Goal: Task Accomplishment & Management: Manage account settings

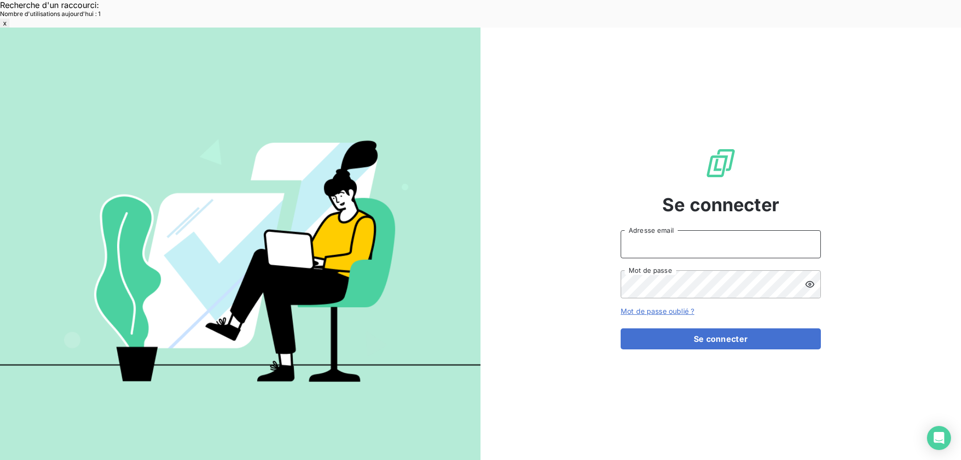
type input "[EMAIL_ADDRESS][DOMAIN_NAME]"
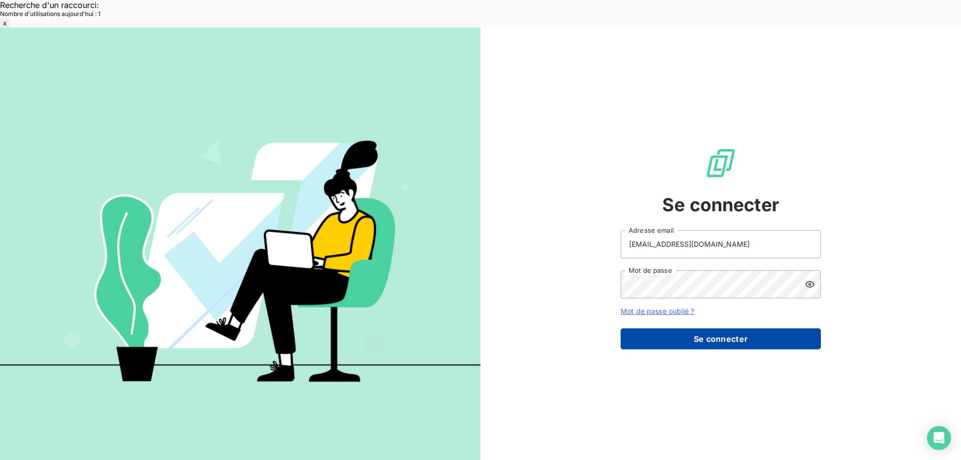
click at [644, 328] on button "Se connecter" at bounding box center [720, 338] width 200 height 21
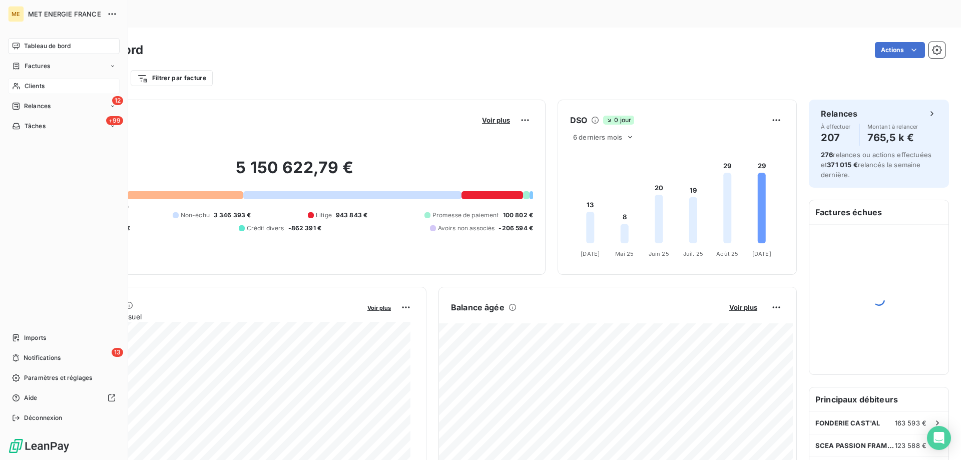
click at [26, 86] on span "Clients" at bounding box center [35, 86] width 20 height 9
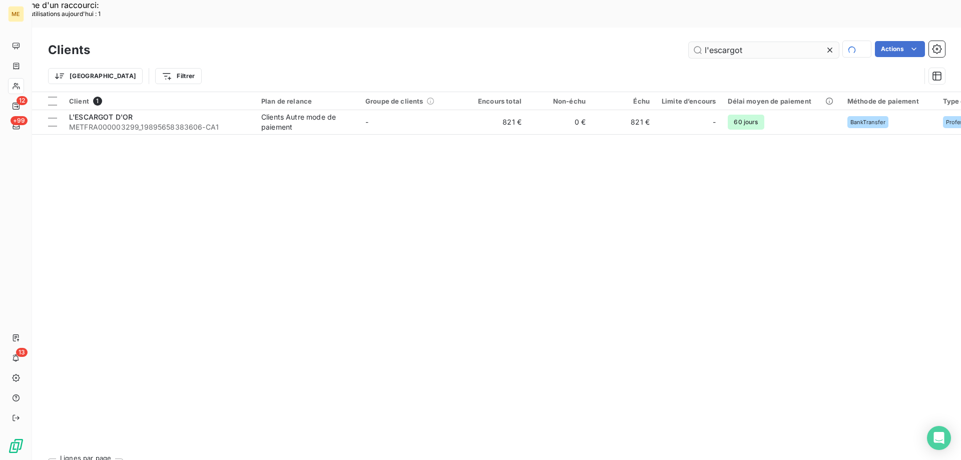
click at [739, 42] on input "l'escargot" at bounding box center [764, 50] width 150 height 16
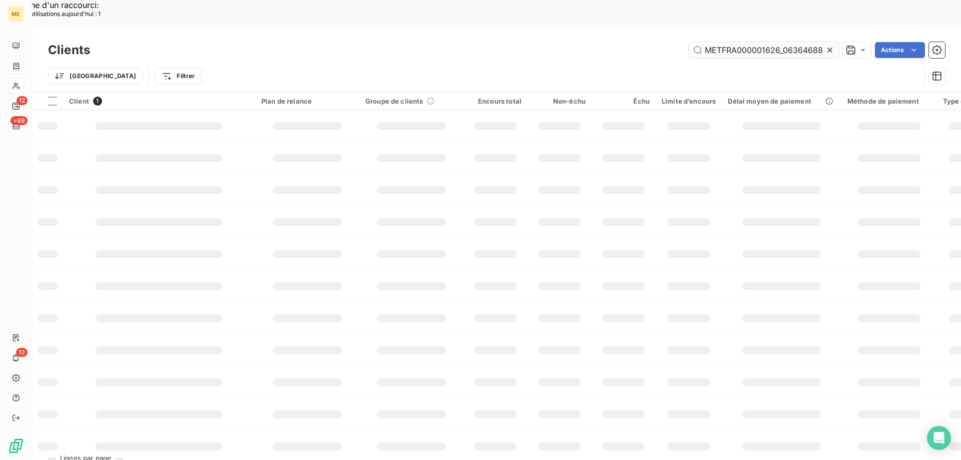
scroll to position [0, 27]
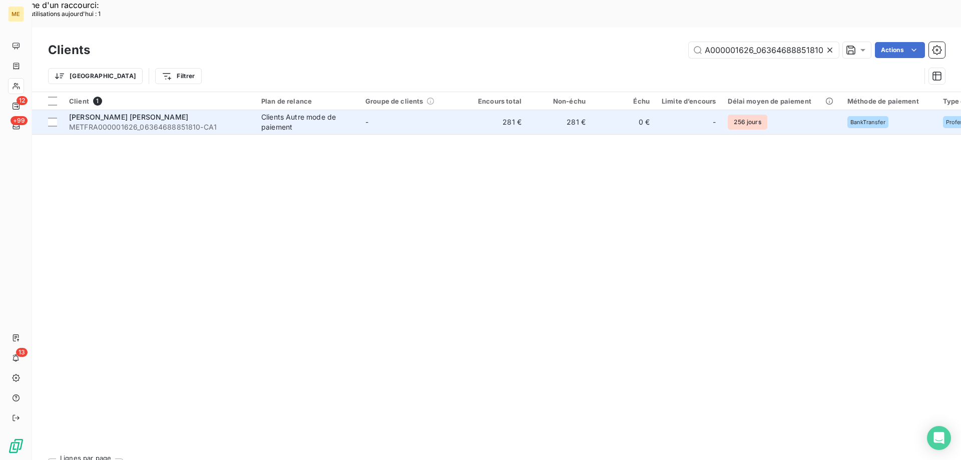
type input "METFRA000001626_06364688851810"
click at [170, 122] on span "METFRA000001626_06364688851810-CA1" at bounding box center [159, 127] width 180 height 10
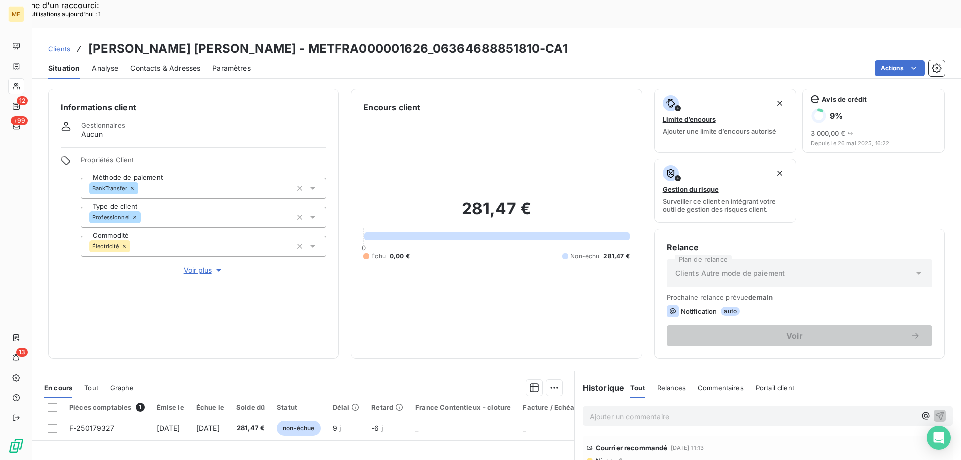
click at [195, 265] on span "Voir plus" at bounding box center [204, 270] width 40 height 10
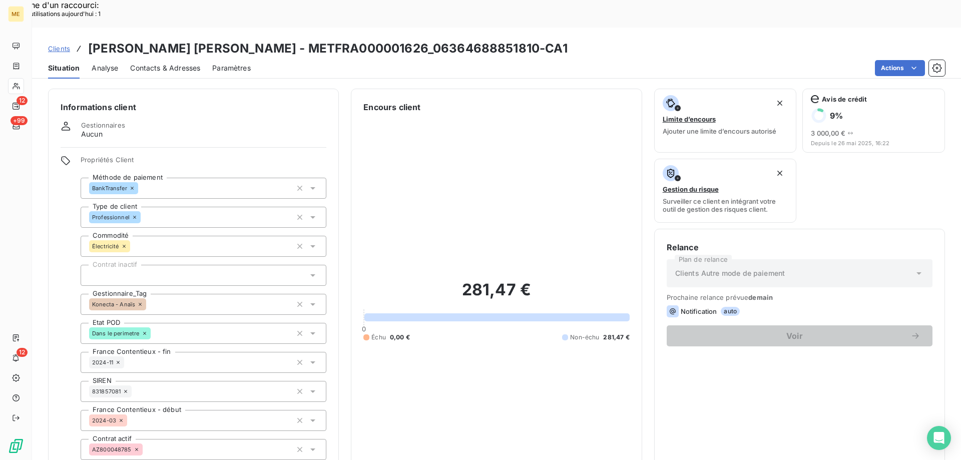
click at [67, 45] on span "Clients" at bounding box center [59, 49] width 22 height 8
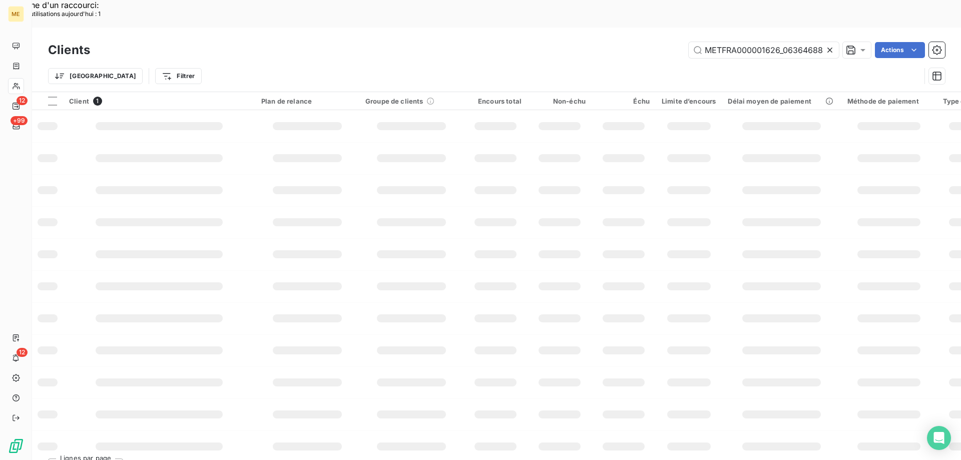
scroll to position [0, 27]
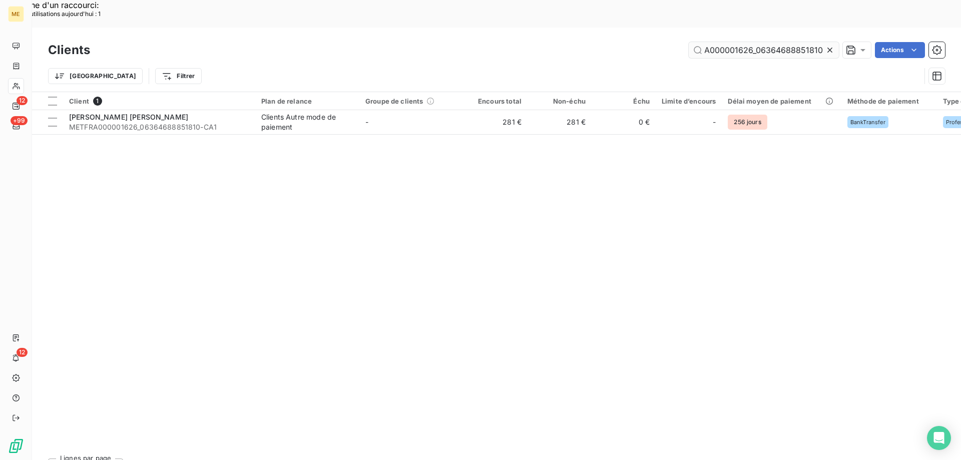
click at [778, 42] on input "METFRA000001626_06364688851810" at bounding box center [764, 50] width 150 height 16
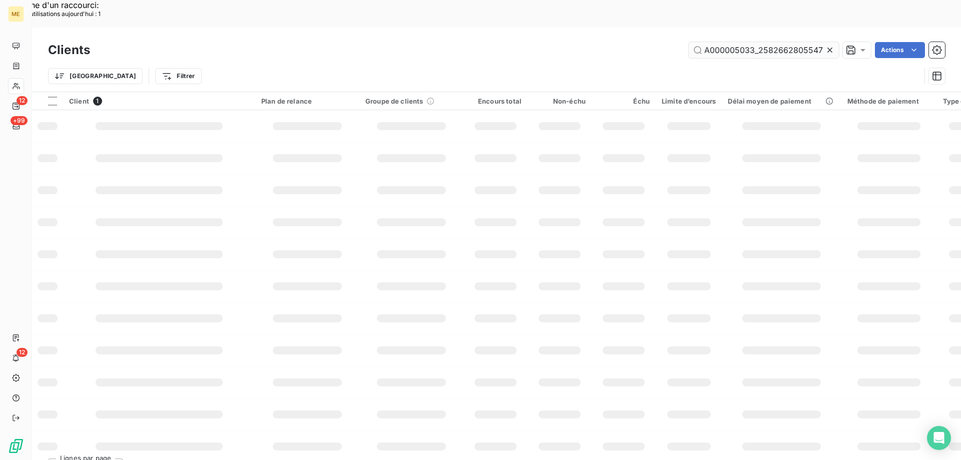
scroll to position [0, 31]
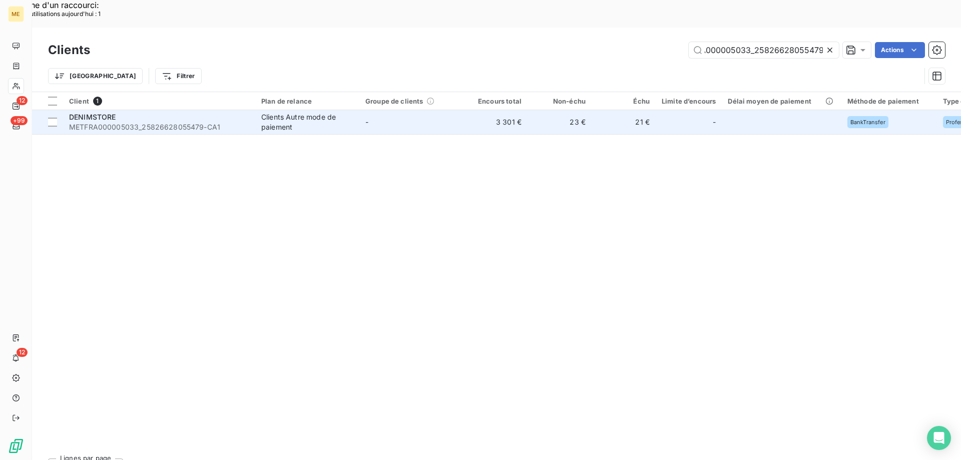
type input "METFRA000005033_25826628055479"
click at [128, 112] on div "DENIMSTORE" at bounding box center [159, 117] width 180 height 10
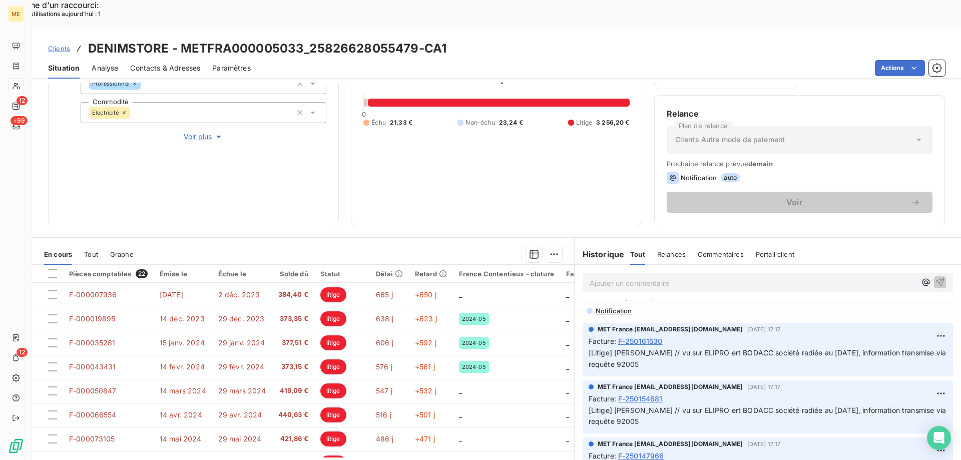
scroll to position [150, 0]
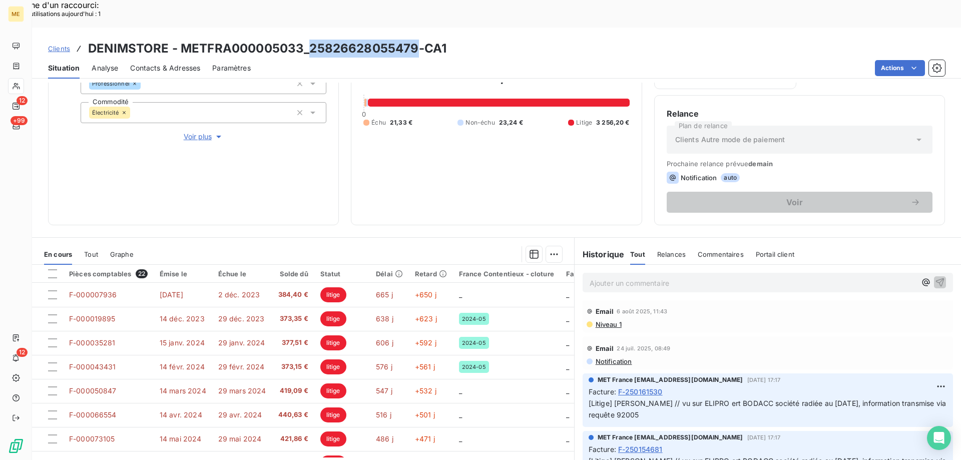
drag, startPoint x: 308, startPoint y: 22, endPoint x: 417, endPoint y: 9, distance: 109.9
click at [417, 28] on div "Clients DENIMSTORE - METFRA000005033_25826628055479-CA1 Situation Analyse Conta…" at bounding box center [496, 53] width 929 height 51
copy h3 "25826628055479"
click at [609, 277] on p "Ajouter un commentaire ﻿" at bounding box center [752, 283] width 326 height 13
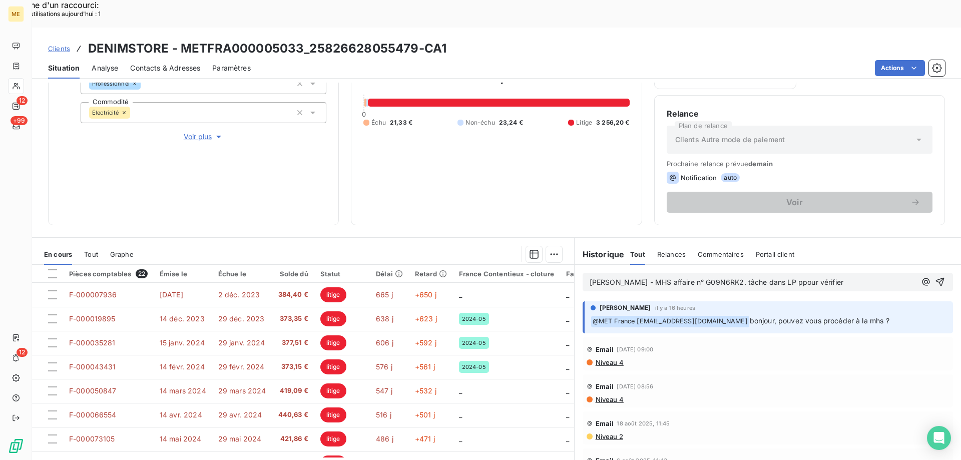
click at [767, 278] on span "Sylvain - MHS affaire n° G09N6RK2. tâche dans LP ppour vérifier" at bounding box center [716, 282] width 254 height 9
click at [819, 277] on p "Sylvain - MHS affaire n° G09N6RK2. tâche dans LP pour vérifier" at bounding box center [752, 283] width 326 height 12
click at [935, 277] on icon "button" at bounding box center [940, 282] width 10 height 10
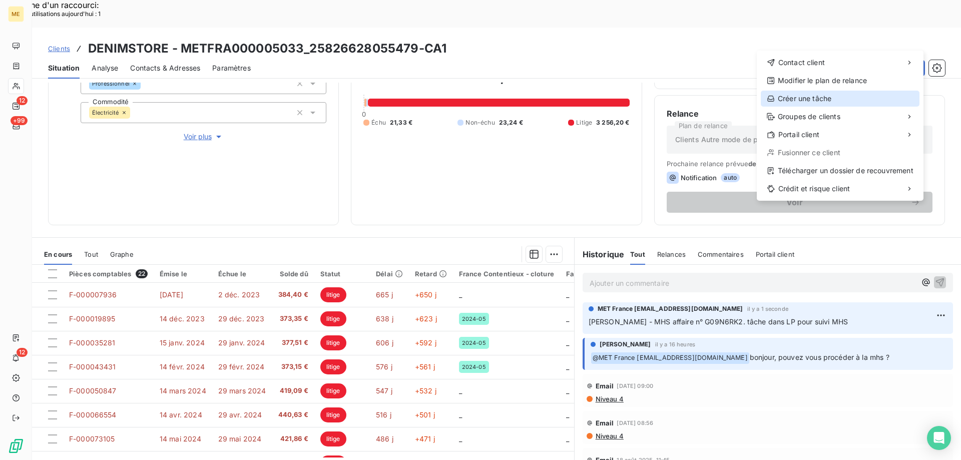
click at [821, 94] on div "Créer une tâche" at bounding box center [840, 99] width 159 height 16
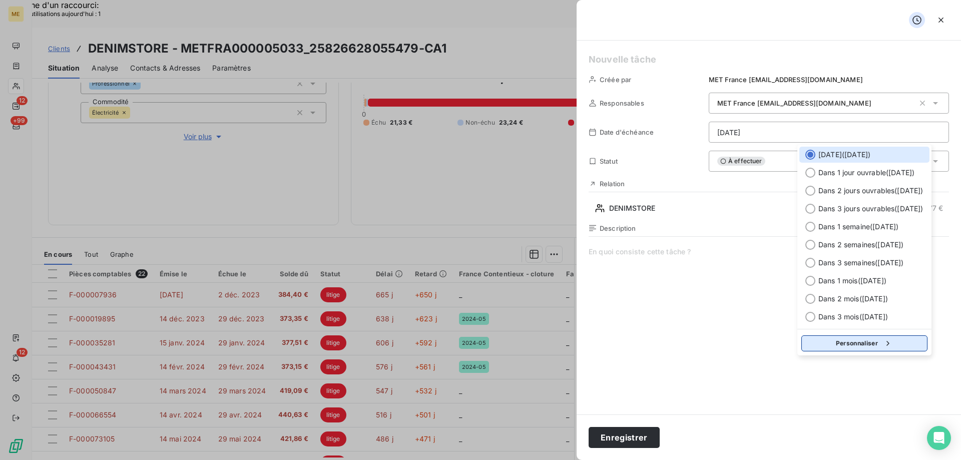
click at [846, 346] on button "Personnaliser" at bounding box center [864, 343] width 126 height 16
select select "8"
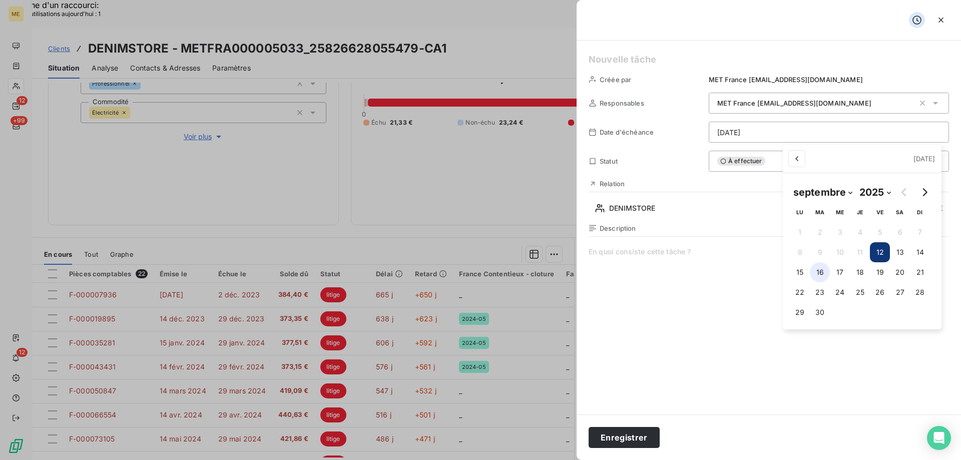
click at [820, 271] on button "16" at bounding box center [820, 272] width 20 height 20
type input "16/09/2025"
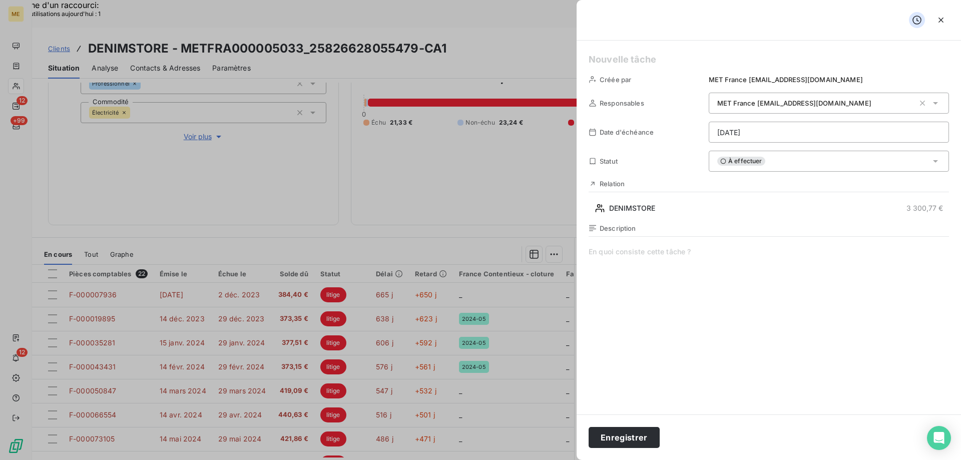
click at [620, 61] on h5 at bounding box center [768, 60] width 360 height 14
click at [629, 439] on button "Enregistrer" at bounding box center [623, 437] width 71 height 21
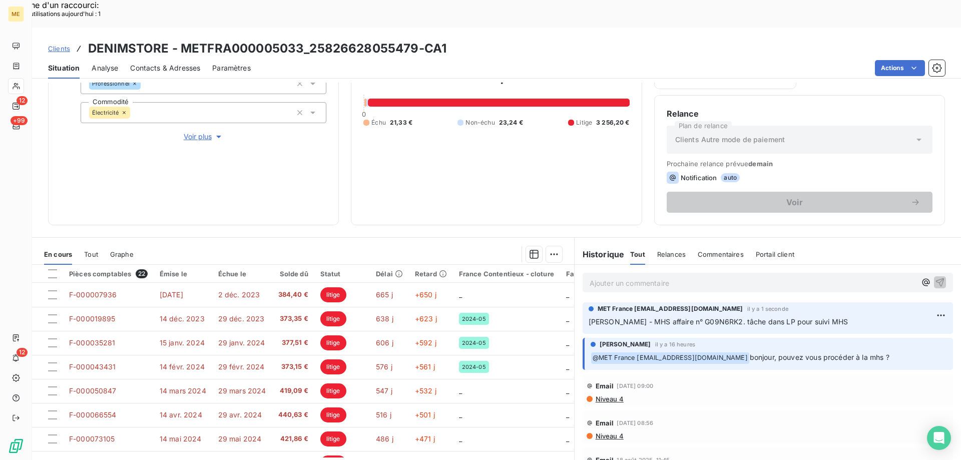
click at [402, 127] on div "3 300,77 € 0 Échu 21,33 € Non-échu 23,24 € Litige 3 256,20 €" at bounding box center [496, 95] width 266 height 233
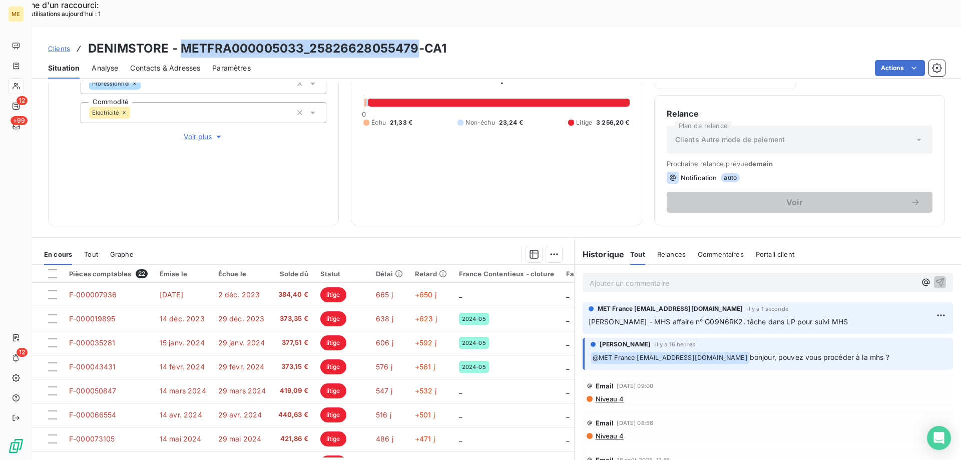
drag, startPoint x: 180, startPoint y: 19, endPoint x: 417, endPoint y: 23, distance: 237.2
click at [417, 40] on h3 "DENIMSTORE - METFRA000005033_25826628055479-CA1" at bounding box center [267, 49] width 358 height 18
copy h3 "METFRA000005033_25826628055479"
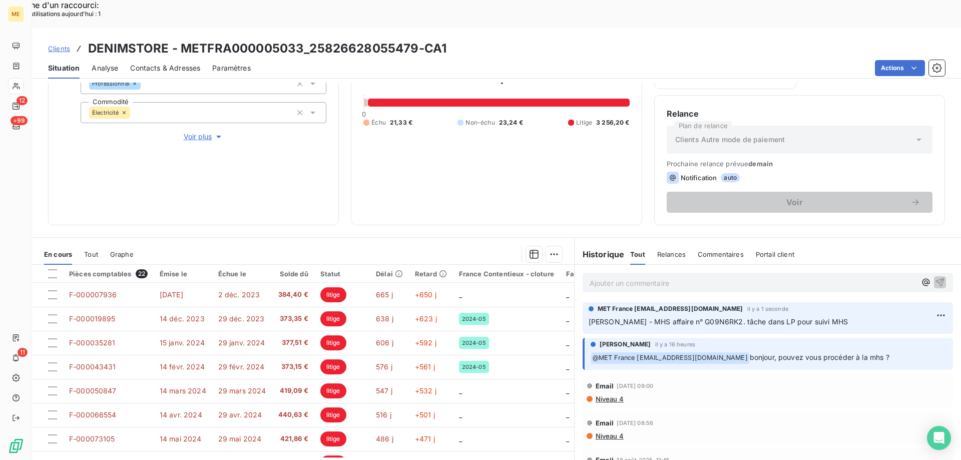
click at [121, 40] on h3 "DENIMSTORE - METFRA000005033_25826628055479-CA1" at bounding box center [267, 49] width 358 height 18
copy h3 "DENIMSTORE"
drag, startPoint x: 659, startPoint y: 293, endPoint x: 834, endPoint y: 292, distance: 174.6
click at [834, 316] on p "Sylvain - MHS affaire n° G09N6RK2. tâche dans LP pour suivi MHS" at bounding box center [767, 322] width 358 height 12
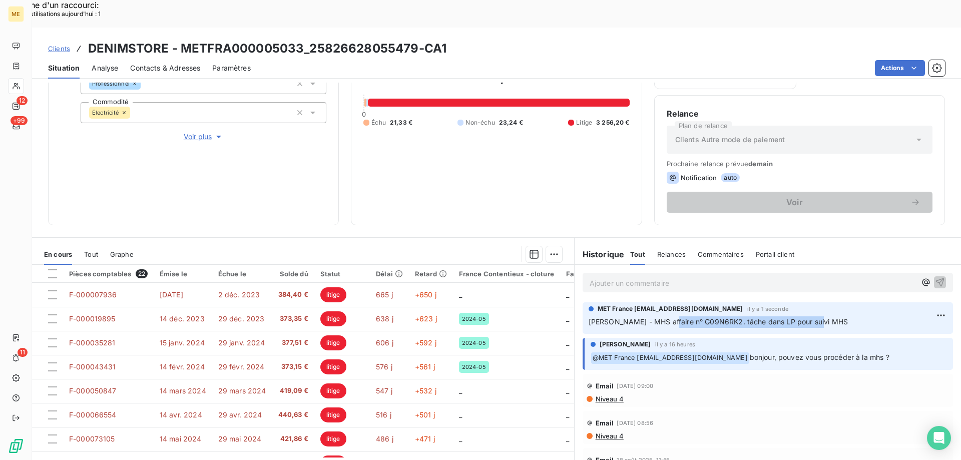
copy span "n° G09N6RK2. tâche dans LP pour suivi MHS"
click at [582, 273] on div "Ajouter un commentaire ﻿" at bounding box center [767, 283] width 370 height 20
click at [600, 277] on p "Ajouter un commentaire ﻿" at bounding box center [752, 283] width 326 height 13
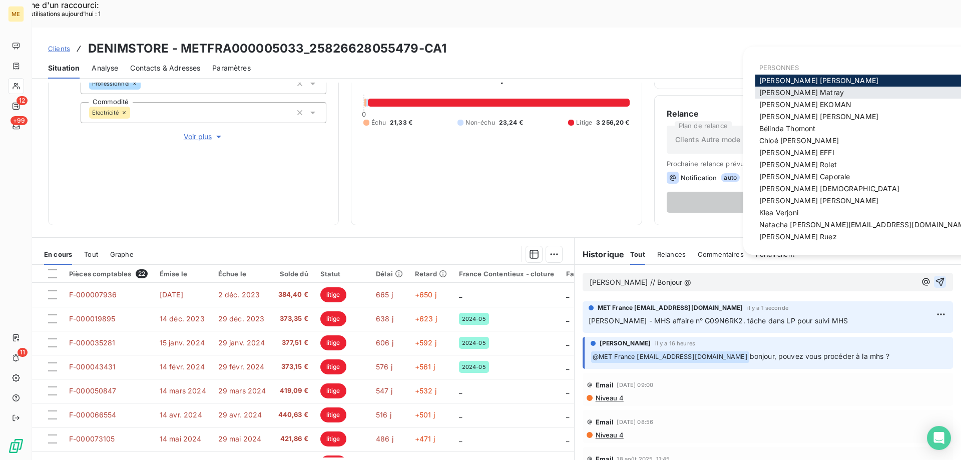
click at [774, 87] on div "Amélie Matray" at bounding box center [865, 93] width 220 height 12
click at [774, 90] on span "Amélie Matray" at bounding box center [801, 92] width 85 height 9
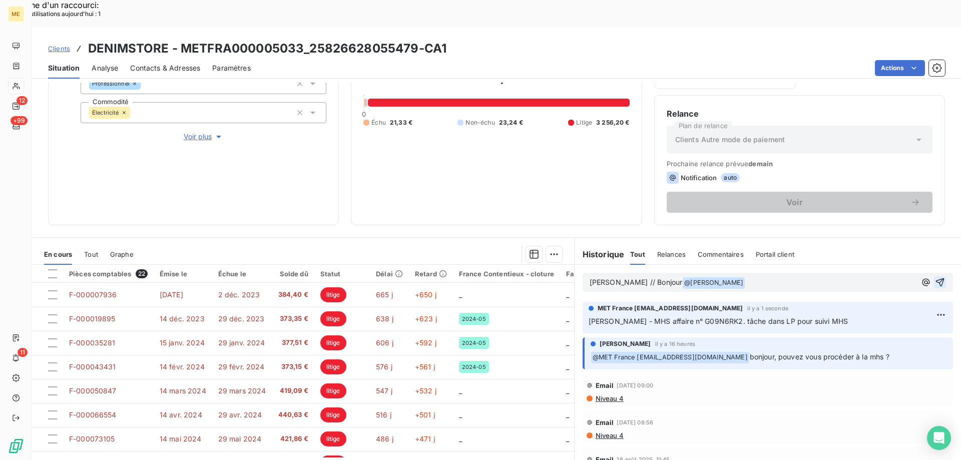
click at [730, 277] on p "Sylvain // Bonjour @ Amélie Matray ﻿ ﻿" at bounding box center [752, 283] width 326 height 12
drag, startPoint x: 657, startPoint y: 293, endPoint x: 831, endPoint y: 300, distance: 174.3
click at [831, 302] on div "MET France met-france@recouvrement.met.com il y a 1 seconde Sylvain - MHS affai…" at bounding box center [767, 318] width 370 height 32
copy span "n° G09N6RK2. tâche dans LP pour suivi MHS"
click at [808, 277] on p "Sylvain // Bonjour @ Amélie Matray ﻿ MHS en cours affaire" at bounding box center [752, 283] width 326 height 12
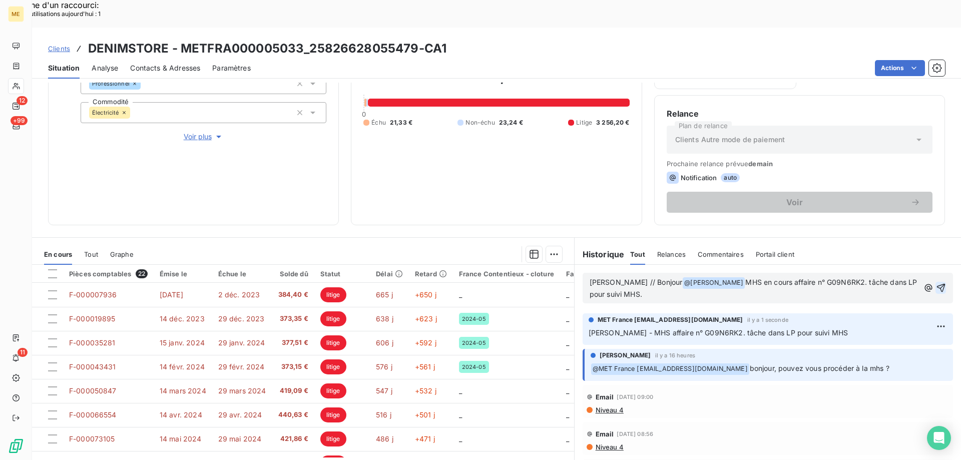
click at [936, 283] on icon "button" at bounding box center [941, 288] width 10 height 10
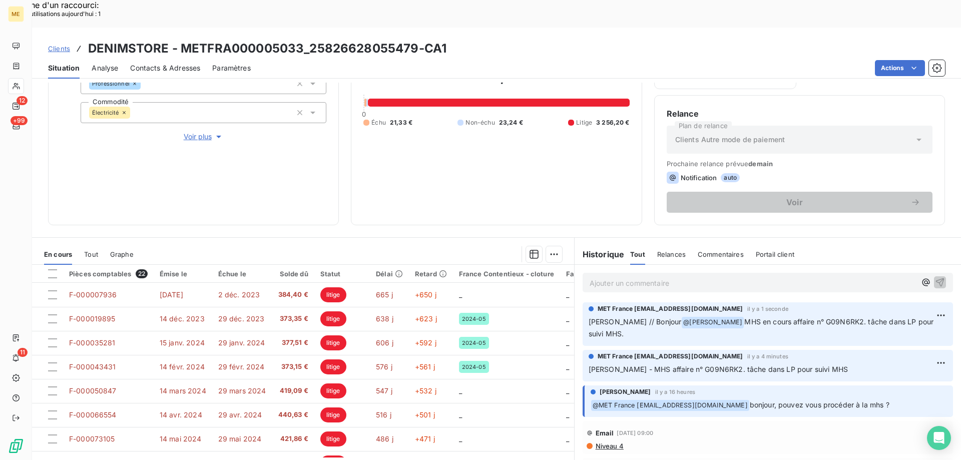
click at [65, 45] on span "Clients" at bounding box center [59, 49] width 22 height 8
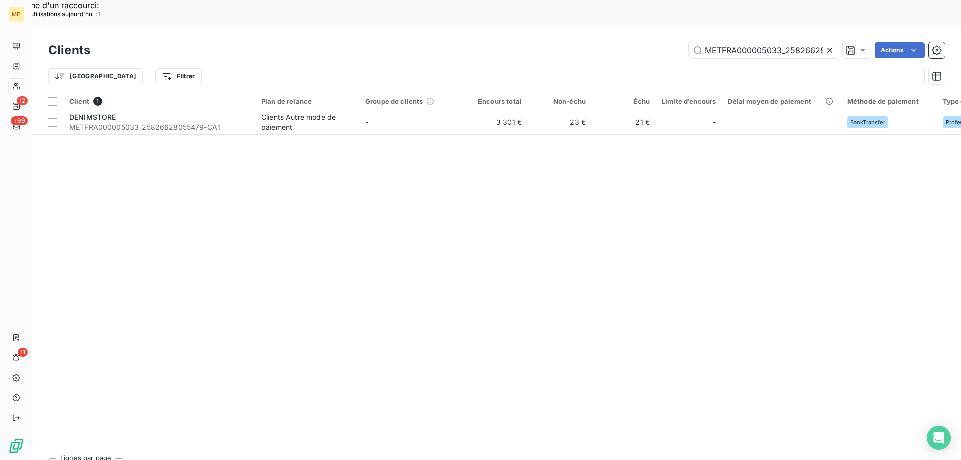
scroll to position [0, 32]
click at [736, 42] on input "METFRA000005033_25826628055479" at bounding box center [764, 50] width 150 height 16
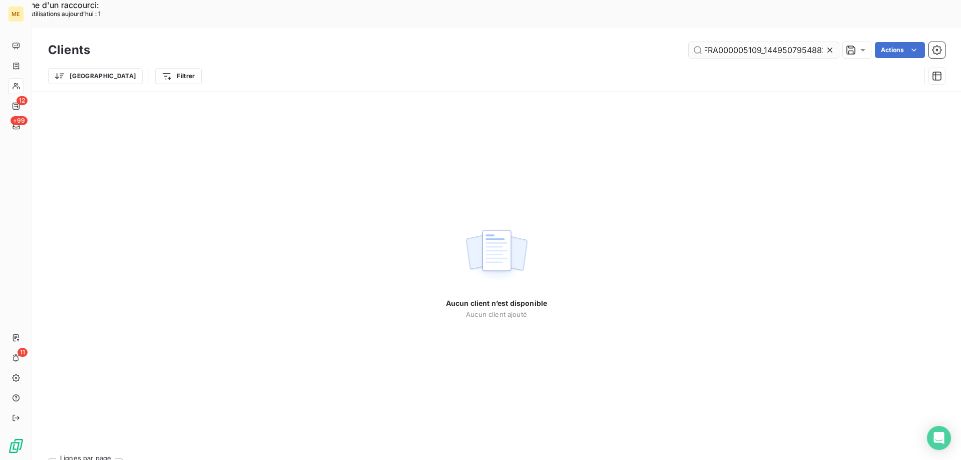
scroll to position [0, 0]
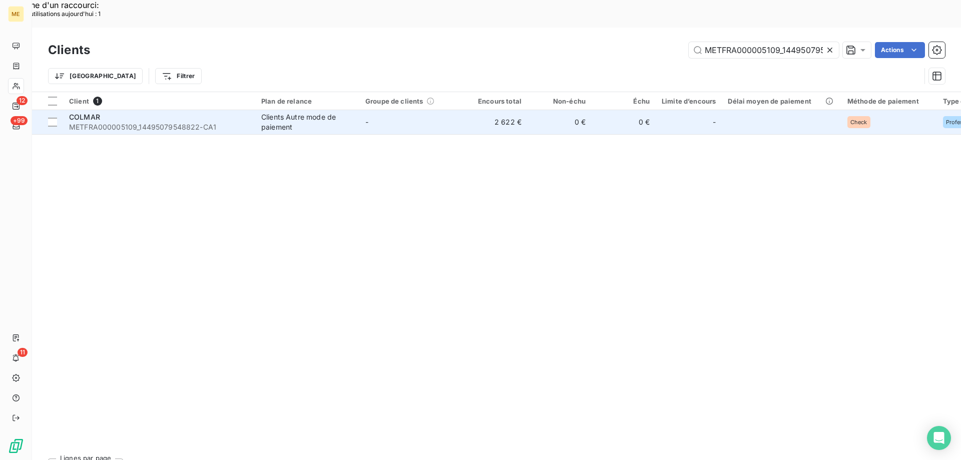
type input "METFRA000005109_14495079548822"
click at [130, 112] on div "COLMAR" at bounding box center [159, 117] width 180 height 10
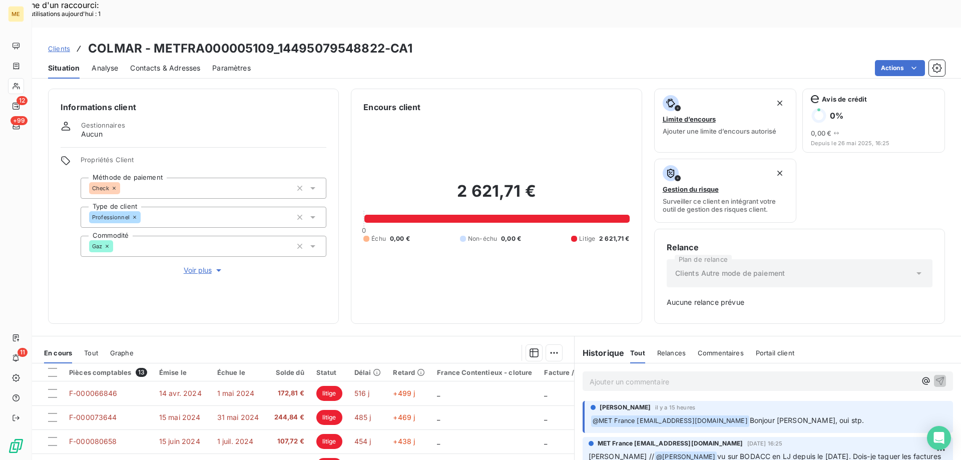
scroll to position [99, 0]
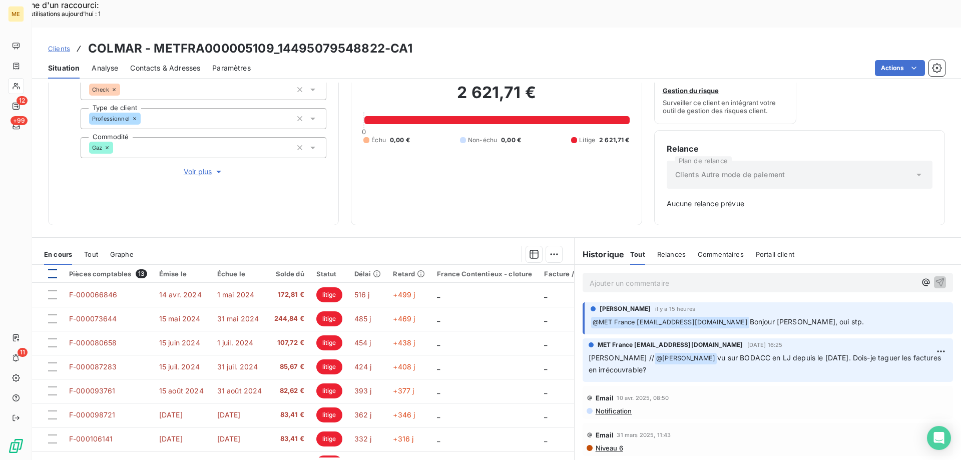
click at [53, 269] on div at bounding box center [52, 273] width 9 height 9
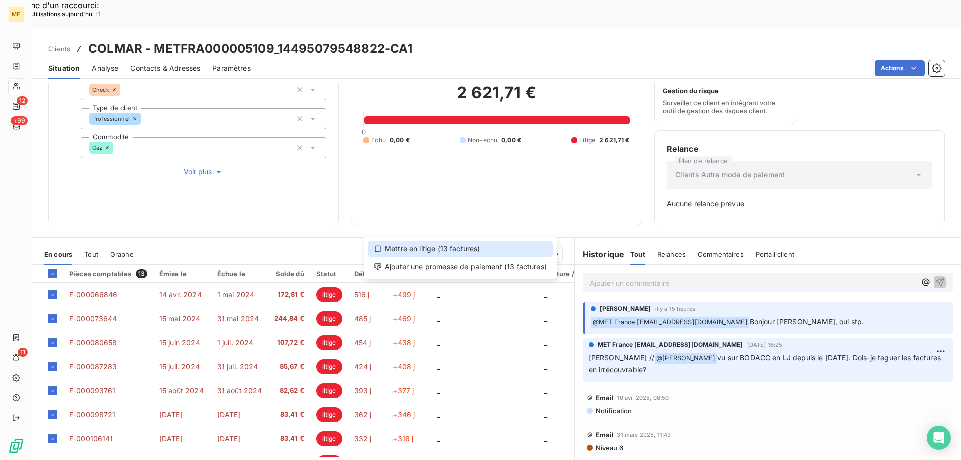
click at [406, 251] on div "Mettre en litige (13 factures)" at bounding box center [460, 249] width 185 height 16
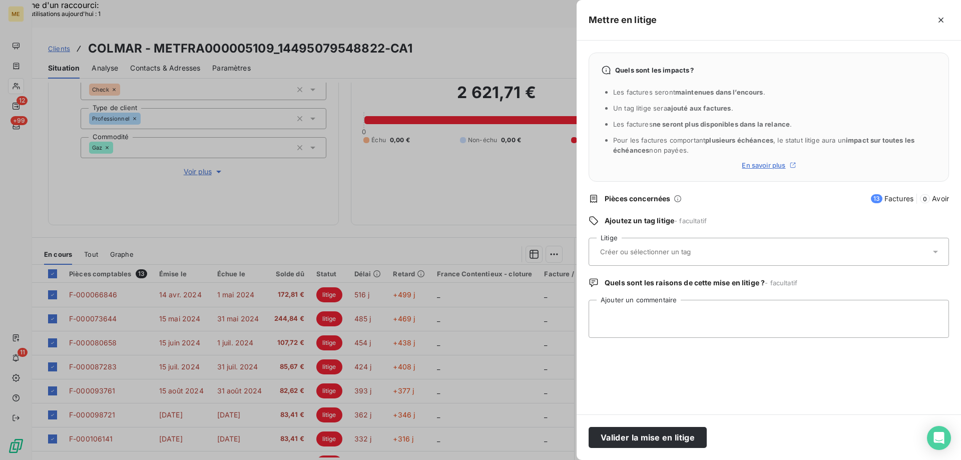
click at [619, 253] on input "text" at bounding box center [672, 251] width 146 height 9
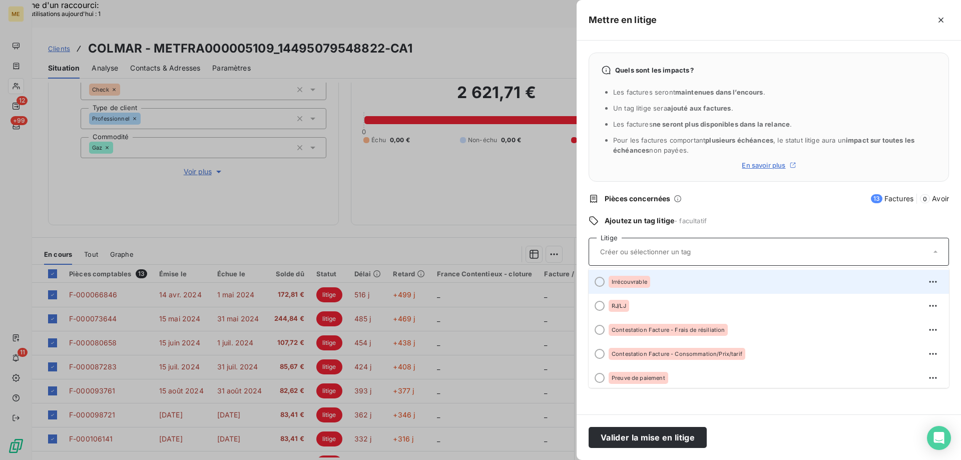
click at [599, 281] on div at bounding box center [599, 282] width 10 height 10
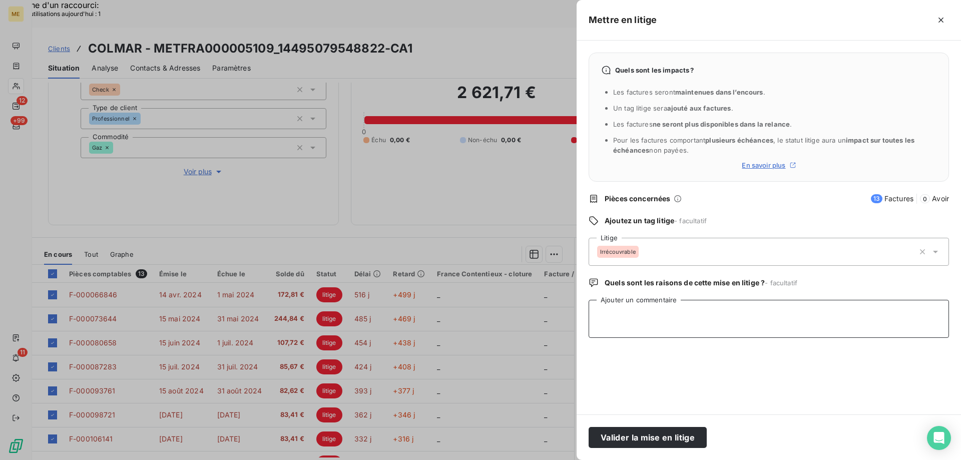
click at [606, 315] on textarea "Ajouter un commentaire" at bounding box center [768, 319] width 360 height 38
type textarea "Sylvain // Irrécouvrable"
click at [652, 436] on button "Valider la mise en litige" at bounding box center [647, 437] width 118 height 21
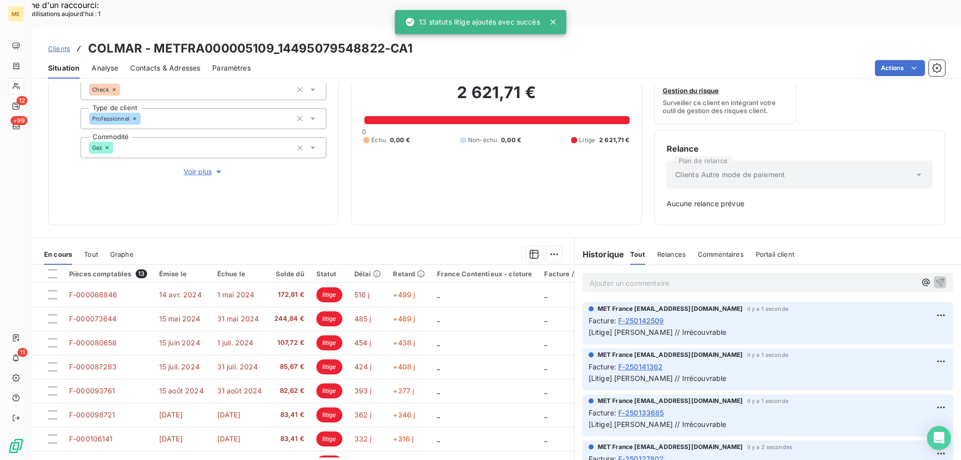
click at [605, 277] on p "Ajouter un commentaire ﻿" at bounding box center [752, 283] width 326 height 13
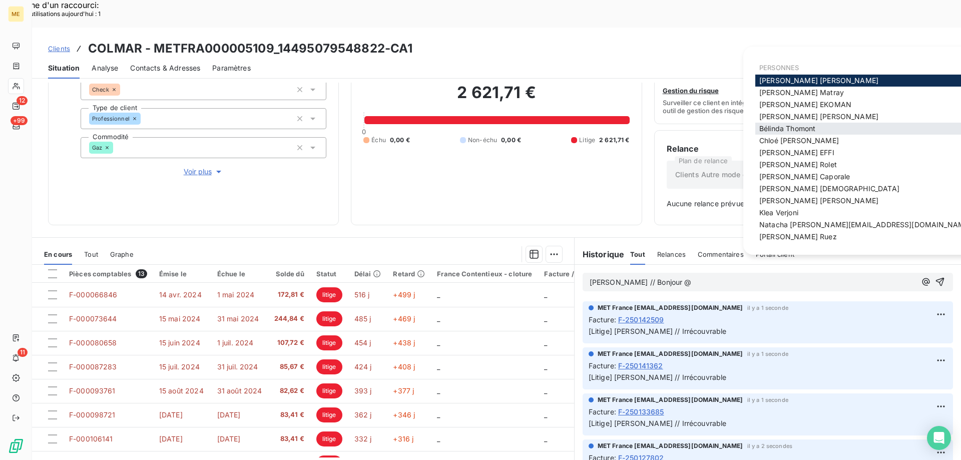
click at [789, 133] on span "Bélinda Thomont" at bounding box center [787, 128] width 56 height 9
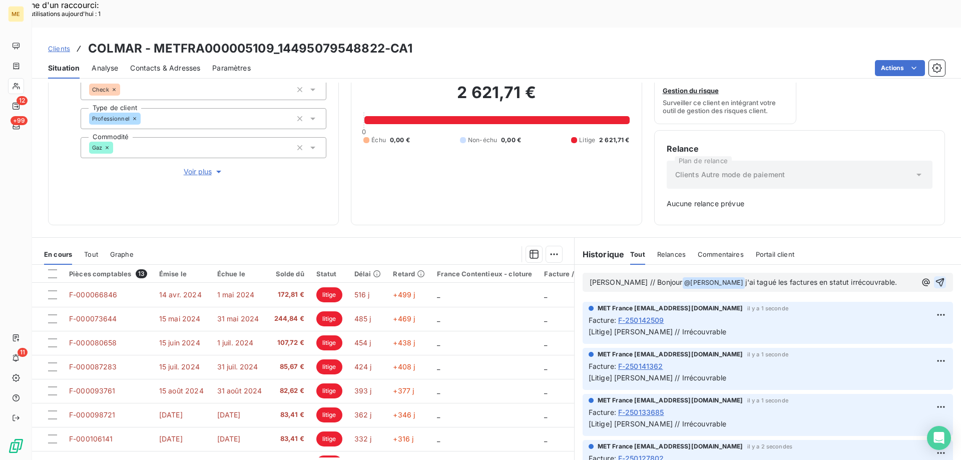
click at [935, 277] on icon "button" at bounding box center [940, 282] width 10 height 10
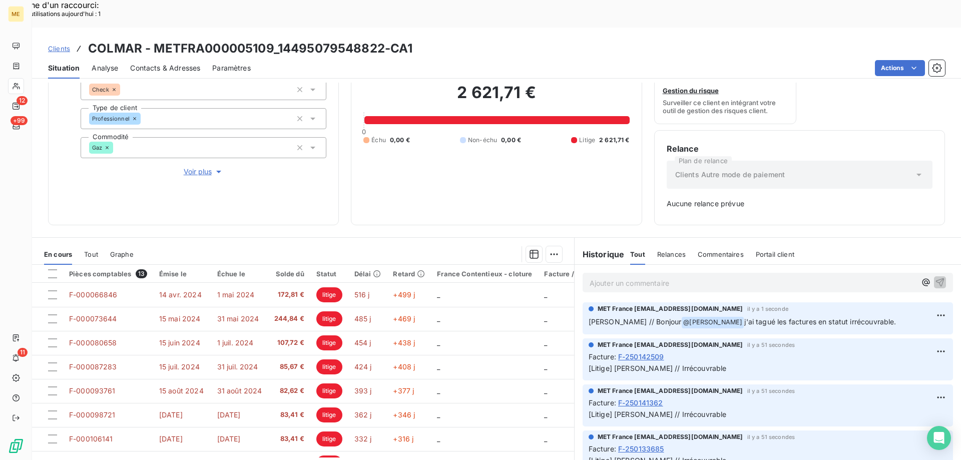
click at [63, 45] on span "Clients" at bounding box center [59, 49] width 22 height 8
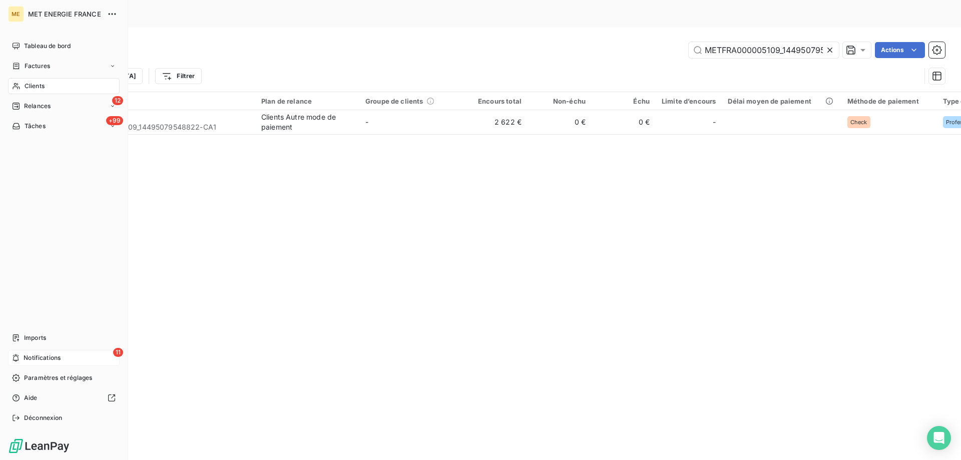
scroll to position [0, 28]
click at [32, 361] on span "Notifications" at bounding box center [42, 357] width 37 height 9
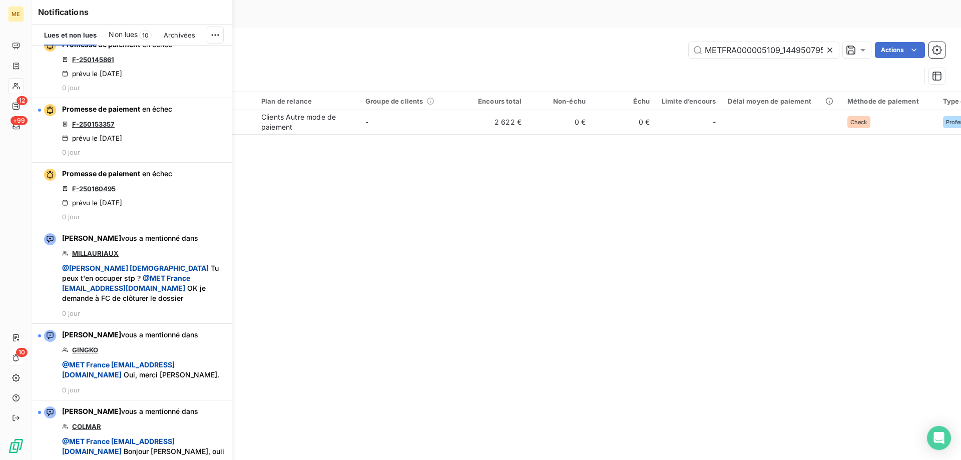
scroll to position [300, 0]
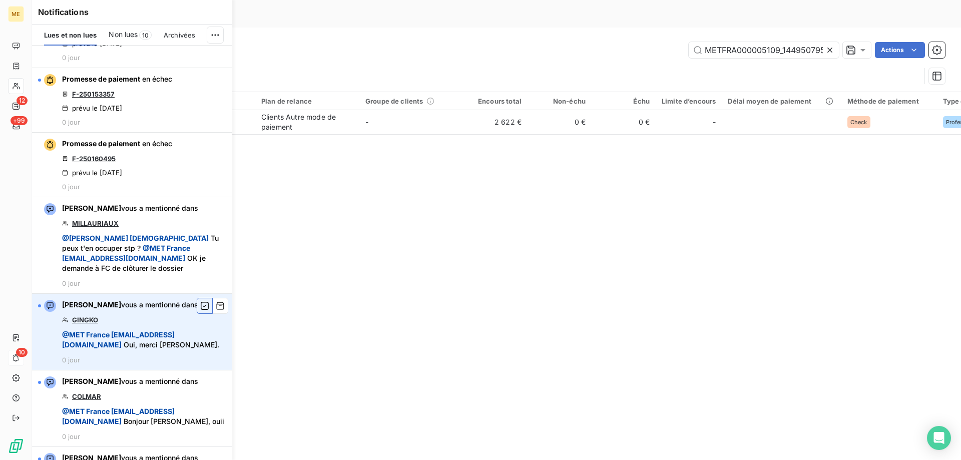
click at [200, 309] on icon "button" at bounding box center [204, 306] width 9 height 10
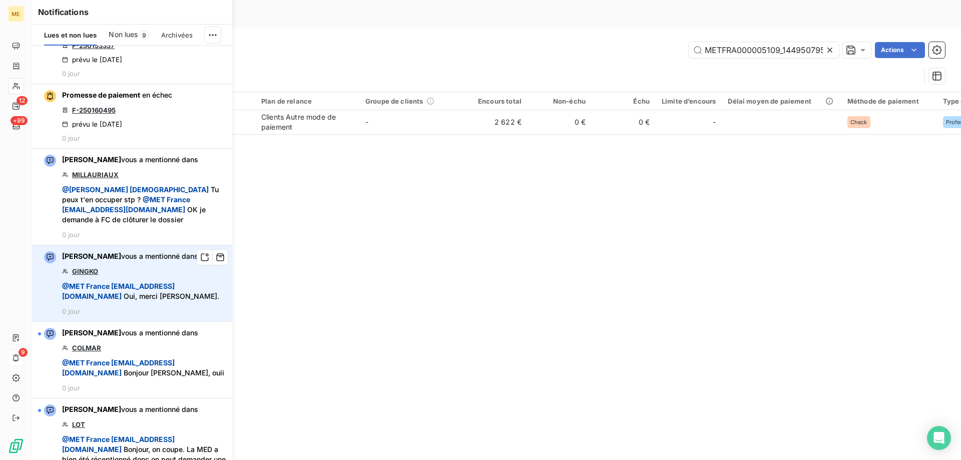
scroll to position [350, 0]
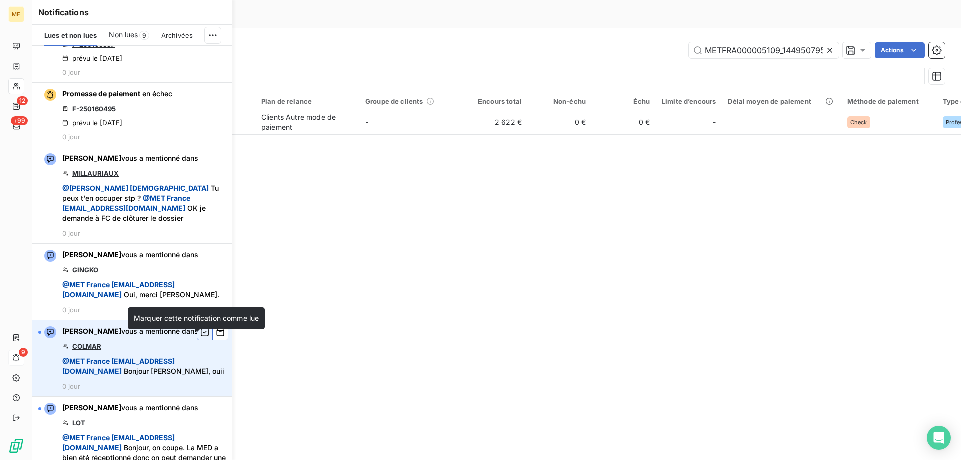
click at [200, 337] on icon "button" at bounding box center [204, 332] width 9 height 10
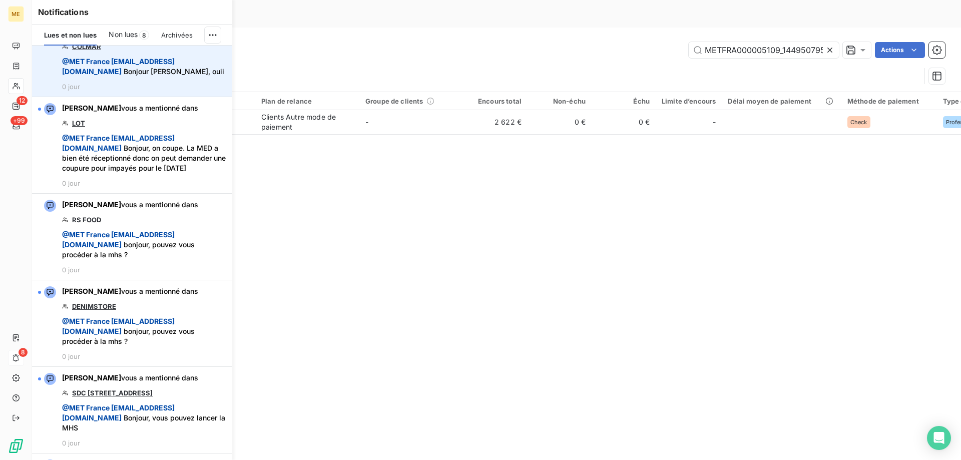
scroll to position [650, 0]
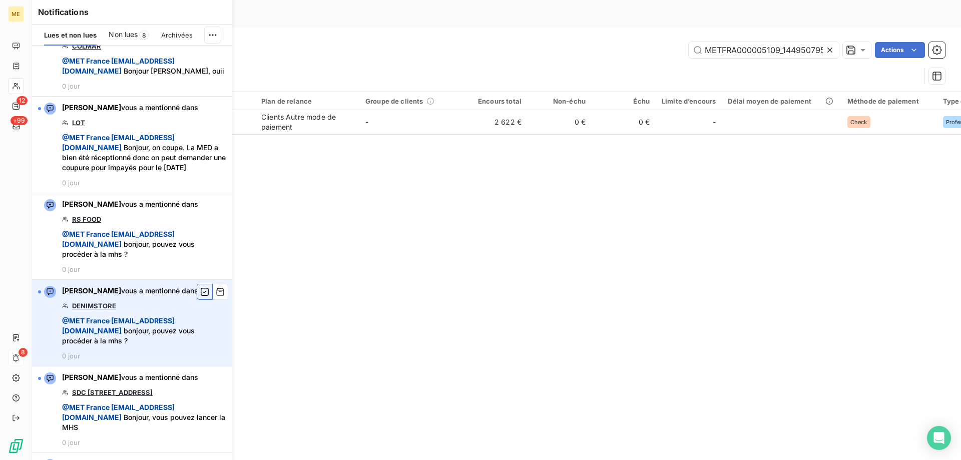
click at [200, 297] on icon "button" at bounding box center [204, 292] width 9 height 10
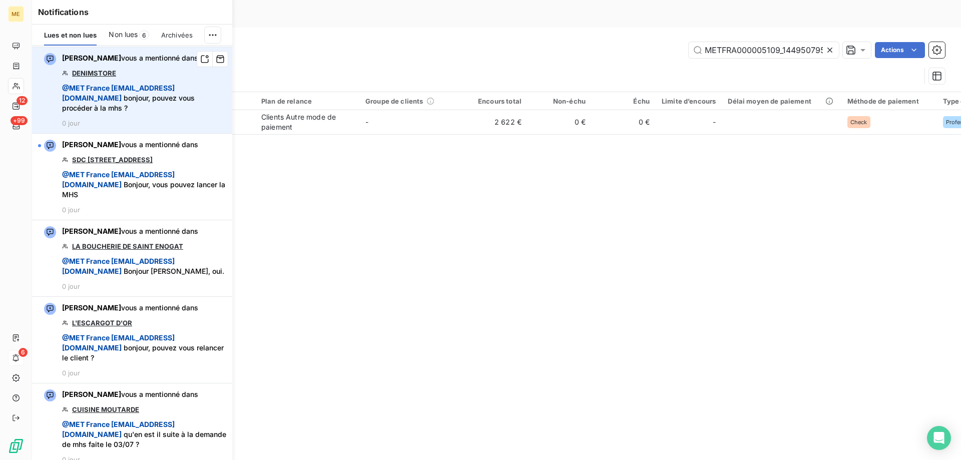
scroll to position [901, 0]
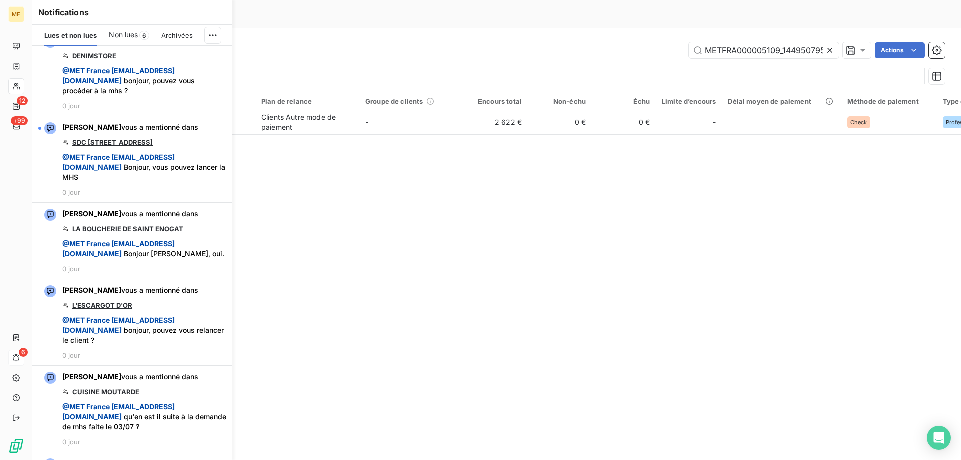
click at [340, 283] on div "Client 1 Plan de relance Groupe de clients Encours total Non-échu Échu Limite d…" at bounding box center [496, 271] width 929 height 358
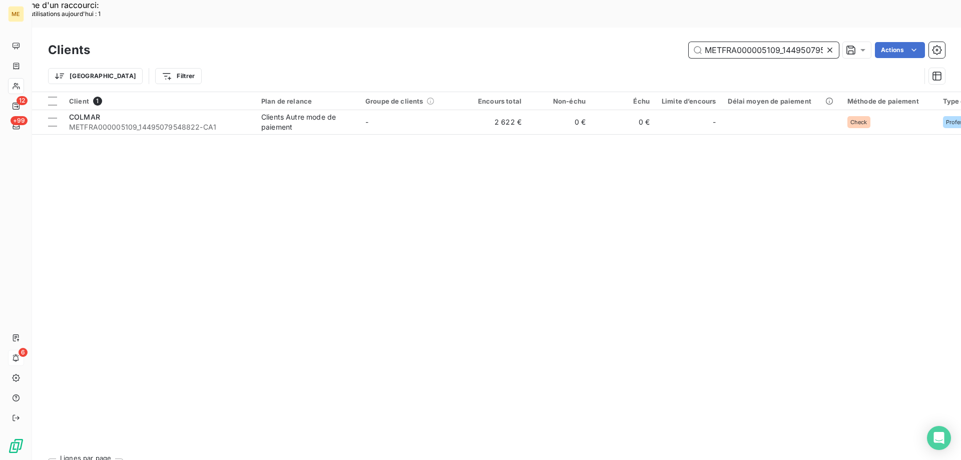
click at [718, 42] on input "METFRA000005109_14495079548822" at bounding box center [764, 50] width 150 height 16
paste input "6601_15586830618645"
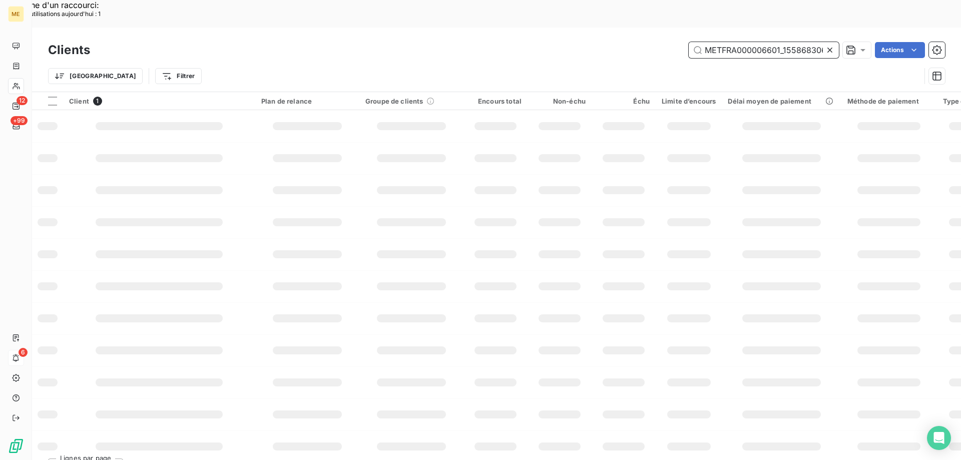
scroll to position [0, 26]
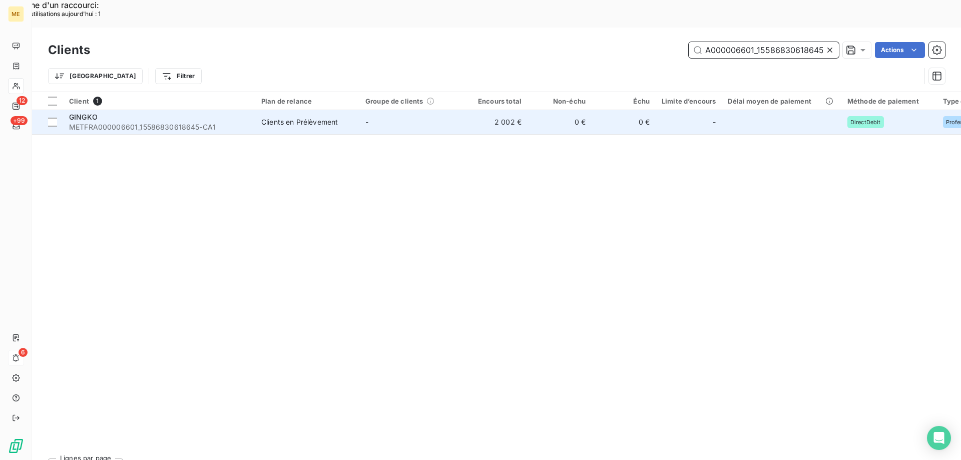
type input "METFRA000006601_15586830618645"
click at [93, 122] on span "METFRA000006601_15586830618645-CA1" at bounding box center [159, 127] width 180 height 10
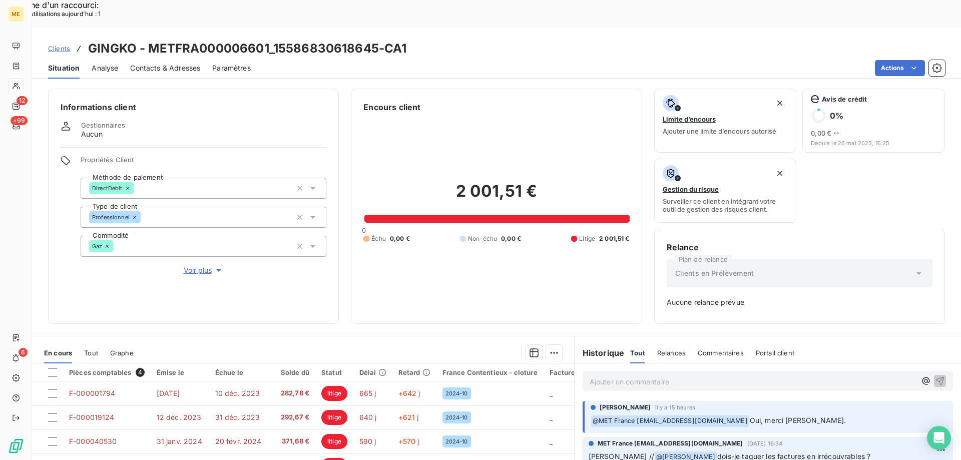
scroll to position [99, 0]
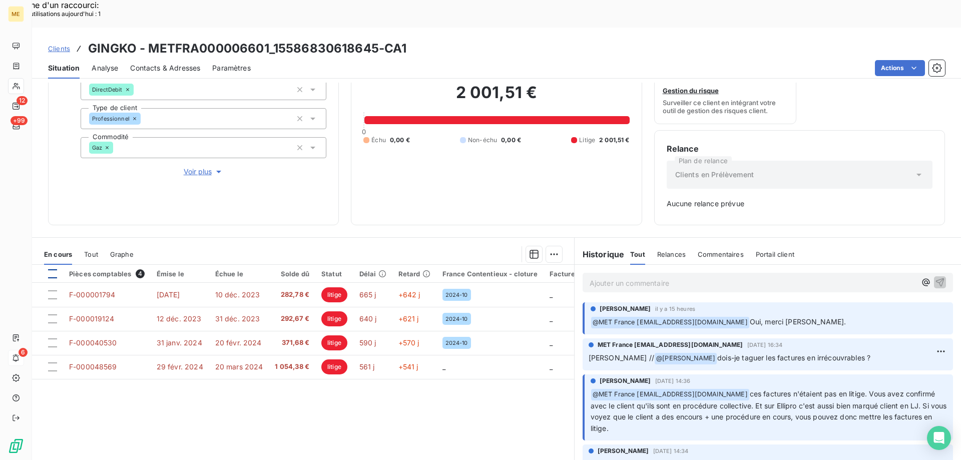
click at [55, 269] on div at bounding box center [52, 273] width 9 height 9
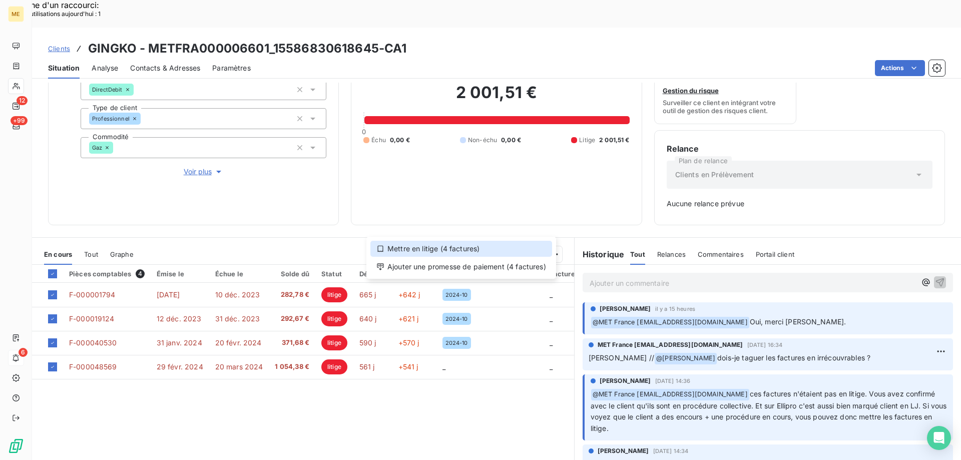
click at [467, 251] on div "Mettre en litige (4 factures)" at bounding box center [461, 249] width 182 height 16
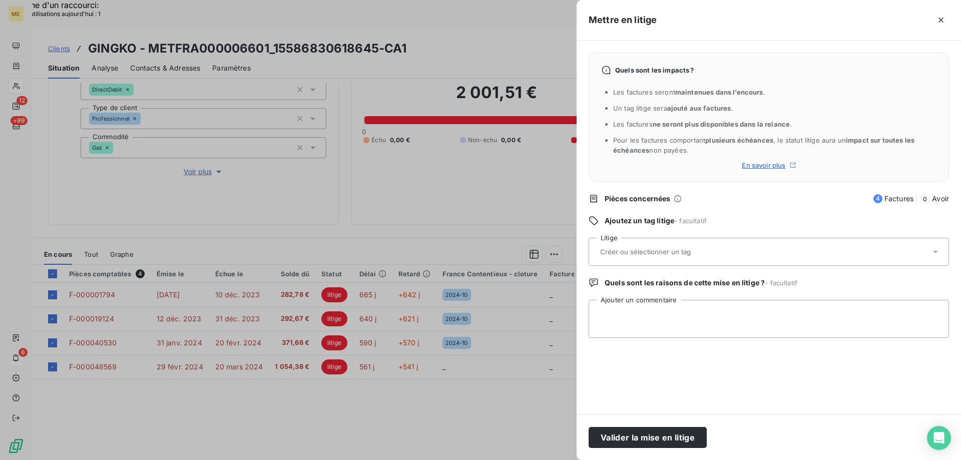
click at [668, 270] on div "Quels sont les impacts ? Les factures seront maintenues dans l’encours . Un tag…" at bounding box center [768, 228] width 384 height 374
click at [661, 246] on div at bounding box center [763, 251] width 333 height 21
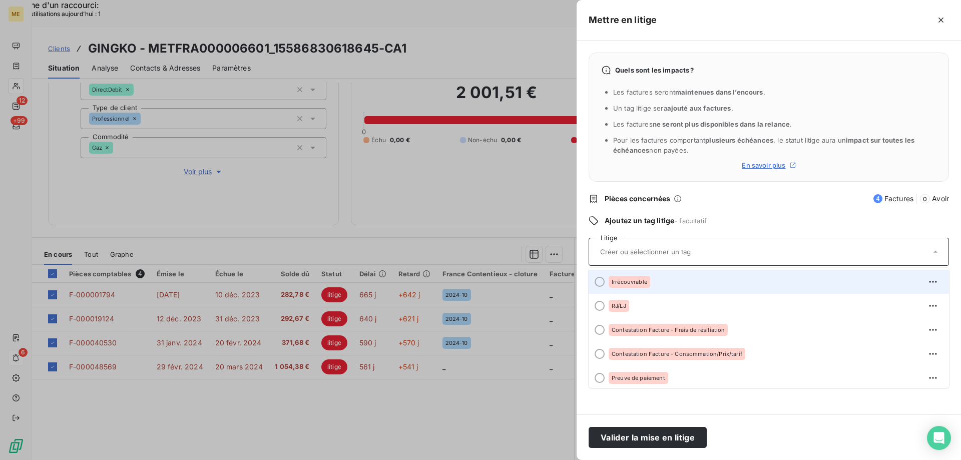
click at [597, 283] on div at bounding box center [599, 282] width 10 height 10
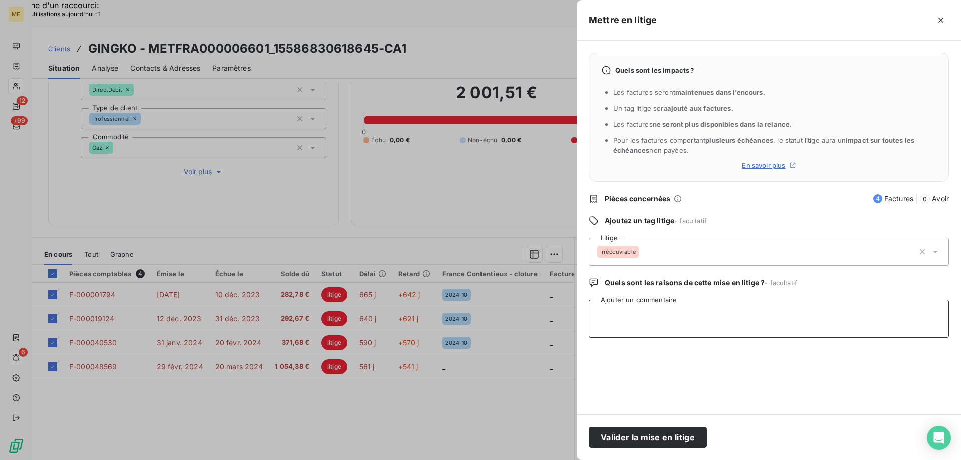
click at [605, 316] on textarea "Ajouter un commentaire" at bounding box center [768, 319] width 360 height 38
type textarea "Sylvain // irrécouvrable"
click at [660, 442] on button "Valider la mise en litige" at bounding box center [647, 437] width 118 height 21
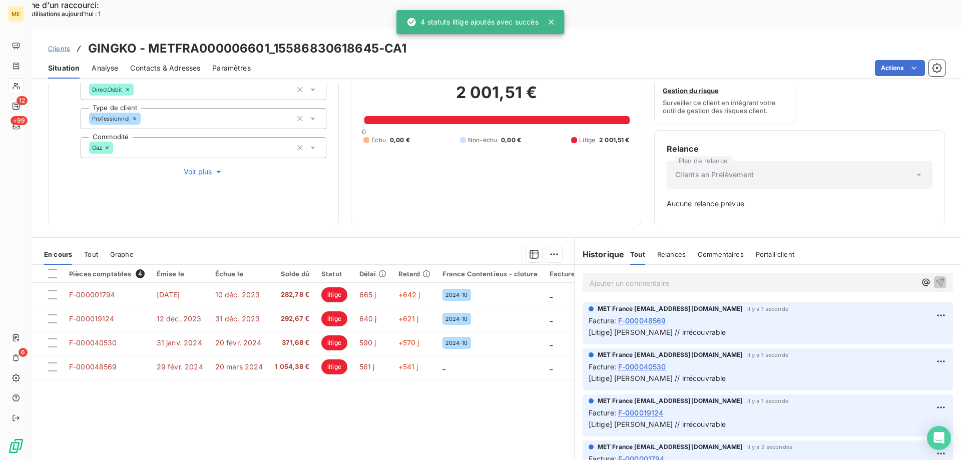
click at [613, 277] on p "Ajouter un commentaire ﻿" at bounding box center [752, 283] width 326 height 13
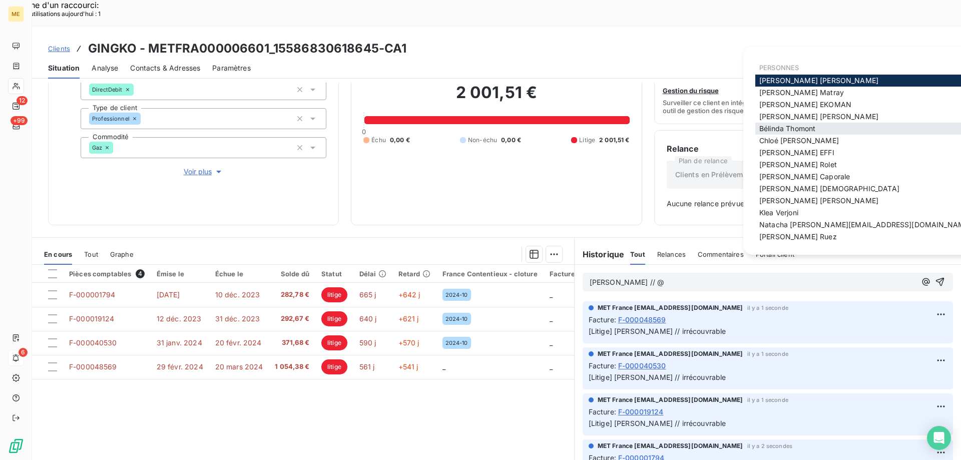
click at [789, 132] on span "Bélinda Thomont" at bounding box center [787, 128] width 56 height 9
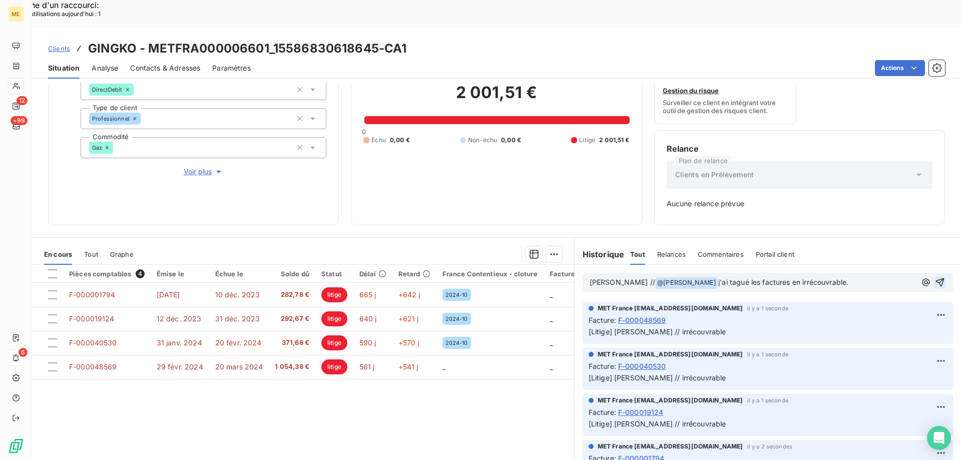
click at [936, 278] on icon "button" at bounding box center [940, 282] width 9 height 9
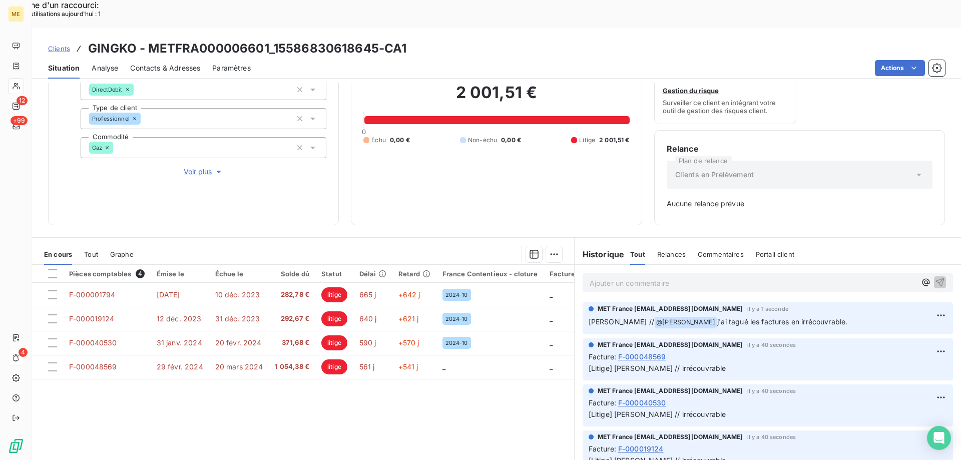
click at [59, 45] on span "Clients" at bounding box center [59, 49] width 22 height 8
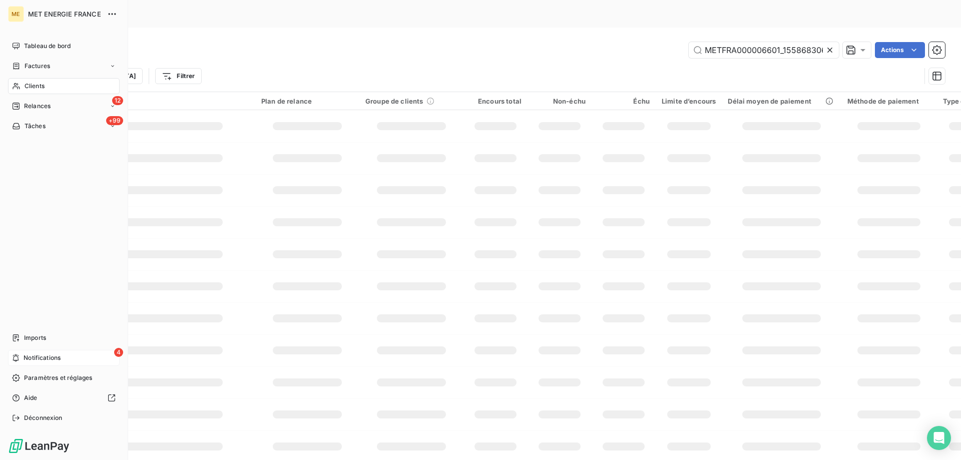
scroll to position [0, 27]
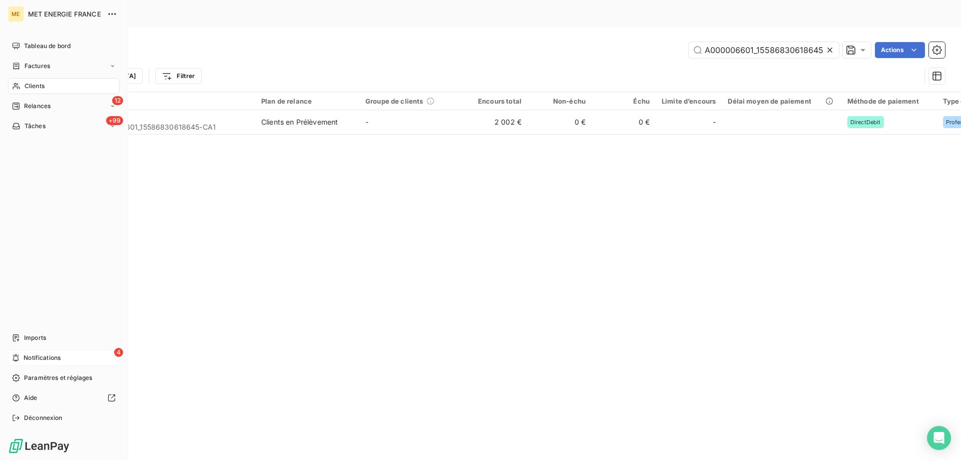
click at [26, 358] on span "Notifications" at bounding box center [42, 357] width 37 height 9
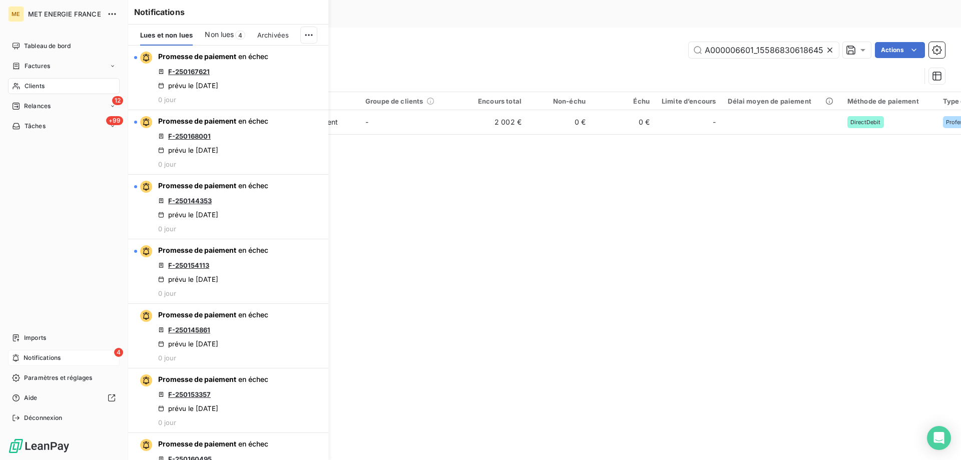
scroll to position [0, 0]
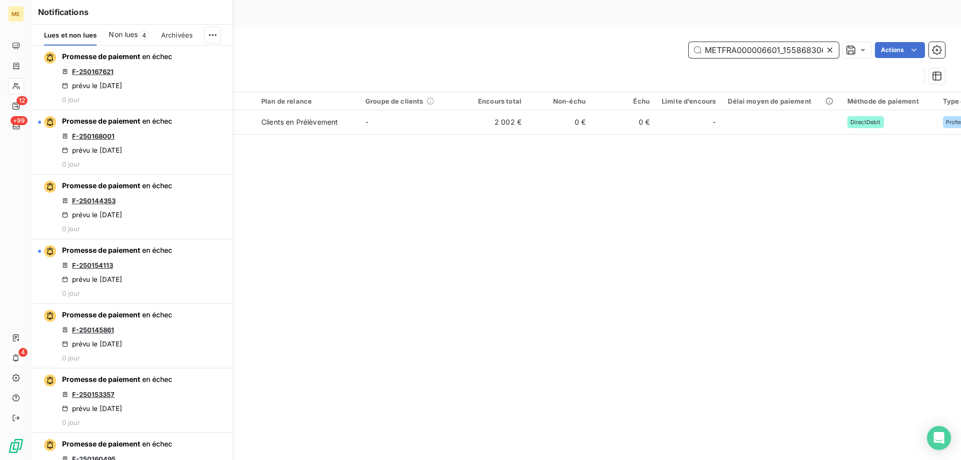
click at [739, 42] on input "METFRA000006601_15586830618645" at bounding box center [764, 50] width 150 height 16
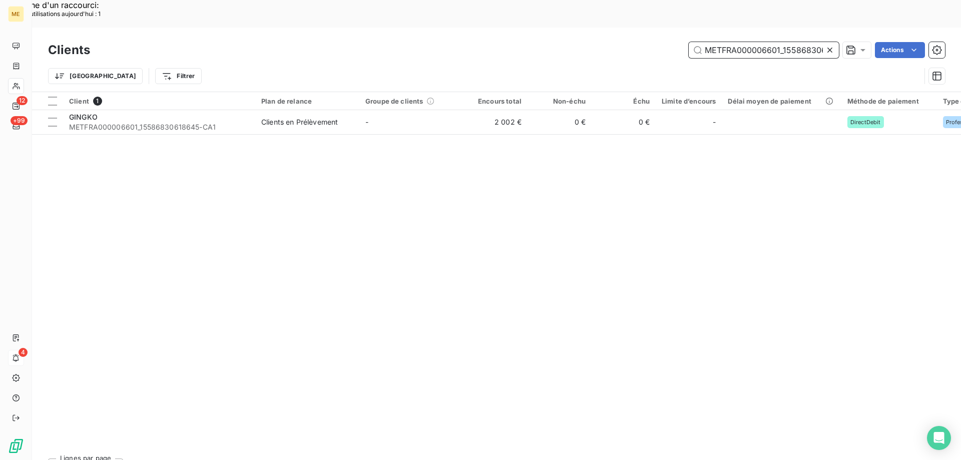
click at [739, 42] on input "METFRA000006601_15586830618645" at bounding box center [764, 50] width 150 height 16
paste input "1969_59715-CA1"
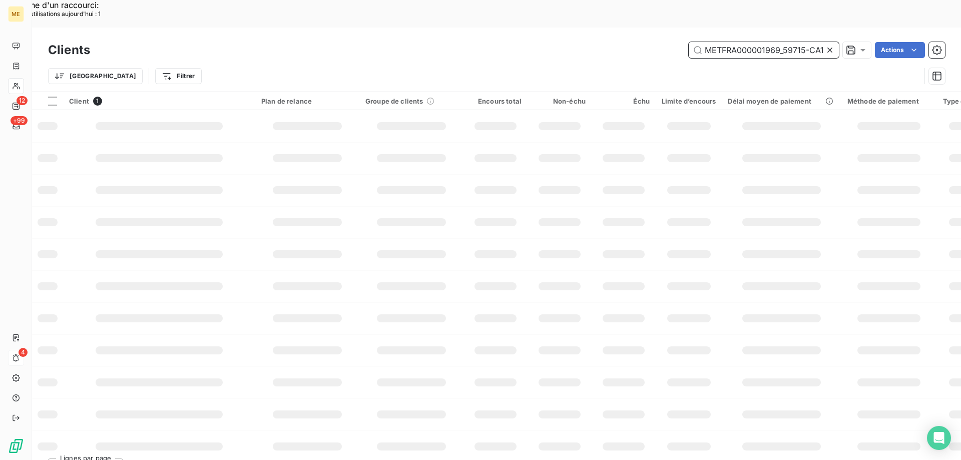
scroll to position [0, 1]
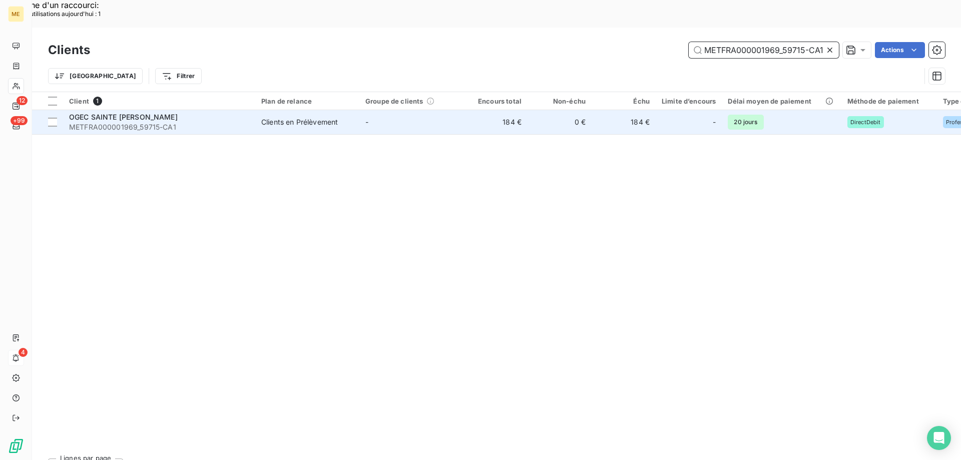
type input "METFRA000001969_59715-CA1"
click at [136, 122] on span "METFRA000001969_59715-CA1" at bounding box center [159, 127] width 180 height 10
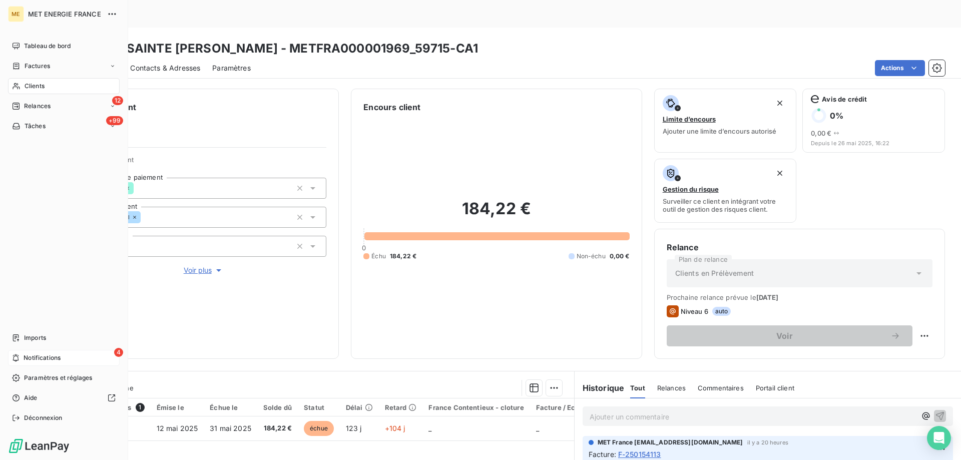
click at [41, 358] on span "Notifications" at bounding box center [42, 357] width 37 height 9
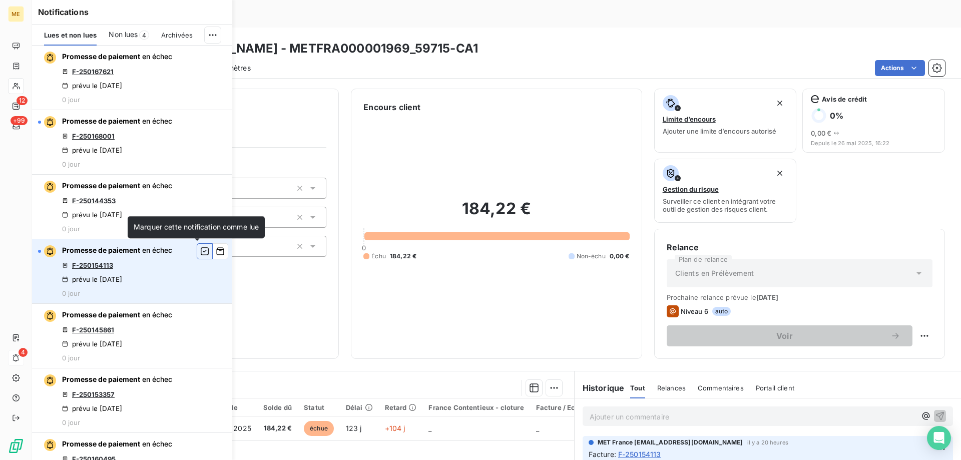
click at [200, 253] on icon "button" at bounding box center [204, 251] width 9 height 10
click at [515, 297] on div "184,22 € 0 Échu 184,22 € Non-échu 0,00 €" at bounding box center [496, 229] width 266 height 233
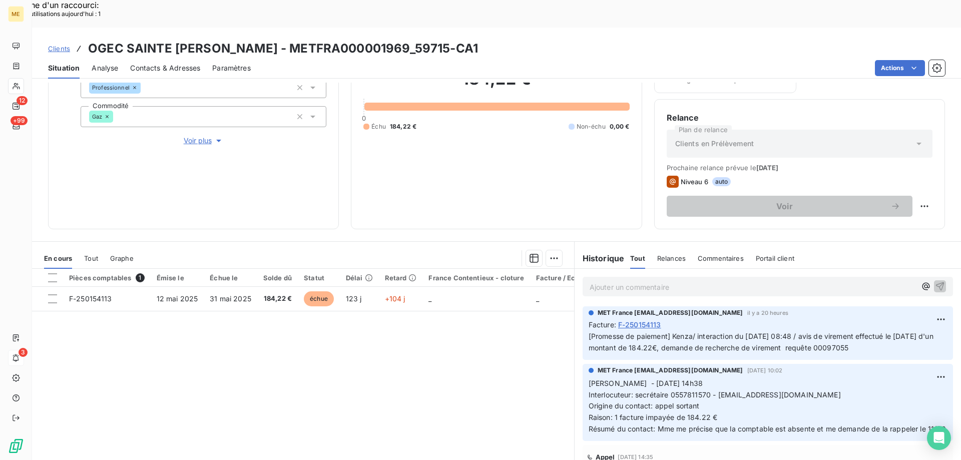
scroll to position [134, 0]
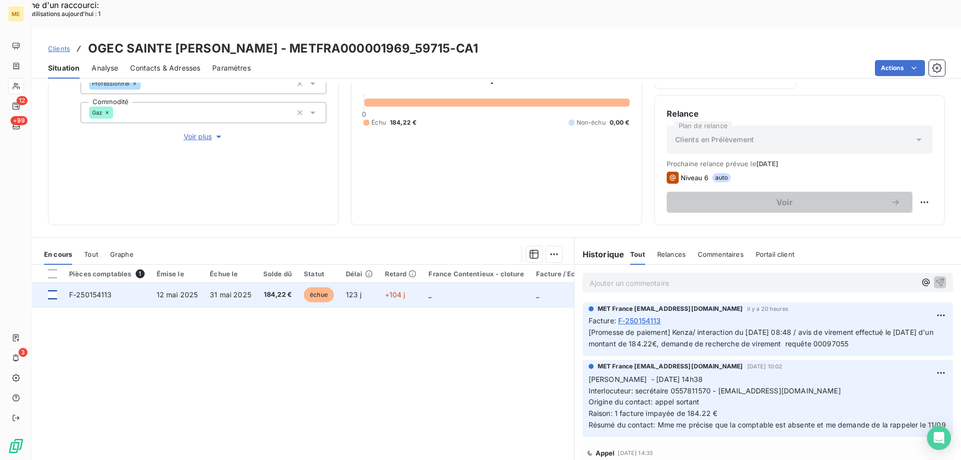
click at [50, 290] on div at bounding box center [52, 294] width 9 height 9
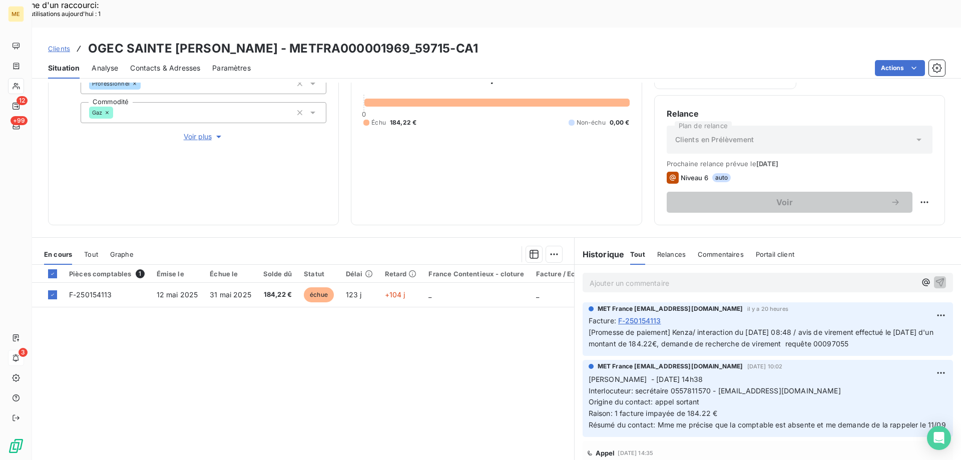
drag, startPoint x: 694, startPoint y: 303, endPoint x: 953, endPoint y: 313, distance: 259.9
click at [953, 313] on div "Informations client Gestionnaires Aucun Propriétés Client Méthode de paiement D…" at bounding box center [496, 285] width 929 height 405
copy span "interaction du [DATE] 08:48 / avis de virement effectué le [DATE] d'un montant …"
click at [420, 268] on div "Ajouter une promesse de paiement (1 facture)" at bounding box center [464, 267] width 177 height 16
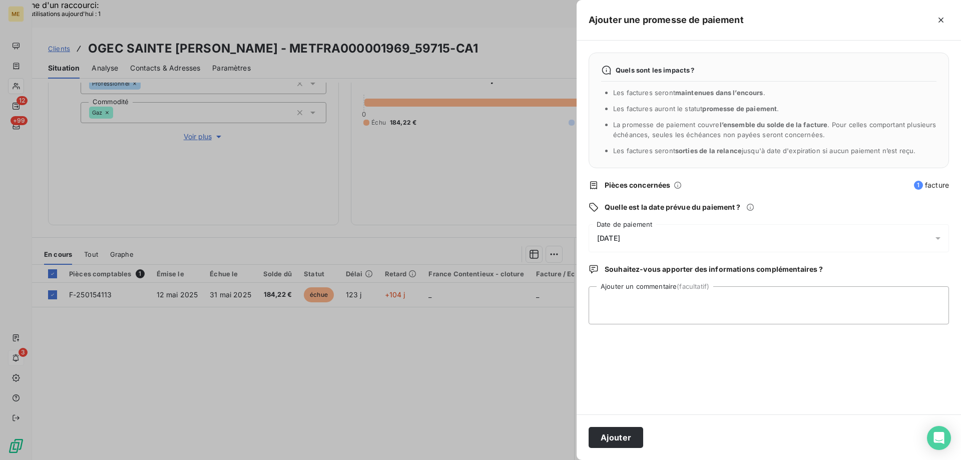
click at [619, 238] on span "13/09/2025" at bounding box center [608, 238] width 23 height 8
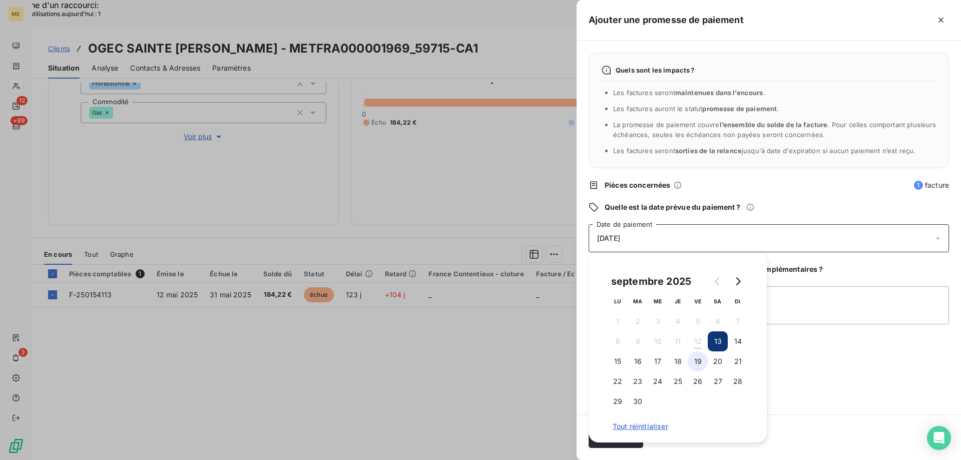
click at [697, 361] on button "19" at bounding box center [698, 361] width 20 height 20
click at [829, 317] on textarea "Ajouter un commentaire (facultatif)" at bounding box center [768, 305] width 360 height 38
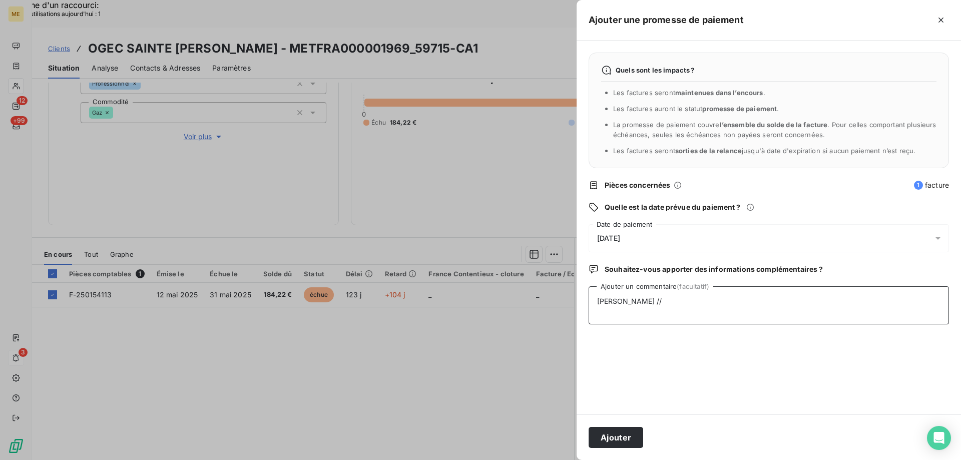
paste textarea "interaction du [DATE] 08:48 / avis de virement effectué le [DATE] d'un montant …"
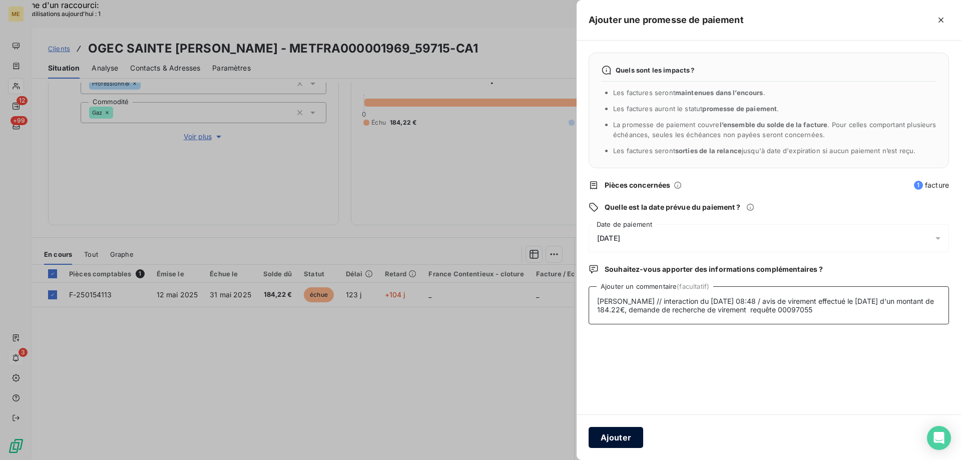
type textarea "Sylvain // interaction du 11/09/2025 08:48 / avis de virement effectué le 06/06…"
click at [612, 439] on button "Ajouter" at bounding box center [615, 437] width 55 height 21
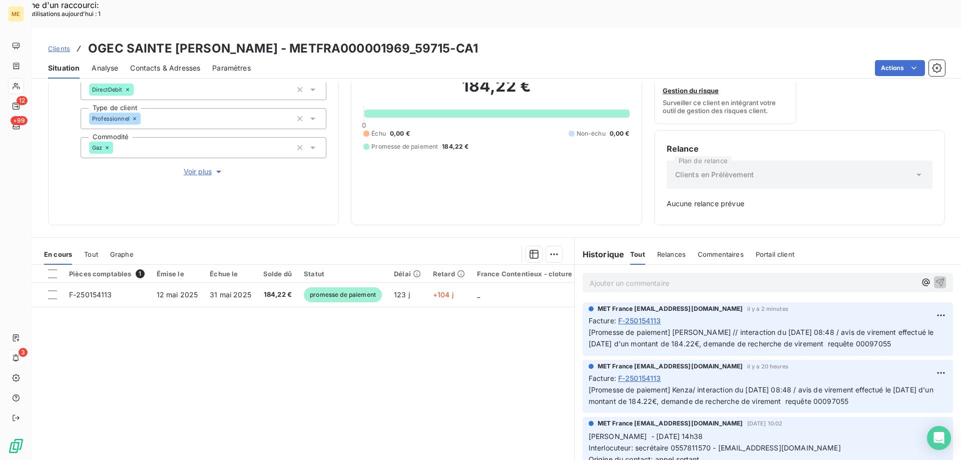
scroll to position [0, 0]
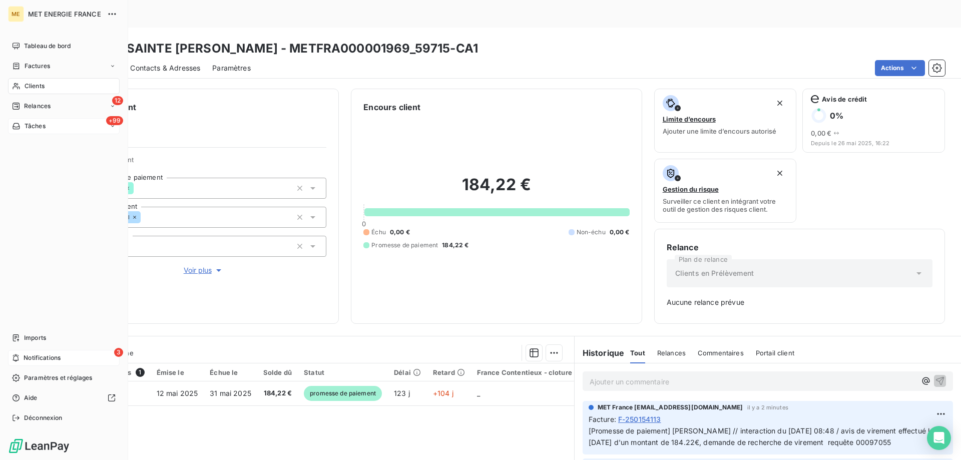
click at [32, 121] on div "+99 Tâches" at bounding box center [64, 126] width 112 height 16
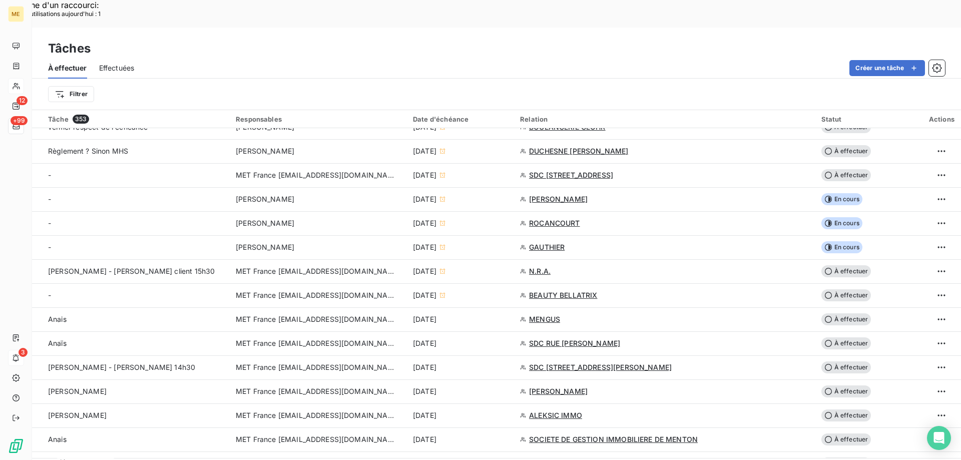
scroll to position [300, 0]
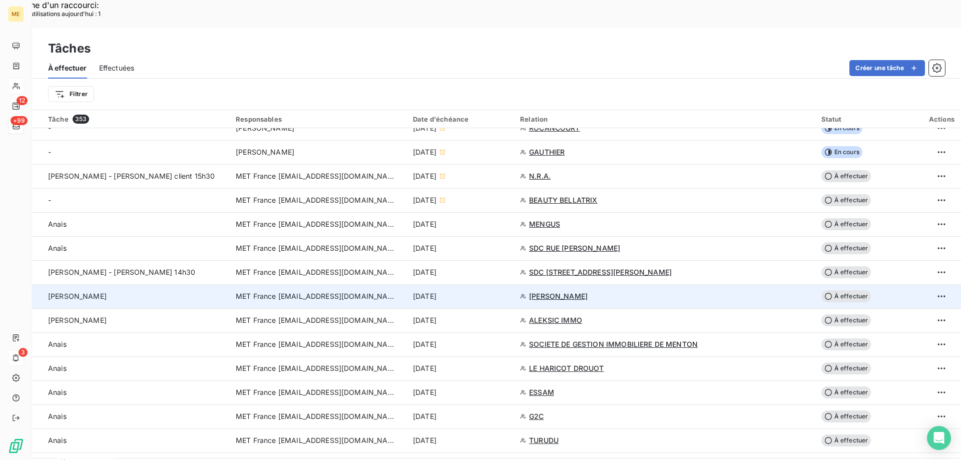
click at [372, 284] on td "MET France met-france@recouvrement.met.com" at bounding box center [318, 296] width 177 height 24
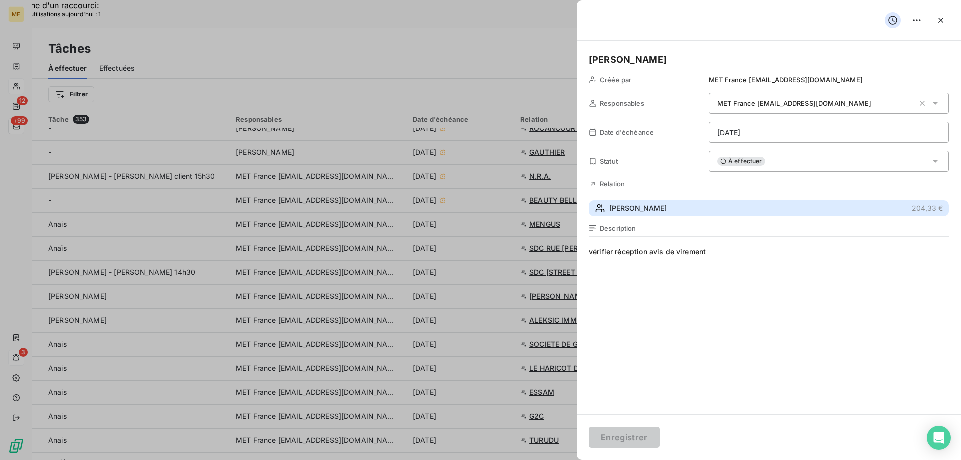
click at [714, 209] on button "BOUDET CECILE nee DUCRAY 204,33 €" at bounding box center [768, 208] width 360 height 16
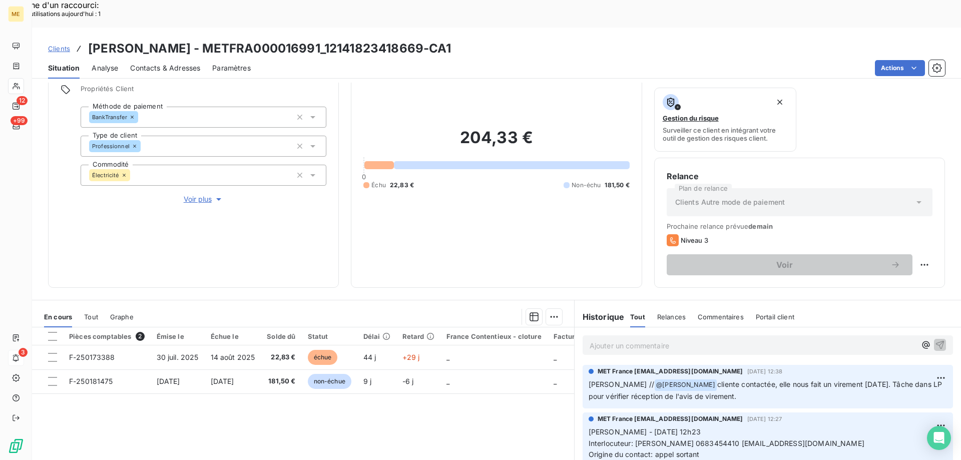
scroll to position [100, 0]
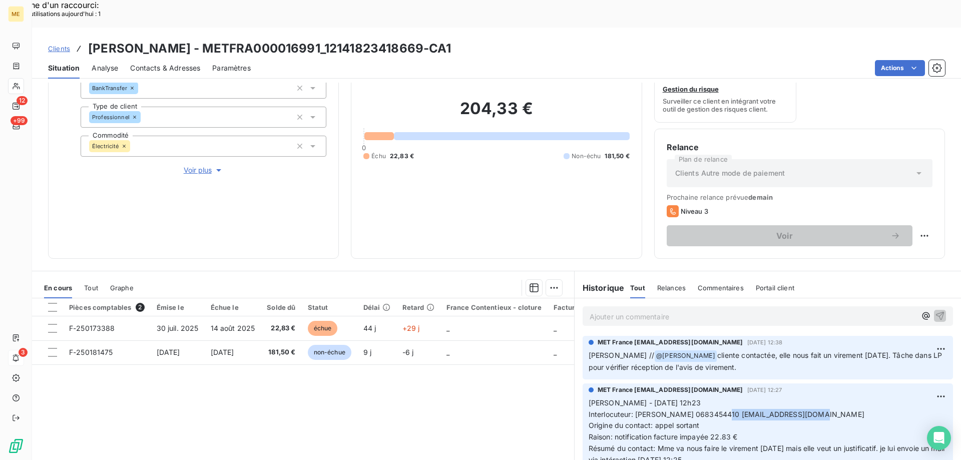
drag, startPoint x: 729, startPoint y: 386, endPoint x: 812, endPoint y: 392, distance: 83.8
click at [812, 397] on p "Sylvain - 08/09/2025 - 12h23 Interlocuteur: Mme BOUDET 0683454410 cecilequestre…" at bounding box center [767, 431] width 358 height 69
copy span "[EMAIL_ADDRESS][DOMAIN_NAME]"
drag, startPoint x: 682, startPoint y: 388, endPoint x: 723, endPoint y: 385, distance: 40.7
click at [723, 410] on span "Interlocuteur: Mme BOUDET 0683454410 cecilequestre@gmail.com" at bounding box center [726, 414] width 276 height 9
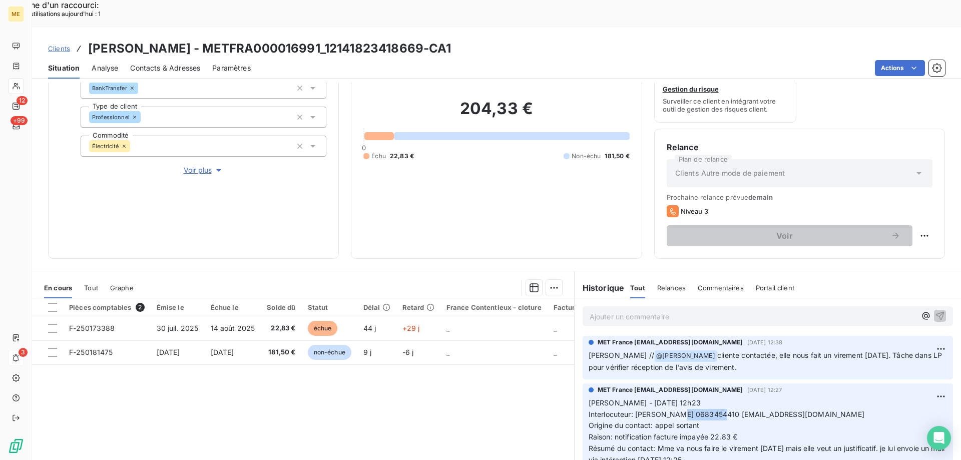
copy span "0683454410"
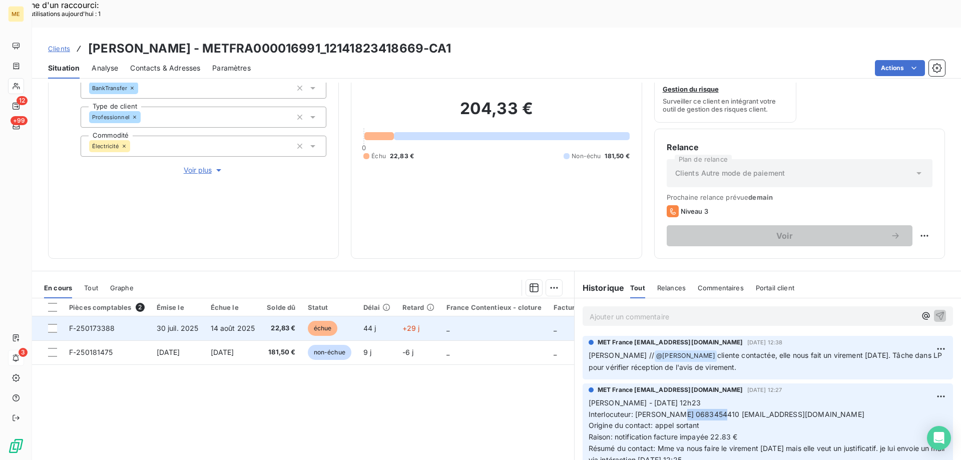
click at [86, 324] on span "F-250173388" at bounding box center [92, 328] width 46 height 9
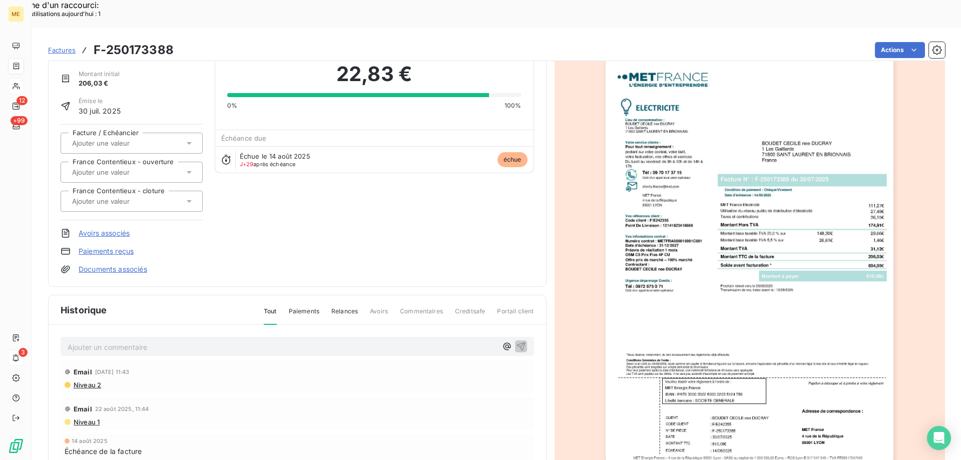
scroll to position [51, 0]
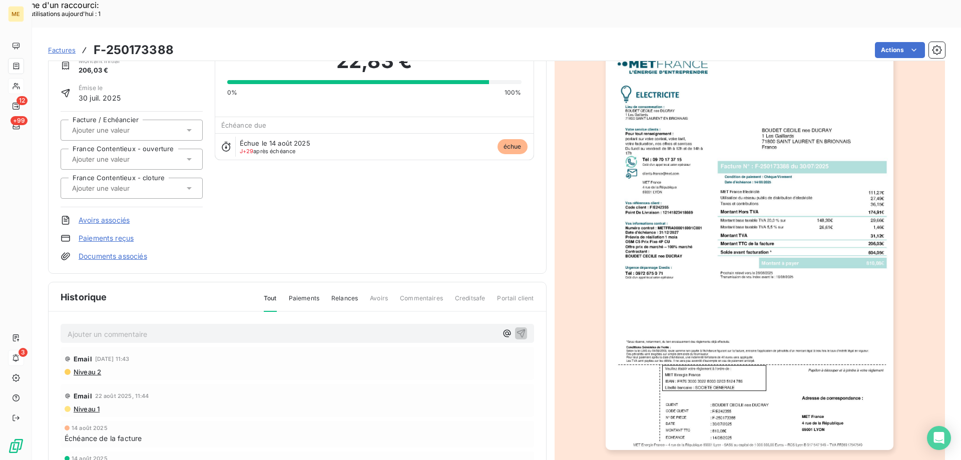
click at [717, 320] on img "button" at bounding box center [749, 246] width 288 height 407
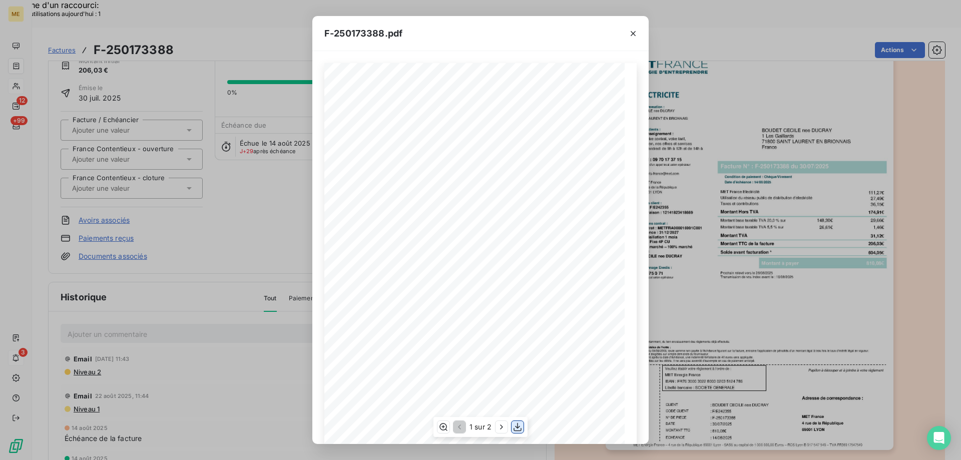
click at [519, 427] on icon "button" at bounding box center [517, 427] width 8 height 9
drag, startPoint x: 630, startPoint y: 33, endPoint x: 302, endPoint y: 42, distance: 328.4
click at [630, 33] on icon "button" at bounding box center [633, 34] width 10 height 10
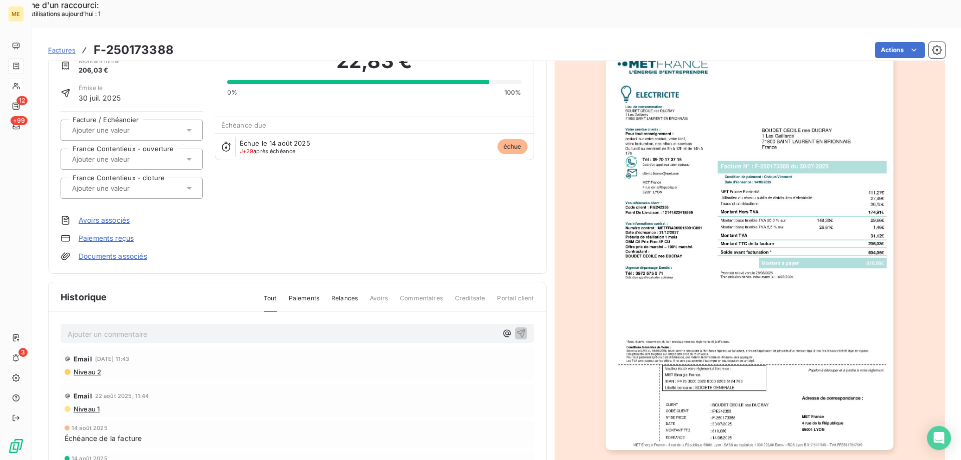
scroll to position [0, 0]
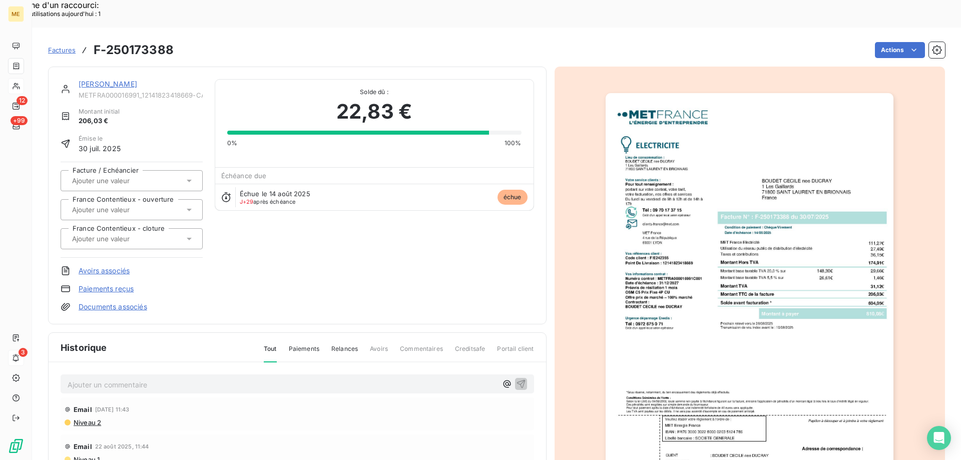
click at [106, 80] on link "BOUDET CECILE nee DUCRAY" at bounding box center [108, 84] width 59 height 9
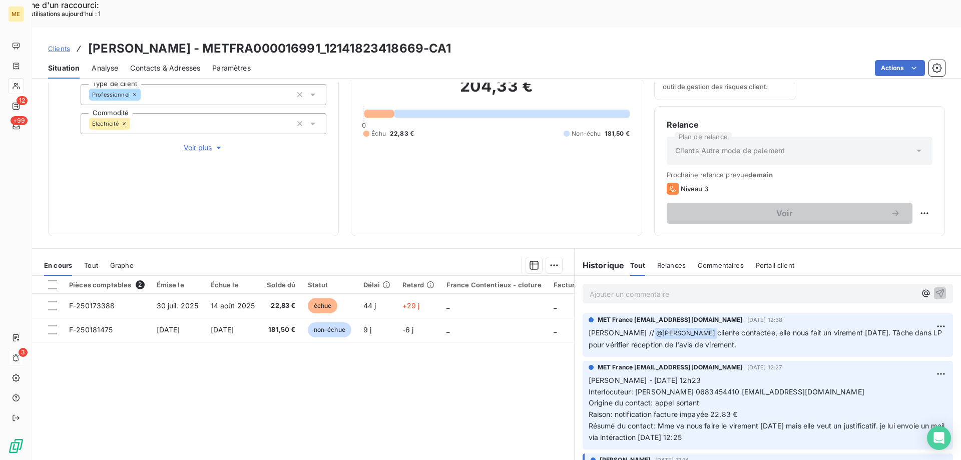
scroll to position [134, 0]
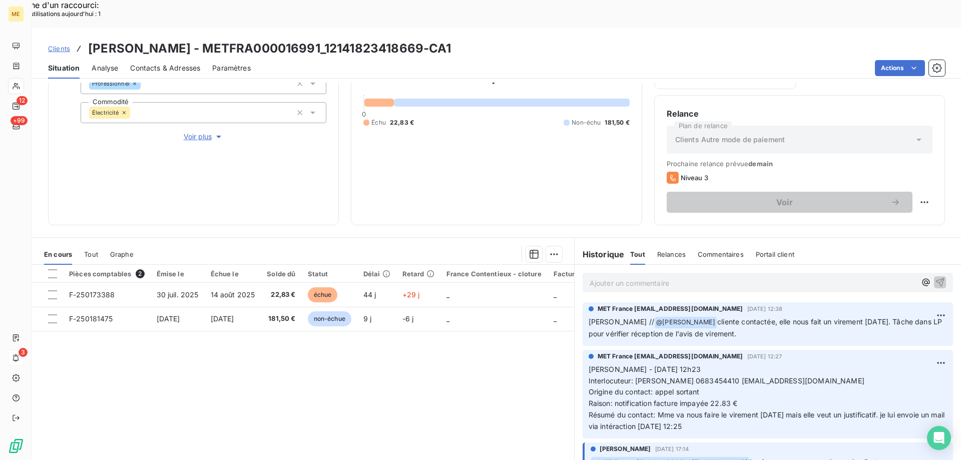
drag, startPoint x: 754, startPoint y: 400, endPoint x: 581, endPoint y: 343, distance: 181.7
click at [582, 350] on div "MET France met-france@recouvrement.met.com 8 sept. 2025, 12:27 Sylvain - 08/09/…" at bounding box center [767, 394] width 370 height 89
copy p "Sylvain - 08/09/2025 - 12h23 Interlocuteur: Mme BOUDET 0683454410 cecilequestre…"
click at [879, 199] on div "Replanifier cette action" at bounding box center [876, 197] width 90 height 16
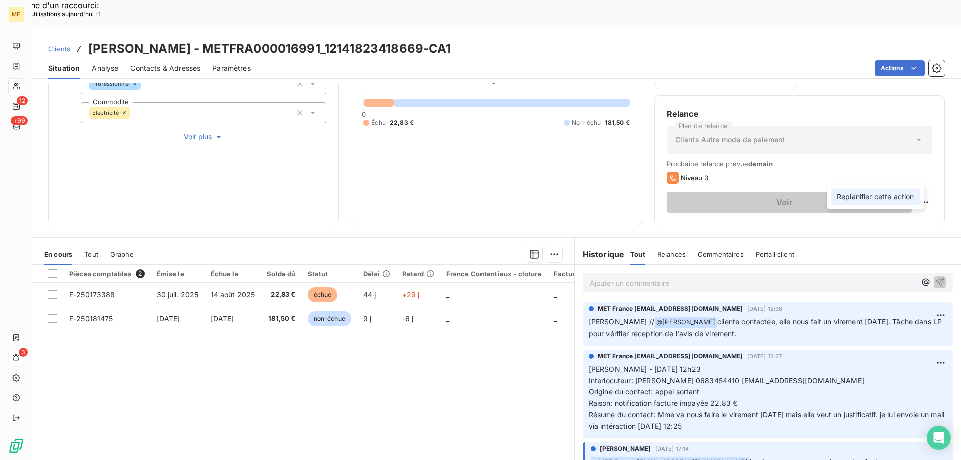
select select "8"
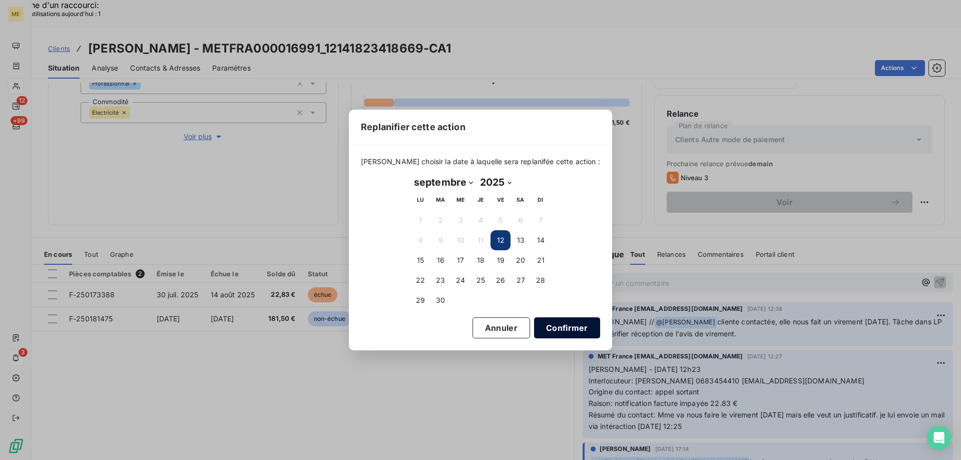
click at [534, 328] on button "Confirmer" at bounding box center [567, 327] width 66 height 21
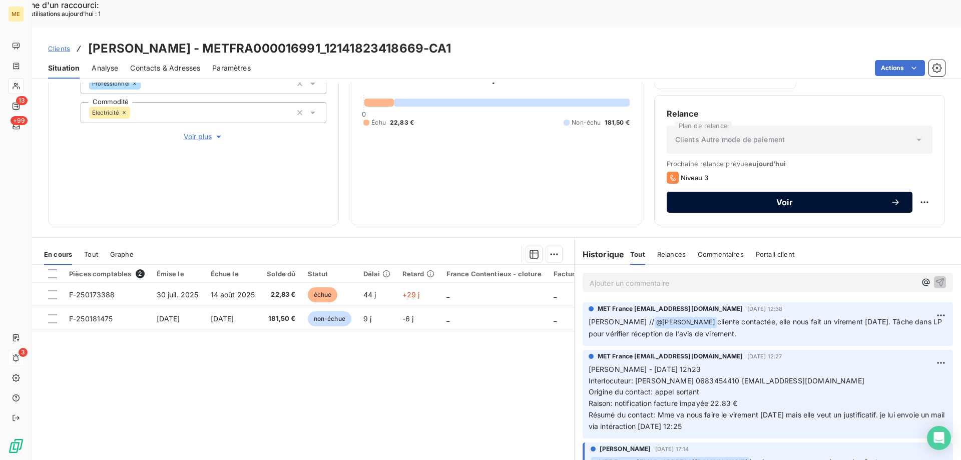
click at [705, 192] on button "Voir" at bounding box center [790, 202] width 246 height 21
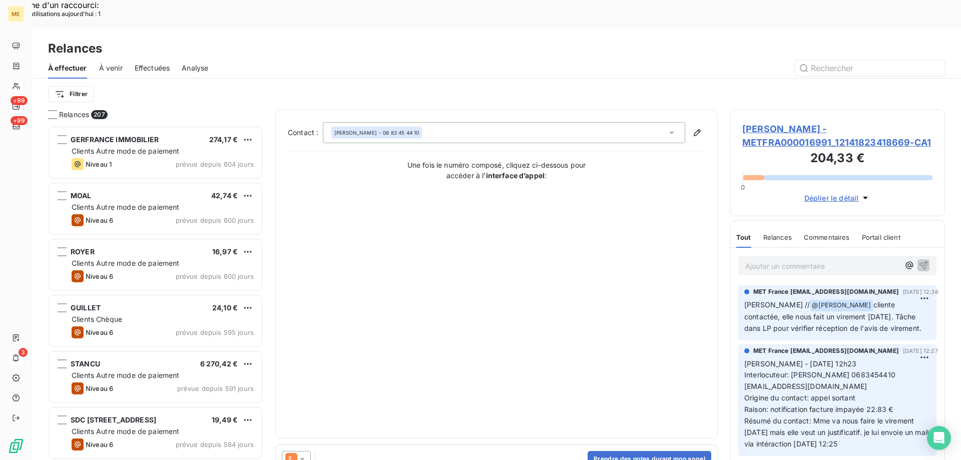
scroll to position [354, 208]
click at [597, 451] on button "Prendre des notes durant mon appel" at bounding box center [649, 459] width 124 height 16
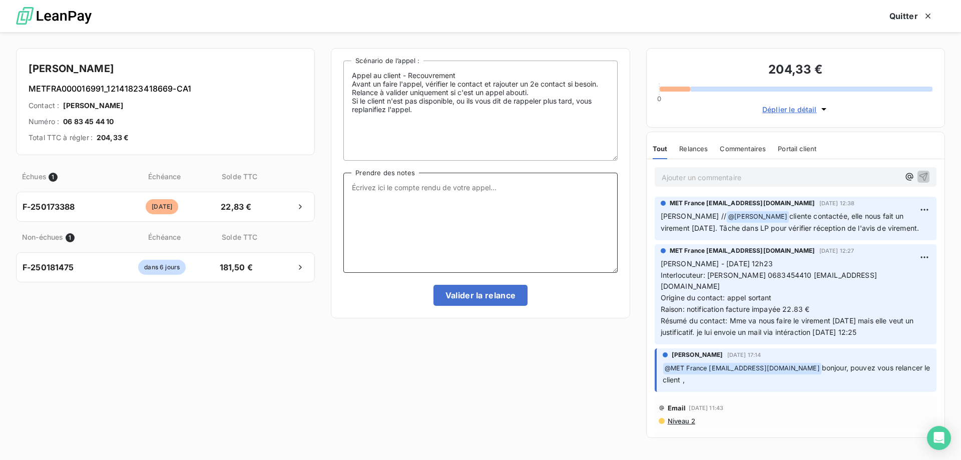
click at [385, 198] on textarea "Prendre des notes" at bounding box center [480, 223] width 274 height 100
paste textarea "[PERSON_NAME] - [DATE] 12h23 Interlocuteur: [PERSON_NAME] 0683454410 [EMAIL_ADD…"
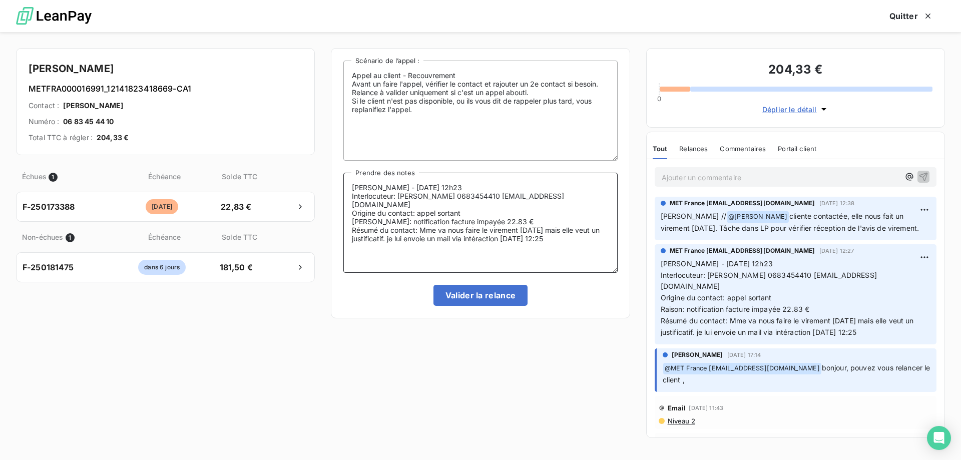
click at [394, 186] on textarea "[PERSON_NAME] - [DATE] 12h23 Interlocuteur: [PERSON_NAME] 0683454410 [EMAIL_ADD…" at bounding box center [480, 223] width 274 height 100
click at [392, 184] on textarea "[PERSON_NAME] - [DATE] 12h23 Interlocuteur: [PERSON_NAME] 0683454410 [EMAIL_ADD…" at bounding box center [480, 223] width 274 height 100
click at [498, 187] on textarea "Sylvain - 12/09/2025 - 12h23 Interlocuteur: Mme BOUDET 0683454410 cecilequestre…" at bounding box center [480, 223] width 274 height 100
drag, startPoint x: 439, startPoint y: 223, endPoint x: 577, endPoint y: 234, distance: 138.0
click at [577, 234] on textarea "Sylvain - 12/09/2025 - 09/24 Interlocuteur: Mme BOUDET 0683454410 cecilequestre…" at bounding box center [480, 223] width 274 height 100
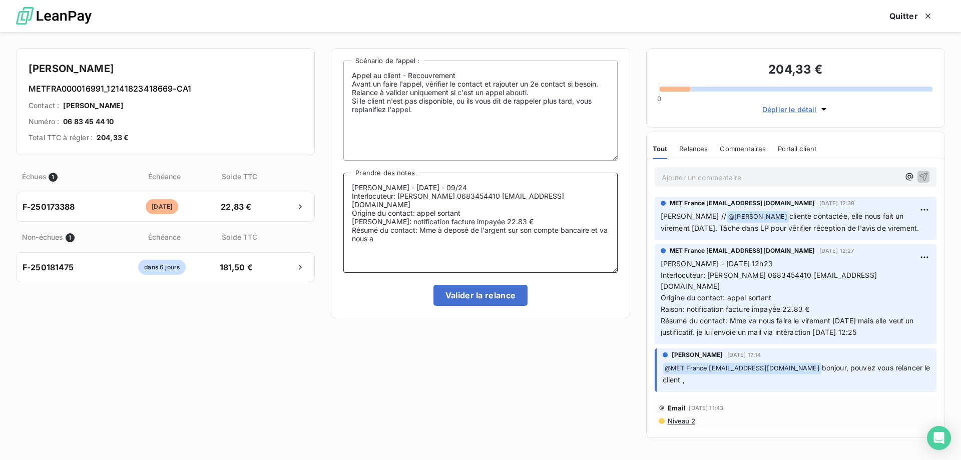
click at [457, 222] on textarea "Sylvain - 12/09/2025 - 09/24 Interlocuteur: Mme BOUDET 0683454410 cecilequestre…" at bounding box center [480, 223] width 274 height 100
click at [0, 0] on lt-span "déposé" at bounding box center [0, 0] width 0 height 0
click at [397, 231] on textarea "Sylvain - 12/09/2025 - 09/24 Interlocuteur: Mme BOUDET 0683454410 cecilequestre…" at bounding box center [480, 223] width 274 height 100
click at [579, 230] on textarea "Sylvain - 12/09/2025 - 09/24 Interlocuteur: Mme BOUDET 0683454410 cecilequestre…" at bounding box center [480, 223] width 274 height 100
click at [446, 234] on textarea "Sylvain - 12/09/2025 - 09/24 Interlocuteur: Mme BOUDET 0683454410 cecilequestre…" at bounding box center [480, 223] width 274 height 100
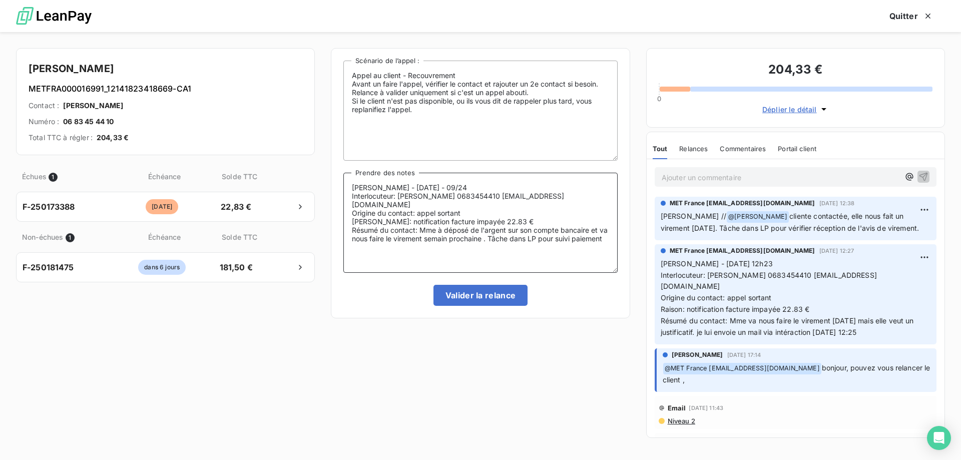
click at [449, 231] on textarea "Sylvain - 12/09/2025 - 09/24 Interlocuteur: Mme BOUDET 0683454410 cecilequestre…" at bounding box center [480, 223] width 274 height 100
type textarea "Sylvain - 12/09/2025 - 09/24 Interlocuteur: Mme BOUDET 0683454410 cecilequestre…"
click at [495, 298] on button "Valider la relance" at bounding box center [480, 295] width 95 height 21
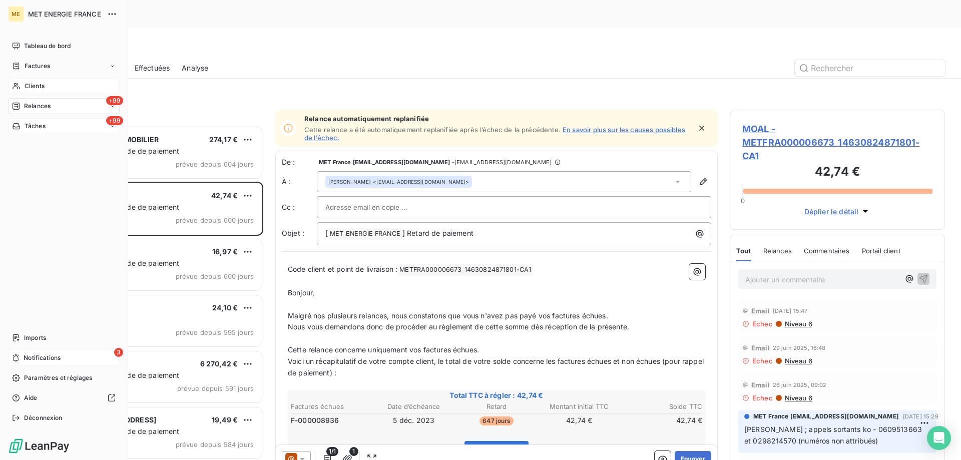
click at [34, 120] on div "+99 Tâches" at bounding box center [64, 126] width 112 height 16
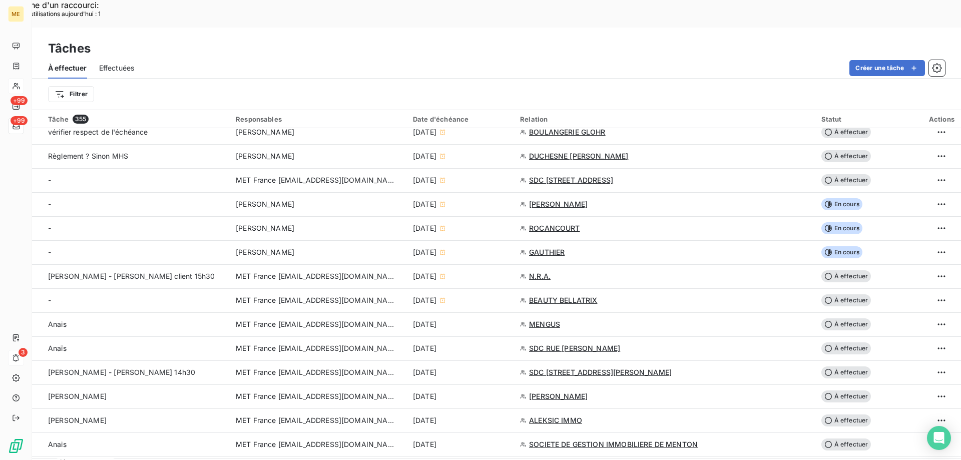
scroll to position [250, 0]
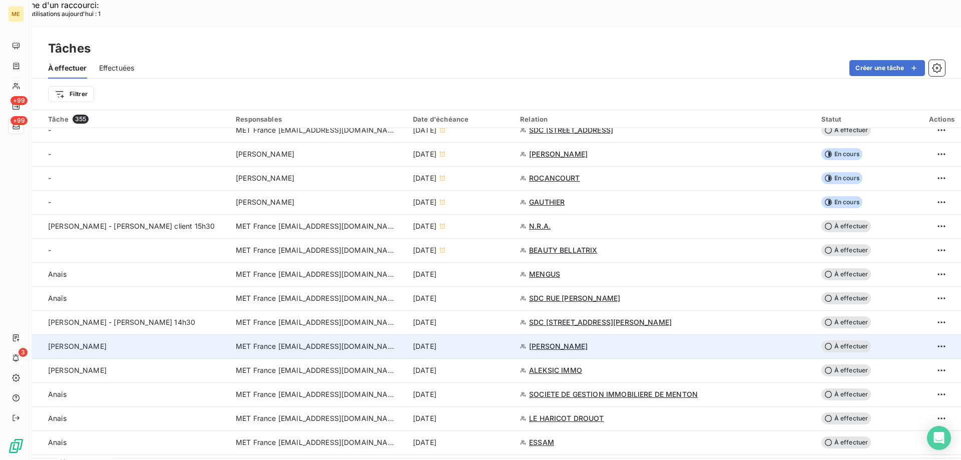
click at [356, 341] on span "MET France met-france@recouvrement.met.com" at bounding box center [316, 346] width 160 height 10
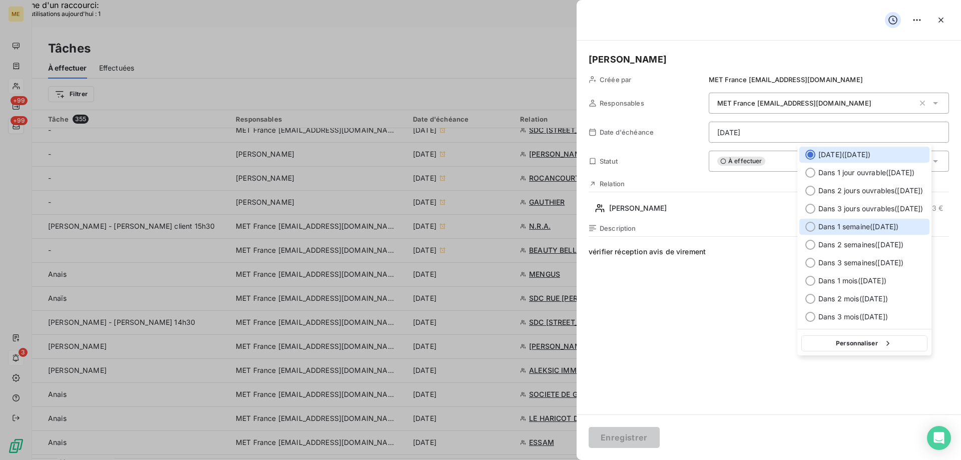
click at [809, 230] on div at bounding box center [810, 227] width 10 height 10
type input "19/09/2025"
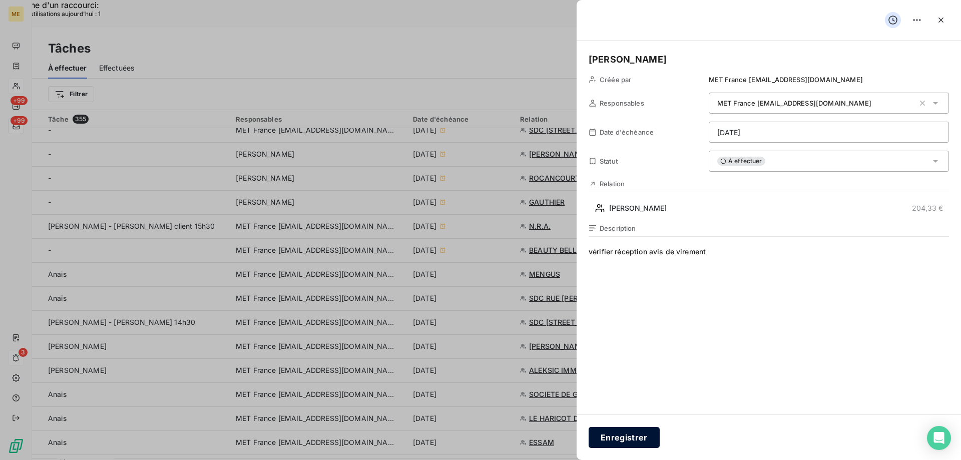
click at [615, 430] on button "Enregistrer" at bounding box center [623, 437] width 71 height 21
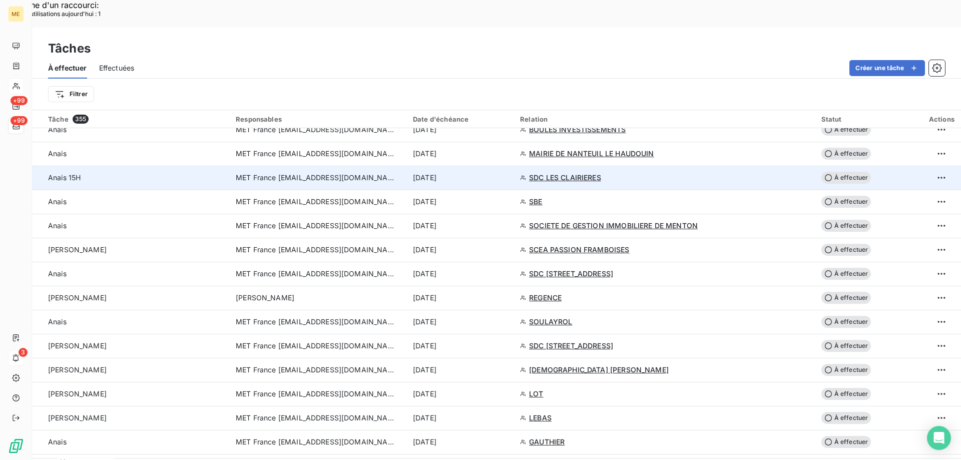
scroll to position [650, 0]
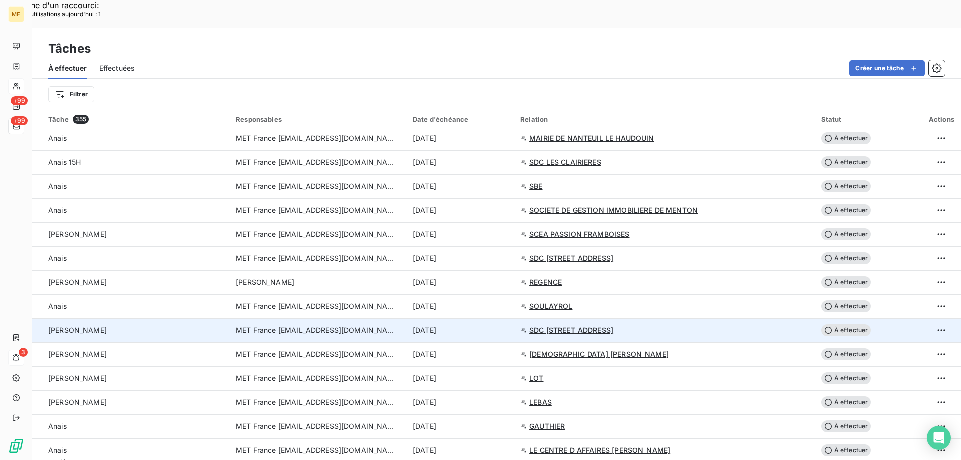
click at [290, 325] on span "MET France met-france@recouvrement.met.com" at bounding box center [316, 330] width 160 height 10
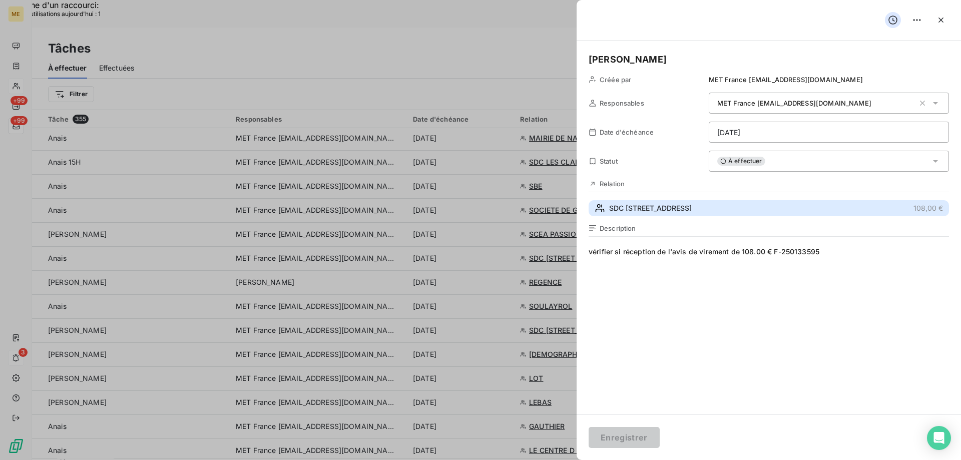
click at [616, 205] on span "SDC 47 RUE DE SEVRE" at bounding box center [650, 208] width 83 height 10
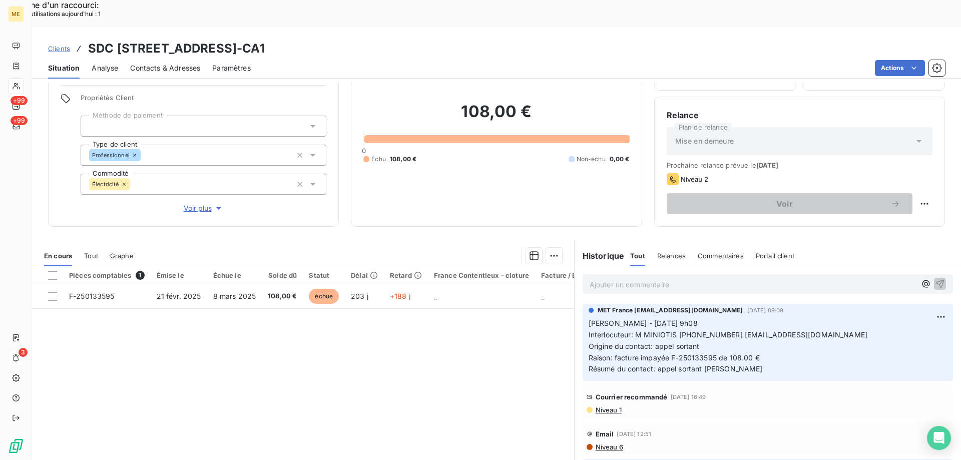
scroll to position [64, 0]
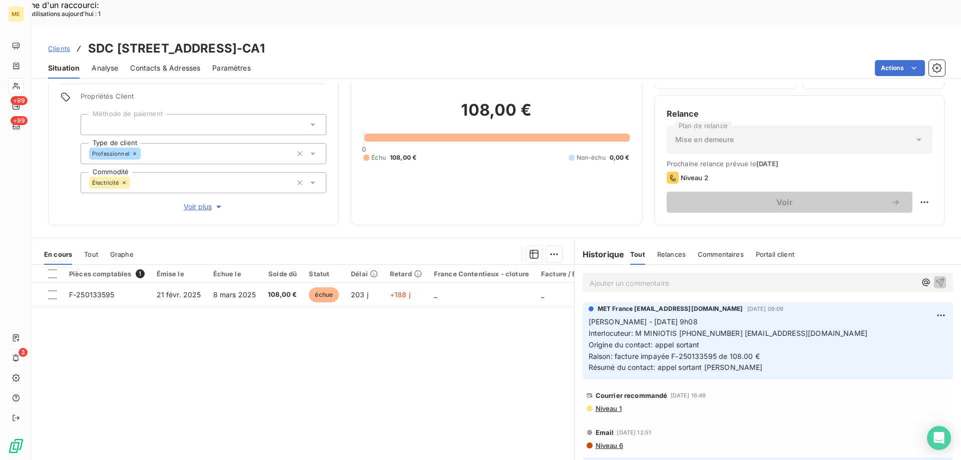
drag, startPoint x: 233, startPoint y: 20, endPoint x: 353, endPoint y: 23, distance: 120.1
click at [265, 40] on h3 "SDC 47 RUE DE SEVRE - METFRA000004458_07310998488710-CA1" at bounding box center [176, 49] width 177 height 18
drag, startPoint x: 360, startPoint y: 19, endPoint x: 461, endPoint y: 20, distance: 101.1
click at [265, 40] on h3 "SDC 47 RUE DE SEVRE - METFRA000004458_07310998488710-CA1" at bounding box center [176, 49] width 177 height 18
copy h3 "07310998488710"
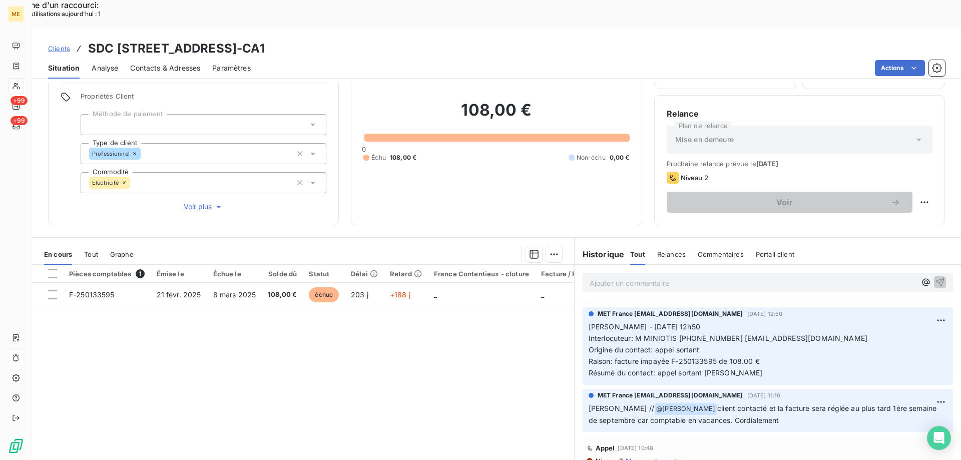
scroll to position [250, 0]
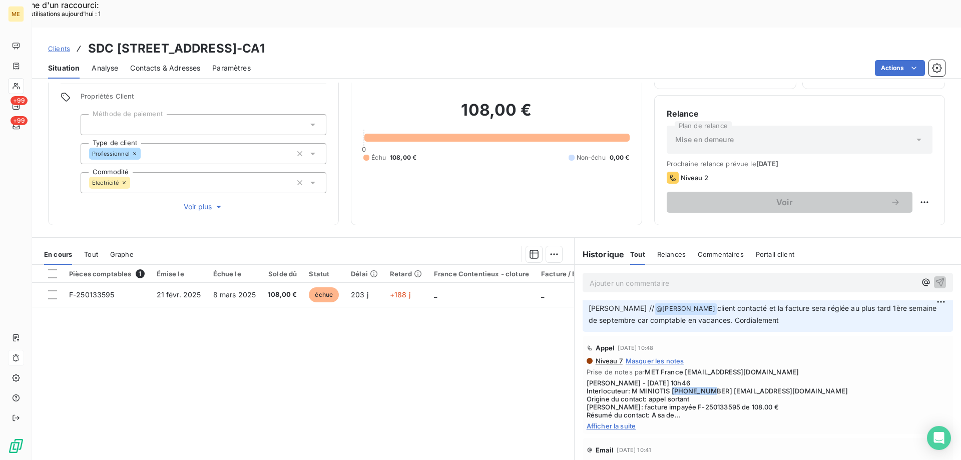
drag, startPoint x: 666, startPoint y: 362, endPoint x: 705, endPoint y: 362, distance: 39.0
click at [705, 379] on span "Sylvain - 07/08/2025 - 10h46 Interlocuteur: M MINIOTIS 0158363658 contact-gesti…" at bounding box center [767, 399] width 362 height 40
drag, startPoint x: 708, startPoint y: 365, endPoint x: 792, endPoint y: 364, distance: 84.1
click at [792, 379] on span "Sylvain - 07/08/2025 - 10h46 Interlocuteur: M MINIOTIS 0158363658 contact-gesti…" at bounding box center [767, 399] width 362 height 40
click at [606, 422] on span "Afficher la suite" at bounding box center [767, 426] width 362 height 8
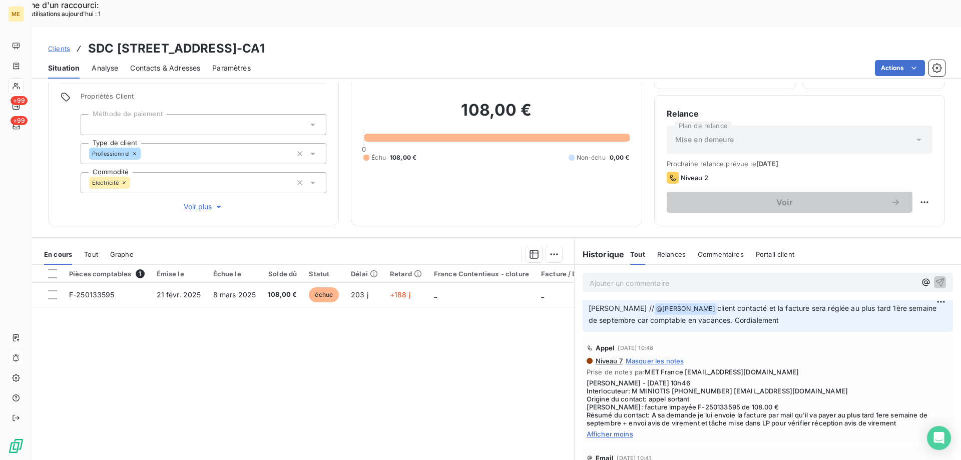
click at [147, 63] on span "Contacts & Adresses" at bounding box center [165, 68] width 70 height 10
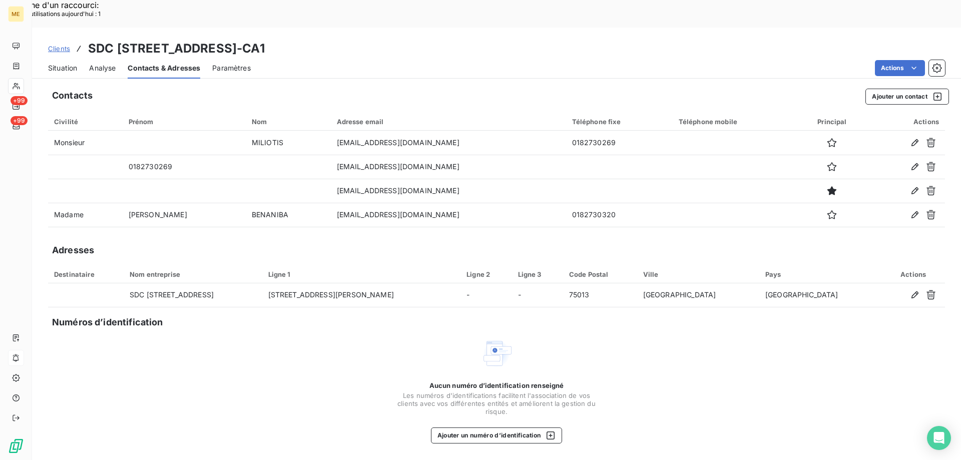
click at [54, 45] on span "Clients" at bounding box center [59, 49] width 22 height 8
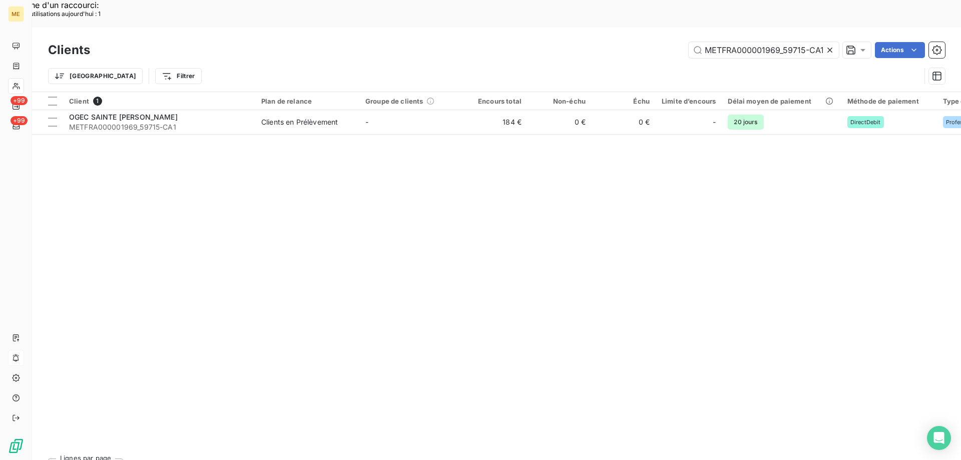
scroll to position [0, 1]
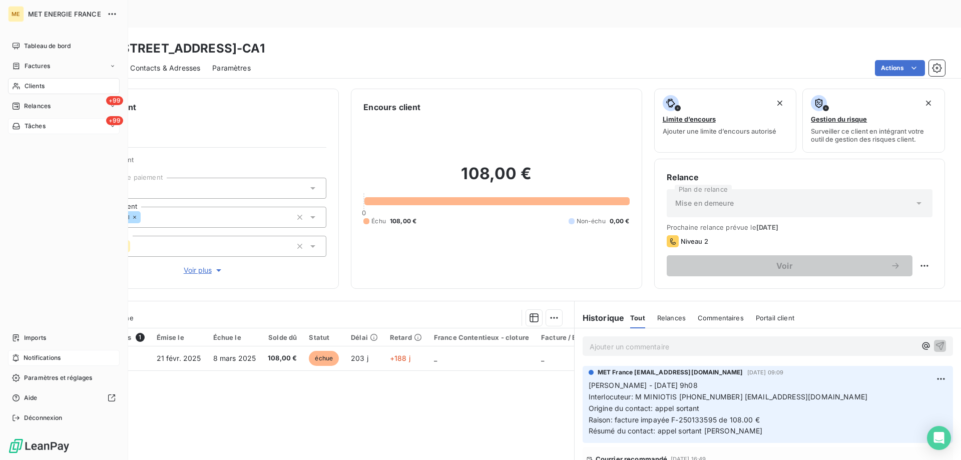
click at [63, 127] on div "+99 Tâches" at bounding box center [64, 126] width 112 height 16
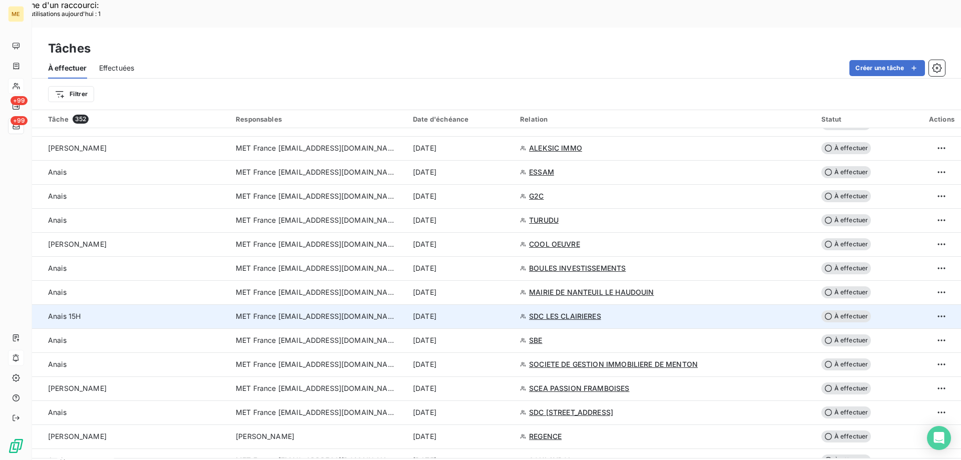
scroll to position [500, 0]
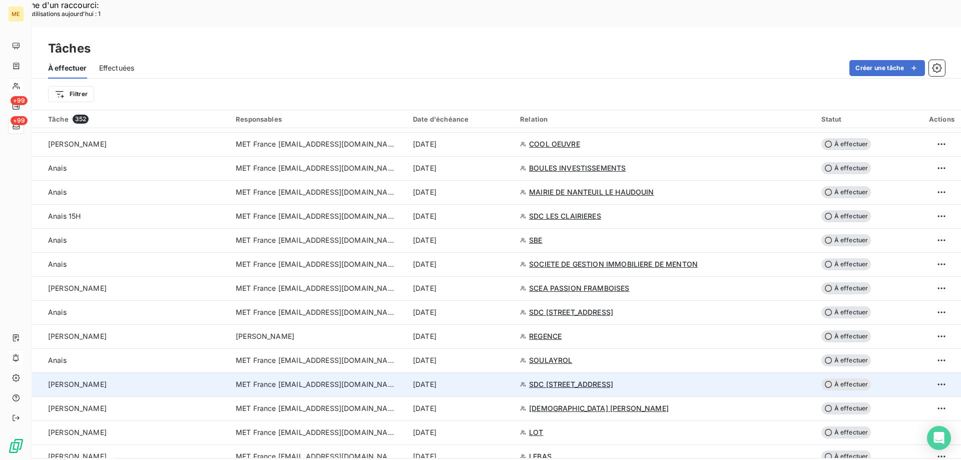
click at [336, 379] on span "MET France met-france@recouvrement.met.com" at bounding box center [316, 384] width 160 height 10
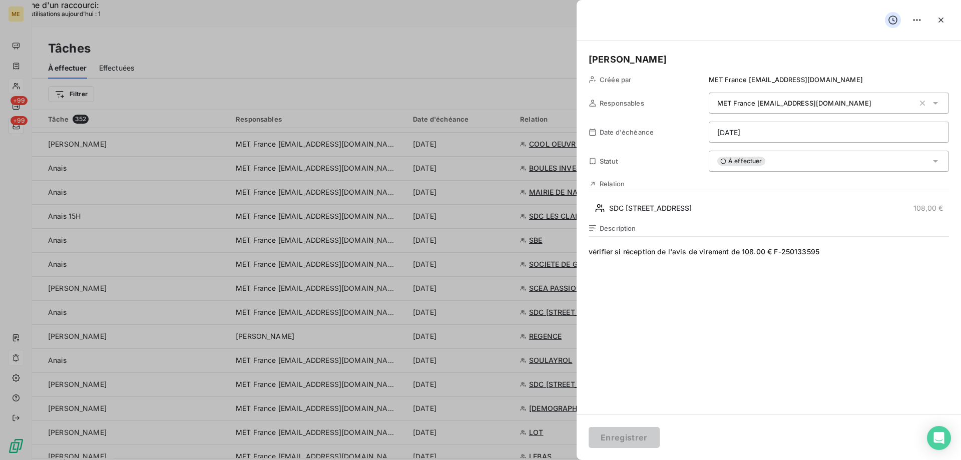
click at [817, 161] on div "À effectuer" at bounding box center [829, 161] width 240 height 21
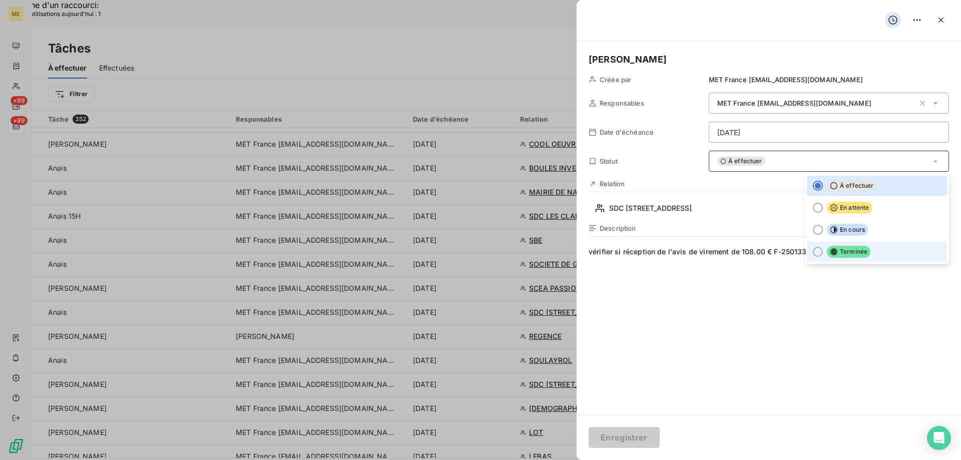
click at [813, 255] on div at bounding box center [818, 252] width 10 height 10
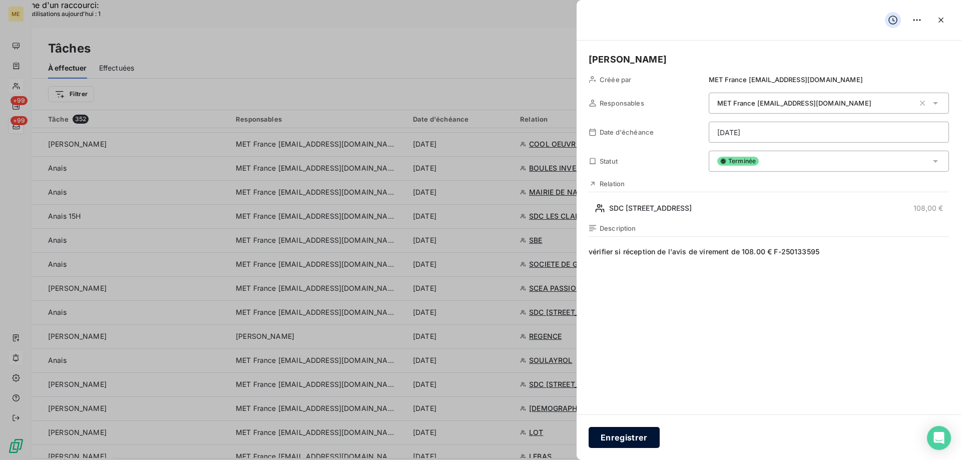
click at [616, 439] on button "Enregistrer" at bounding box center [623, 437] width 71 height 21
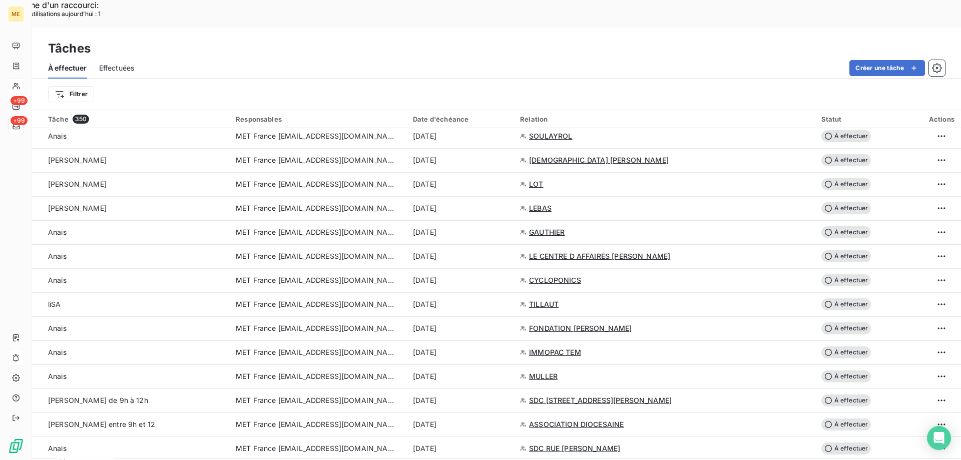
scroll to position [801, 0]
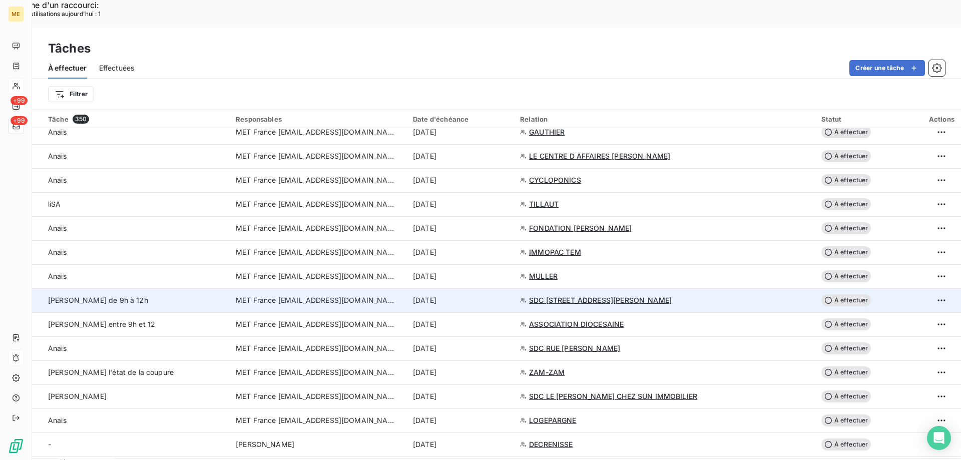
click at [291, 295] on span "MET France met-france@recouvrement.met.com" at bounding box center [316, 300] width 160 height 10
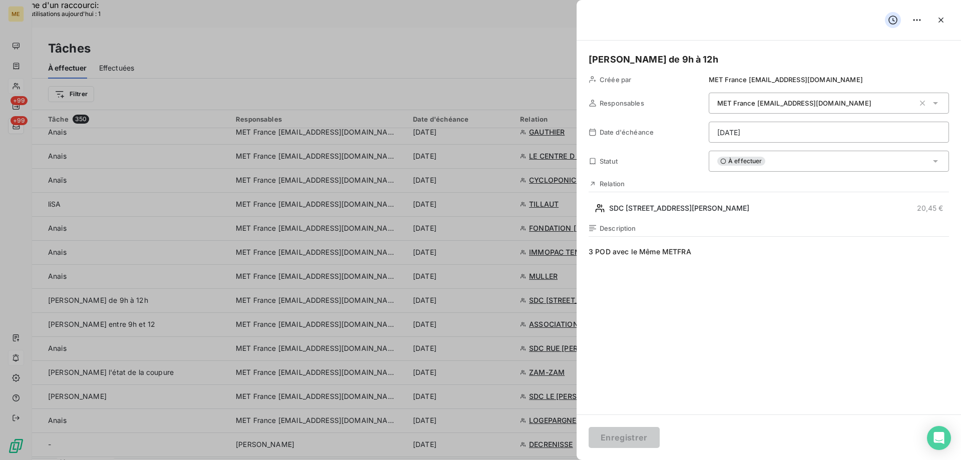
click at [485, 33] on div at bounding box center [480, 230] width 961 height 460
click at [942, 24] on icon "button" at bounding box center [941, 20] width 10 height 10
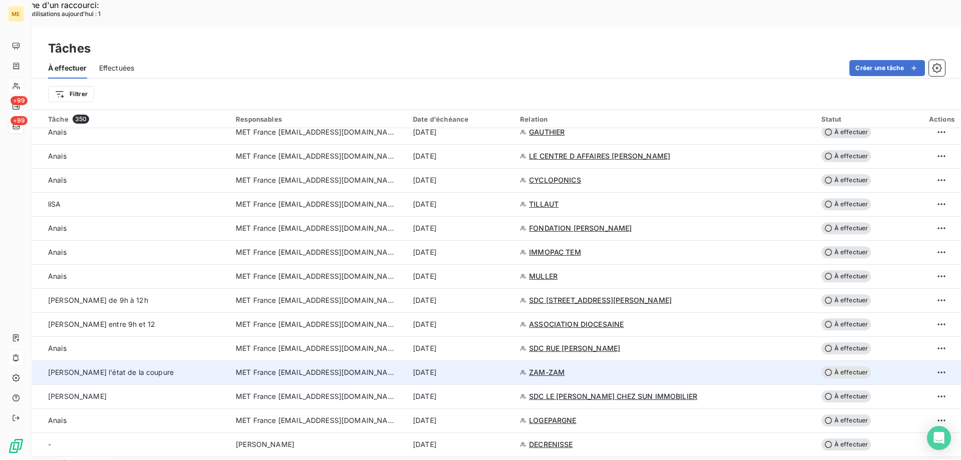
click at [288, 360] on td "MET France met-france@recouvrement.met.com" at bounding box center [318, 372] width 177 height 24
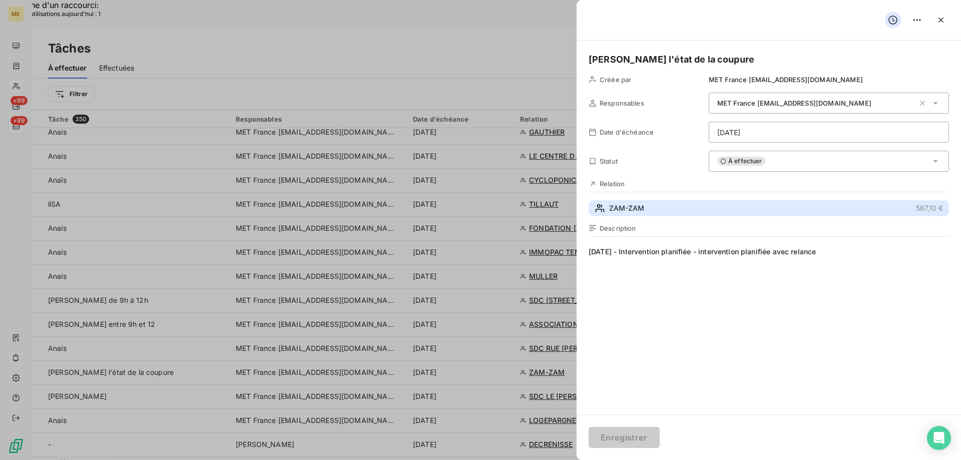
click at [622, 207] on span "ZAM-ZAM" at bounding box center [626, 208] width 35 height 10
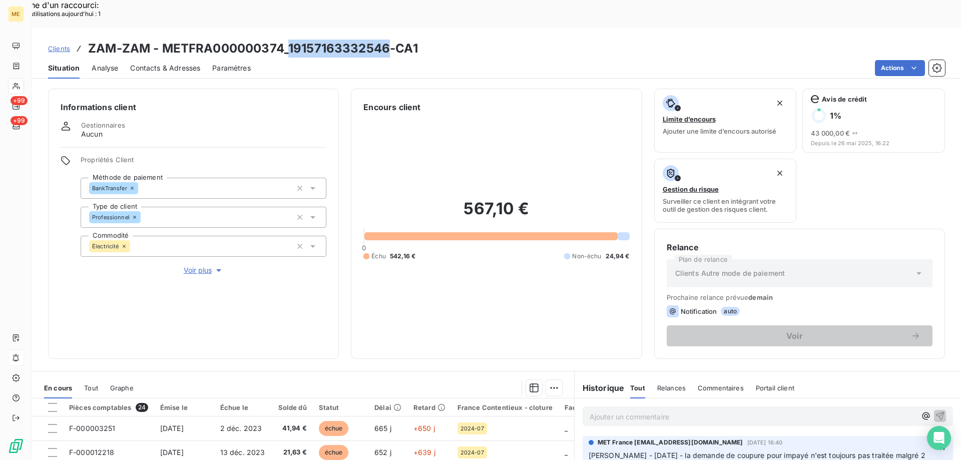
drag, startPoint x: 289, startPoint y: 19, endPoint x: 390, endPoint y: 14, distance: 101.2
click at [390, 40] on h3 "ZAM-ZAM - METFRA000000374_19157163332546-CA1" at bounding box center [253, 49] width 330 height 18
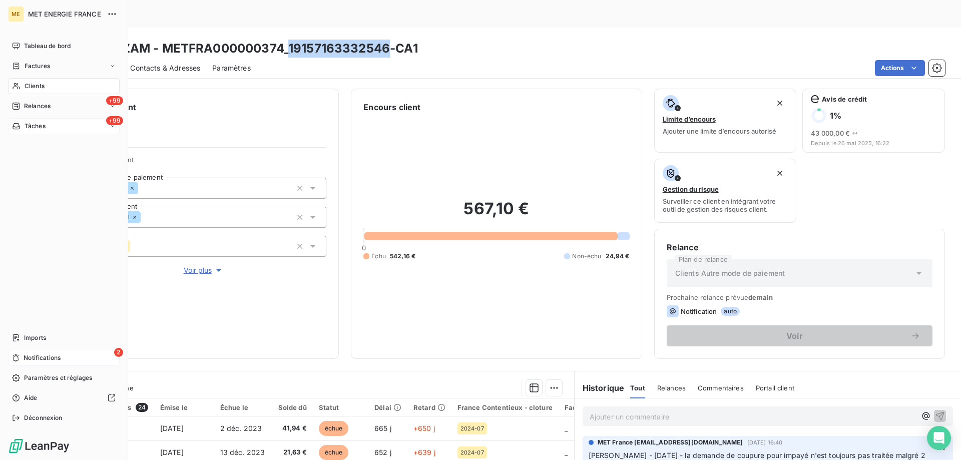
click at [50, 127] on div "+99 Tâches" at bounding box center [64, 126] width 112 height 16
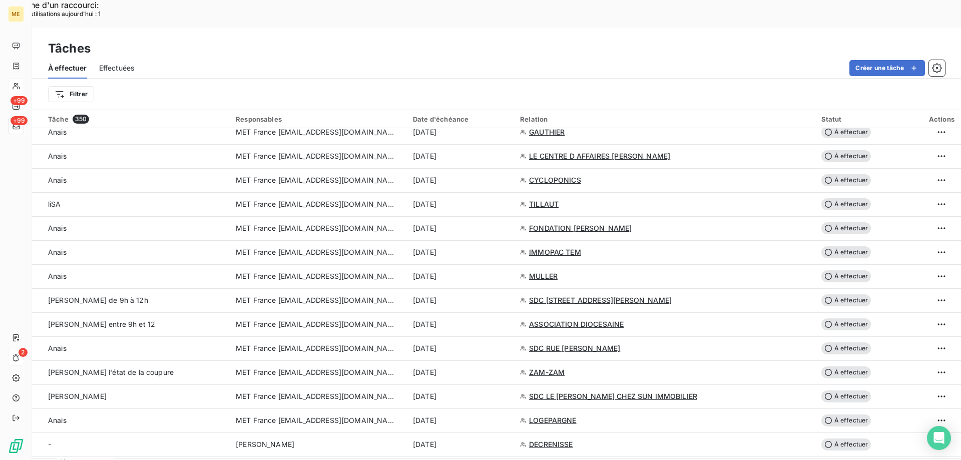
scroll to position [901, 0]
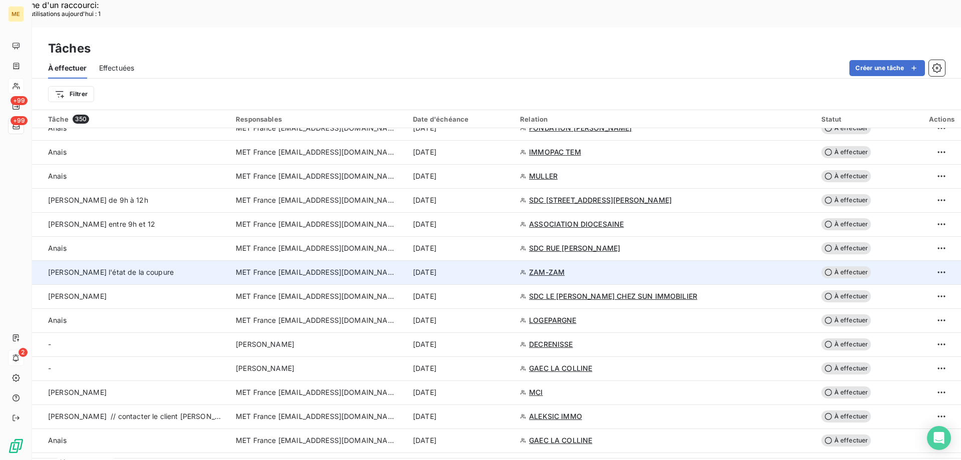
click at [337, 267] on span "MET France met-france@recouvrement.met.com" at bounding box center [316, 272] width 160 height 10
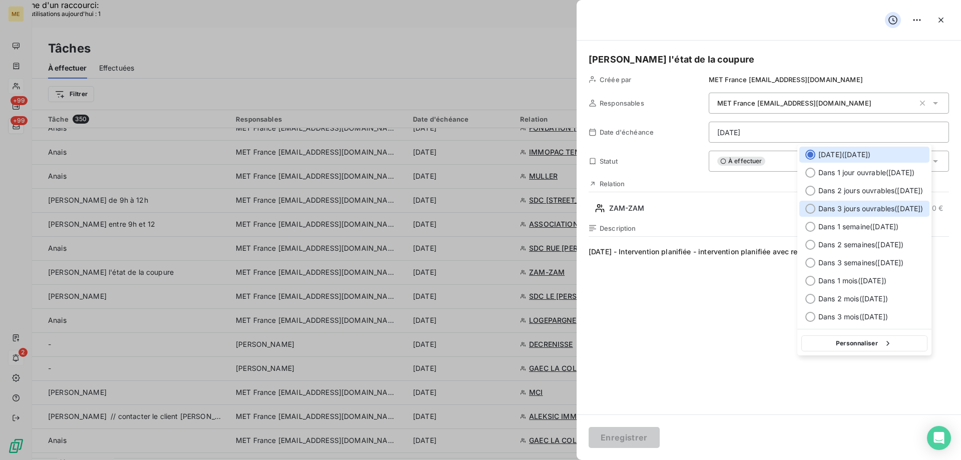
click at [814, 206] on div at bounding box center [810, 209] width 10 height 10
type input "17/09/2025"
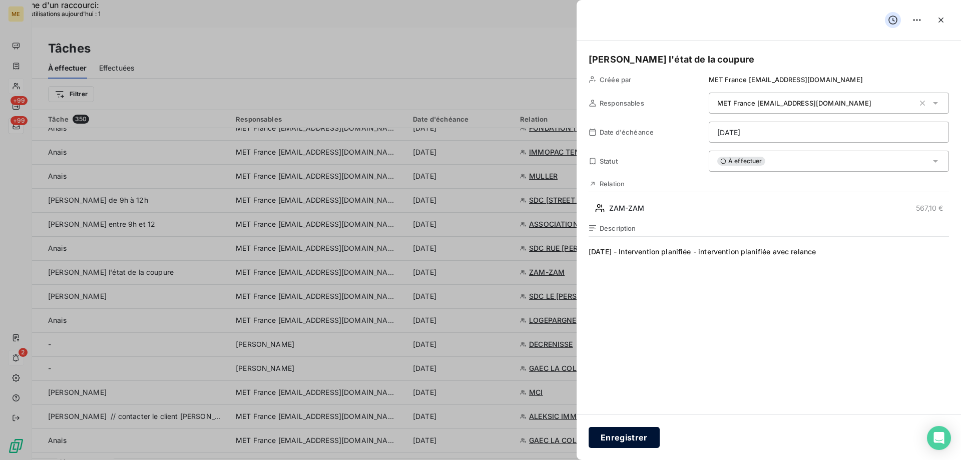
click at [629, 434] on button "Enregistrer" at bounding box center [623, 437] width 71 height 21
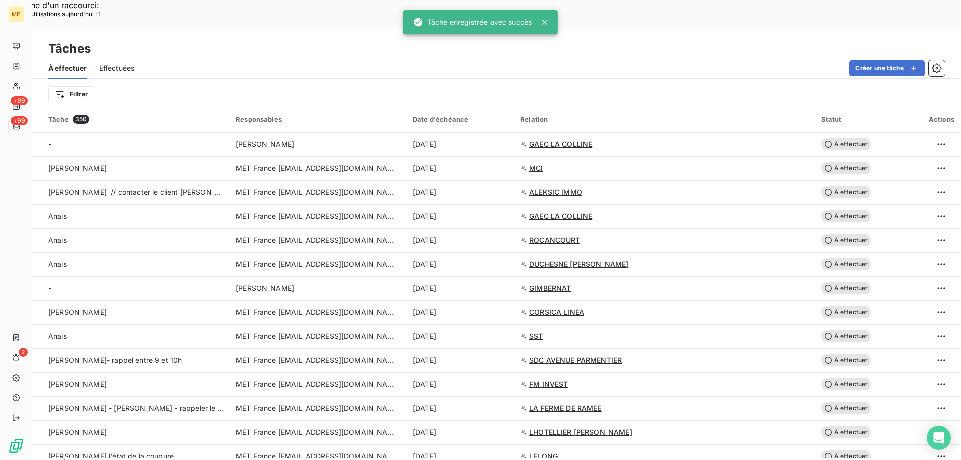
scroll to position [1151, 0]
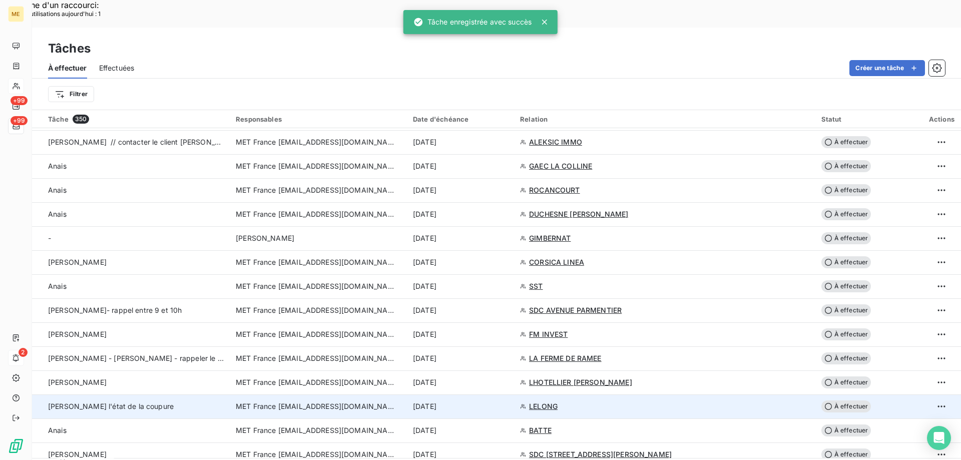
click at [287, 401] on span "MET France met-france@recouvrement.met.com" at bounding box center [316, 406] width 160 height 10
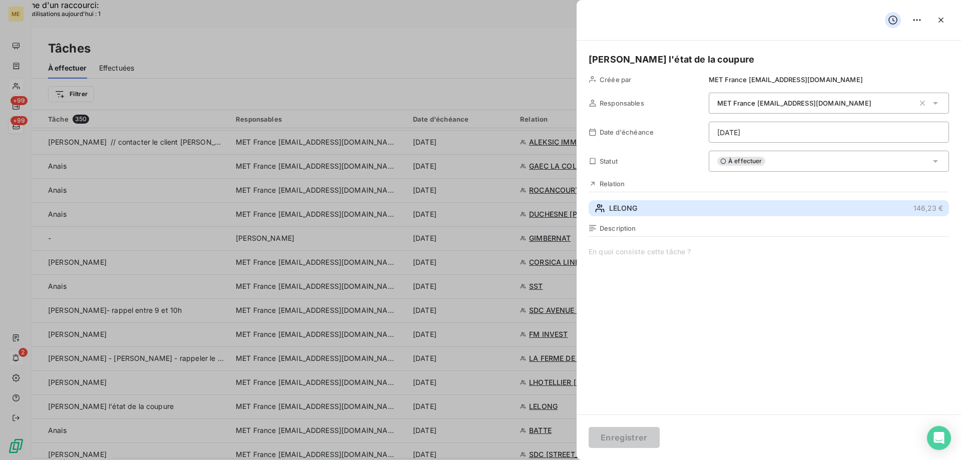
click at [620, 205] on span "LELONG" at bounding box center [623, 208] width 28 height 10
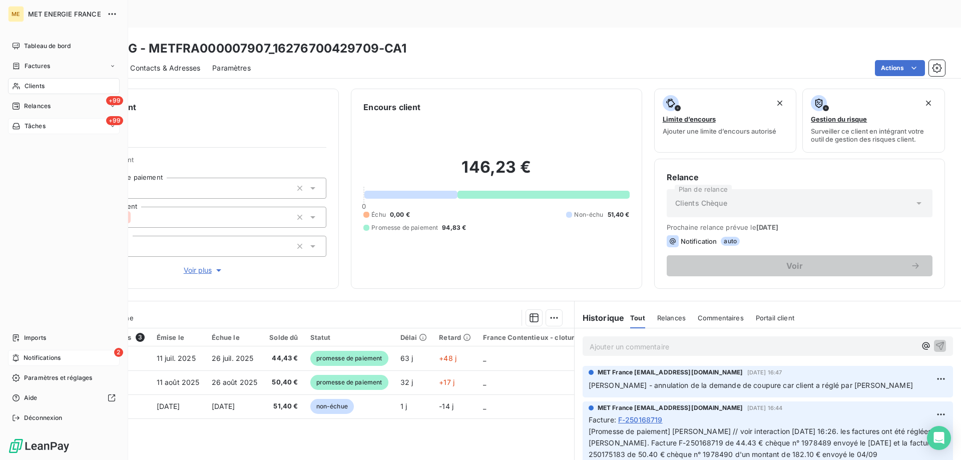
click at [26, 133] on div "+99 Tâches" at bounding box center [64, 126] width 112 height 16
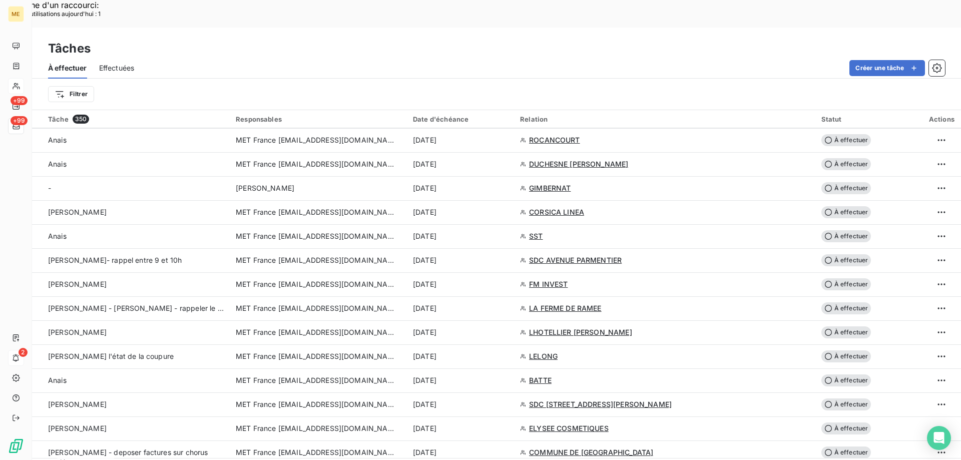
scroll to position [1251, 0]
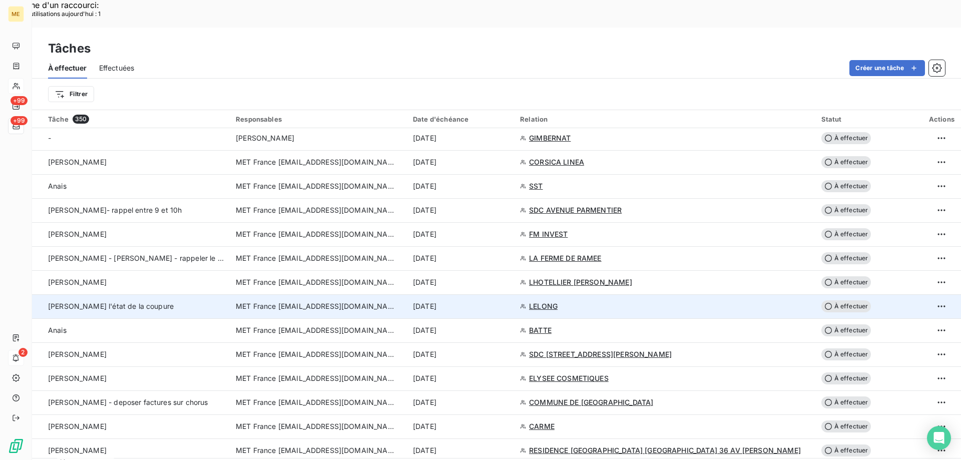
click at [325, 294] on td "MET France met-france@recouvrement.met.com" at bounding box center [318, 306] width 177 height 24
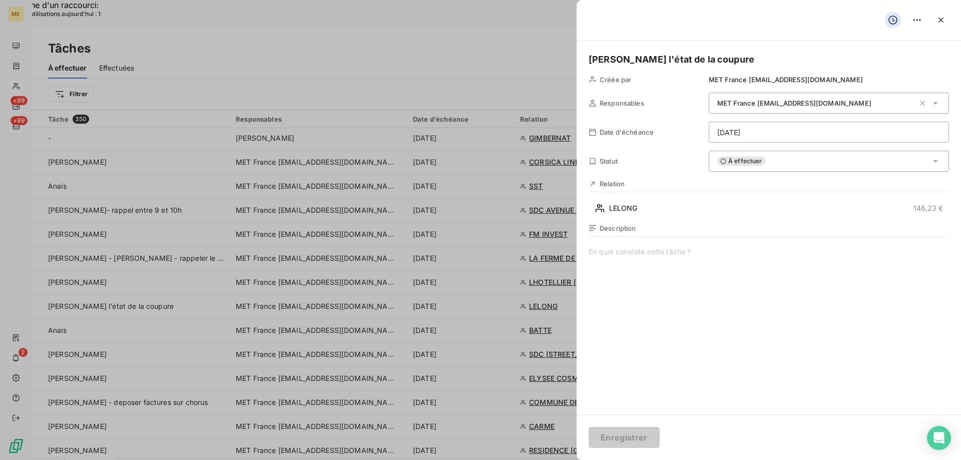
click at [793, 161] on div "À effectuer" at bounding box center [829, 161] width 240 height 21
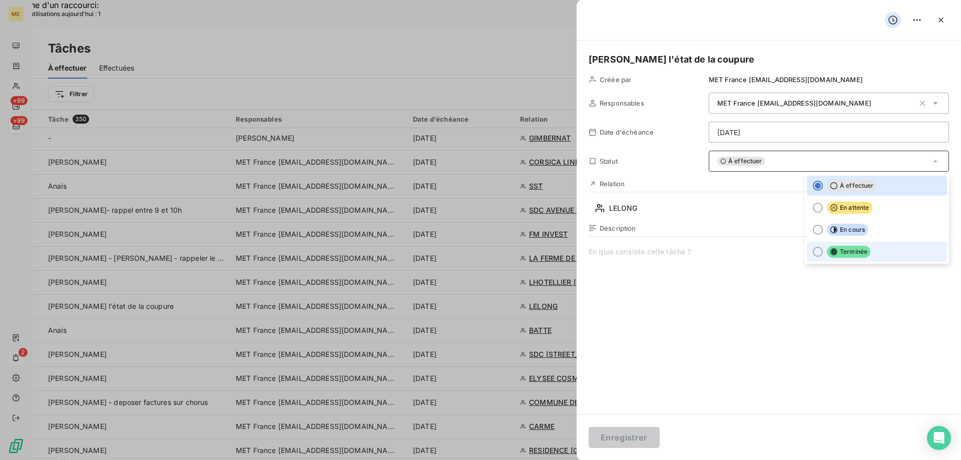
click at [813, 256] on div at bounding box center [818, 252] width 10 height 10
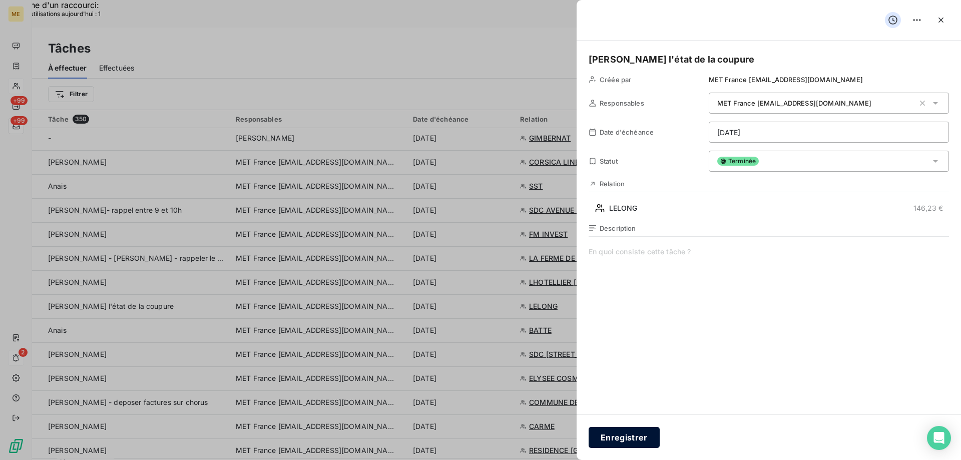
click at [631, 437] on button "Enregistrer" at bounding box center [623, 437] width 71 height 21
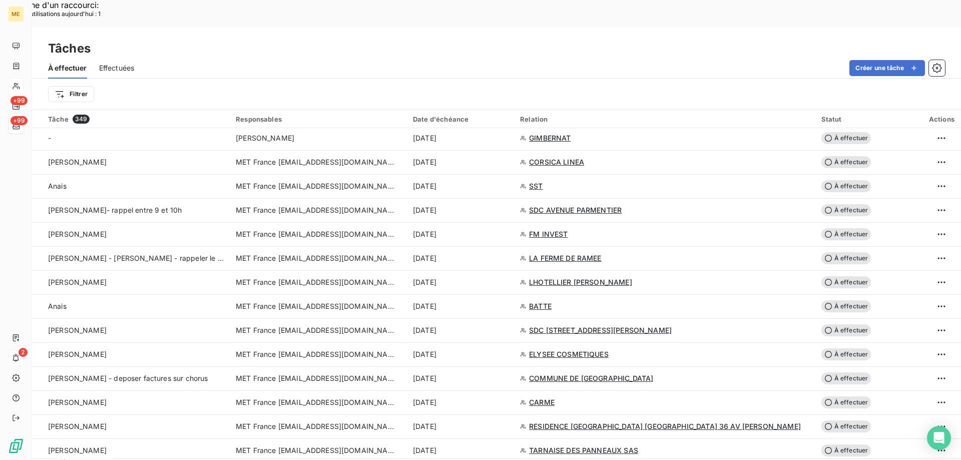
scroll to position [1351, 0]
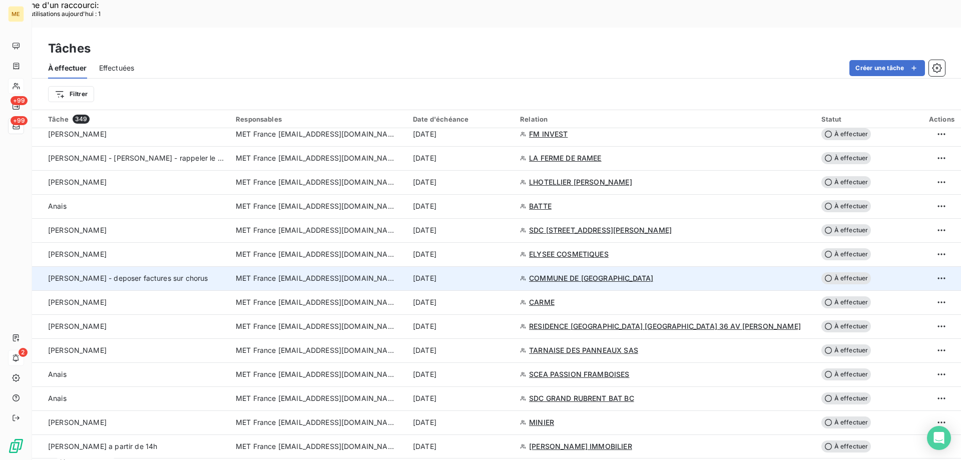
click at [311, 273] on span "MET France met-france@recouvrement.met.com" at bounding box center [316, 278] width 160 height 10
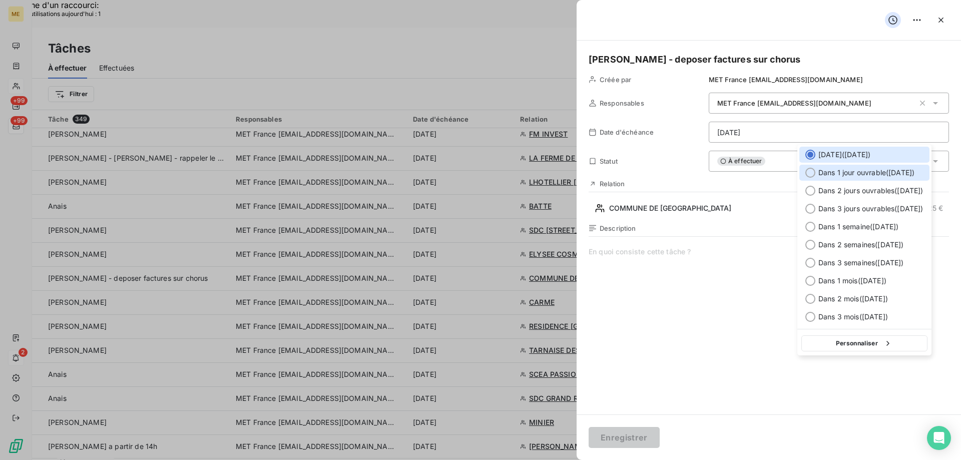
click at [810, 175] on div at bounding box center [810, 173] width 10 height 10
type input "15/09/2025"
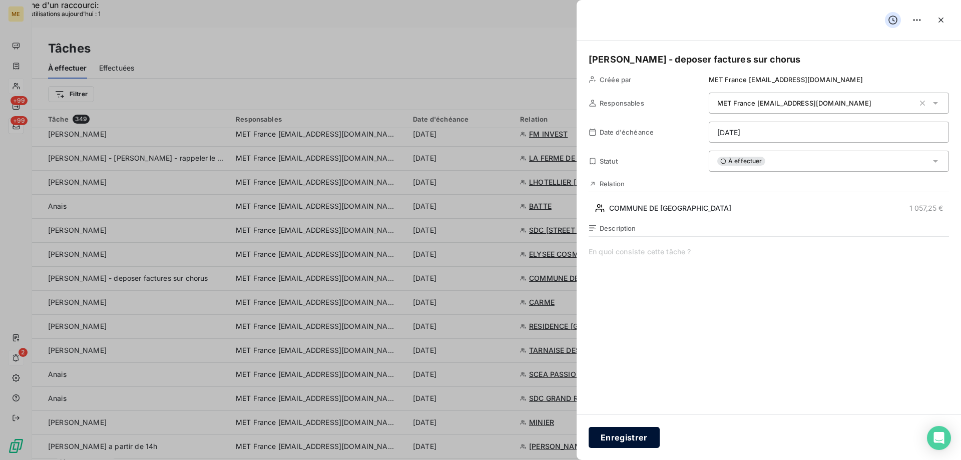
click at [622, 435] on button "Enregistrer" at bounding box center [623, 437] width 71 height 21
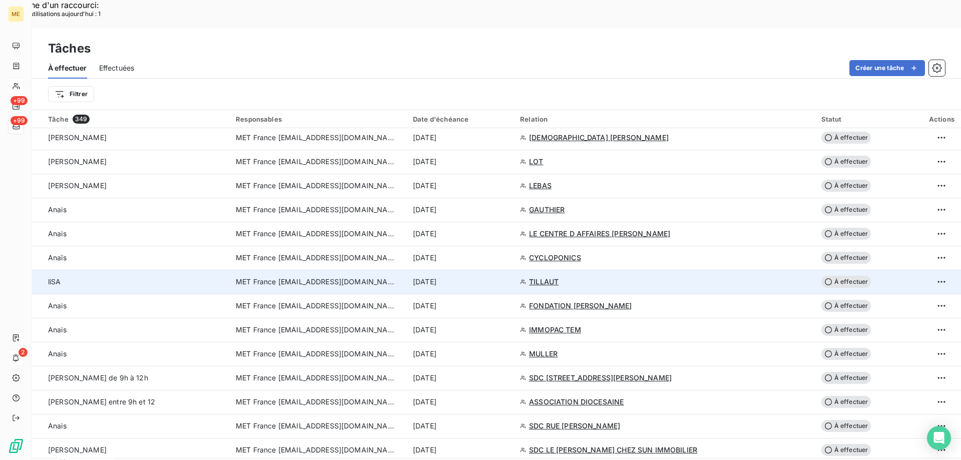
scroll to position [751, 0]
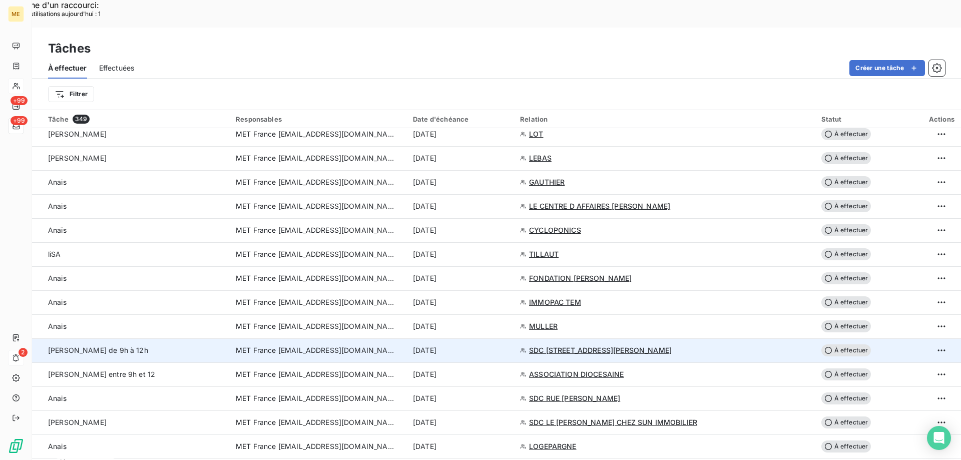
click at [319, 345] on span "MET France met-france@recouvrement.met.com" at bounding box center [316, 350] width 160 height 10
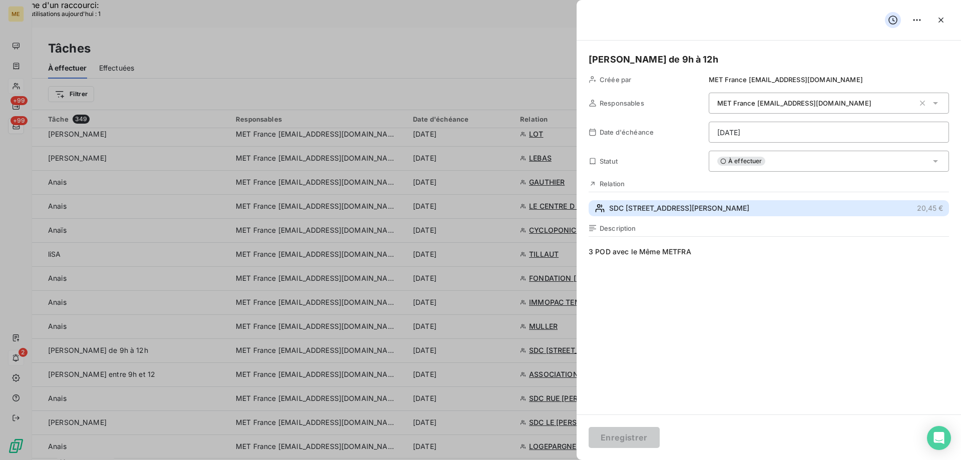
click at [635, 208] on span "SDC 3 RUE CHARLES LE GOFFIC" at bounding box center [679, 208] width 140 height 10
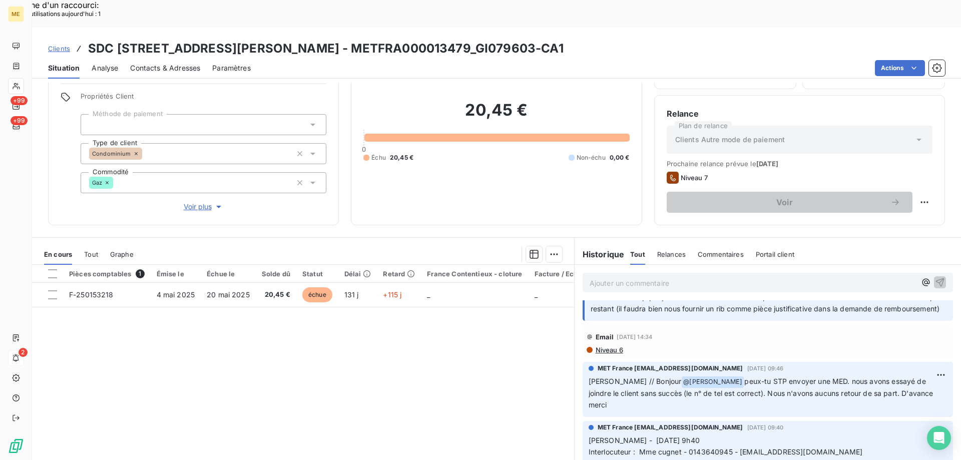
scroll to position [400, 0]
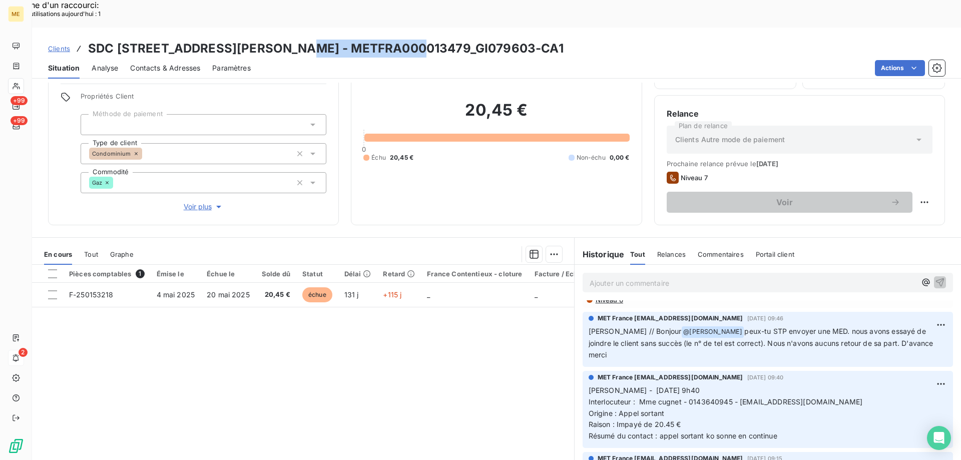
drag, startPoint x: 287, startPoint y: 23, endPoint x: 406, endPoint y: 24, distance: 118.6
click at [406, 40] on h3 "SDC 3 RUE CHARLES LE GOFFIC - METFRA000013479_GI079603-CA1" at bounding box center [325, 49] width 475 height 18
drag, startPoint x: 685, startPoint y: 376, endPoint x: 727, endPoint y: 370, distance: 42.0
click at [727, 397] on span "Interlocuteur : Mme cugnet - 0143640945 - rinaldi14@cabinetrinaldi.fr" at bounding box center [725, 401] width 274 height 9
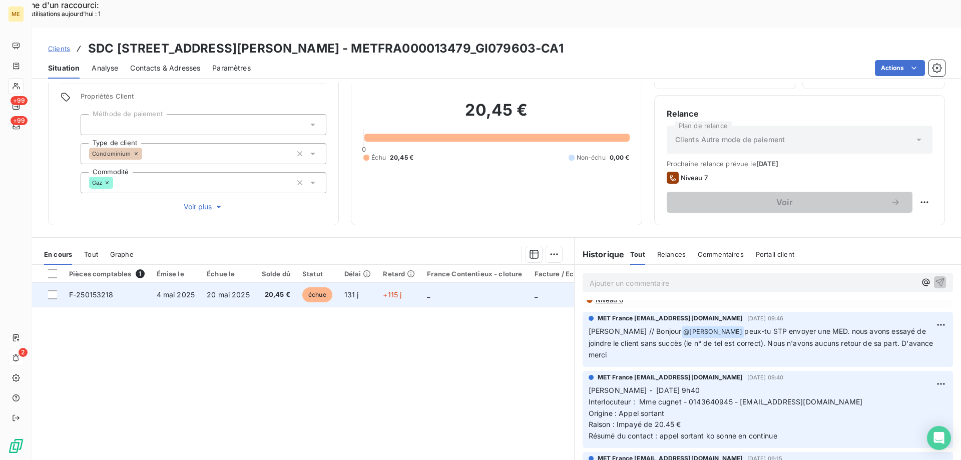
click at [97, 290] on span "F-250153218" at bounding box center [91, 294] width 45 height 9
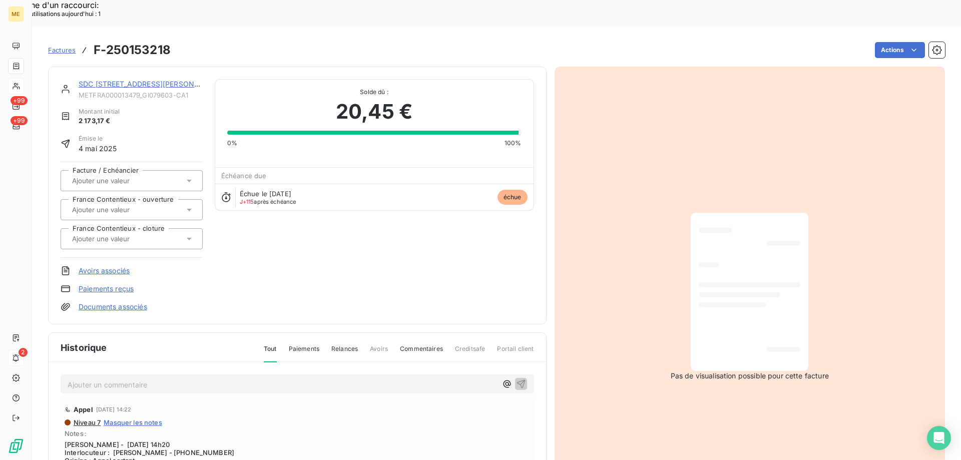
click at [82, 80] on link "SDC 3 RUE CHARLES LE GOFFIC" at bounding box center [150, 84] width 143 height 9
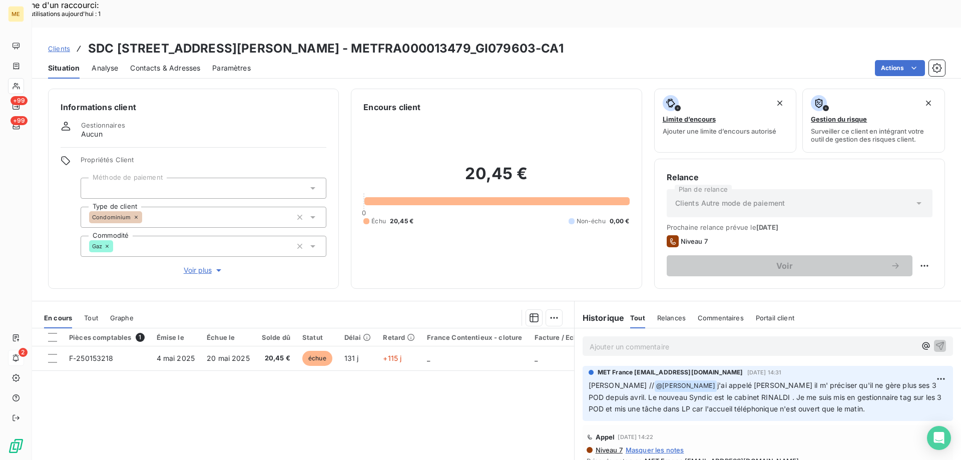
click at [153, 63] on span "Contacts & Adresses" at bounding box center [165, 68] width 70 height 10
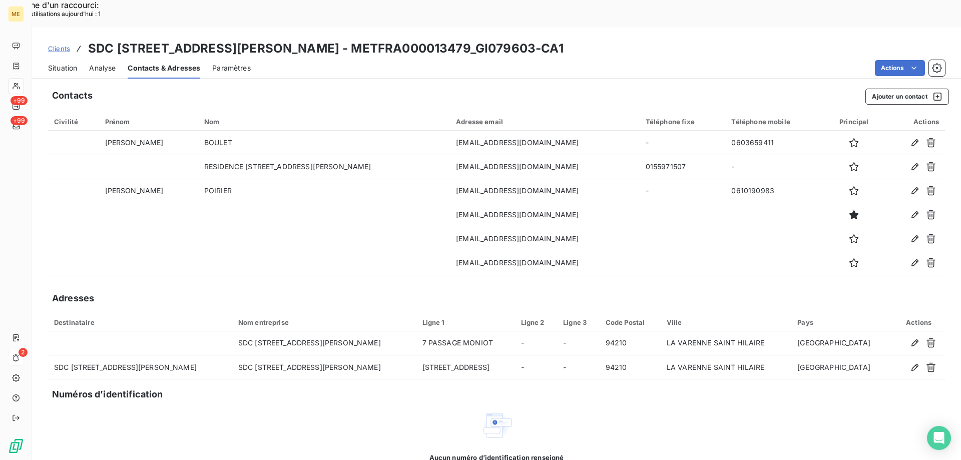
click at [53, 63] on span "Situation" at bounding box center [62, 68] width 29 height 10
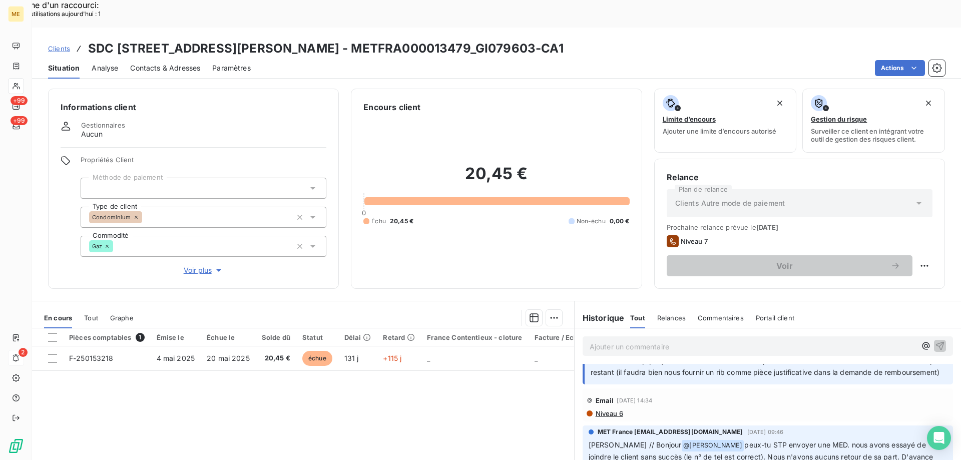
scroll to position [450, 0]
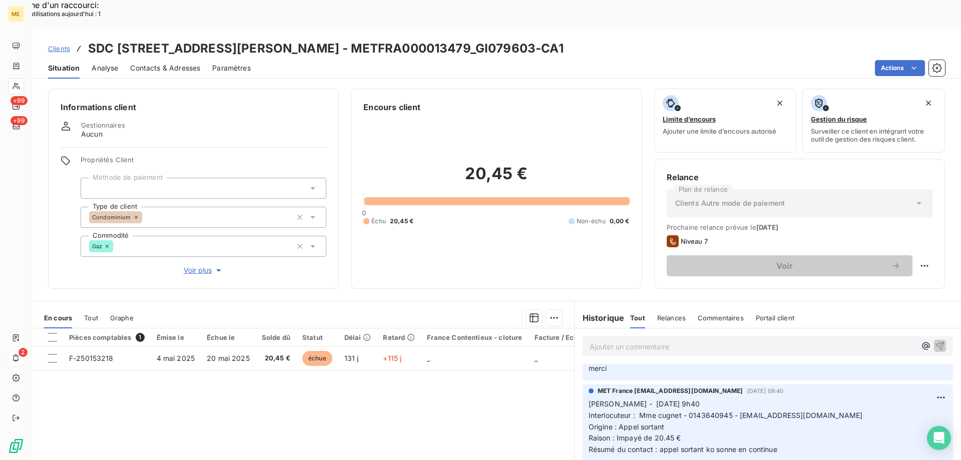
click at [147, 63] on span "Contacts & Adresses" at bounding box center [165, 68] width 70 height 10
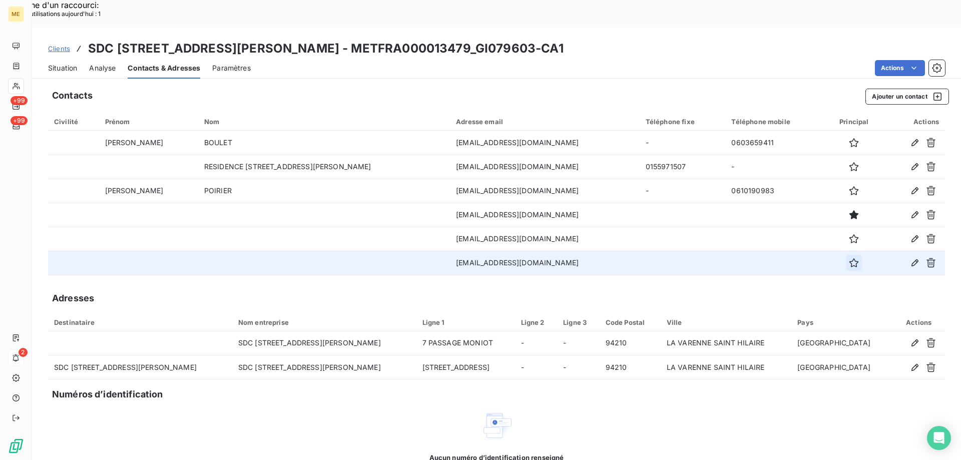
click at [849, 258] on icon "button" at bounding box center [854, 263] width 10 height 10
click at [65, 63] on span "Situation" at bounding box center [62, 68] width 29 height 10
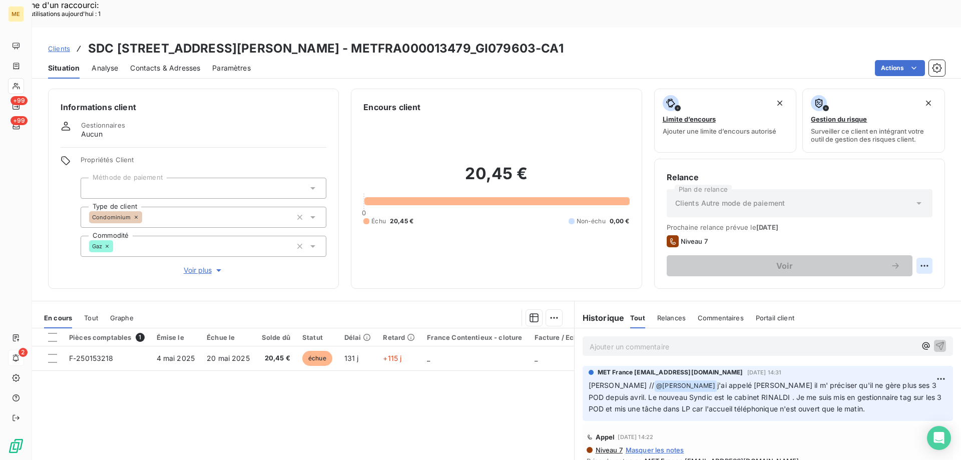
click at [863, 258] on div "Replanifier cette action" at bounding box center [876, 260] width 90 height 16
select select "8"
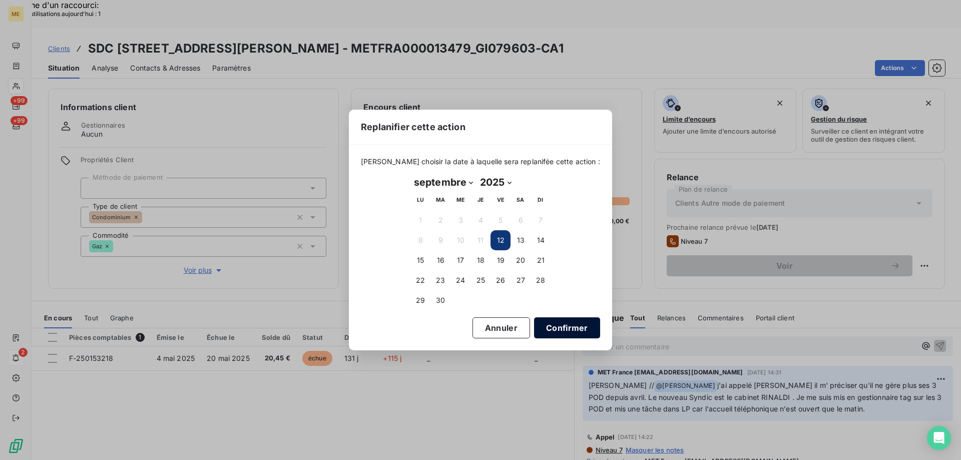
click at [547, 325] on button "Confirmer" at bounding box center [567, 327] width 66 height 21
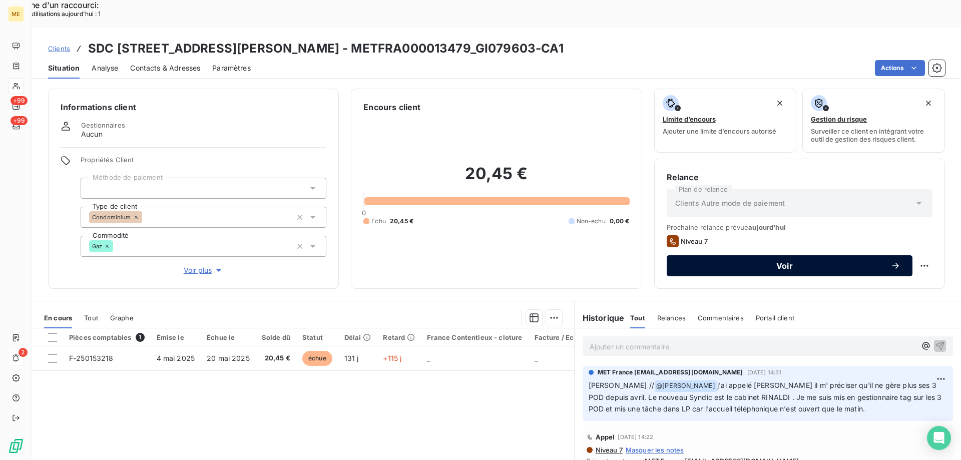
click at [764, 262] on span "Voir" at bounding box center [785, 266] width 212 height 8
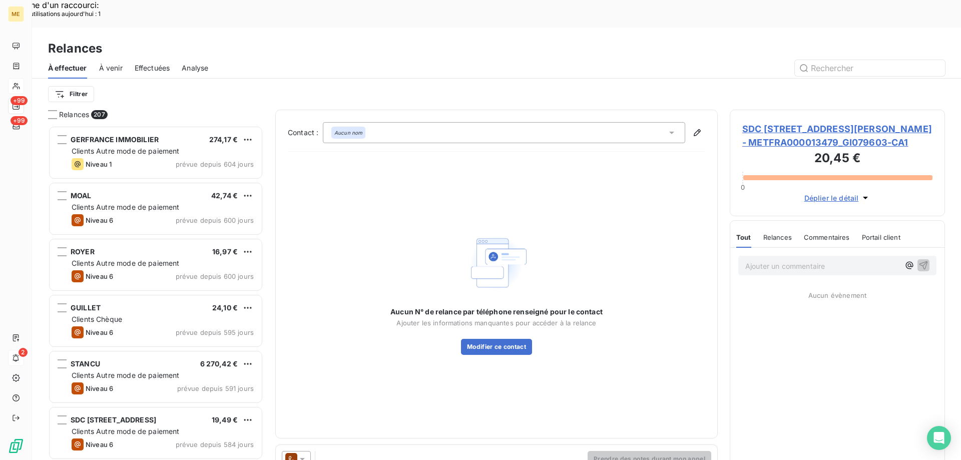
scroll to position [354, 208]
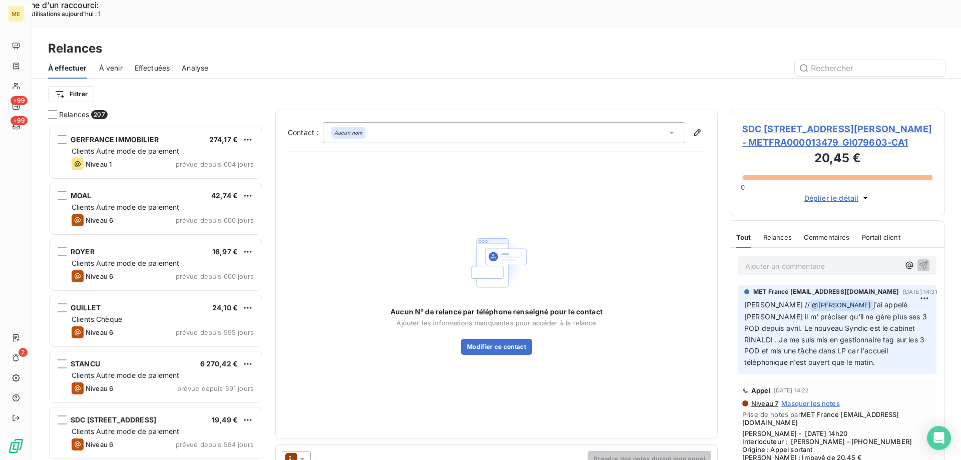
click at [355, 129] on em "Aucun nom" at bounding box center [348, 132] width 28 height 7
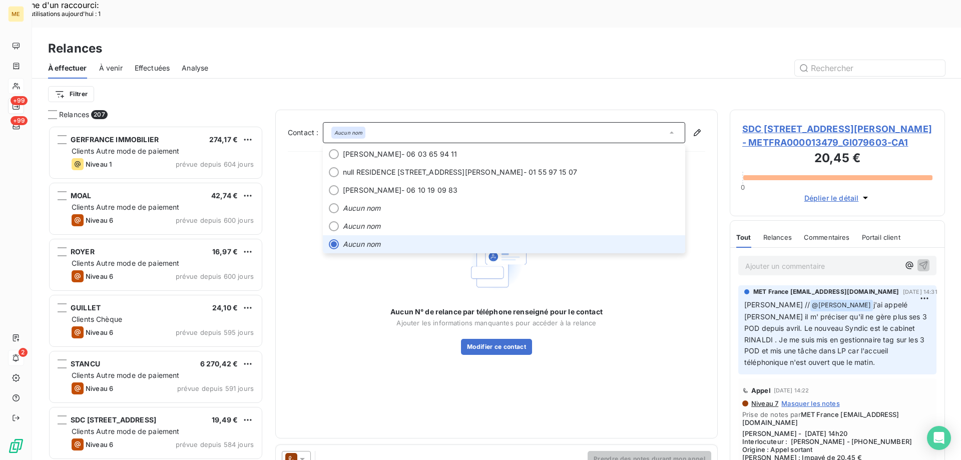
click at [305, 454] on icon at bounding box center [302, 459] width 10 height 10
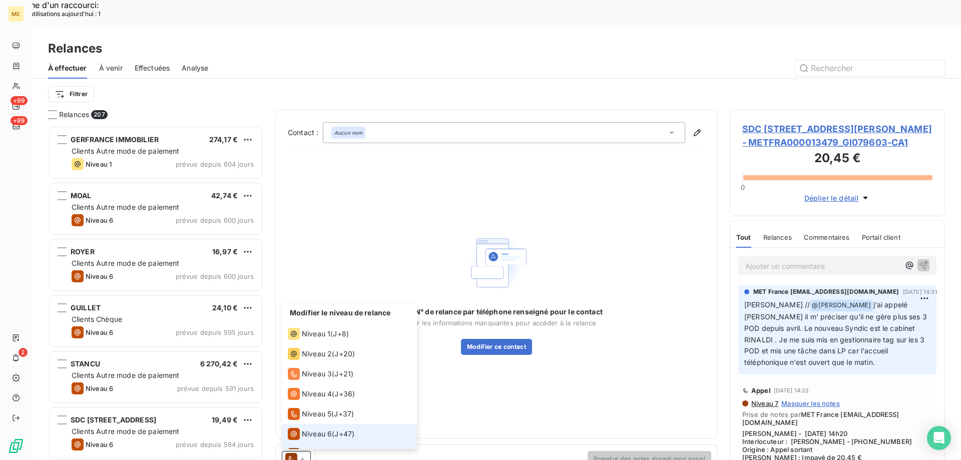
scroll to position [15, 0]
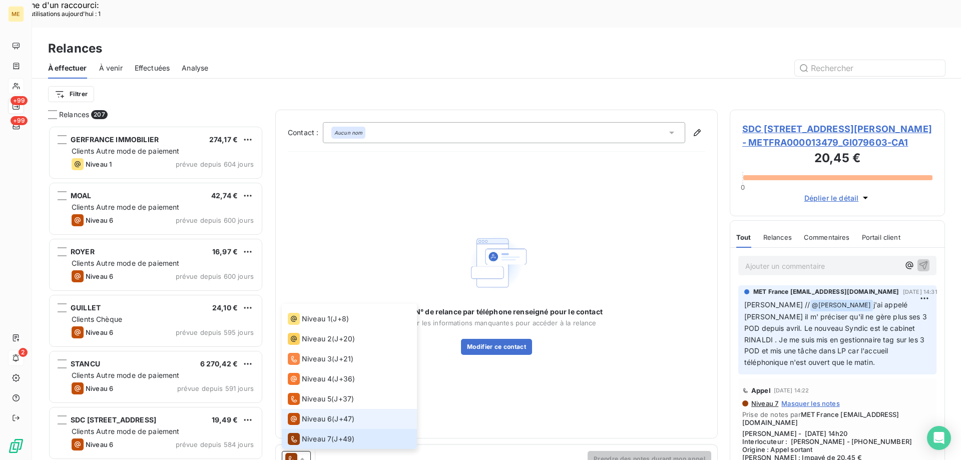
click at [320, 414] on span "Niveau 6" at bounding box center [317, 419] width 30 height 10
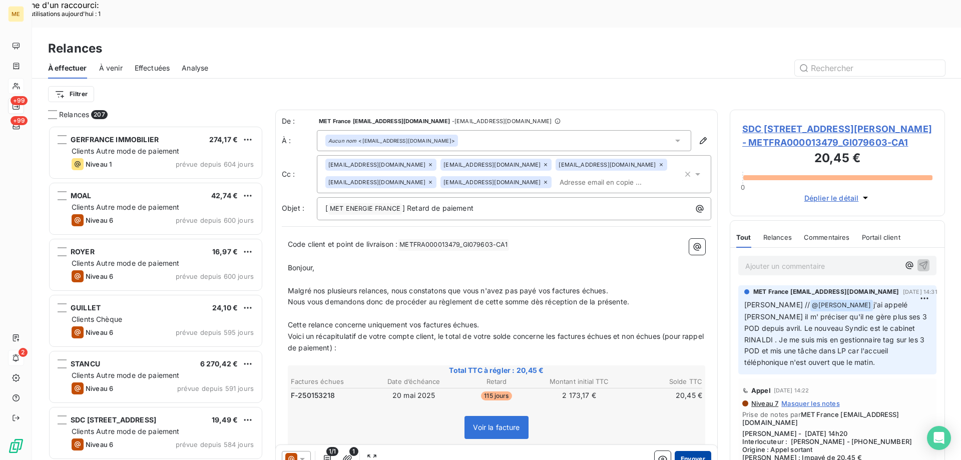
click at [695, 451] on button "Envoyer" at bounding box center [693, 459] width 37 height 16
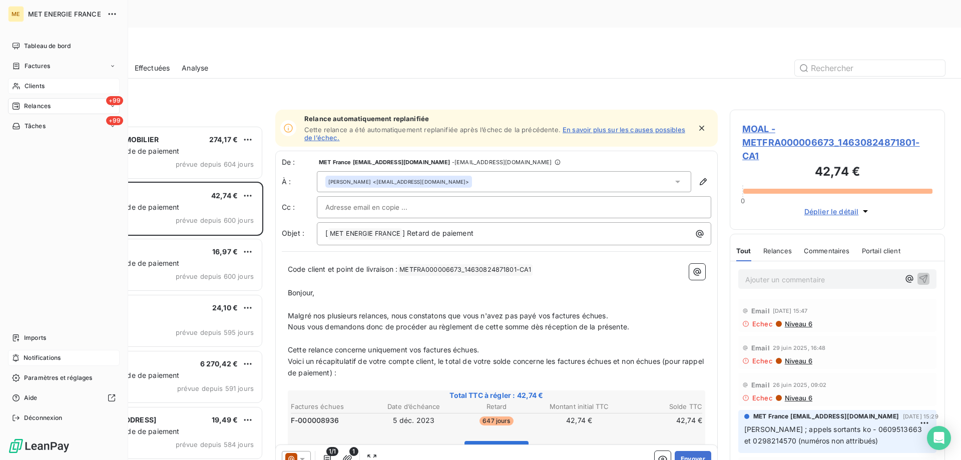
click at [13, 84] on icon at bounding box center [16, 86] width 9 height 8
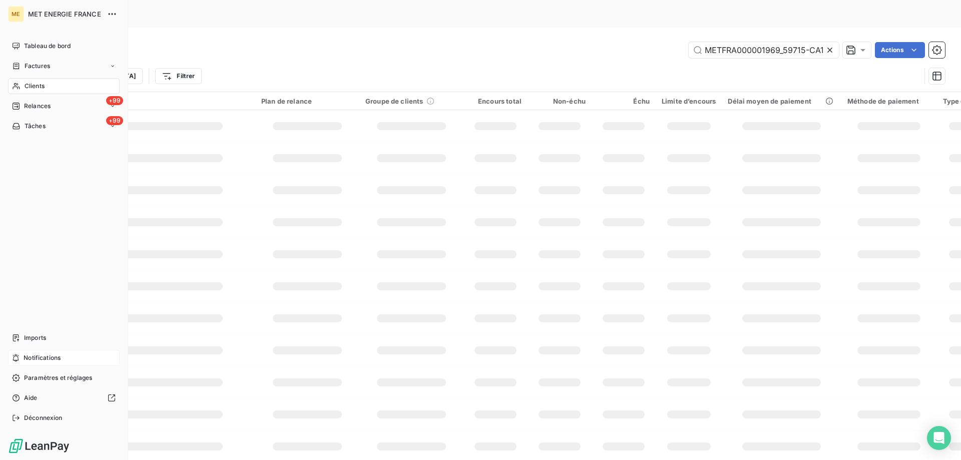
scroll to position [0, 1]
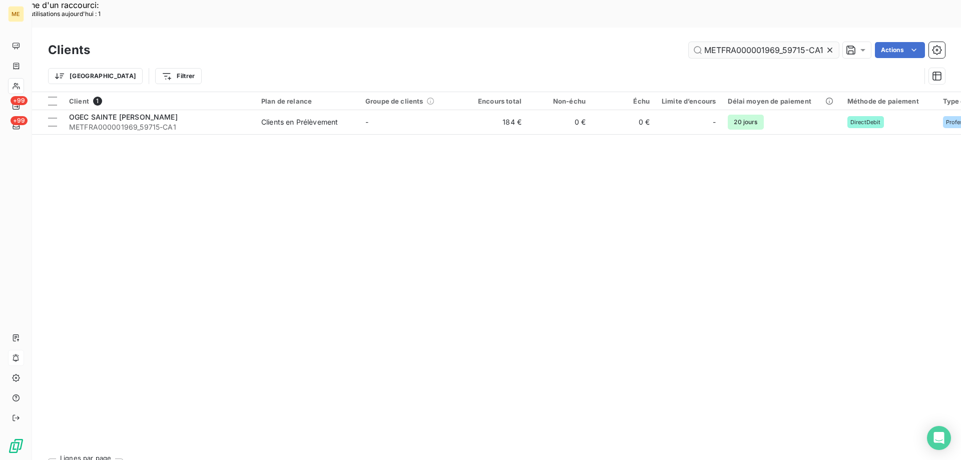
click at [725, 42] on input "METFRA000001969_59715-CA1" at bounding box center [764, 50] width 150 height 16
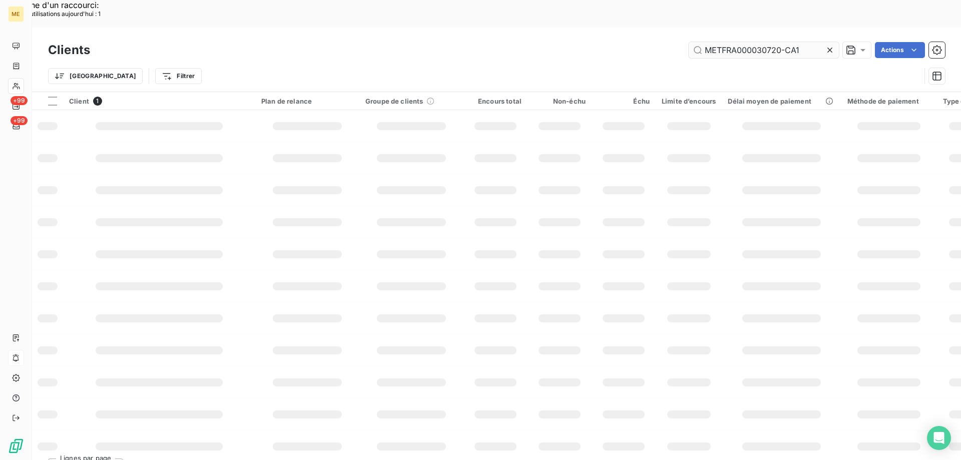
scroll to position [0, 0]
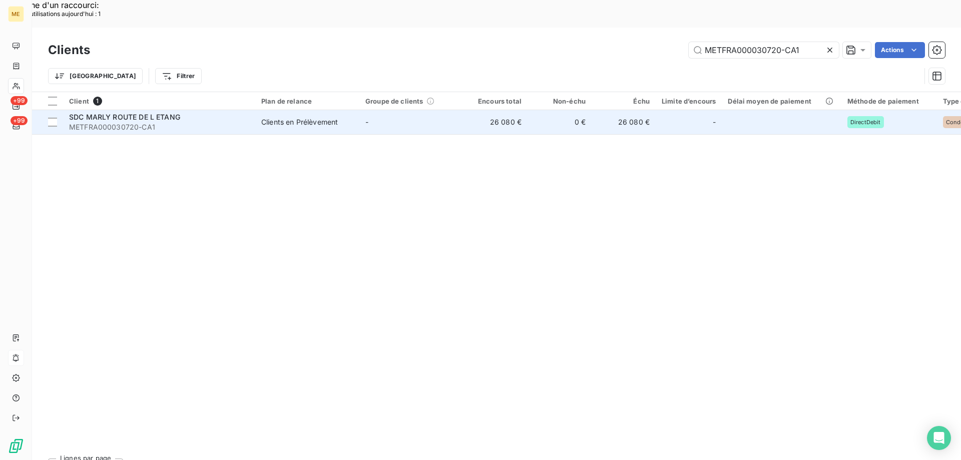
type input "METFRA000030720-CA1"
click at [108, 113] on span "SDC MARLY ROUTE DE L ETANG" at bounding box center [124, 117] width 111 height 9
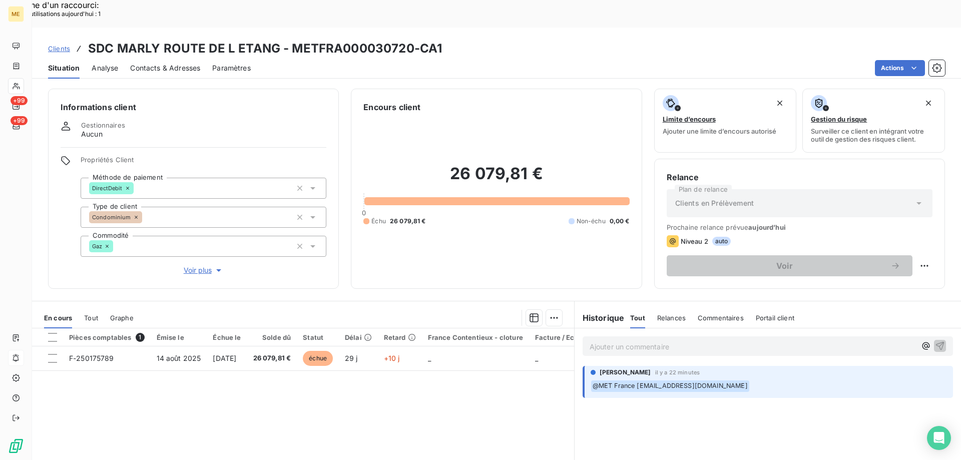
click at [199, 265] on span "Voir plus" at bounding box center [204, 270] width 40 height 10
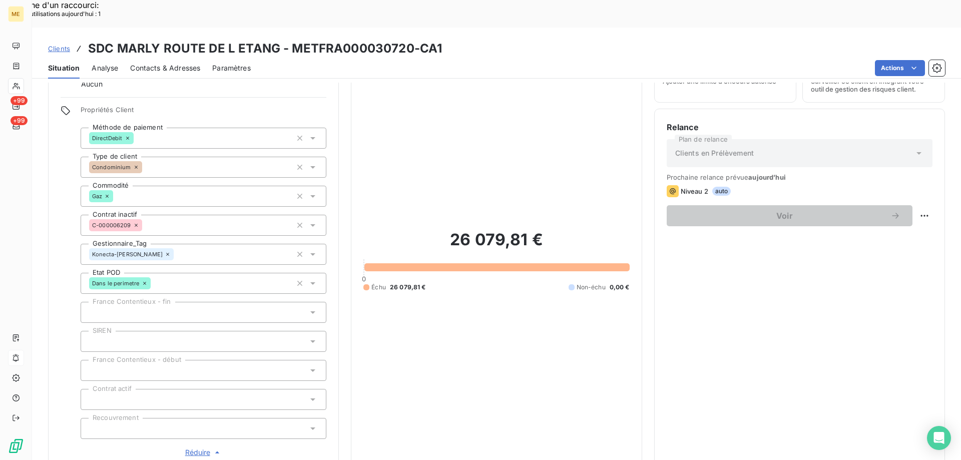
scroll to position [38, 0]
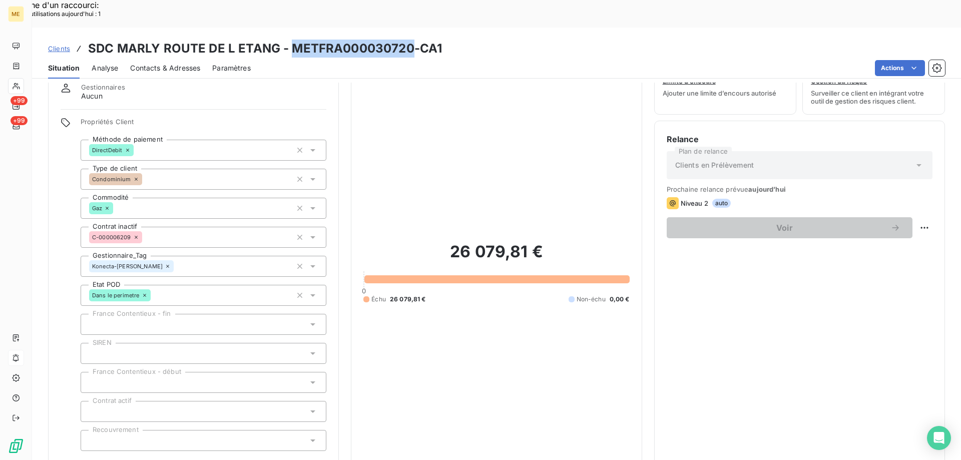
drag, startPoint x: 289, startPoint y: 21, endPoint x: 408, endPoint y: 29, distance: 119.3
click at [408, 40] on h3 "SDC MARLY ROUTE DE L ETANG - METFRA000030720-CA1" at bounding box center [265, 49] width 354 height 18
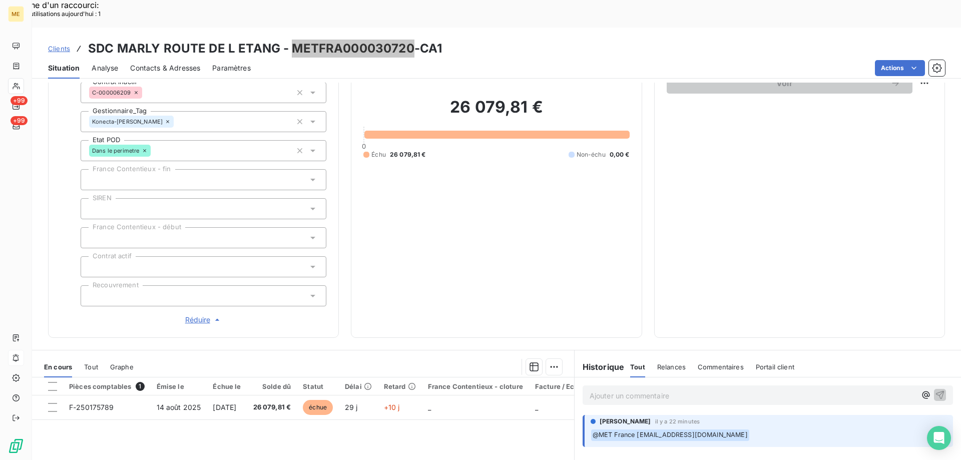
scroll to position [288, 0]
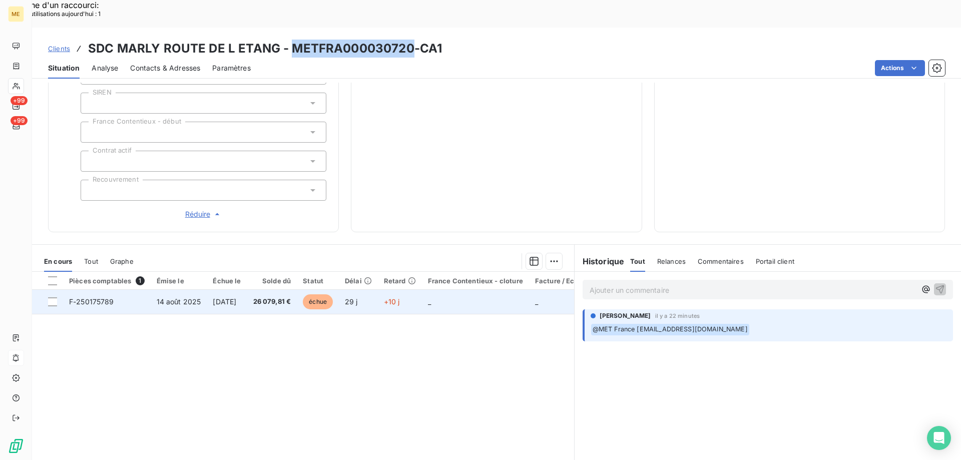
click at [88, 297] on span "F-250175789" at bounding box center [91, 301] width 45 height 9
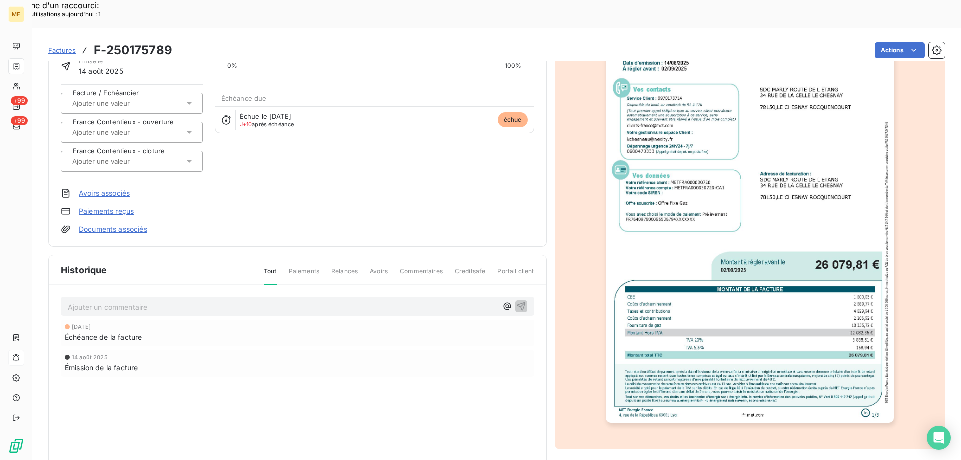
scroll to position [94, 0]
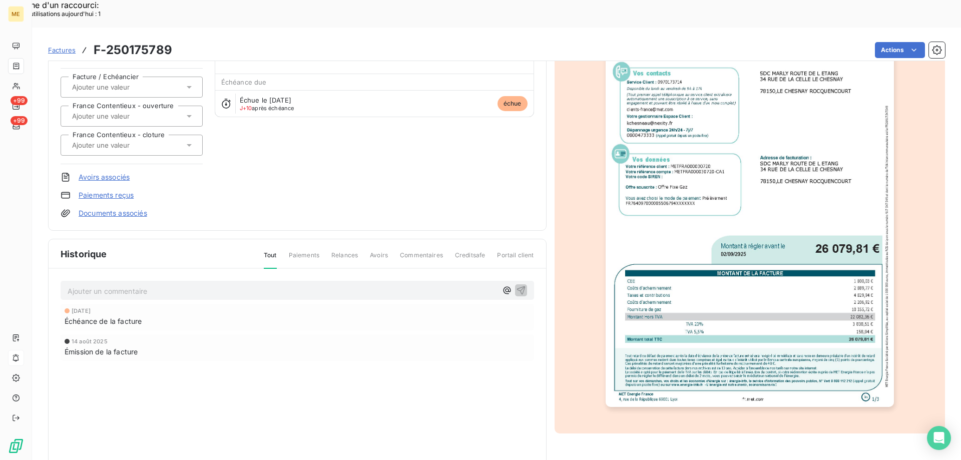
click at [742, 319] on img "button" at bounding box center [749, 202] width 288 height 407
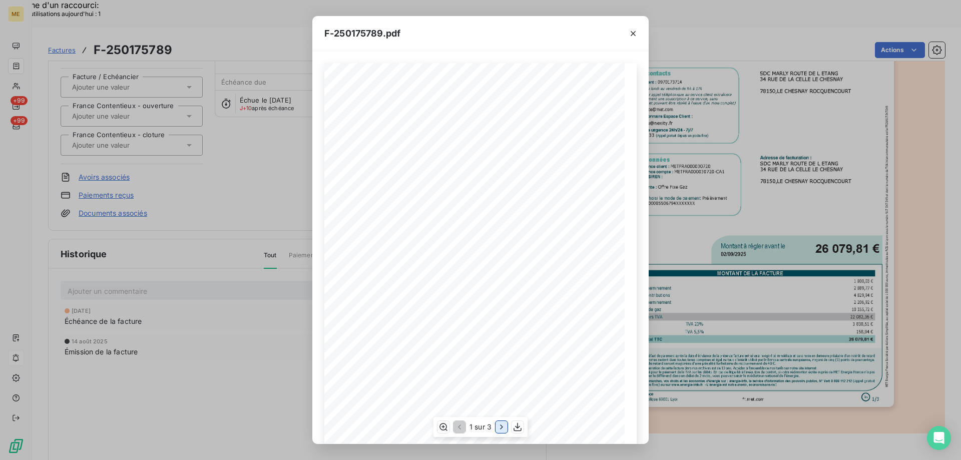
click at [500, 428] on icon "button" at bounding box center [501, 427] width 10 height 10
click at [633, 36] on icon "button" at bounding box center [633, 34] width 10 height 10
click at [631, 34] on icon "button" at bounding box center [633, 34] width 10 height 10
click at [218, 197] on div "F-250175789.pdf Facture Gaz N° F-250175789 MET Energie France 4, rue de la Répu…" at bounding box center [480, 230] width 961 height 460
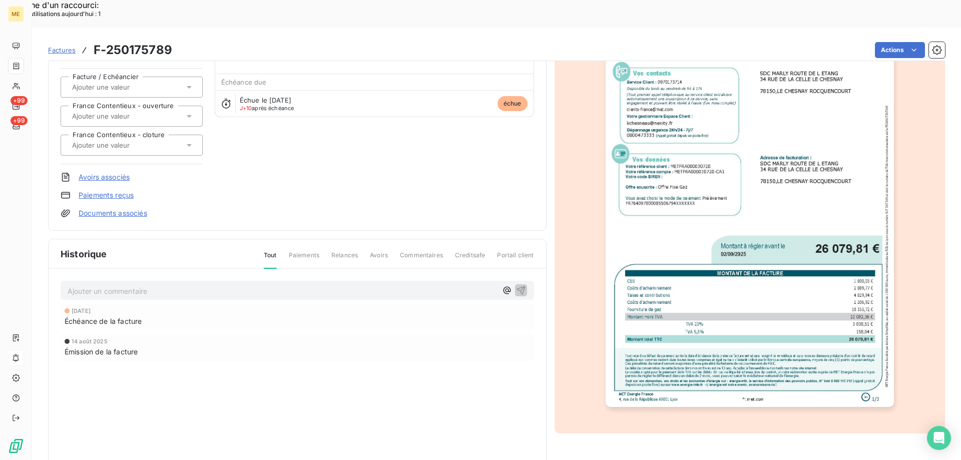
click at [139, 83] on input "text" at bounding box center [121, 87] width 101 height 9
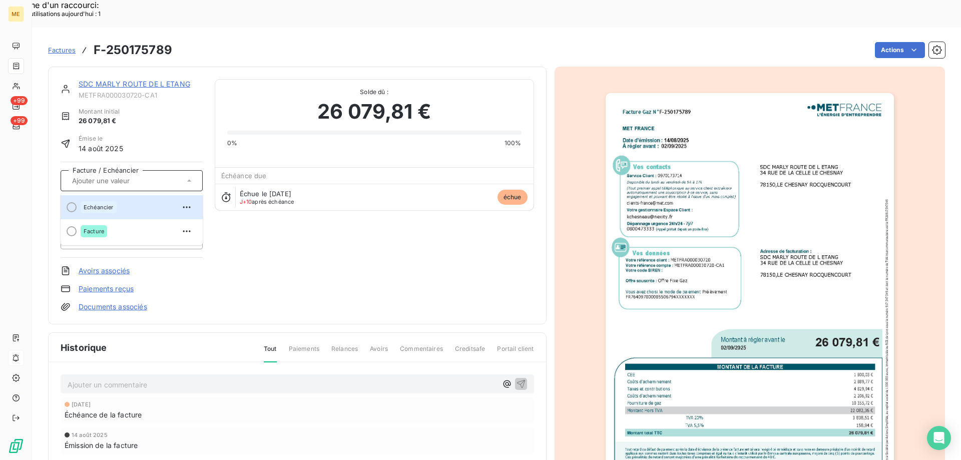
click at [111, 80] on link "SDC MARLY ROUTE DE L ETANG" at bounding box center [135, 84] width 112 height 9
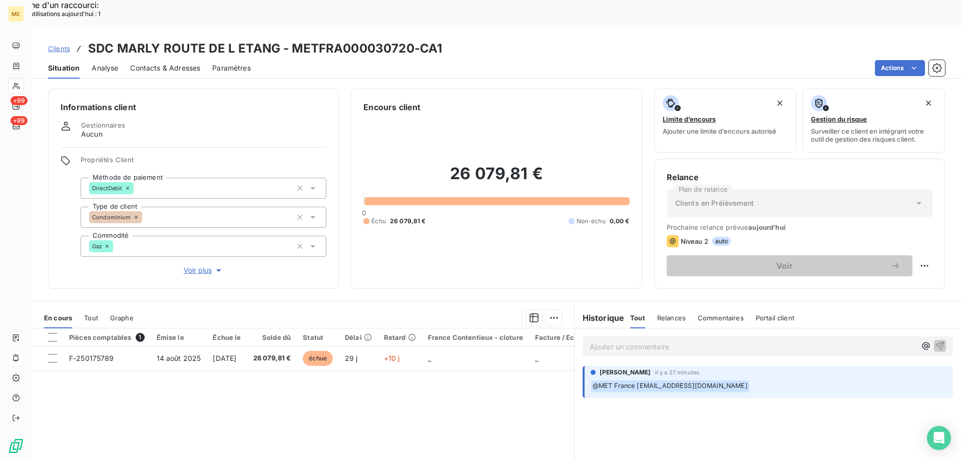
click at [658, 340] on p "Ajouter un commentaire ﻿" at bounding box center [752, 346] width 326 height 13
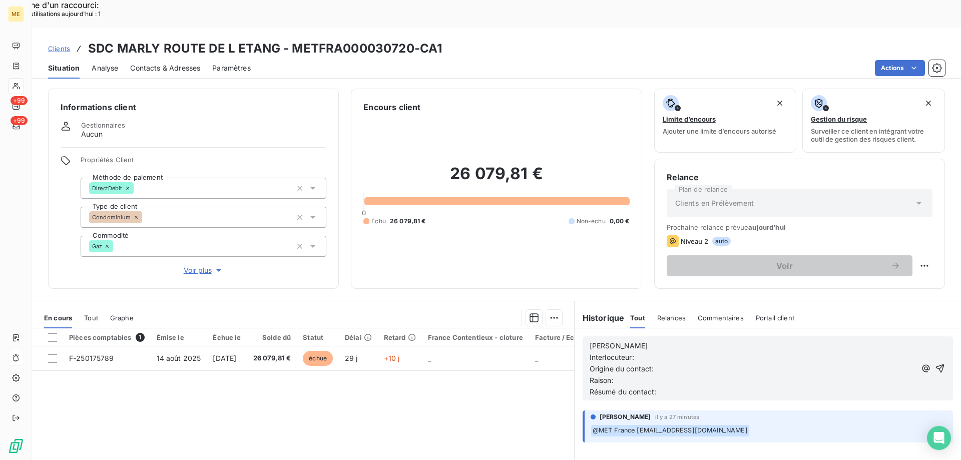
click at [651, 340] on p "Sylvain" at bounding box center [752, 346] width 326 height 12
click at [653, 352] on p "Interlocuteur:" at bounding box center [752, 358] width 326 height 12
click at [743, 352] on p "Interlocuteur: M CHESNEAU" at bounding box center [752, 358] width 326 height 12
click at [787, 352] on p "Interlocuteur: M CHESNEAU 0644253358" at bounding box center [752, 358] width 326 height 12
click at [674, 363] on p "Origine du contact:" at bounding box center [752, 369] width 326 height 12
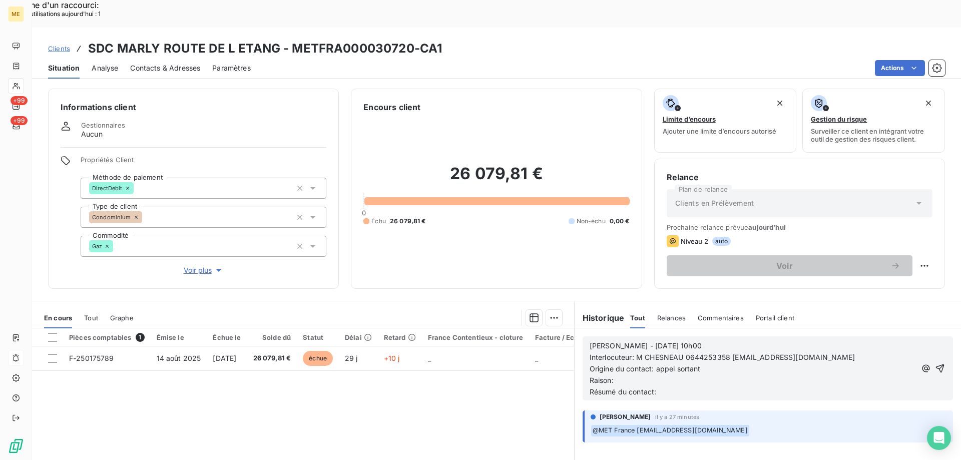
click at [620, 375] on p "Raison:" at bounding box center [752, 381] width 326 height 12
click at [715, 386] on p "Résumé du contact:" at bounding box center [752, 392] width 326 height 12
click at [935, 363] on icon "button" at bounding box center [940, 368] width 10 height 10
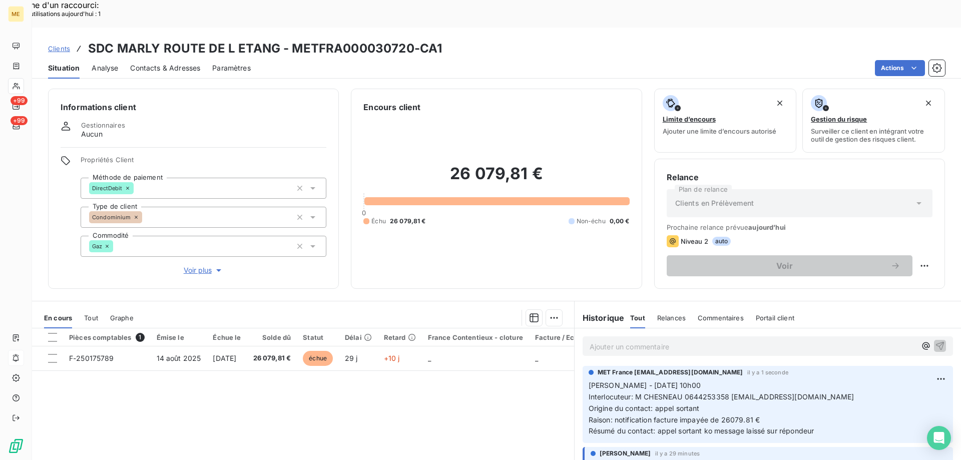
click at [628, 340] on p "Ajouter un commentaire ﻿" at bounding box center [752, 346] width 326 height 13
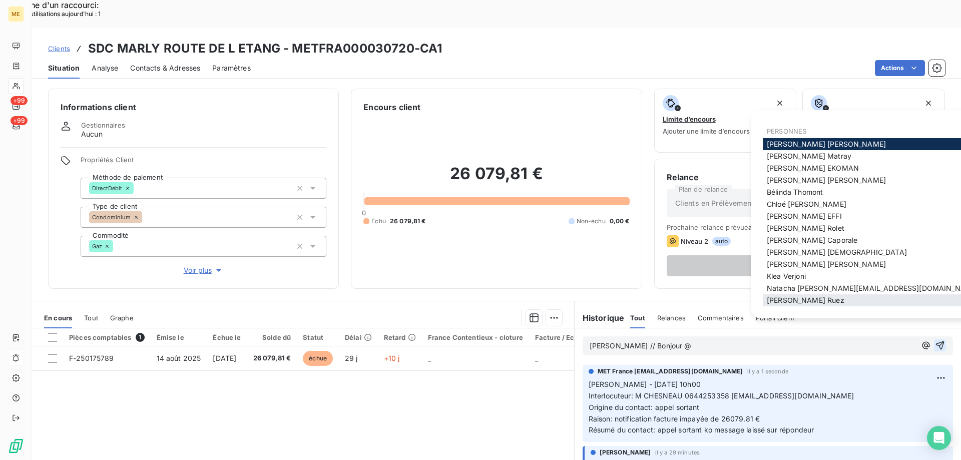
click at [854, 302] on div "Xavier Ruez" at bounding box center [873, 300] width 220 height 12
click at [791, 300] on span "Xavier Ruez" at bounding box center [806, 300] width 78 height 9
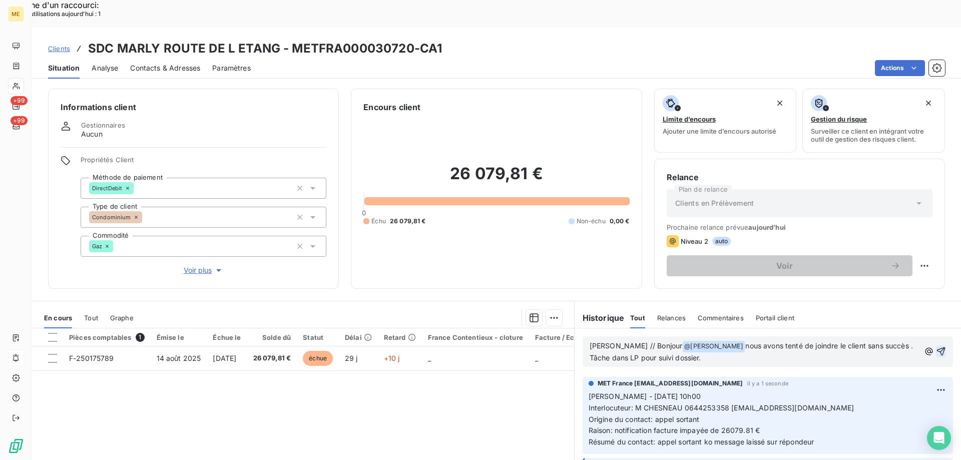
click at [936, 346] on icon "button" at bounding box center [941, 351] width 10 height 10
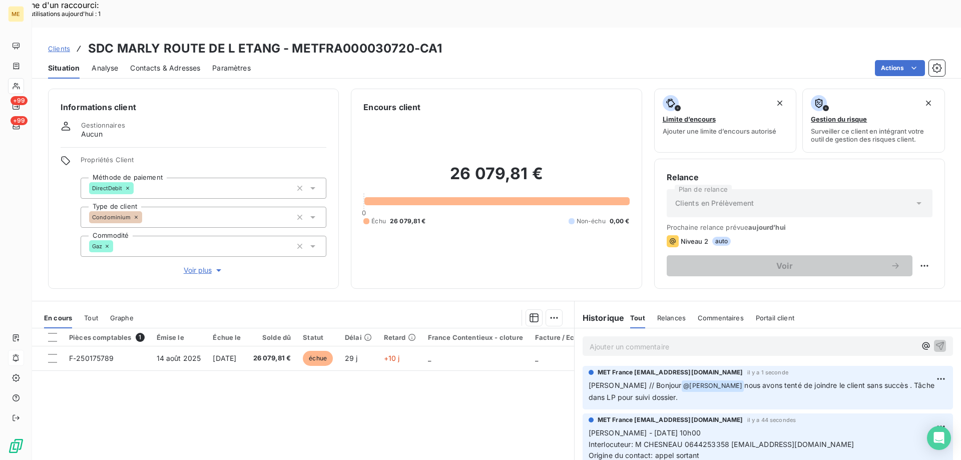
click at [174, 63] on span "Contacts & Adresses" at bounding box center [165, 68] width 70 height 10
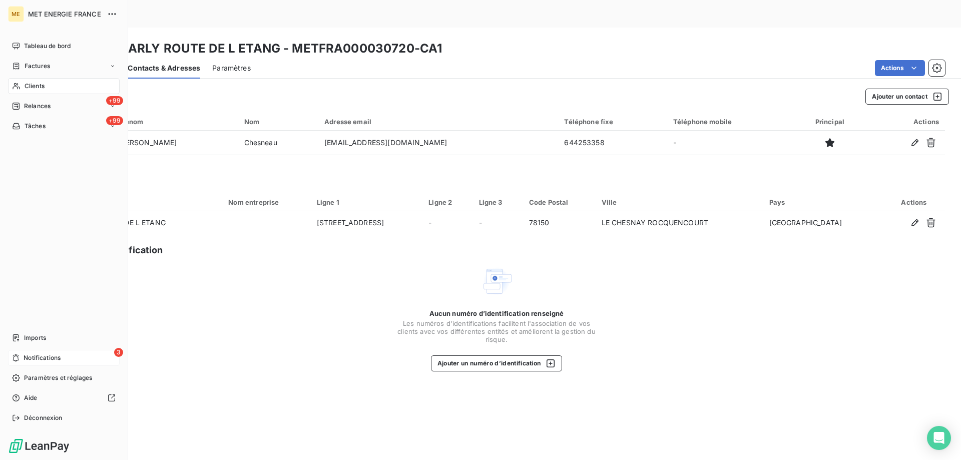
click at [20, 360] on div "3 Notifications" at bounding box center [64, 358] width 112 height 16
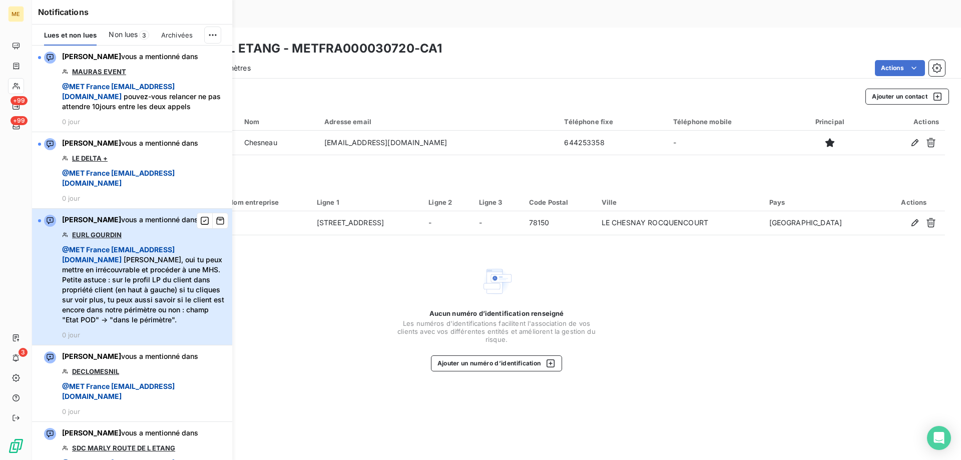
click at [119, 297] on span "@ MET France met-france@recouvrement.met.com Bonjur Sylvain, oui tu peux mettre…" at bounding box center [144, 285] width 164 height 80
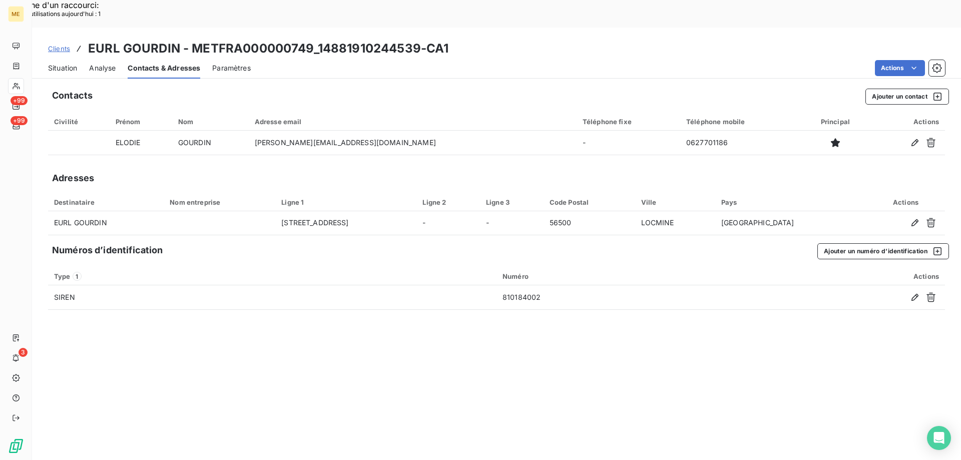
click at [54, 63] on span "Situation" at bounding box center [62, 68] width 29 height 10
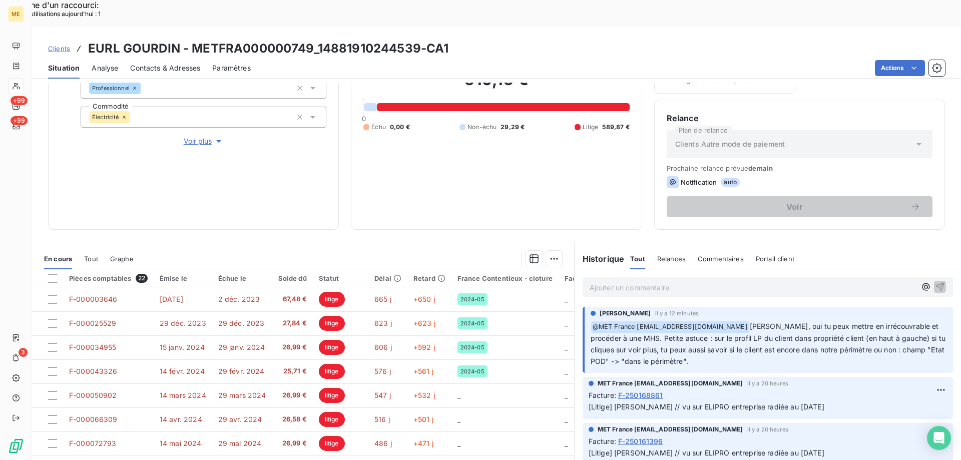
scroll to position [134, 0]
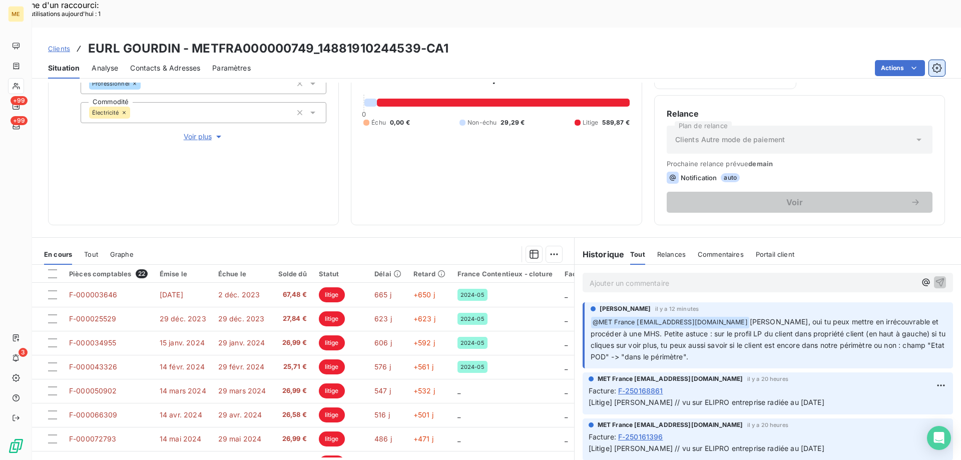
click at [933, 63] on icon "button" at bounding box center [937, 68] width 10 height 10
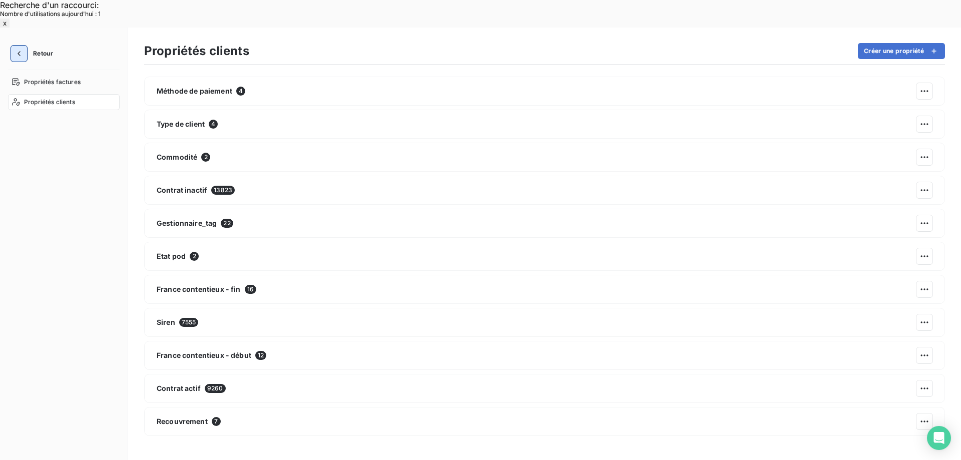
click at [17, 46] on button "button" at bounding box center [19, 54] width 16 height 16
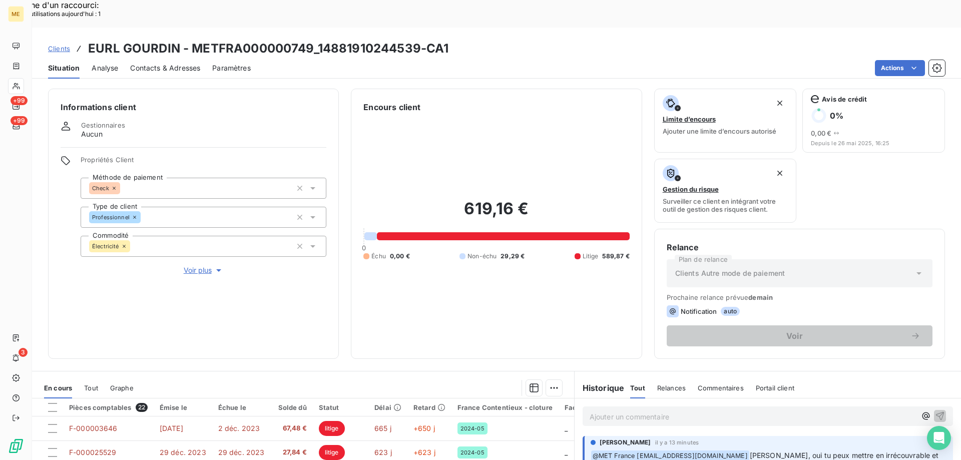
scroll to position [134, 0]
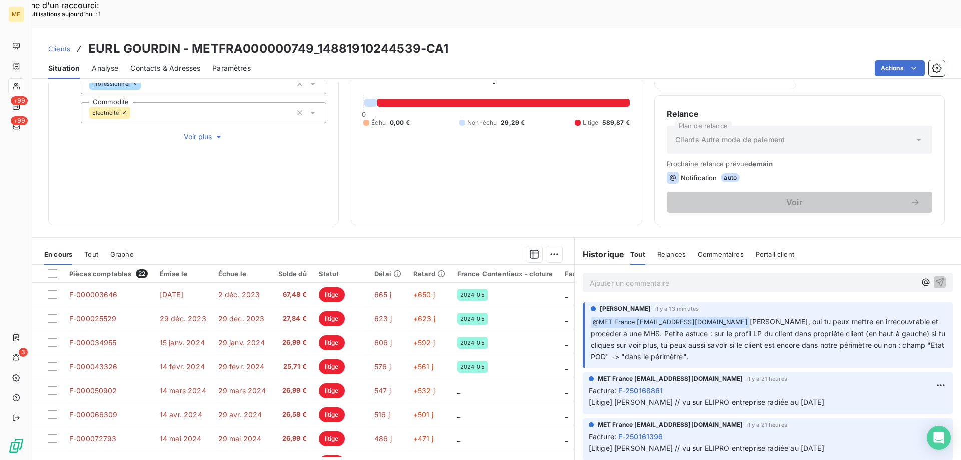
click at [196, 132] on span "Voir plus" at bounding box center [204, 137] width 40 height 10
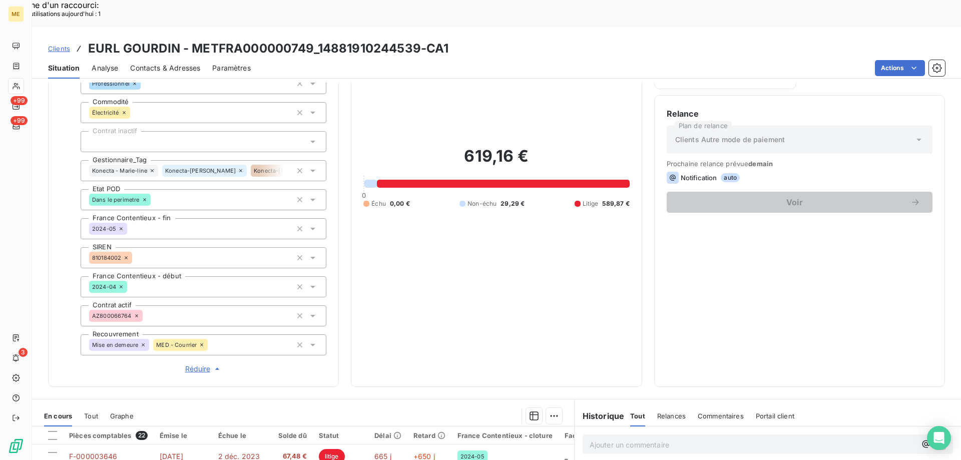
click at [152, 168] on icon at bounding box center [152, 171] width 6 height 6
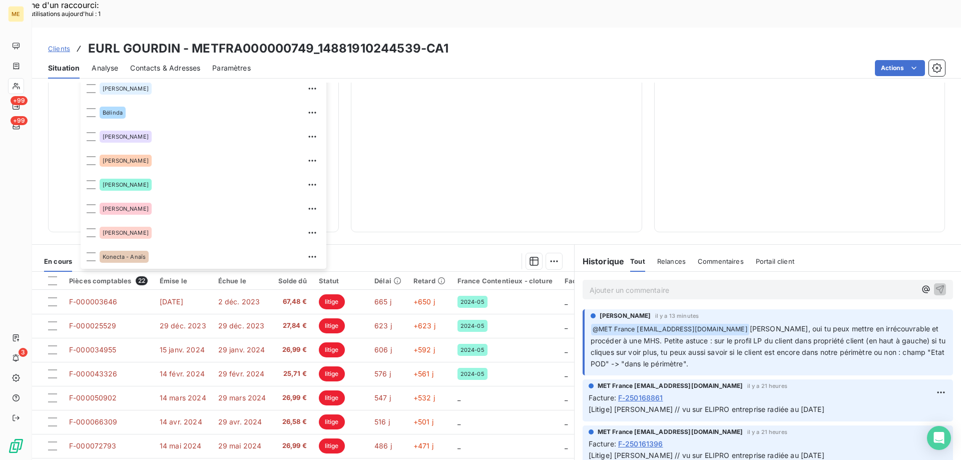
scroll to position [88, 0]
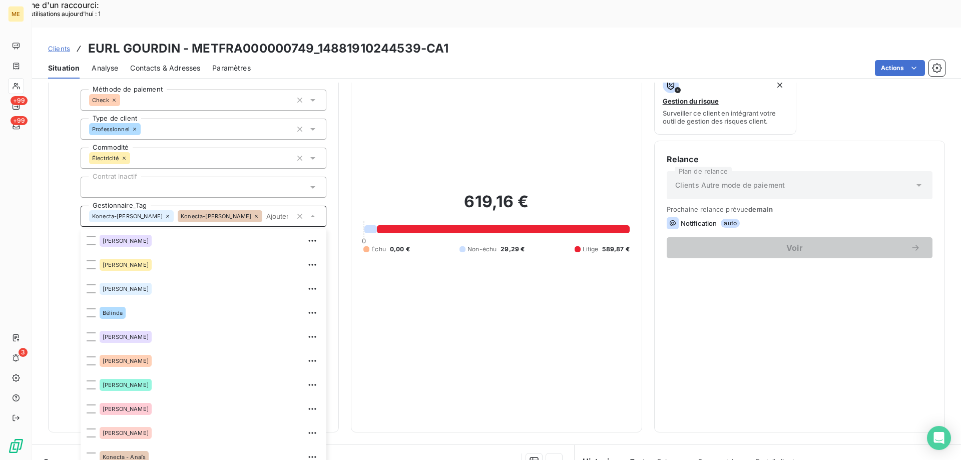
click at [253, 213] on icon at bounding box center [256, 216] width 6 height 6
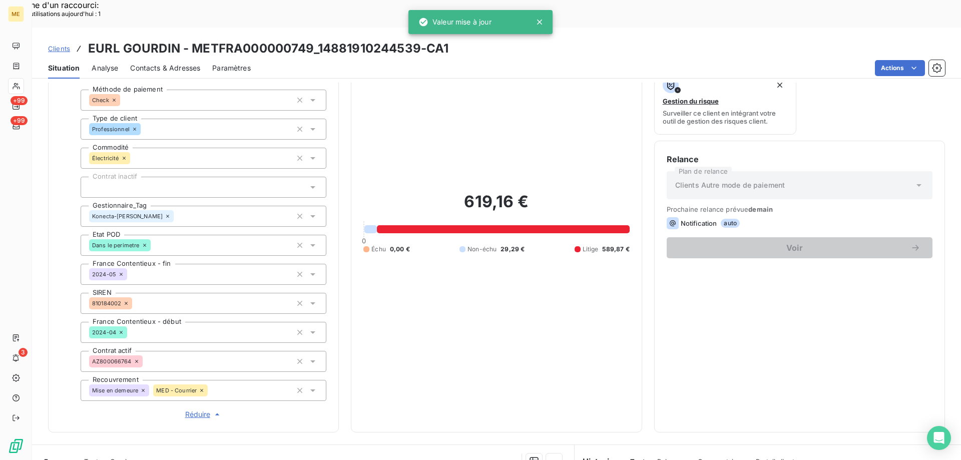
scroll to position [288, 0]
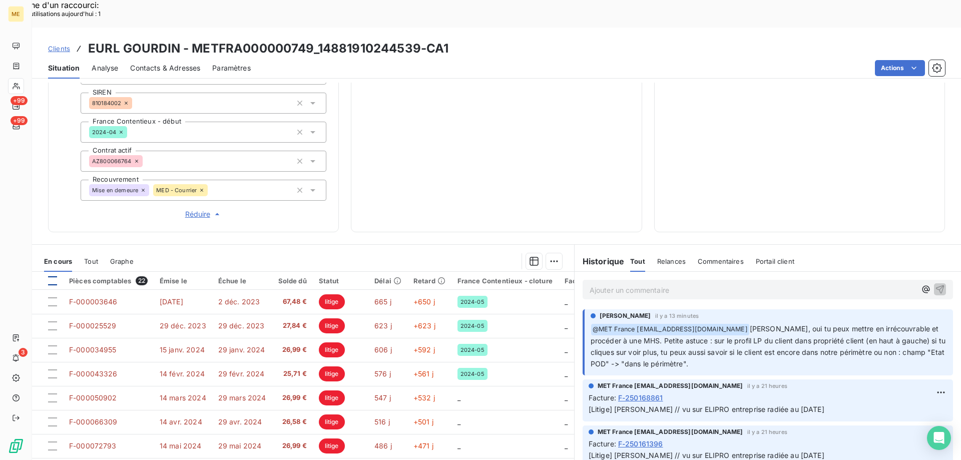
click at [55, 276] on div at bounding box center [52, 280] width 9 height 9
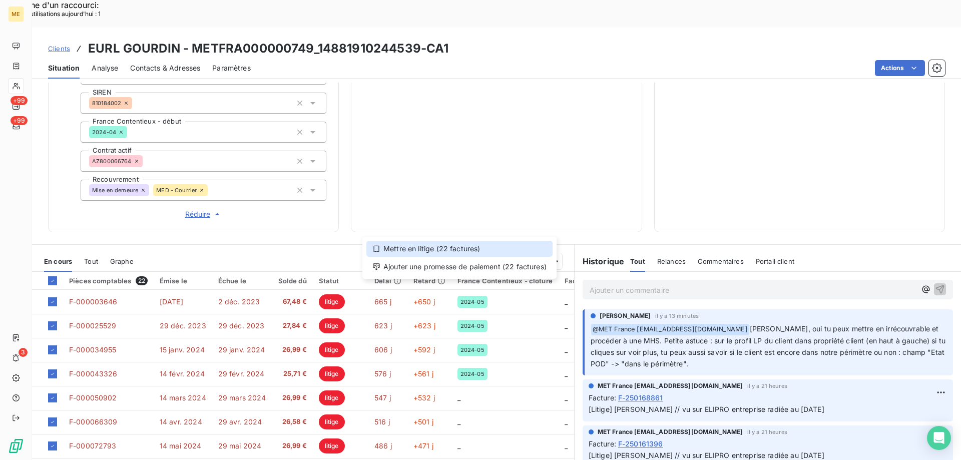
click at [381, 247] on div "Mettre en litige (22 factures)" at bounding box center [459, 249] width 186 height 16
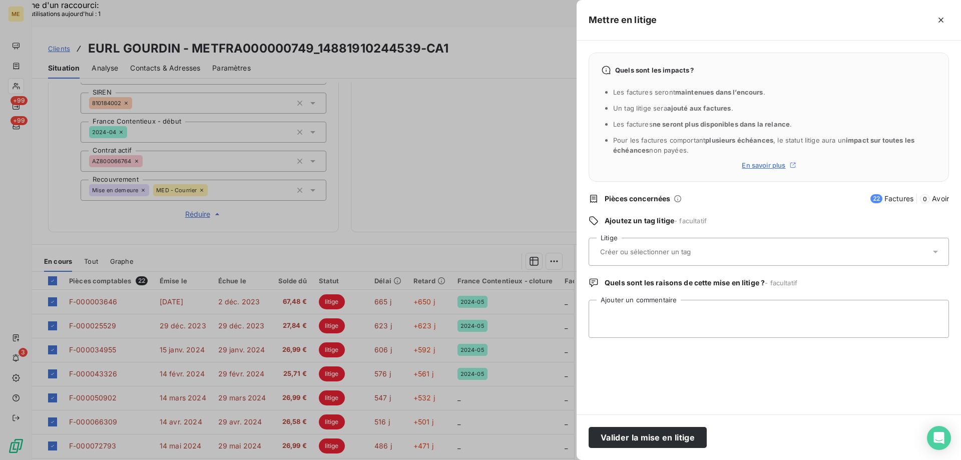
click at [636, 256] on input "text" at bounding box center [672, 251] width 146 height 9
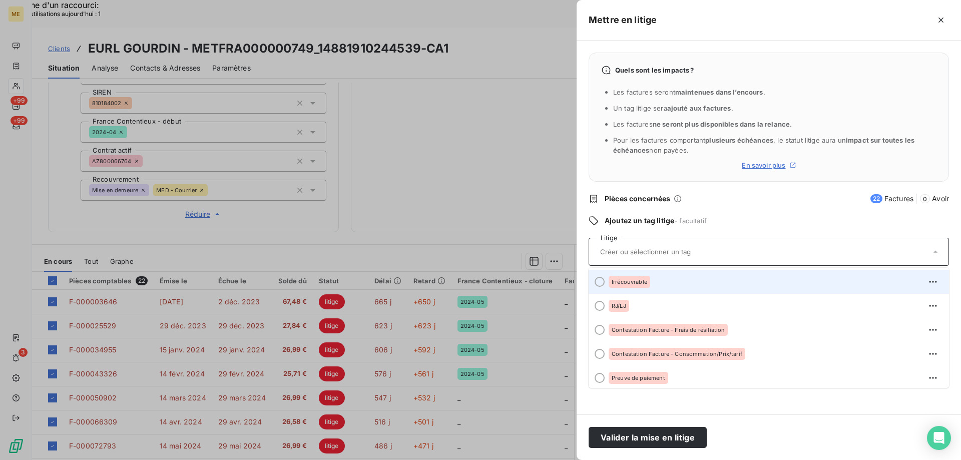
click at [601, 283] on div at bounding box center [599, 282] width 10 height 10
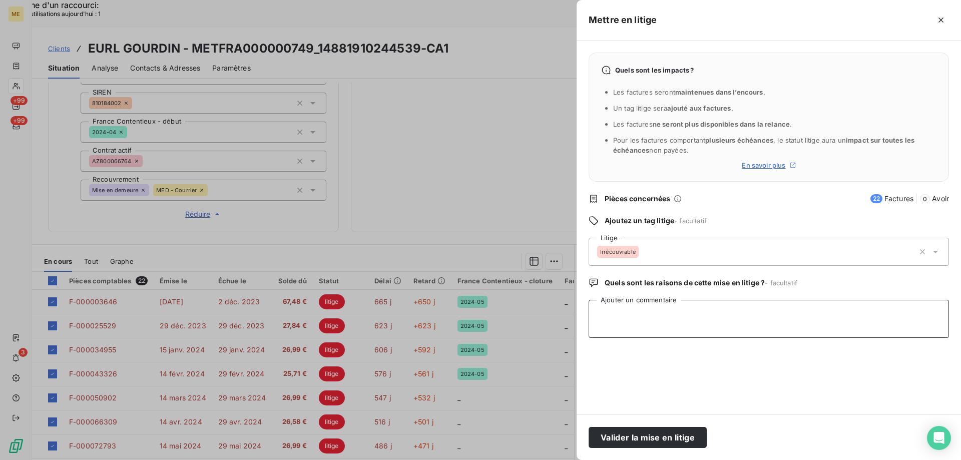
click at [619, 327] on textarea "Ajouter un commentaire" at bounding box center [768, 319] width 360 height 38
type textarea "Sylvain // irrécouvrable"
click at [628, 433] on button "Valider la mise en litige" at bounding box center [647, 437] width 118 height 21
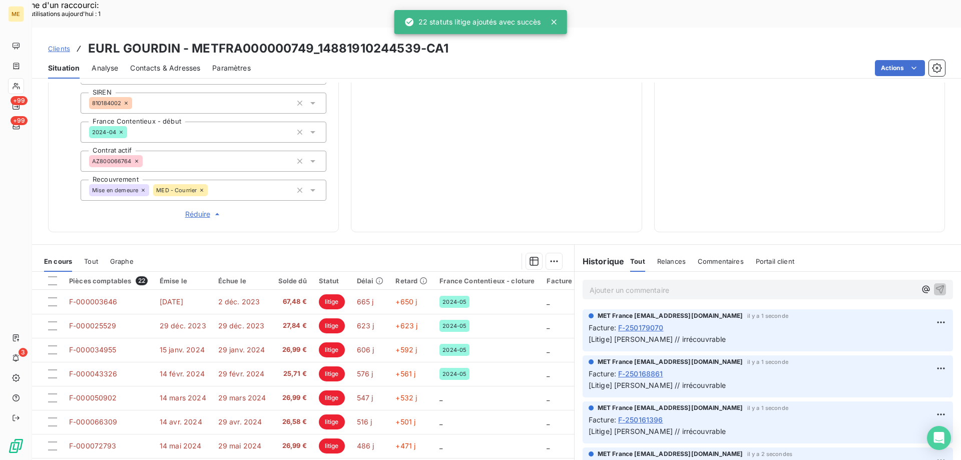
click at [606, 284] on p "Ajouter un commentaire ﻿" at bounding box center [752, 290] width 326 height 13
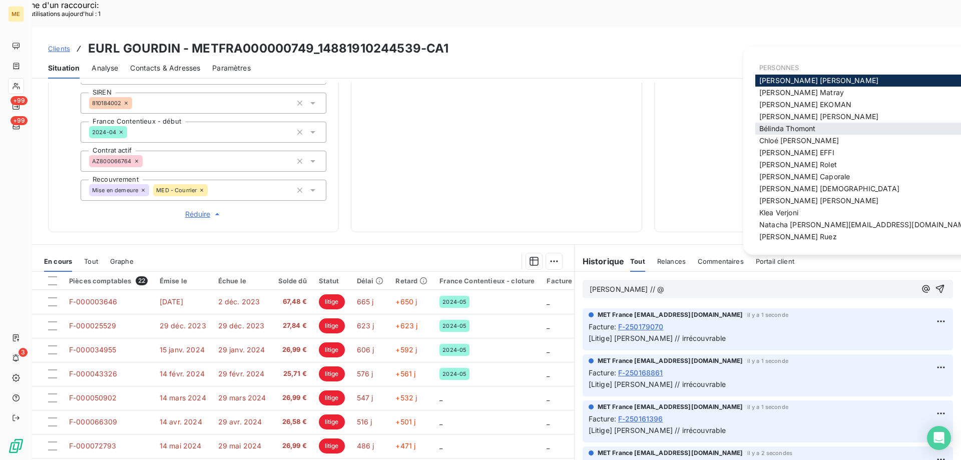
click at [782, 129] on span "Bélinda Thomont" at bounding box center [787, 128] width 56 height 9
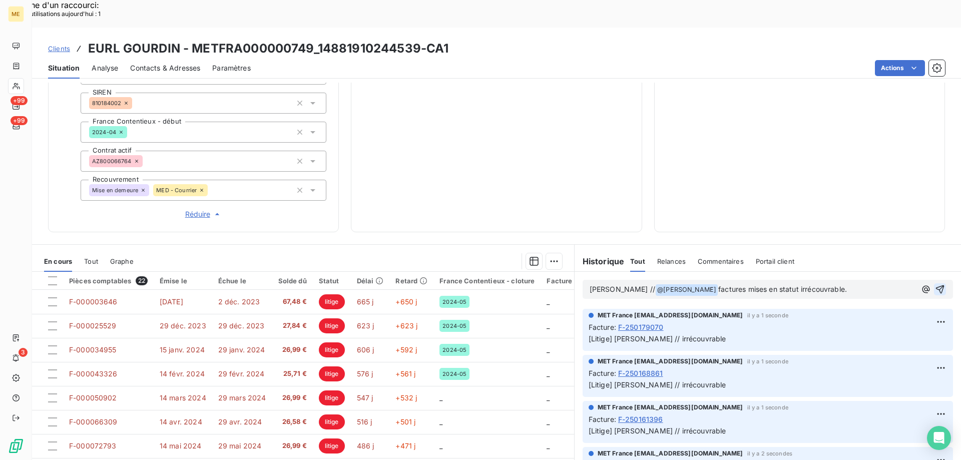
click at [936, 285] on icon "button" at bounding box center [940, 289] width 9 height 9
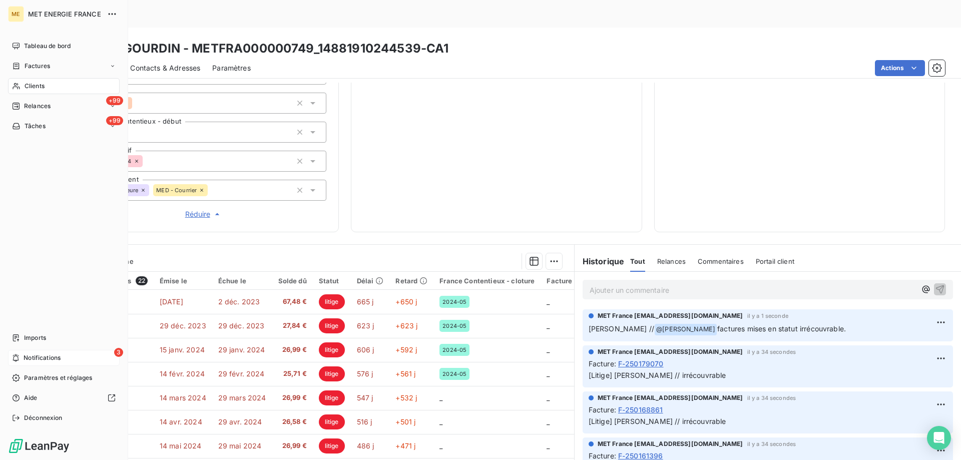
click at [38, 357] on span "Notifications" at bounding box center [42, 357] width 37 height 9
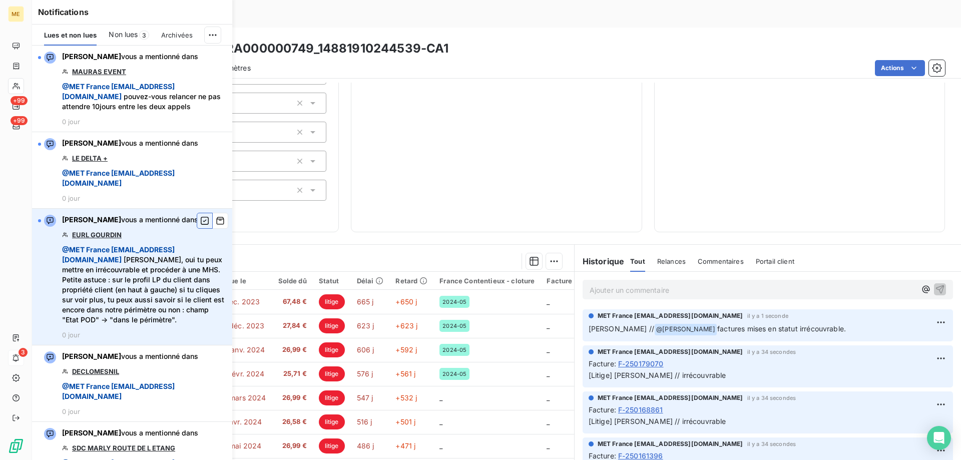
click at [200, 226] on icon "button" at bounding box center [204, 221] width 9 height 10
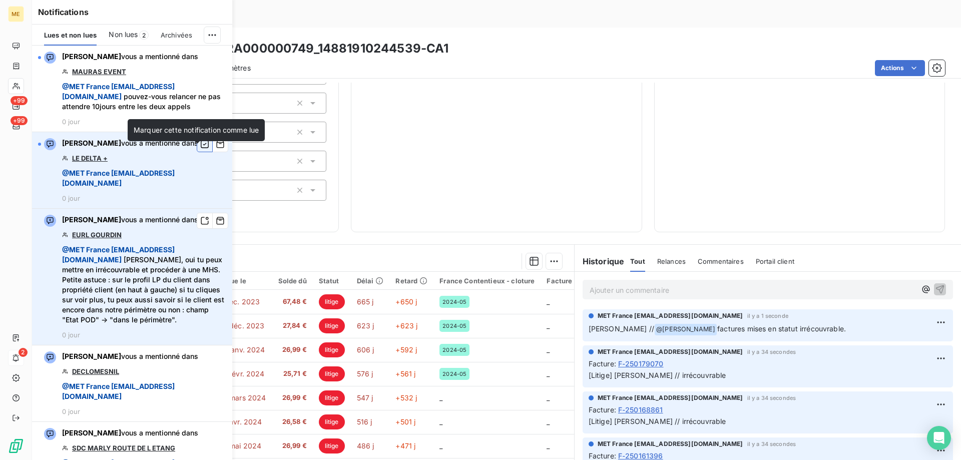
click at [197, 152] on button "button" at bounding box center [205, 144] width 16 height 16
click at [87, 162] on link "LE DELTA +" at bounding box center [90, 158] width 36 height 8
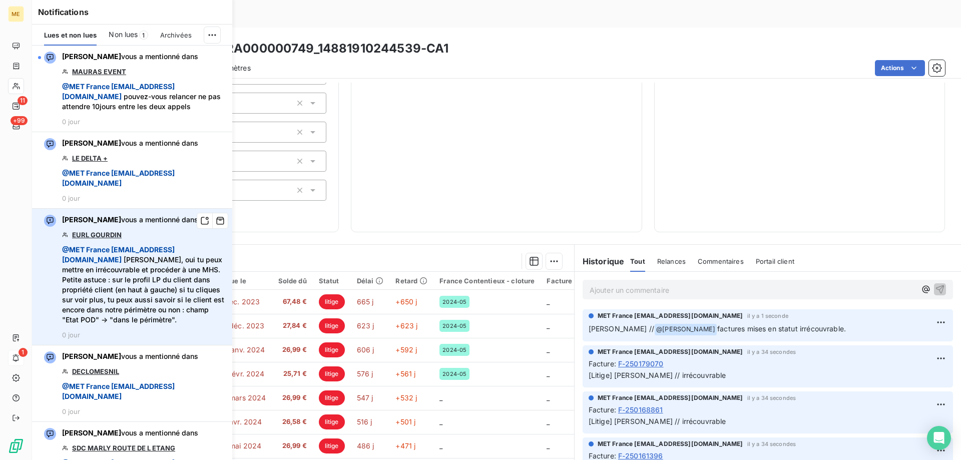
click at [467, 121] on div "619,16 € 0 Échu 0,00 € Non-échu 0,00 € Litige 619,16 €" at bounding box center [496, 22] width 266 height 395
click at [354, 71] on div "Encours client 619,16 € 0 Échu 0,00 € Non-échu 0,00 € Litige 619,16 €" at bounding box center [496, 16] width 291 height 432
click at [79, 168] on div "Propriétés Client Méthode de paiement Check Type de client Professionnel Commod…" at bounding box center [194, 43] width 266 height 352
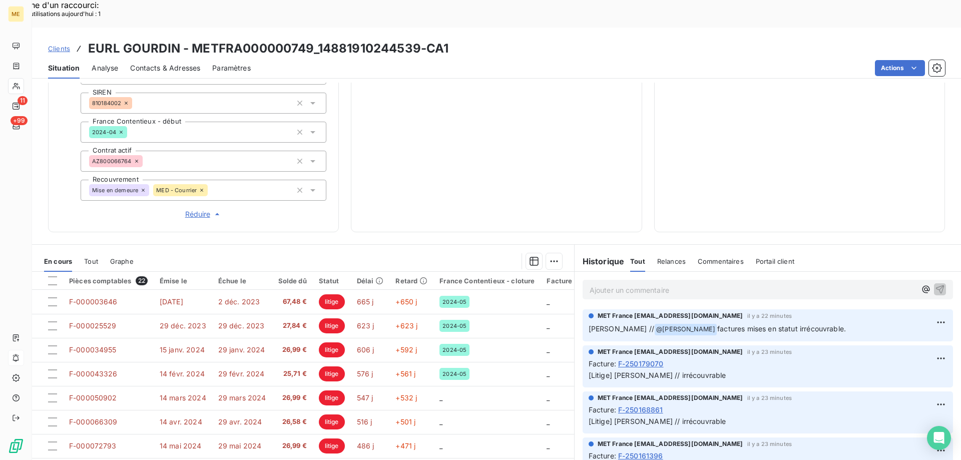
click at [16, 359] on icon at bounding box center [16, 358] width 8 height 8
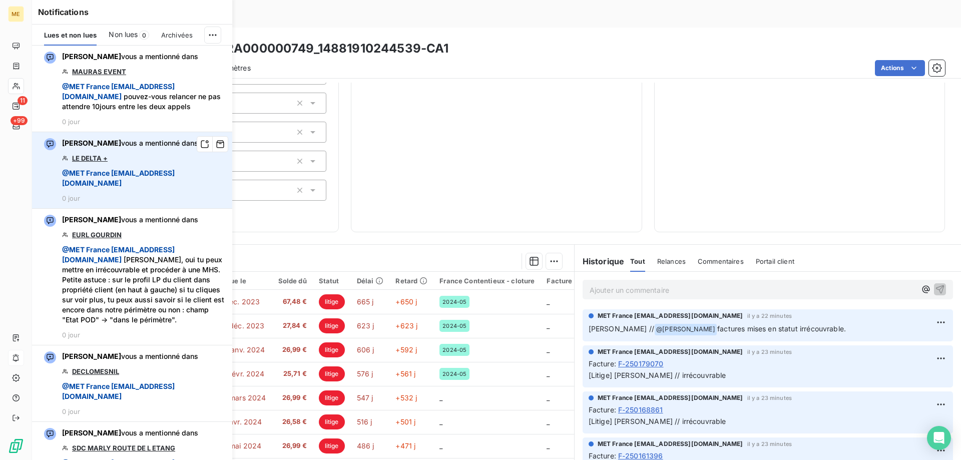
click at [86, 162] on link "LE DELTA +" at bounding box center [90, 158] width 36 height 8
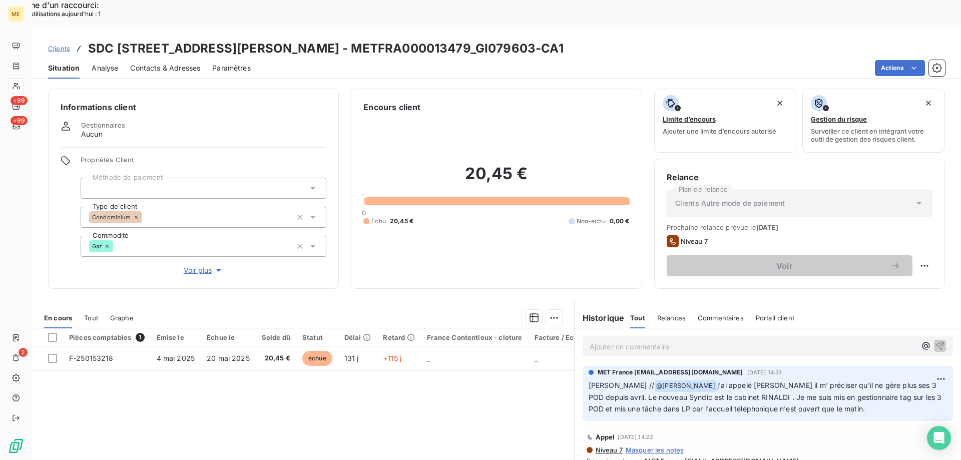
click at [62, 45] on span "Clients" at bounding box center [59, 49] width 22 height 8
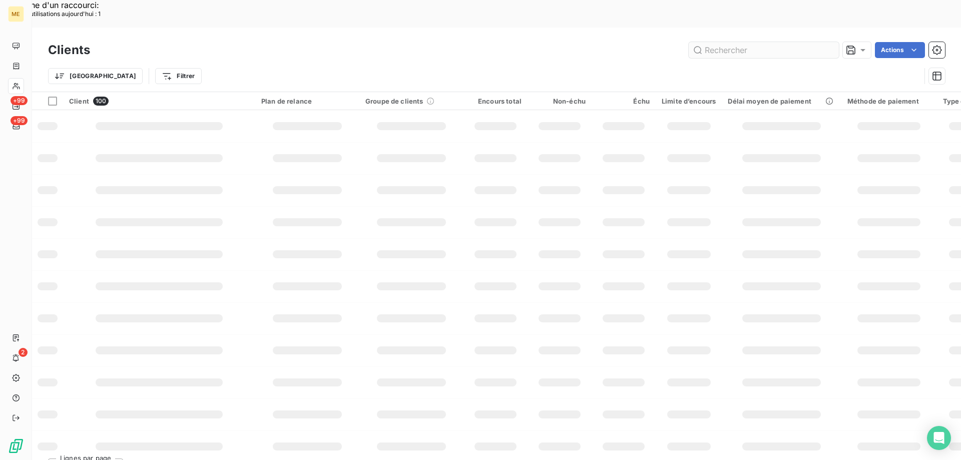
click at [740, 42] on input "text" at bounding box center [764, 50] width 150 height 16
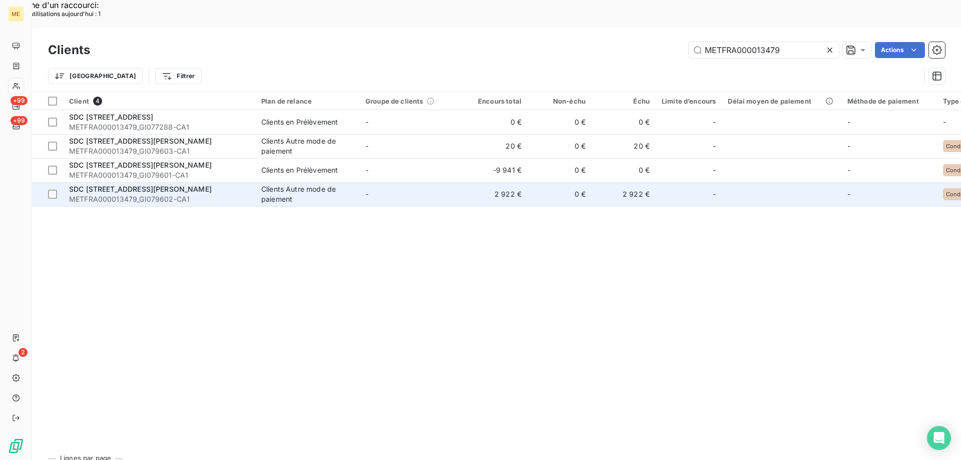
type input "METFRA000013479"
click at [166, 184] on div "SDC 8 RUE GUSTAVE LEBON 5" at bounding box center [159, 189] width 180 height 10
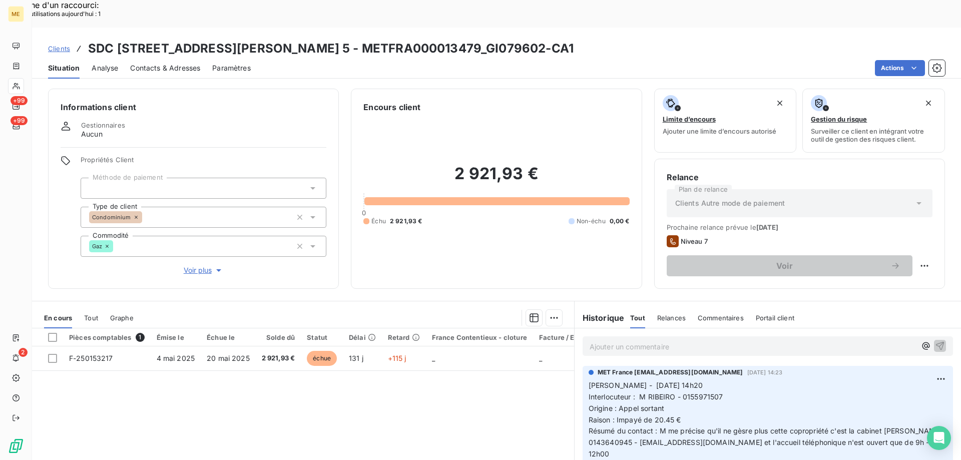
click at [170, 63] on span "Contacts & Adresses" at bounding box center [165, 68] width 70 height 10
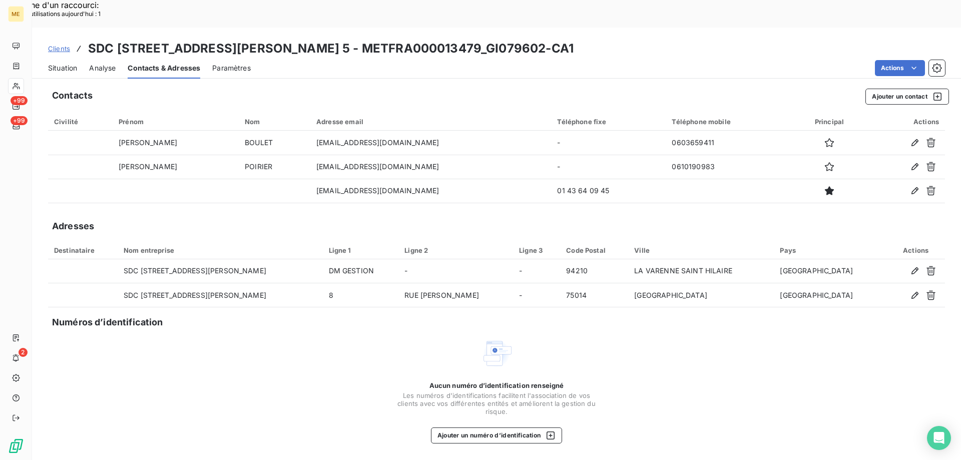
click at [63, 63] on span "Situation" at bounding box center [62, 68] width 29 height 10
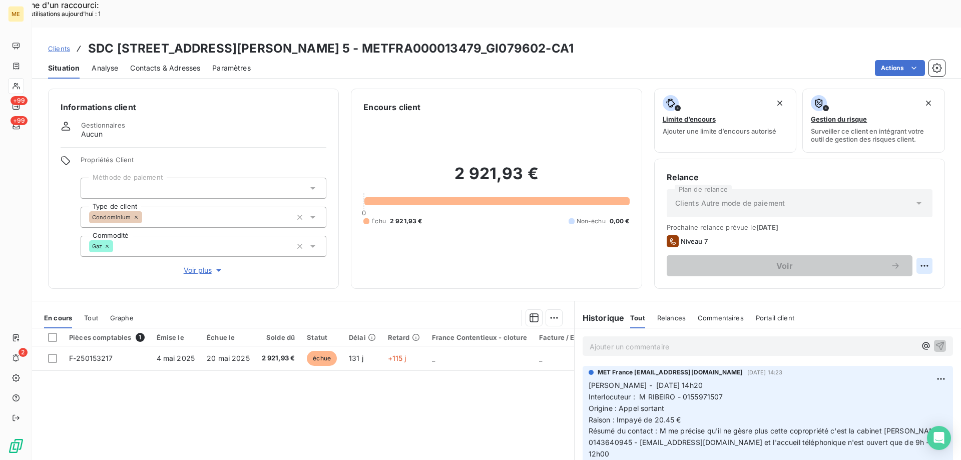
click at [901, 262] on div "Replanifier cette action" at bounding box center [876, 260] width 90 height 16
select select "8"
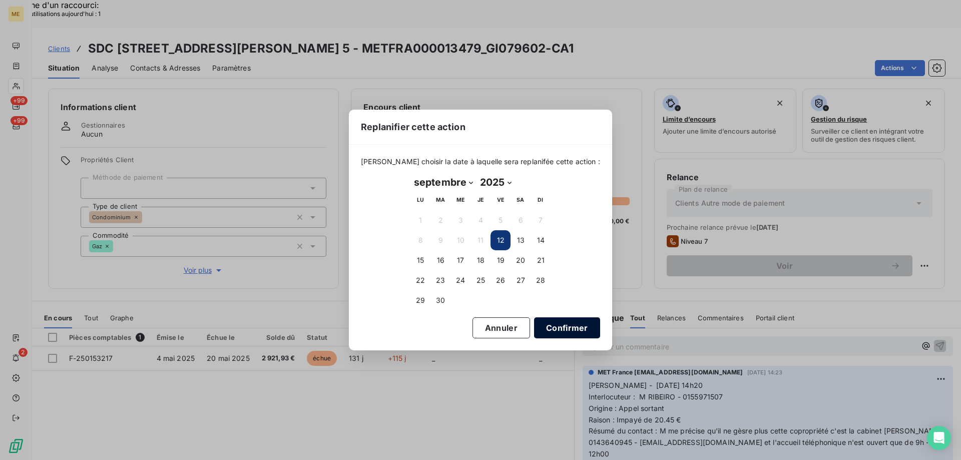
click at [544, 320] on button "Confirmer" at bounding box center [567, 327] width 66 height 21
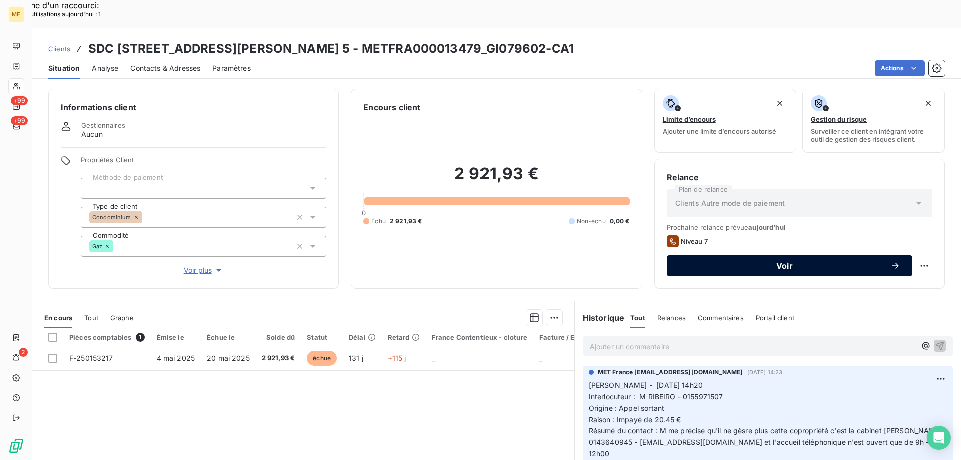
click at [755, 255] on button "Voir" at bounding box center [790, 265] width 246 height 21
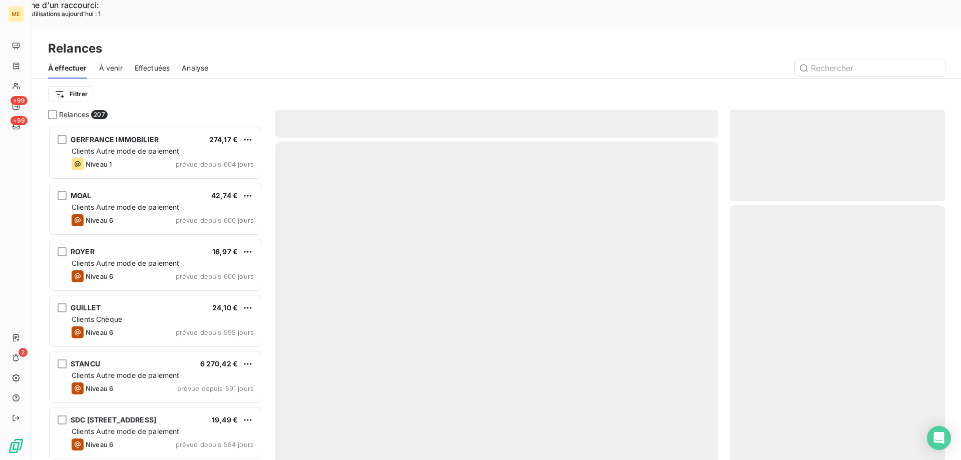
scroll to position [354, 208]
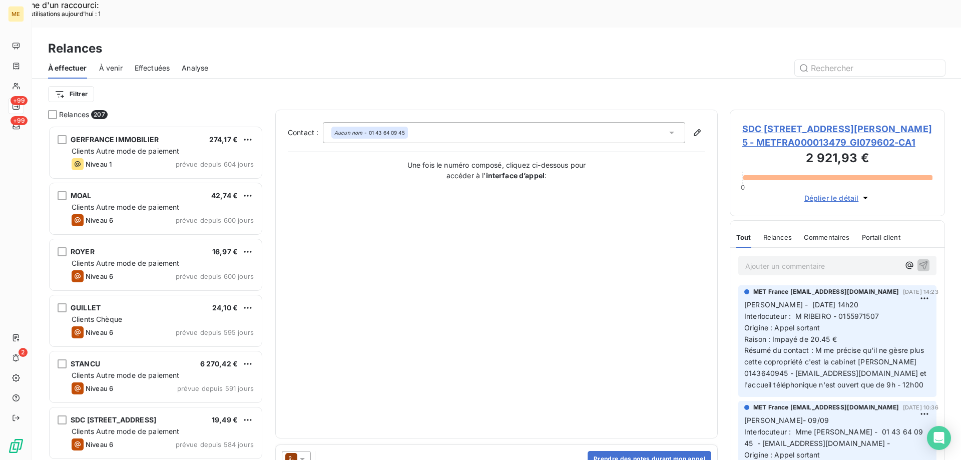
click at [297, 452] on icon at bounding box center [291, 459] width 12 height 12
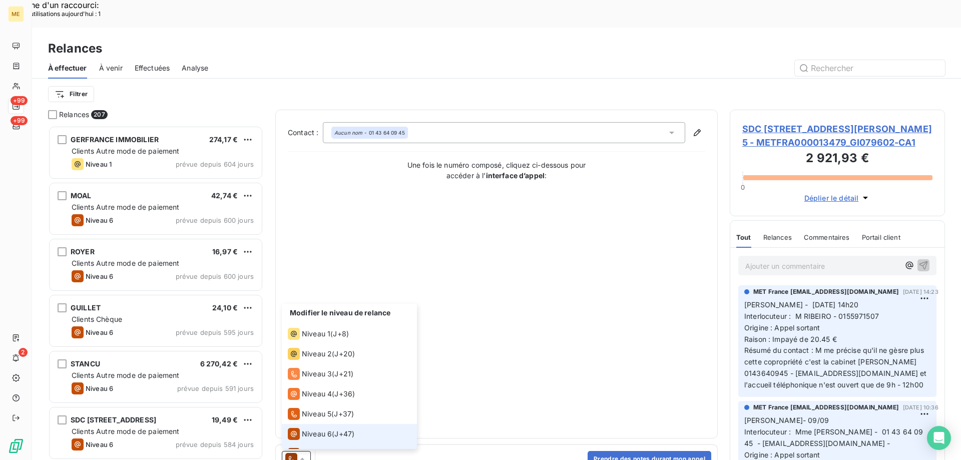
scroll to position [15, 0]
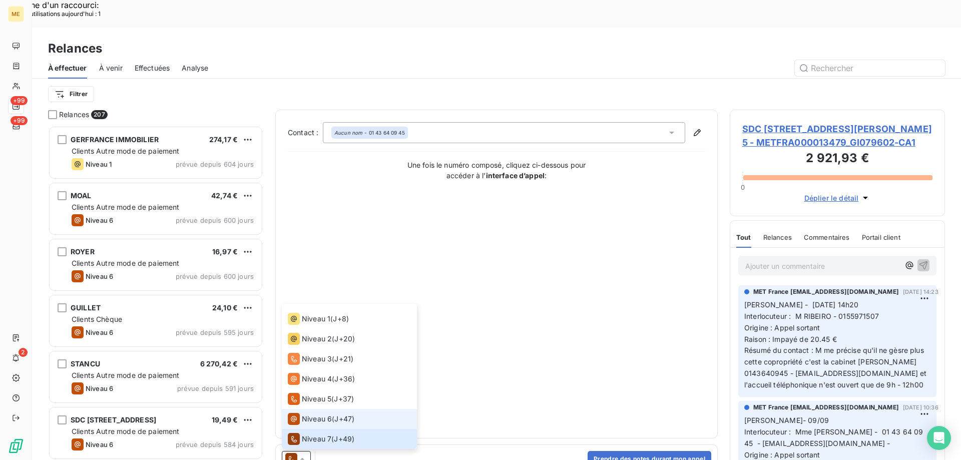
click at [321, 414] on span "Niveau 6" at bounding box center [317, 419] width 30 height 10
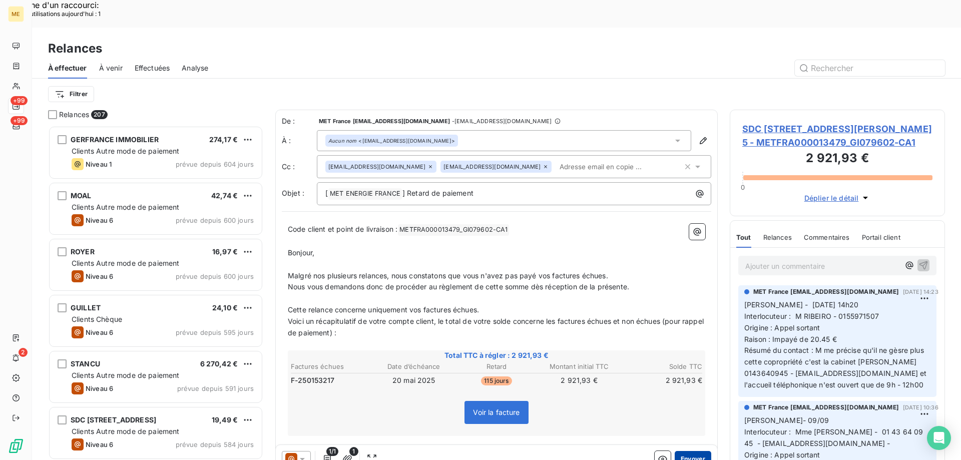
click at [677, 451] on button "Envoyer" at bounding box center [693, 459] width 37 height 16
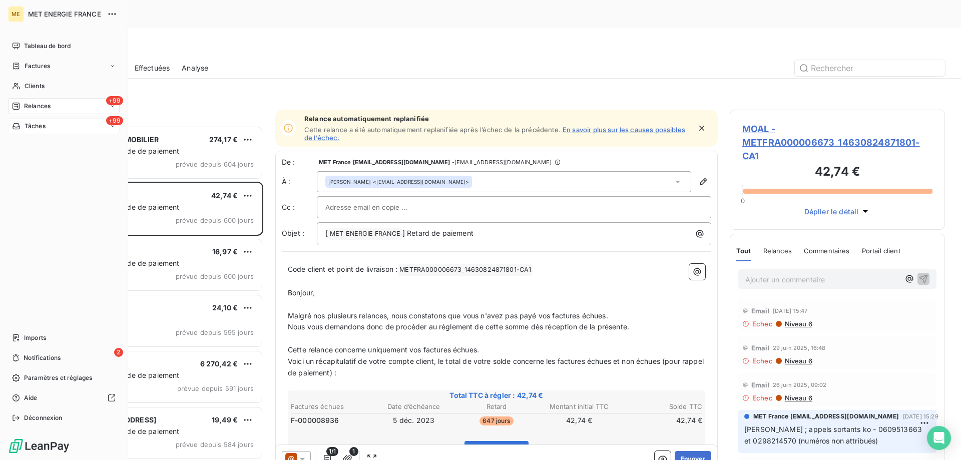
click at [32, 127] on span "Tâches" at bounding box center [35, 126] width 21 height 9
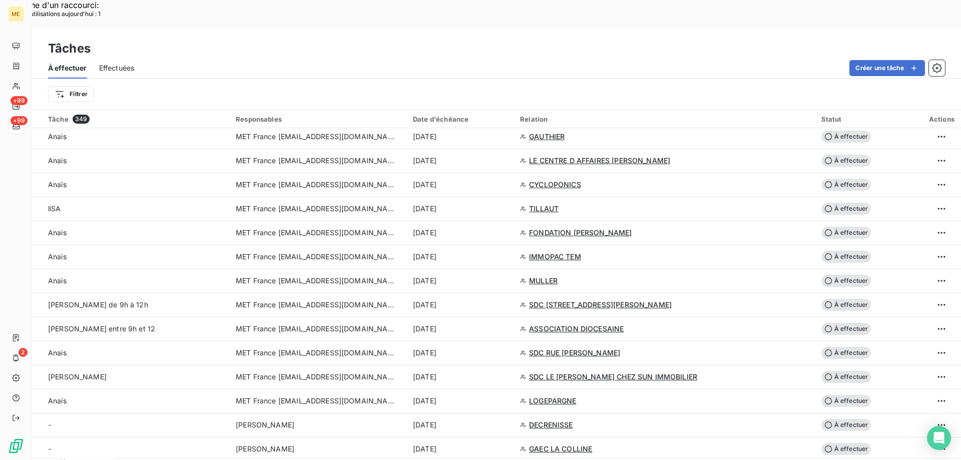
scroll to position [801, 0]
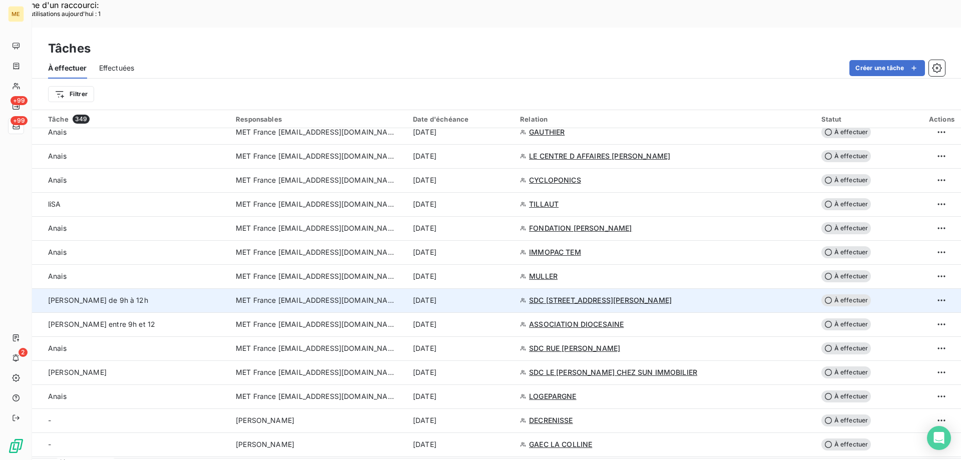
click at [354, 295] on span "MET France [EMAIL_ADDRESS][DOMAIN_NAME]" at bounding box center [316, 300] width 160 height 10
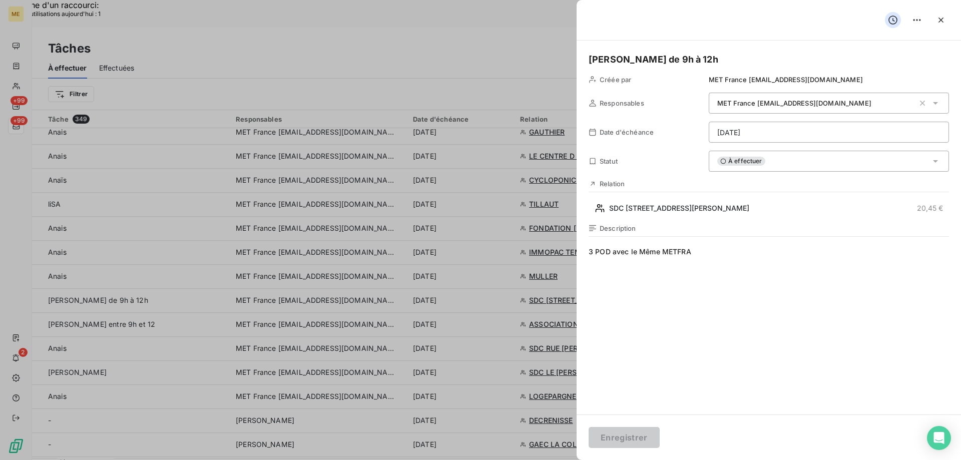
click at [802, 154] on div "À effectuer" at bounding box center [829, 161] width 240 height 21
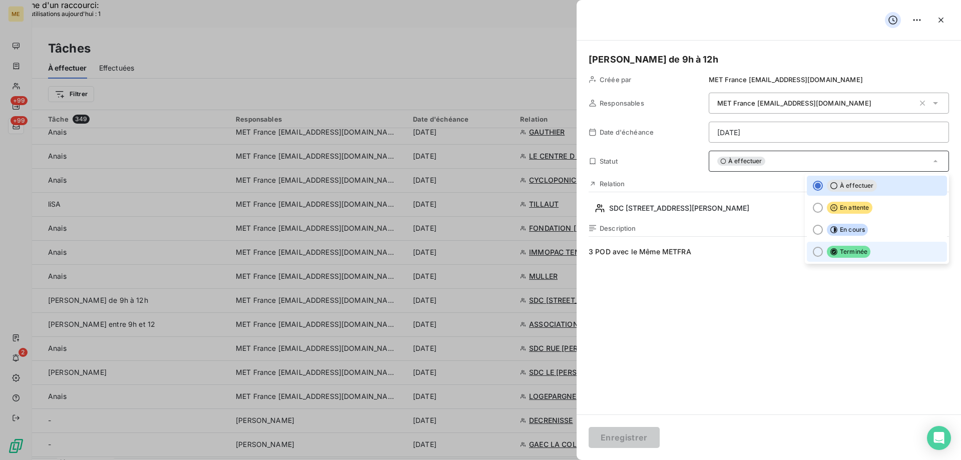
click at [813, 253] on div at bounding box center [818, 252] width 10 height 10
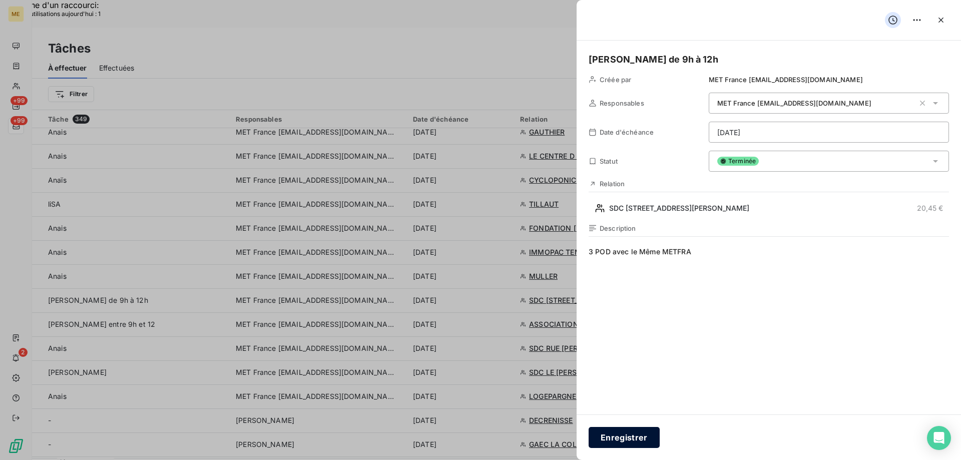
click at [650, 439] on button "Enregistrer" at bounding box center [623, 437] width 71 height 21
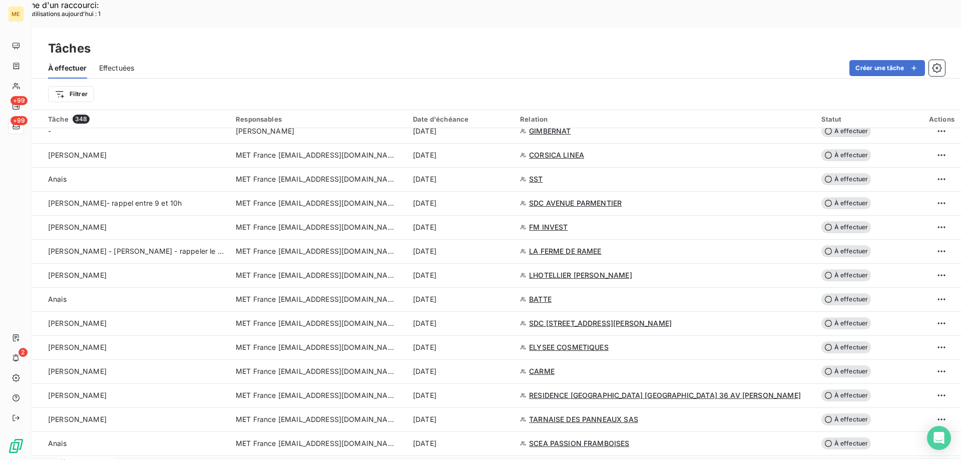
scroll to position [1251, 0]
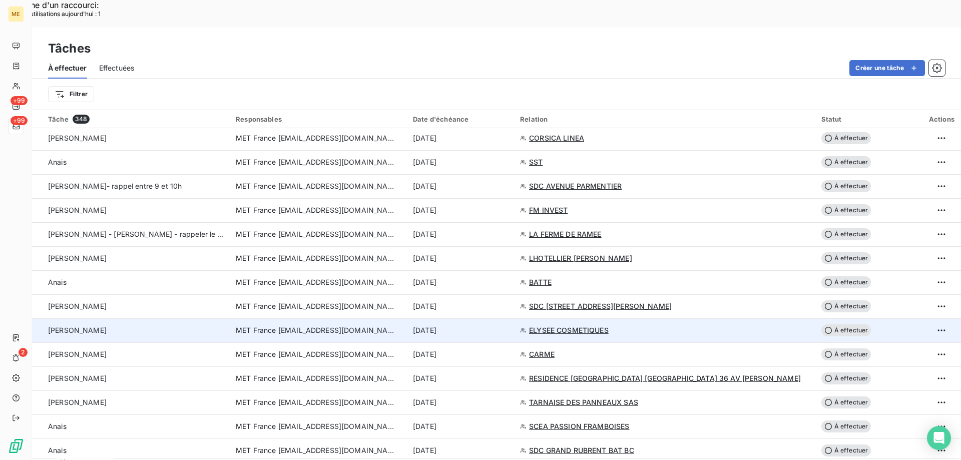
click at [325, 325] on span "MET France [EMAIL_ADDRESS][DOMAIN_NAME]" at bounding box center [316, 330] width 160 height 10
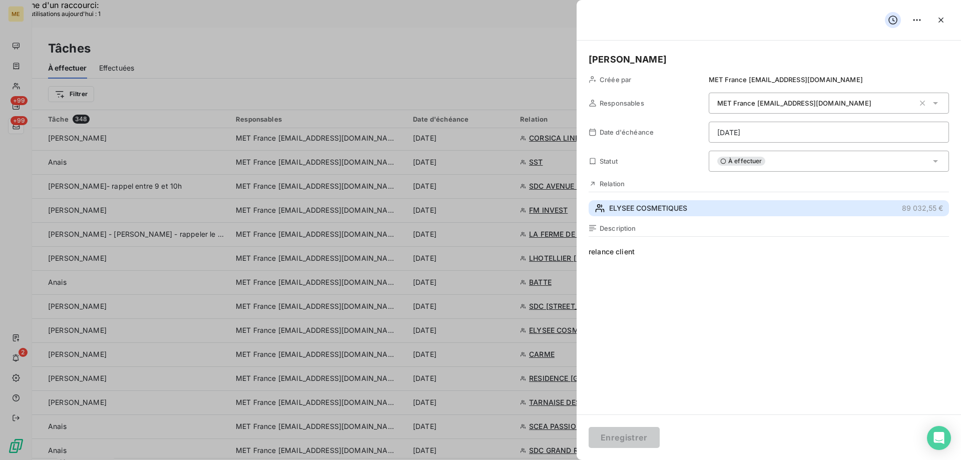
click at [624, 208] on span "ELYSEE COSMETIQUES" at bounding box center [648, 208] width 78 height 10
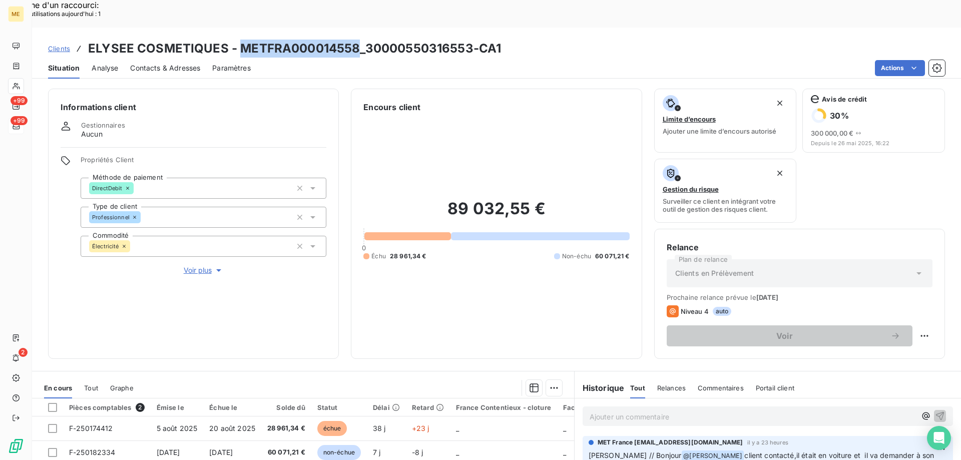
drag, startPoint x: 239, startPoint y: 20, endPoint x: 358, endPoint y: 18, distance: 119.1
click at [358, 40] on h3 "ELYSEE COSMETIQUES - METFRA000014558_30000550316553-CA1" at bounding box center [294, 49] width 413 height 18
copy h3 "METFRA000014558"
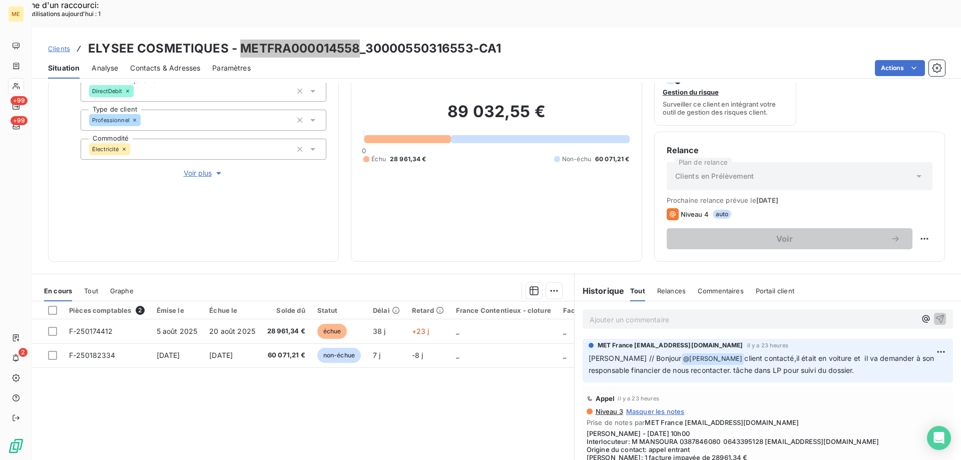
scroll to position [134, 0]
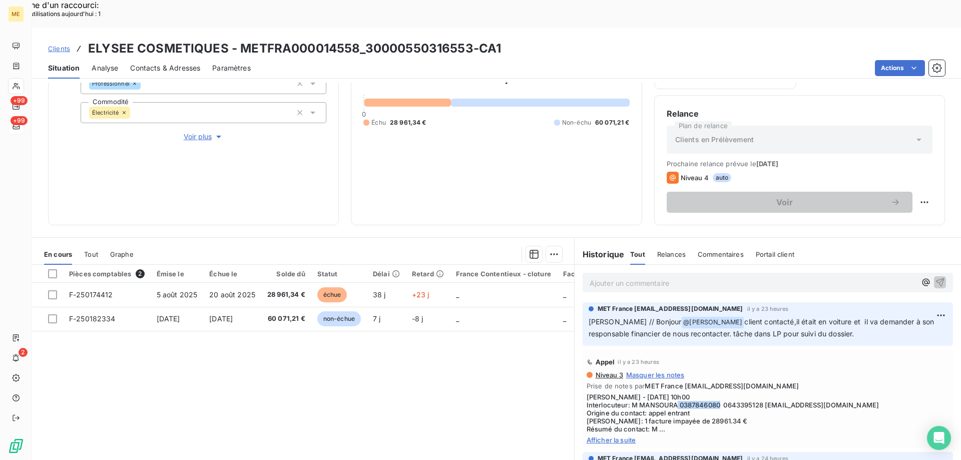
drag, startPoint x: 674, startPoint y: 380, endPoint x: 716, endPoint y: 380, distance: 42.0
click at [716, 393] on span "Sylvain - 11/09/2025 - 10h00 Interlocuteur: M MANSOURA 0387846080 0643395128 r.…" at bounding box center [767, 413] width 362 height 40
copy span "0387846080"
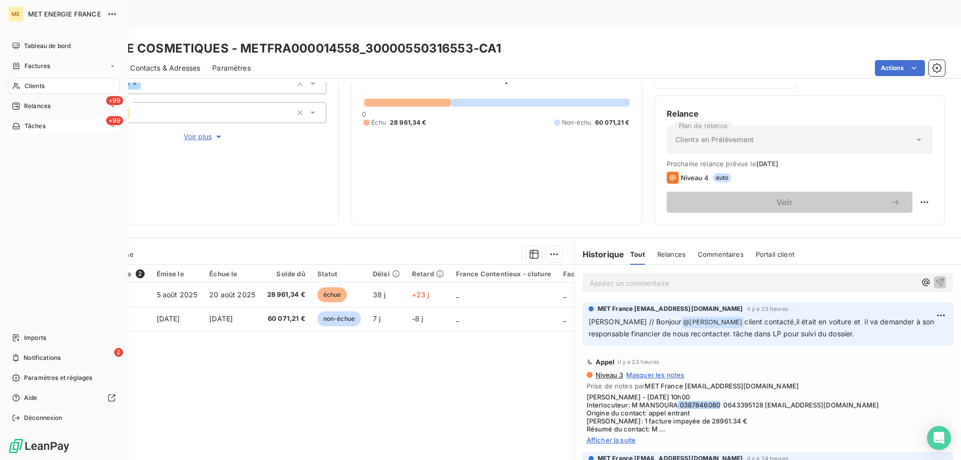
click at [26, 125] on span "Tâches" at bounding box center [35, 126] width 21 height 9
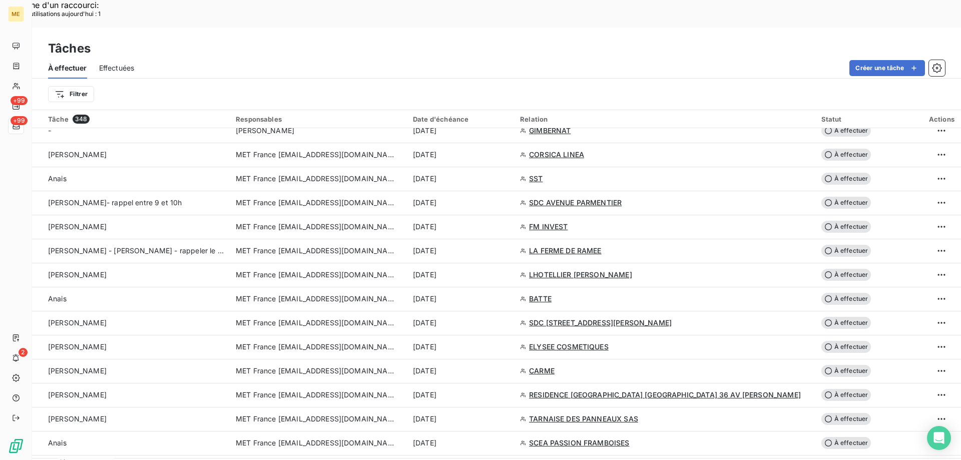
scroll to position [1251, 0]
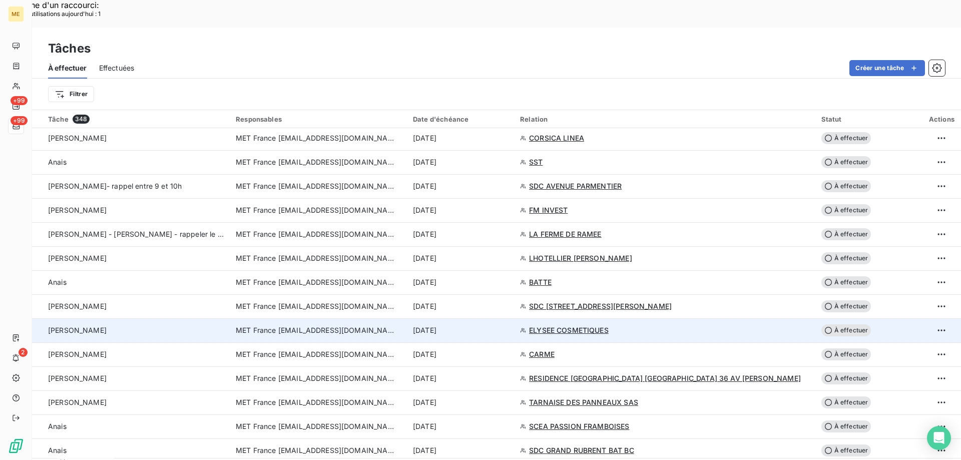
click at [396, 325] on span "MET France [EMAIL_ADDRESS][DOMAIN_NAME]" at bounding box center [316, 330] width 160 height 10
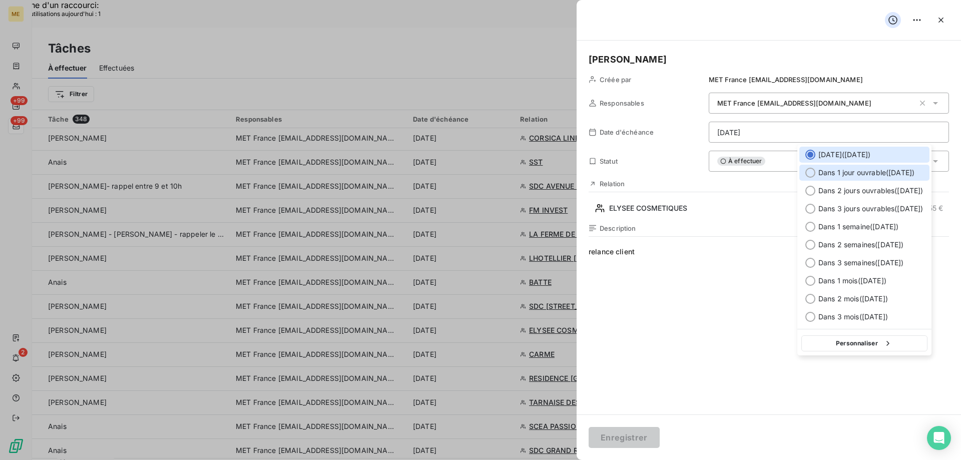
click at [813, 174] on div at bounding box center [810, 173] width 10 height 10
type input "15/09/2025"
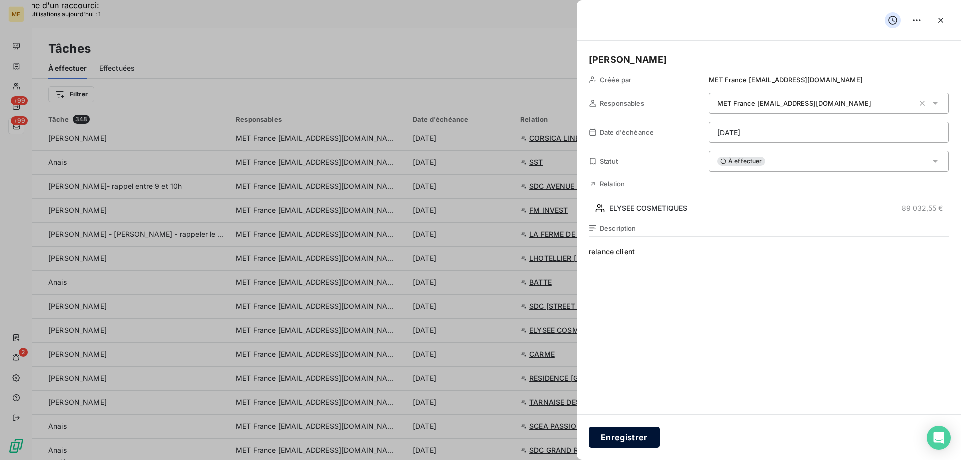
click at [603, 439] on button "Enregistrer" at bounding box center [623, 437] width 71 height 21
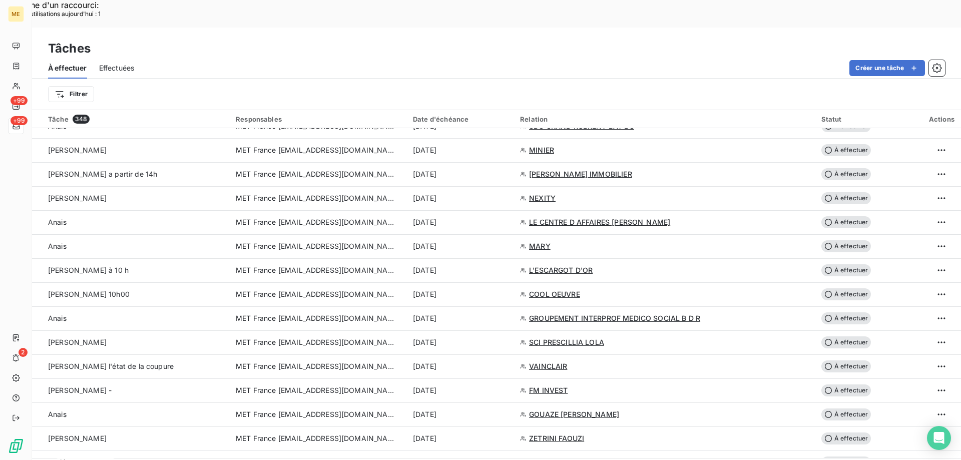
scroll to position [1551, 0]
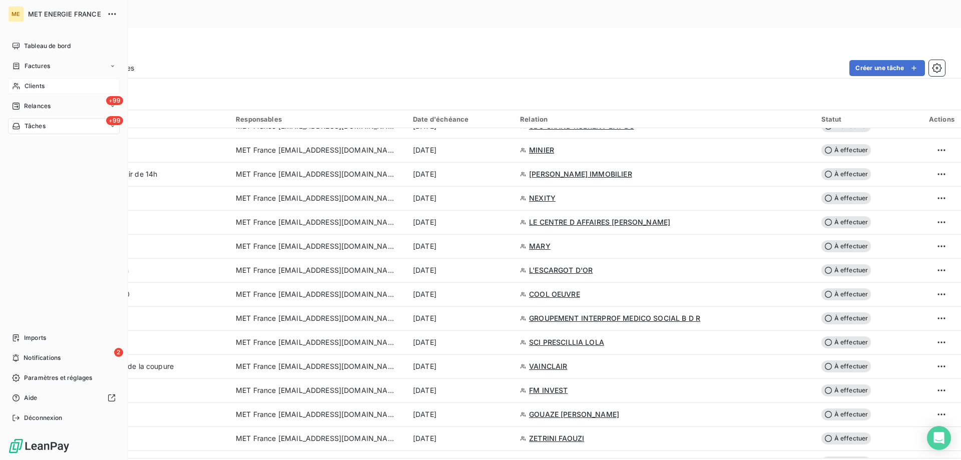
click at [20, 89] on icon at bounding box center [16, 86] width 7 height 7
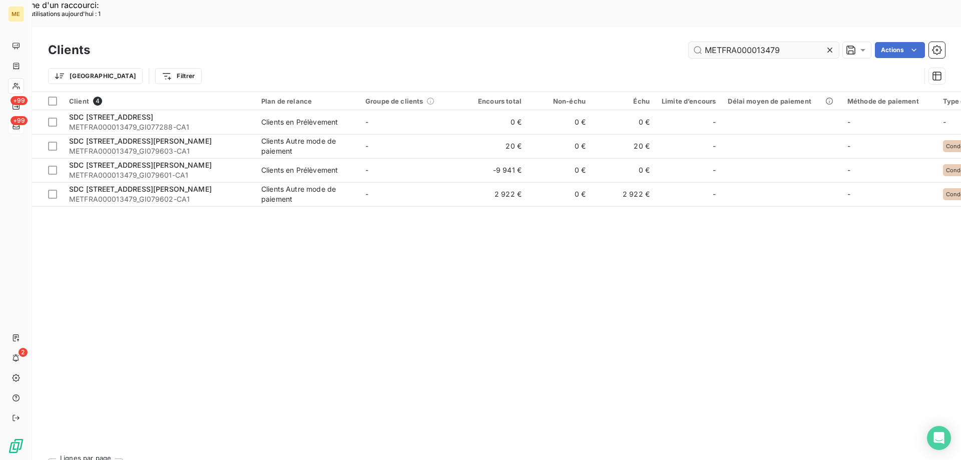
click at [722, 42] on input "METFRA000013479" at bounding box center [764, 50] width 150 height 16
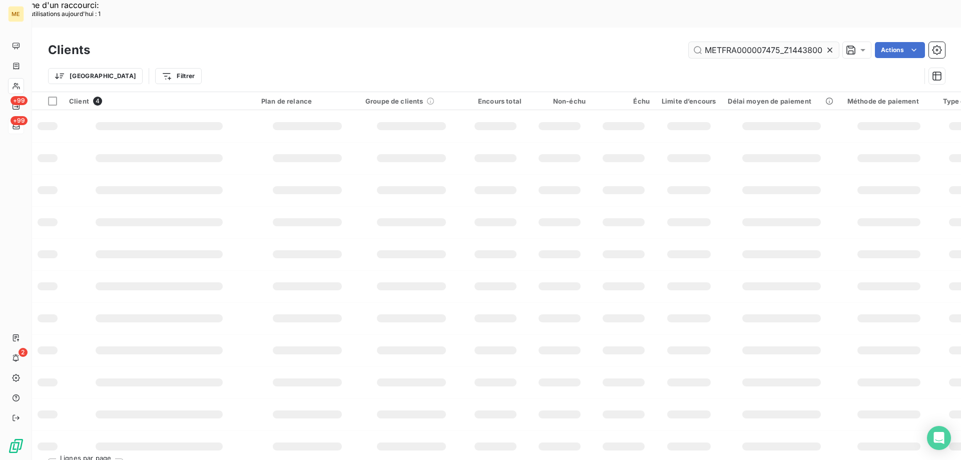
scroll to position [0, 29]
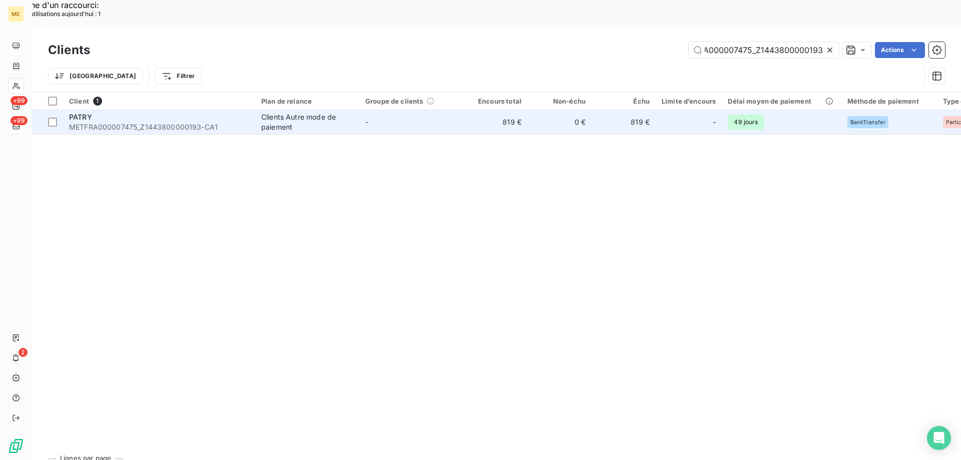
type input "METFRA000007475_Z1443800000193"
click at [128, 122] on span "METFRA000007475_Z1443800000193-CA1" at bounding box center [159, 127] width 180 height 10
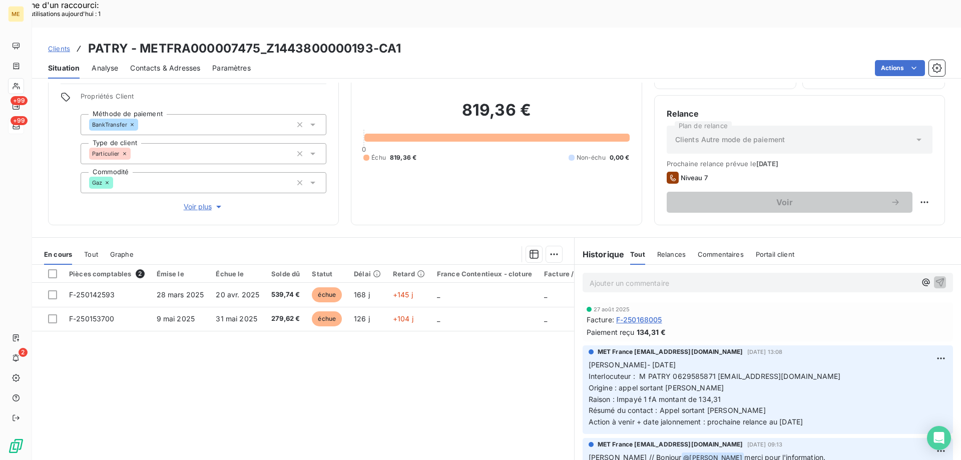
scroll to position [100, 0]
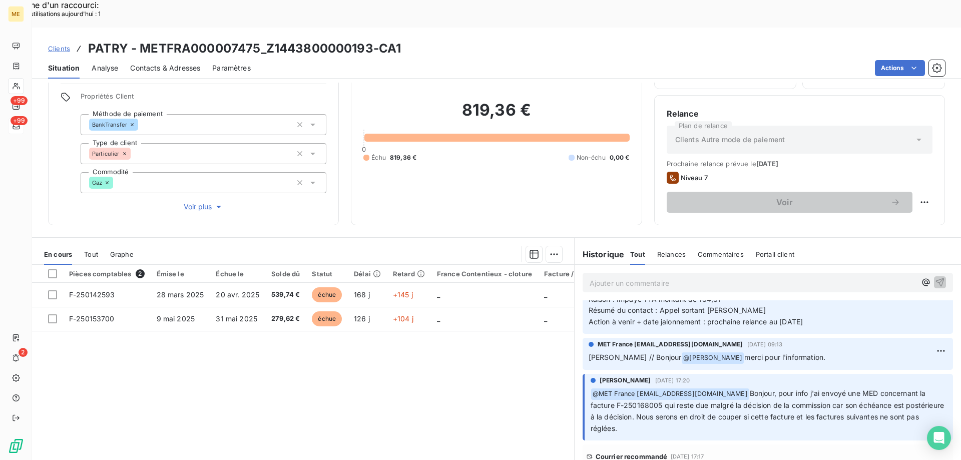
click at [91, 250] on span "Tout" at bounding box center [91, 254] width 14 height 8
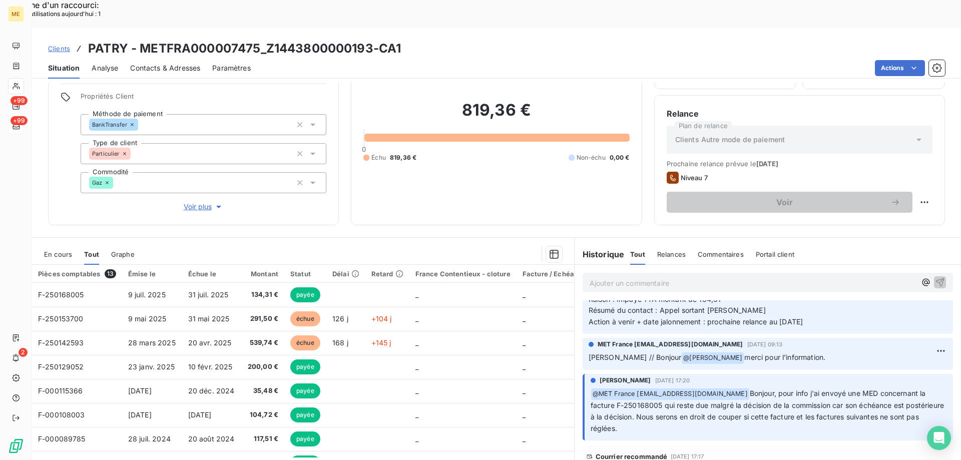
click at [50, 250] on span "En cours" at bounding box center [58, 254] width 28 height 8
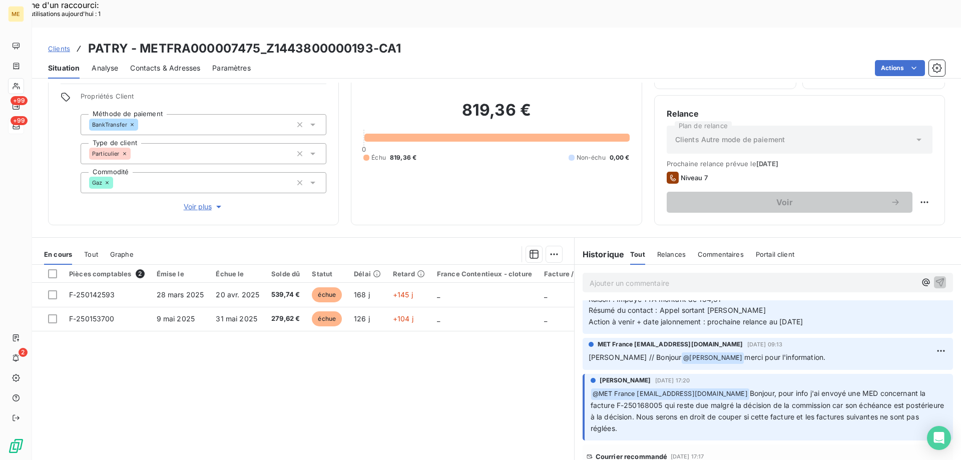
click at [91, 244] on div "Tout" at bounding box center [91, 254] width 14 height 21
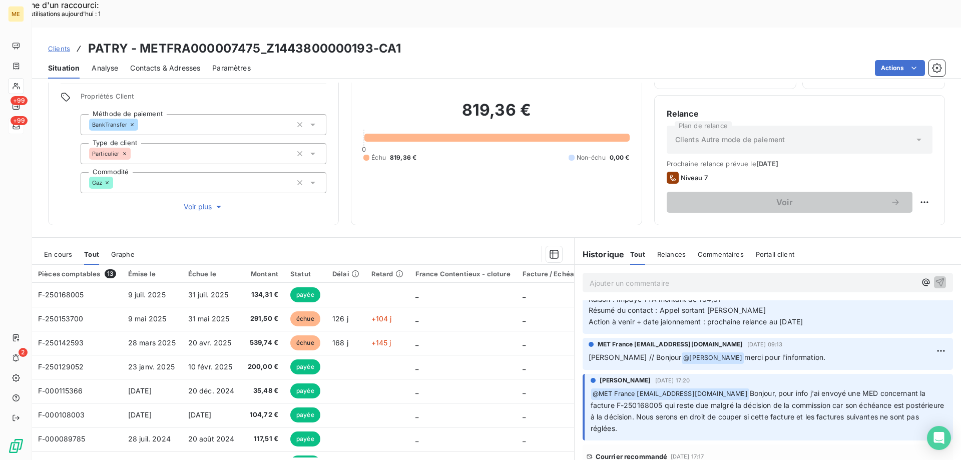
scroll to position [0, 0]
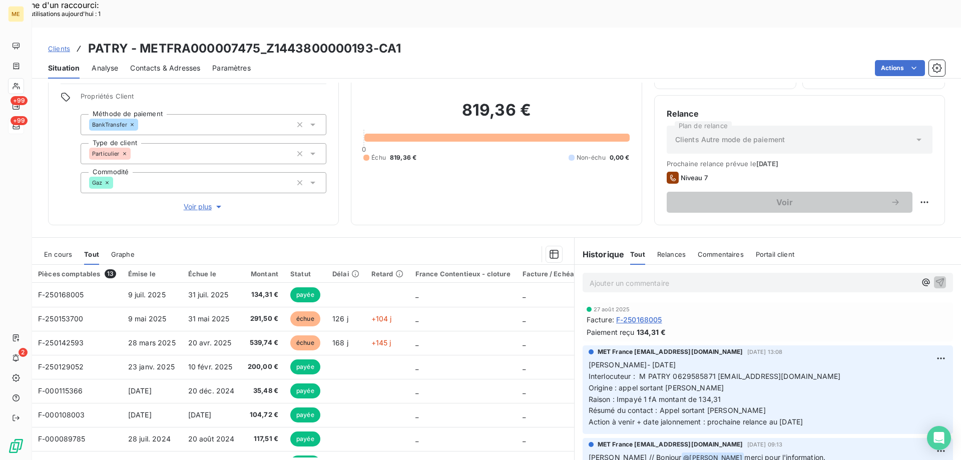
click at [60, 250] on span "En cours" at bounding box center [58, 254] width 28 height 8
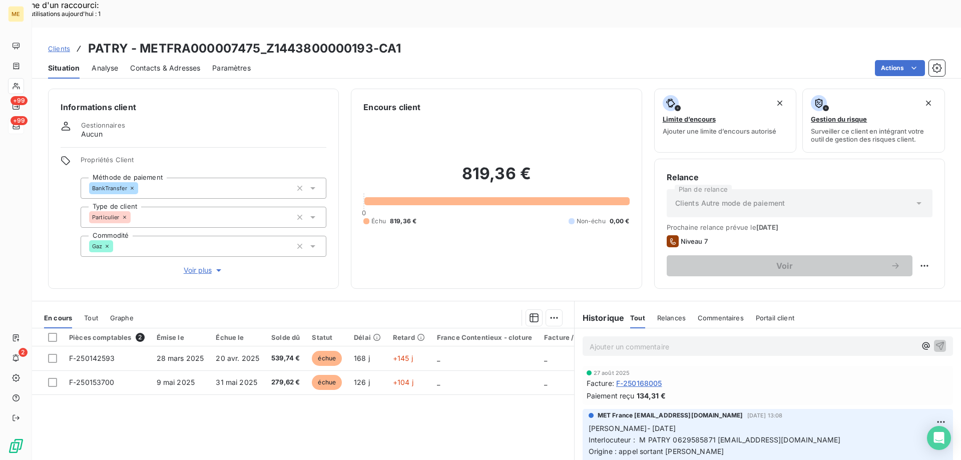
scroll to position [64, 0]
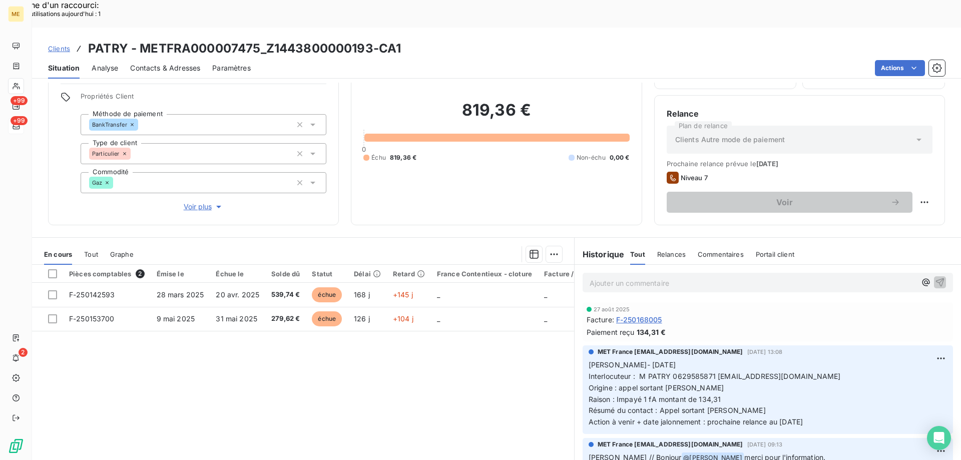
click at [593, 277] on p "Ajouter un commentaire ﻿" at bounding box center [752, 283] width 326 height 13
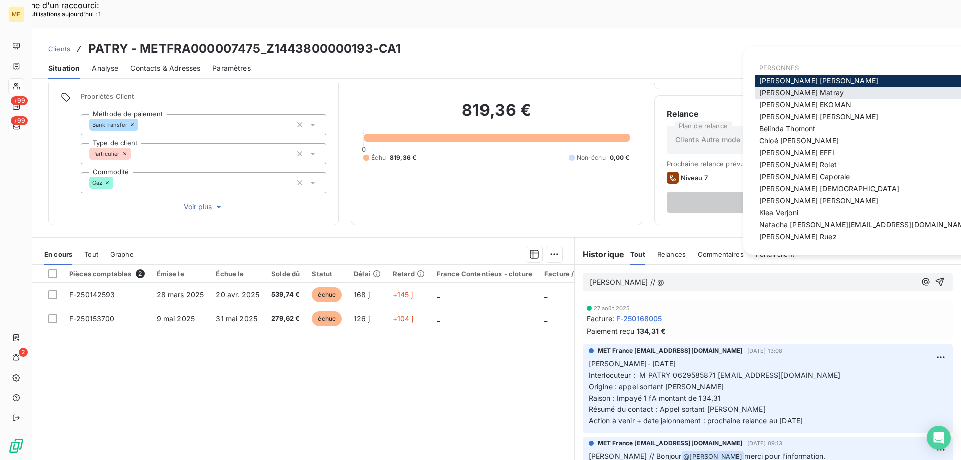
click at [771, 97] on span "Amélie Matray" at bounding box center [801, 92] width 85 height 9
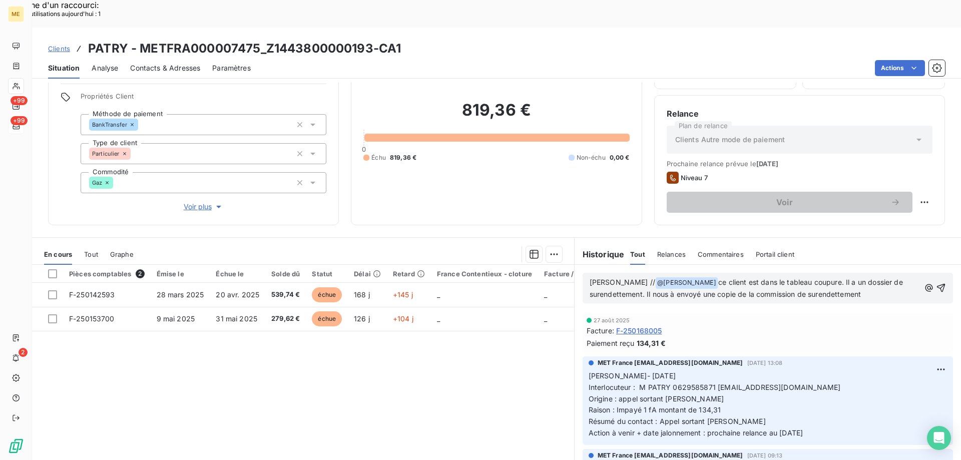
click at [867, 277] on p "Sylvain // @ Amélie Matray ﻿ ce client est dans le tableau coupure. Il a un dos…" at bounding box center [754, 289] width 330 height 24
click at [887, 278] on span "ce client est dans le tableau coupure. Il a un dossier de surendettement. Il no…" at bounding box center [747, 288] width 317 height 21
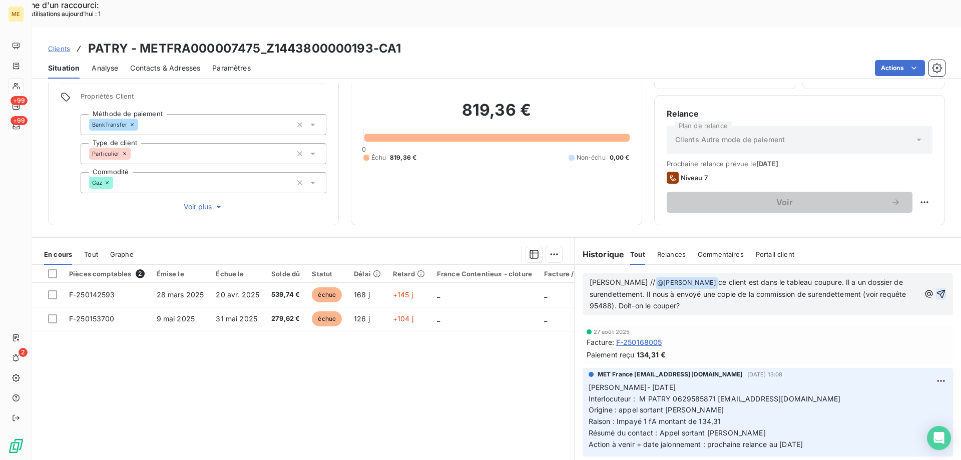
click at [936, 289] on icon "button" at bounding box center [941, 294] width 10 height 10
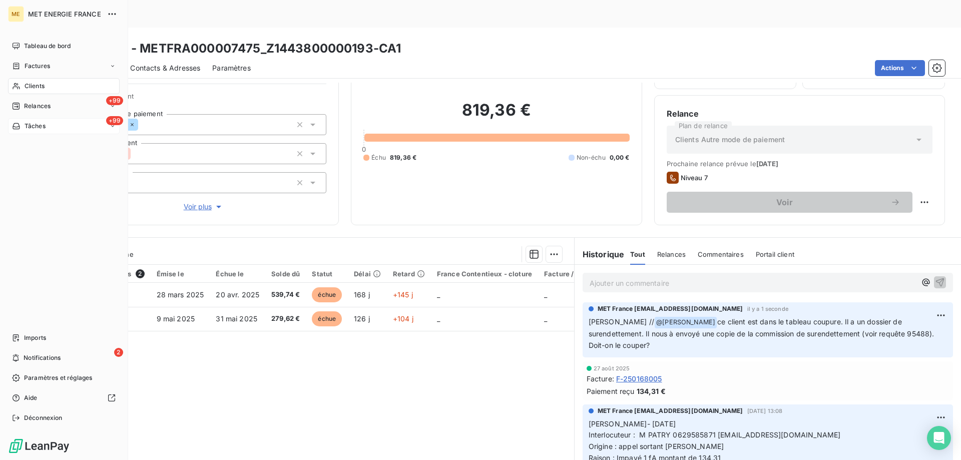
click at [45, 125] on span "Tâches" at bounding box center [35, 126] width 21 height 9
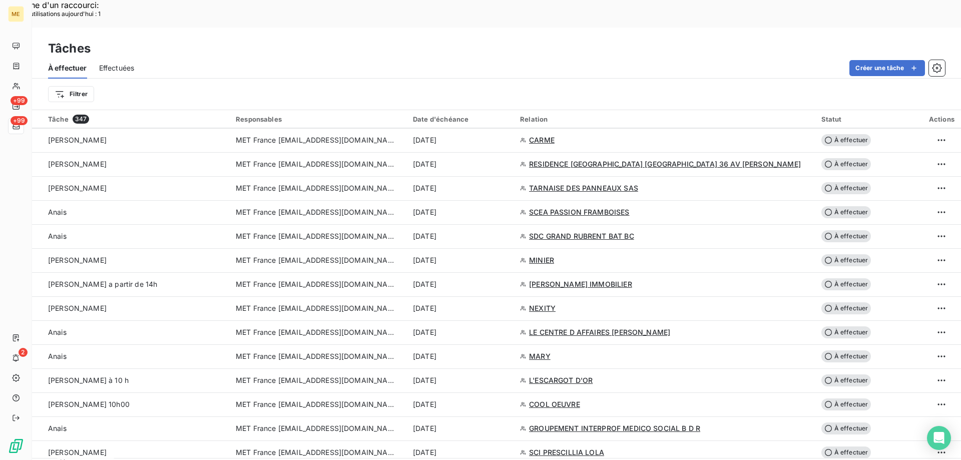
scroll to position [1401, 0]
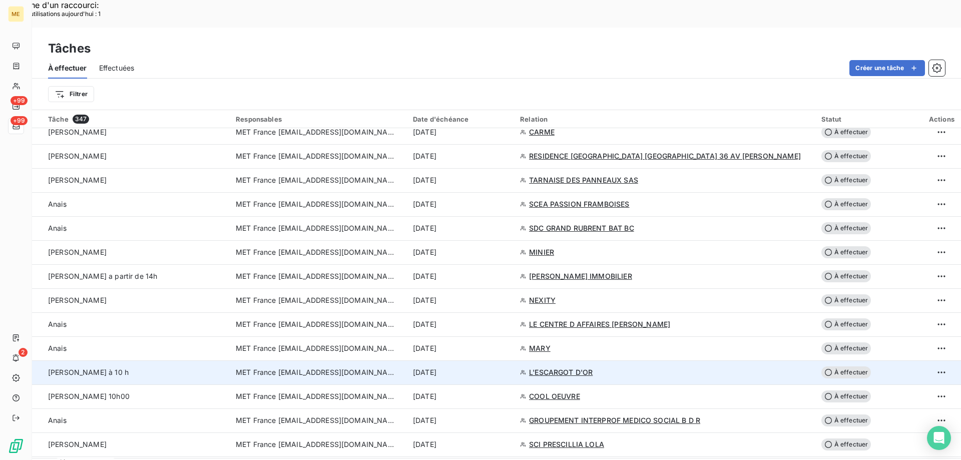
click at [278, 367] on span "MET France [EMAIL_ADDRESS][DOMAIN_NAME]" at bounding box center [316, 372] width 160 height 10
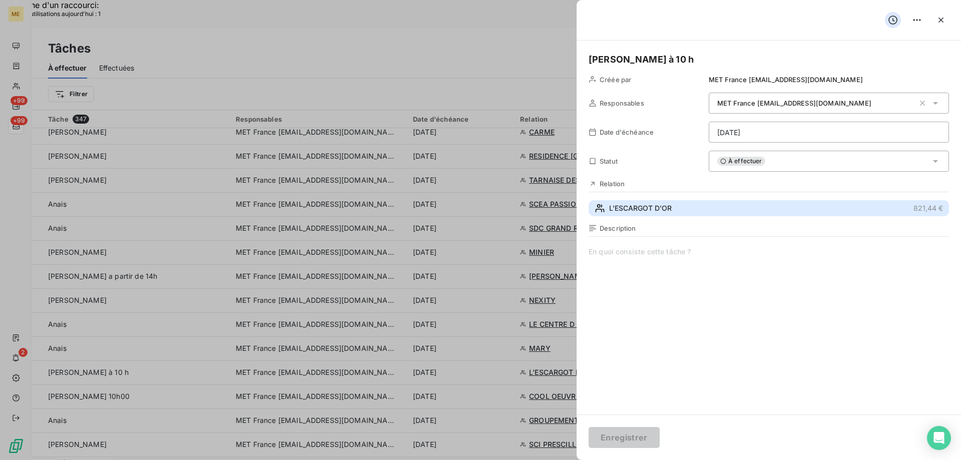
click at [632, 202] on button "L'ESCARGOT D'OR 821,44 €" at bounding box center [768, 208] width 360 height 16
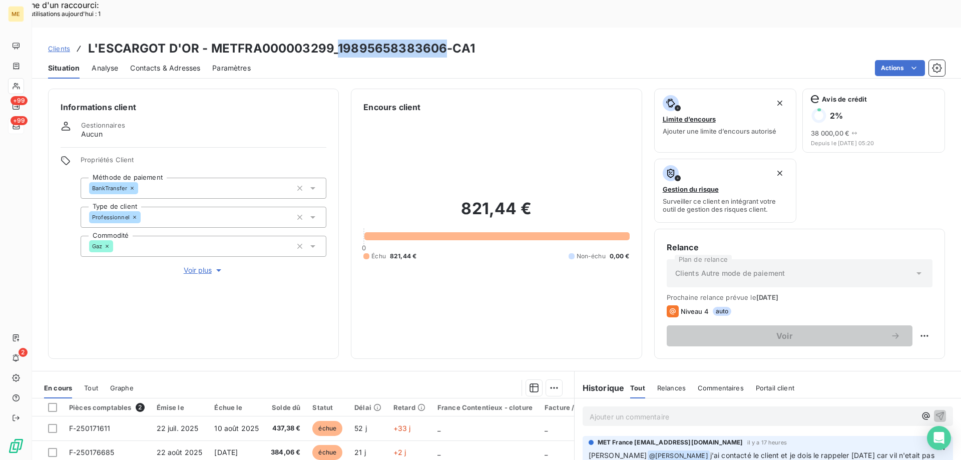
drag, startPoint x: 337, startPoint y: 21, endPoint x: 441, endPoint y: 25, distance: 104.2
click at [441, 40] on h3 "L'ESCARGOT D'OR - METFRA000003299_19895658383606-CA1" at bounding box center [281, 49] width 387 height 18
copy h3 "19895658383606"
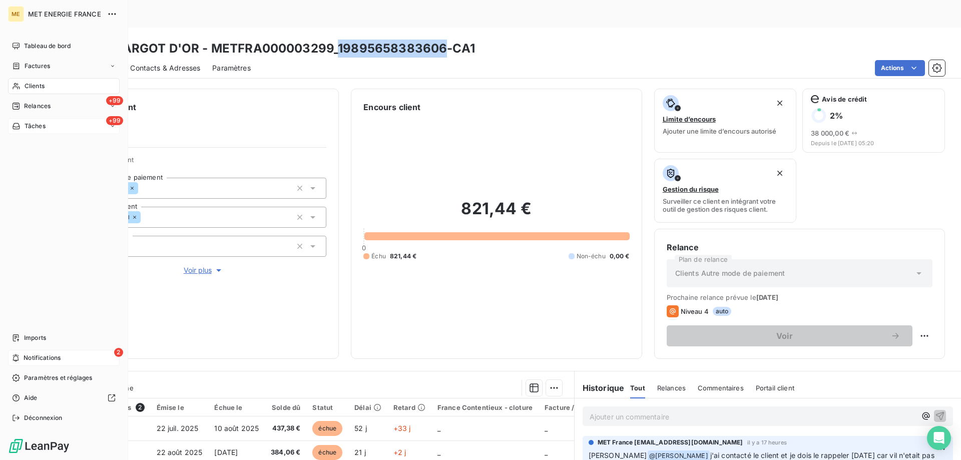
click at [30, 360] on span "Notifications" at bounding box center [42, 357] width 37 height 9
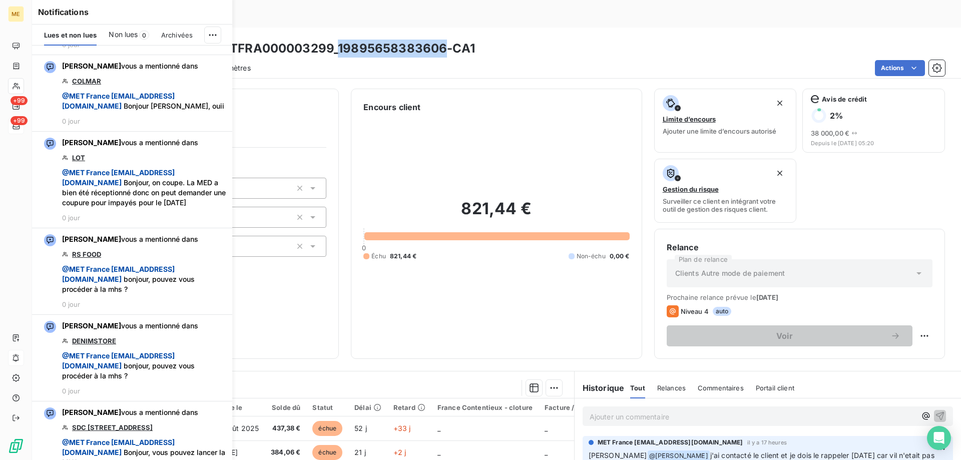
scroll to position [600, 0]
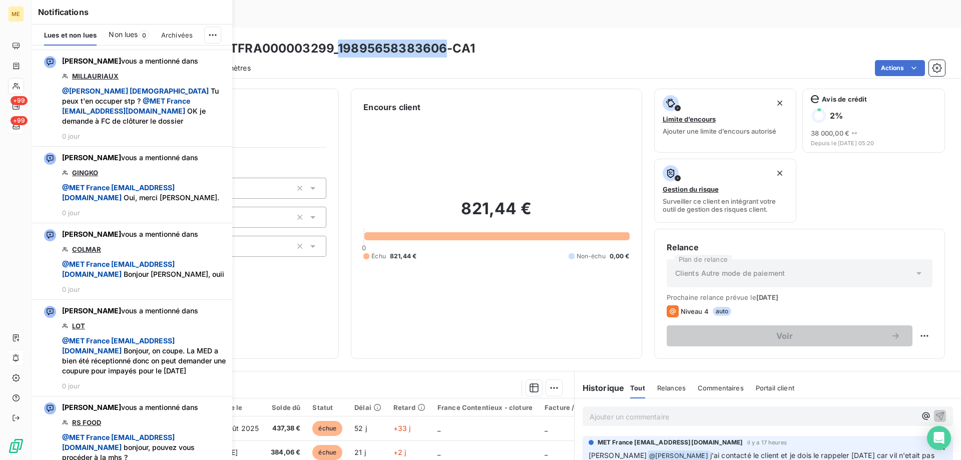
click at [436, 293] on div "821,44 € 0 Échu 821,44 € Non-échu 0,00 €" at bounding box center [496, 229] width 266 height 233
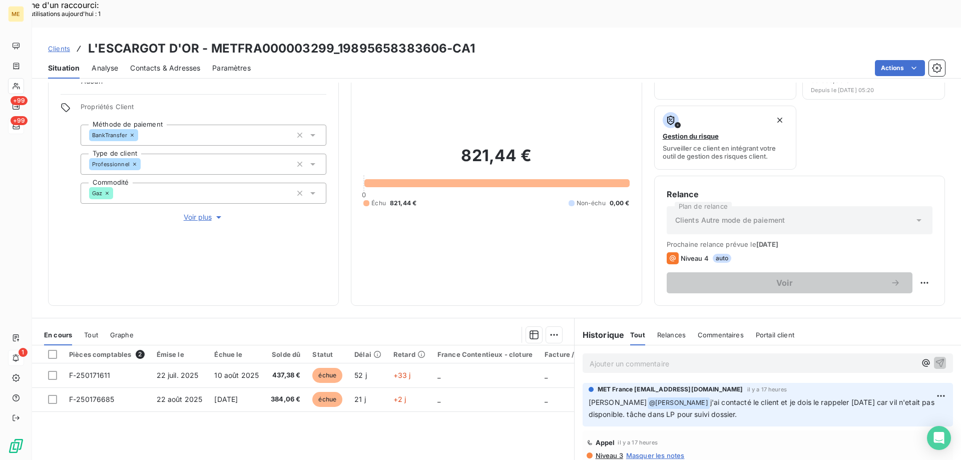
scroll to position [134, 0]
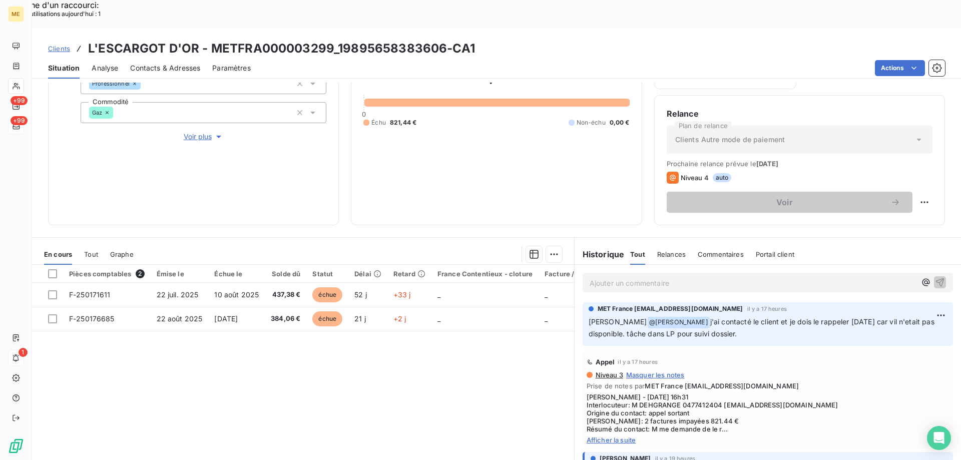
click at [603, 436] on span "Afficher la suite" at bounding box center [767, 440] width 362 height 8
drag, startPoint x: 679, startPoint y: 375, endPoint x: 716, endPoint y: 374, distance: 37.0
click at [716, 393] on span "[PERSON_NAME] - [DATE] 16h31 Interlocuteur: M DEHGRANGE 0477412404 [EMAIL_ADDRE…" at bounding box center [767, 413] width 362 height 40
copy span "0477412404"
click at [610, 277] on p "Ajouter un commentaire ﻿" at bounding box center [752, 283] width 326 height 13
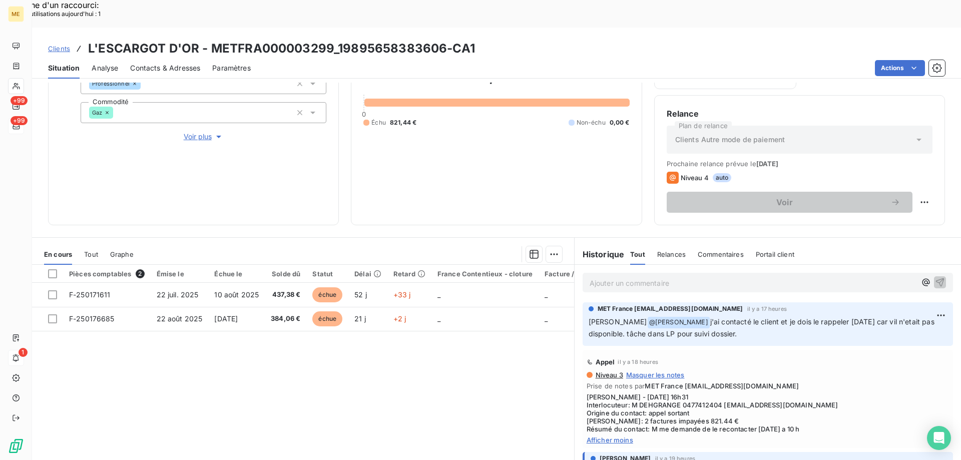
click at [621, 436] on span "Afficher moins" at bounding box center [767, 440] width 362 height 8
click at [603, 436] on span "Afficher la suite" at bounding box center [767, 440] width 362 height 8
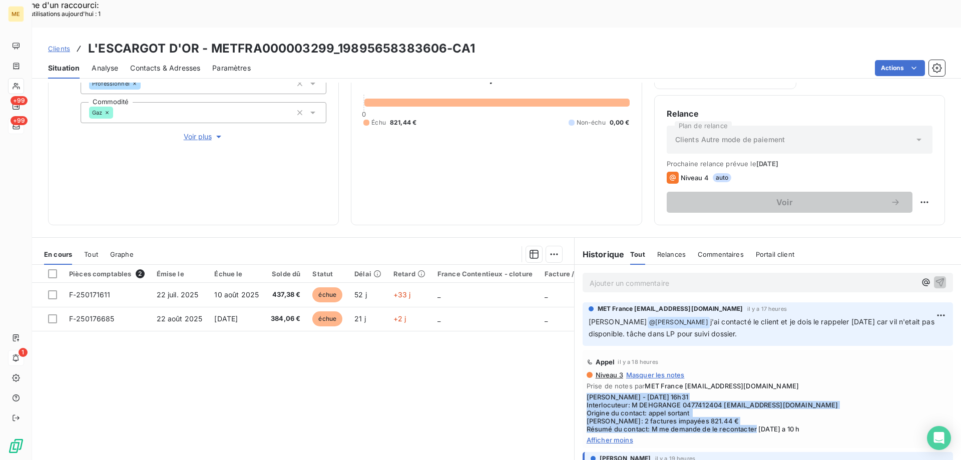
drag, startPoint x: 807, startPoint y: 402, endPoint x: 580, endPoint y: 368, distance: 229.3
click at [582, 368] on div "Appel il y a 18 heures Niveau 3 Masquer les notes Prise de notes par MET France…" at bounding box center [767, 399] width 370 height 98
copy span "[PERSON_NAME] - [DATE] 16h31 Interlocuteur: M DEHGRANGE 0477412404 [EMAIL_ADDRE…"
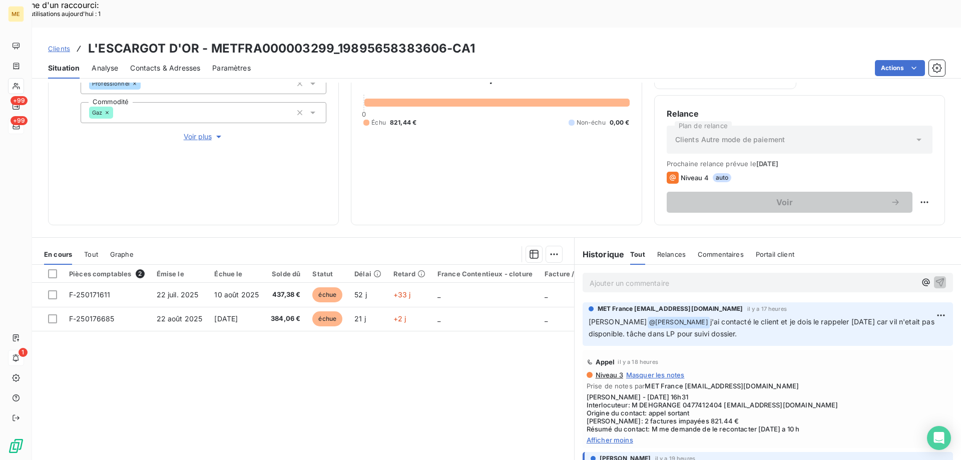
click at [629, 277] on p "Ajouter un commentaire ﻿" at bounding box center [752, 283] width 326 height 13
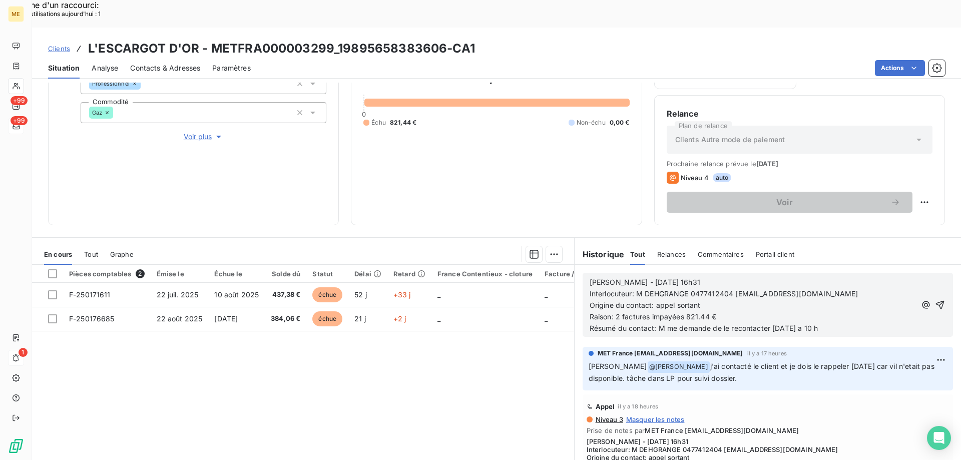
click at [623, 278] on span "Sylvain - 11/09/2025 - 16h31" at bounding box center [644, 282] width 111 height 9
click at [697, 277] on p "Sylvain - 12/09/2025 - 16h31" at bounding box center [752, 283] width 326 height 12
click at [655, 289] on span "Interlocuteur: M DEHGRANGE 0477412404 GUYDEGRANGE@GMAIL.COM" at bounding box center [723, 293] width 269 height 9
drag, startPoint x: 822, startPoint y: 302, endPoint x: 660, endPoint y: 309, distance: 162.3
click at [660, 309] on div "Sylvain - 12/09/2025 - 10h07 Interlocuteur: M DEGRANGE 0477412404 GUYDEGRANGE@G…" at bounding box center [767, 305] width 370 height 64
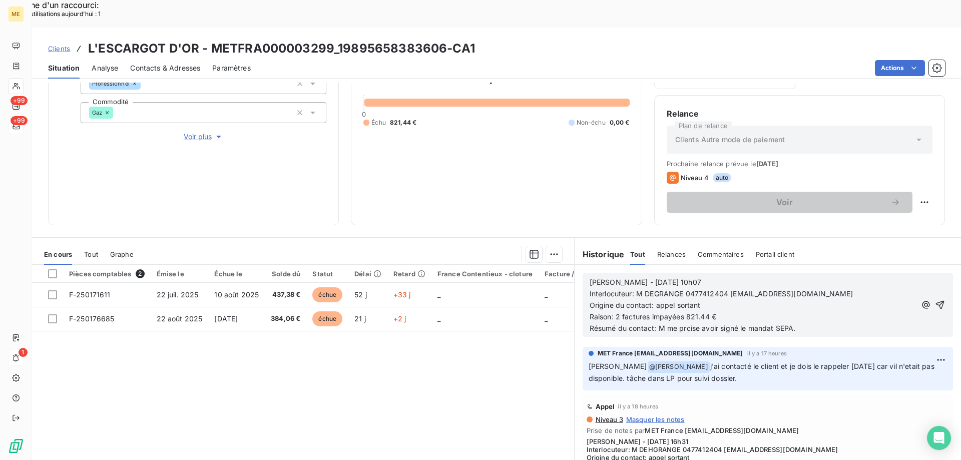
click at [682, 324] on span "Résumé du contact: M me prcise avoir signé le mandat SEPA." at bounding box center [692, 328] width 206 height 9
click at [824, 323] on p "Résumé du contact: M me précise avoir signé le mandat SEPA." at bounding box center [752, 329] width 326 height 12
click at [795, 324] on span "Résumé du contact: M me précise avoir signé le mandat SEPA. tâche" at bounding box center [704, 328] width 231 height 9
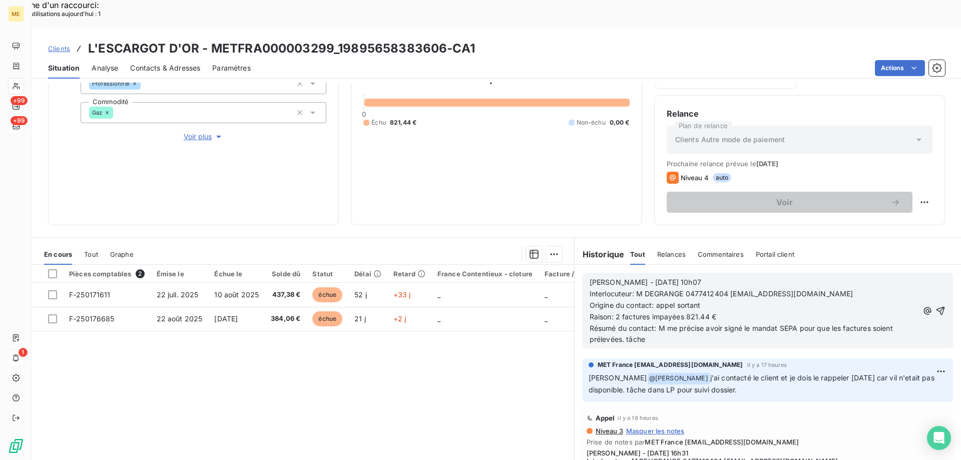
click at [668, 323] on p "Résumé du contact: M me précise avoir signé le mandat SEPA pour que les facture…" at bounding box center [753, 334] width 329 height 23
click at [725, 324] on span "Résumé du contact: M me précise avoir signé le mandat SEPA pour que les facture…" at bounding box center [741, 334] width 305 height 20
click at [0, 0] on lt-span "état" at bounding box center [0, 0] width 0 height 0
click at [937, 306] on icon "button" at bounding box center [941, 310] width 9 height 9
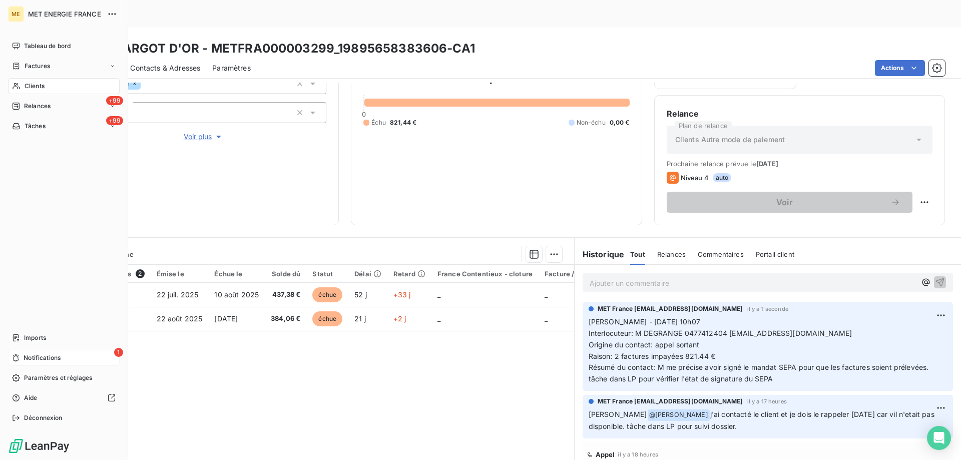
click at [23, 127] on div "Tâches" at bounding box center [29, 126] width 34 height 9
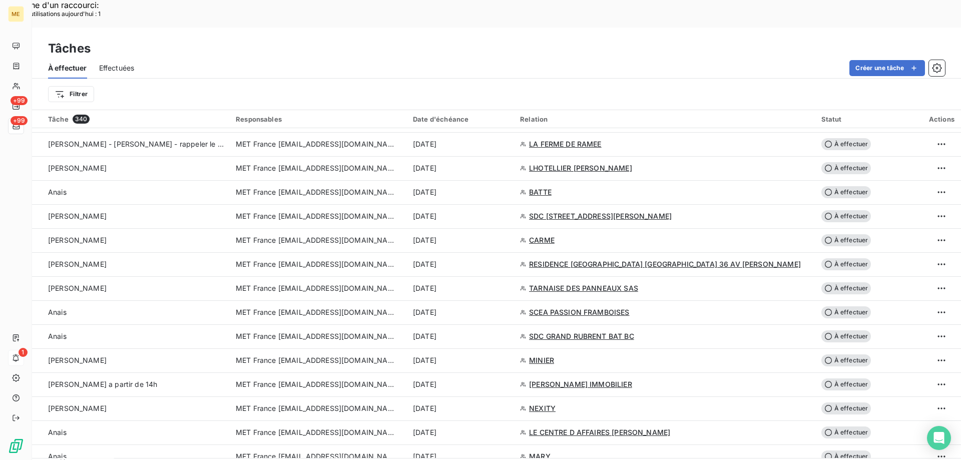
scroll to position [1151, 0]
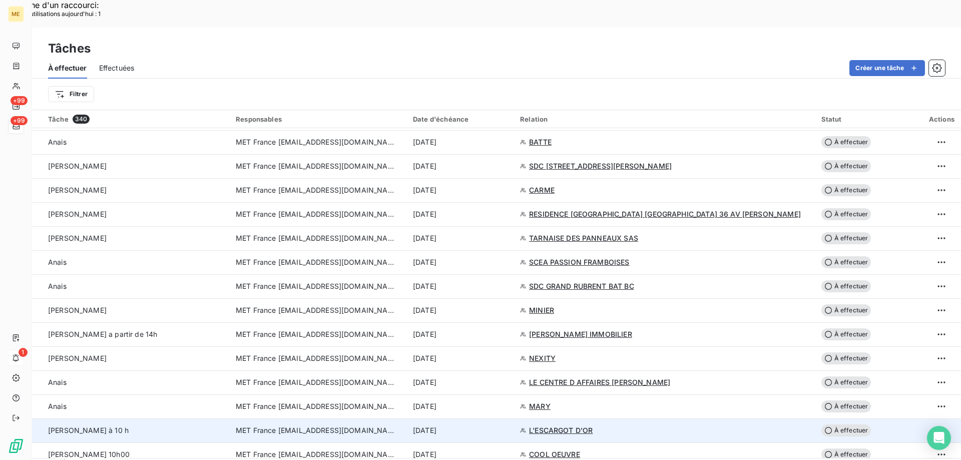
click at [321, 425] on span "MET France met-france@recouvrement.met.com" at bounding box center [316, 430] width 160 height 10
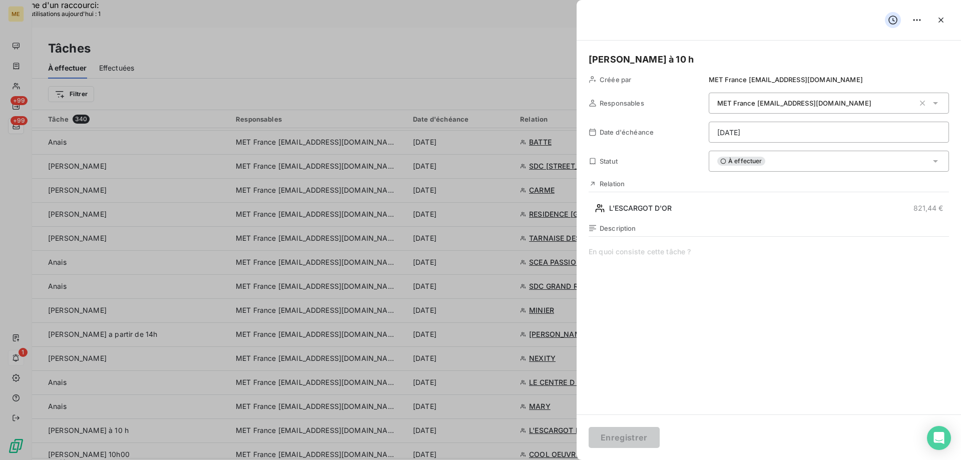
click at [728, 62] on h5 "Sylvain - appeler à 10 h" at bounding box center [768, 60] width 360 height 14
click at [621, 255] on span at bounding box center [768, 343] width 360 height 192
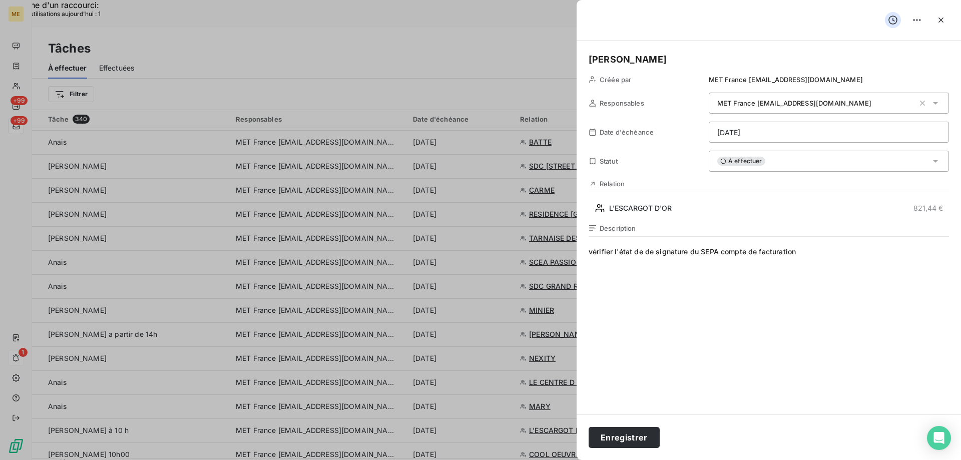
click at [641, 254] on span "vérifier l'état de de signature du SEPA compte de facturation" at bounding box center [768, 343] width 360 height 192
click at [0, 0] on lt-span "de" at bounding box center [0, 0] width 0 height 0
click at [798, 256] on span "vérifier l'état de signature du SEPA compte de facturation" at bounding box center [768, 343] width 360 height 192
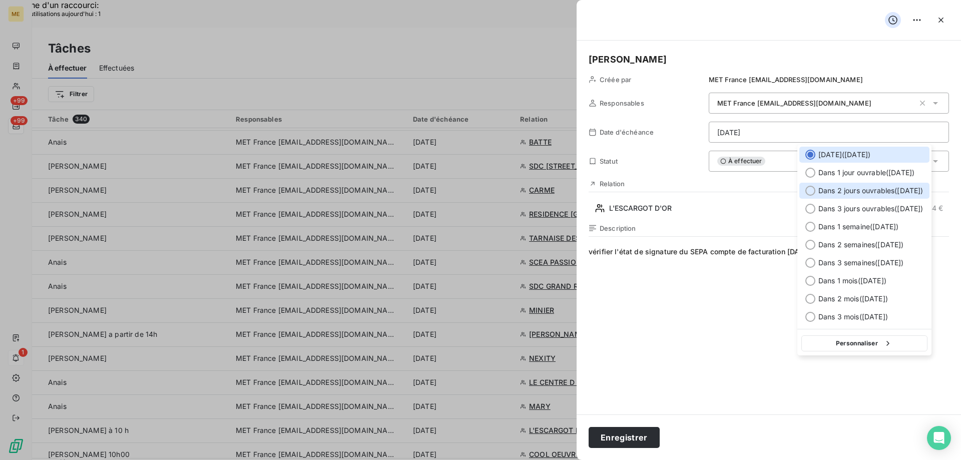
click at [810, 192] on div at bounding box center [810, 191] width 10 height 10
type input "16/09/2025"
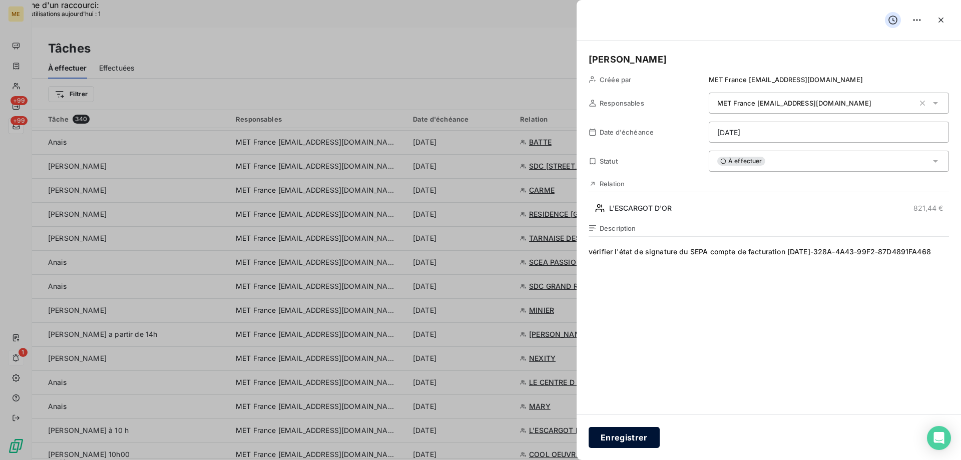
click at [633, 438] on button "Enregistrer" at bounding box center [623, 437] width 71 height 21
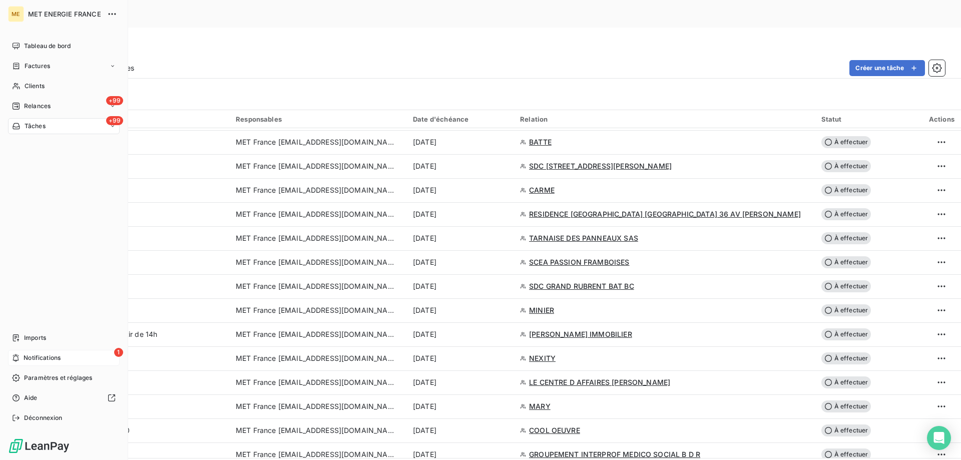
click at [26, 357] on span "Notifications" at bounding box center [42, 357] width 37 height 9
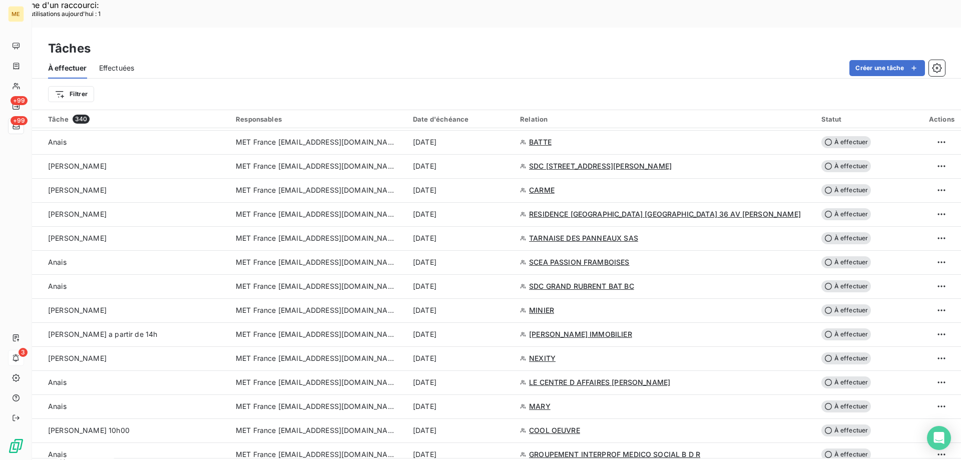
click at [390, 85] on div "Filtrer" at bounding box center [492, 94] width 888 height 19
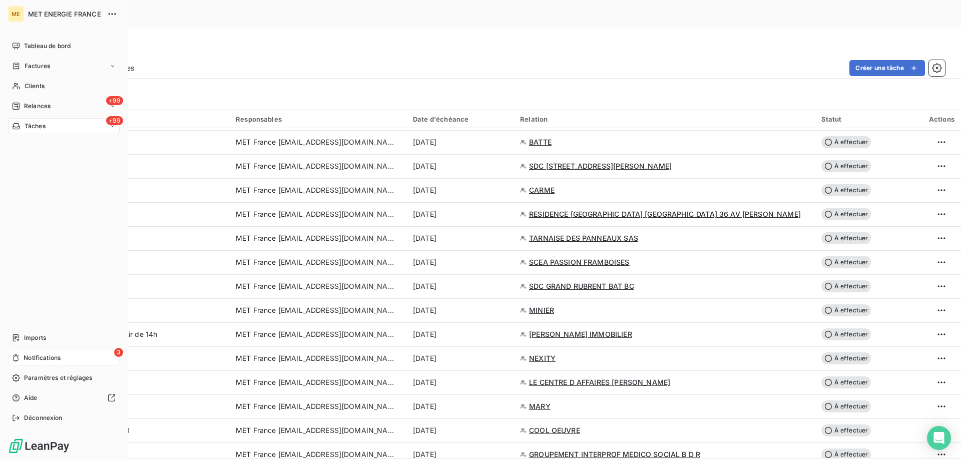
click at [43, 97] on nav "Tableau de bord Factures Clients +99 Relances +99 Tâches" at bounding box center [64, 86] width 112 height 96
click at [40, 102] on span "Relances" at bounding box center [37, 106] width 27 height 9
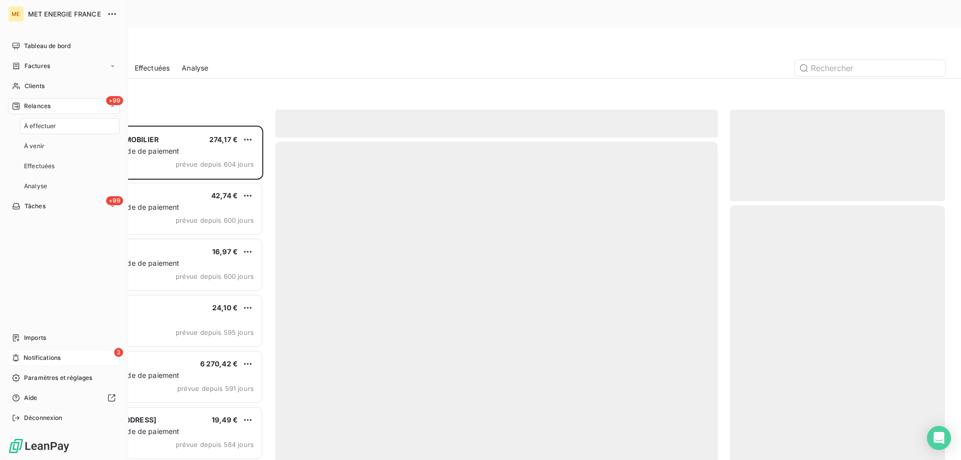
scroll to position [354, 208]
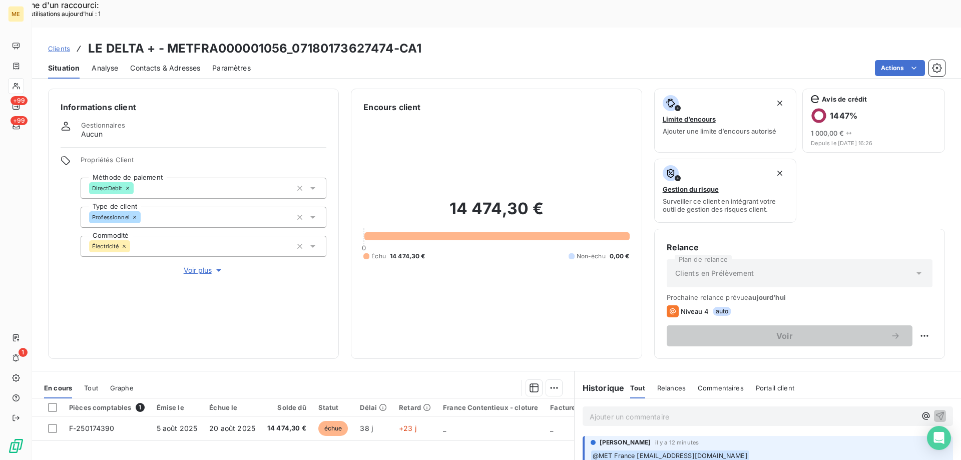
click at [211, 265] on span "Voir plus" at bounding box center [204, 270] width 40 height 10
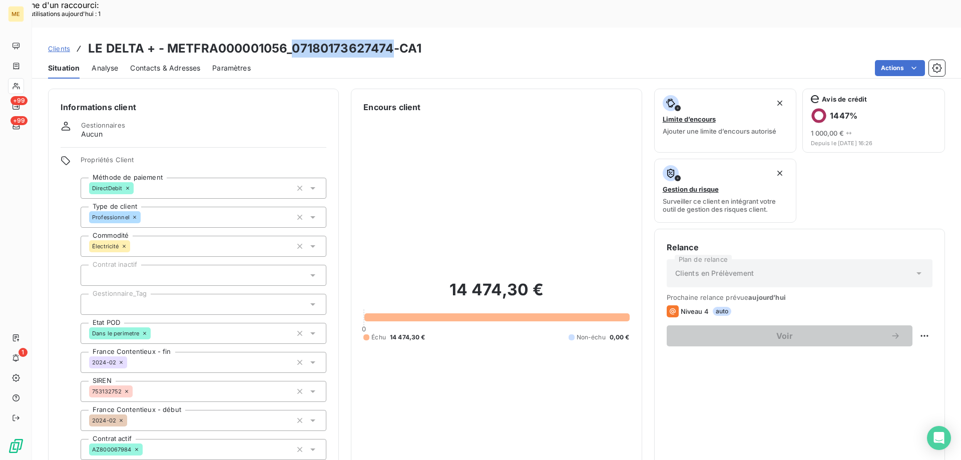
drag, startPoint x: 290, startPoint y: 23, endPoint x: 392, endPoint y: 13, distance: 102.6
click at [392, 40] on h3 "LE DELTA + - METFRA000001056_07180173627474-CA1" at bounding box center [254, 49] width 333 height 18
copy h3 "07180173627474"
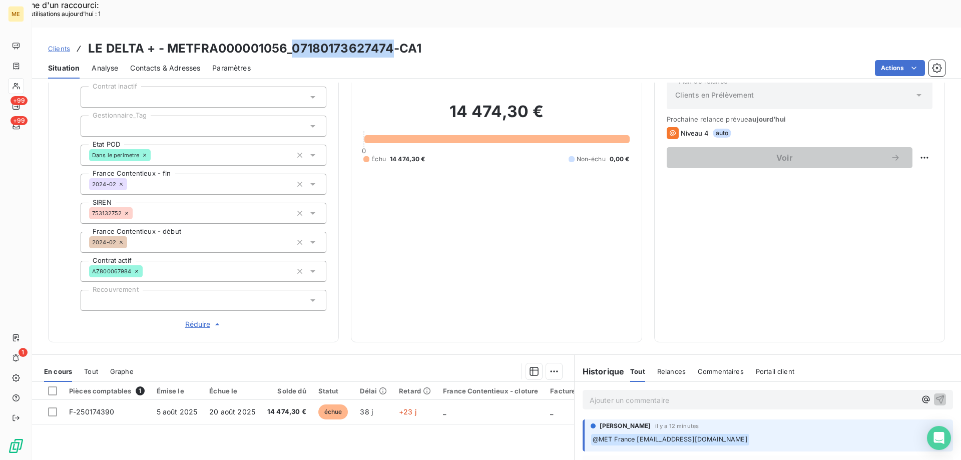
scroll to position [188, 0]
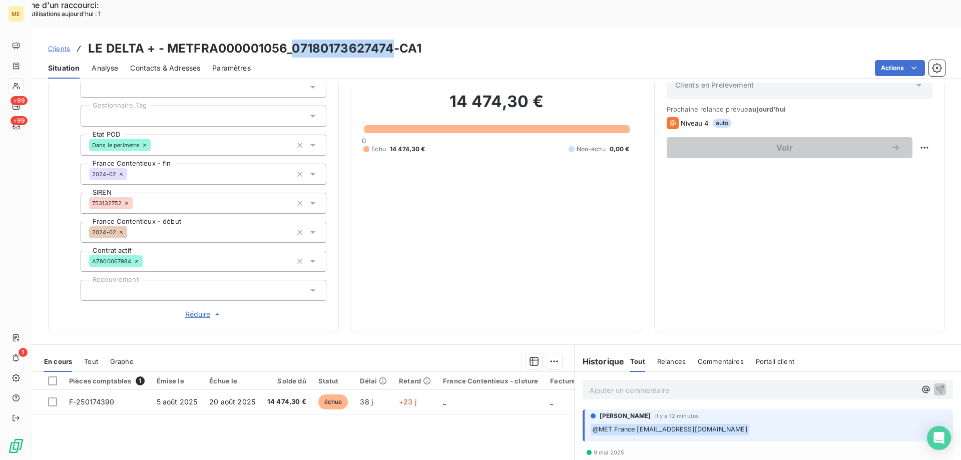
copy h3 "07180173627474"
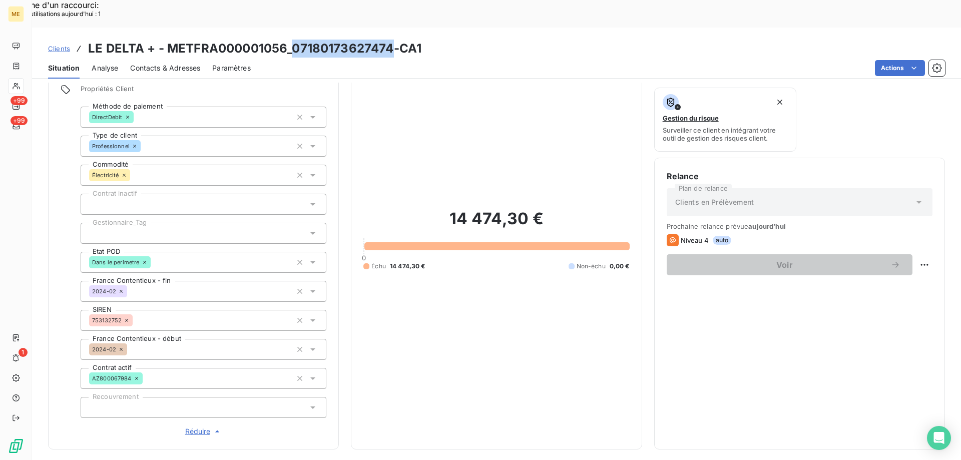
scroll to position [0, 0]
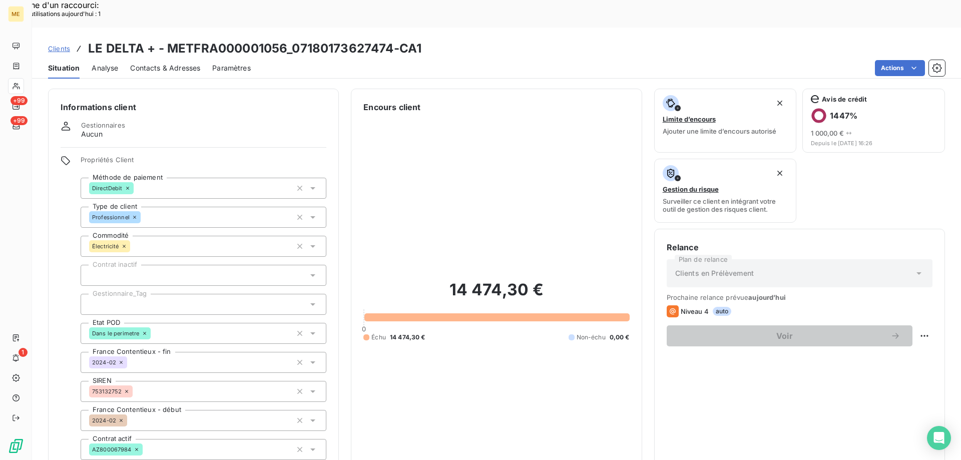
click at [165, 294] on div at bounding box center [204, 304] width 246 height 21
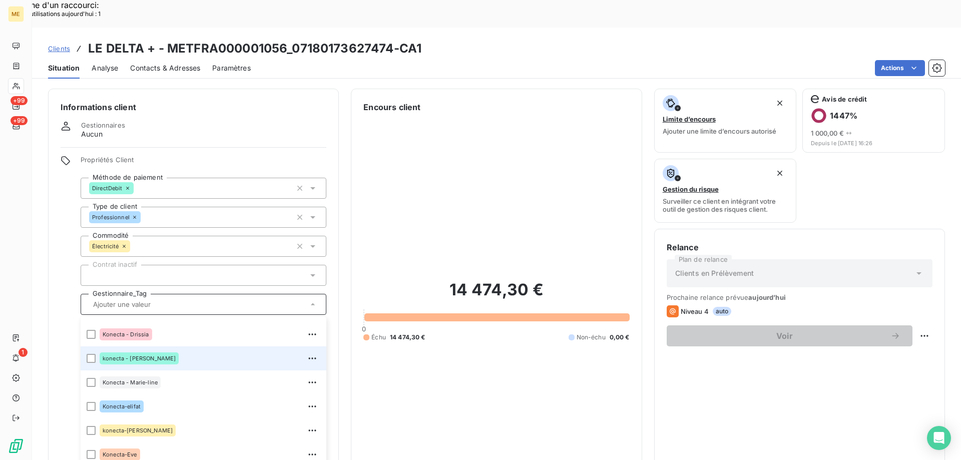
scroll to position [288, 0]
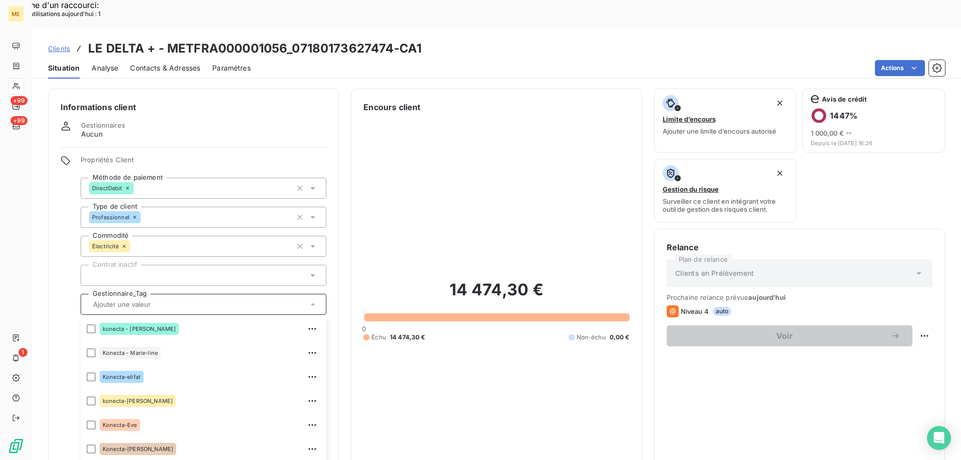
drag, startPoint x: 91, startPoint y: 437, endPoint x: 665, endPoint y: 344, distance: 580.9
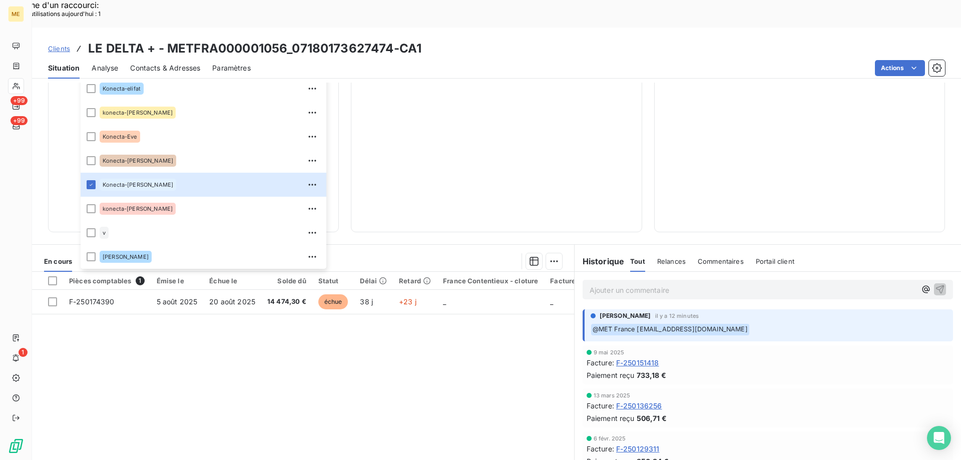
click at [617, 284] on p "Ajouter un commentaire ﻿" at bounding box center [752, 290] width 326 height 13
click at [550, 176] on div "14 474,30 € 0 Échu 14 474,30 € Non-échu 0,00 €" at bounding box center [496, 22] width 266 height 395
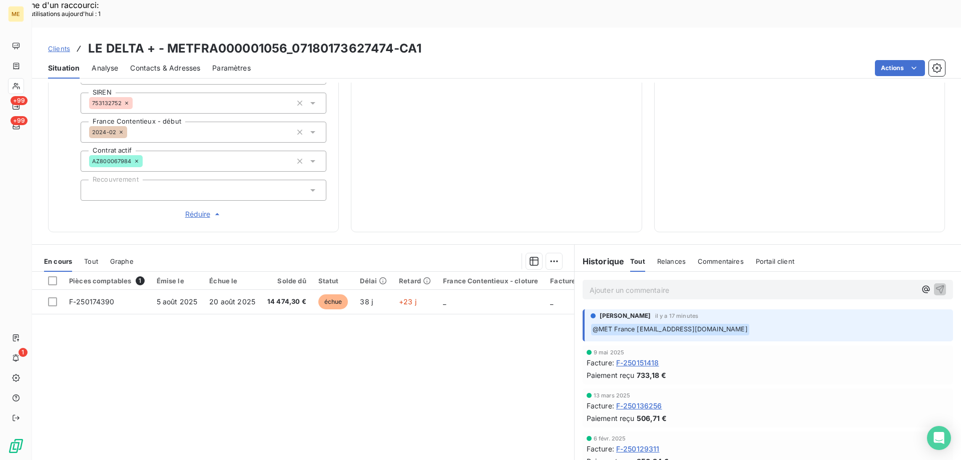
click at [596, 284] on p "Ajouter un commentaire ﻿" at bounding box center [752, 290] width 326 height 13
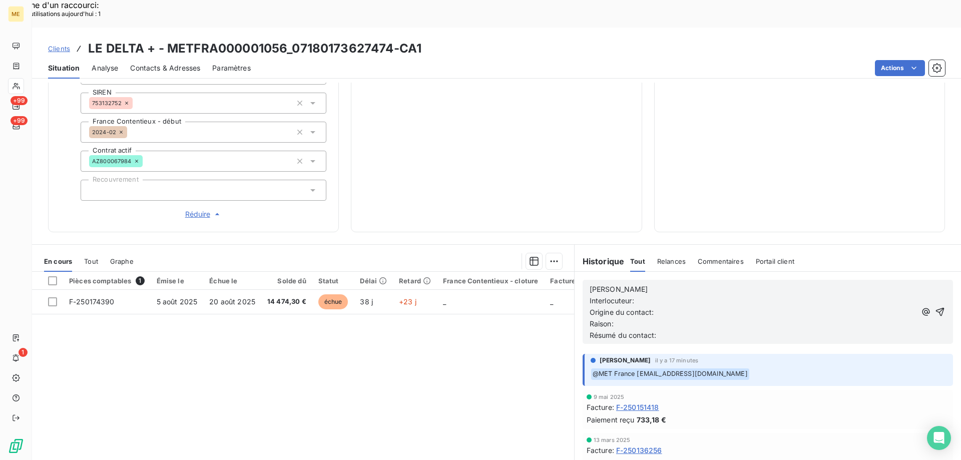
click at [629, 284] on p "[PERSON_NAME]" at bounding box center [752, 290] width 326 height 12
click at [642, 295] on p "Interlocuteur:" at bounding box center [752, 301] width 326 height 12
click at [679, 296] on span "Interlocuteur: Mme BOUSZSAID" at bounding box center [642, 300] width 107 height 9
click at [675, 296] on span "Interlocuteur: Mme BOUSZSAID" at bounding box center [642, 300] width 107 height 9
click at [714, 295] on p "Interlocuteur: Mme BOUSSAID" at bounding box center [752, 301] width 326 height 12
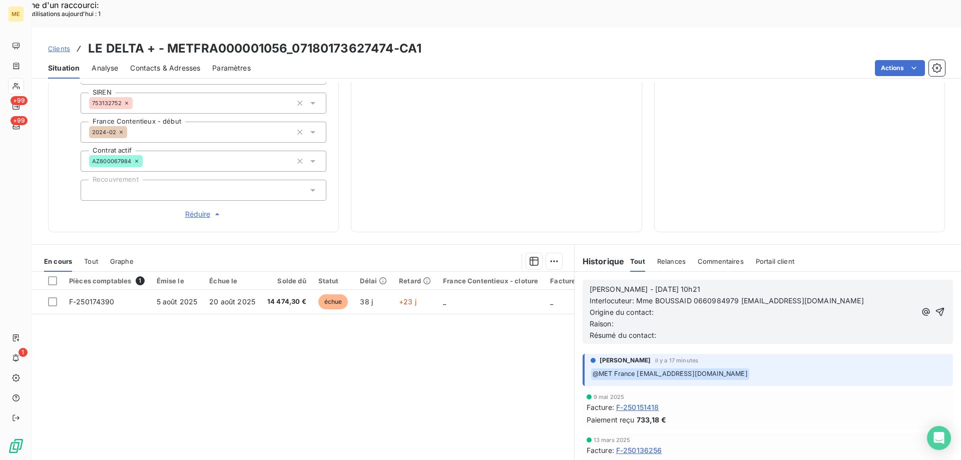
click at [670, 307] on p "Origine du contact:" at bounding box center [752, 313] width 326 height 12
click at [647, 318] on p "Raison:" at bounding box center [752, 324] width 326 height 12
click at [673, 330] on p "Résumé du contact:" at bounding box center [752, 336] width 326 height 12
click at [672, 331] on span "Résumé du contact: appelsortant ko message laissé sur répondeur" at bounding box center [700, 335] width 223 height 9
click at [675, 331] on span "Résumé du contact: appelsortant ko message laissé sur répondeur" at bounding box center [700, 335] width 223 height 9
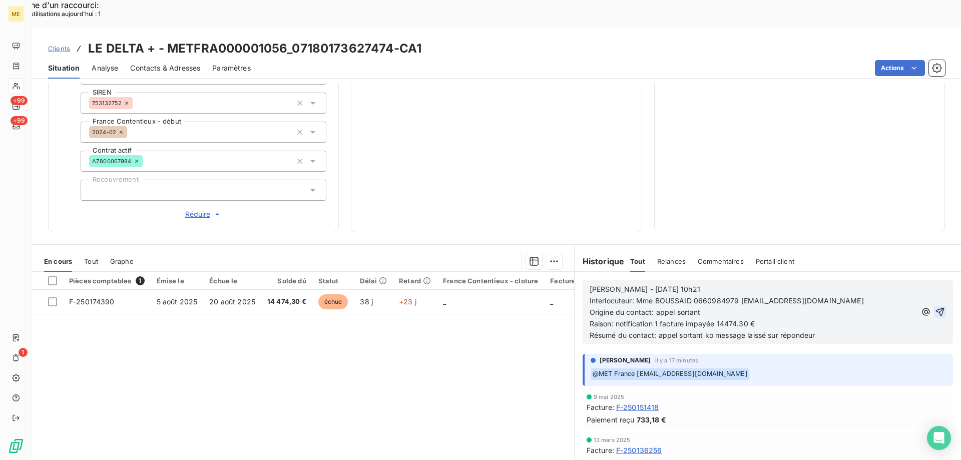
click at [936, 308] on icon "button" at bounding box center [940, 312] width 9 height 9
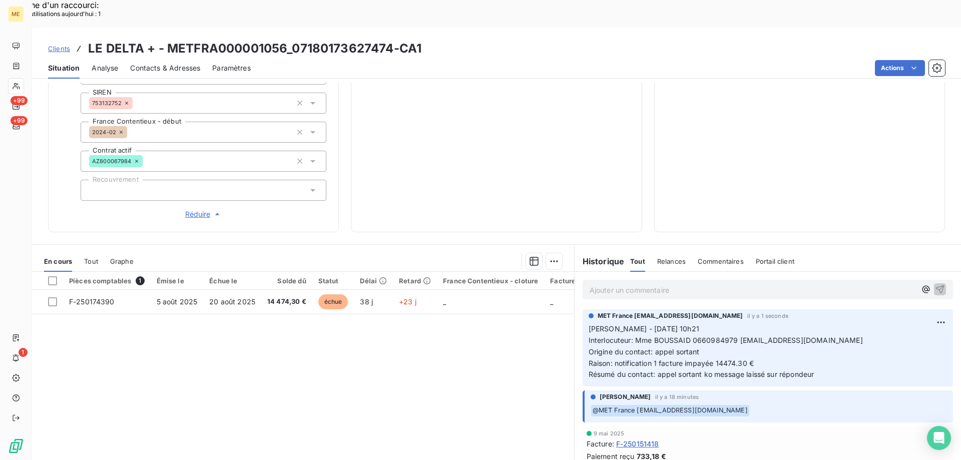
drag, startPoint x: 215, startPoint y: 41, endPoint x: 131, endPoint y: 40, distance: 84.1
click at [215, 63] on span "Paramètres" at bounding box center [231, 68] width 39 height 10
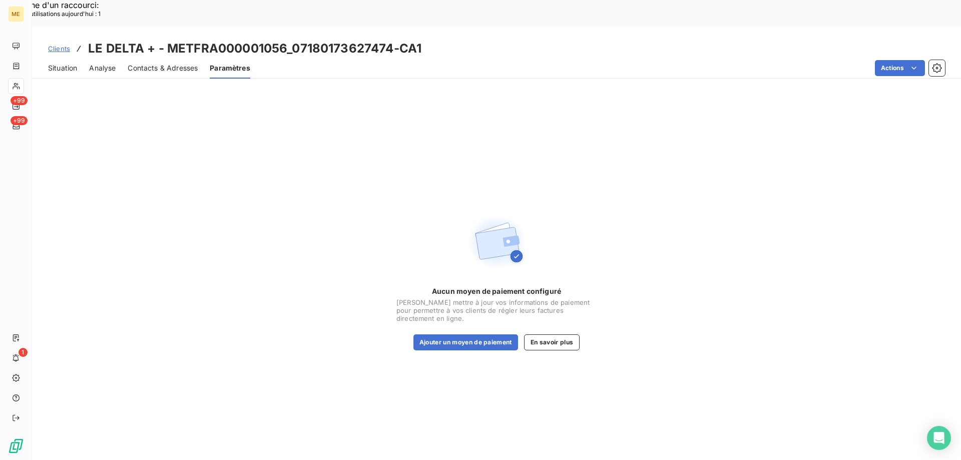
click at [161, 63] on span "Contacts & Adresses" at bounding box center [163, 68] width 70 height 10
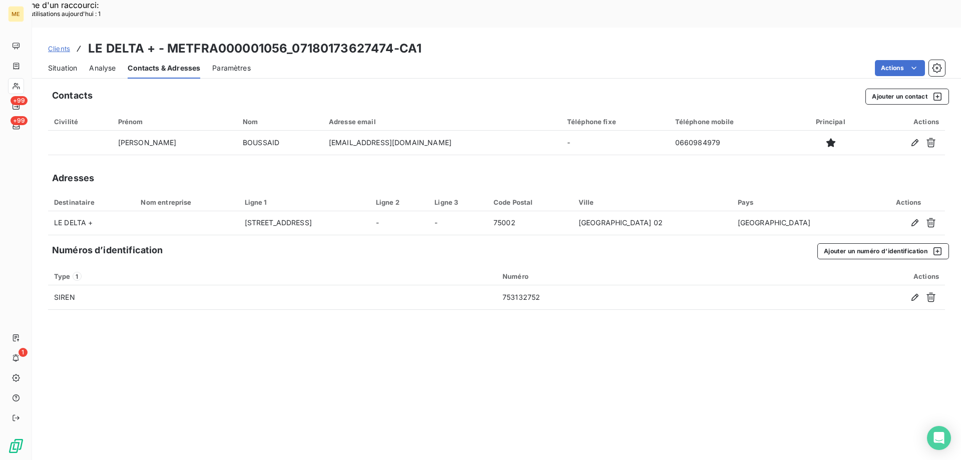
click at [57, 63] on span "Situation" at bounding box center [62, 68] width 29 height 10
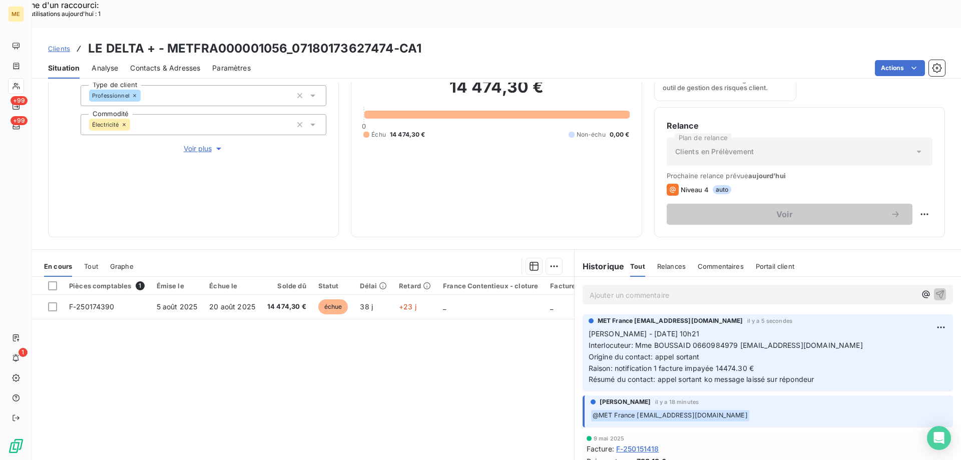
scroll to position [134, 0]
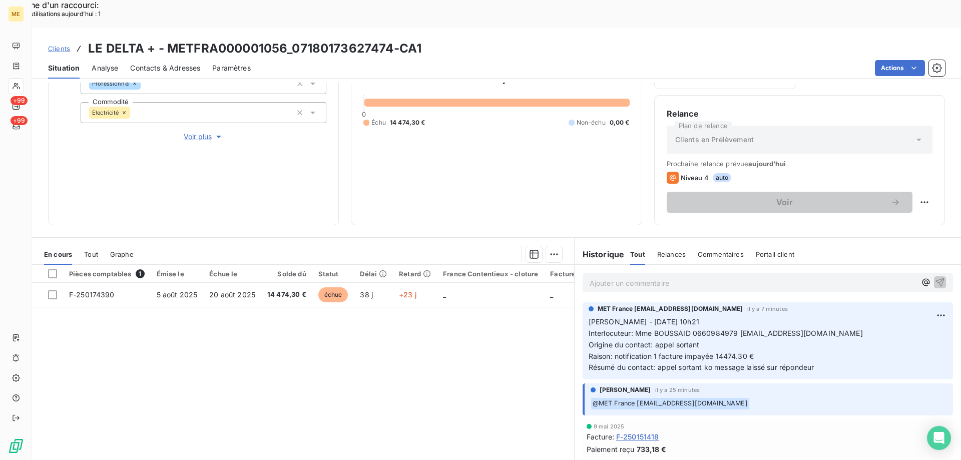
click at [606, 277] on p "Ajouter un commentaire ﻿" at bounding box center [752, 283] width 326 height 13
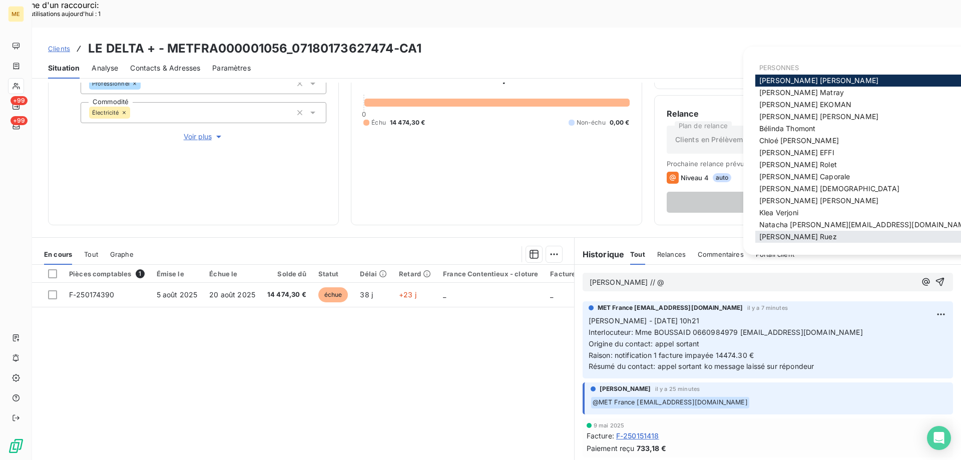
click at [797, 231] on div "Xavier Ruez" at bounding box center [865, 237] width 220 height 12
click at [793, 236] on span "Xavier Ruez" at bounding box center [798, 236] width 78 height 9
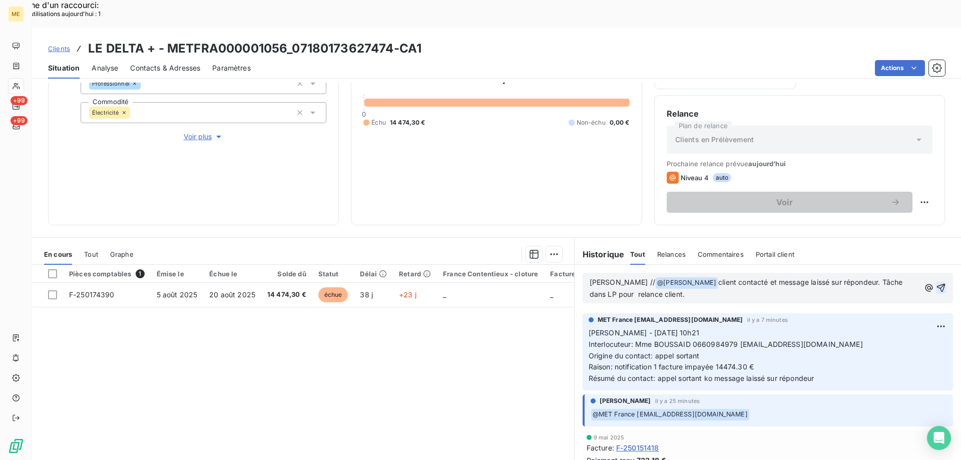
click at [936, 283] on icon "button" at bounding box center [941, 288] width 10 height 10
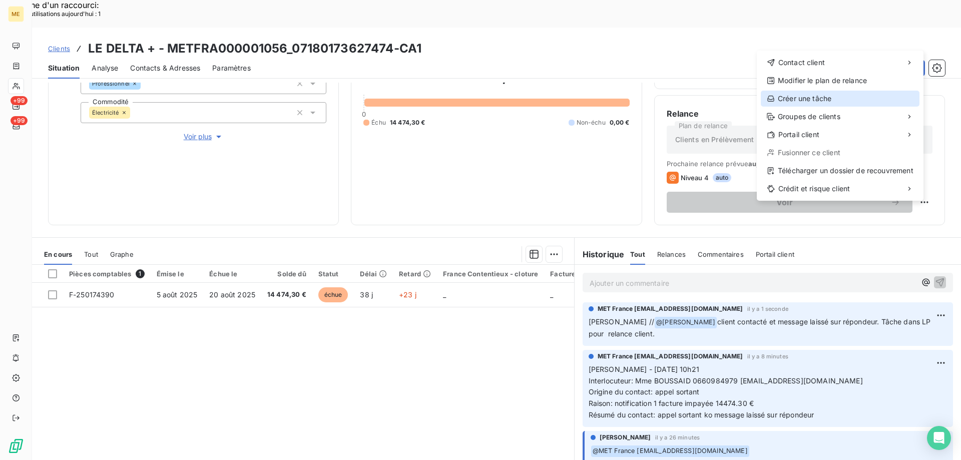
click at [842, 96] on div "Créer une tâche" at bounding box center [840, 99] width 159 height 16
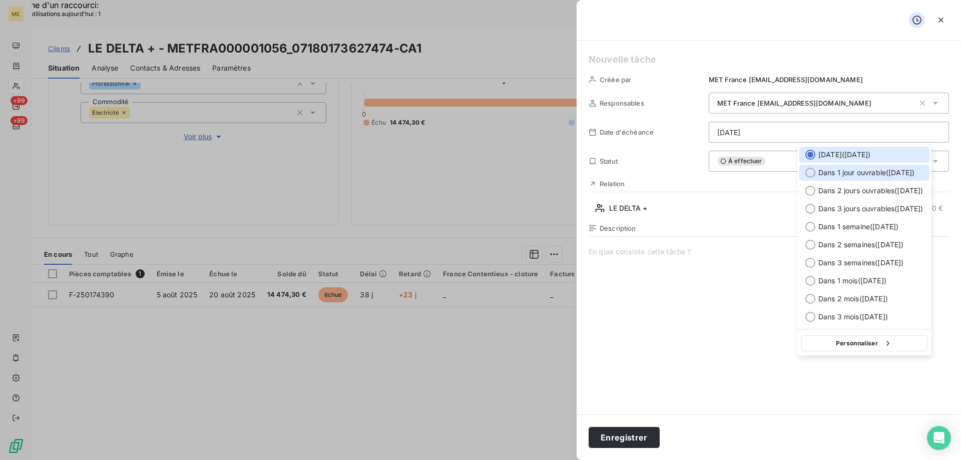
click at [810, 172] on div at bounding box center [810, 173] width 10 height 10
type input "15/09/2025"
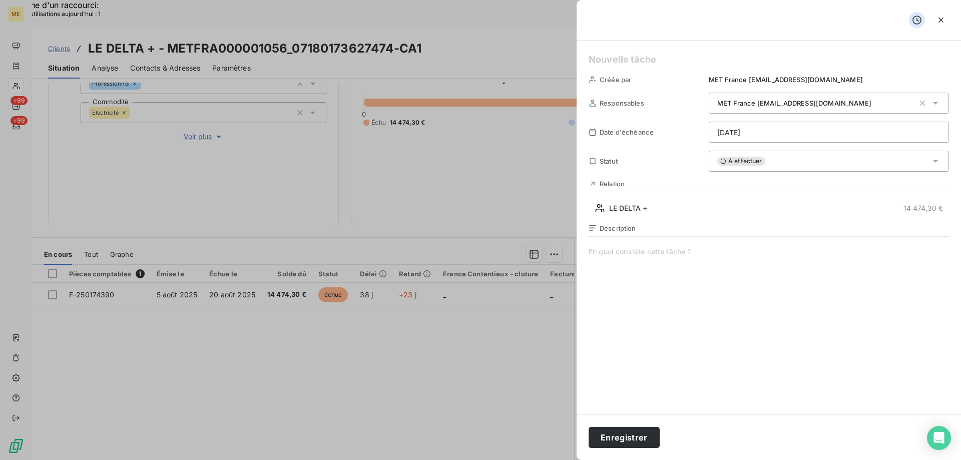
click at [787, 59] on h5 at bounding box center [768, 60] width 360 height 14
click at [675, 248] on span at bounding box center [768, 343] width 360 height 192
click at [632, 435] on button "Enregistrer" at bounding box center [623, 437] width 71 height 21
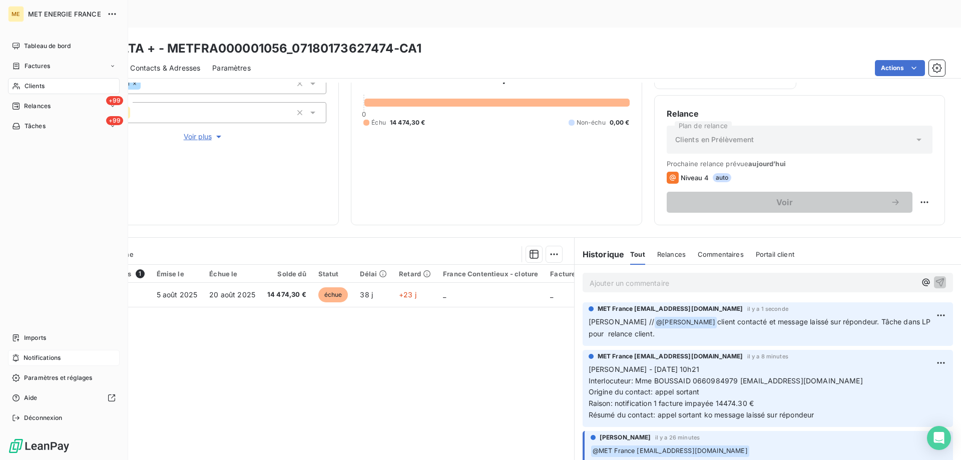
click at [31, 356] on span "Notifications" at bounding box center [42, 357] width 37 height 9
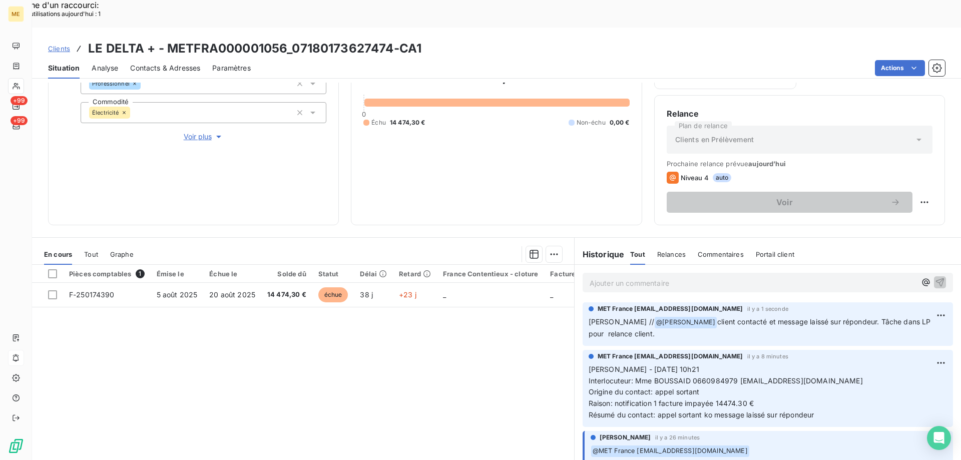
click at [418, 170] on div "14 474,30 € 0 Échu 14 474,30 € Non-échu 0,00 €" at bounding box center [496, 95] width 266 height 233
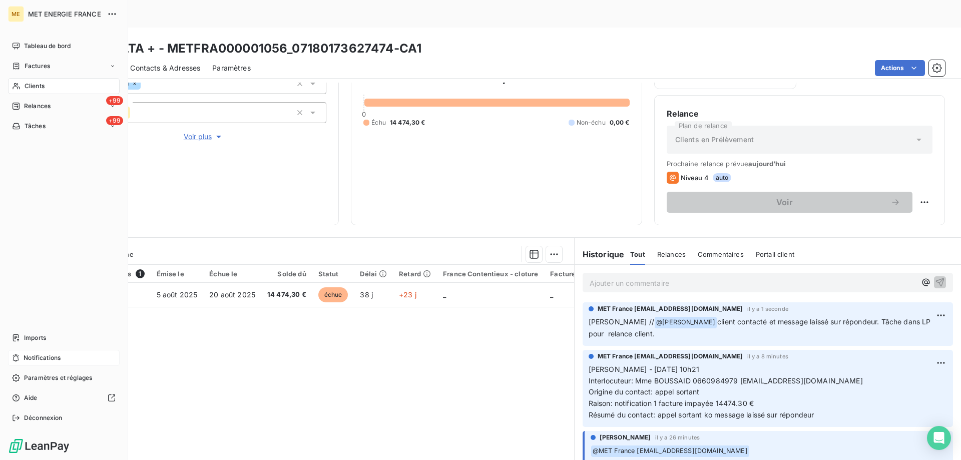
click at [40, 85] on span "Clients" at bounding box center [35, 86] width 20 height 9
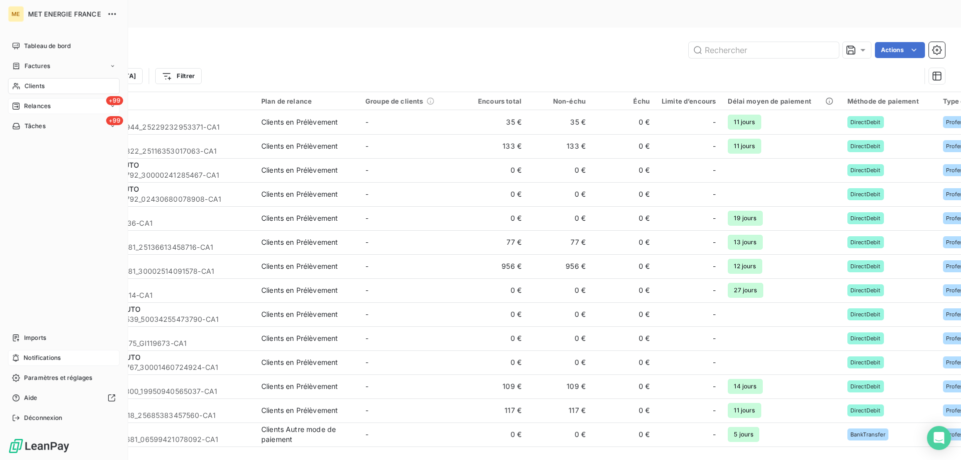
click at [24, 103] on div "Relances" at bounding box center [31, 106] width 39 height 9
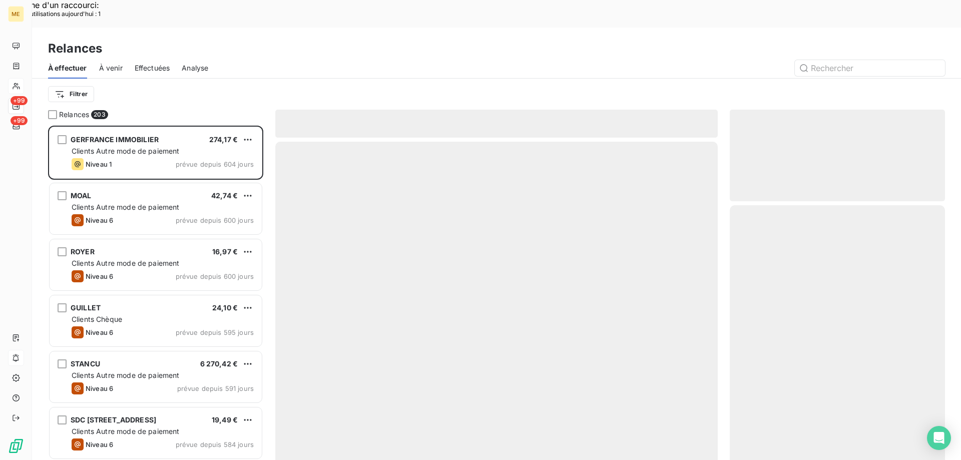
scroll to position [354, 208]
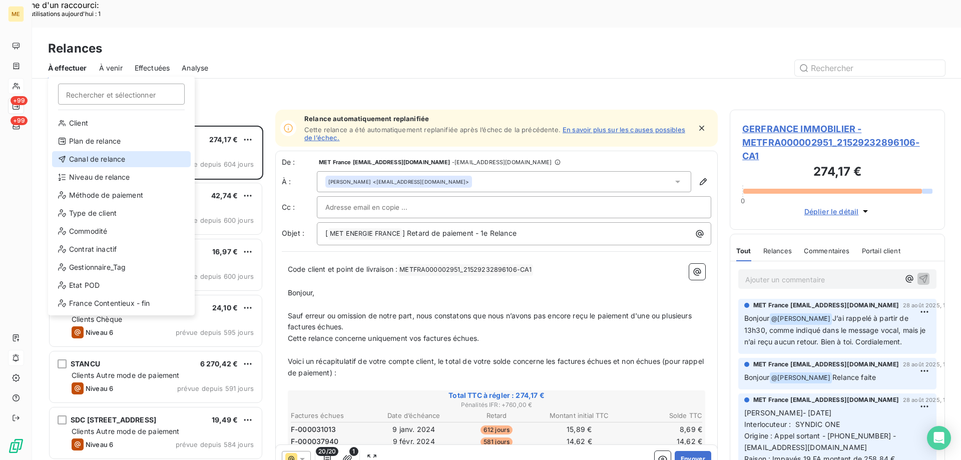
click at [87, 160] on div "Canal de relance" at bounding box center [121, 159] width 139 height 16
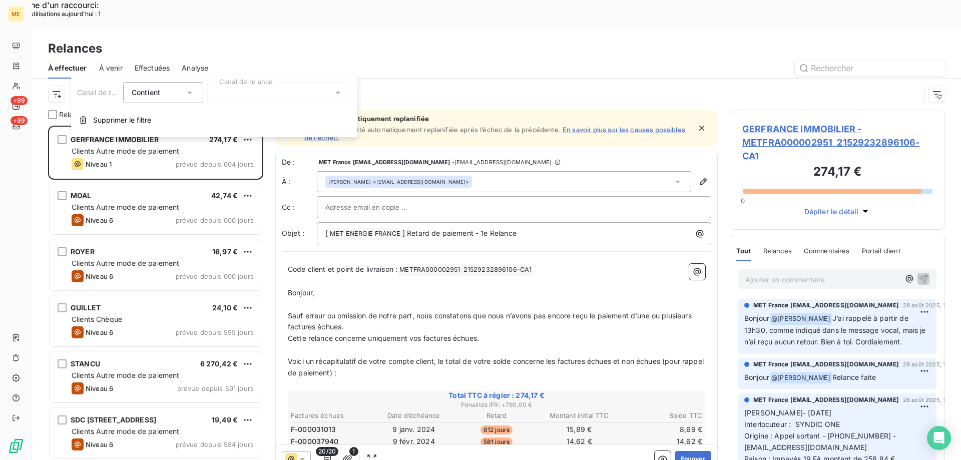
click at [232, 89] on div at bounding box center [279, 92] width 144 height 21
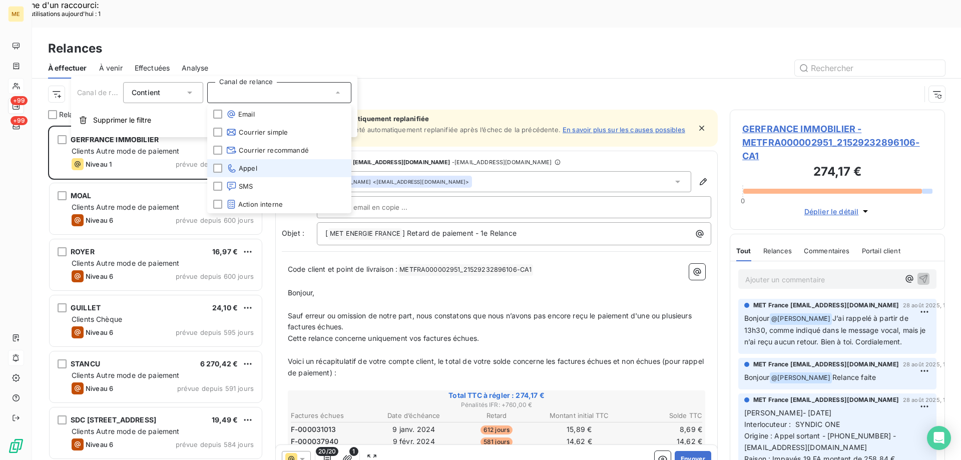
click at [247, 169] on span "Appel" at bounding box center [241, 168] width 31 height 10
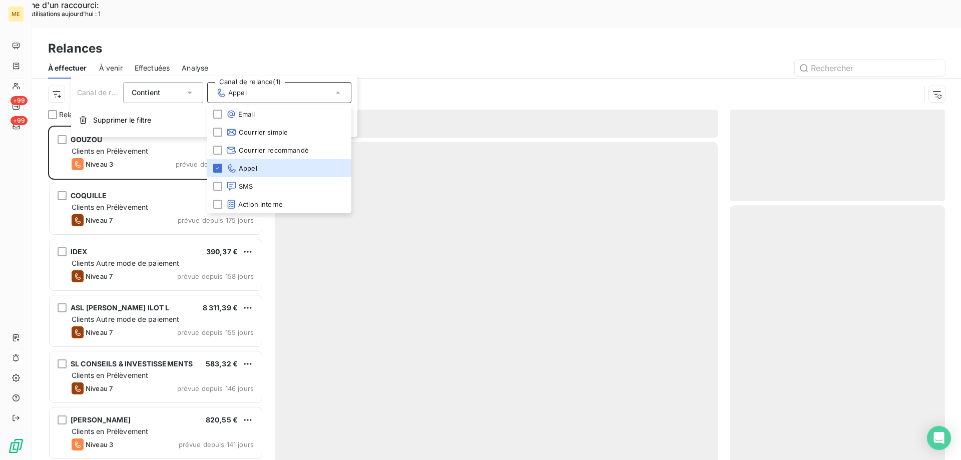
scroll to position [354, 208]
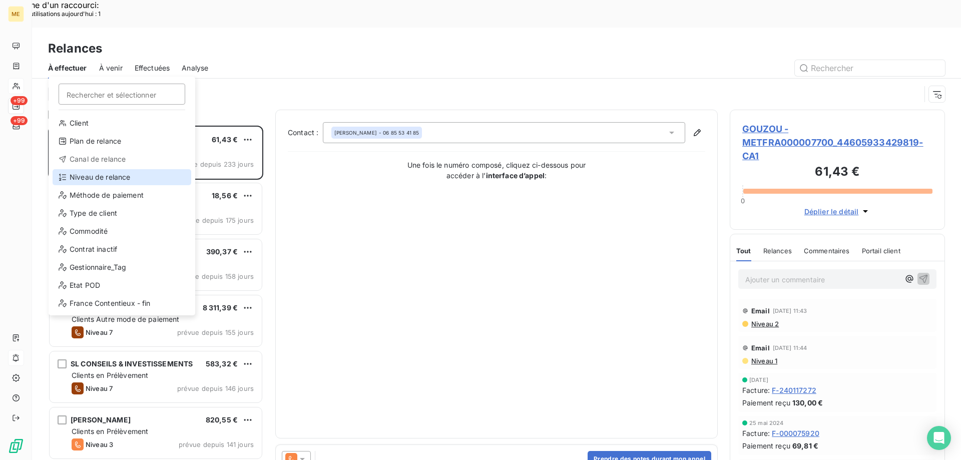
click at [82, 176] on div "Niveau de relance" at bounding box center [122, 177] width 139 height 16
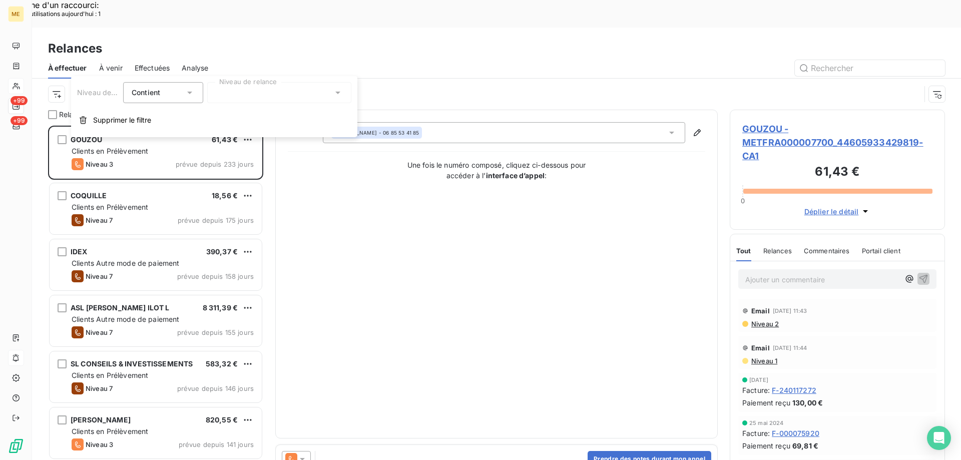
click at [245, 95] on div at bounding box center [279, 92] width 144 height 21
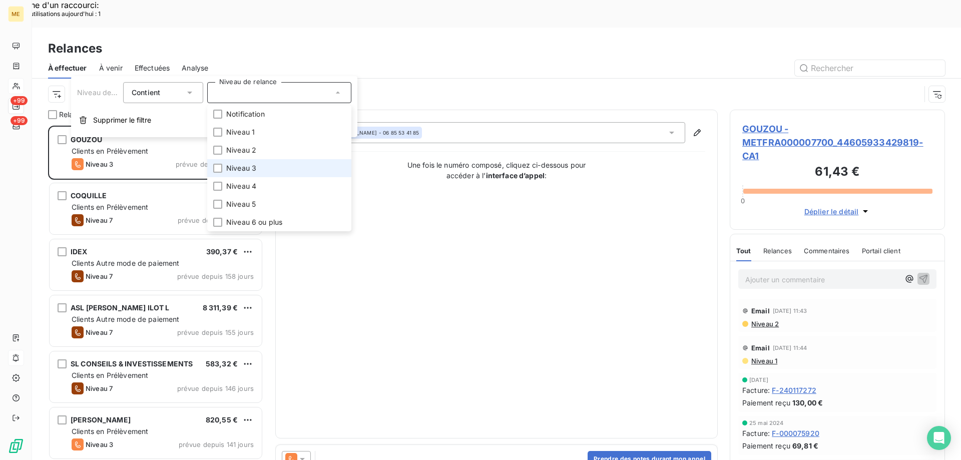
click at [251, 165] on span "Niveau 3" at bounding box center [241, 168] width 30 height 10
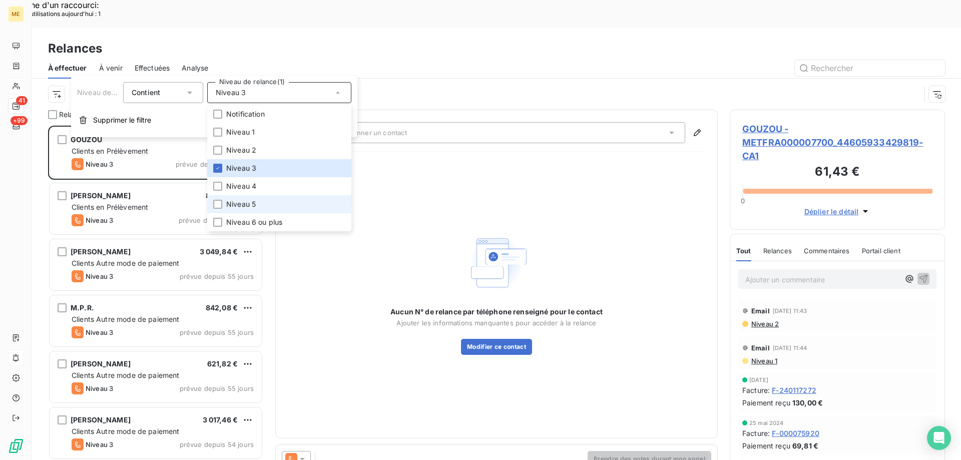
click at [245, 203] on span "Niveau 5" at bounding box center [241, 204] width 30 height 10
click at [241, 218] on span "Niveau 6 ou plus" at bounding box center [254, 222] width 56 height 10
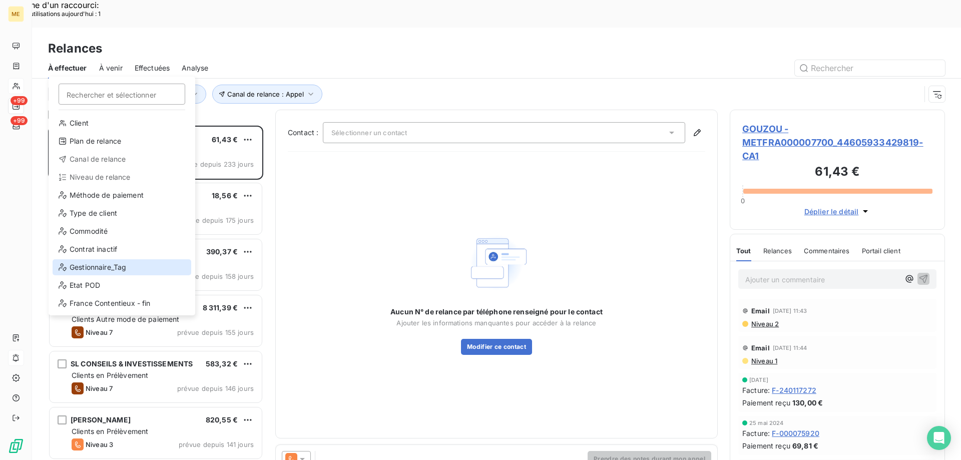
click at [95, 267] on div "Gestionnaire_Tag" at bounding box center [122, 267] width 139 height 16
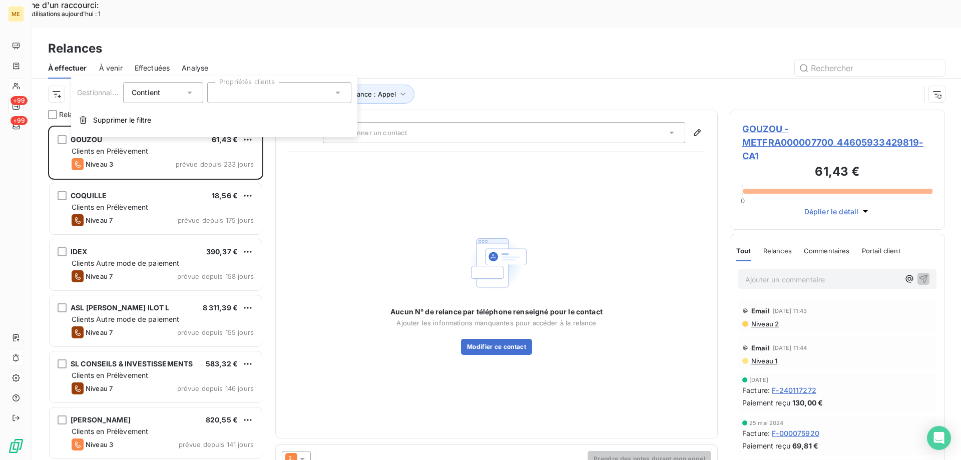
click at [241, 90] on div at bounding box center [279, 92] width 144 height 21
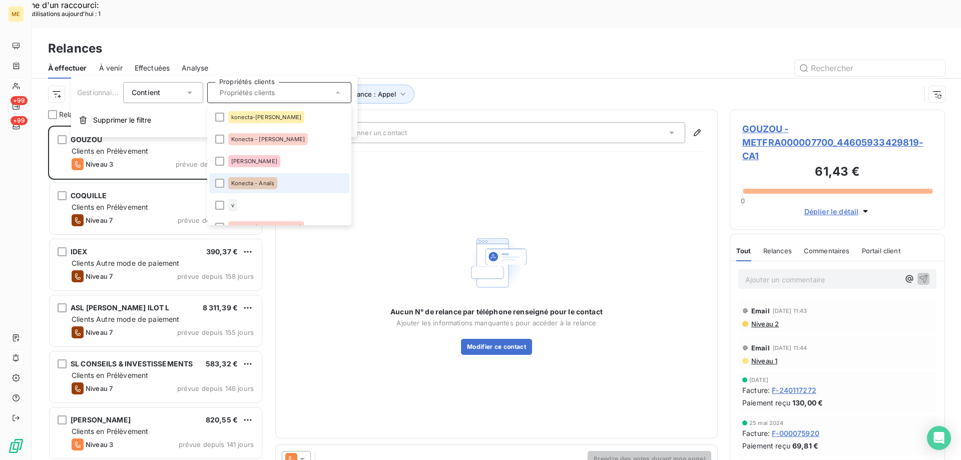
scroll to position [300, 0]
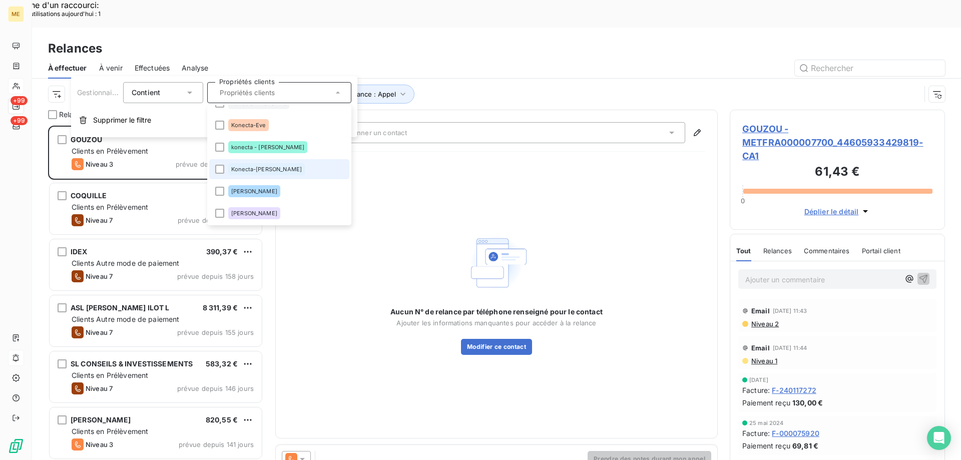
click at [246, 174] on div "Konecta-[PERSON_NAME]" at bounding box center [266, 169] width 77 height 12
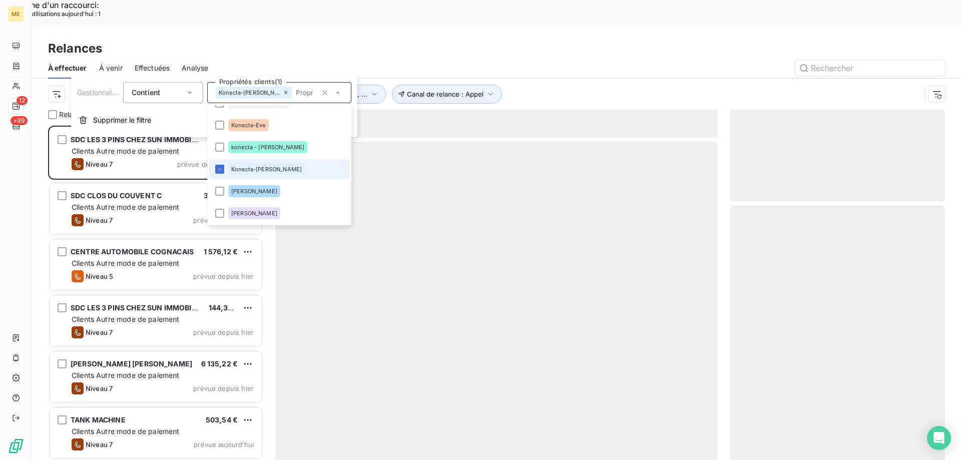
scroll to position [354, 208]
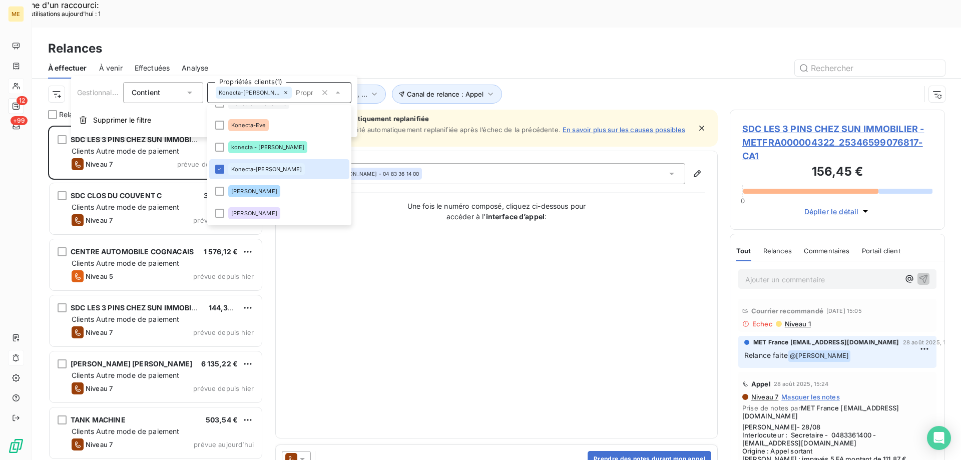
click at [642, 235] on div "Contact : Veronique POGGIOLI - 04 83 36 14 00 Une fois le numéro composé, cliqu…" at bounding box center [496, 294] width 417 height 263
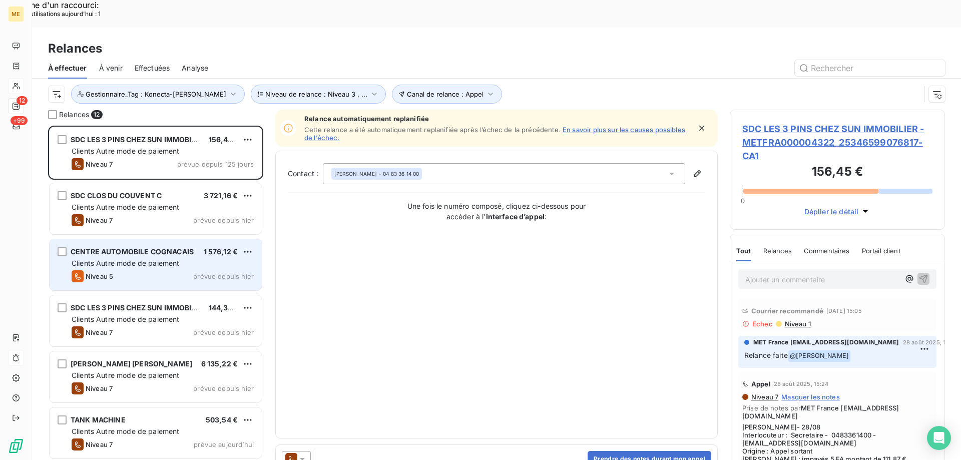
scroll to position [311, 0]
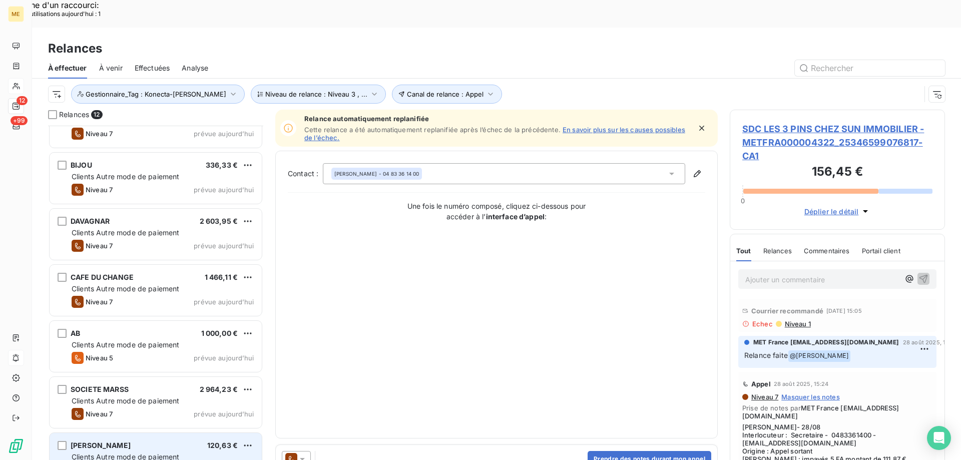
click at [148, 452] on span "Clients Autre mode de paiement" at bounding box center [126, 456] width 108 height 9
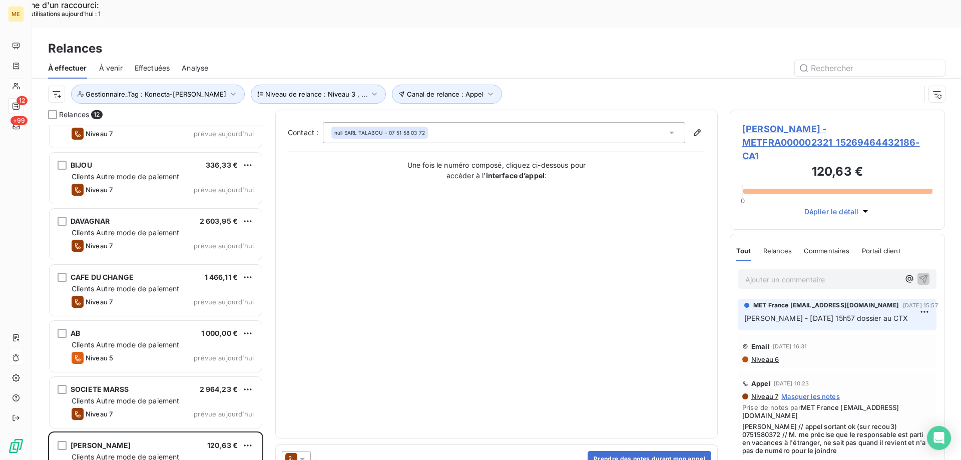
click at [792, 122] on span "SARL TALABOU - METFRA000002321_15269464432186-CA1" at bounding box center [837, 142] width 190 height 41
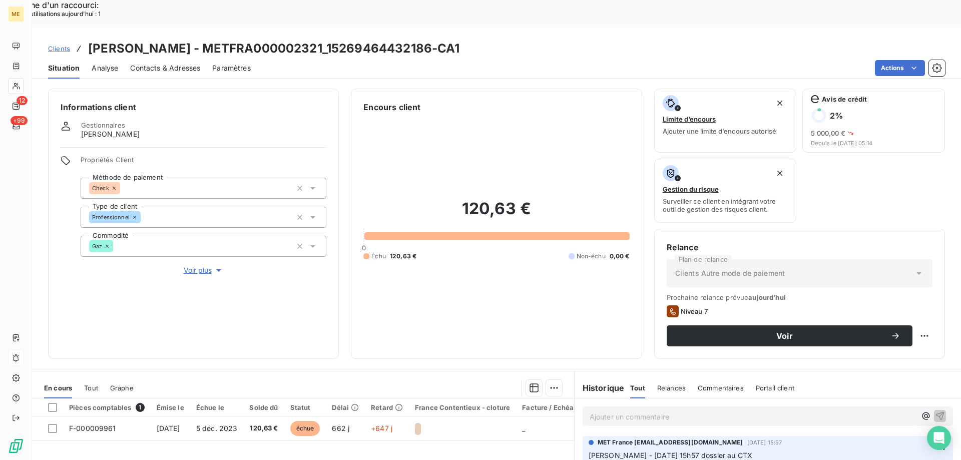
scroll to position [134, 0]
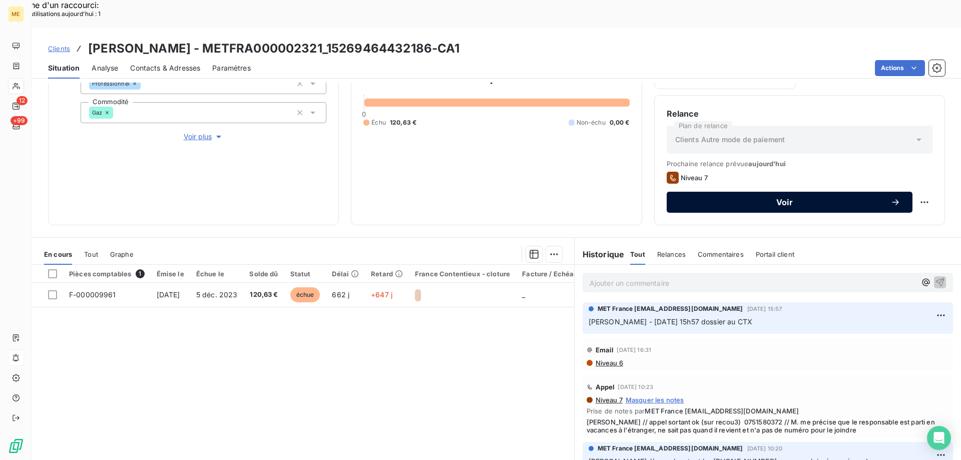
click at [831, 197] on div "Voir" at bounding box center [790, 202] width 222 height 10
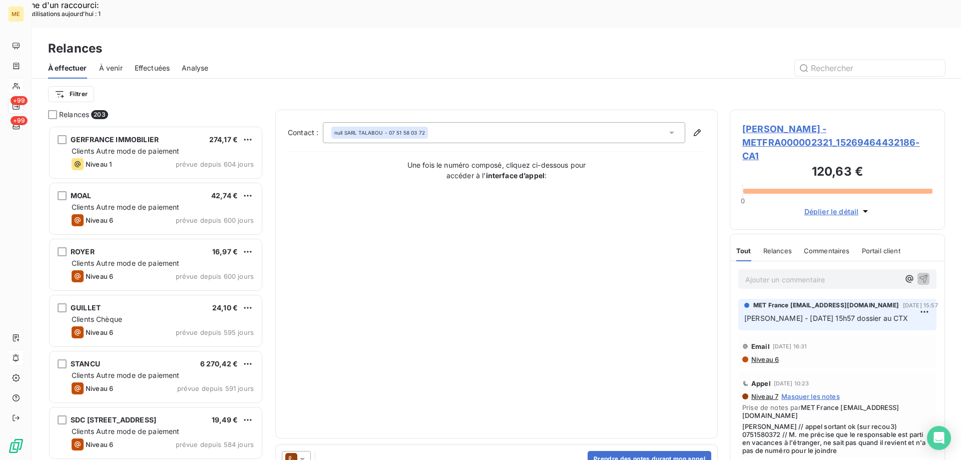
scroll to position [354, 208]
click at [301, 451] on div at bounding box center [296, 459] width 29 height 16
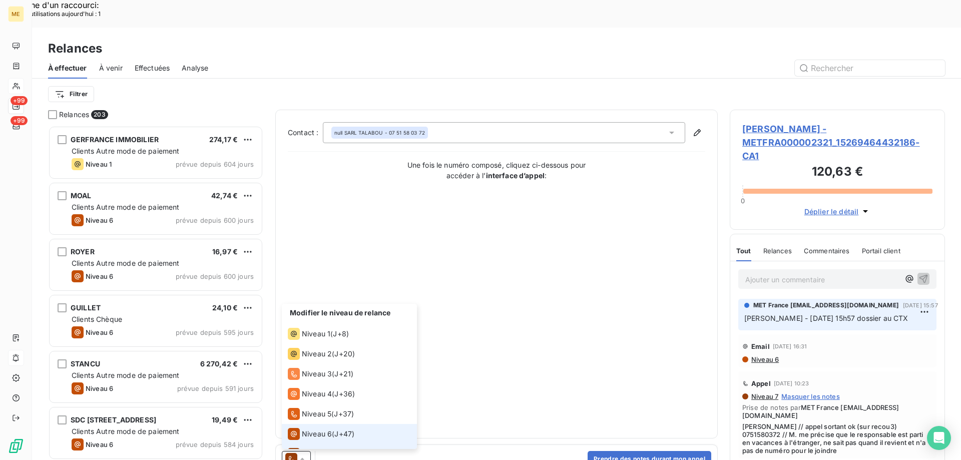
scroll to position [15, 0]
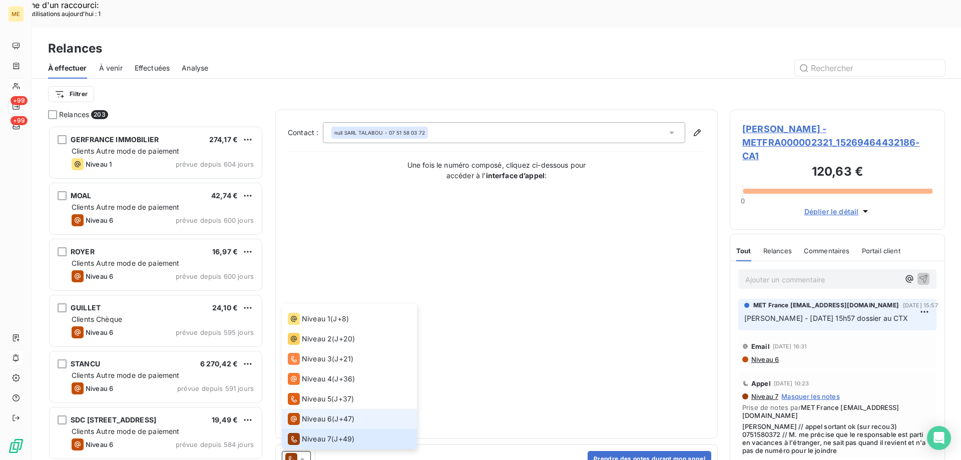
click at [322, 409] on li "Niveau 6 ( J+47 )" at bounding box center [349, 419] width 135 height 20
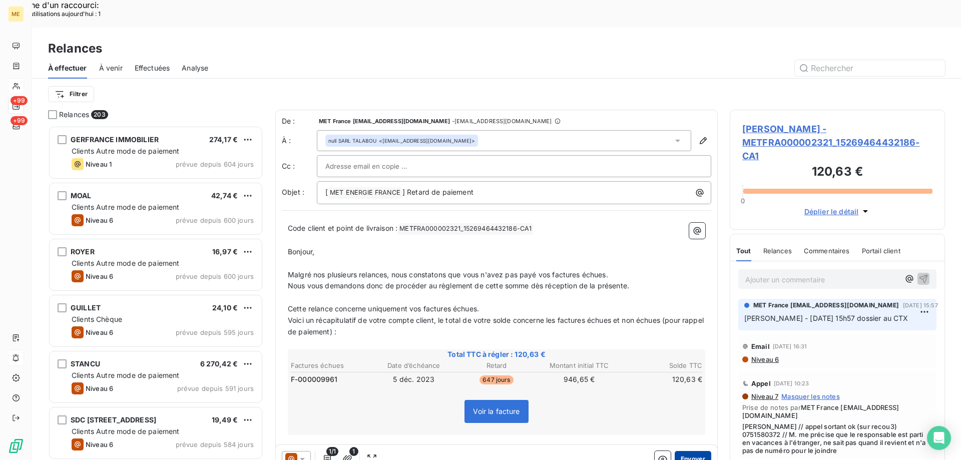
click at [675, 451] on button "Envoyer" at bounding box center [693, 459] width 37 height 16
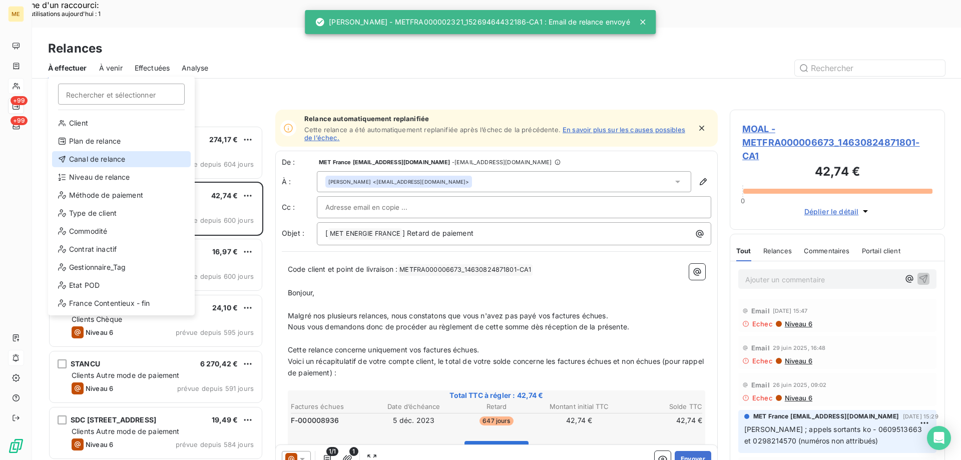
click at [123, 159] on div "Canal de relance" at bounding box center [121, 159] width 139 height 16
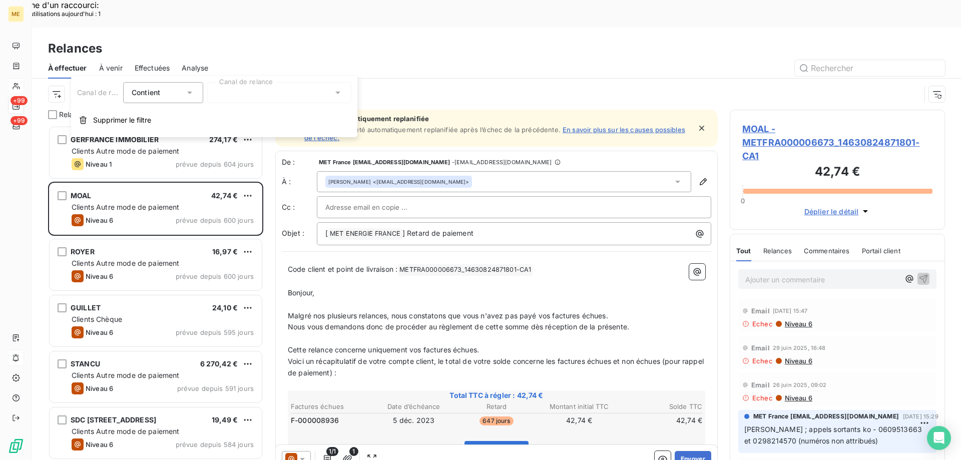
click at [280, 91] on div at bounding box center [279, 92] width 144 height 21
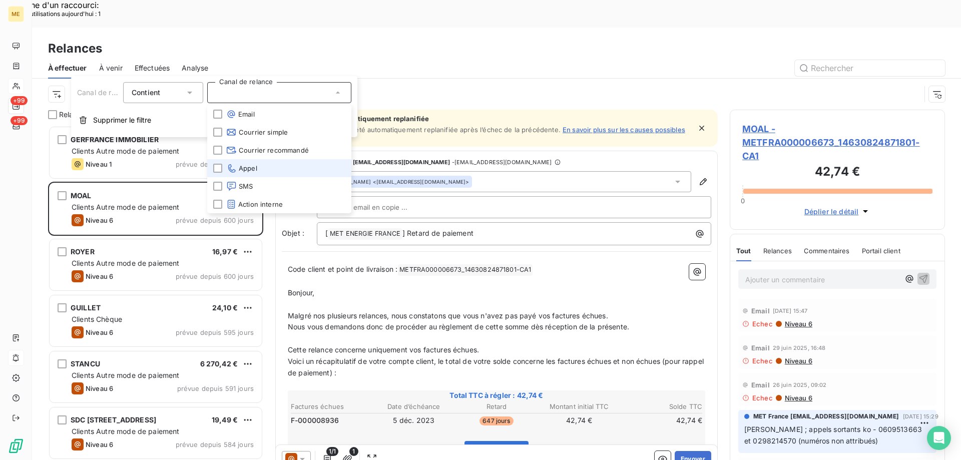
click at [233, 168] on icon at bounding box center [231, 168] width 11 height 10
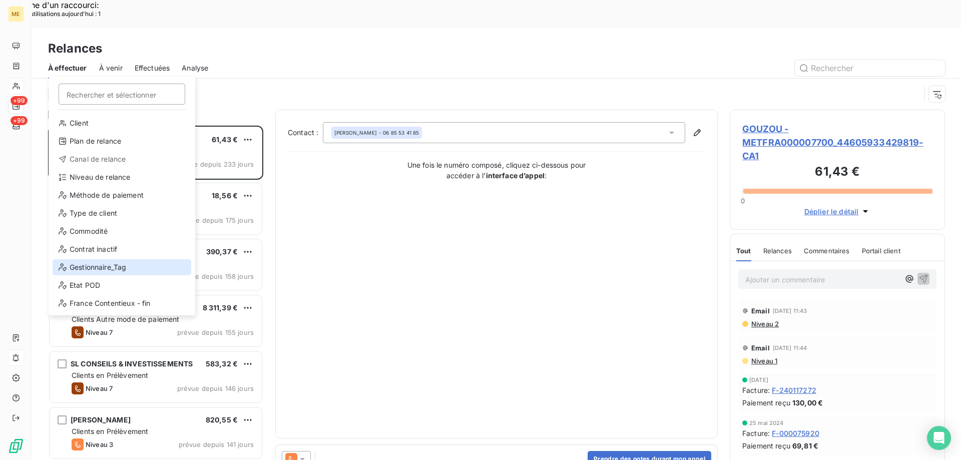
click at [91, 261] on div "Gestionnaire_Tag" at bounding box center [122, 267] width 139 height 16
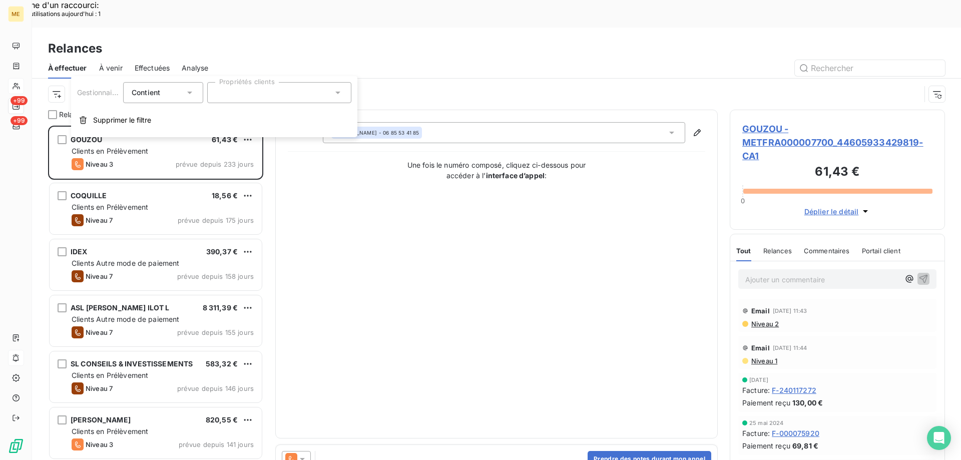
click at [274, 96] on div at bounding box center [279, 92] width 144 height 21
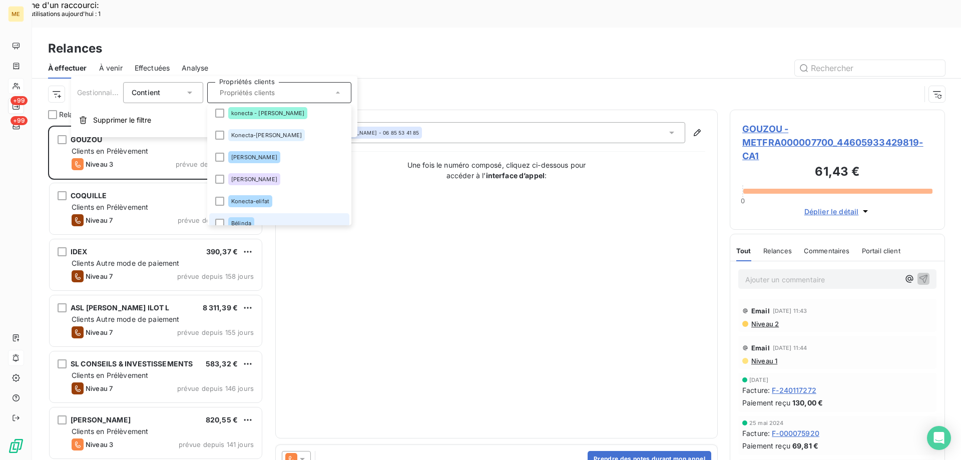
scroll to position [316, 0]
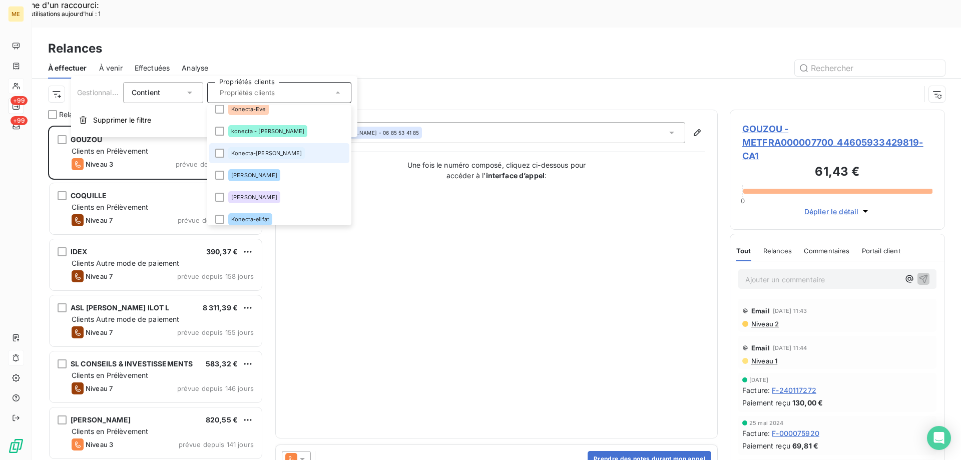
click at [263, 155] on span "Konecta-[PERSON_NAME]" at bounding box center [266, 153] width 71 height 6
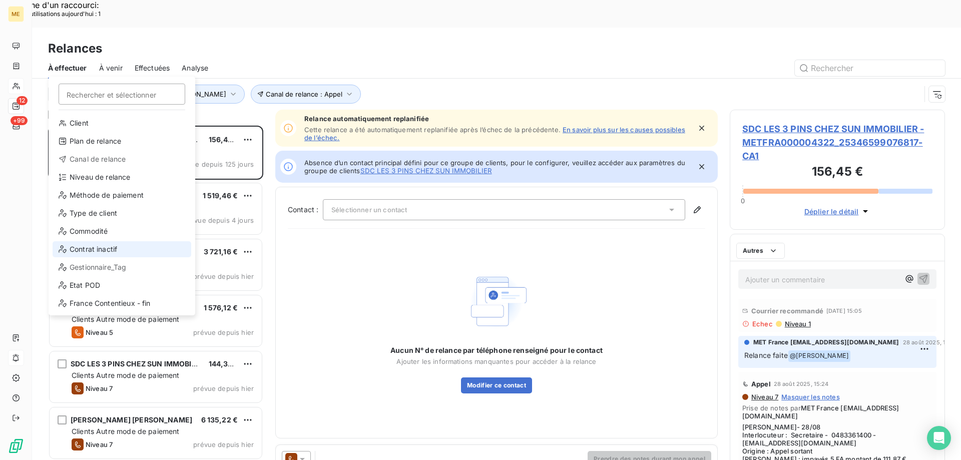
scroll to position [354, 208]
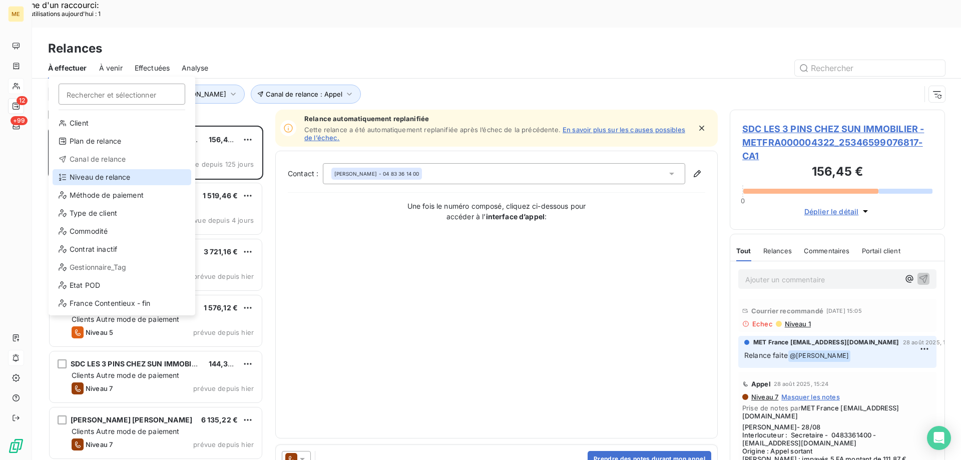
click at [86, 177] on div "Niveau de relance" at bounding box center [122, 177] width 139 height 16
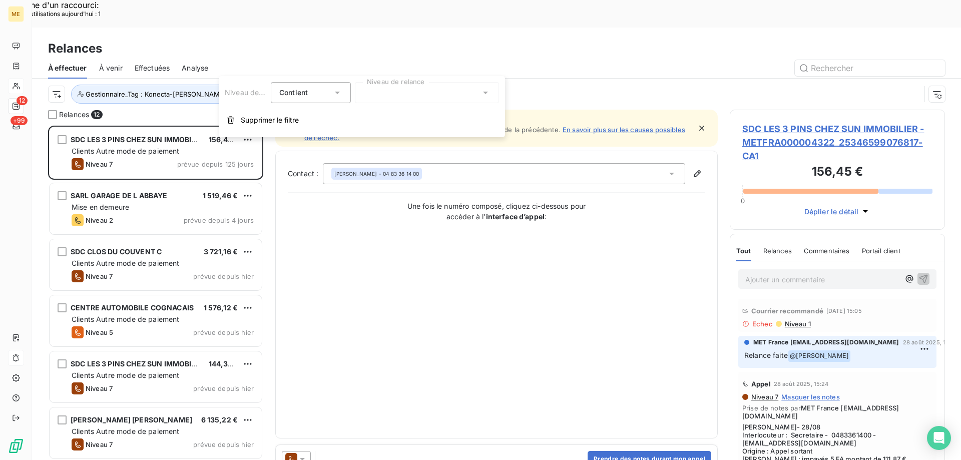
click at [396, 100] on div at bounding box center [427, 92] width 144 height 21
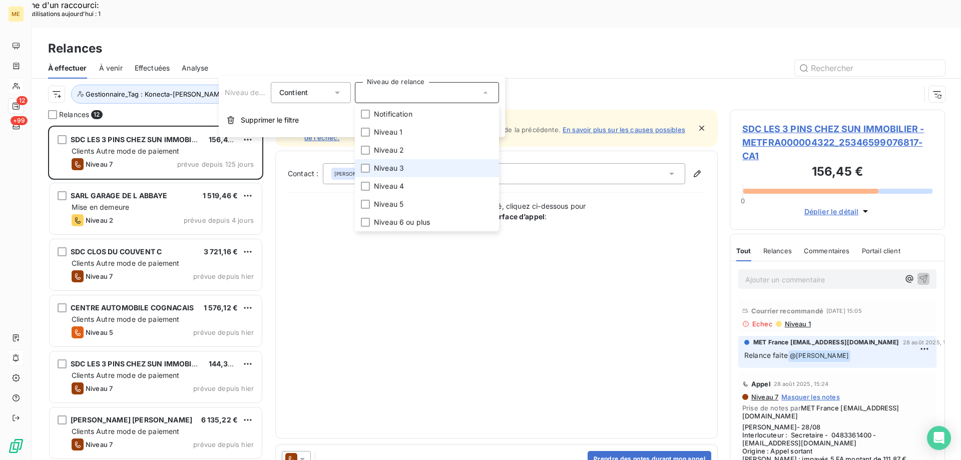
click at [368, 163] on li "Niveau 3" at bounding box center [427, 168] width 144 height 18
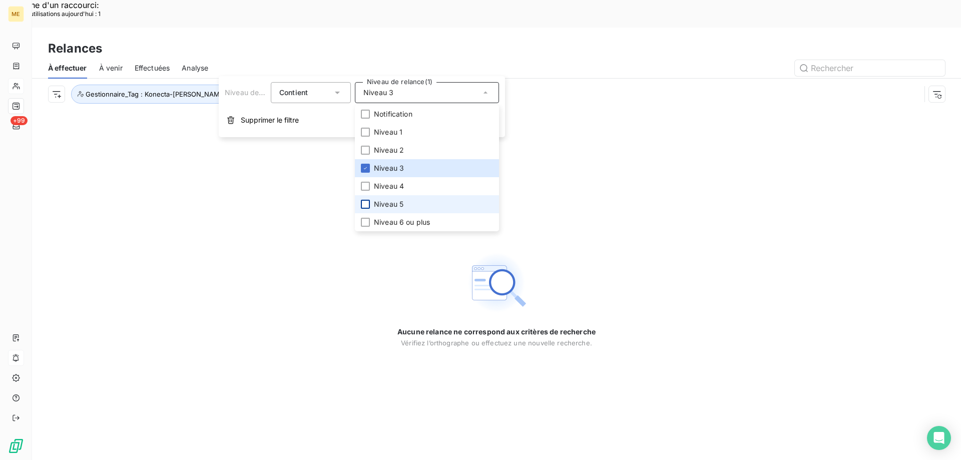
click at [366, 201] on div at bounding box center [365, 204] width 9 height 9
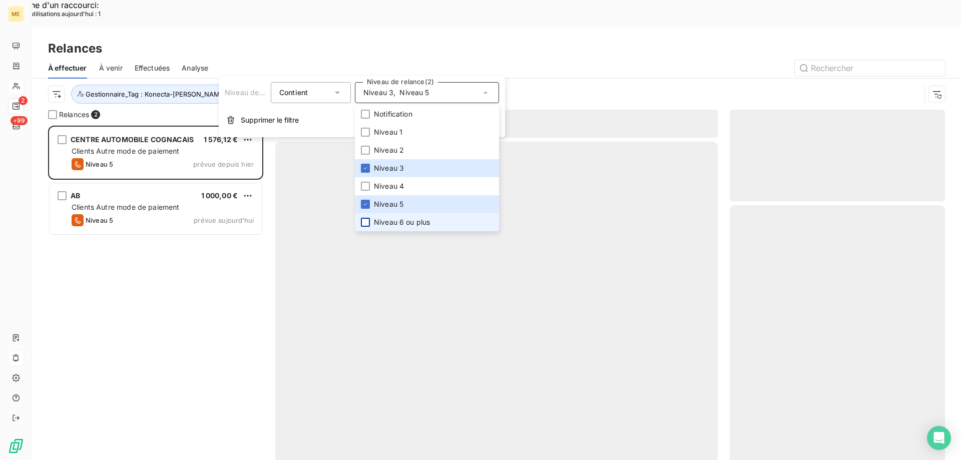
scroll to position [354, 208]
click at [366, 221] on div at bounding box center [365, 222] width 9 height 9
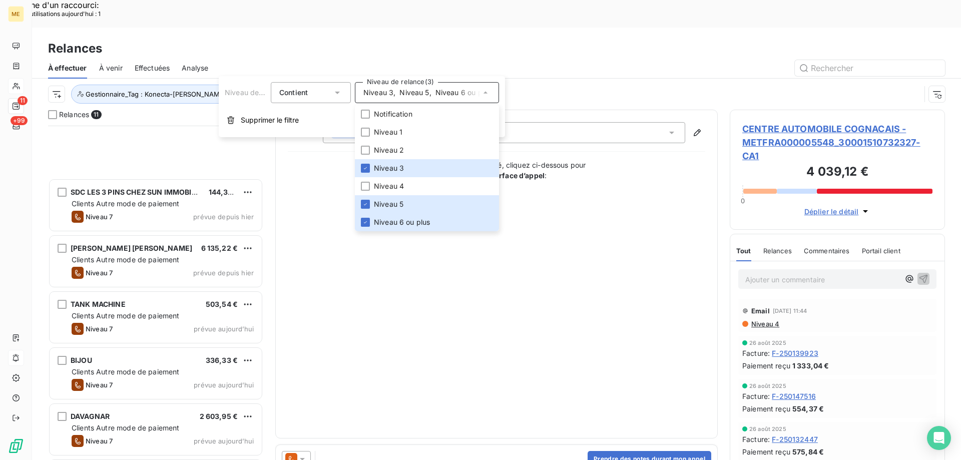
scroll to position [255, 0]
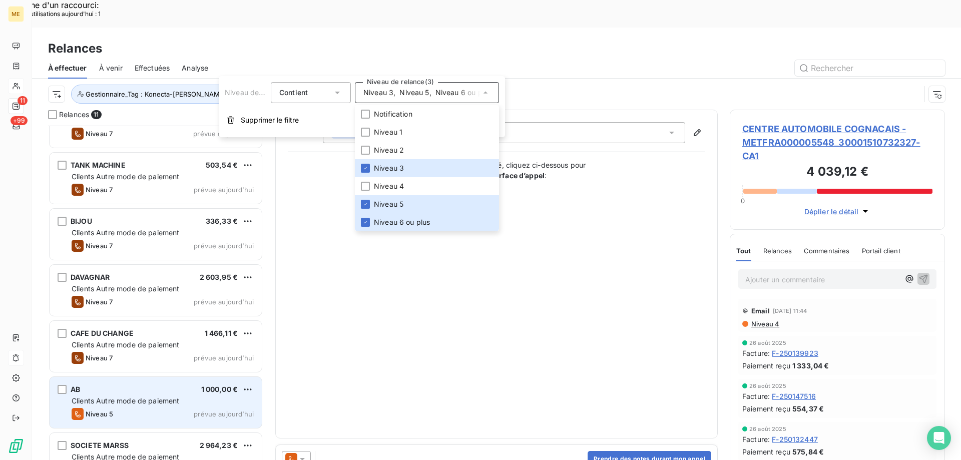
click at [138, 396] on div "Clients Autre mode de paiement" at bounding box center [163, 401] width 182 height 10
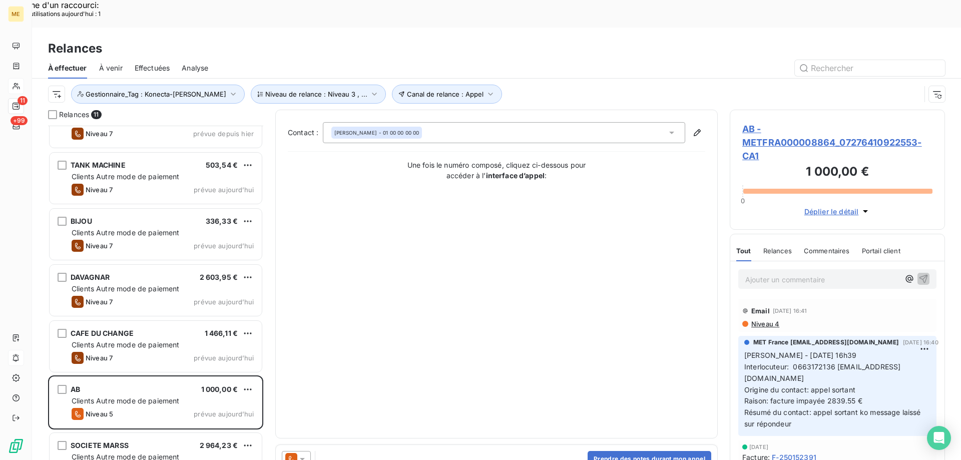
click at [758, 122] on span "AB - METFRA000008864_07276410922553-CA1" at bounding box center [837, 142] width 190 height 41
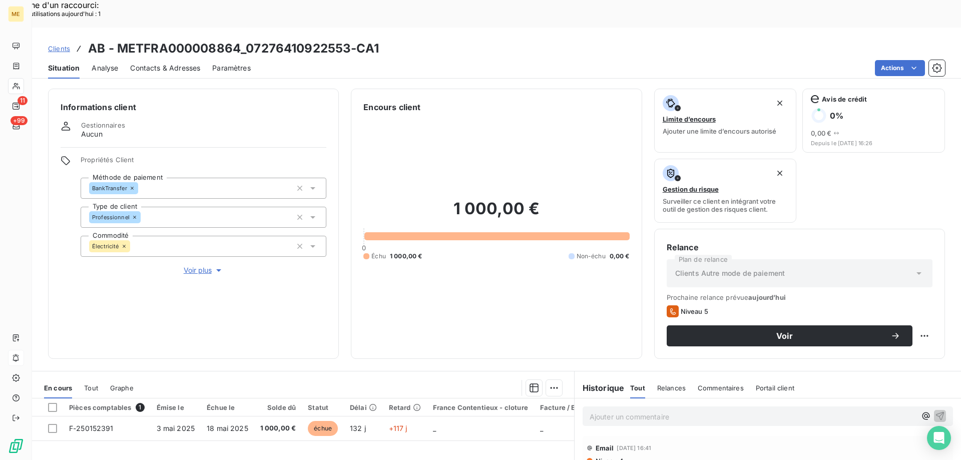
click at [210, 265] on span "Voir plus" at bounding box center [204, 270] width 40 height 10
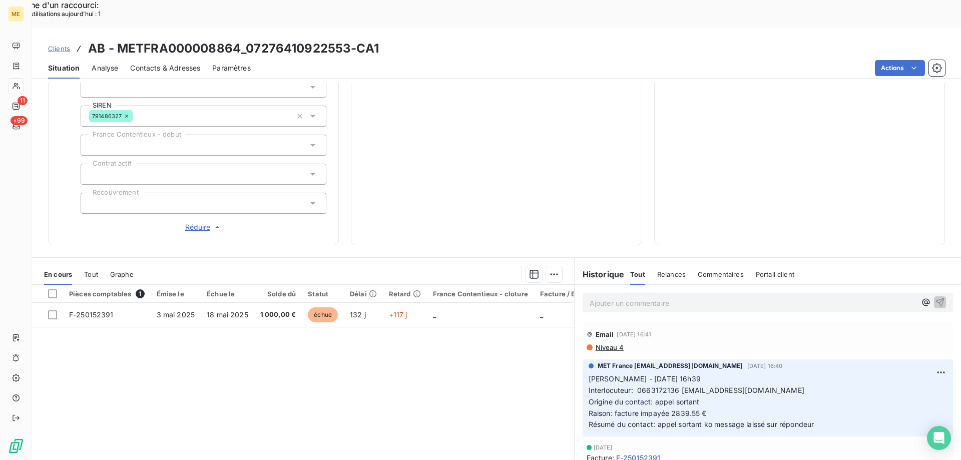
scroll to position [288, 0]
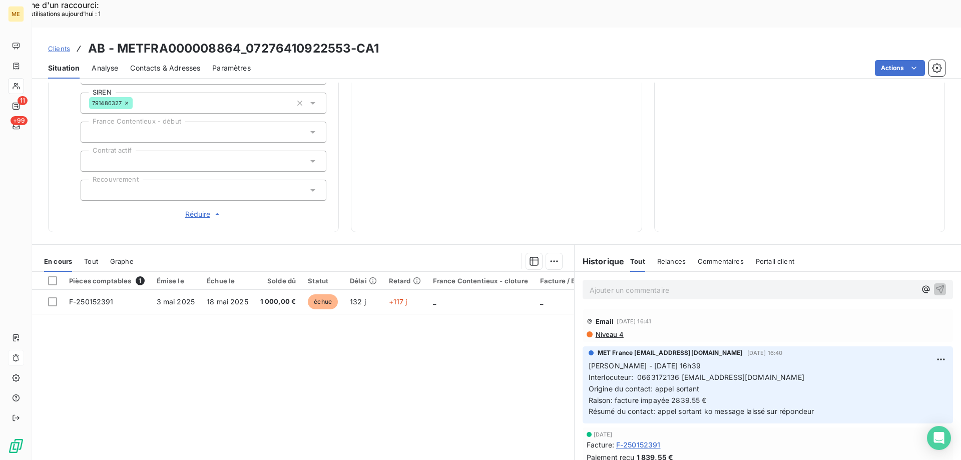
click at [95, 257] on span "Tout" at bounding box center [91, 261] width 14 height 8
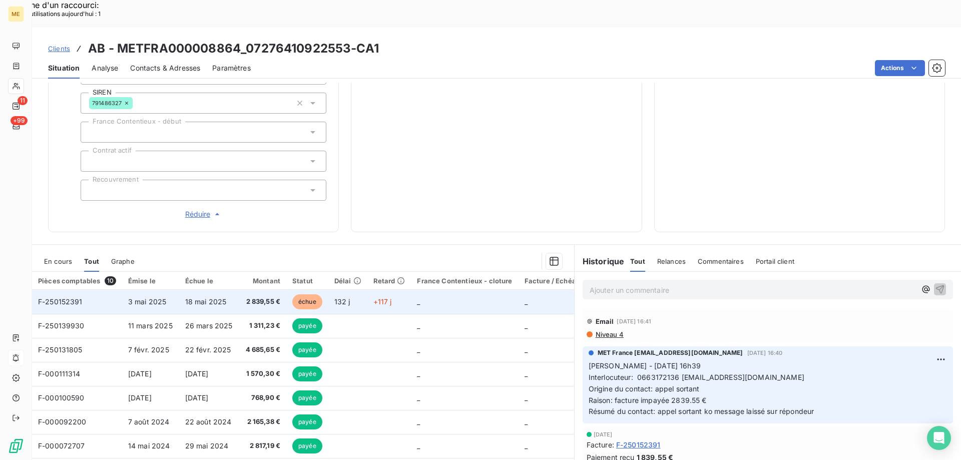
click at [68, 297] on span "F-250152391" at bounding box center [60, 301] width 45 height 9
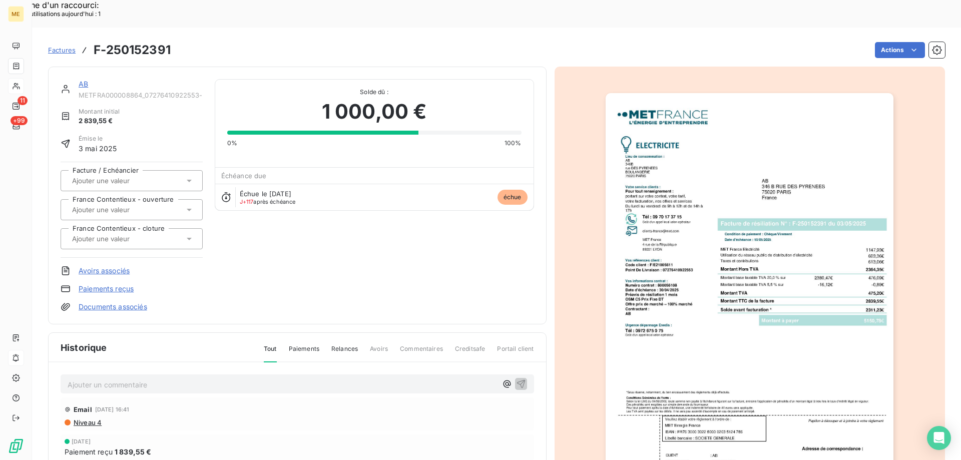
click at [81, 80] on link "AB" at bounding box center [84, 84] width 10 height 9
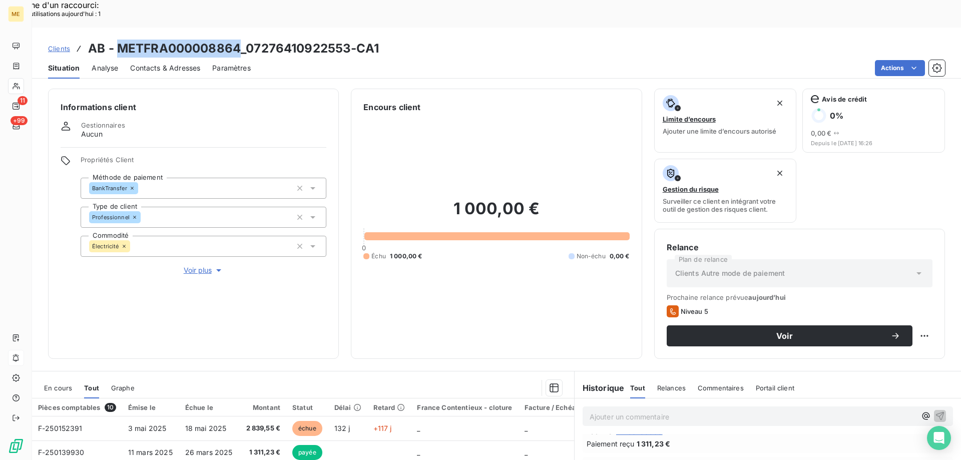
drag, startPoint x: 119, startPoint y: 19, endPoint x: 238, endPoint y: 26, distance: 119.8
click at [238, 40] on h3 "AB - METFRA000008864_07276410922553-CA1" at bounding box center [233, 49] width 291 height 18
copy h3 "METFRA000008864"
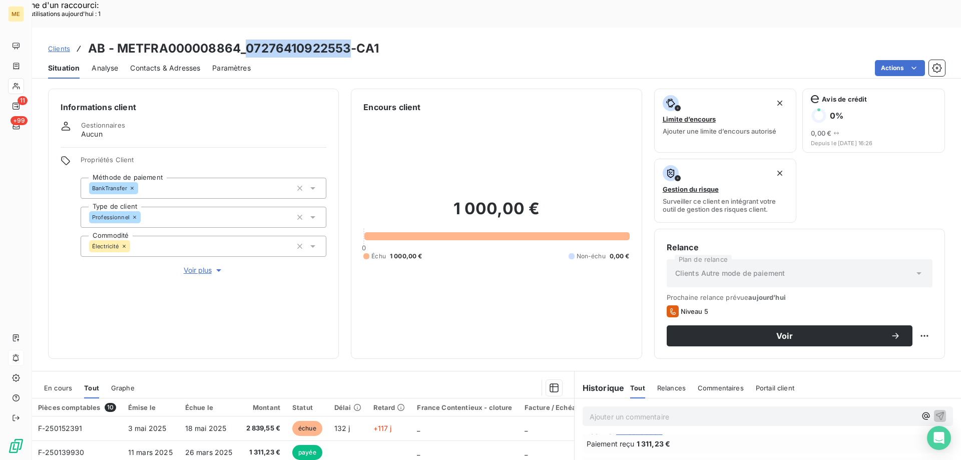
drag, startPoint x: 248, startPoint y: 16, endPoint x: 347, endPoint y: 25, distance: 99.5
click at [347, 40] on h3 "AB - METFRA000008864_07276410922553-CA1" at bounding box center [233, 49] width 291 height 18
copy h3 "07276410922553"
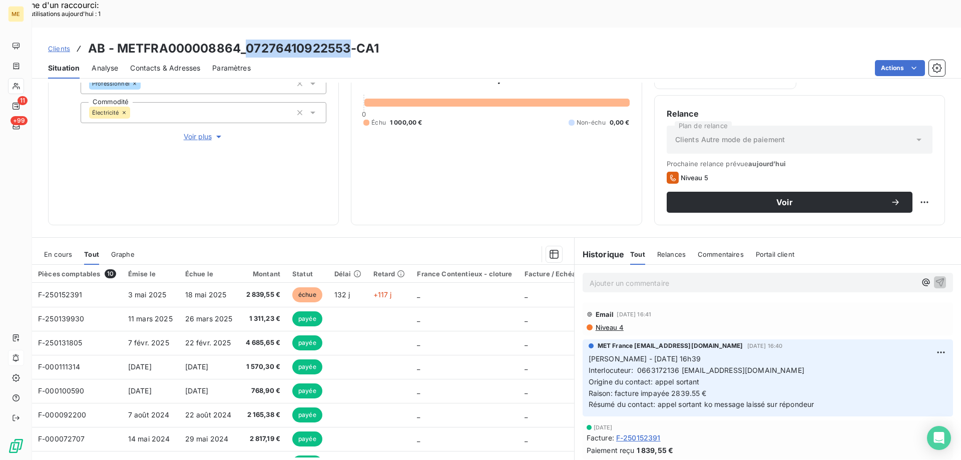
click at [54, 250] on span "En cours" at bounding box center [58, 254] width 28 height 8
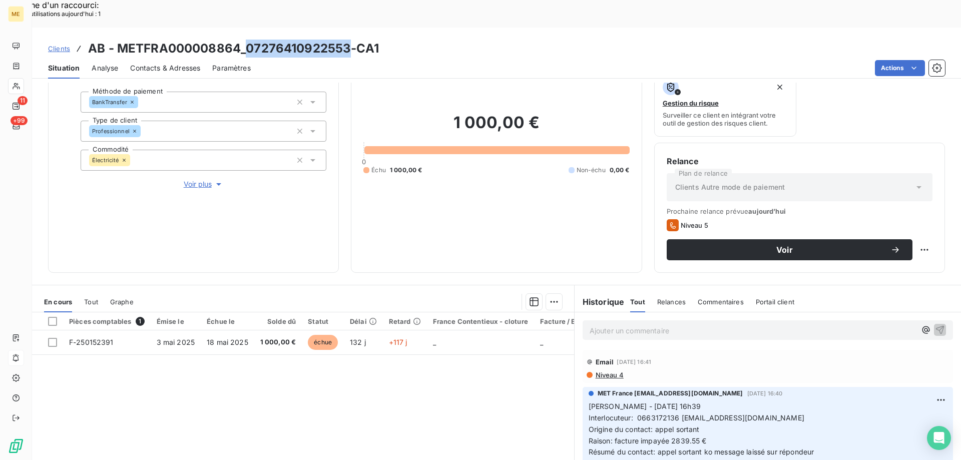
scroll to position [100, 0]
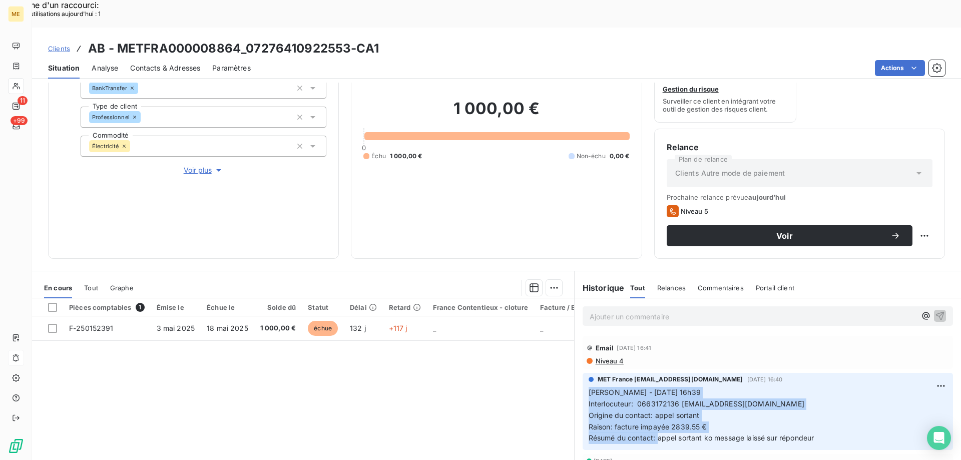
drag, startPoint x: 653, startPoint y: 411, endPoint x: 576, endPoint y: 364, distance: 90.7
click at [576, 371] on div "MET France met-france@recouvrement.met.com 2 sept. 2025, 16:40 Sylvain - 02/09/…" at bounding box center [767, 411] width 386 height 81
copy p "Sylvain - 02/09/2025 - 16h39 Interlocuteur: 0663172136 lavalsedespains@yahoo.fr…"
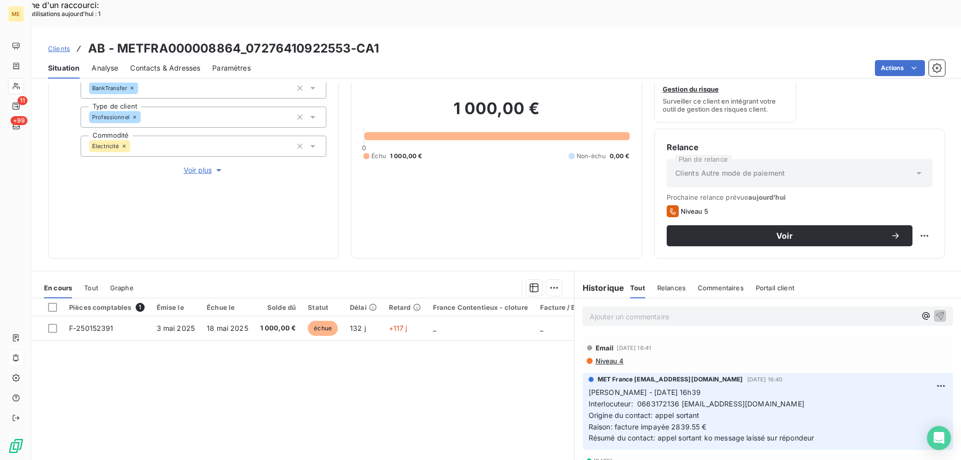
click at [603, 310] on p "Ajouter un commentaire ﻿" at bounding box center [752, 316] width 326 height 13
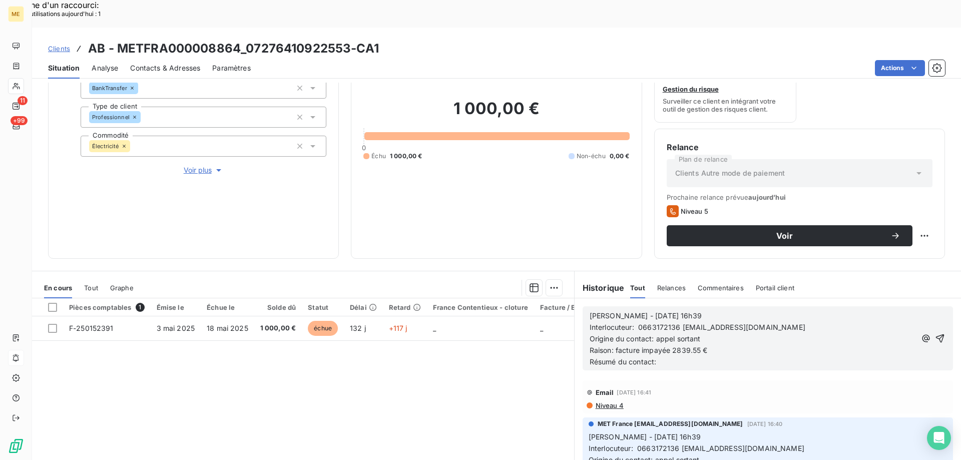
click at [622, 311] on span "Sylvain - 02/09/2025 - 16h39" at bounding box center [645, 315] width 112 height 9
click at [695, 310] on p "Sylvain - 12/09/2025 - 16h39" at bounding box center [752, 316] width 326 height 12
click at [633, 323] on span "Interlocuteur: 0663172136 lavalsedespains@yahoo.fr" at bounding box center [697, 327] width 216 height 9
click at [936, 334] on icon "button" at bounding box center [940, 338] width 9 height 9
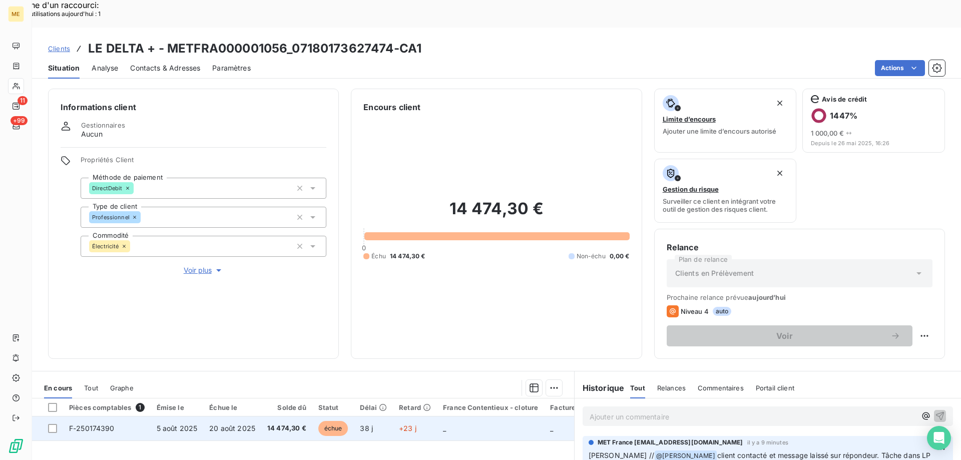
click at [94, 416] on td "F-250174390" at bounding box center [107, 428] width 88 height 24
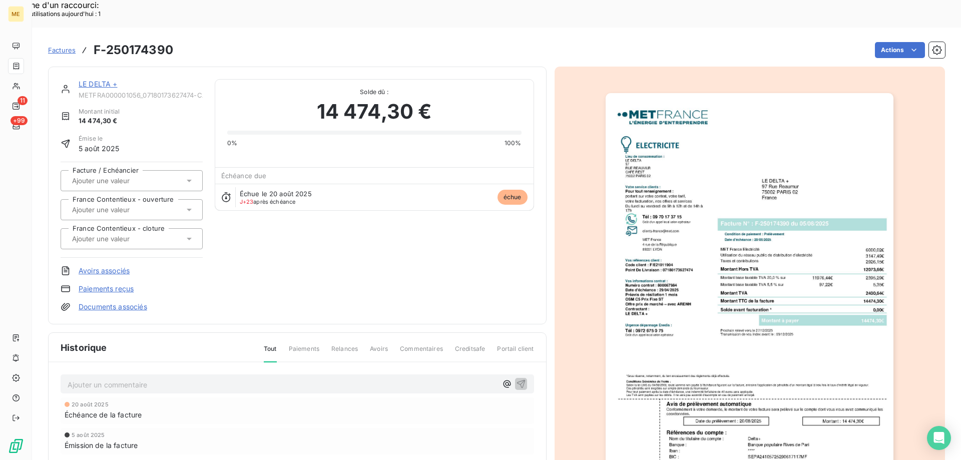
click at [83, 80] on link "LE DELTA +" at bounding box center [98, 84] width 39 height 9
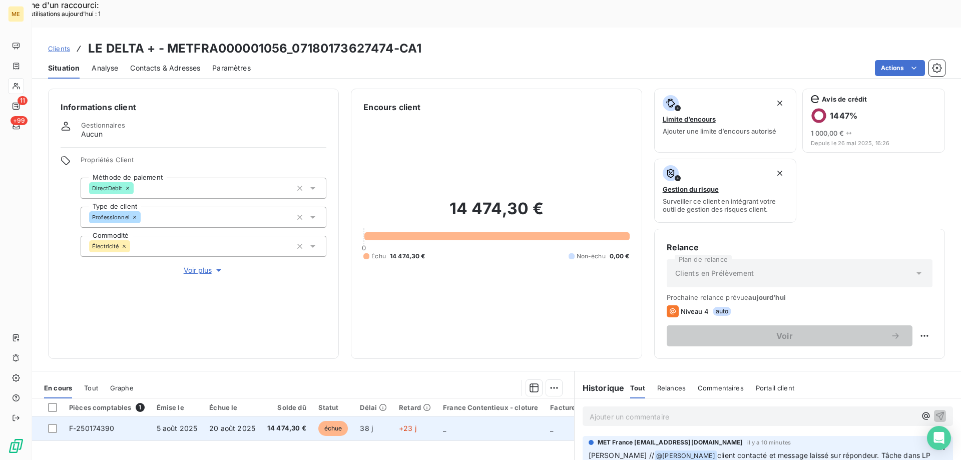
click at [267, 423] on span "14 474,30 €" at bounding box center [286, 428] width 39 height 10
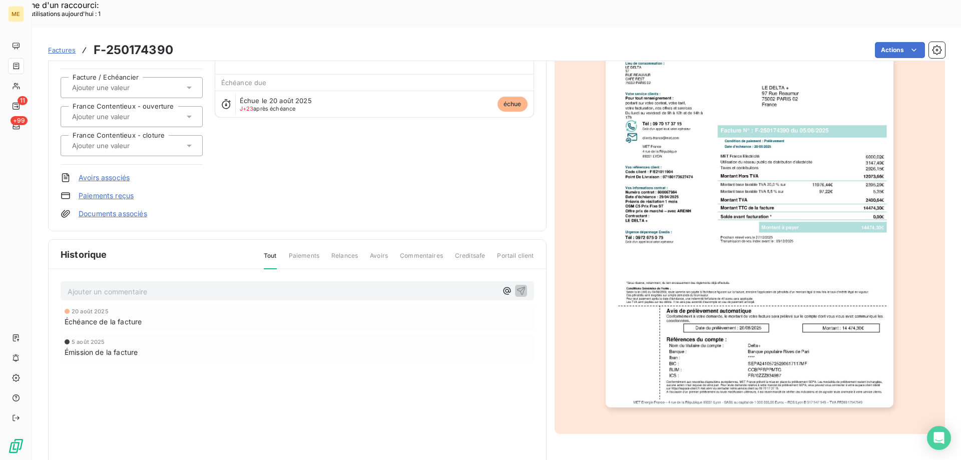
scroll to position [94, 0]
click at [731, 311] on img "button" at bounding box center [749, 202] width 288 height 407
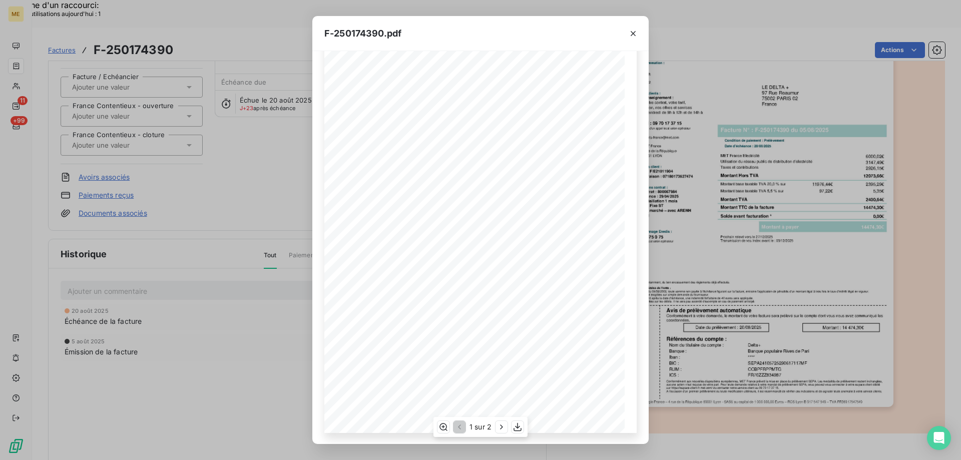
scroll to position [56, 0]
click at [501, 426] on icon "button" at bounding box center [501, 426] width 3 height 5
click at [442, 429] on icon "button" at bounding box center [442, 427] width 10 height 10
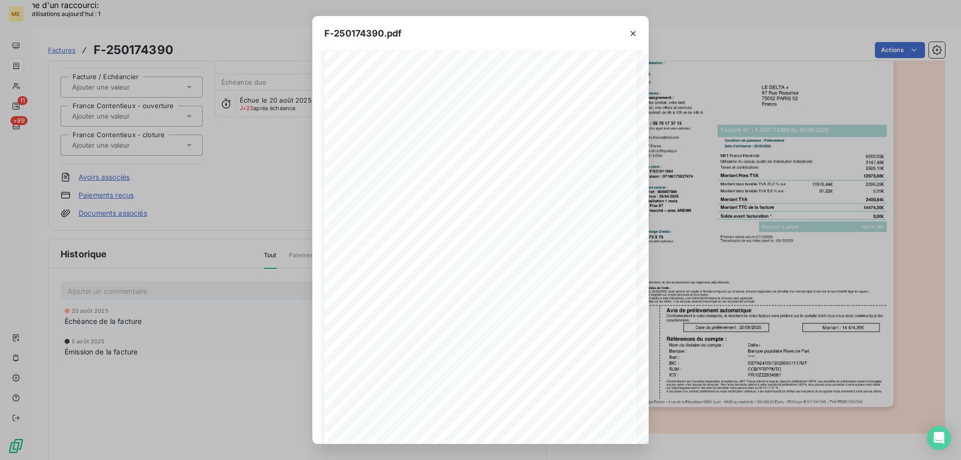
click at [211, 161] on div "F-250174390.pdf Détail de votre facture : Document à conserver 10 ans 2/2 Numér…" at bounding box center [480, 230] width 961 height 460
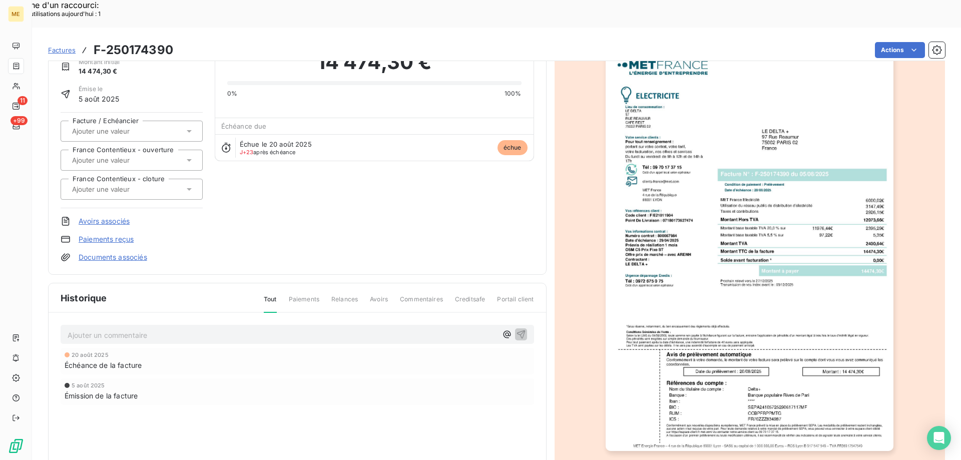
scroll to position [0, 0]
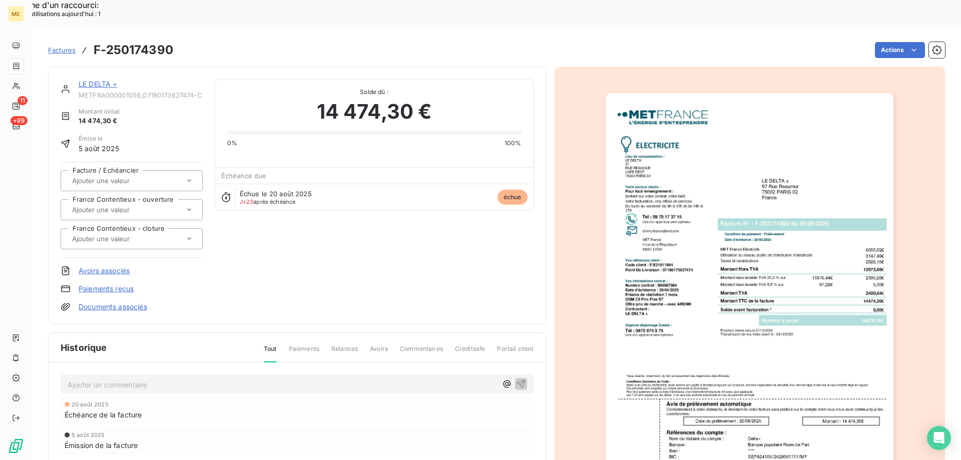
click at [86, 80] on link "LE DELTA +" at bounding box center [98, 84] width 39 height 9
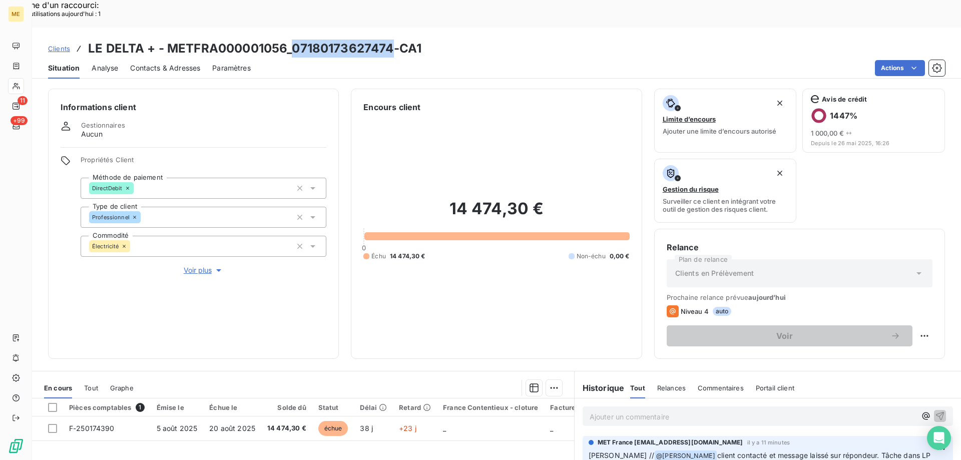
drag, startPoint x: 290, startPoint y: 21, endPoint x: 394, endPoint y: 18, distance: 104.6
click at [394, 40] on h3 "LE DELTA + - METFRA000001056_07180173627474-CA1" at bounding box center [254, 49] width 333 height 18
copy h3 "07180173627474"
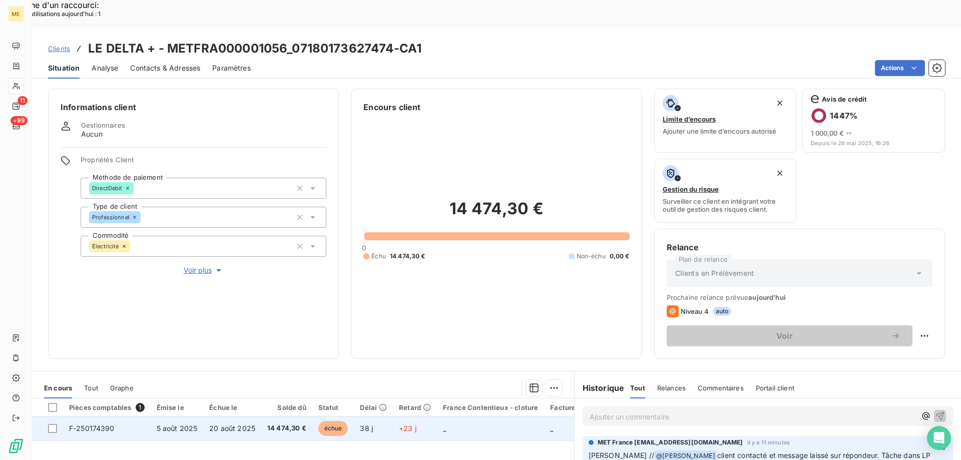
click at [94, 424] on span "F-250174390" at bounding box center [92, 428] width 46 height 9
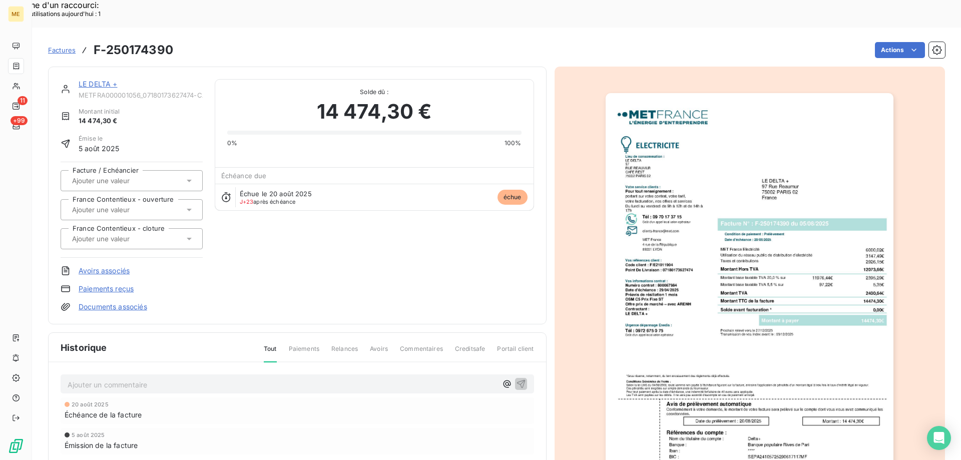
click at [698, 222] on img "button" at bounding box center [749, 296] width 288 height 407
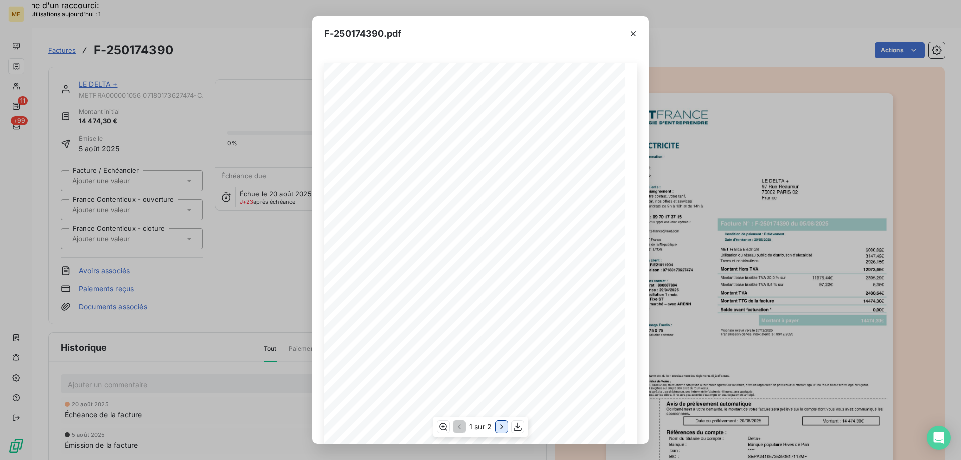
click at [504, 424] on icon "button" at bounding box center [501, 427] width 10 height 10
click at [519, 426] on icon "button" at bounding box center [518, 427] width 10 height 10
click at [634, 34] on icon "button" at bounding box center [632, 33] width 5 height 5
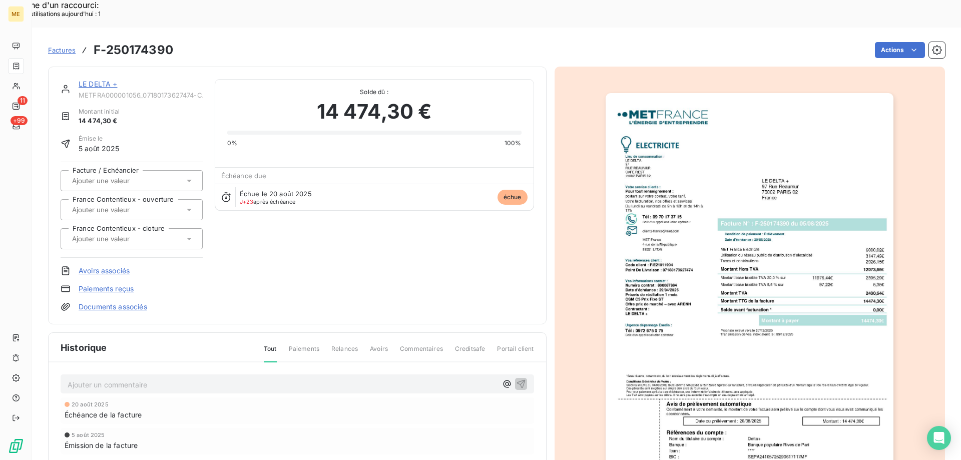
click at [103, 79] on div "LE DELTA +" at bounding box center [141, 84] width 124 height 10
click at [103, 80] on link "LE DELTA +" at bounding box center [98, 84] width 39 height 9
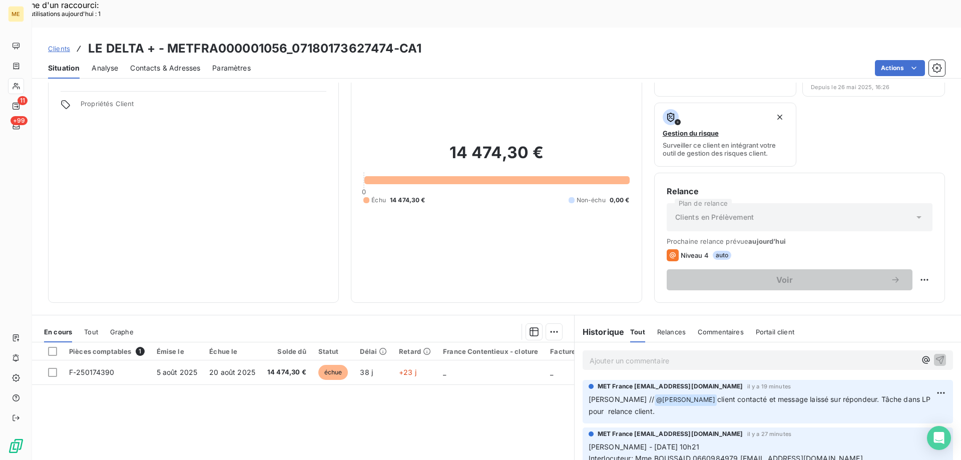
scroll to position [134, 0]
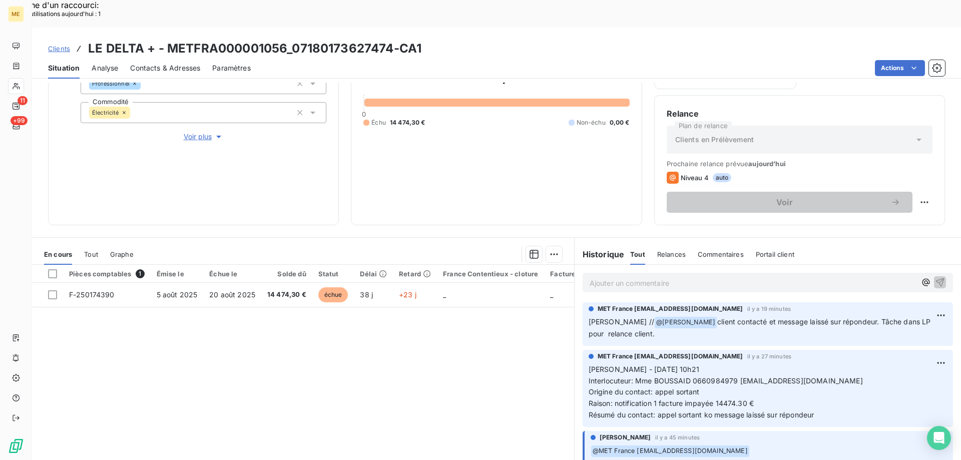
click at [87, 244] on div "Tout" at bounding box center [91, 254] width 14 height 21
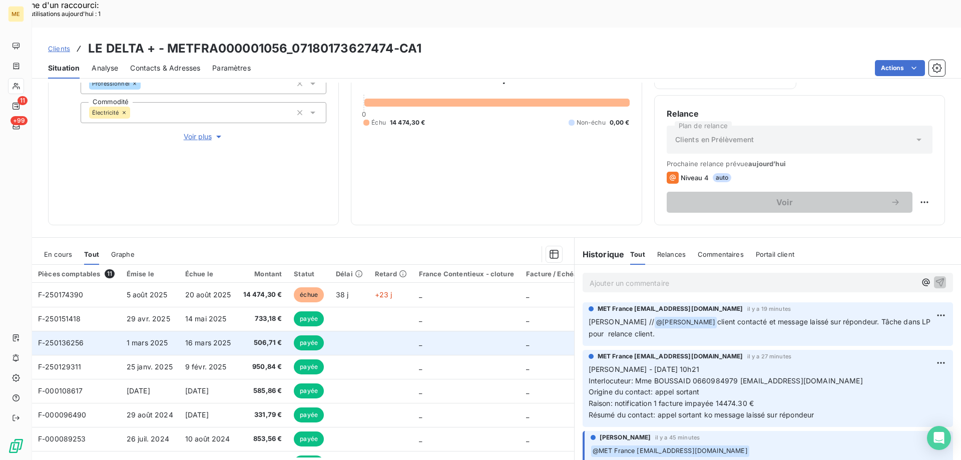
scroll to position [94, 0]
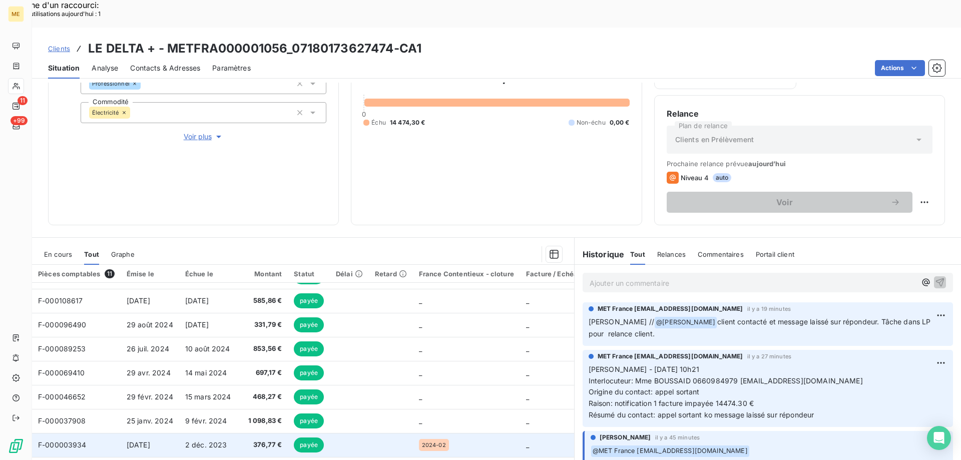
click at [150, 440] on span "[DATE]" at bounding box center [139, 444] width 24 height 9
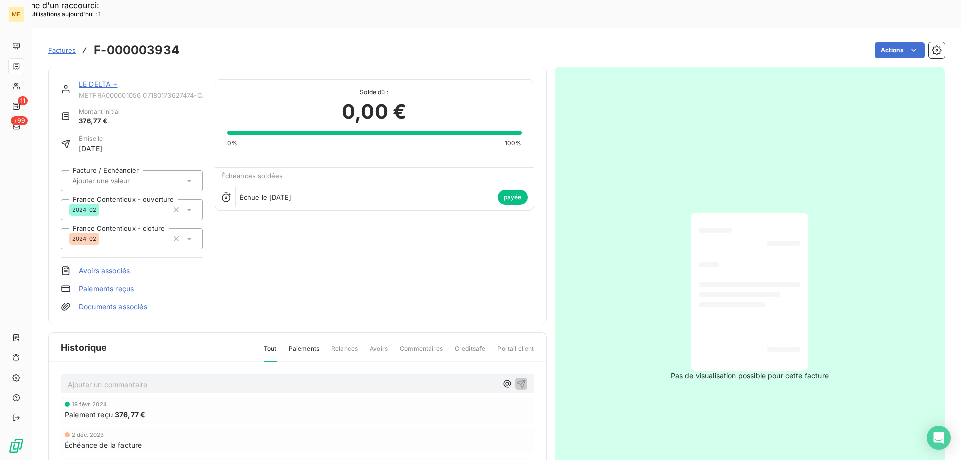
click at [100, 80] on link "LE DELTA +" at bounding box center [98, 84] width 39 height 9
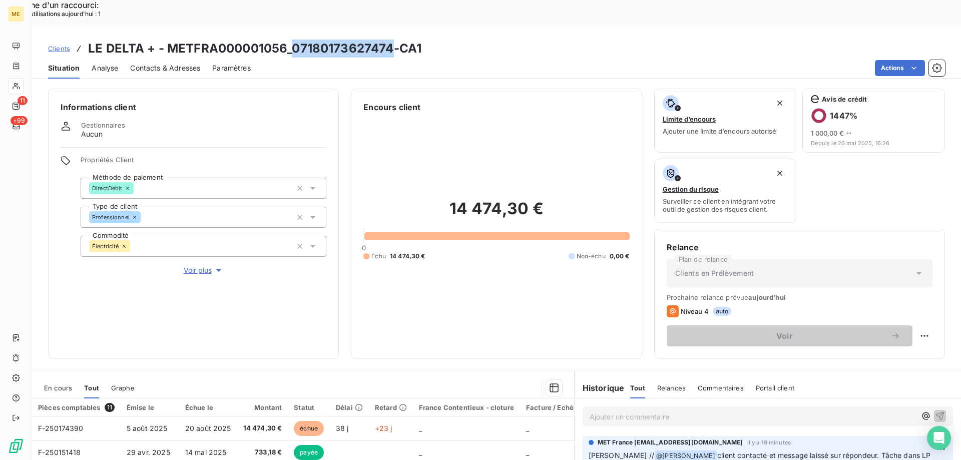
drag, startPoint x: 292, startPoint y: 17, endPoint x: 390, endPoint y: 21, distance: 98.2
click at [390, 40] on h3 "LE DELTA + - METFRA000001056_07180173627474-CA1" at bounding box center [254, 49] width 333 height 18
copy h3 "07180173627474"
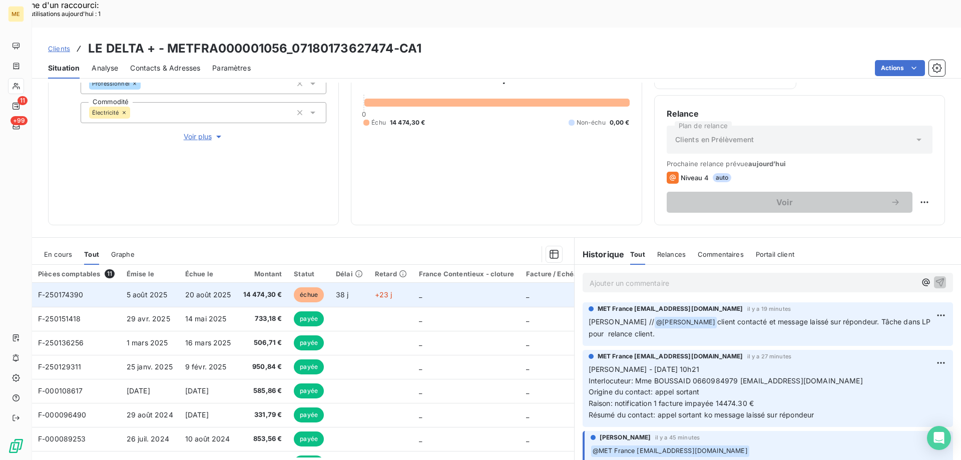
click at [215, 290] on span "20 août 2025" at bounding box center [208, 294] width 46 height 9
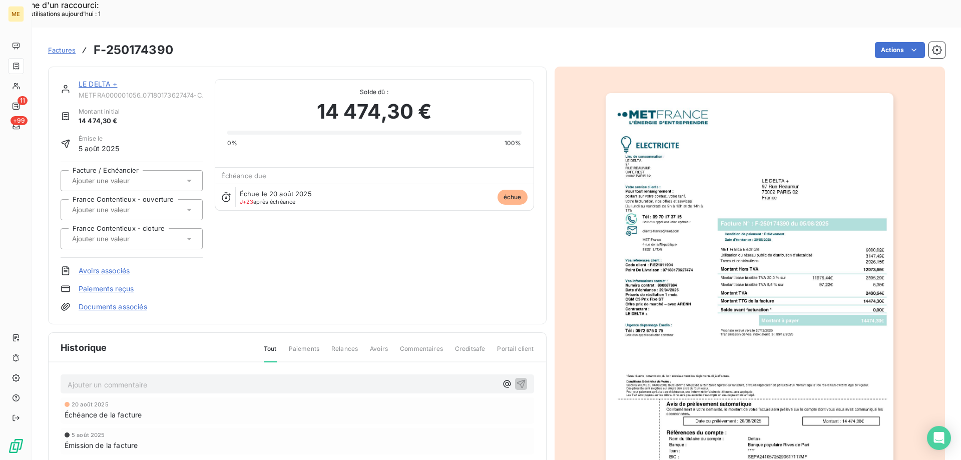
click at [738, 284] on img "button" at bounding box center [749, 296] width 288 height 407
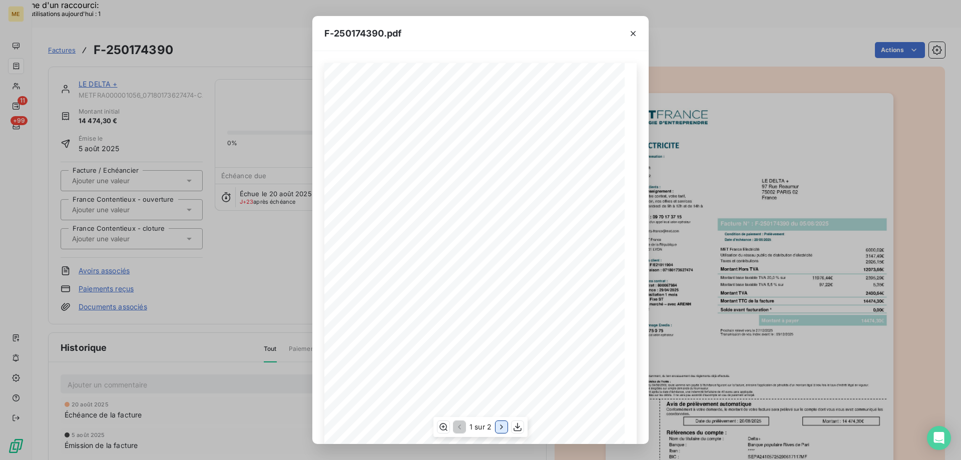
click at [503, 423] on icon "button" at bounding box center [501, 427] width 10 height 10
click at [446, 428] on icon "button" at bounding box center [442, 427] width 10 height 10
click at [634, 35] on icon "button" at bounding box center [632, 33] width 5 height 5
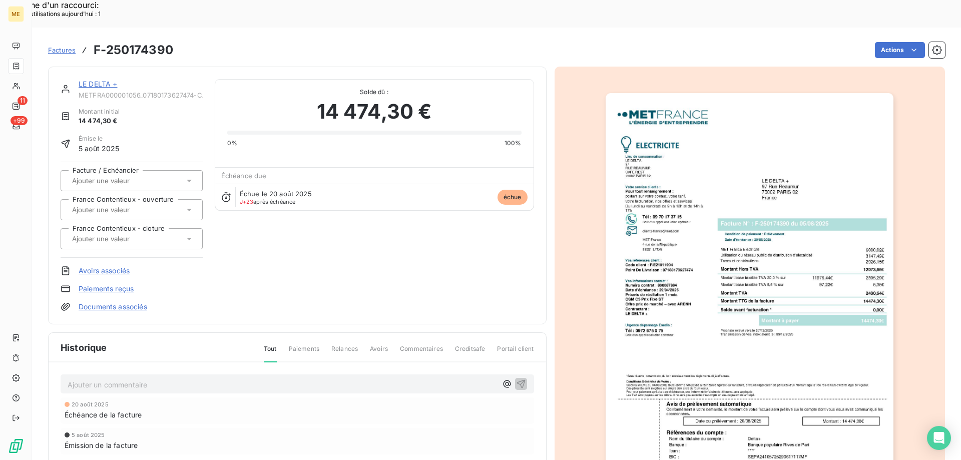
click at [104, 80] on link "LE DELTA +" at bounding box center [98, 84] width 39 height 9
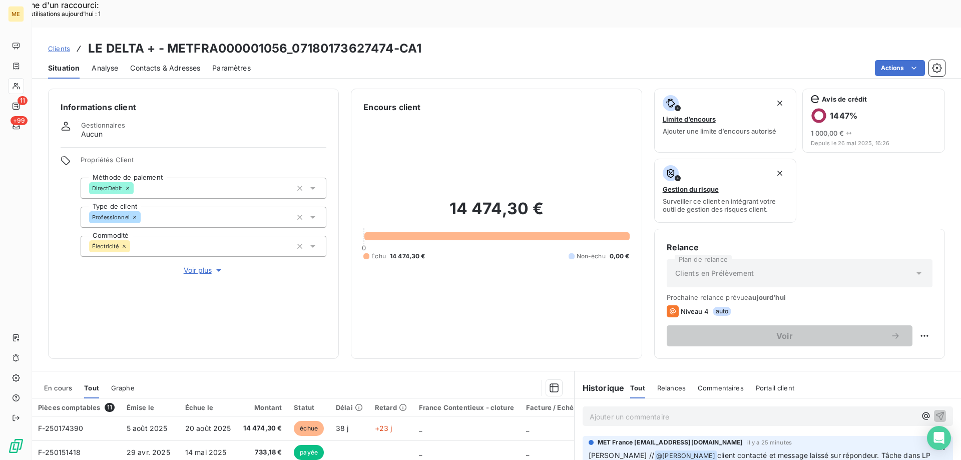
click at [176, 63] on span "Contacts & Adresses" at bounding box center [165, 68] width 70 height 10
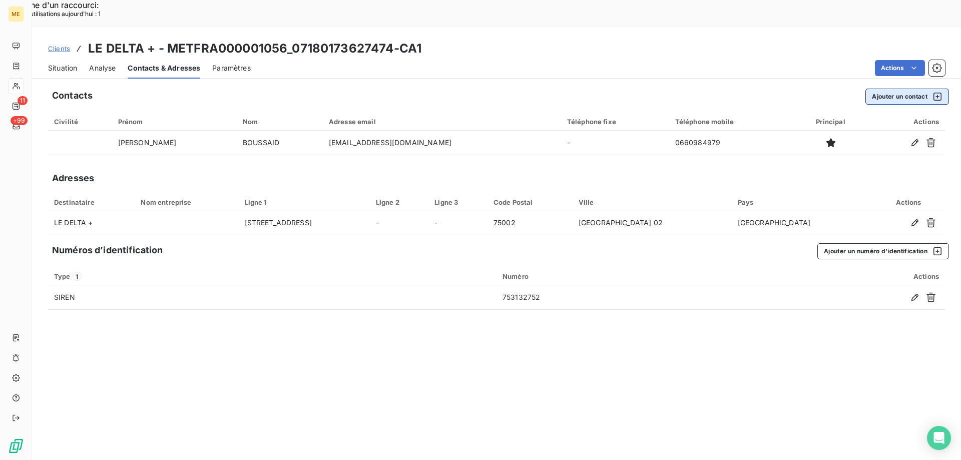
click at [873, 89] on button "Ajouter un contact" at bounding box center [907, 97] width 84 height 16
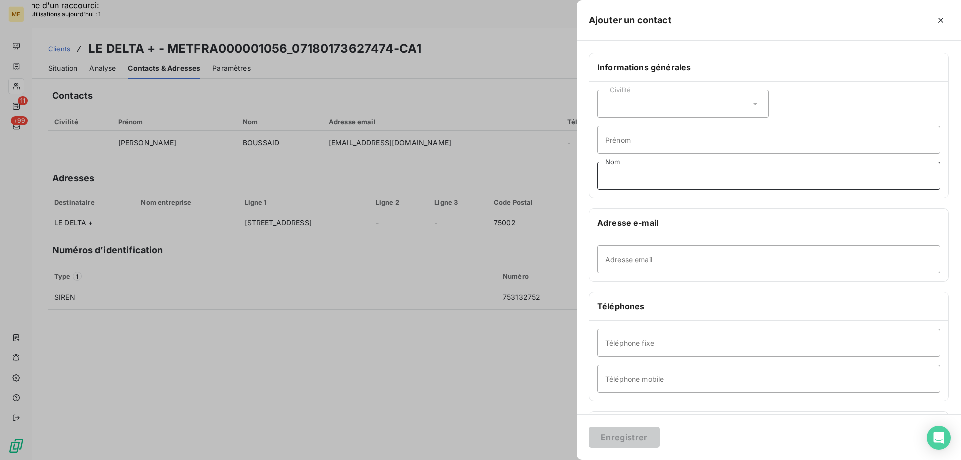
drag, startPoint x: 623, startPoint y: 176, endPoint x: 612, endPoint y: 213, distance: 39.0
click at [623, 176] on input "Nom" at bounding box center [768, 176] width 343 height 28
click at [602, 263] on input "Adresse email" at bounding box center [768, 259] width 343 height 28
click at [690, 258] on input "nadysa" at bounding box center [768, 259] width 343 height 28
type input "[EMAIL_ADDRESS][DOMAIN_NAME]"
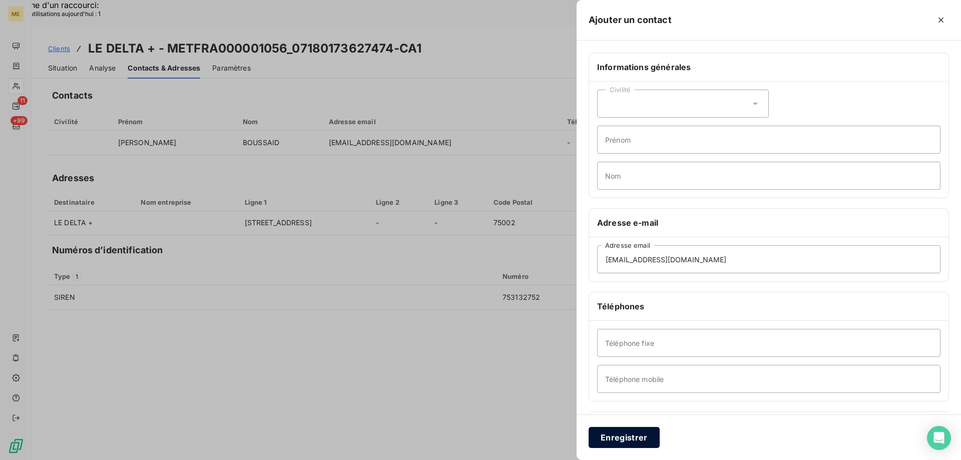
click at [618, 434] on button "Enregistrer" at bounding box center [623, 437] width 71 height 21
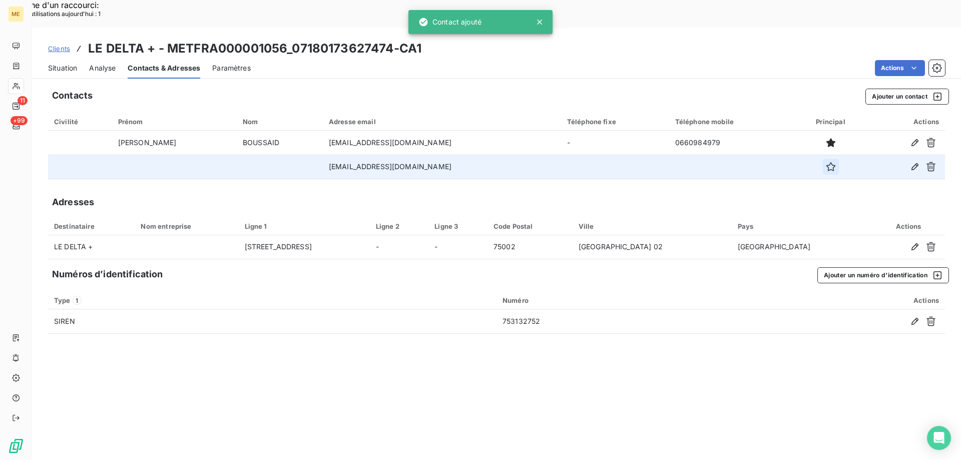
click at [823, 159] on button "button" at bounding box center [831, 167] width 16 height 16
click at [49, 63] on span "Situation" at bounding box center [62, 68] width 29 height 10
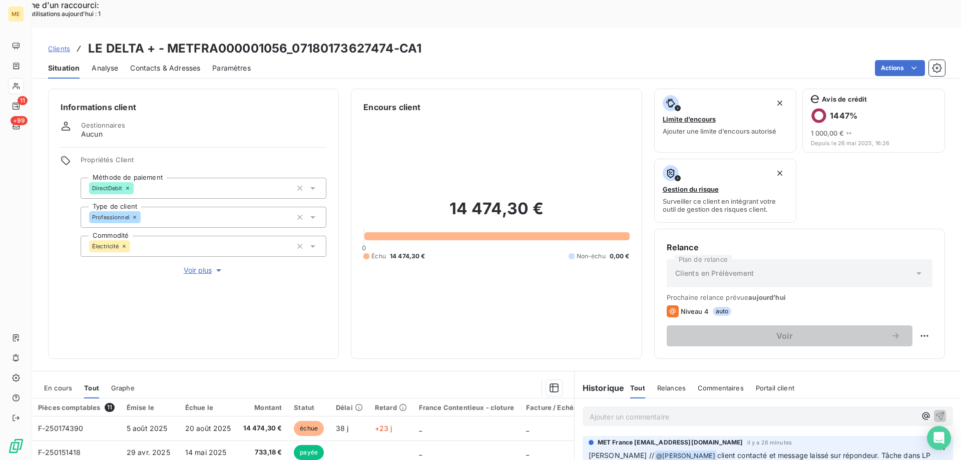
drag, startPoint x: 202, startPoint y: 239, endPoint x: 187, endPoint y: 156, distance: 84.8
click at [202, 265] on span "Voir plus" at bounding box center [204, 270] width 40 height 10
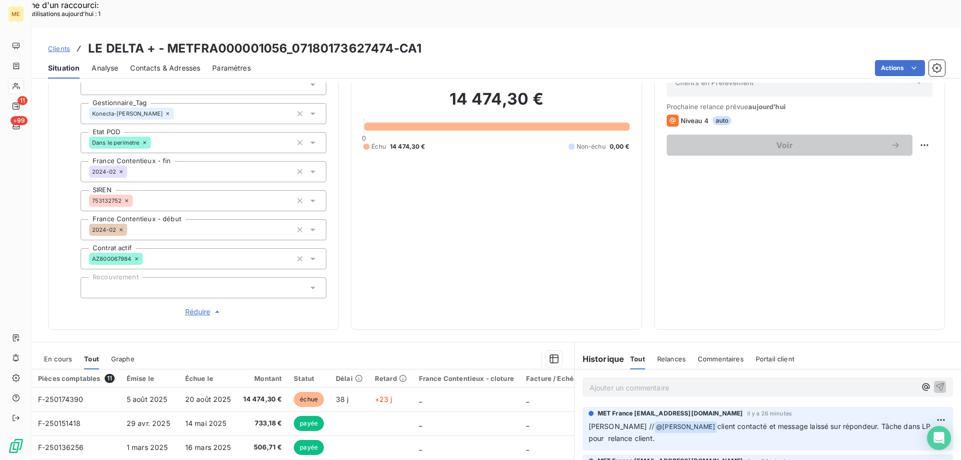
scroll to position [88, 0]
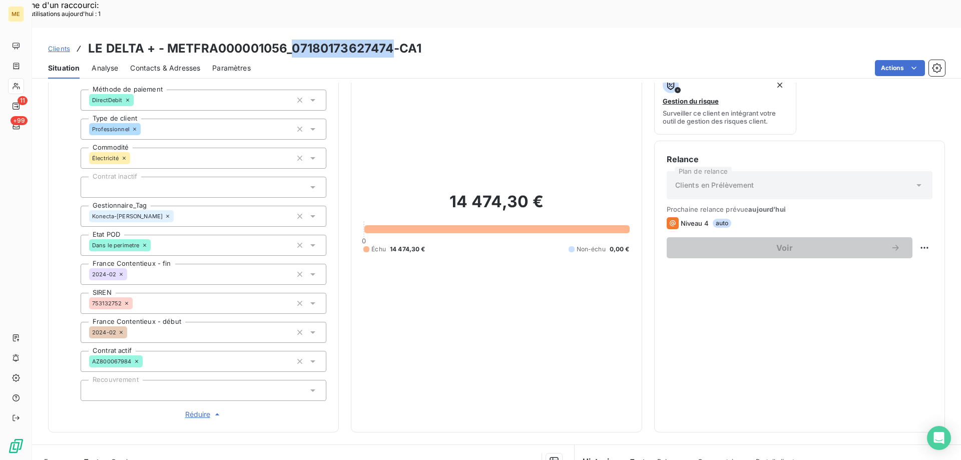
drag, startPoint x: 290, startPoint y: 20, endPoint x: 389, endPoint y: 21, distance: 98.6
click at [389, 40] on h3 "LE DELTA + - METFRA000001056_07180173627474-CA1" at bounding box center [254, 49] width 333 height 18
copy h3 "07180173627474"
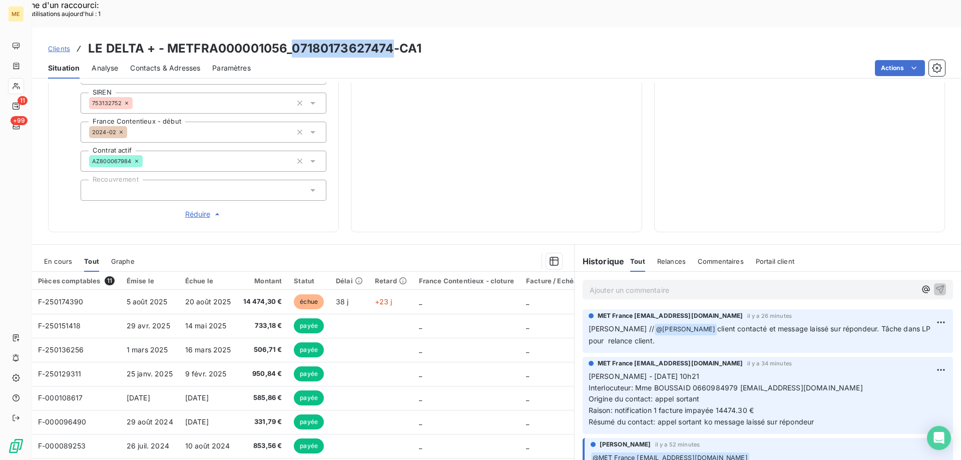
click at [633, 284] on p "Ajouter un commentaire ﻿" at bounding box center [752, 290] width 326 height 13
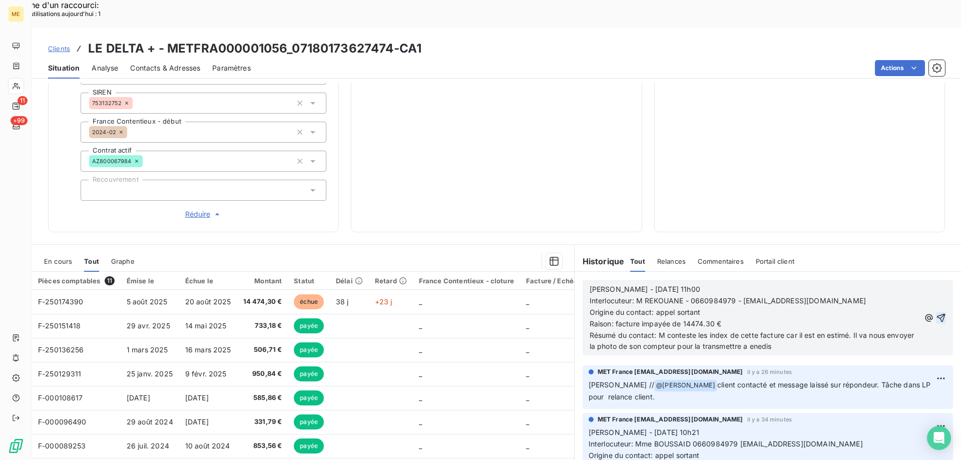
click at [936, 313] on icon "button" at bounding box center [941, 318] width 10 height 10
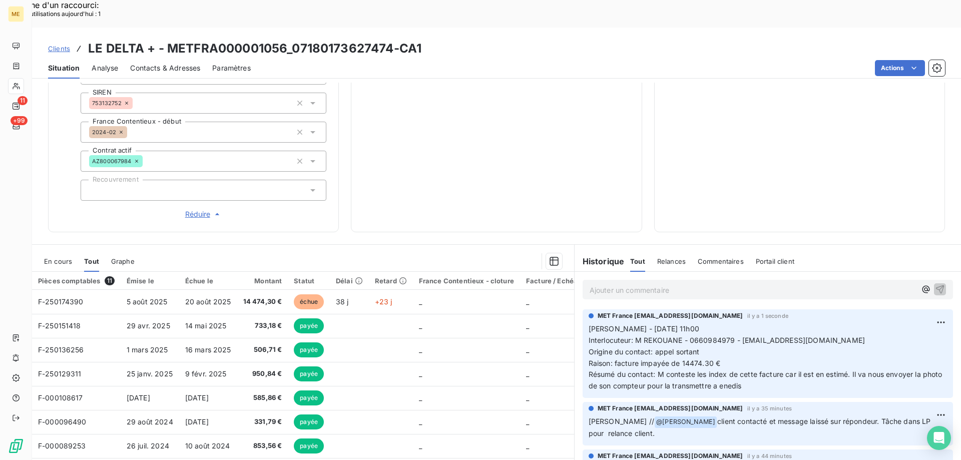
click at [59, 251] on div "En cours" at bounding box center [58, 261] width 28 height 21
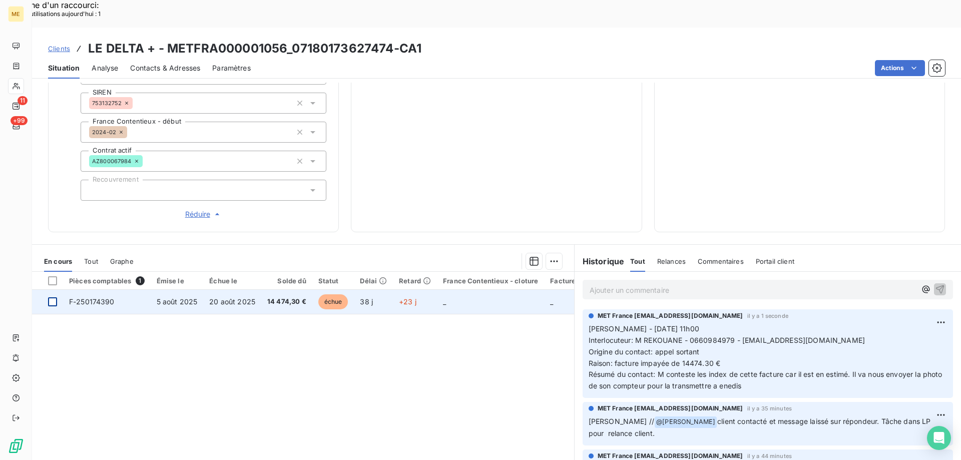
click at [48, 297] on div at bounding box center [52, 301] width 9 height 9
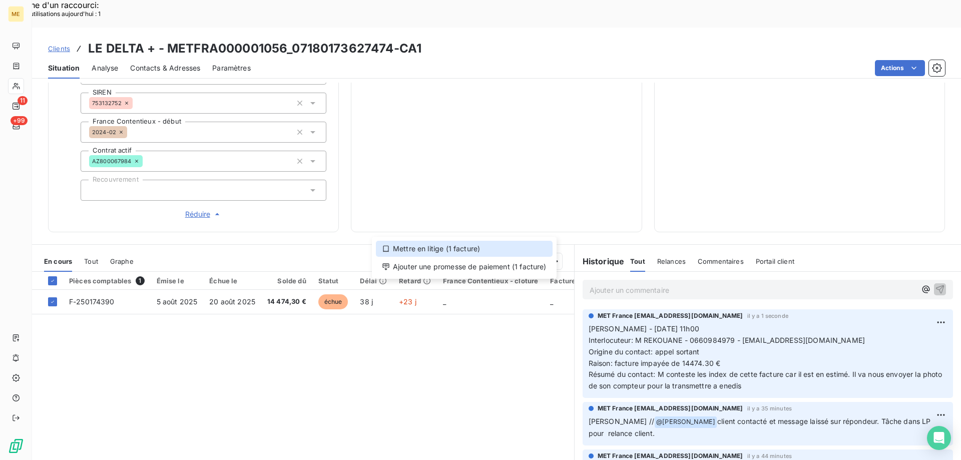
click at [478, 247] on div "Mettre en litige (1 facture)" at bounding box center [464, 249] width 177 height 16
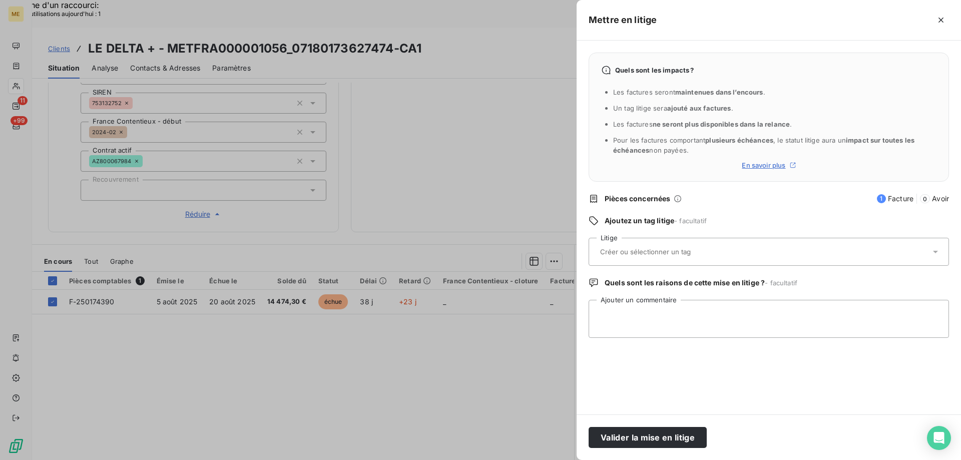
click at [645, 252] on input "text" at bounding box center [672, 251] width 146 height 9
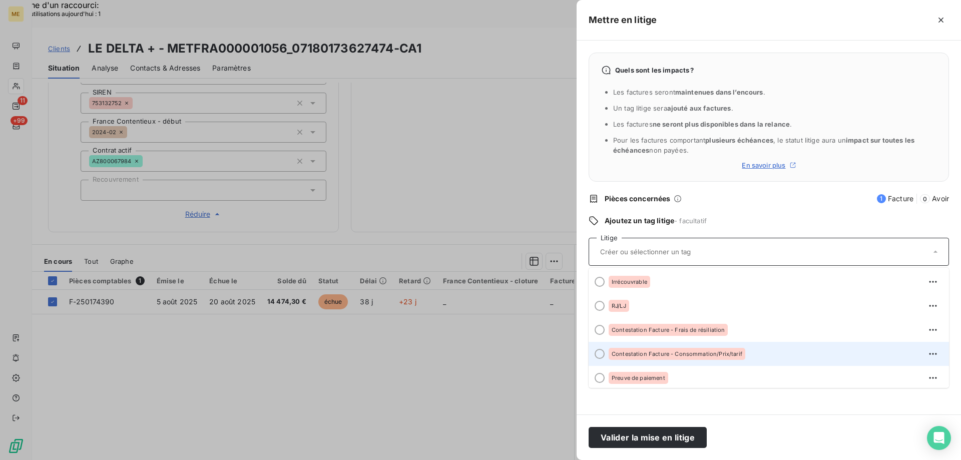
click at [598, 353] on div at bounding box center [599, 354] width 10 height 10
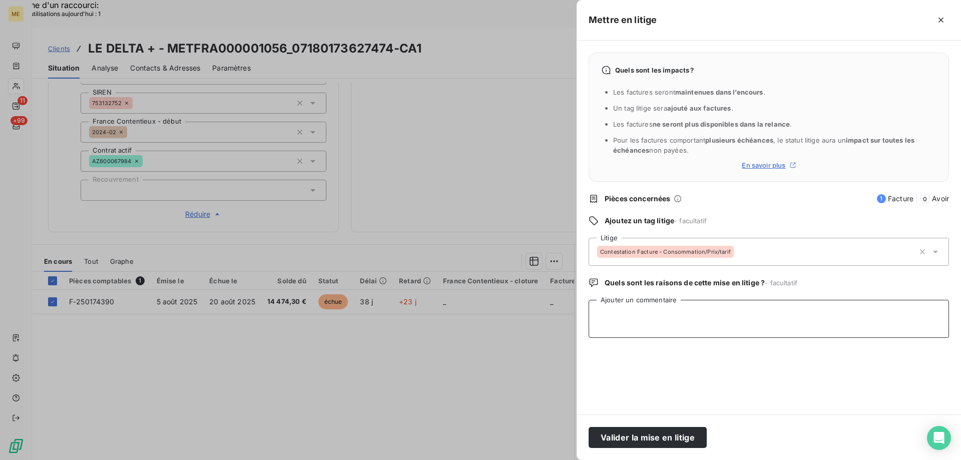
click at [625, 320] on textarea "Ajouter un commentaire" at bounding box center [768, 319] width 360 height 38
type textarea "[PERSON_NAME] // consommation estimée M va envoyer la photo de son compteur"
click at [651, 445] on button "Valider la mise en litige" at bounding box center [647, 437] width 118 height 21
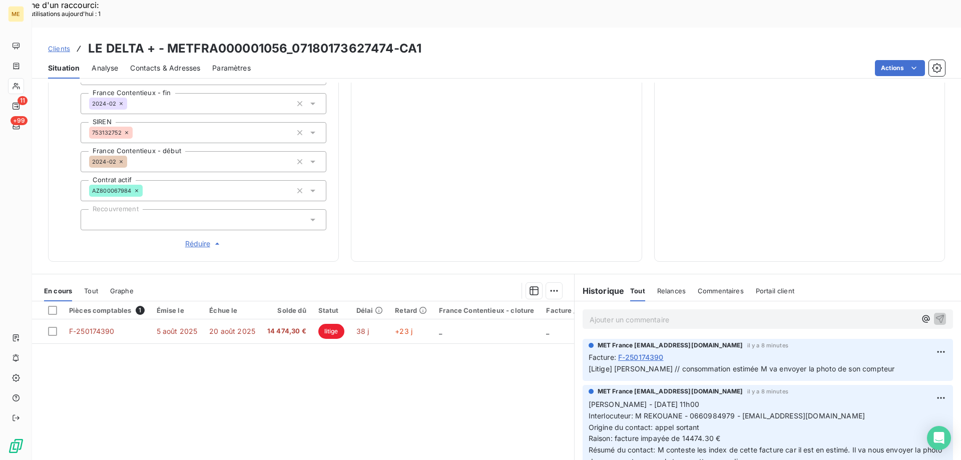
scroll to position [238, 0]
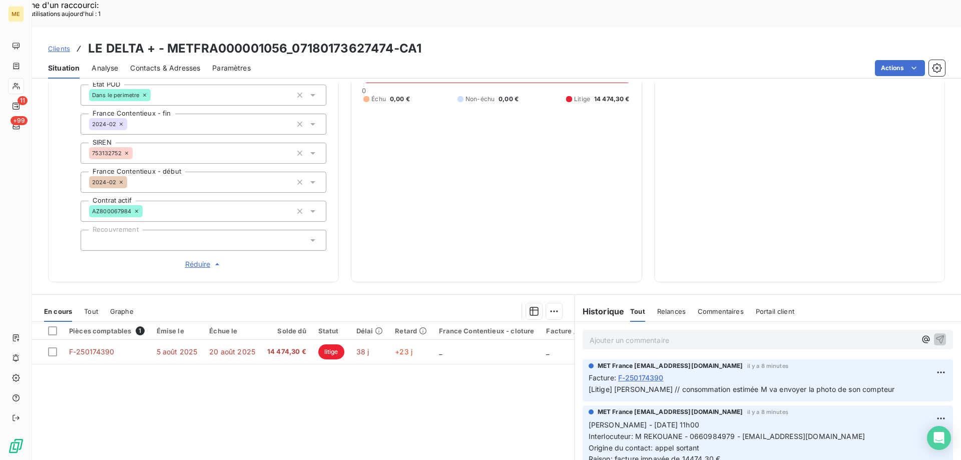
click at [57, 45] on span "Clients" at bounding box center [59, 49] width 22 height 8
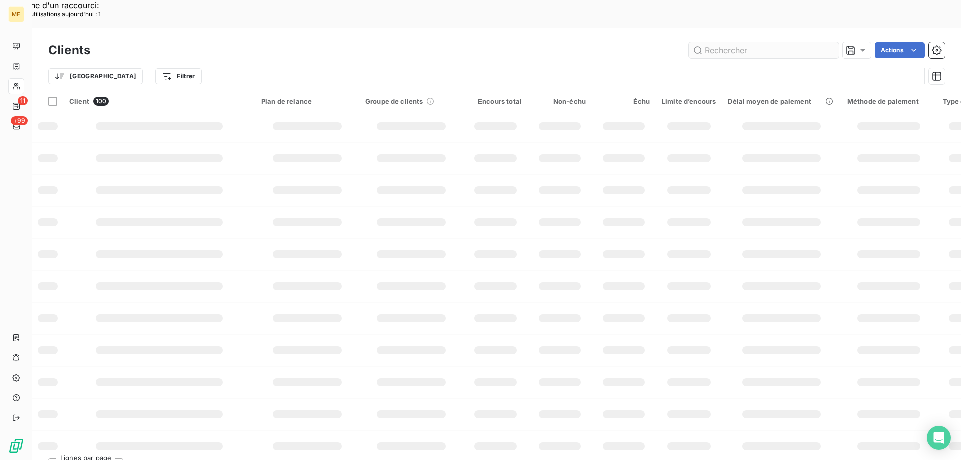
click at [726, 42] on input "text" at bounding box center [764, 50] width 150 height 16
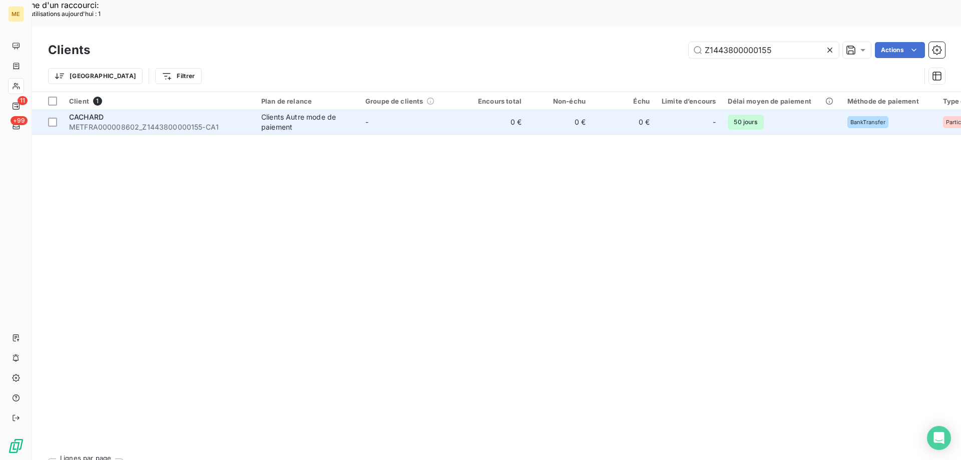
type input "Z1443800000155"
click at [146, 122] on span "METFRA000008602_Z1443800000155-CA1" at bounding box center [159, 127] width 180 height 10
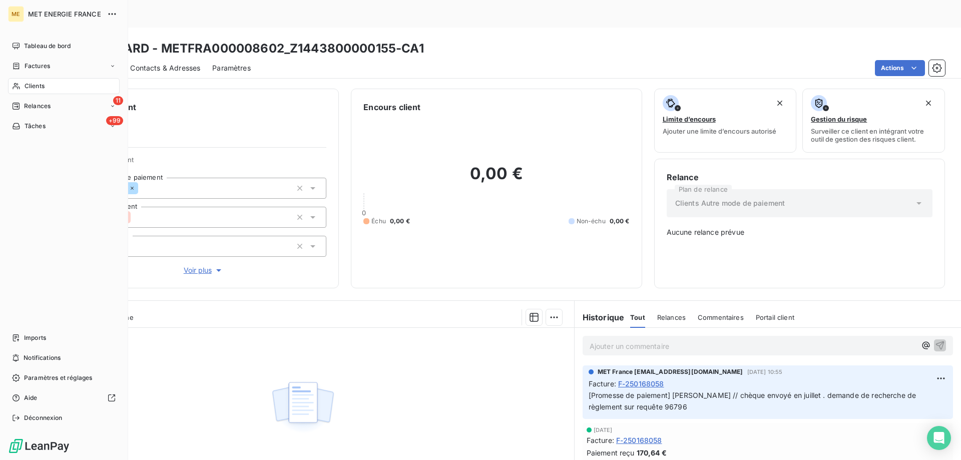
click at [30, 105] on span "Relances" at bounding box center [37, 106] width 27 height 9
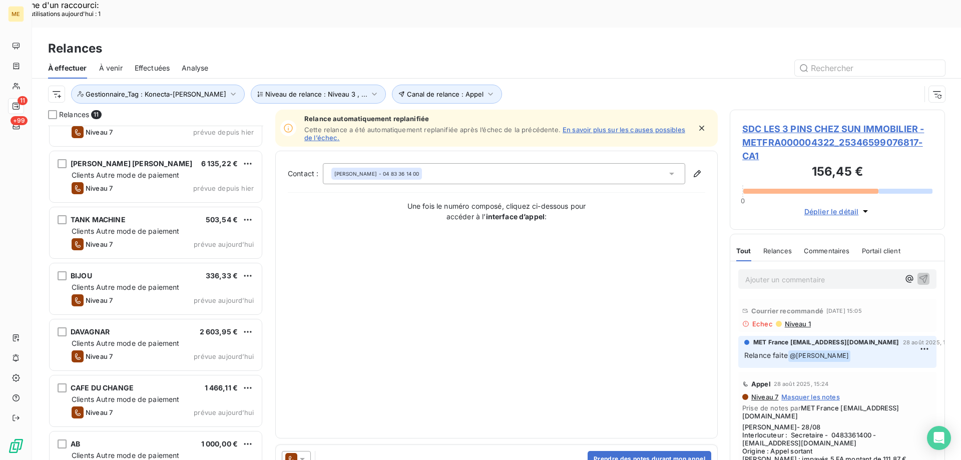
scroll to position [255, 0]
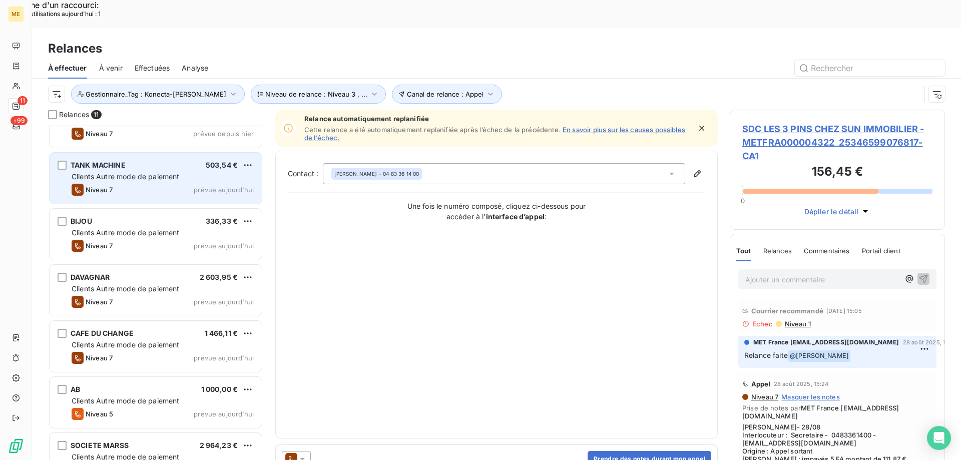
click at [135, 184] on div "Niveau 7 prévue aujourd’hui" at bounding box center [163, 190] width 182 height 12
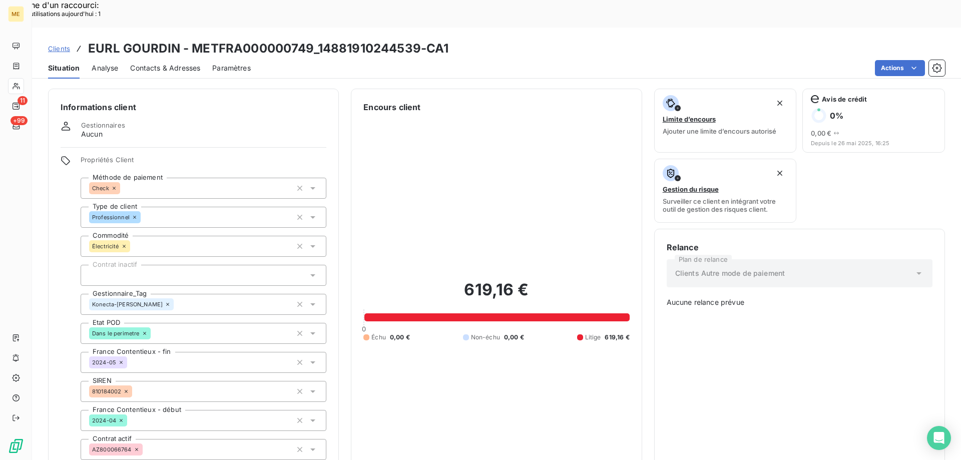
scroll to position [288, 0]
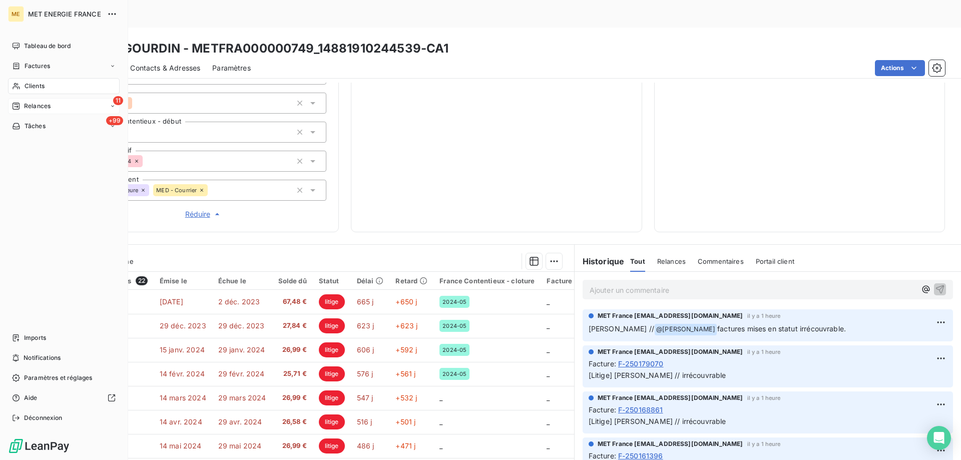
click at [24, 109] on div "Relances" at bounding box center [31, 106] width 39 height 9
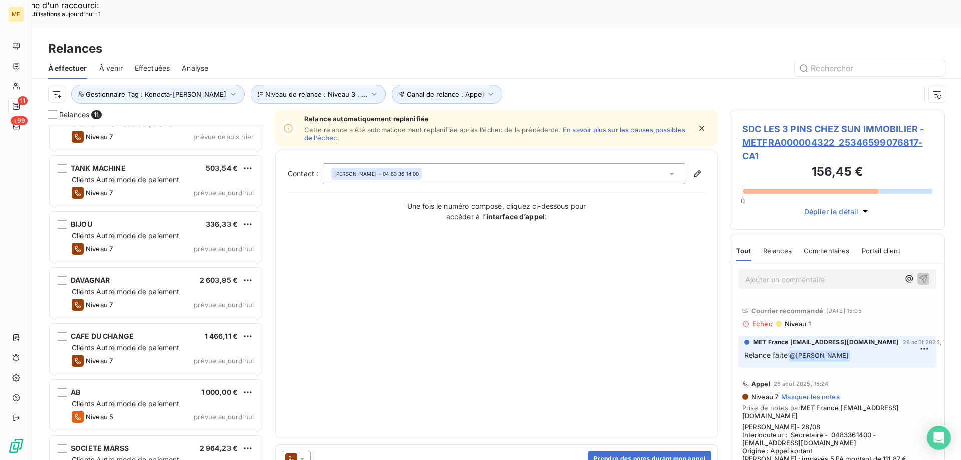
scroll to position [255, 0]
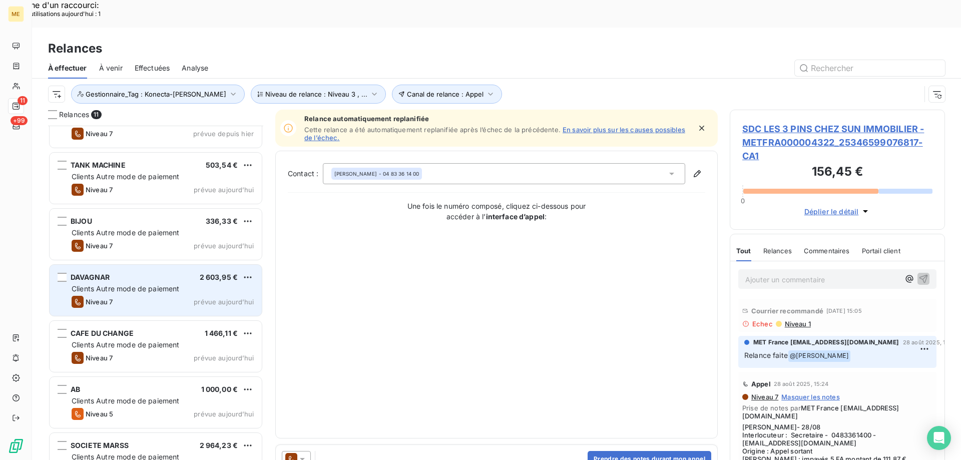
click at [113, 266] on div "DAVAGNAR 2 603,95 € Clients Autre mode de paiement Niveau 7 prévue [DATE]" at bounding box center [156, 290] width 212 height 51
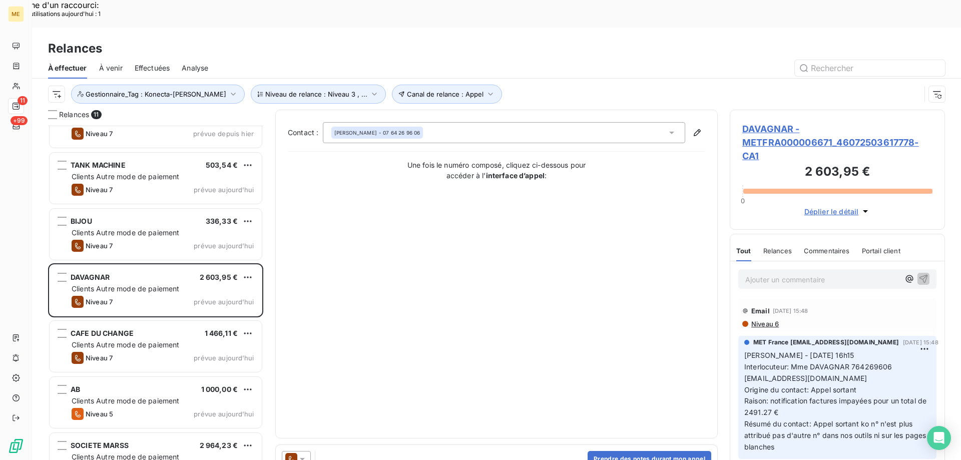
click at [770, 122] on span "DAVAGNAR - METFRA000006671_46072503617778-CA1" at bounding box center [837, 142] width 190 height 41
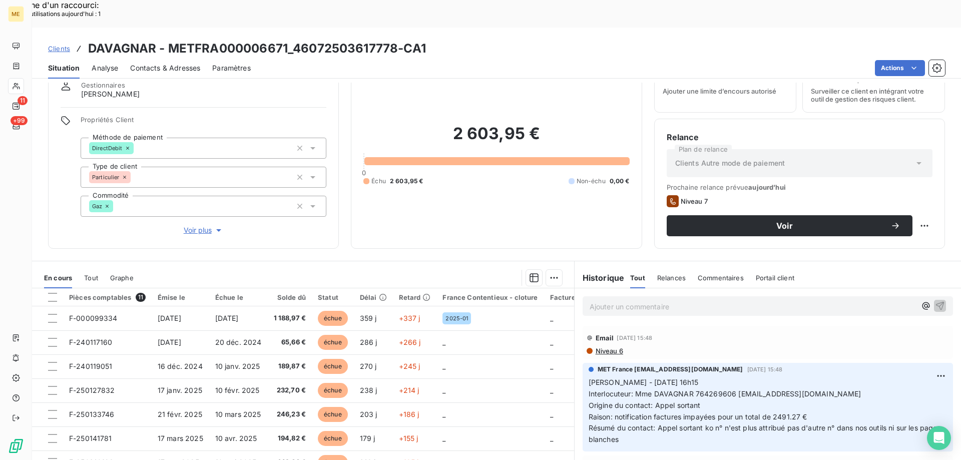
scroll to position [64, 0]
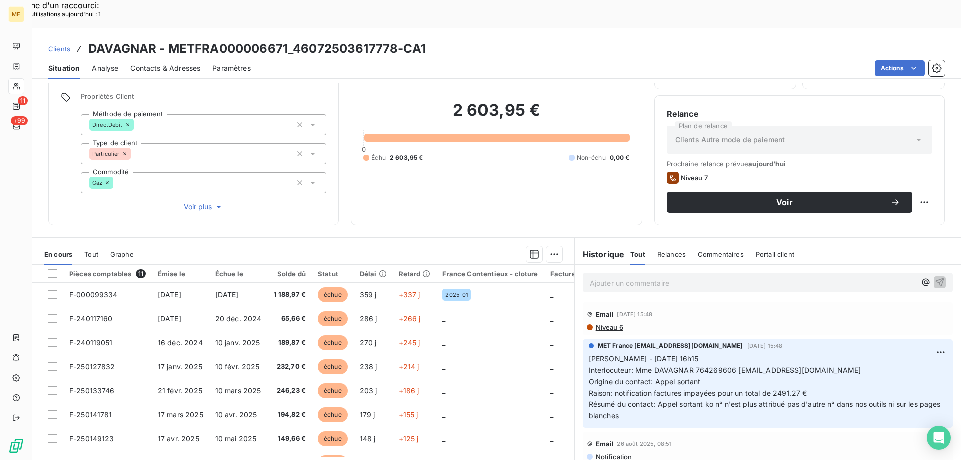
click at [209, 202] on span "Voir plus" at bounding box center [204, 207] width 40 height 10
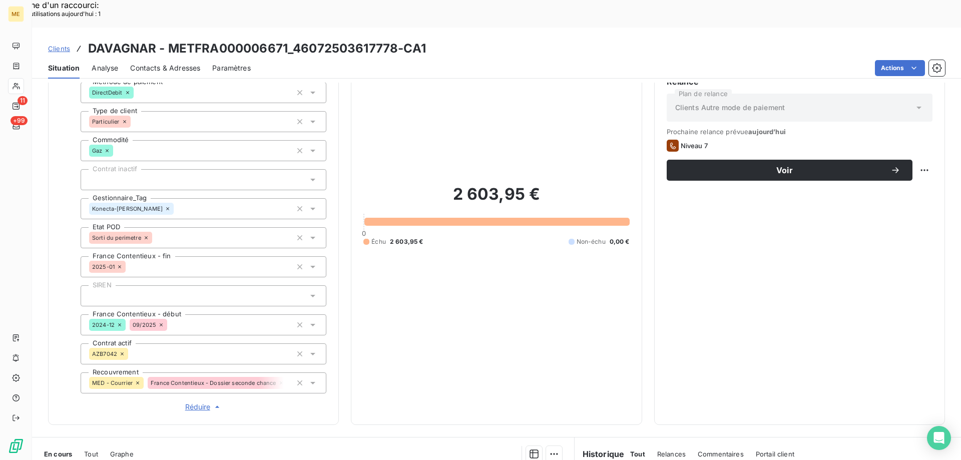
scroll to position [288, 0]
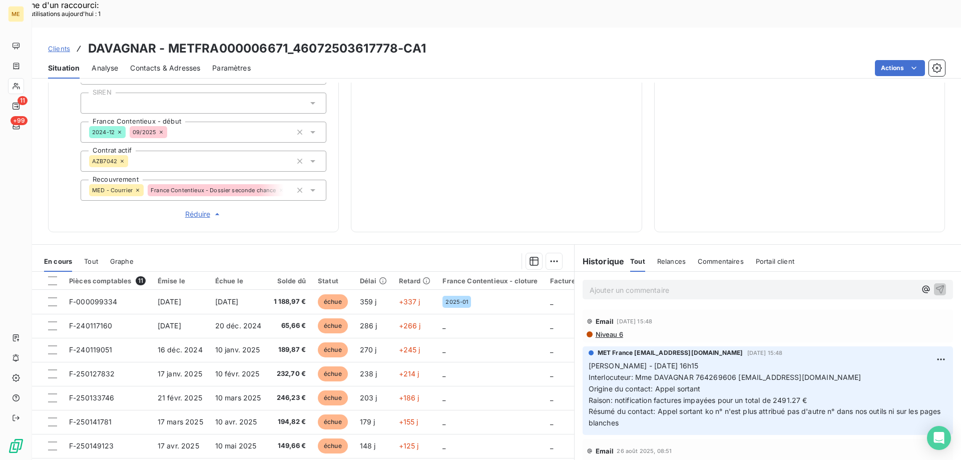
click at [596, 283] on div "Ajouter un commentaire ﻿" at bounding box center [752, 290] width 326 height 14
click at [601, 284] on p "Ajouter un commentaire ﻿" at bounding box center [752, 290] width 326 height 13
click at [935, 284] on icon "button" at bounding box center [940, 289] width 10 height 10
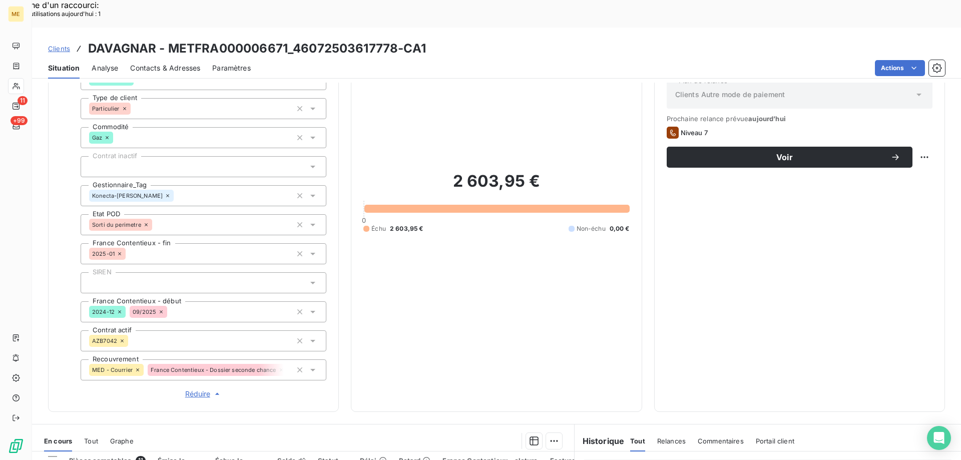
scroll to position [0, 0]
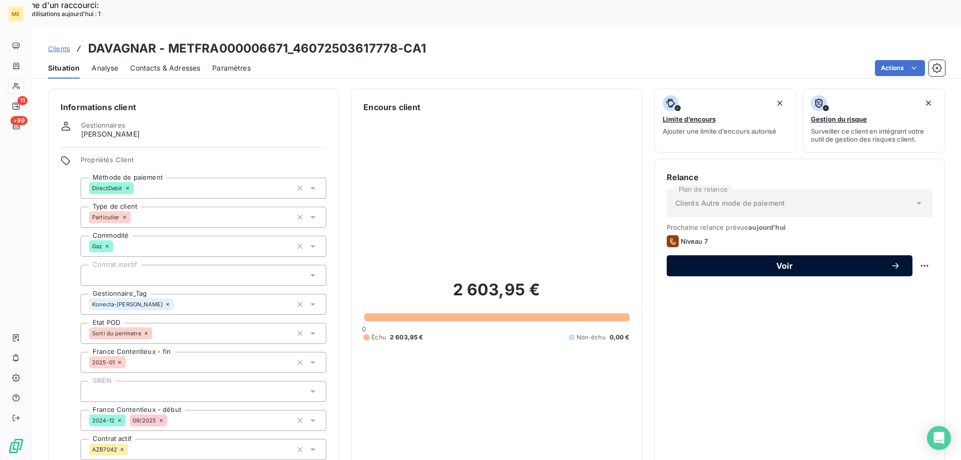
click at [800, 261] on div "Voir" at bounding box center [790, 266] width 222 height 10
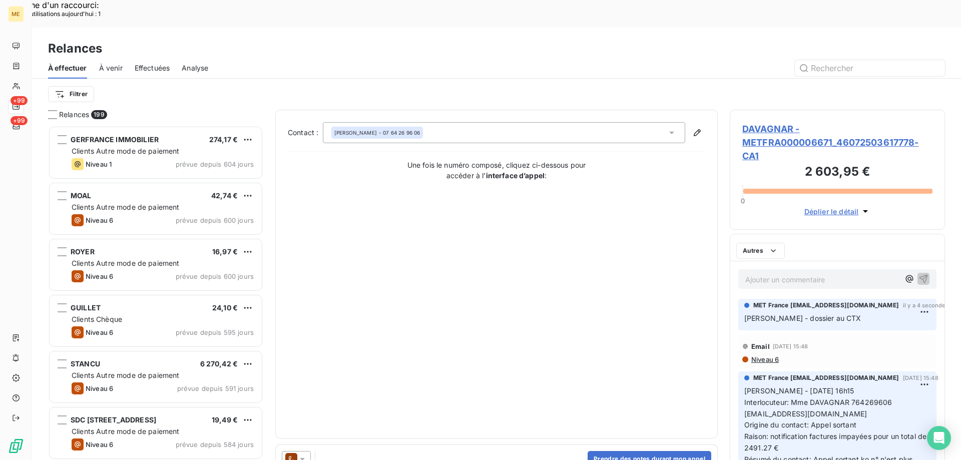
scroll to position [354, 208]
click at [309, 451] on div at bounding box center [296, 459] width 29 height 16
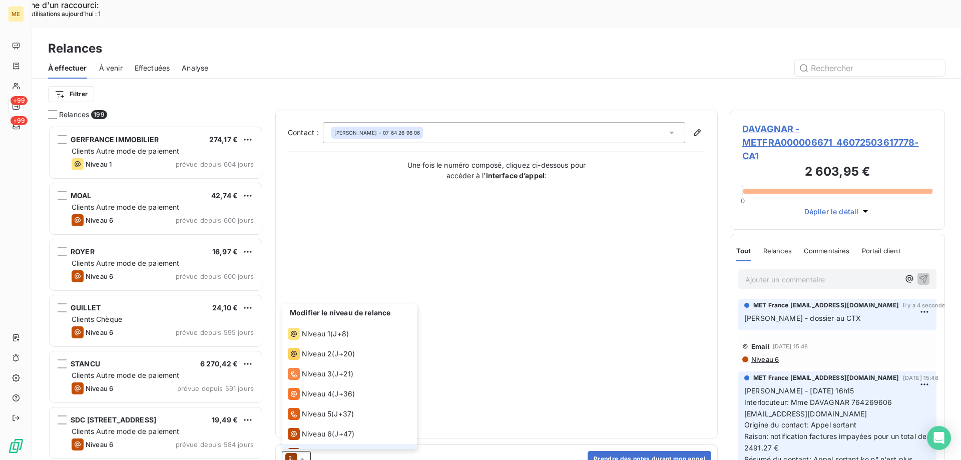
scroll to position [15, 0]
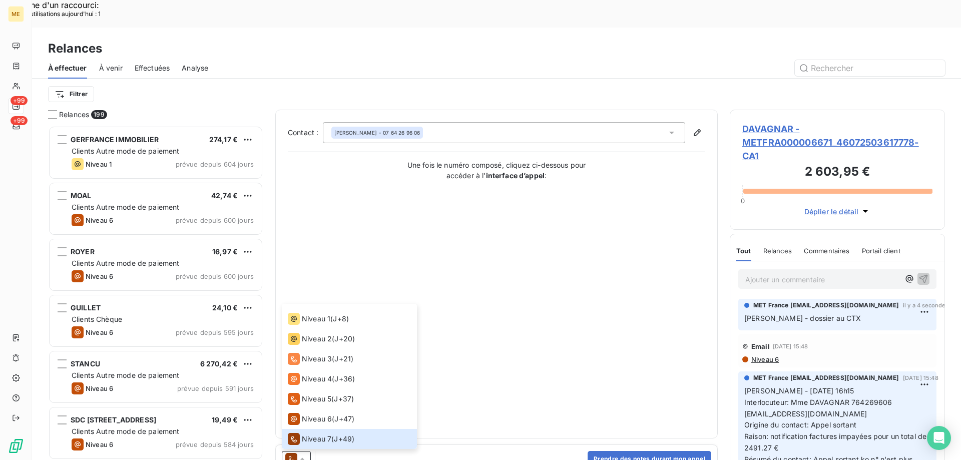
click at [596, 331] on div "Contact : LAURA DAVAGNAR - 07 64 26 96 06 Une fois le numéro composé, cliquez c…" at bounding box center [496, 274] width 417 height 304
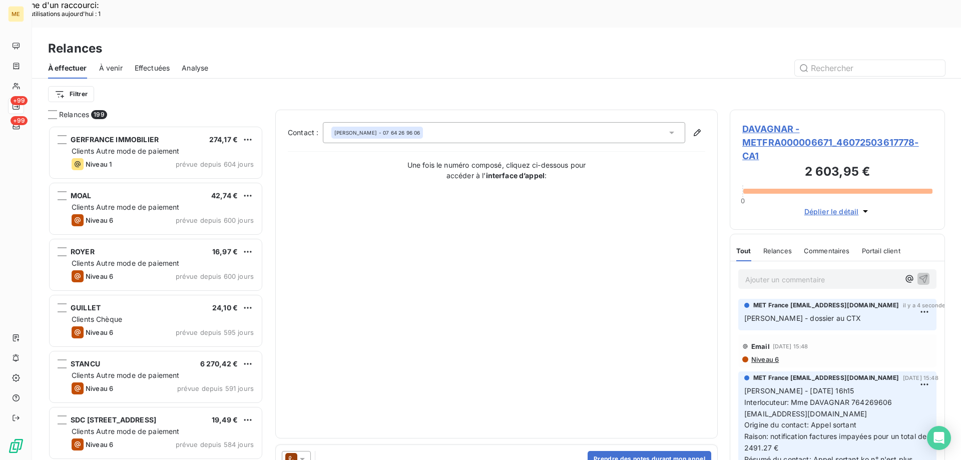
click at [762, 122] on span "DAVAGNAR - METFRA000006671_46072503617778-CA1" at bounding box center [837, 142] width 190 height 41
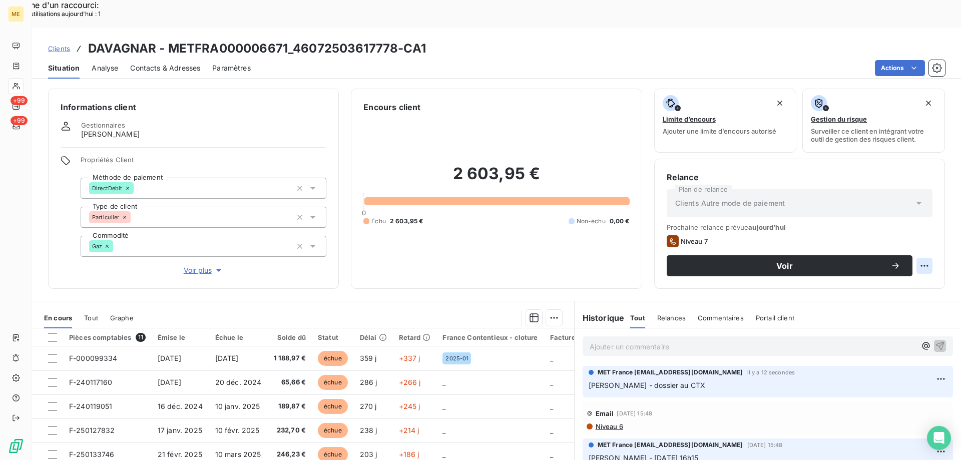
click at [898, 258] on div "Replanifier cette action" at bounding box center [876, 260] width 90 height 16
select select "8"
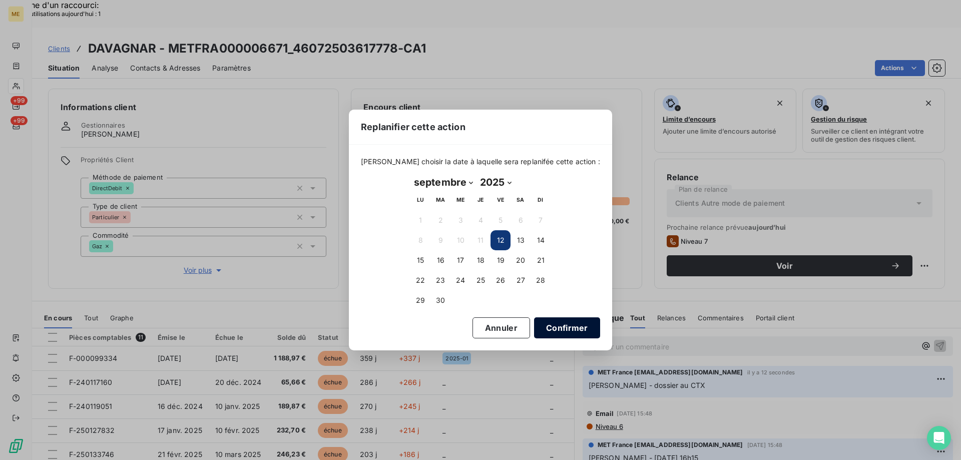
drag, startPoint x: 503, startPoint y: 258, endPoint x: 564, endPoint y: 326, distance: 91.8
click at [502, 258] on button "19" at bounding box center [500, 260] width 20 height 20
click at [569, 333] on button "Confirmer" at bounding box center [567, 327] width 66 height 21
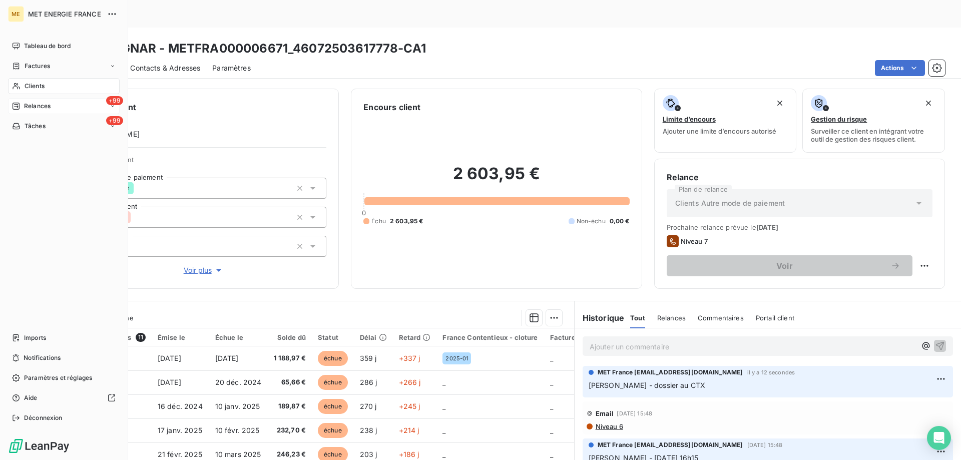
click at [23, 103] on div "Relances" at bounding box center [31, 106] width 39 height 9
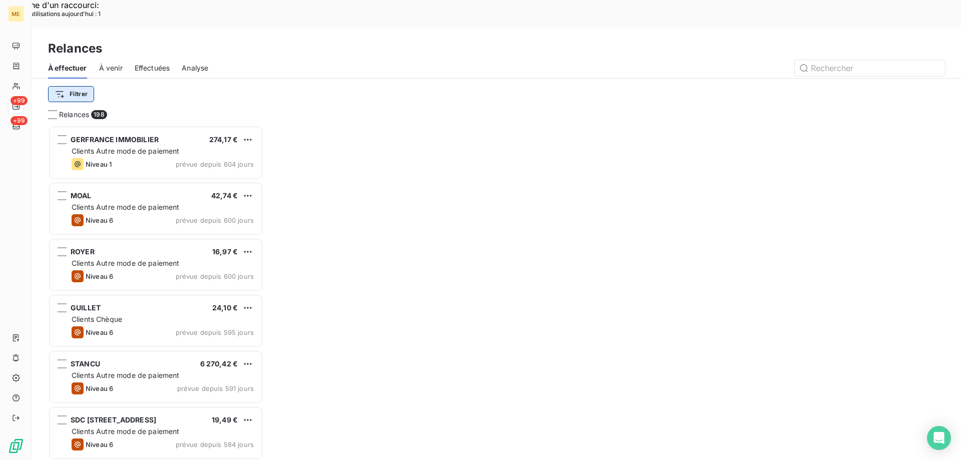
scroll to position [354, 208]
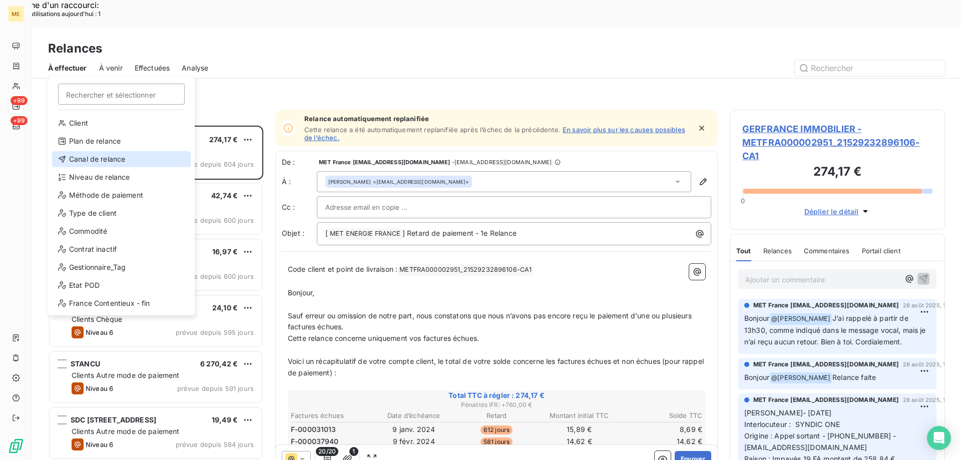
click at [125, 156] on div "Canal de relance" at bounding box center [121, 159] width 139 height 16
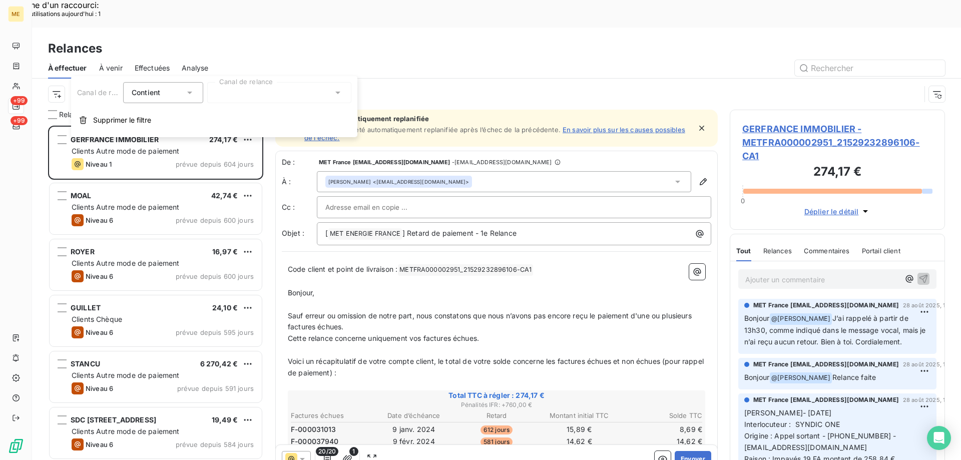
click at [239, 91] on div at bounding box center [279, 92] width 144 height 21
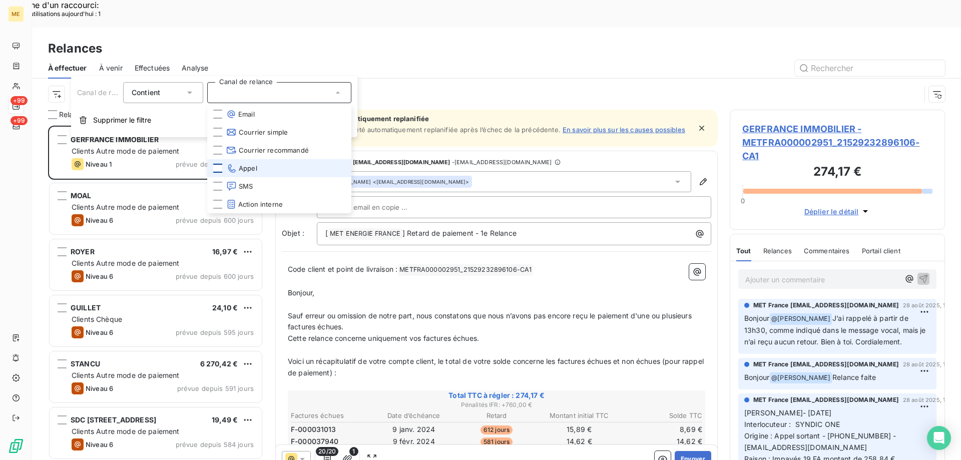
click at [216, 166] on div at bounding box center [217, 168] width 9 height 9
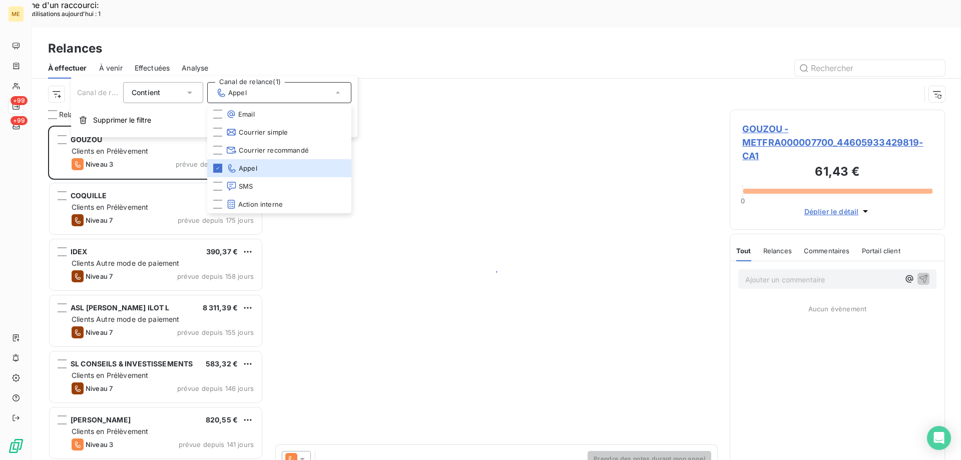
scroll to position [354, 208]
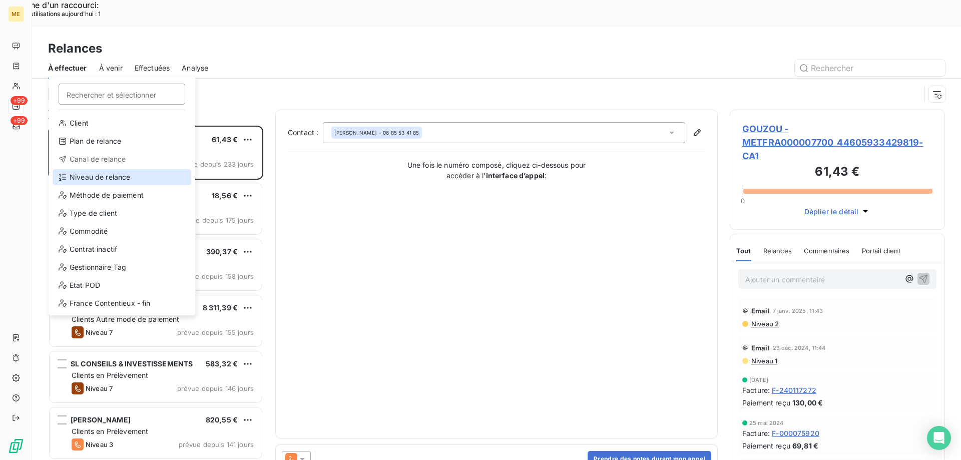
click at [126, 179] on div "Niveau de relance" at bounding box center [122, 177] width 139 height 16
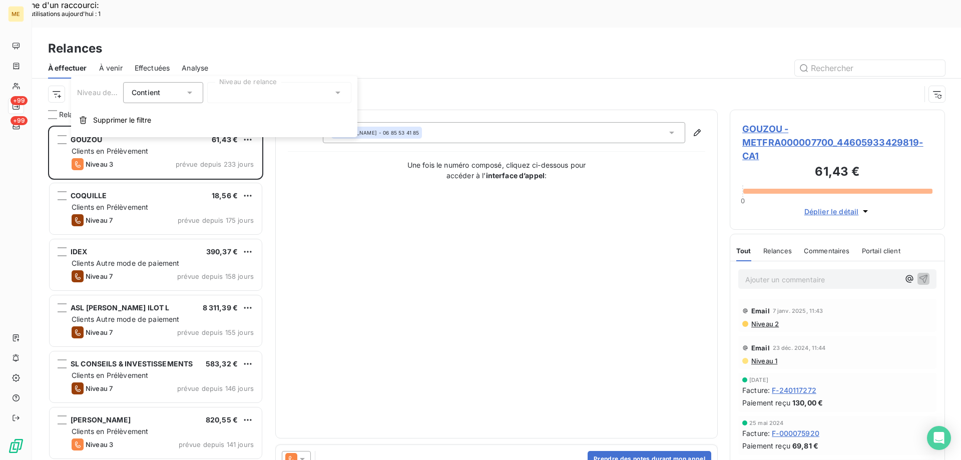
click at [237, 101] on div at bounding box center [279, 92] width 144 height 21
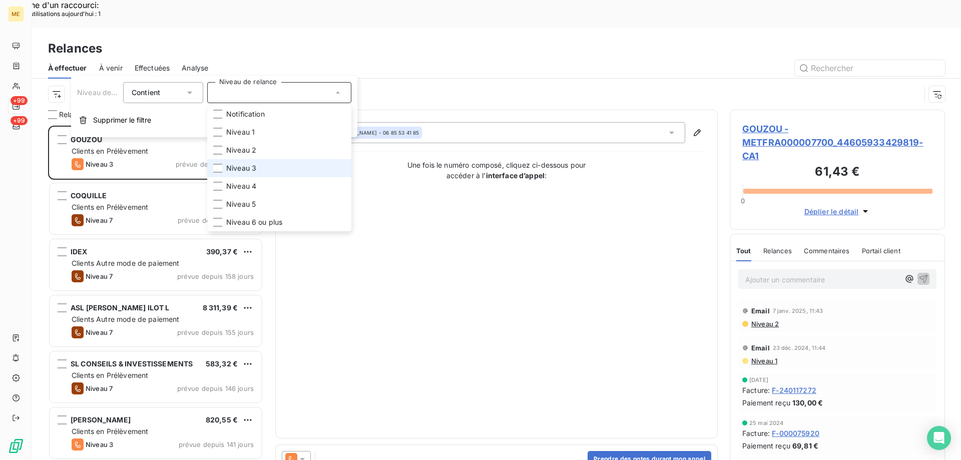
click at [241, 169] on span "Niveau 3" at bounding box center [241, 168] width 30 height 10
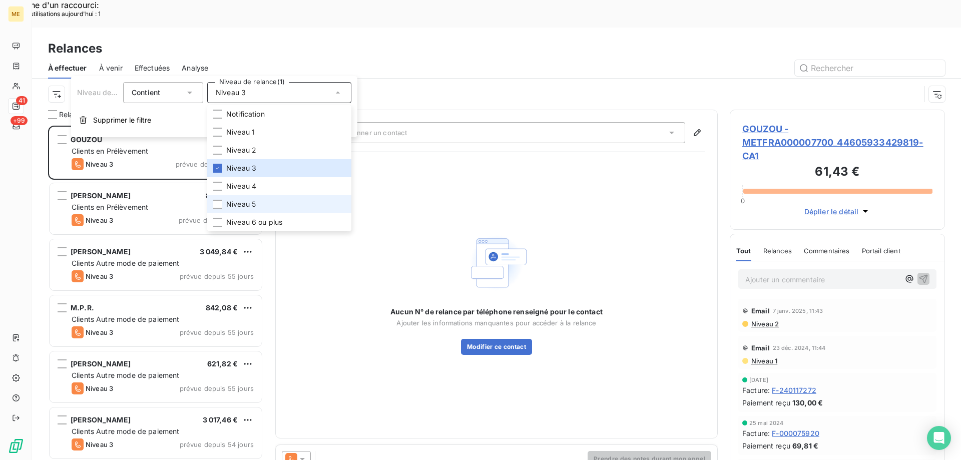
click at [251, 204] on span "Niveau 5" at bounding box center [241, 204] width 30 height 10
click at [253, 218] on span "Niveau 6 ou plus" at bounding box center [254, 222] width 56 height 10
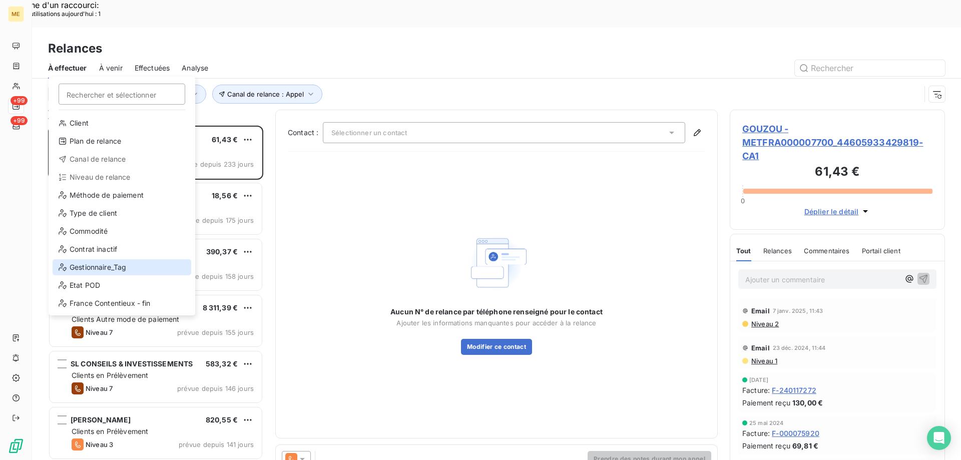
click at [102, 266] on div "Gestionnaire_Tag" at bounding box center [122, 267] width 139 height 16
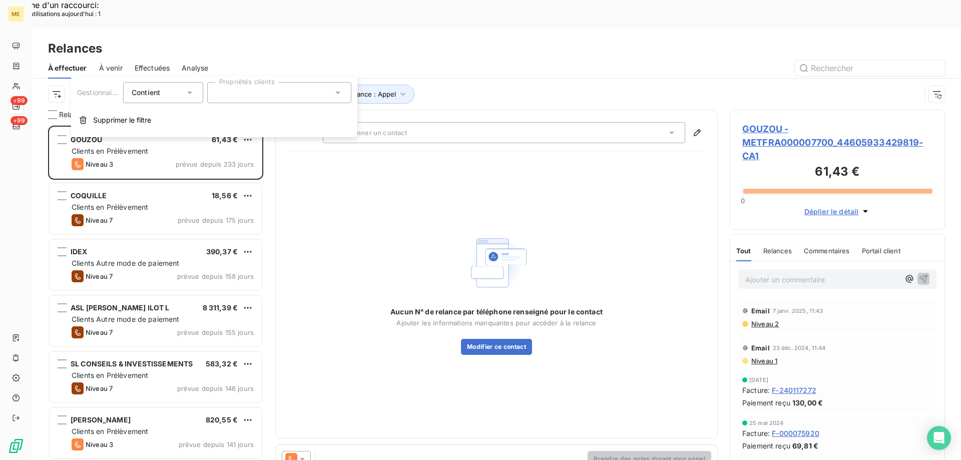
click at [266, 85] on div at bounding box center [279, 92] width 144 height 21
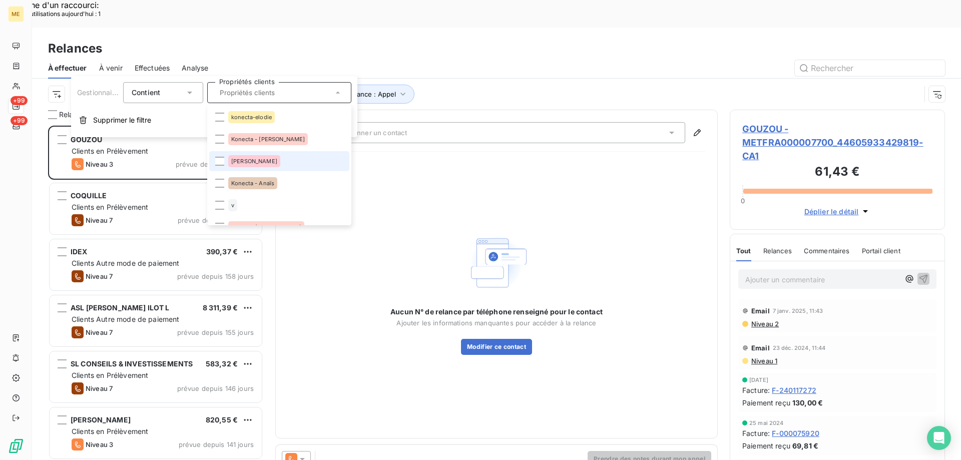
scroll to position [300, 0]
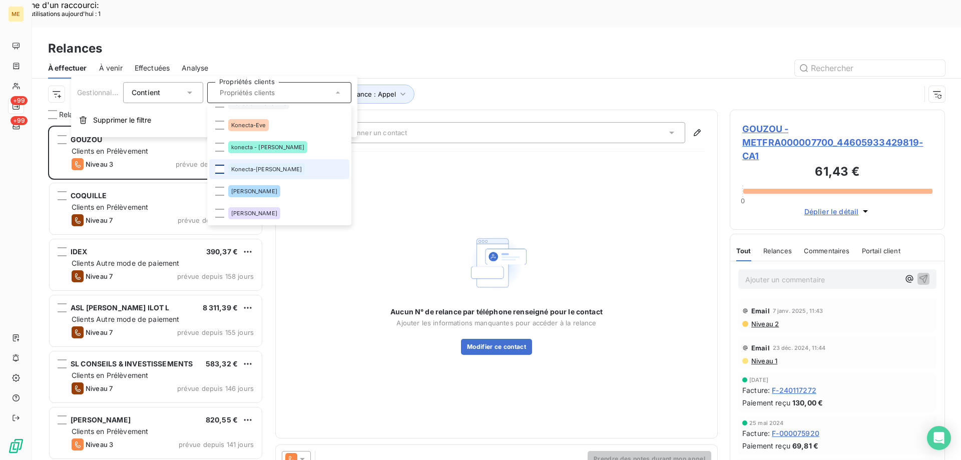
click at [216, 170] on div at bounding box center [219, 169] width 9 height 9
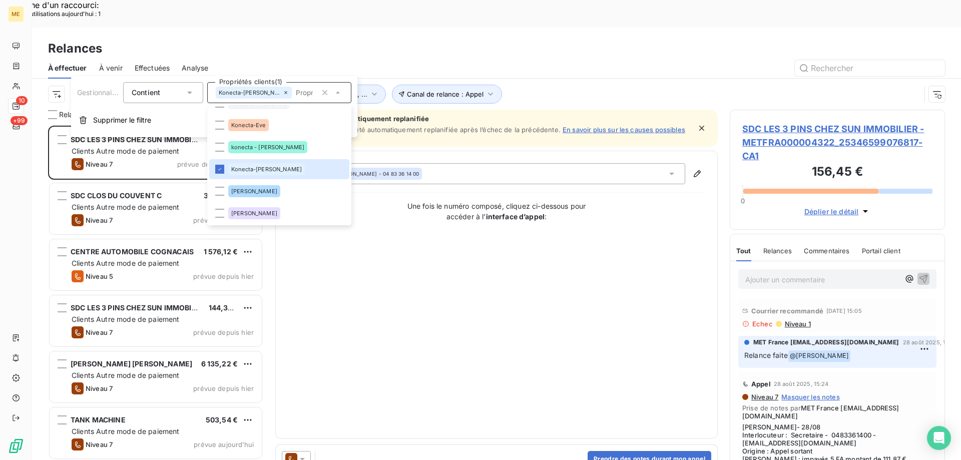
scroll to position [354, 208]
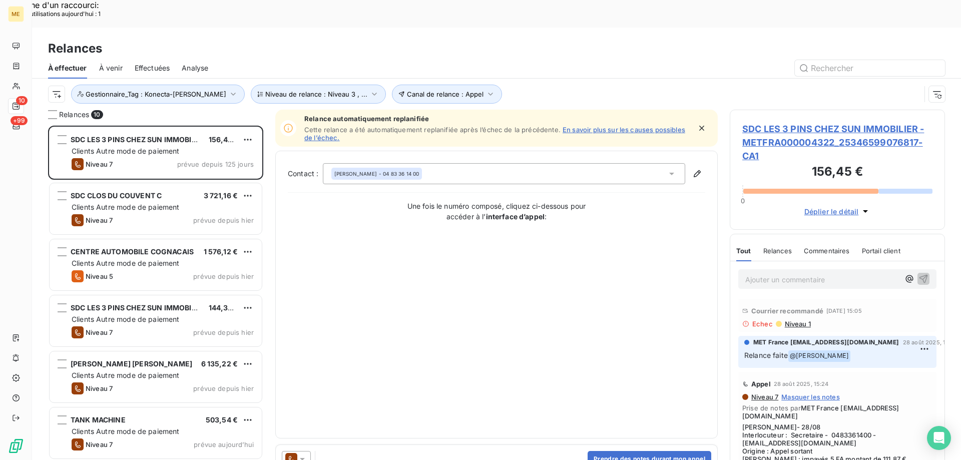
click at [486, 255] on div "Contact : Veronique POGGIOLI - 04 83 36 14 00 Une fois le numéro composé, cliqu…" at bounding box center [496, 294] width 417 height 263
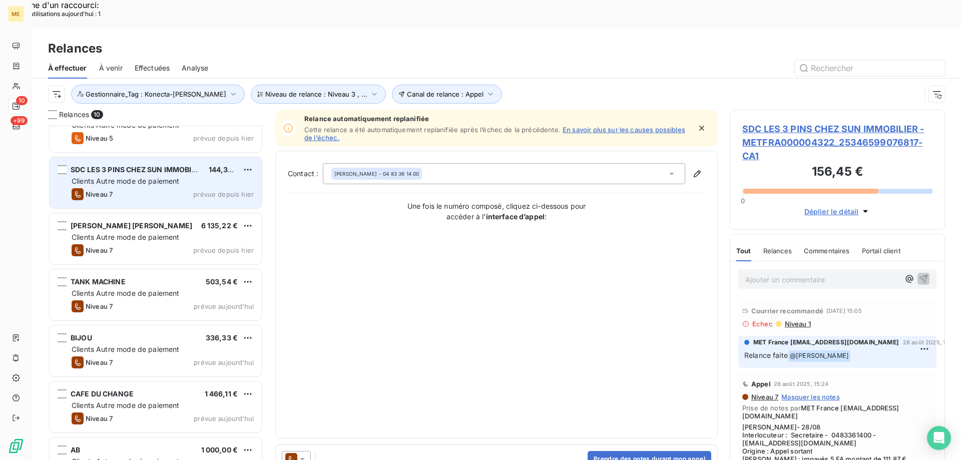
scroll to position [199, 0]
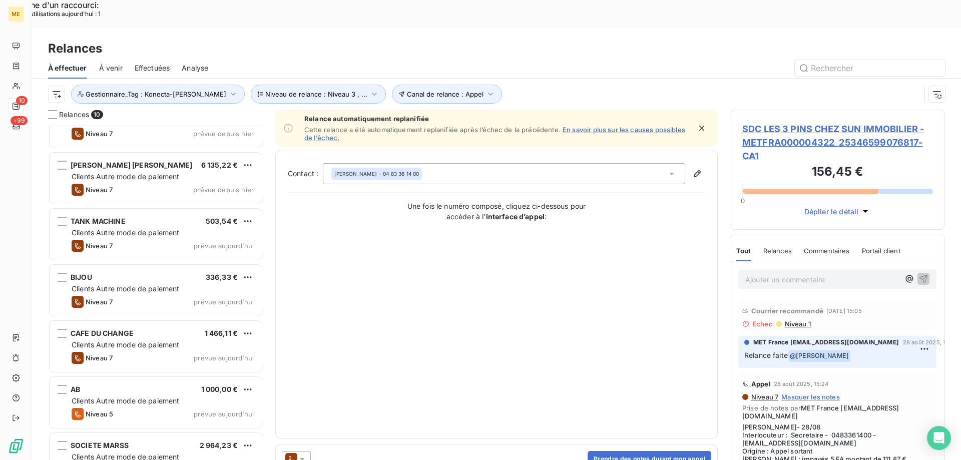
click at [114, 296] on div "Niveau 7 prévue aujourd’hui" at bounding box center [163, 302] width 182 height 12
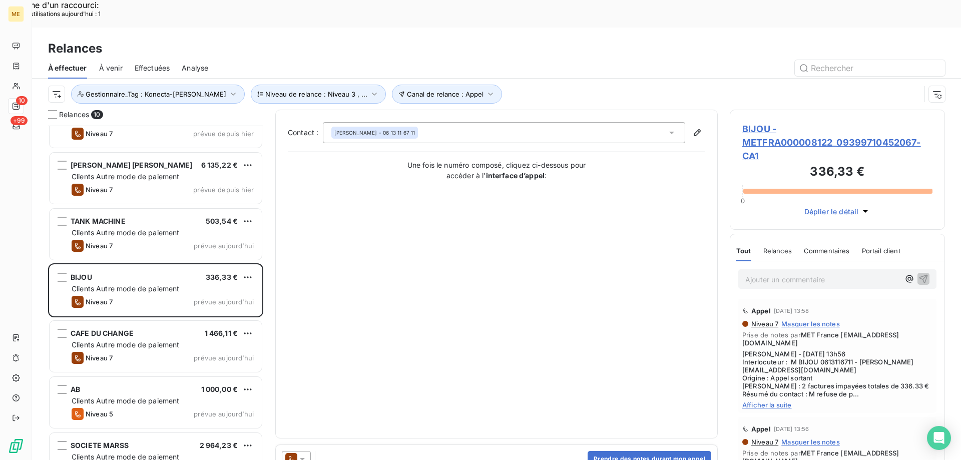
click at [743, 122] on span "BIJOU - METFRA000008122_09399710452067-CA1" at bounding box center [837, 142] width 190 height 41
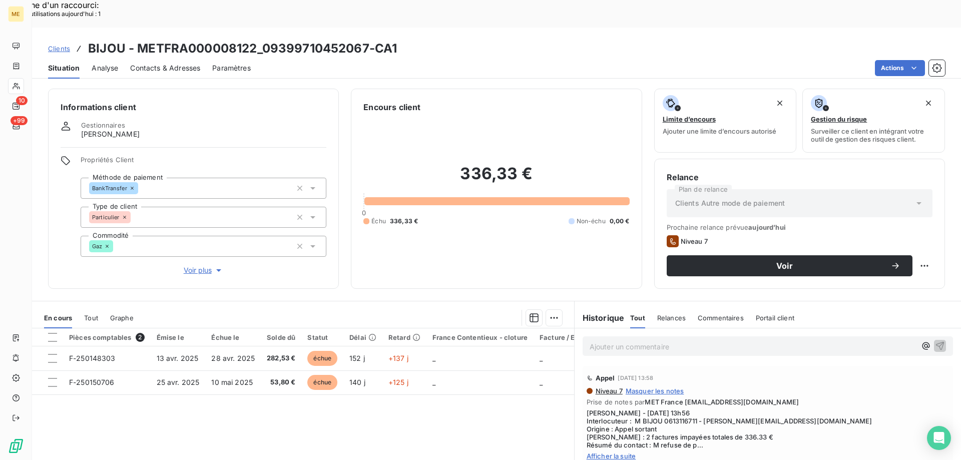
click at [210, 265] on span "Voir plus" at bounding box center [204, 270] width 40 height 10
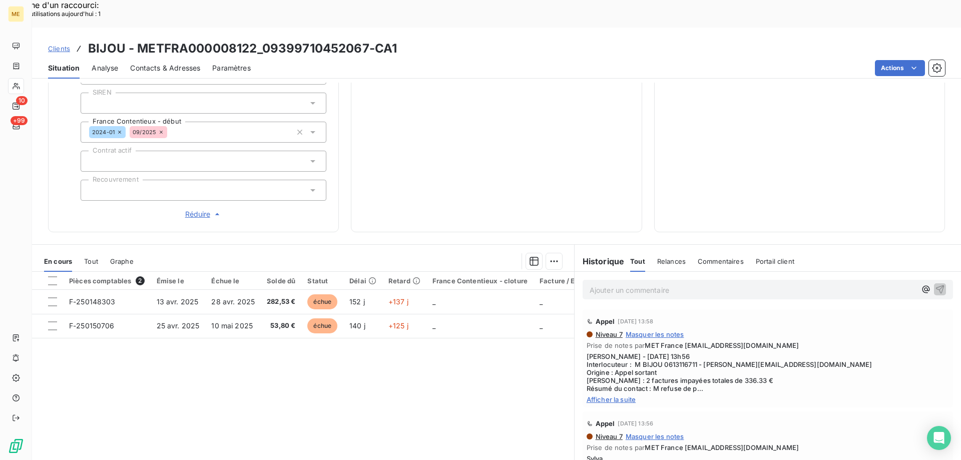
scroll to position [238, 0]
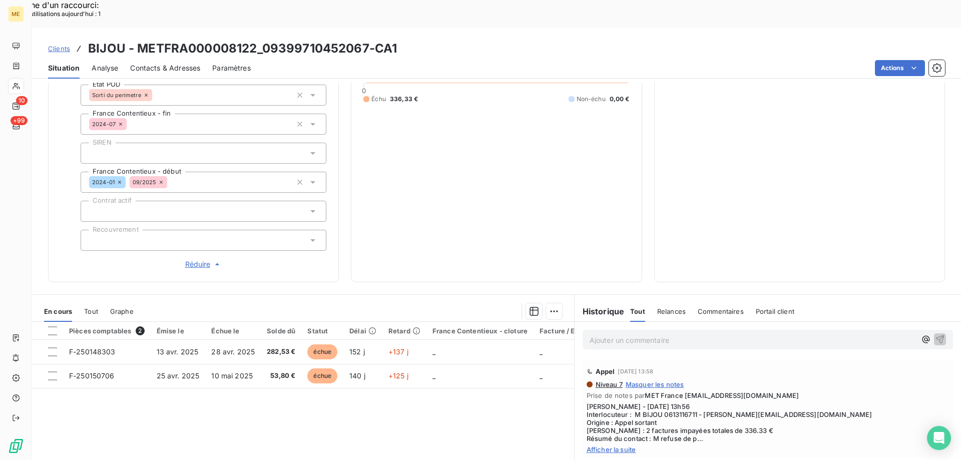
click at [589, 334] on p "Ajouter un commentaire ﻿" at bounding box center [752, 340] width 326 height 13
click at [936, 335] on icon "button" at bounding box center [940, 339] width 9 height 9
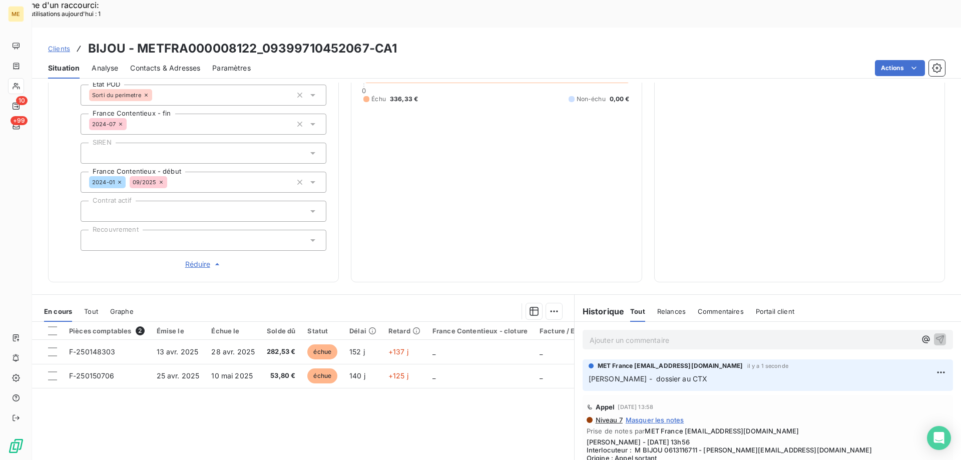
scroll to position [38, 0]
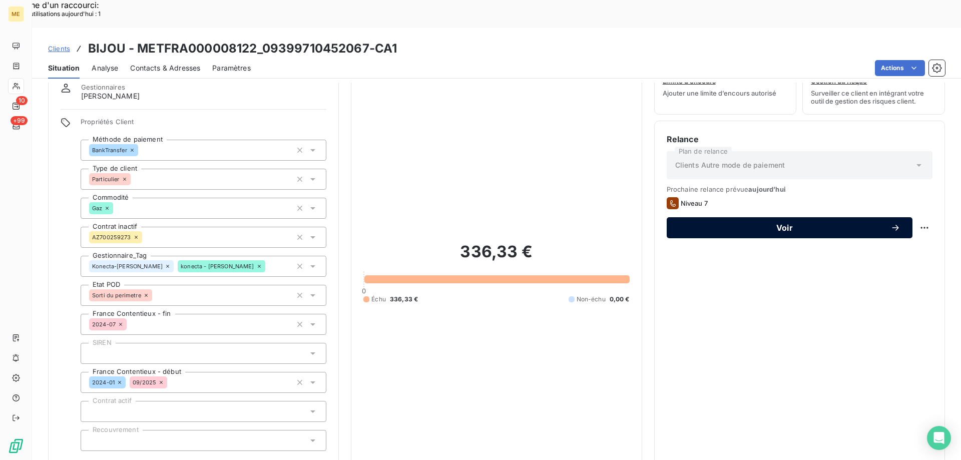
click at [784, 224] on span "Voir" at bounding box center [785, 228] width 212 height 8
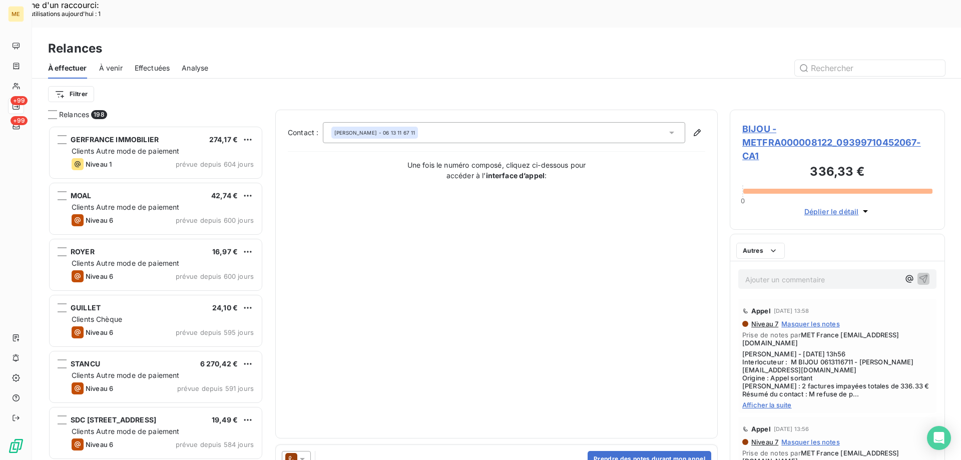
scroll to position [354, 208]
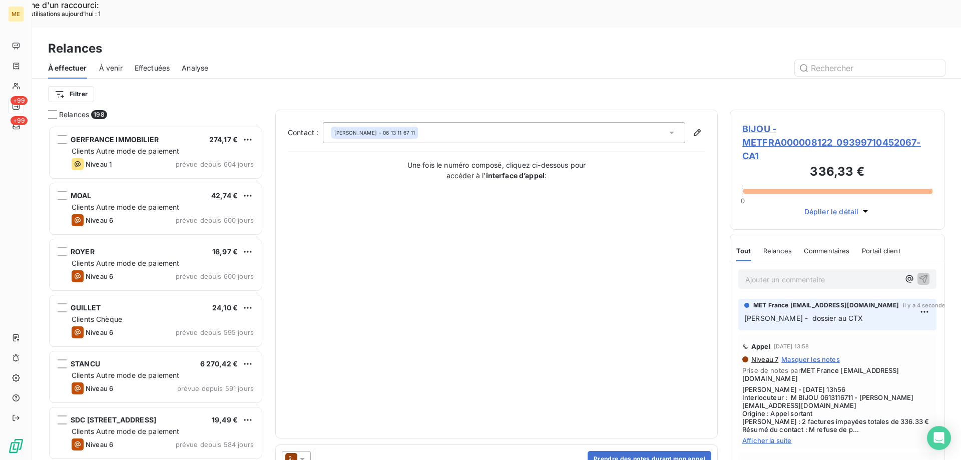
click at [305, 454] on icon at bounding box center [302, 459] width 10 height 10
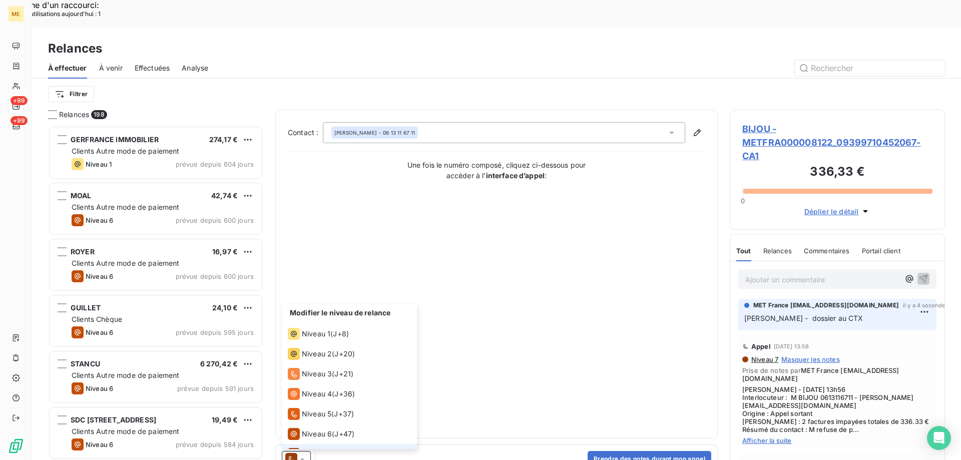
scroll to position [15, 0]
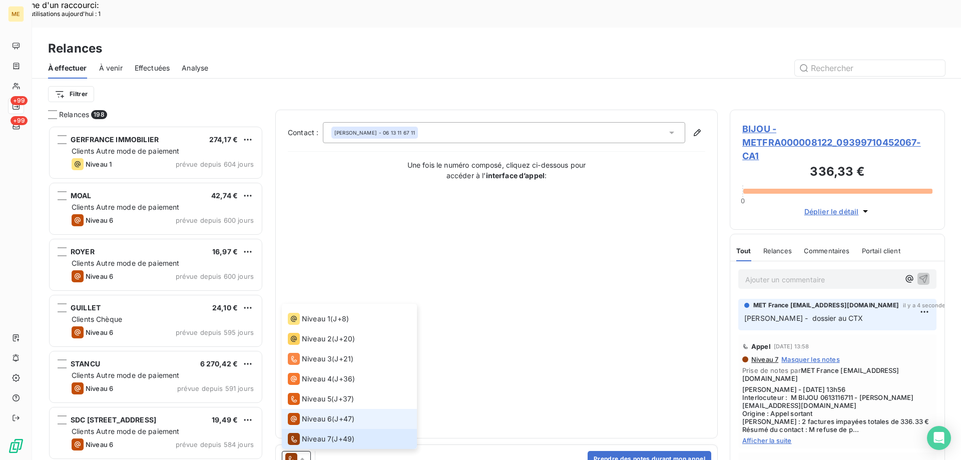
click at [315, 414] on span "Niveau 6" at bounding box center [317, 419] width 30 height 10
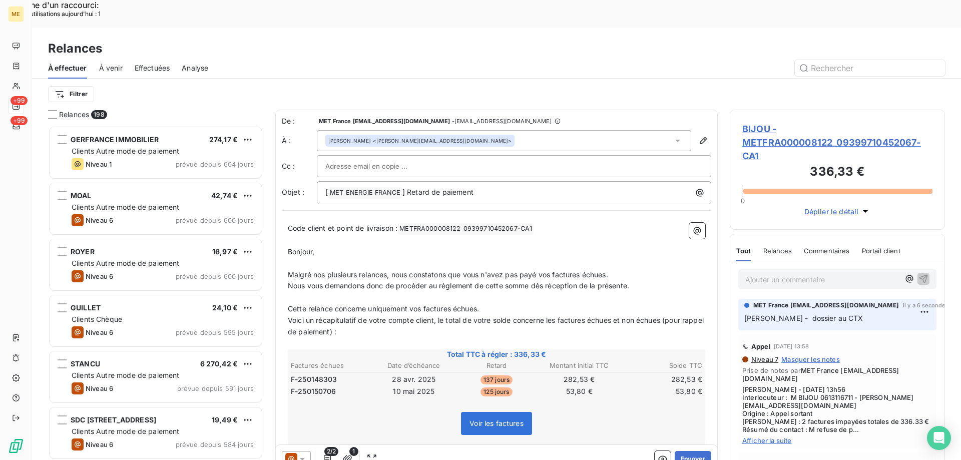
click at [672, 445] on div "2/2 1 Envoyer" at bounding box center [496, 459] width 441 height 28
click at [675, 451] on button "Envoyer" at bounding box center [693, 459] width 37 height 16
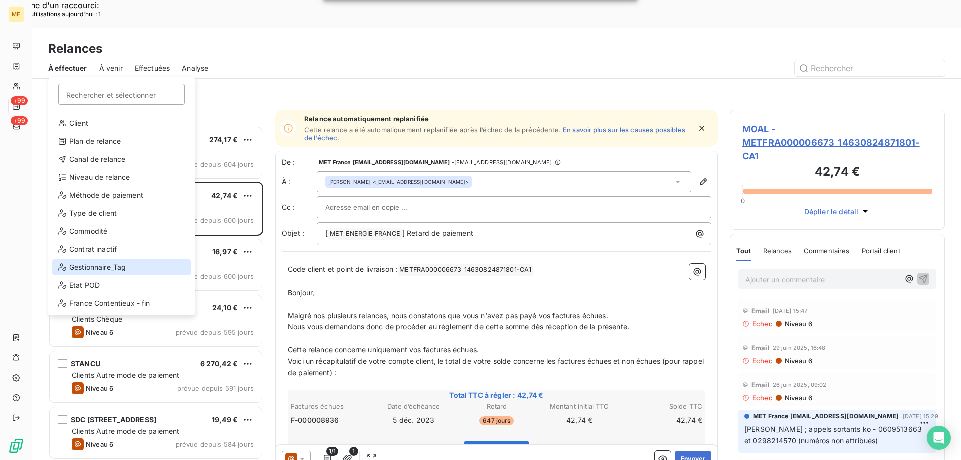
click at [91, 260] on div "Gestionnaire_Tag" at bounding box center [121, 267] width 139 height 16
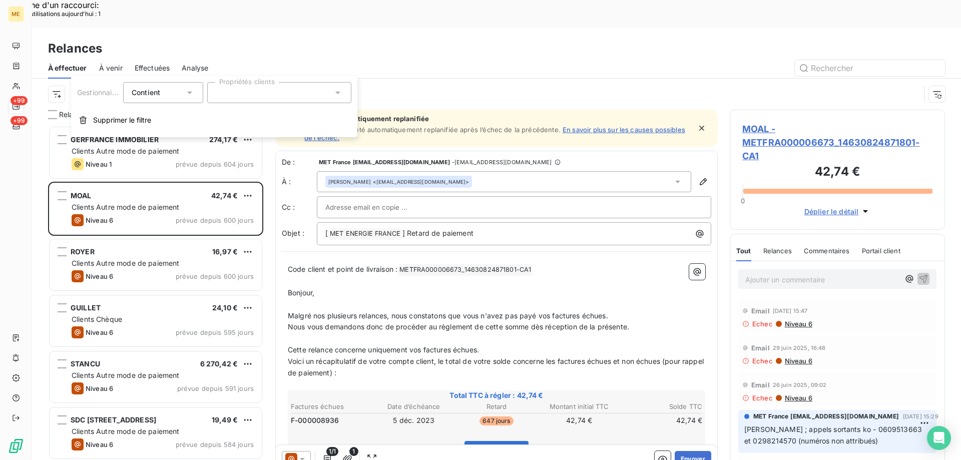
click at [262, 87] on div at bounding box center [279, 92] width 144 height 21
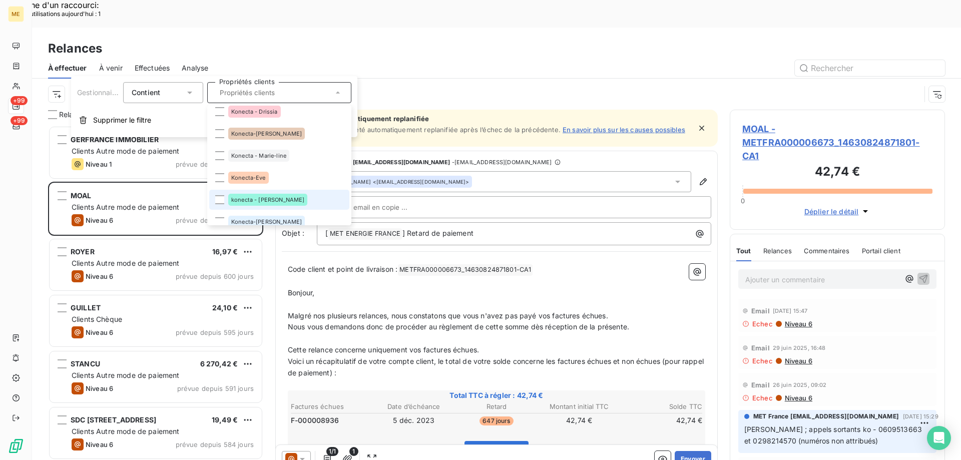
scroll to position [350, 0]
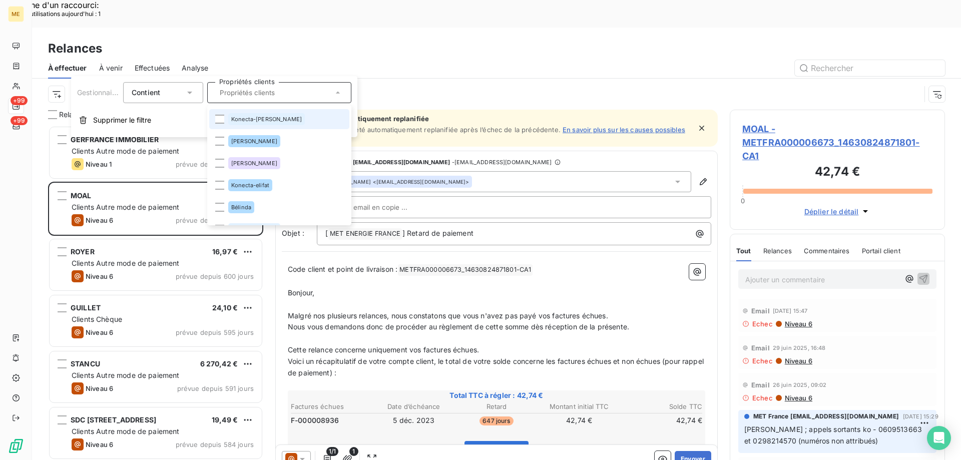
click at [261, 125] on li "Konecta-Sylvain" at bounding box center [279, 119] width 140 height 20
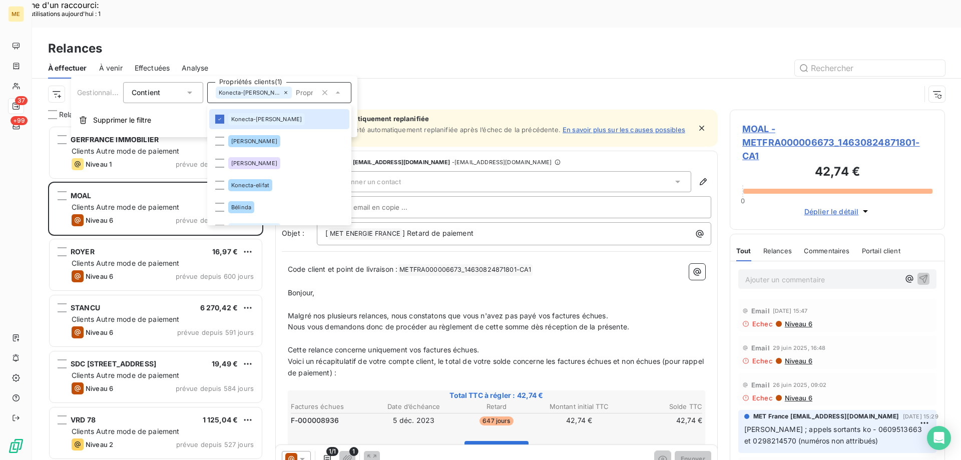
scroll to position [354, 208]
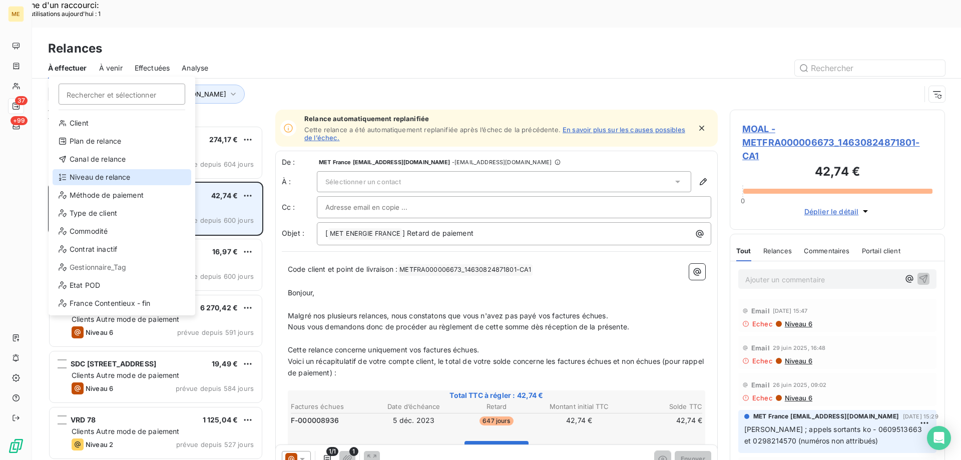
click at [81, 169] on div "Niveau de relance" at bounding box center [122, 177] width 139 height 16
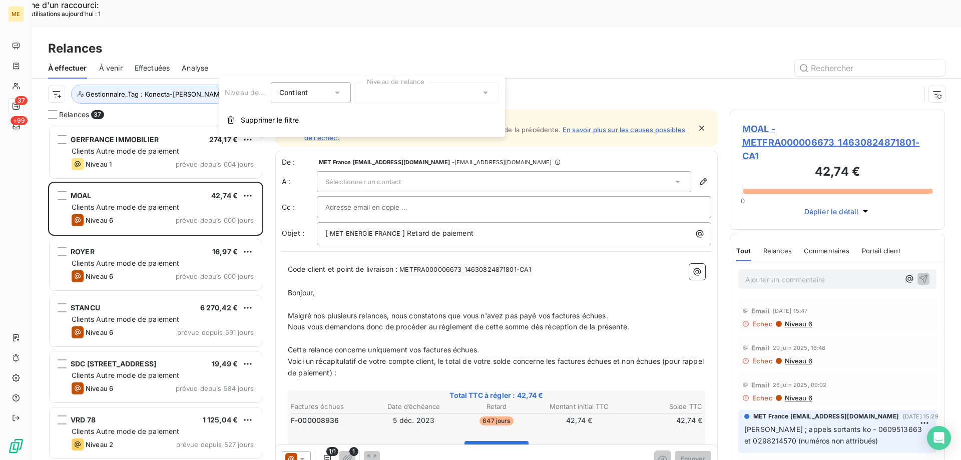
click at [401, 101] on div at bounding box center [427, 92] width 144 height 21
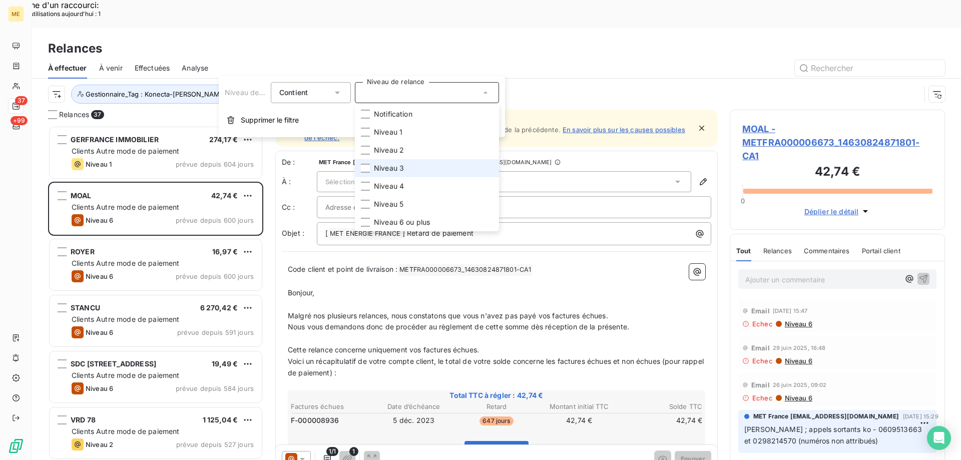
click at [398, 166] on span "Niveau 3" at bounding box center [389, 168] width 30 height 10
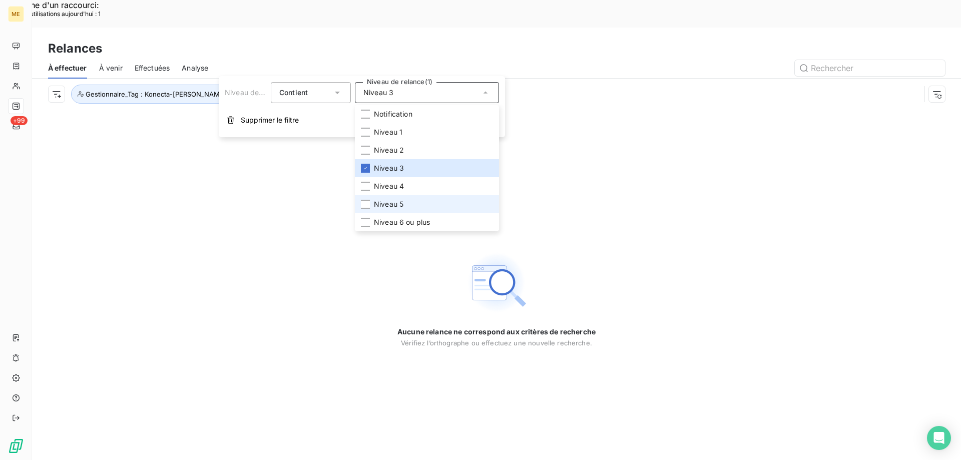
click at [398, 198] on li "Niveau 5" at bounding box center [427, 204] width 144 height 18
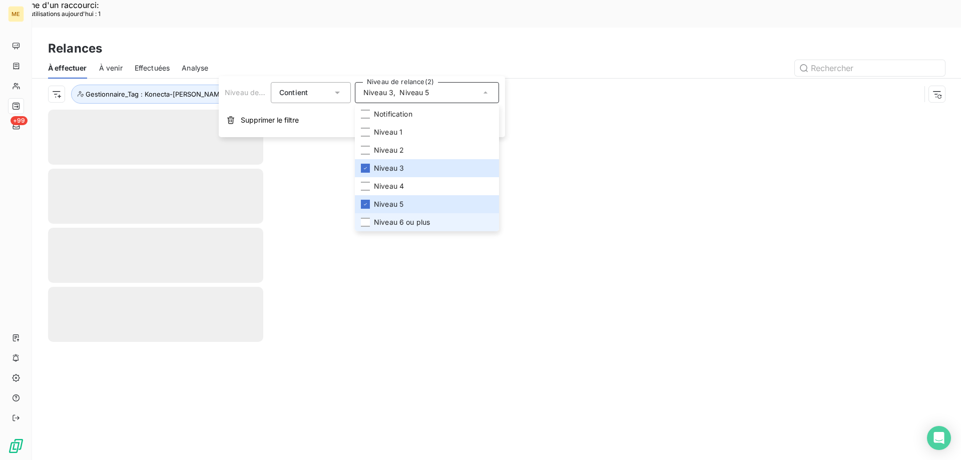
click at [398, 220] on span "Niveau 6 ou plus" at bounding box center [402, 222] width 56 height 10
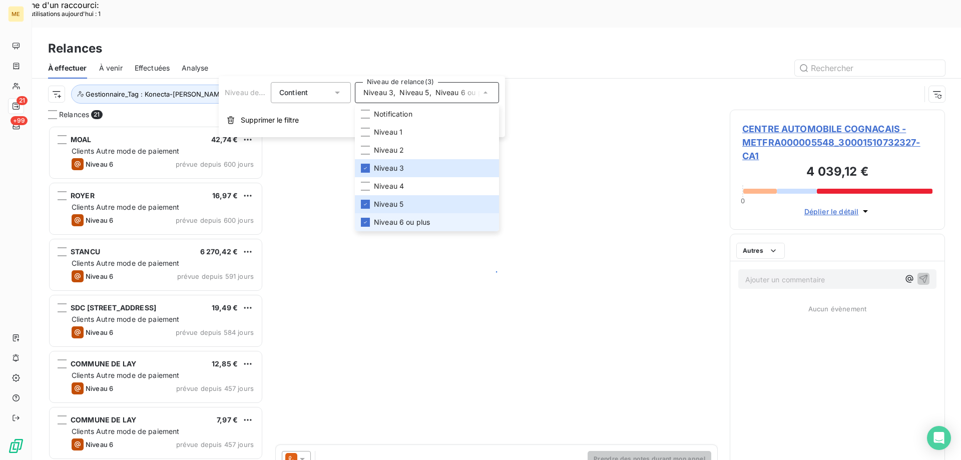
scroll to position [354, 208]
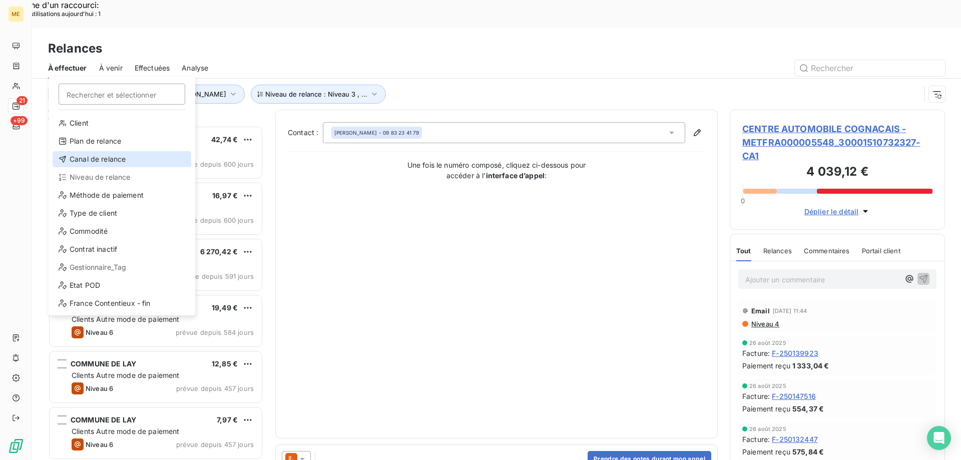
click at [83, 153] on div "Canal de relance" at bounding box center [122, 159] width 139 height 16
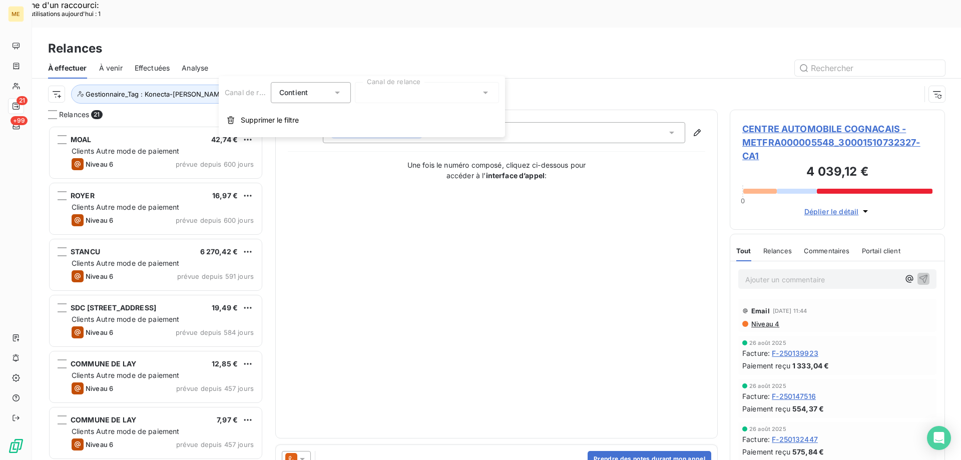
click at [374, 94] on div at bounding box center [427, 92] width 144 height 21
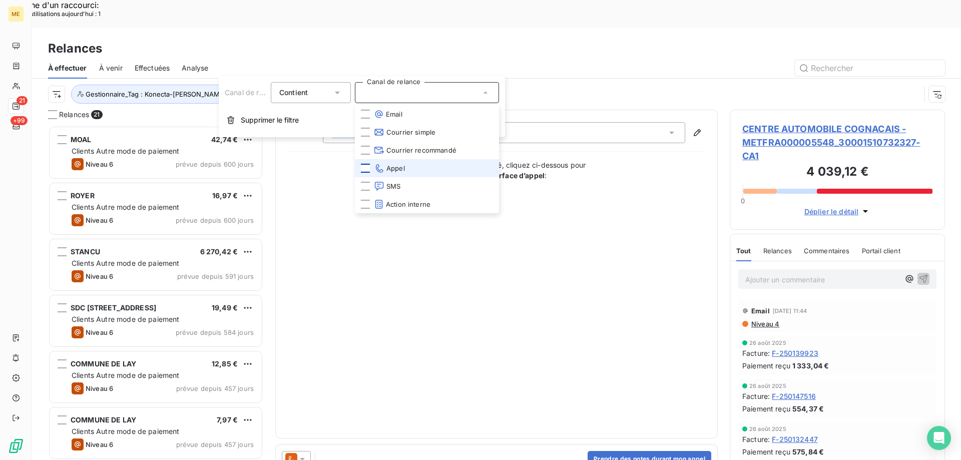
click at [363, 170] on div at bounding box center [365, 168] width 9 height 9
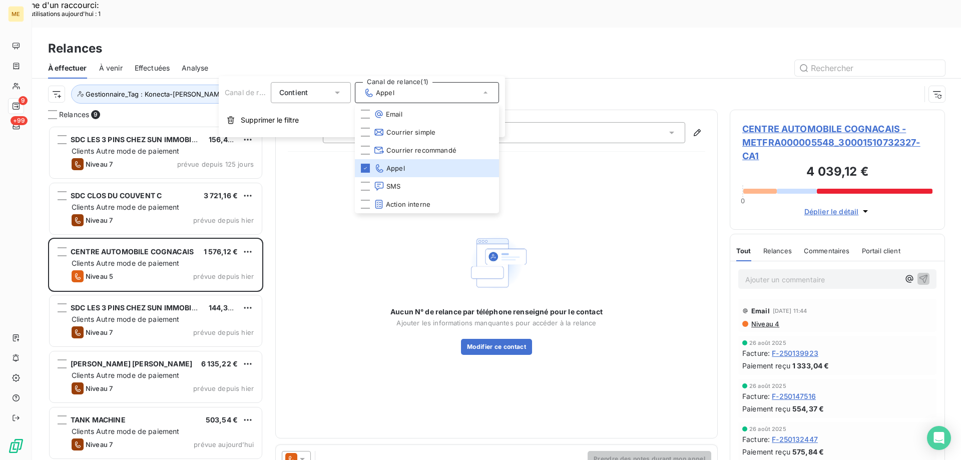
click at [601, 231] on div "Aucun N° de relance par téléphone renseigné pour le contact Ajouter les informa…" at bounding box center [496, 293] width 212 height 125
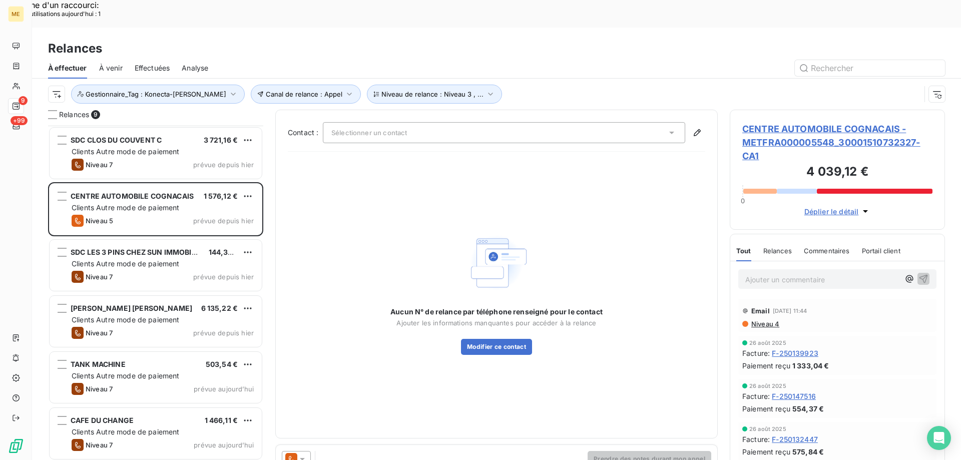
scroll to position [143, 0]
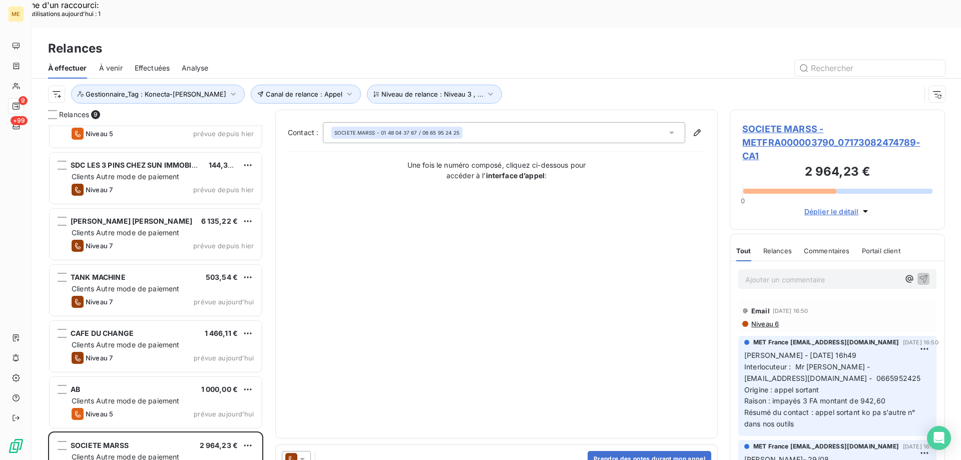
click at [751, 122] on span "SOCIETE MARSS - METFRA000003790_07173082474789-CA1" at bounding box center [837, 142] width 190 height 41
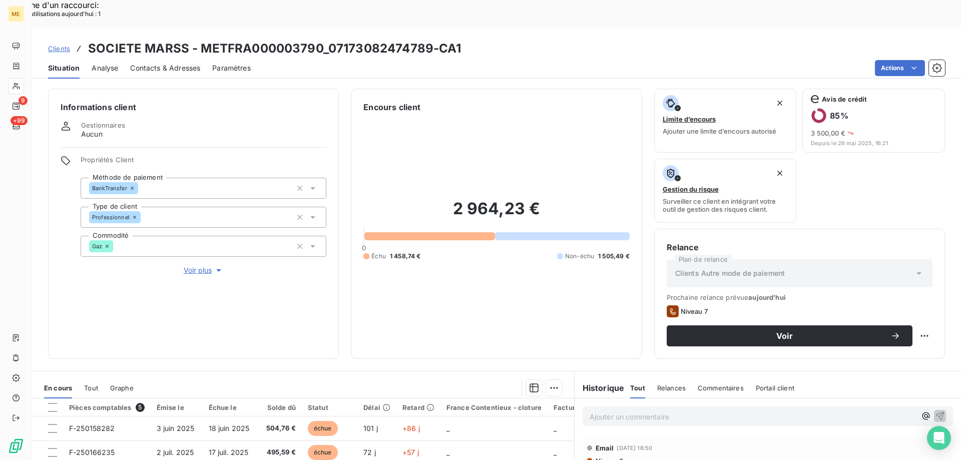
click at [198, 265] on span "Voir plus" at bounding box center [204, 270] width 40 height 10
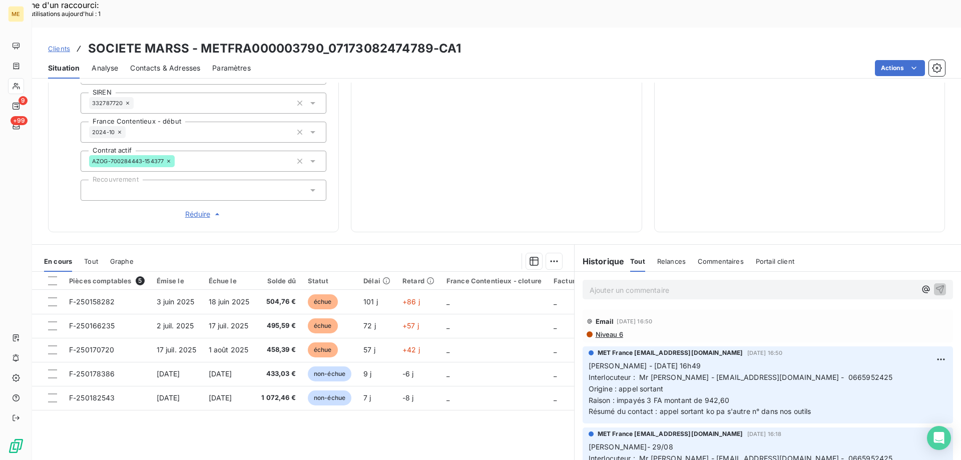
scroll to position [88, 0]
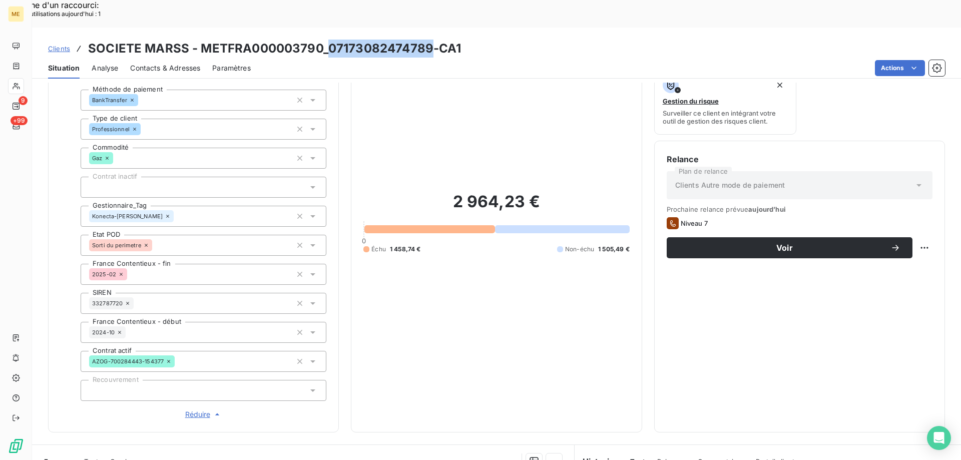
drag, startPoint x: 325, startPoint y: 20, endPoint x: 427, endPoint y: 15, distance: 102.2
click at [427, 40] on h3 "SOCIETE MARSS - METFRA000003790_07173082474789-CA1" at bounding box center [274, 49] width 373 height 18
copy h3 "07173082474789"
click at [50, 45] on span "Clients" at bounding box center [59, 49] width 22 height 8
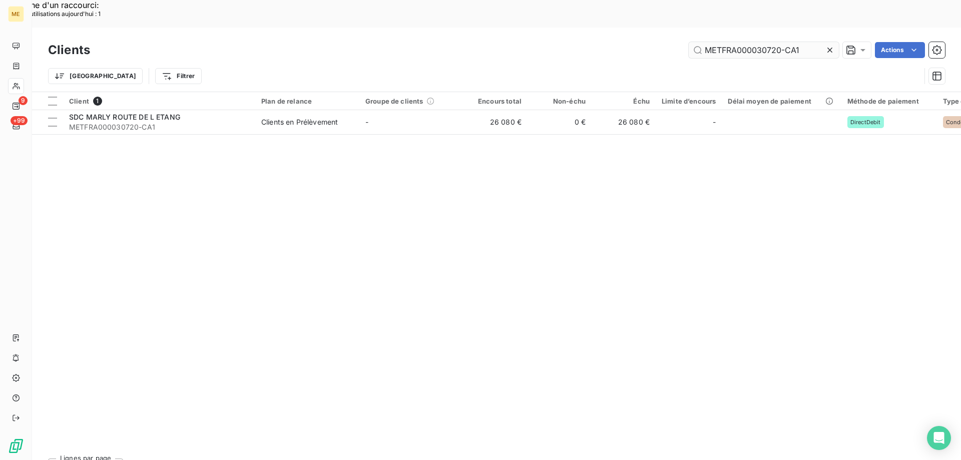
click at [714, 42] on input "METFRA000030720-CA1" at bounding box center [764, 50] width 150 height 16
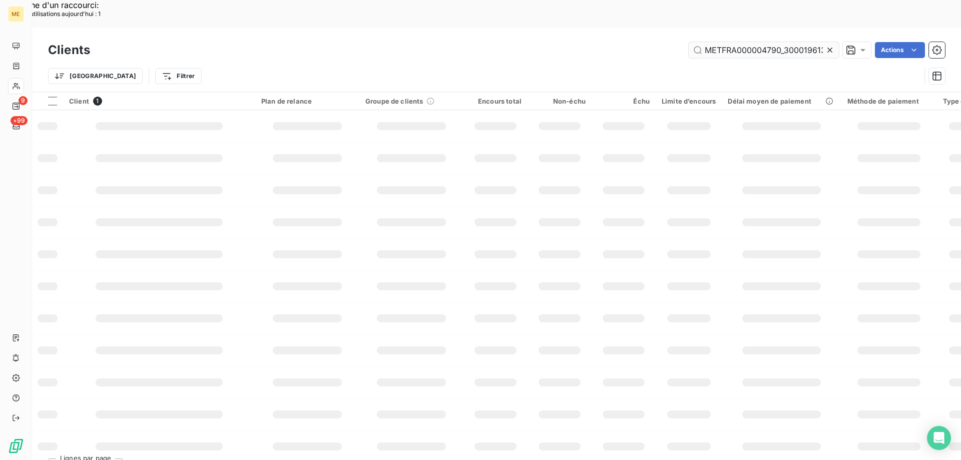
scroll to position [0, 27]
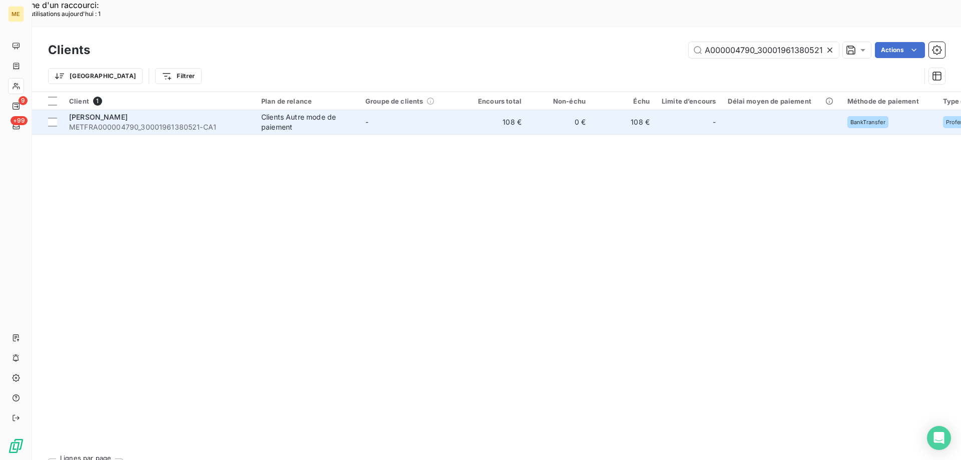
type input "METFRA000004790_30001961380521"
click at [114, 113] on span "DELTHA SAVOIE" at bounding box center [98, 117] width 59 height 9
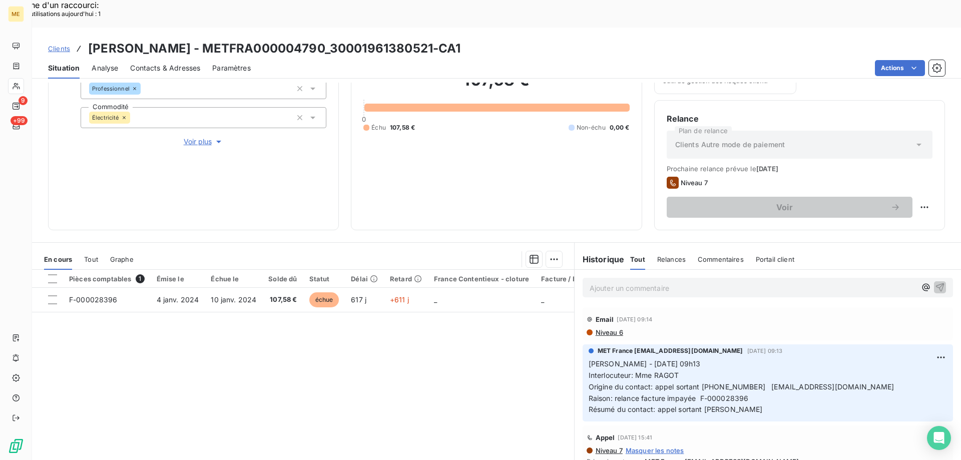
scroll to position [134, 0]
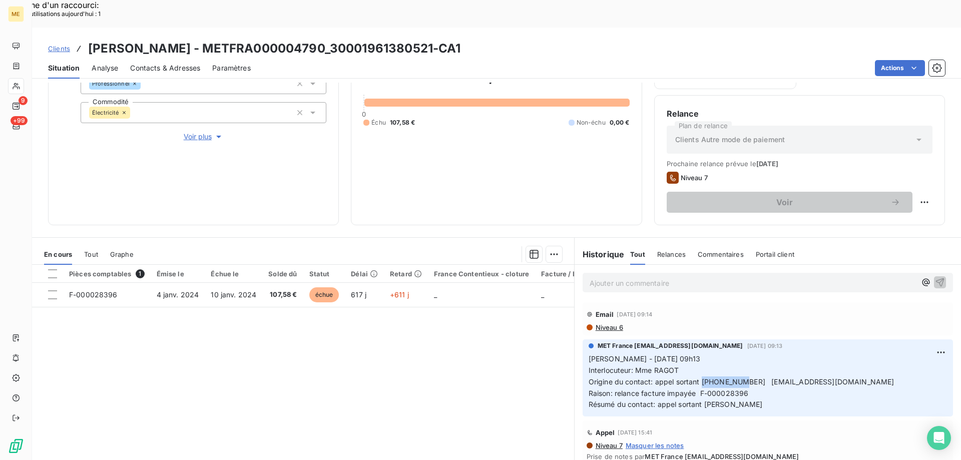
drag, startPoint x: 699, startPoint y: 356, endPoint x: 742, endPoint y: 351, distance: 43.8
click at [742, 377] on span "Origine du contact: appel sortant 0479640089 association@deltha-savoie.org" at bounding box center [741, 381] width 306 height 9
copy span "0479640089"
drag, startPoint x: 196, startPoint y: 18, endPoint x: 318, endPoint y: 18, distance: 121.6
click at [318, 40] on h3 "DELTHA SAVOIE - METFRA000004790_30001961380521-CA1" at bounding box center [274, 49] width 373 height 18
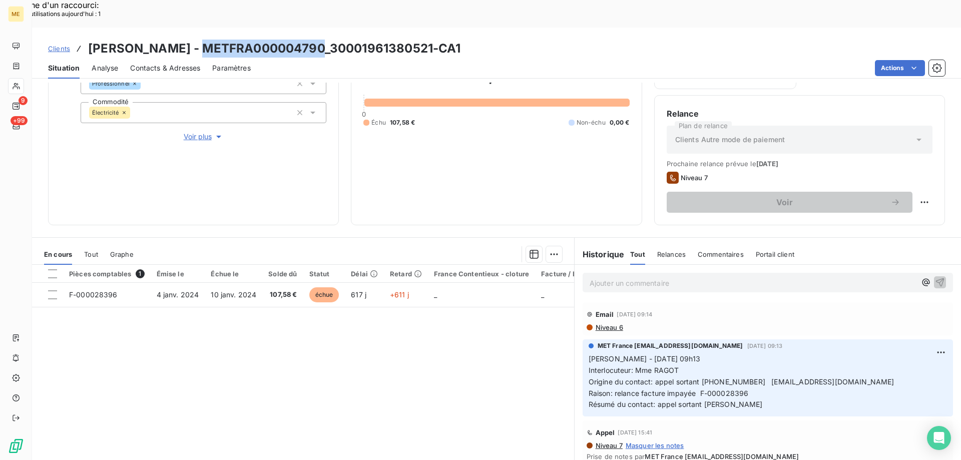
copy h3 "METFRA000004790"
click at [200, 132] on span "Voir plus" at bounding box center [204, 137] width 40 height 10
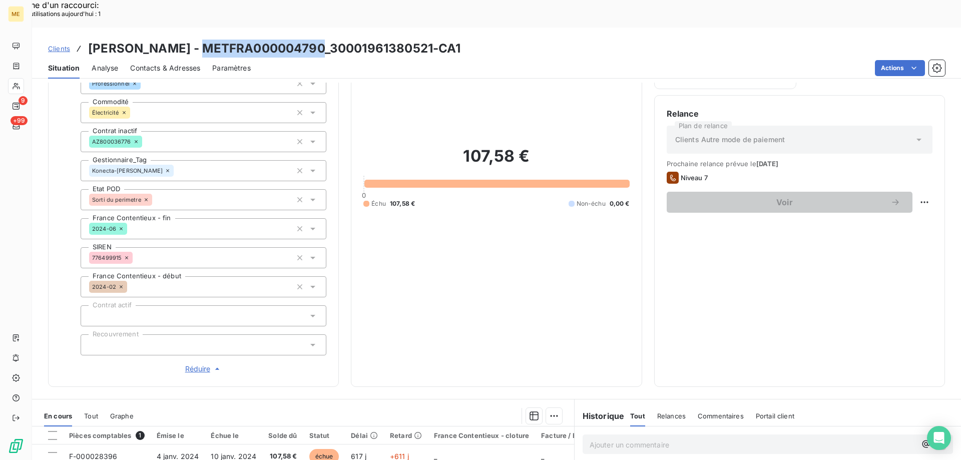
scroll to position [288, 0]
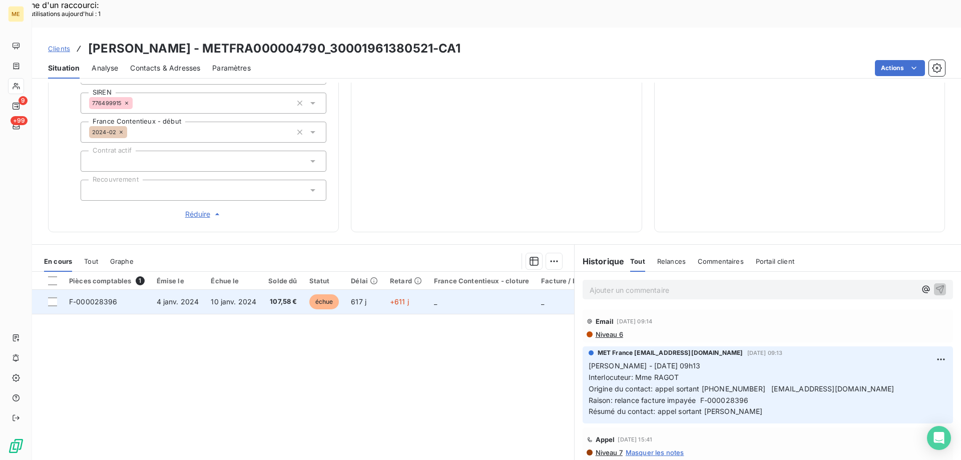
click at [94, 297] on span "F-000028396" at bounding box center [93, 301] width 49 height 9
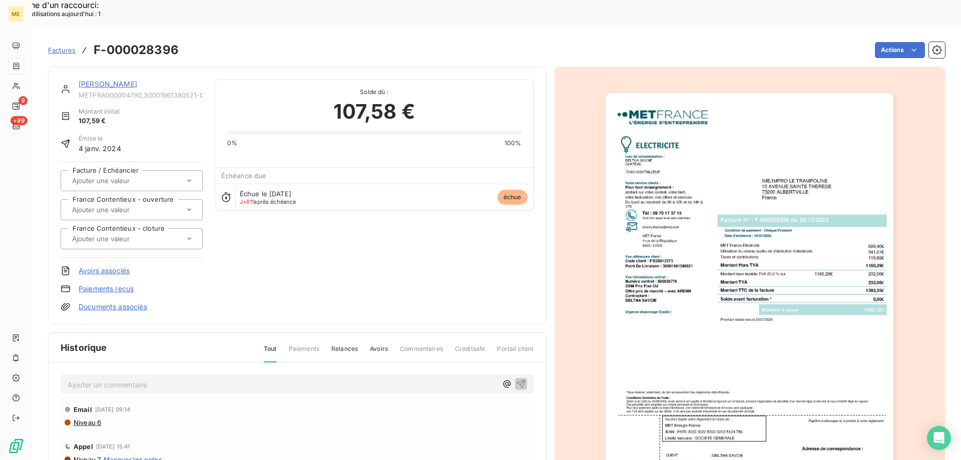
click at [117, 80] on link "DELTHA SAVOIE" at bounding box center [108, 84] width 59 height 9
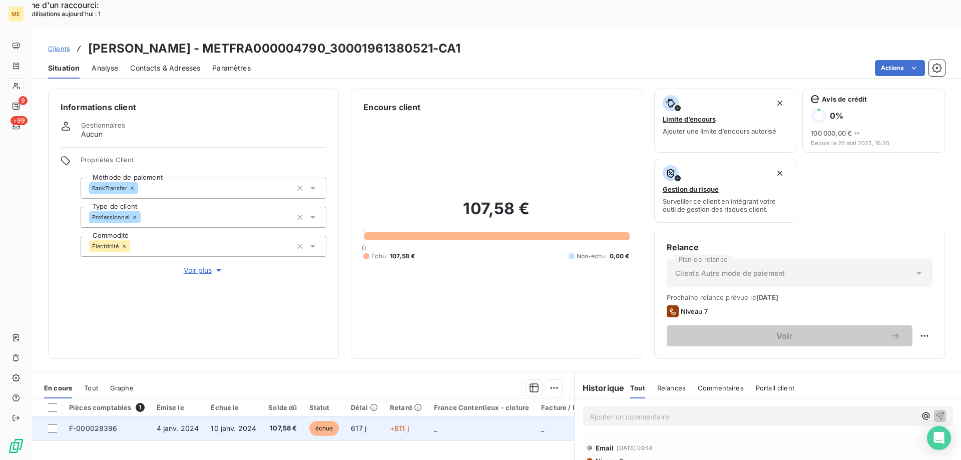
click at [103, 416] on td "F-000028396" at bounding box center [107, 428] width 88 height 24
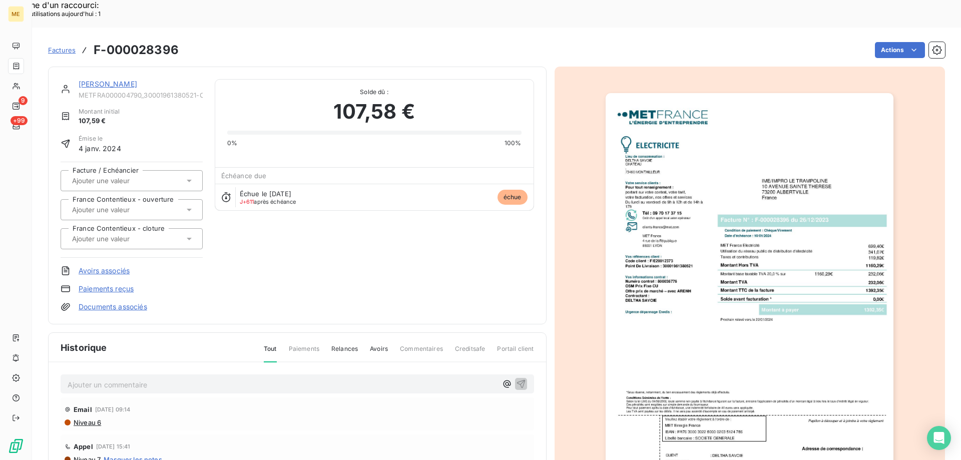
click at [738, 250] on img "button" at bounding box center [749, 296] width 288 height 407
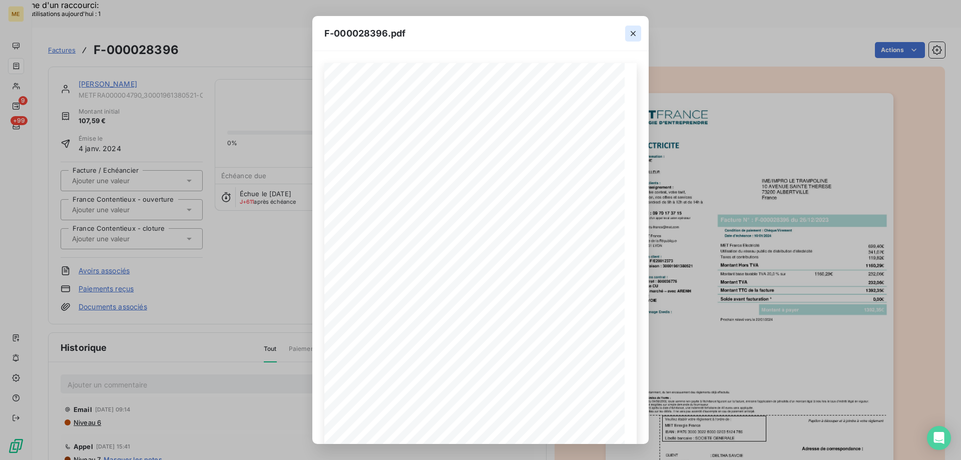
click at [632, 37] on icon "button" at bounding box center [633, 34] width 10 height 10
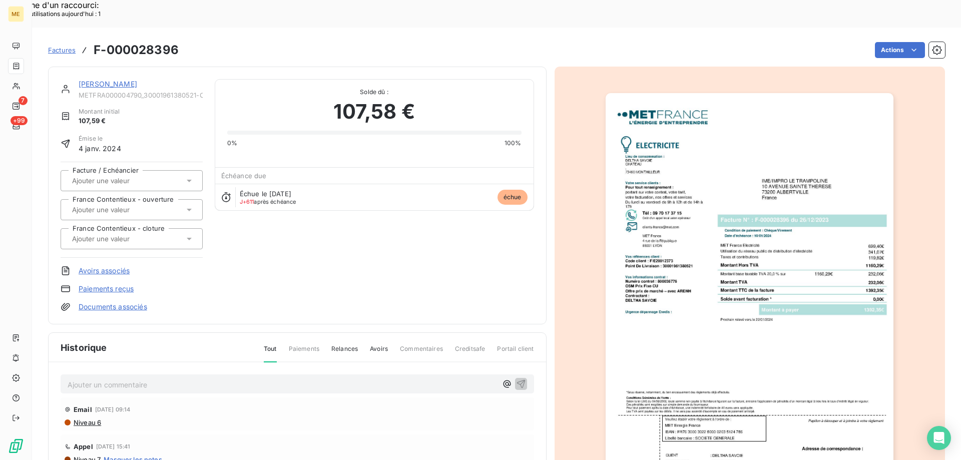
click at [118, 80] on link "DELTHA SAVOIE" at bounding box center [108, 84] width 59 height 9
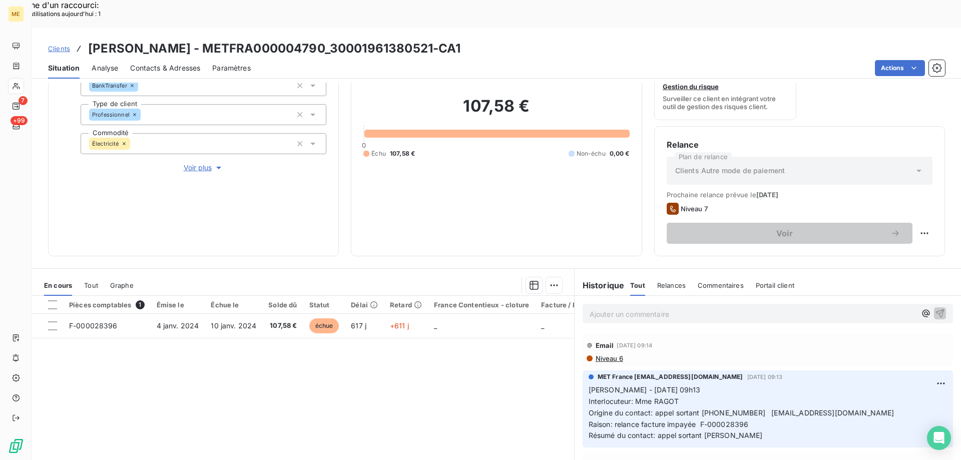
scroll to position [134, 0]
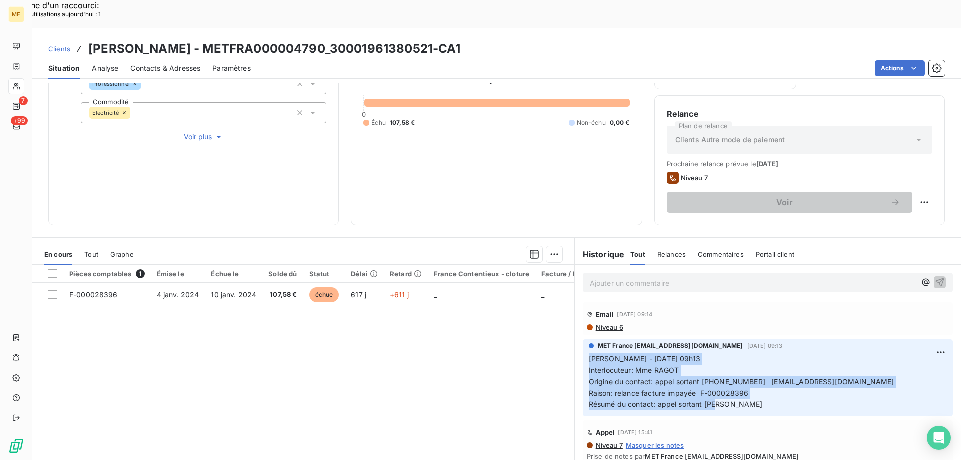
drag, startPoint x: 714, startPoint y: 374, endPoint x: 576, endPoint y: 334, distance: 143.9
click at [576, 337] on div "MET France met-france@recouvrement.met.com 11 sept. 2025, 09:13 Sylvain - 11/09…" at bounding box center [767, 377] width 386 height 81
copy p "Sylvain - 11/09/2025 - 09h13 Interlocuteur: Mme RAGOT Origine du contact: appel…"
click at [894, 199] on div "Replanifier cette action" at bounding box center [876, 197] width 90 height 16
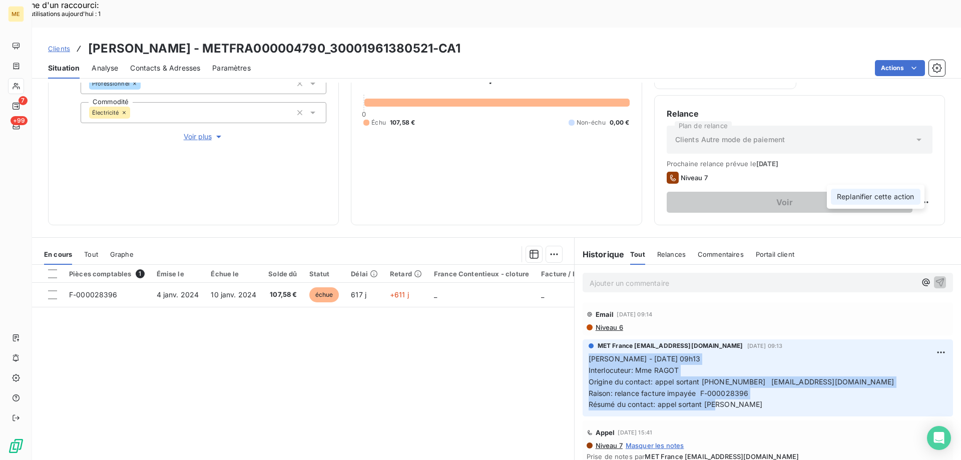
select select "8"
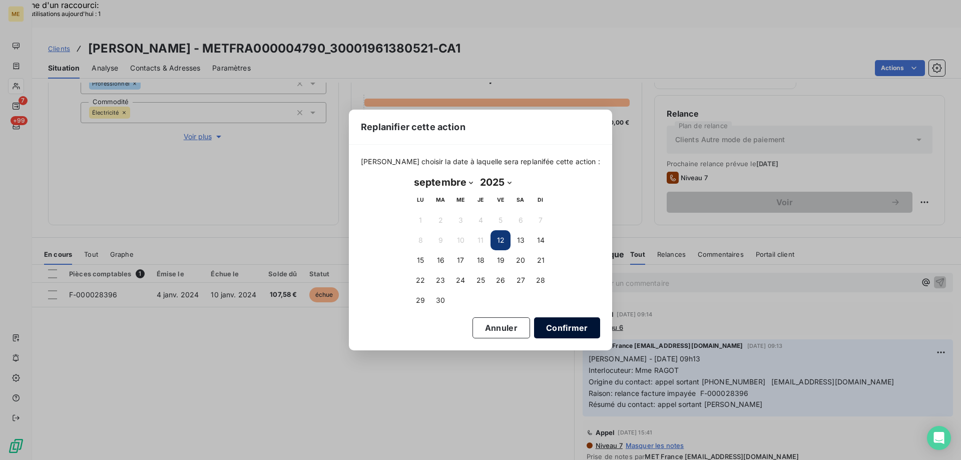
click at [549, 331] on button "Confirmer" at bounding box center [567, 327] width 66 height 21
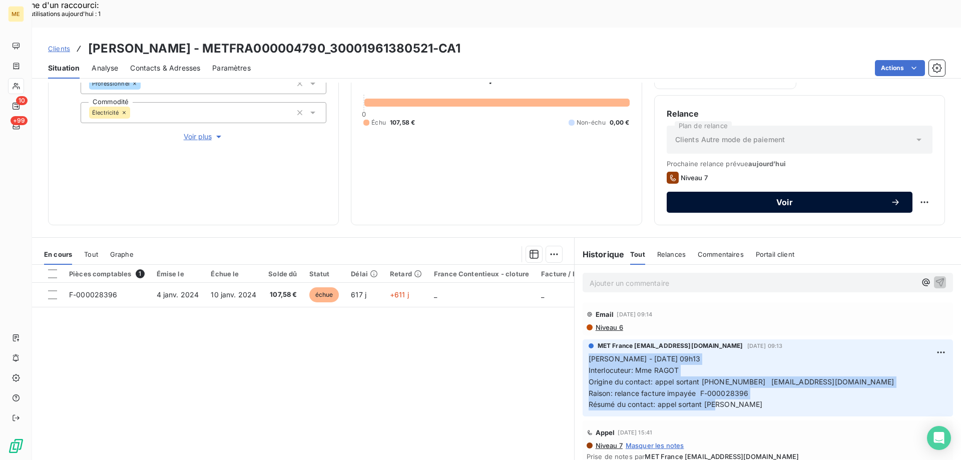
click at [786, 198] on span "Voir" at bounding box center [785, 202] width 212 height 8
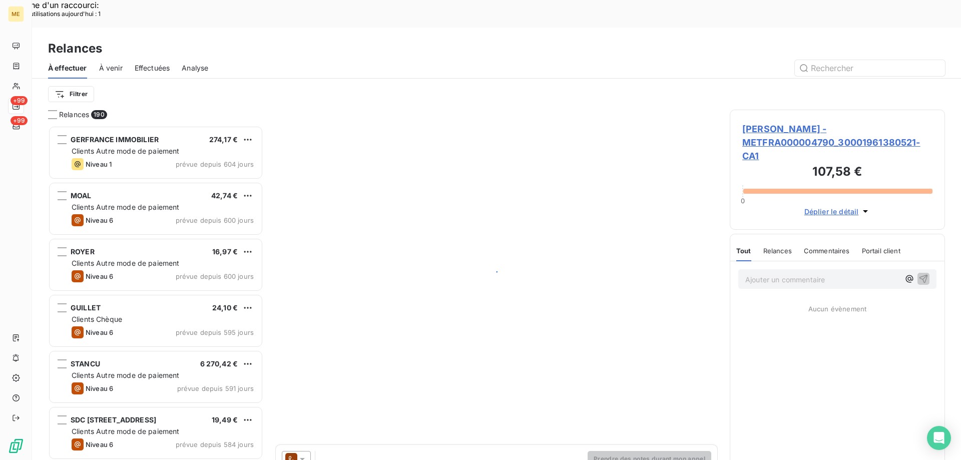
scroll to position [354, 208]
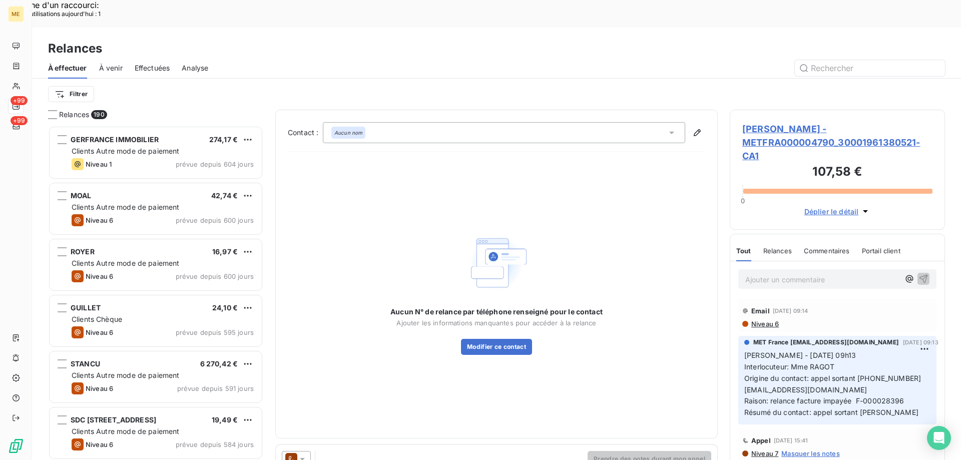
click at [354, 129] on em "Aucun nom" at bounding box center [348, 132] width 28 height 7
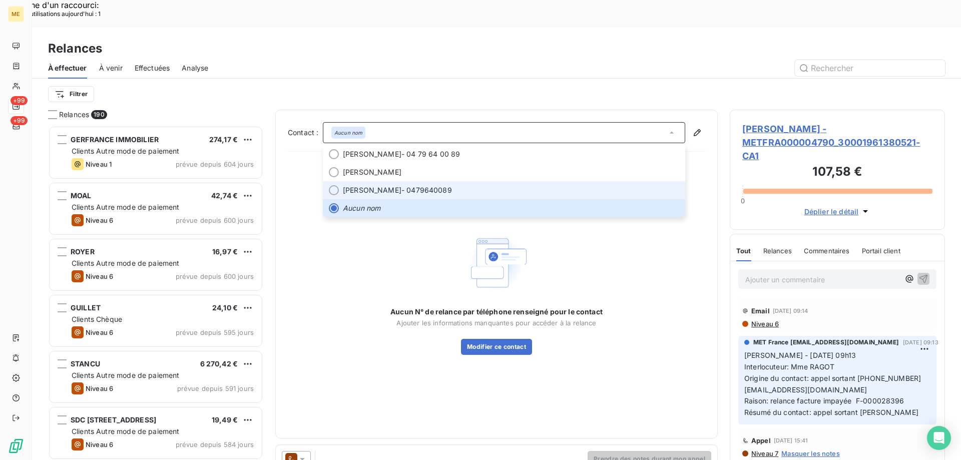
click at [384, 185] on span "Virginie PASQUALATO" at bounding box center [372, 190] width 59 height 10
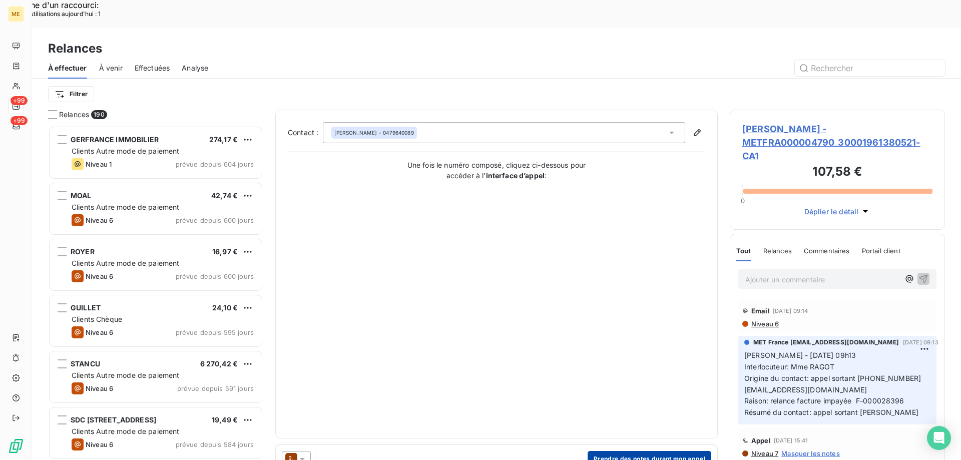
click at [676, 451] on button "Prendre des notes durant mon appel" at bounding box center [649, 459] width 124 height 16
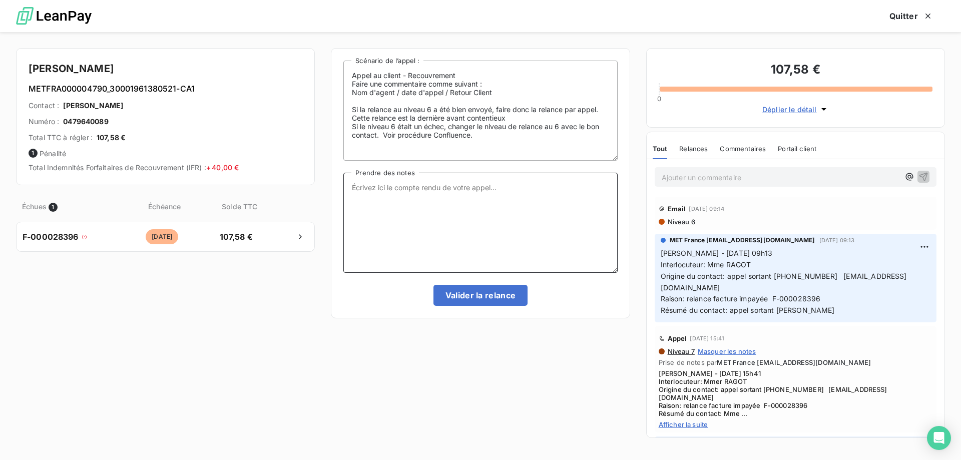
click at [428, 189] on textarea "Prendre des notes" at bounding box center [480, 223] width 274 height 100
paste textarea "[PERSON_NAME] - [DATE] 09h13 Interlocuteur: Mme RAGOT Origine du contact: appel…"
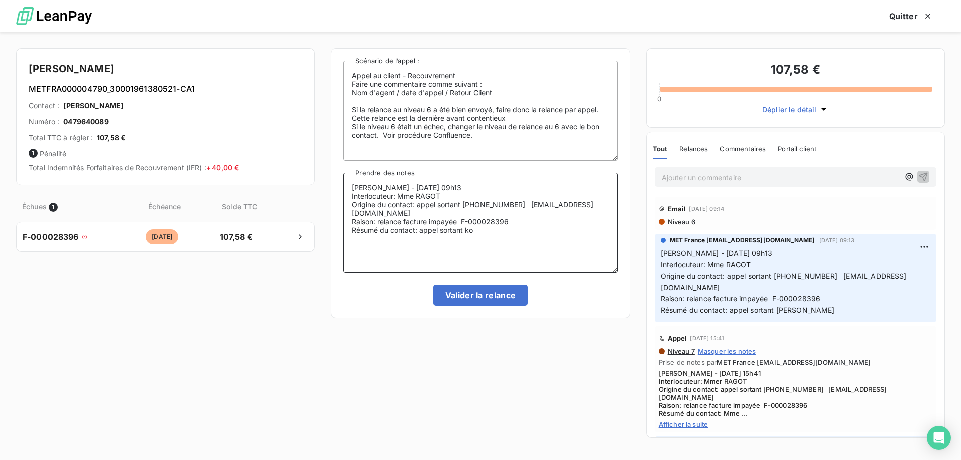
click at [390, 189] on textarea "[PERSON_NAME] - [DATE] 09h13 Interlocuteur: Mme RAGOT Origine du contact: appel…" at bounding box center [480, 223] width 274 height 100
click at [472, 186] on textarea "Sylvain - 12/09/2025 - 09h13 Interlocuteur: Mme RAGOT Origine du contact: appel…" at bounding box center [480, 223] width 274 height 100
drag, startPoint x: 465, startPoint y: 202, endPoint x: 588, endPoint y: 211, distance: 123.4
click at [588, 211] on textarea "Sylvain - 12/09/2025 - 11h45 Interlocuteur: Mme RAGOT Origine du contact: appel…" at bounding box center [480, 223] width 274 height 100
click at [494, 184] on textarea "Sylvain - 12/09/2025 - 11h45 Interlocuteur: Mme RAGOT Origine du contact: appel…" at bounding box center [480, 223] width 274 height 100
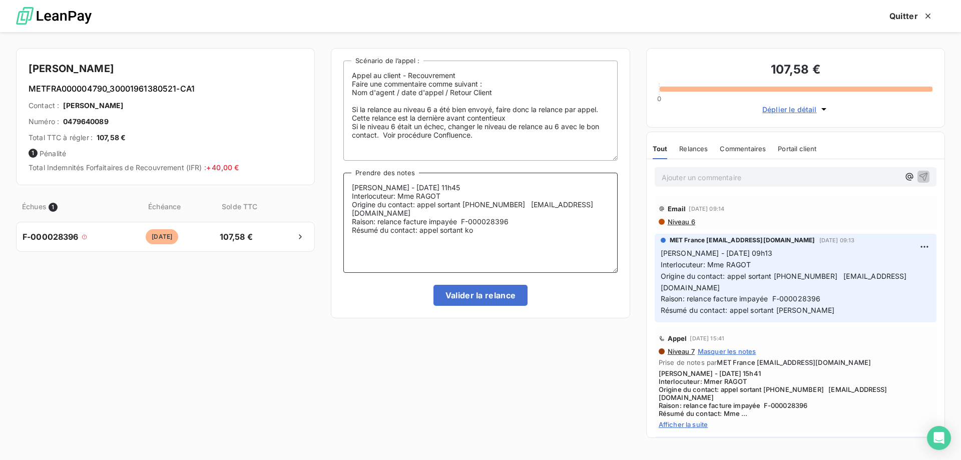
paste textarea "0479640089 [EMAIL_ADDRESS][DOMAIN_NAME]"
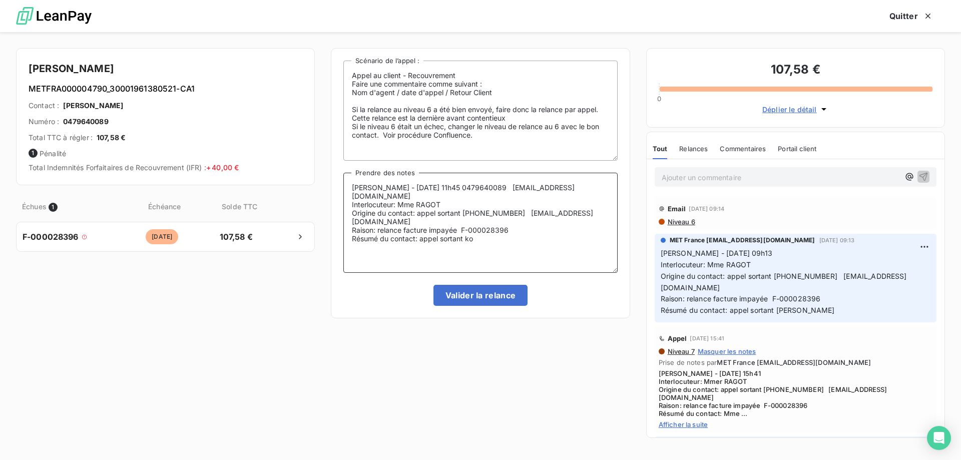
drag, startPoint x: 449, startPoint y: 185, endPoint x: 612, endPoint y: 179, distance: 163.3
click at [612, 179] on textarea "Sylvain - 12/09/2025 - 11h45 0479640089 association@deltha-savoie.org Interlocu…" at bounding box center [480, 223] width 274 height 100
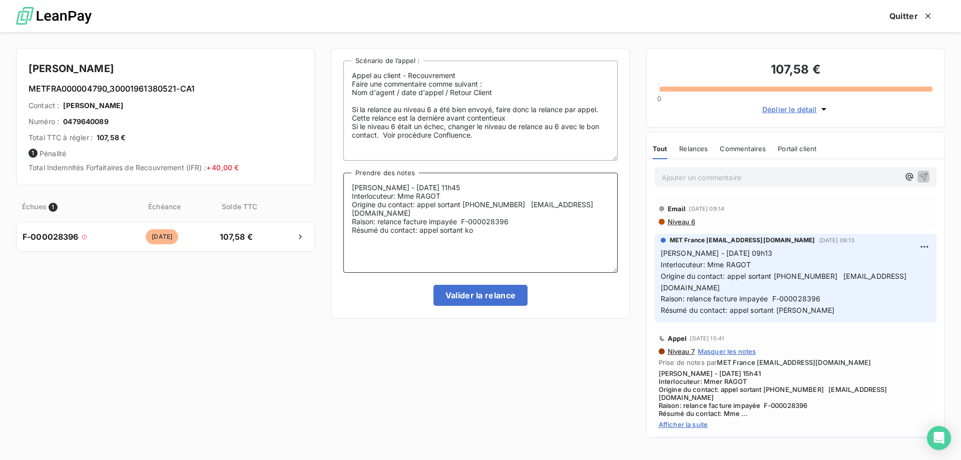
click at [463, 196] on textarea "Sylvain - 12/09/2025 - 11h45 Interlocuteur: Mme RAGOT Origine du contact: appel…" at bounding box center [480, 223] width 274 height 100
paste textarea "0479640089 [EMAIL_ADDRESS][DOMAIN_NAME]"
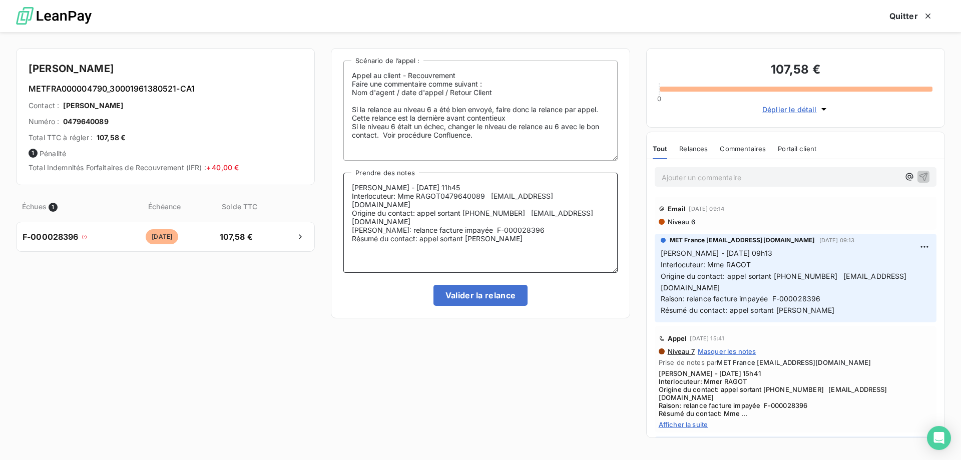
drag, startPoint x: 585, startPoint y: 207, endPoint x: 462, endPoint y: 203, distance: 123.7
click at [462, 203] on textarea "Sylvain - 12/09/2025 - 11h45 Interlocuteur: Mme RAGOT0479640089 association@del…" at bounding box center [480, 223] width 274 height 100
click at [483, 225] on textarea "Sylvain - 12/09/2025 - 11h45 Interlocuteur: Mme RAGOT0479640089 association@del…" at bounding box center [480, 223] width 274 height 100
click at [441, 197] on textarea "Sylvain - 12/09/2025 - 11h45 Interlocuteur: Mme RAGOT0479640089 association@del…" at bounding box center [480, 223] width 274 height 100
click at [449, 225] on textarea "Sylvain - 12/09/2025 - 11h45 Interlocuteur: M ETIENNE 0479640089 association@de…" at bounding box center [480, 223] width 274 height 100
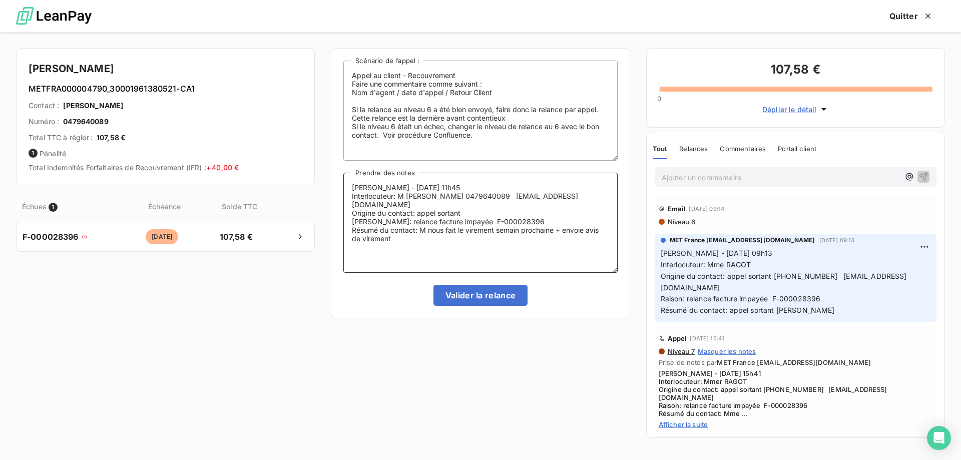
click at [503, 220] on textarea "Sylvain - 12/09/2025 - 11h45 Interlocuteur: M ETIENNE 0479640089 association@de…" at bounding box center [480, 223] width 274 height 100
click at [0, 0] on lt-span "semaine" at bounding box center [0, 0] width 0 height 0
click at [410, 233] on textarea "Sylvain - 12/09/2025 - 11h45 Interlocuteur: M ETIENNE 0479640089 association@de…" at bounding box center [480, 223] width 274 height 100
click at [468, 230] on textarea "Sylvain - 12/09/2025 - 11h45 Interlocuteur: M ETIENNE 0479640089 association@de…" at bounding box center [480, 223] width 274 height 100
click at [0, 0] on lt-span "réception" at bounding box center [0, 0] width 0 height 0
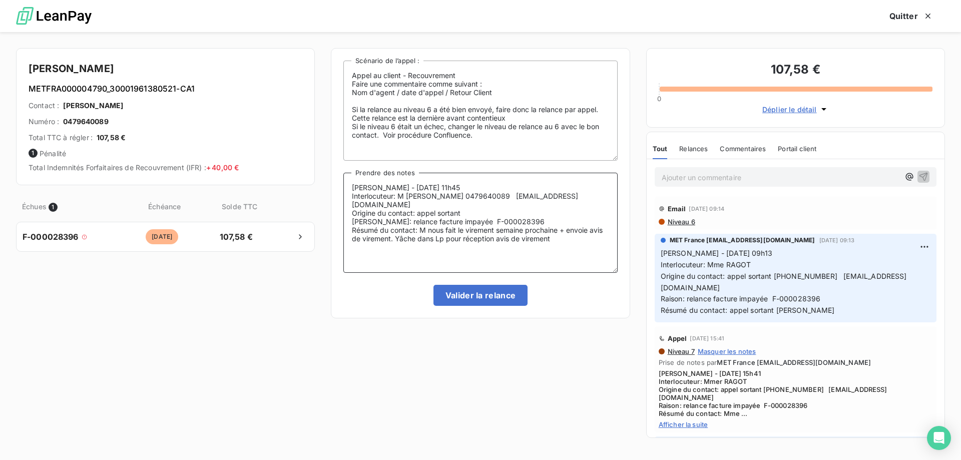
click at [443, 232] on textarea "Sylvain - 12/09/2025 - 11h45 Interlocuteur: M ETIENNE 0479640089 association@de…" at bounding box center [480, 223] width 274 height 100
click at [400, 230] on textarea "Sylvain - 12/09/2025 - 11h45 Interlocuteur: M ETIENNE 0479640089 association@de…" at bounding box center [480, 223] width 274 height 100
type textarea "Sylvain - 12/09/2025 - 11h45 Interlocuteur: M ETIENNE 0479640089 association@de…"
click at [475, 298] on button "Valider la relance" at bounding box center [480, 295] width 95 height 21
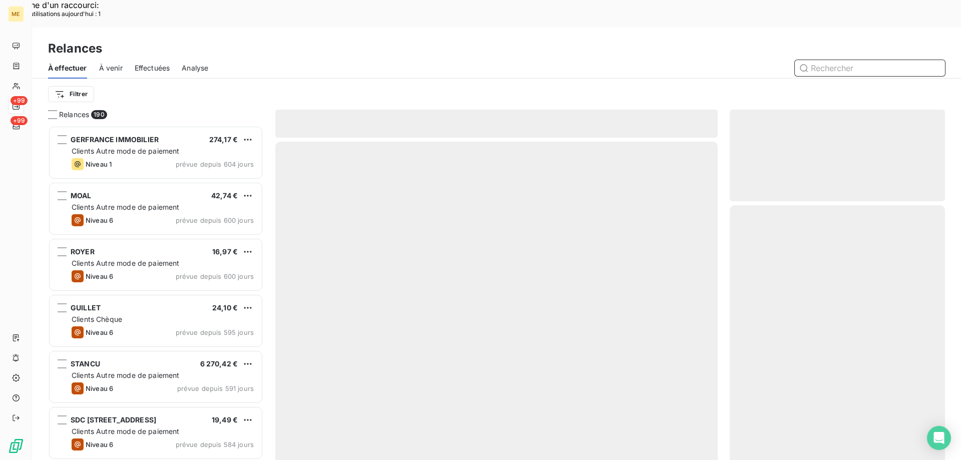
click at [153, 63] on span "Effectuées" at bounding box center [153, 68] width 36 height 10
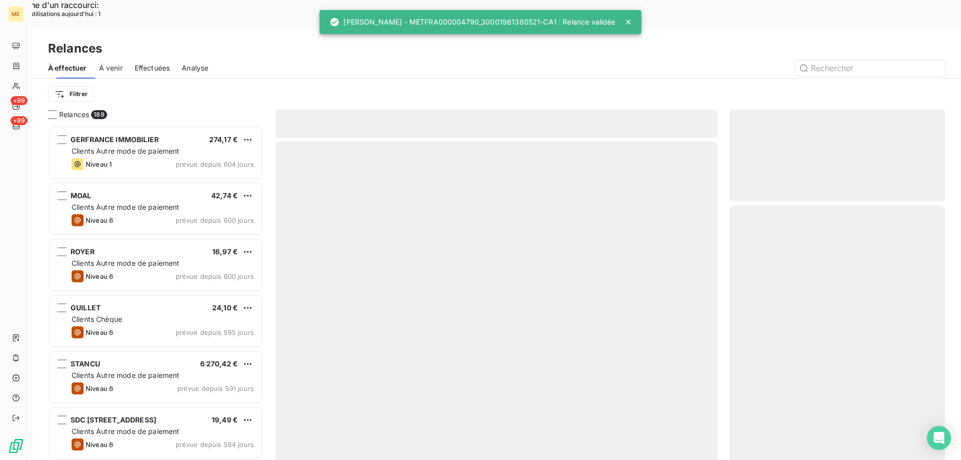
scroll to position [354, 208]
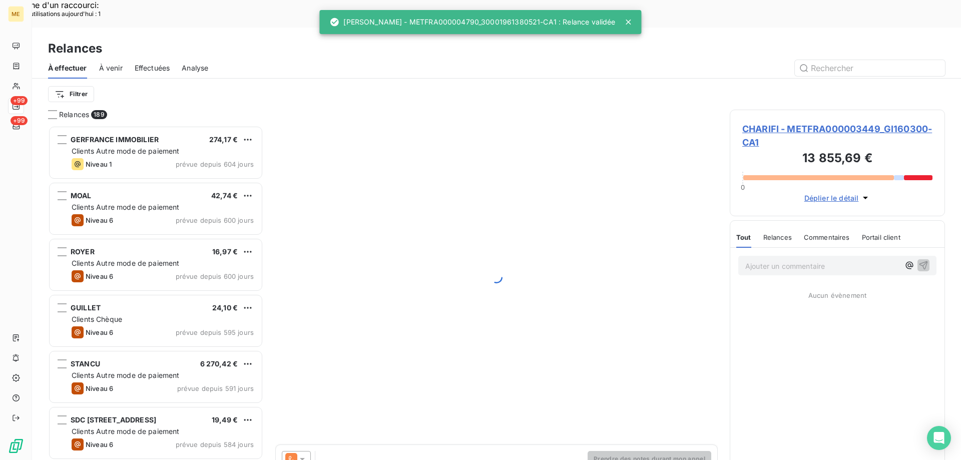
click at [153, 63] on span "Effectuées" at bounding box center [153, 68] width 36 height 10
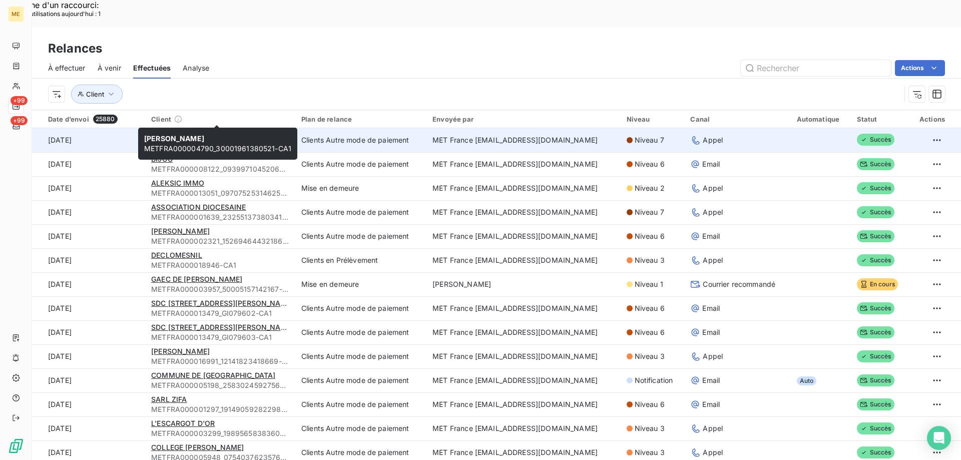
click at [189, 131] on span "DELTHA SAVOIE" at bounding box center [180, 135] width 59 height 9
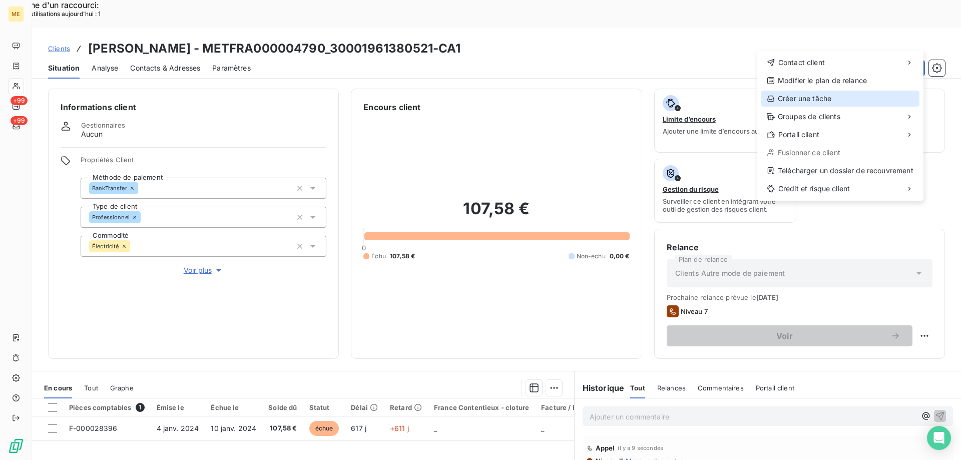
click at [773, 95] on icon at bounding box center [771, 99] width 8 height 8
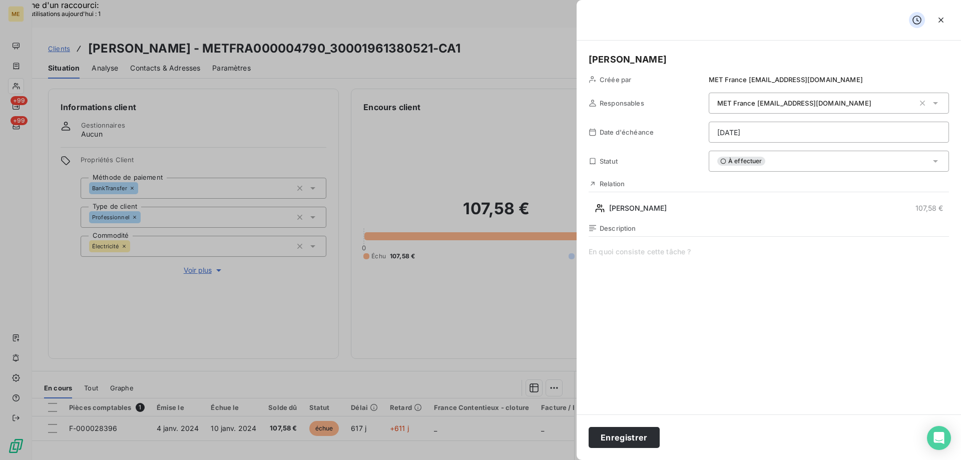
click at [599, 254] on span at bounding box center [768, 343] width 360 height 192
click at [599, 252] on span "verifier reception avis de virement" at bounding box center [768, 343] width 360 height 192
click at [0, 0] on lt-span "Vérifier" at bounding box center [0, 0] width 0 height 0
click at [636, 255] on span "Vérifier reception avis de virement" at bounding box center [768, 343] width 360 height 192
click at [0, 0] on lt-span "réception" at bounding box center [0, 0] width 0 height 0
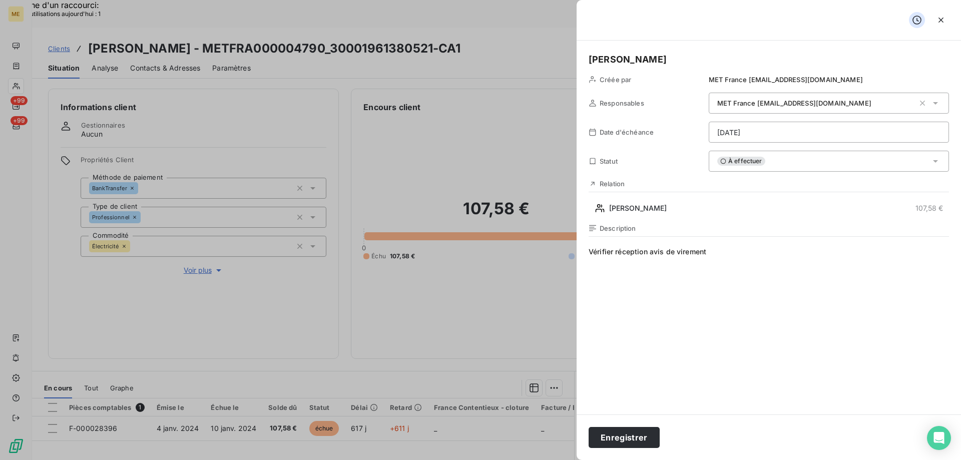
click at [798, 288] on span "Vérifier réception avis de virement" at bounding box center [768, 343] width 360 height 192
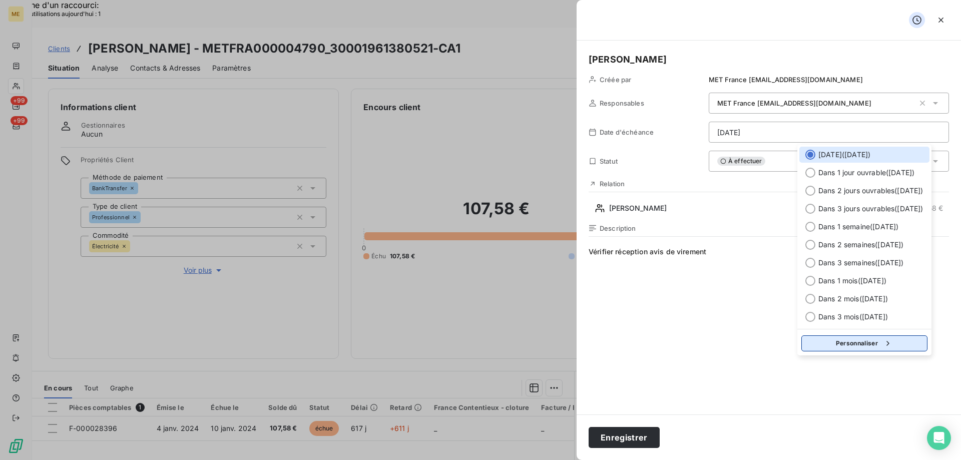
click at [854, 339] on button "Personnaliser" at bounding box center [864, 343] width 126 height 16
select select "8"
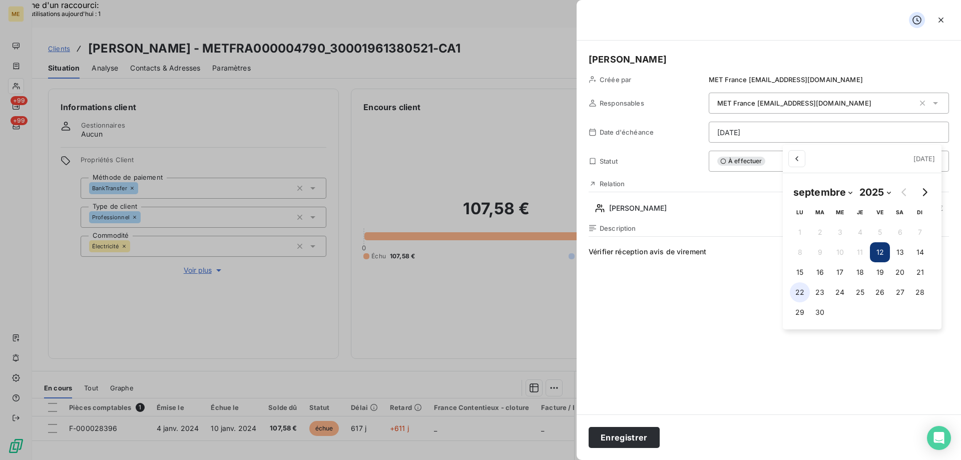
click at [799, 295] on button "22" at bounding box center [800, 292] width 20 height 20
type input "22/09/2025"
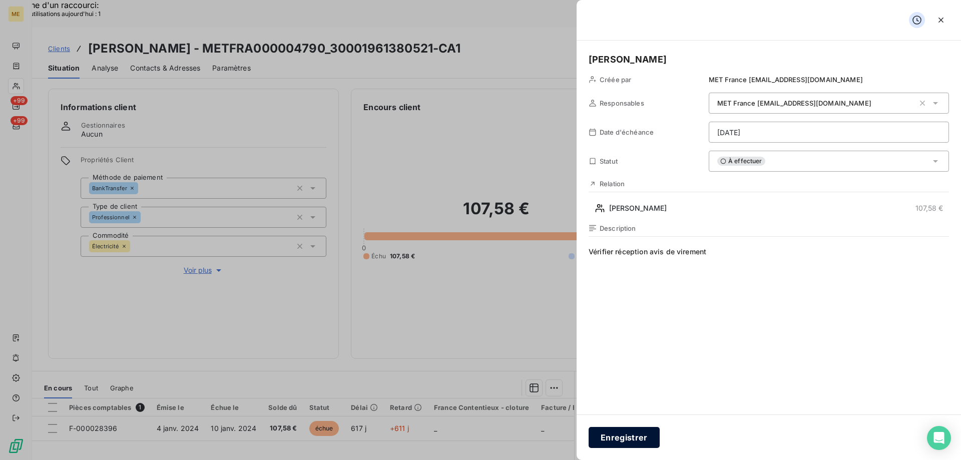
click at [640, 441] on button "Enregistrer" at bounding box center [623, 437] width 71 height 21
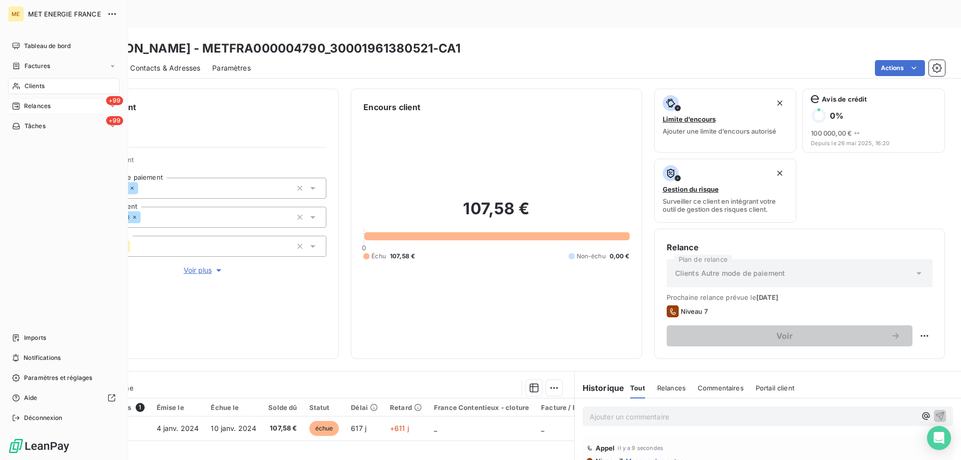
click at [31, 102] on span "Relances" at bounding box center [37, 106] width 27 height 9
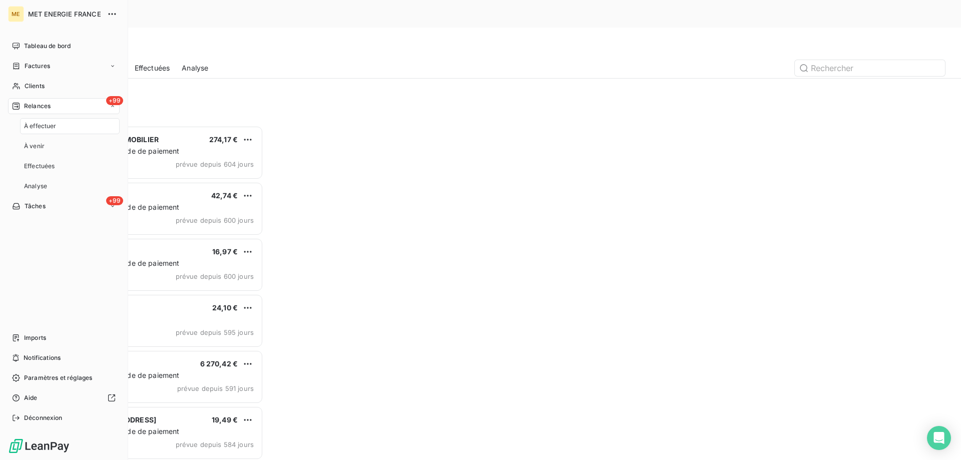
scroll to position [354, 208]
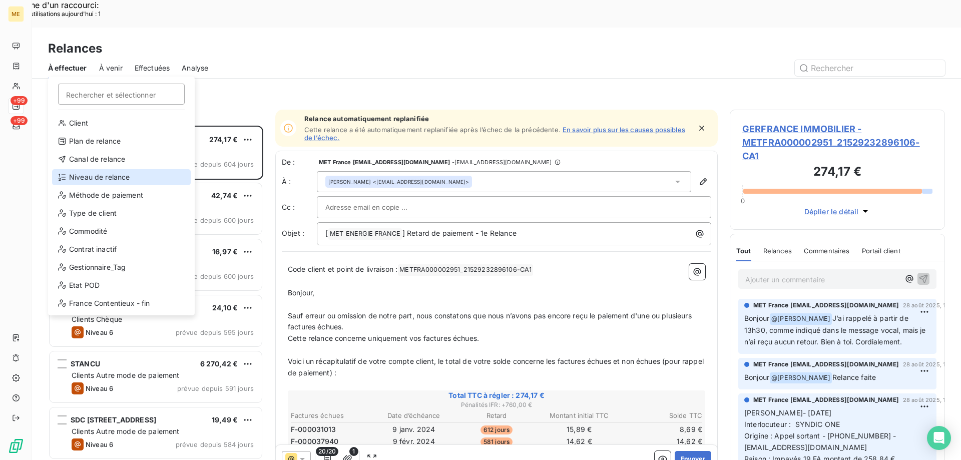
click at [91, 178] on div "Niveau de relance" at bounding box center [121, 177] width 139 height 16
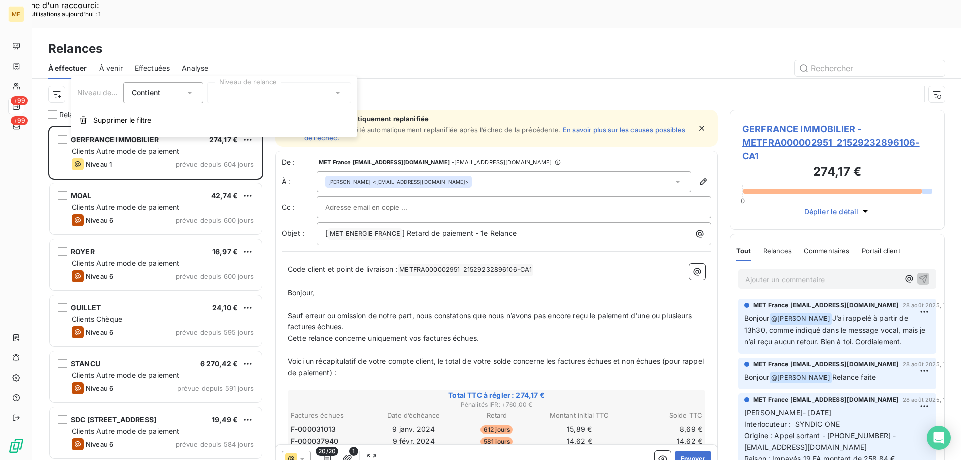
click at [233, 100] on div at bounding box center [279, 92] width 144 height 21
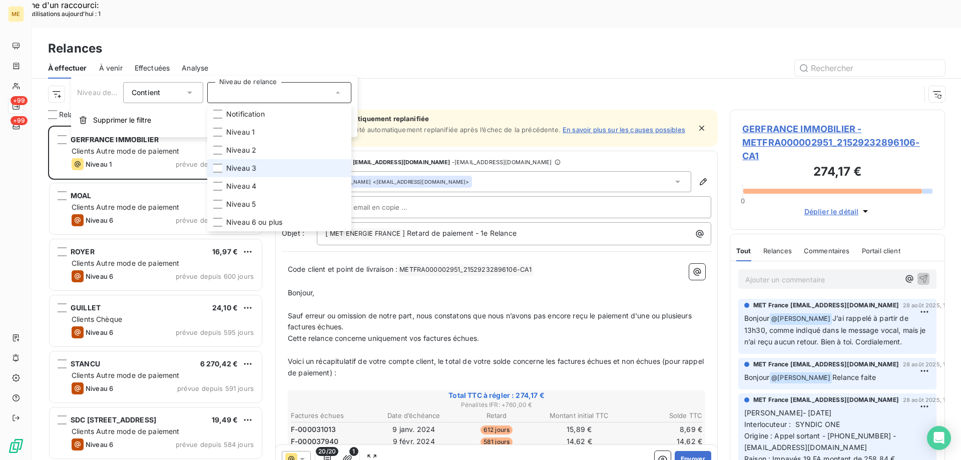
click at [299, 163] on li "Niveau 3" at bounding box center [279, 168] width 144 height 18
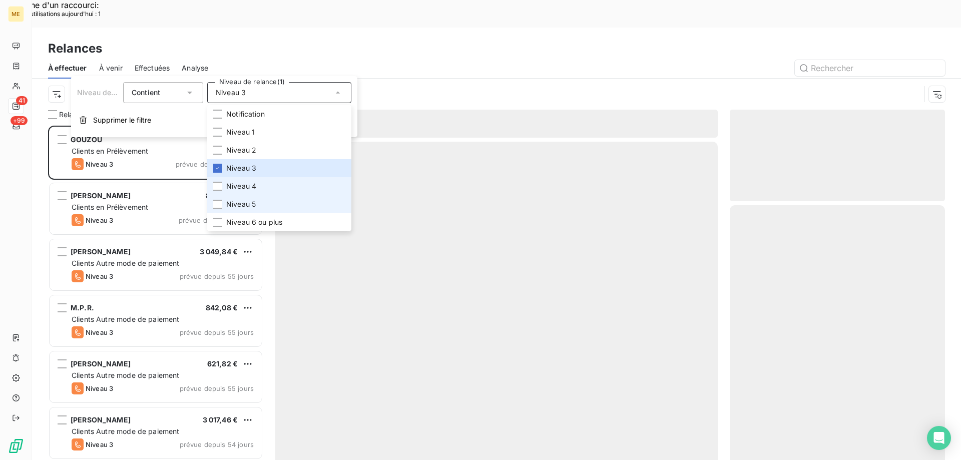
scroll to position [354, 208]
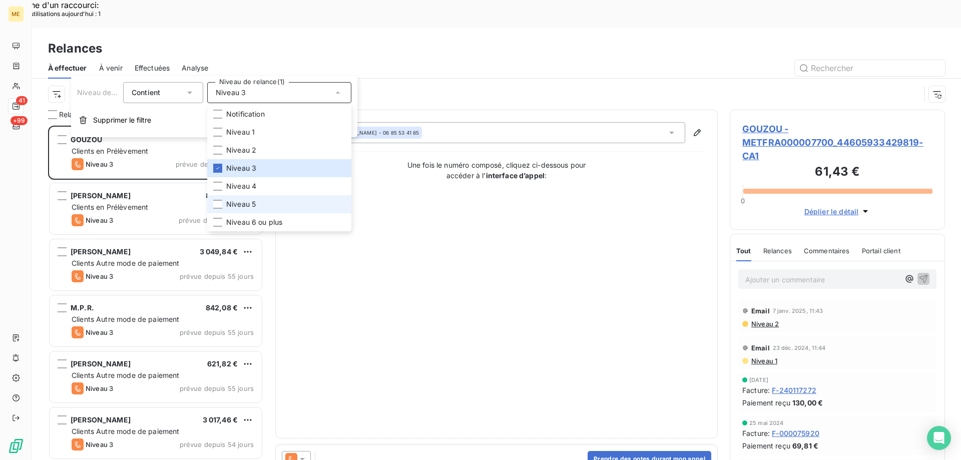
click at [269, 201] on li "Niveau 5" at bounding box center [279, 204] width 144 height 18
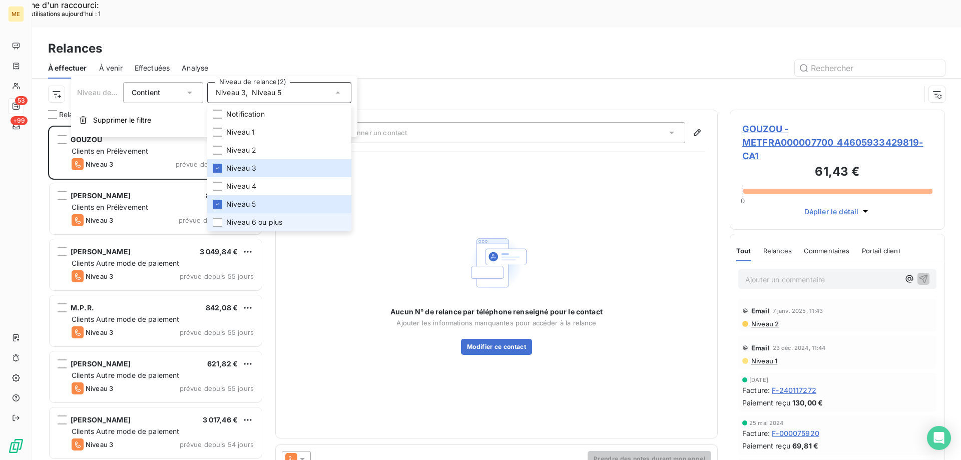
click at [263, 223] on span "Niveau 6 ou plus" at bounding box center [254, 222] width 56 height 10
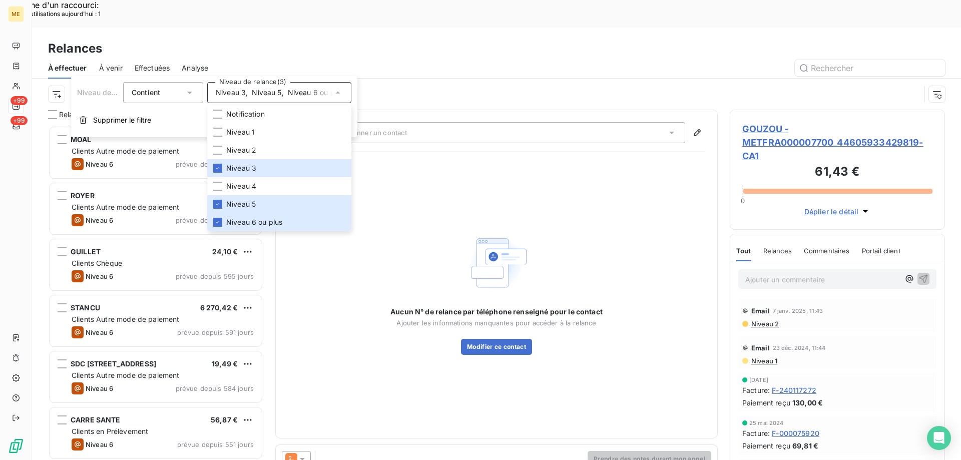
click at [611, 220] on div "Aucun N° de relance par téléphone renseigné pour le contact Ajouter les informa…" at bounding box center [496, 293] width 417 height 266
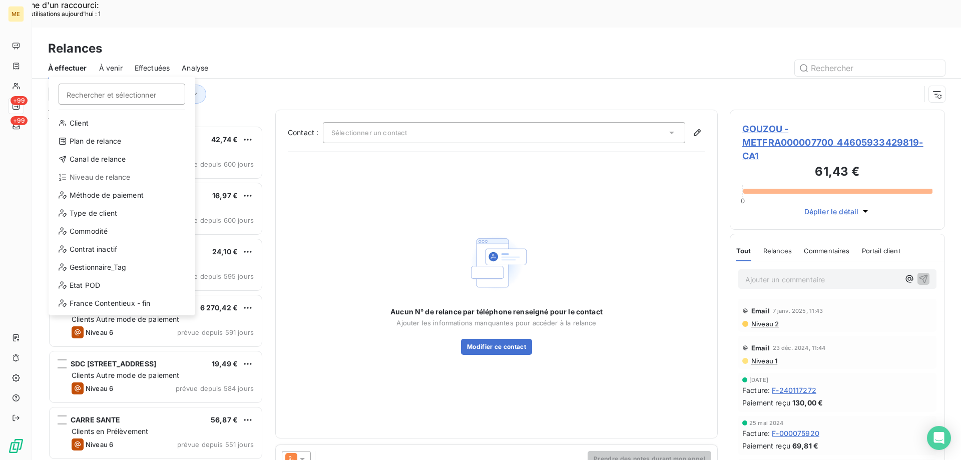
click at [99, 150] on div "Client Plan de relance Canal de relance Niveau de relance Méthode de paiement T…" at bounding box center [122, 215] width 139 height 200
click at [98, 156] on div "Canal de relance" at bounding box center [122, 159] width 139 height 16
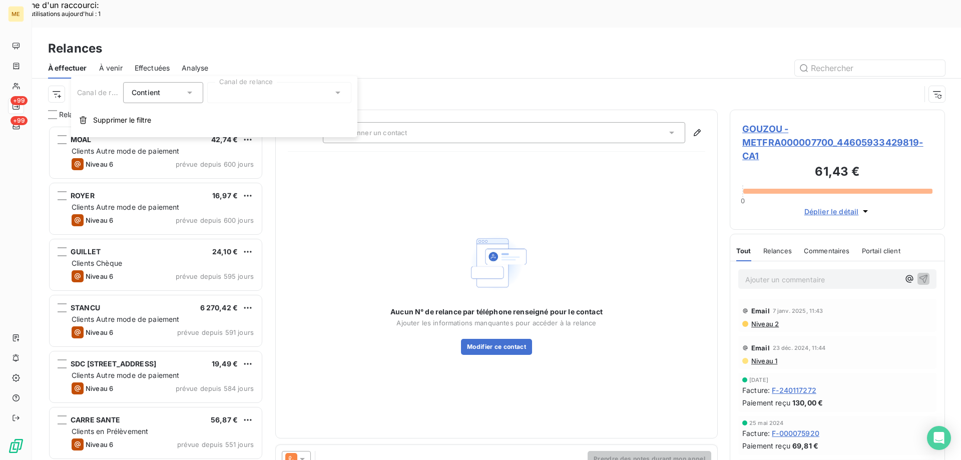
click at [279, 96] on div at bounding box center [279, 92] width 144 height 21
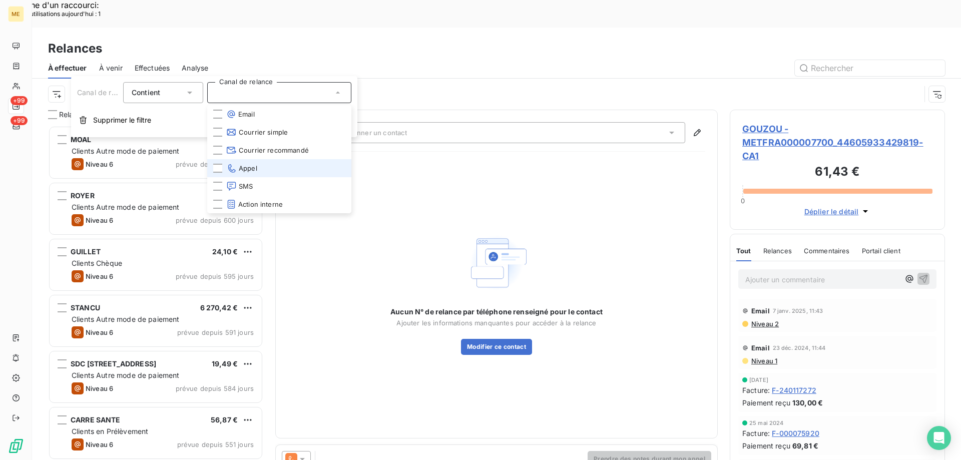
click at [259, 172] on li "Appel" at bounding box center [279, 168] width 144 height 18
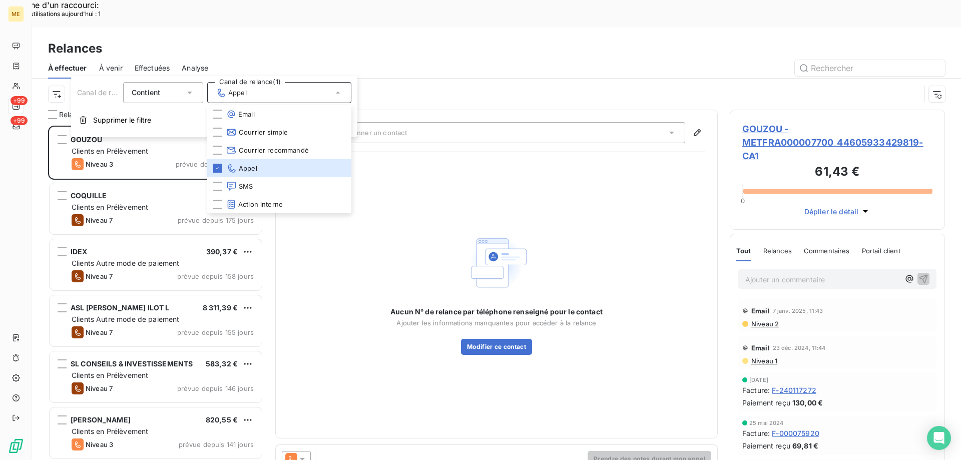
click at [680, 160] on div "Aucun N° de relance par téléphone renseigné pour le contact Ajouter les informa…" at bounding box center [496, 293] width 417 height 266
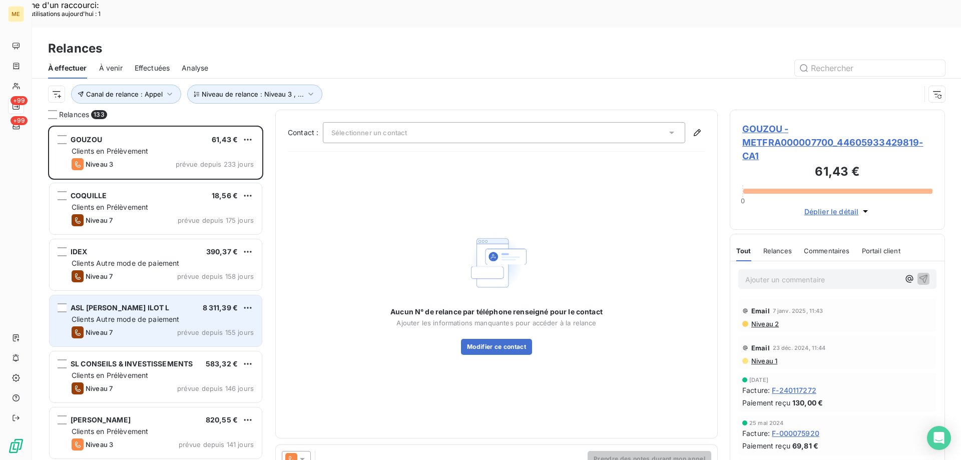
click at [108, 297] on div "ASL JACQUES COEUR ILOT L 8 311,39 € Clients Autre mode de paiement Niveau 7 pré…" at bounding box center [156, 320] width 212 height 51
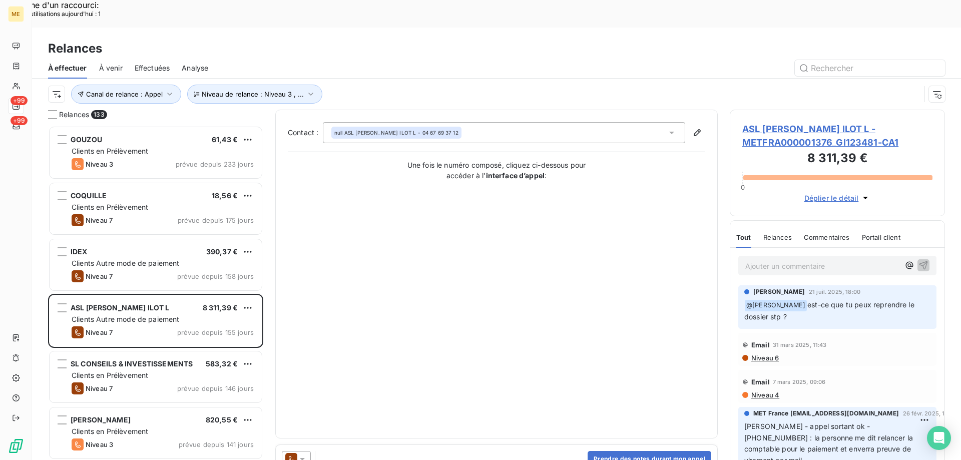
click at [838, 122] on span "ASL JACQUES COEUR ILOT L - METFRA000001376_GI123481-CA1" at bounding box center [837, 135] width 190 height 27
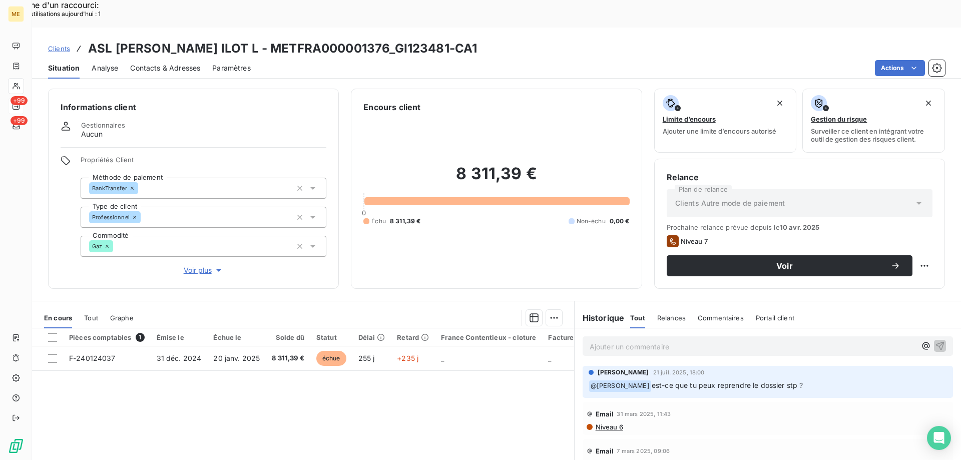
click at [196, 265] on span "Voir plus" at bounding box center [204, 270] width 40 height 10
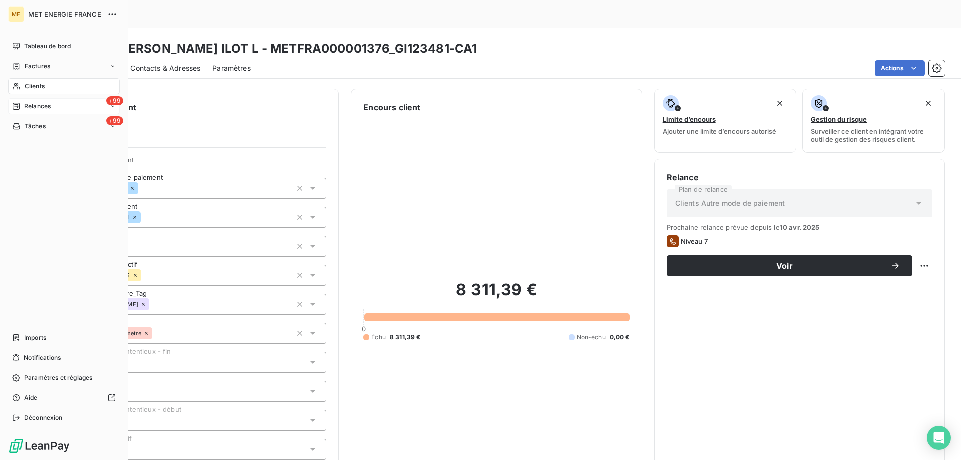
click at [51, 108] on span "Relances" at bounding box center [37, 106] width 27 height 9
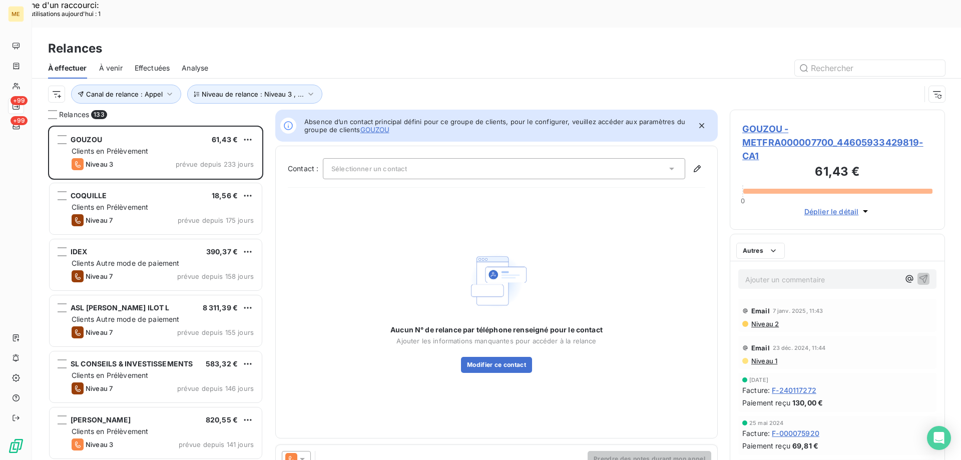
scroll to position [354, 208]
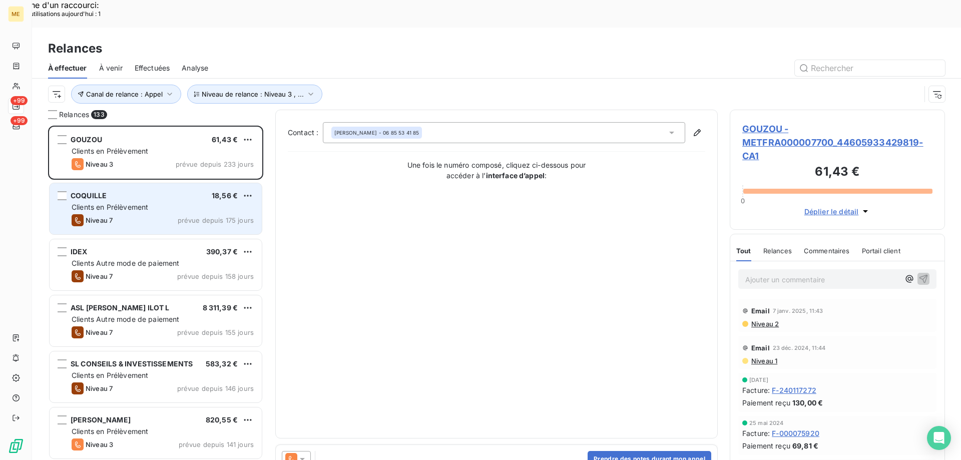
click at [177, 202] on div "Clients en Prélèvement" at bounding box center [163, 207] width 182 height 10
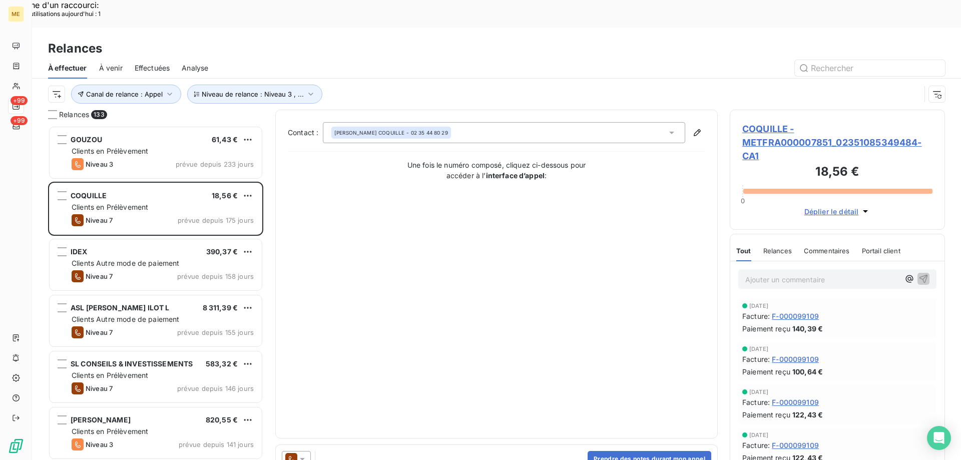
click at [760, 122] on span "COQUILLE - METFRA000007851_02351085349484-CA1" at bounding box center [837, 142] width 190 height 41
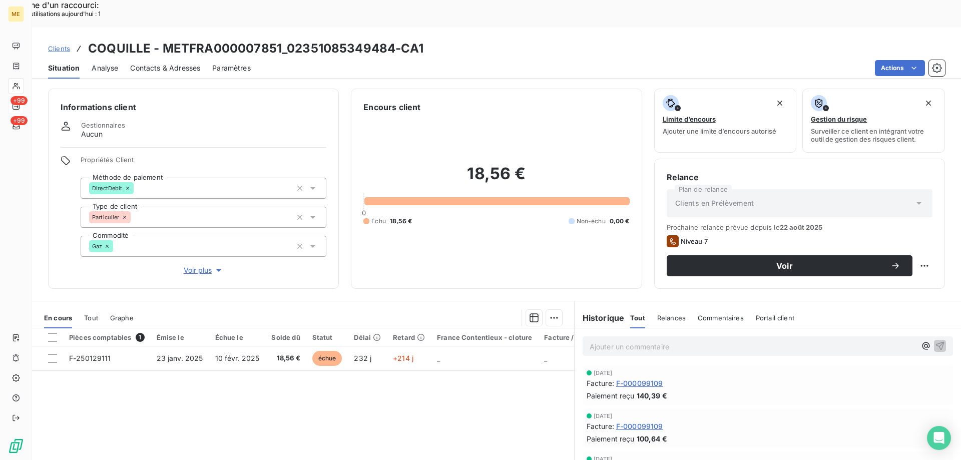
scroll to position [50, 0]
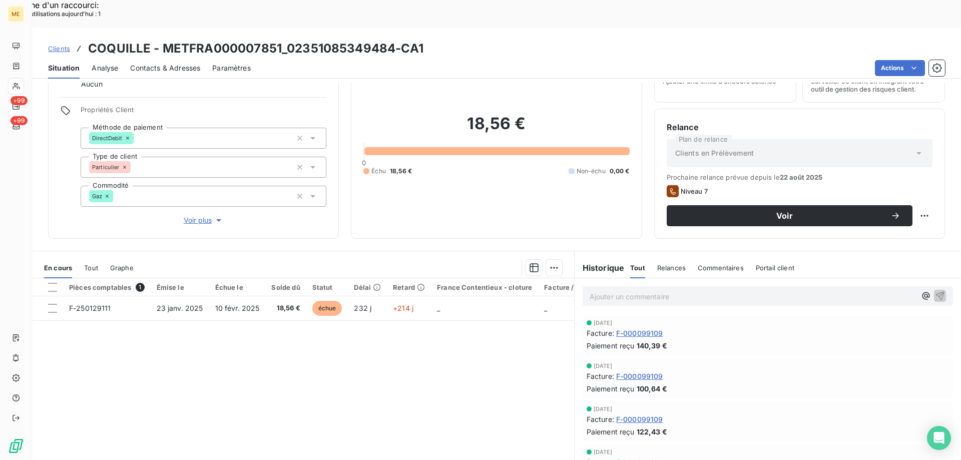
click at [194, 215] on span "Voir plus" at bounding box center [204, 220] width 40 height 10
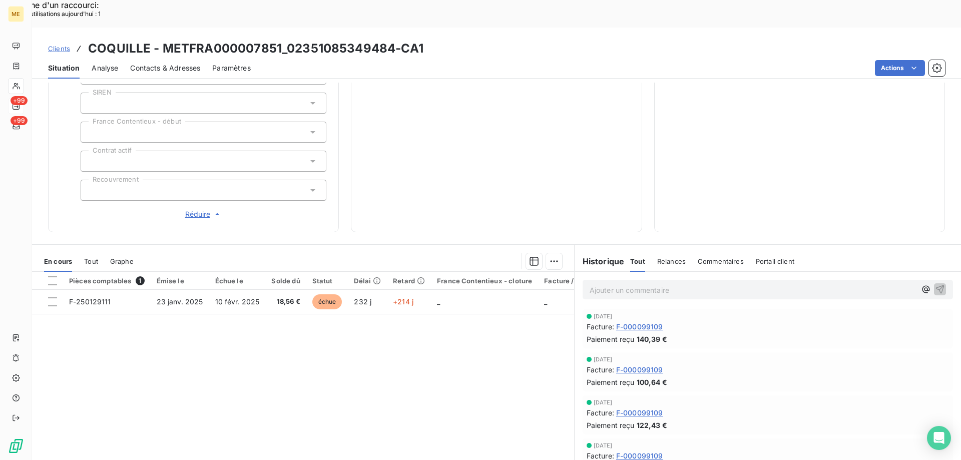
scroll to position [38, 0]
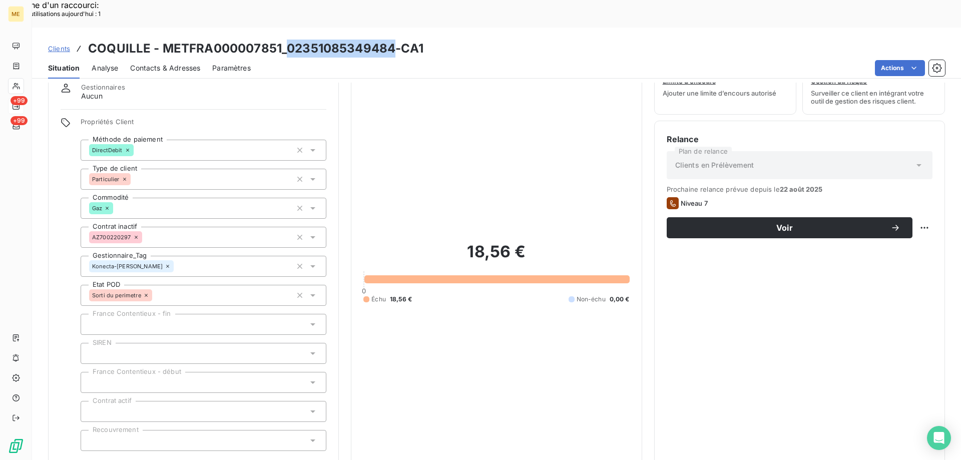
drag, startPoint x: 286, startPoint y: 19, endPoint x: 392, endPoint y: 10, distance: 106.4
click at [392, 28] on div "Clients COQUILLE - METFRA000007851_02351085349484-CA1 Situation Analyse Contact…" at bounding box center [496, 53] width 929 height 51
click at [425, 78] on div "18,56 € 0 Échu 18,56 € Non-échu 0,00 €" at bounding box center [496, 272] width 266 height 395
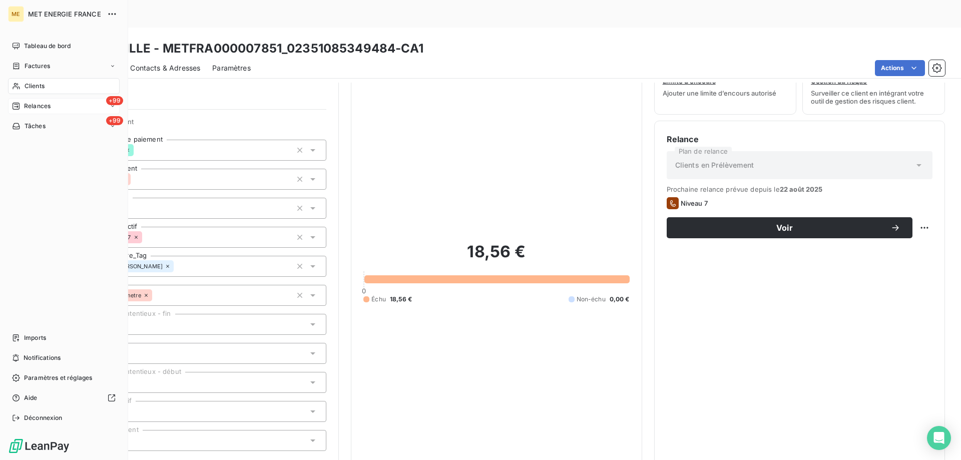
click at [48, 103] on span "Relances" at bounding box center [37, 106] width 27 height 9
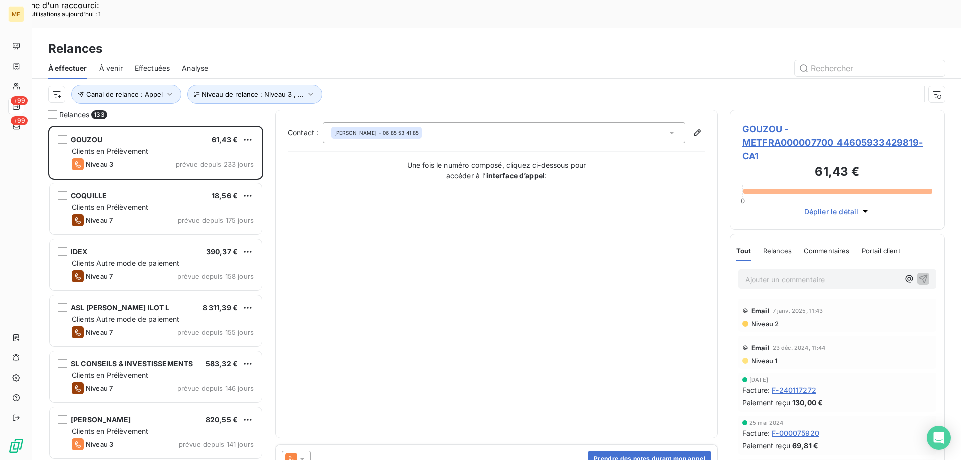
scroll to position [354, 208]
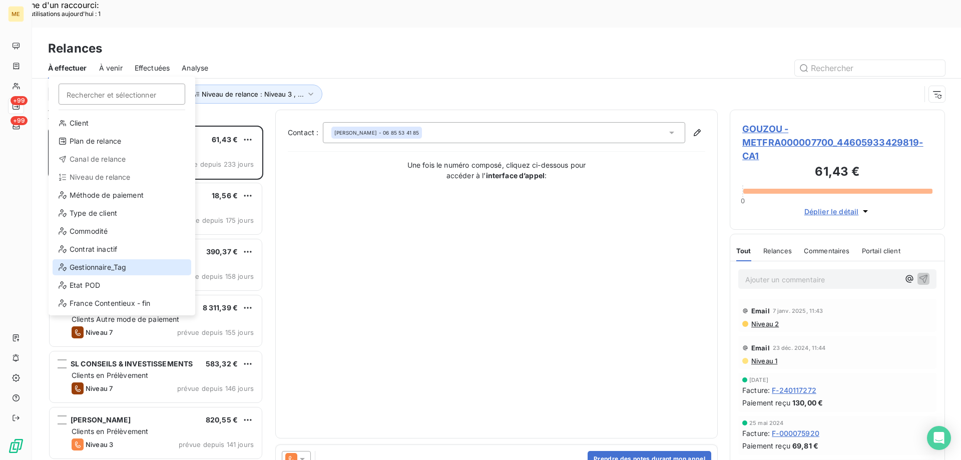
click at [98, 261] on div "Gestionnaire_Tag" at bounding box center [122, 267] width 139 height 16
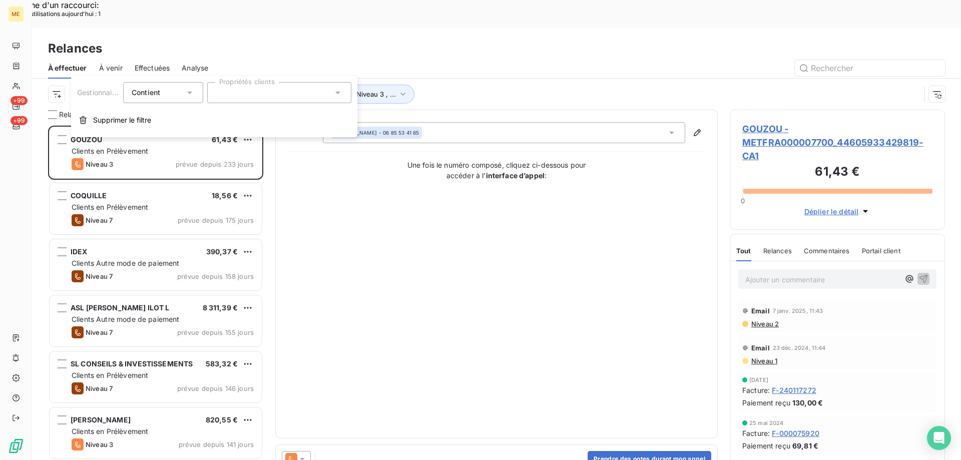
click at [275, 92] on div at bounding box center [279, 92] width 144 height 21
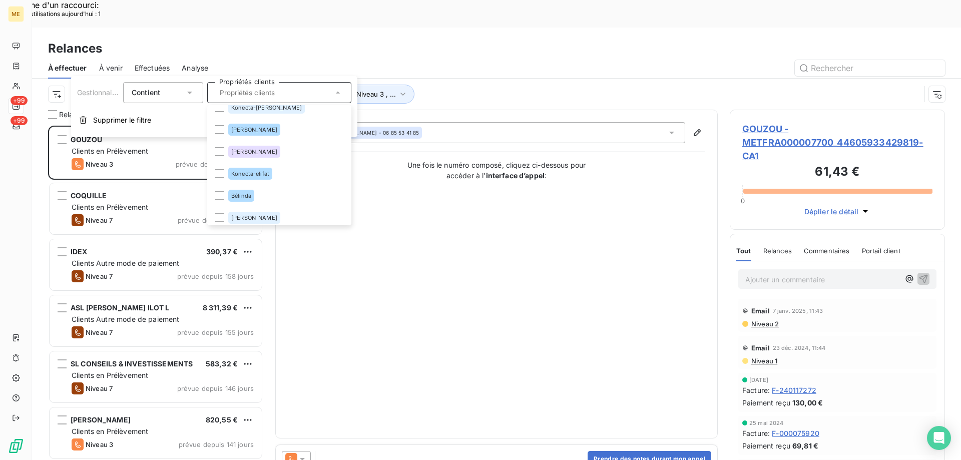
scroll to position [366, 0]
click at [253, 113] on li "Konecta-Sylvain" at bounding box center [279, 103] width 140 height 20
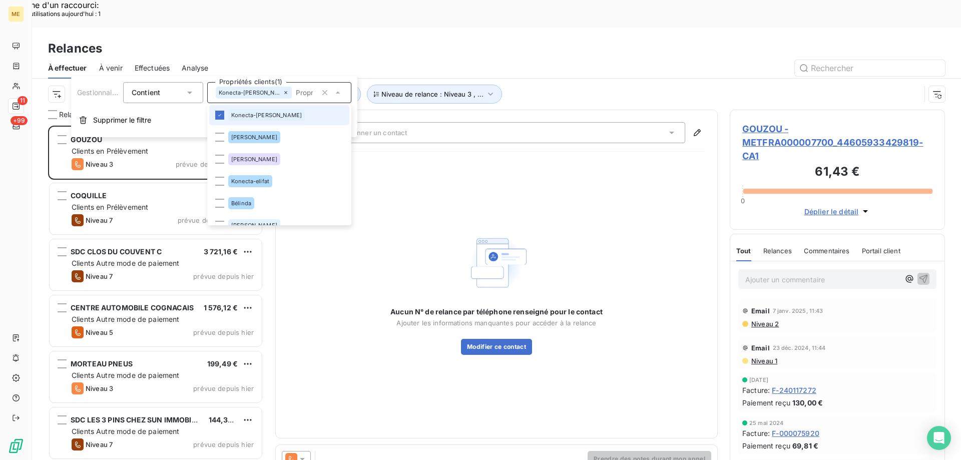
scroll to position [354, 208]
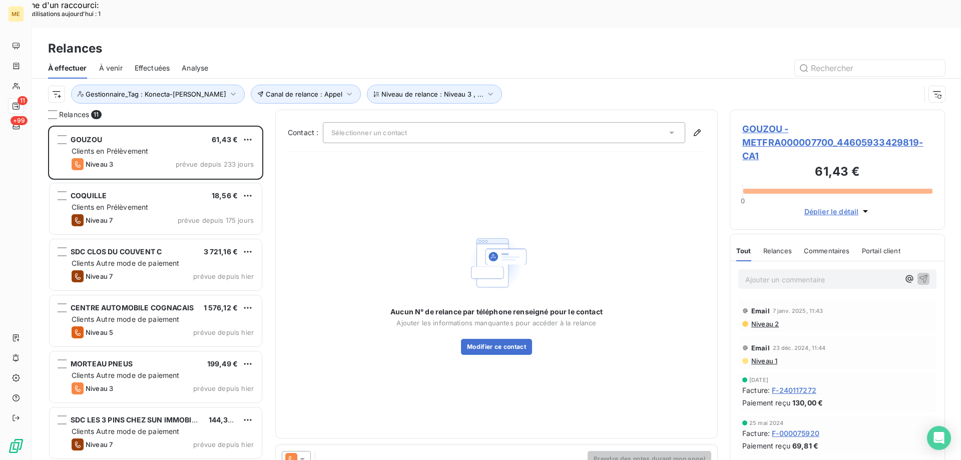
click at [530, 160] on div "Aucun N° de relance par téléphone renseigné pour le contact Ajouter les informa…" at bounding box center [496, 293] width 417 height 266
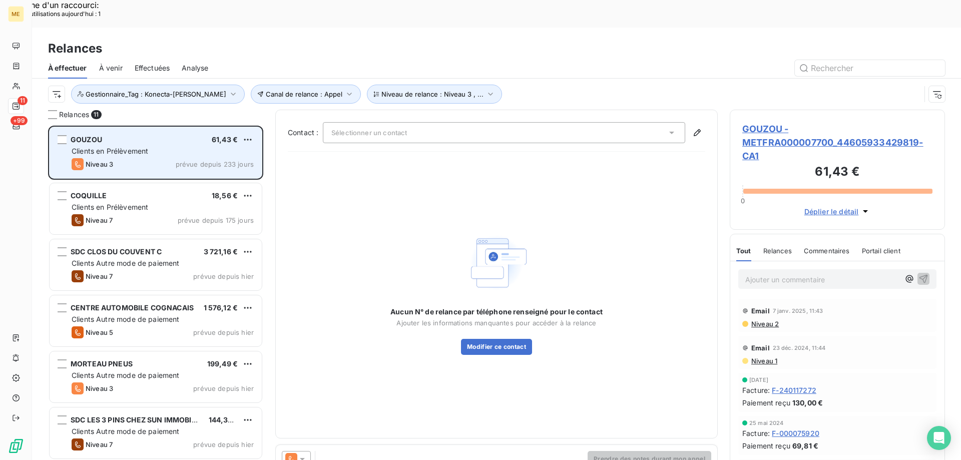
click at [153, 158] on div "Niveau 3 prévue depuis 233 jours" at bounding box center [163, 164] width 182 height 12
click at [112, 147] on span "Clients en Prélèvement" at bounding box center [110, 151] width 77 height 9
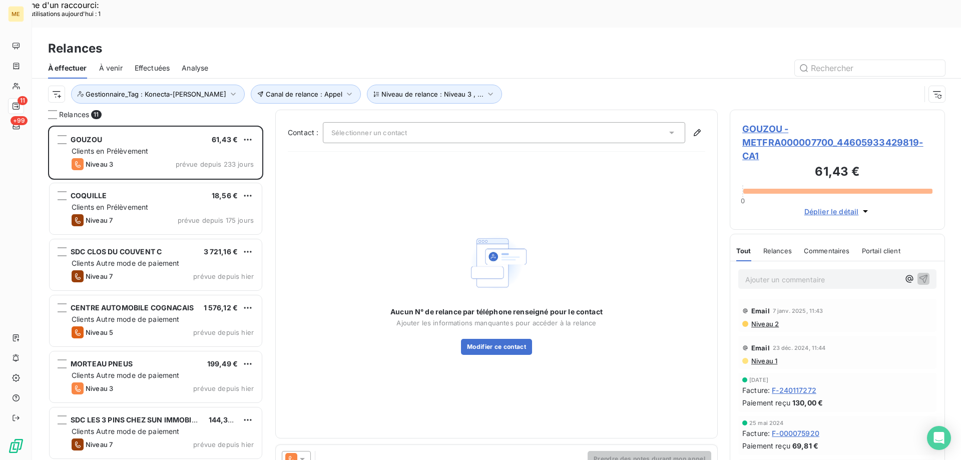
click at [750, 123] on span "GOUZOU - METFRA000007700_44605933429819-CA1" at bounding box center [837, 142] width 190 height 41
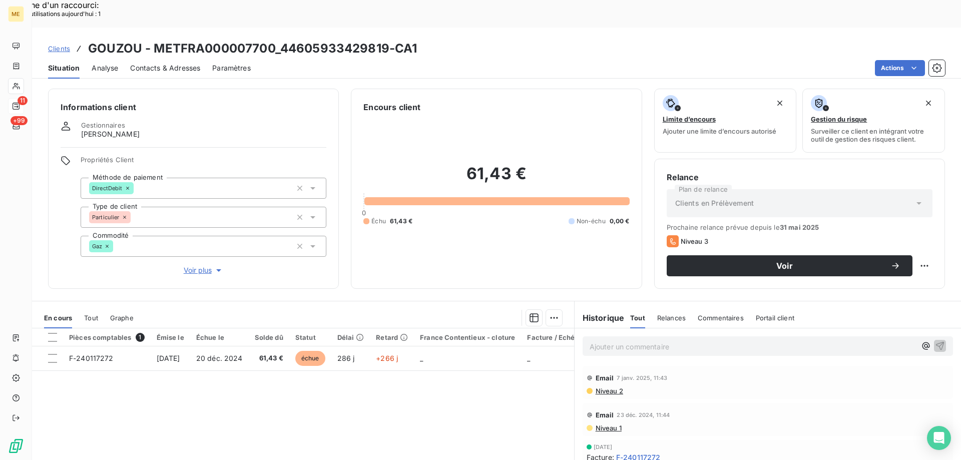
click at [196, 265] on span "Voir plus" at bounding box center [204, 270] width 40 height 10
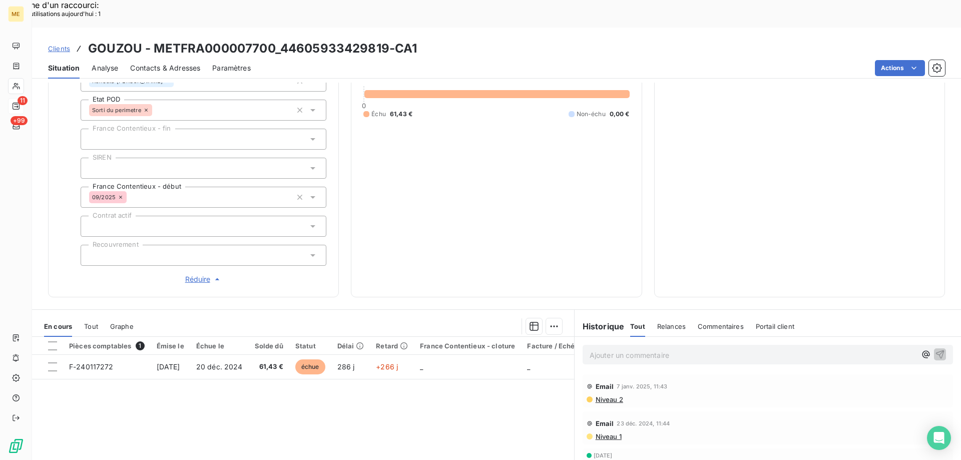
scroll to position [288, 0]
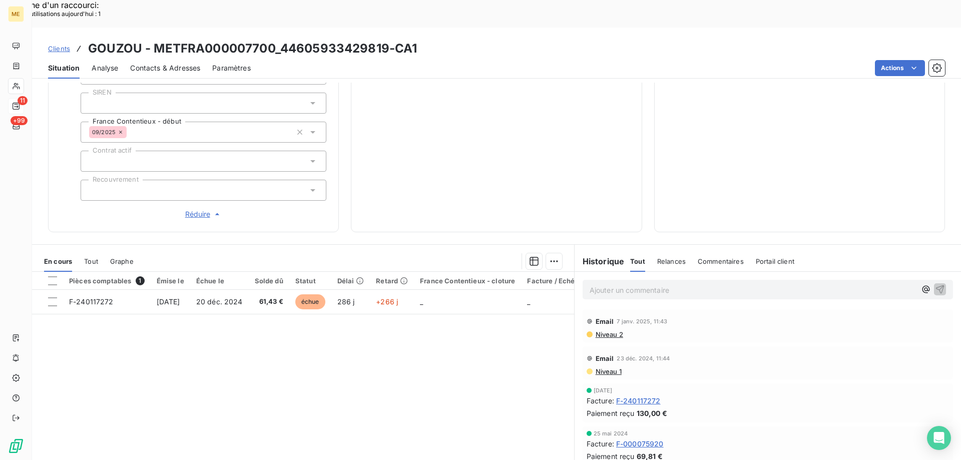
click at [605, 284] on p "Ajouter un commentaire ﻿" at bounding box center [752, 290] width 326 height 13
click at [936, 285] on icon "button" at bounding box center [940, 289] width 9 height 9
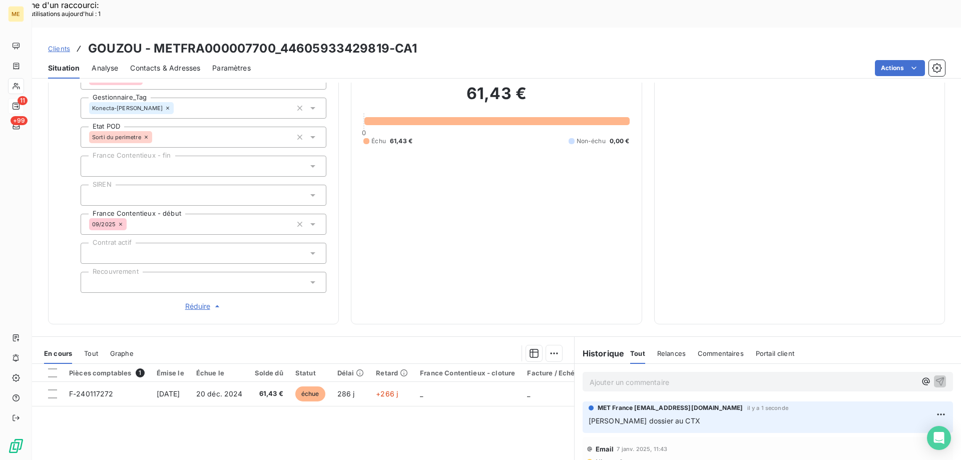
scroll to position [138, 0]
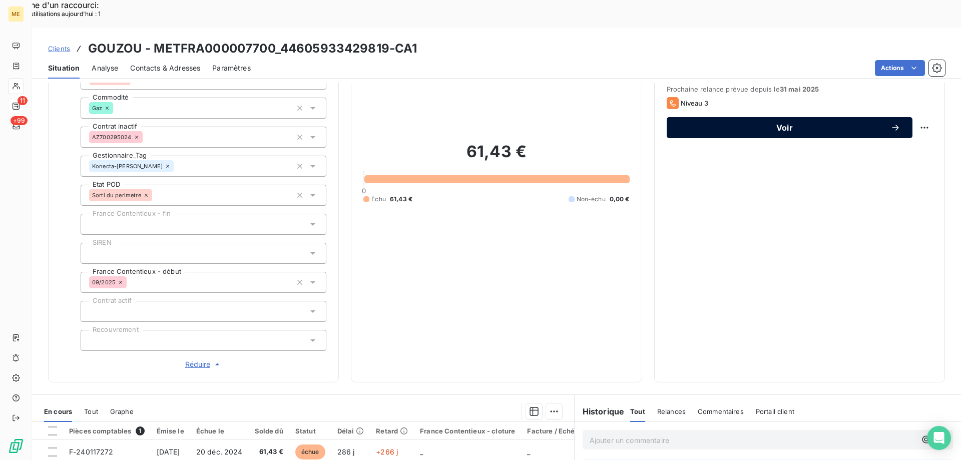
click at [815, 117] on button "Voir" at bounding box center [790, 127] width 246 height 21
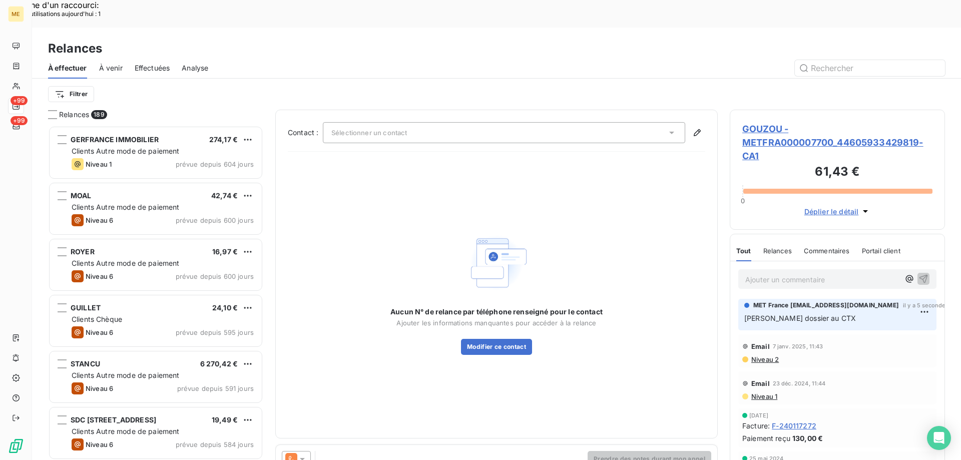
scroll to position [354, 208]
click at [308, 451] on div at bounding box center [296, 459] width 29 height 16
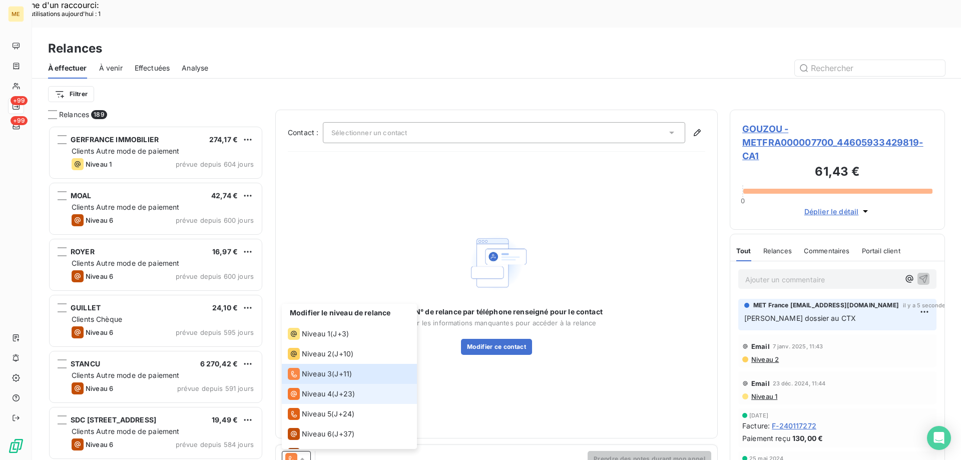
click at [312, 389] on span "Niveau 4" at bounding box center [317, 394] width 30 height 10
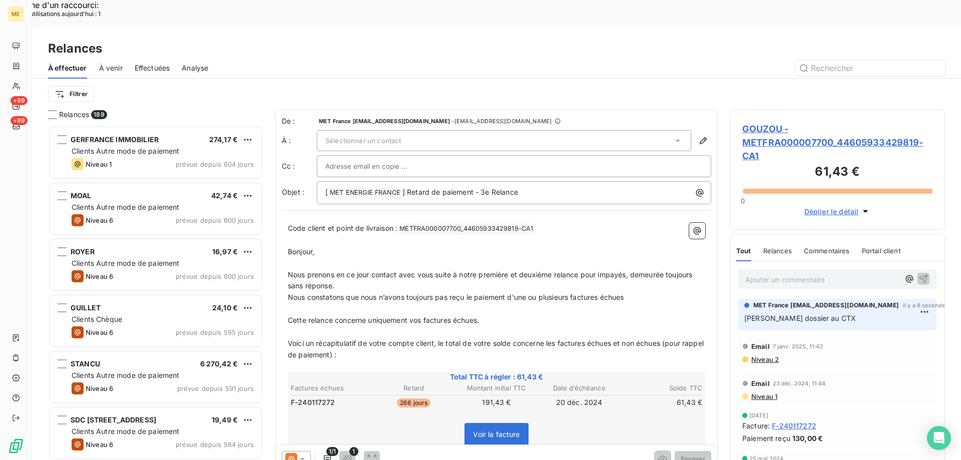
click at [410, 130] on div "Sélectionner un contact" at bounding box center [504, 140] width 374 height 21
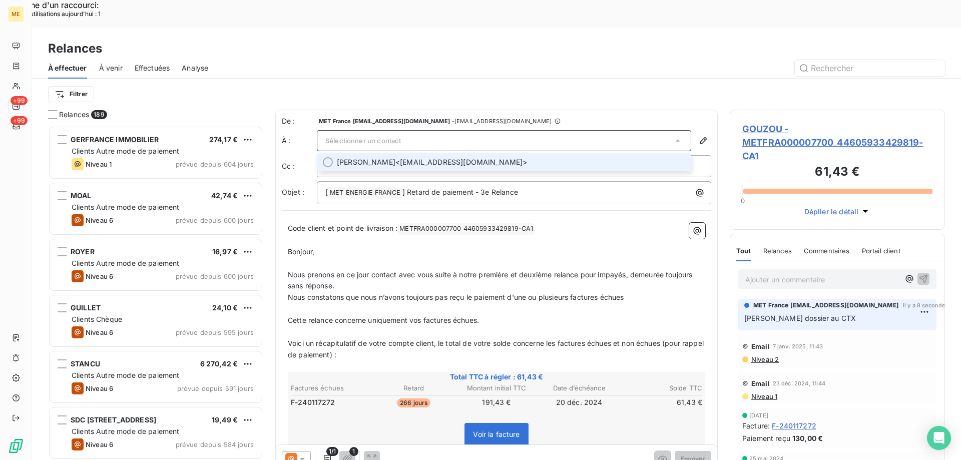
click at [406, 157] on span "JOSIANE GOUZOU <josygouzou@gmx.fr>" at bounding box center [511, 162] width 348 height 10
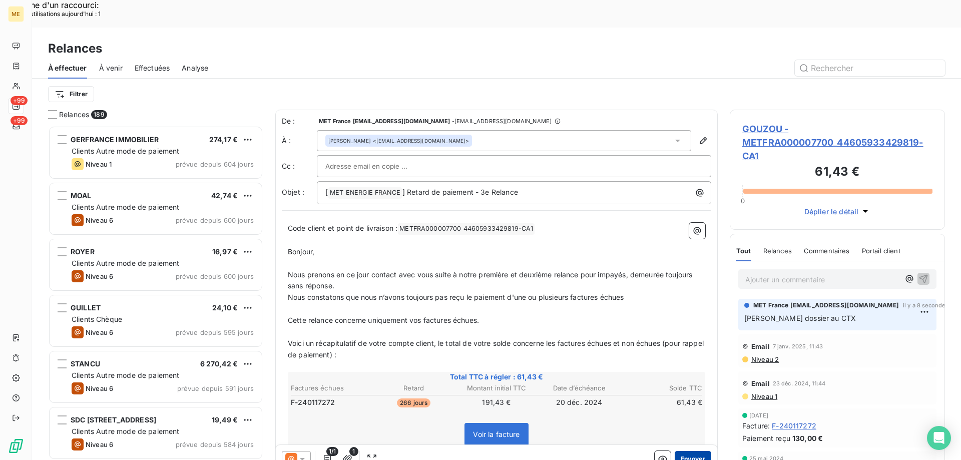
click at [696, 451] on button "Envoyer" at bounding box center [693, 459] width 37 height 16
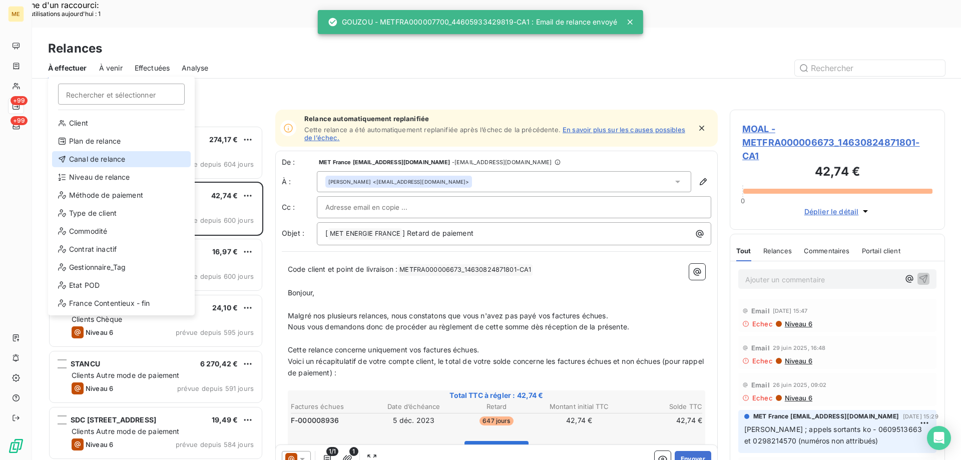
click at [80, 164] on div "Canal de relance" at bounding box center [121, 159] width 139 height 16
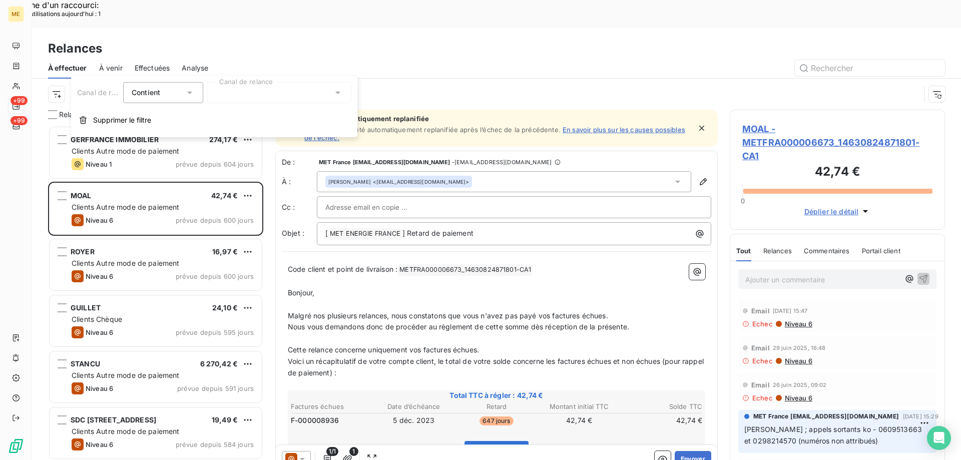
click at [259, 92] on div at bounding box center [279, 92] width 144 height 21
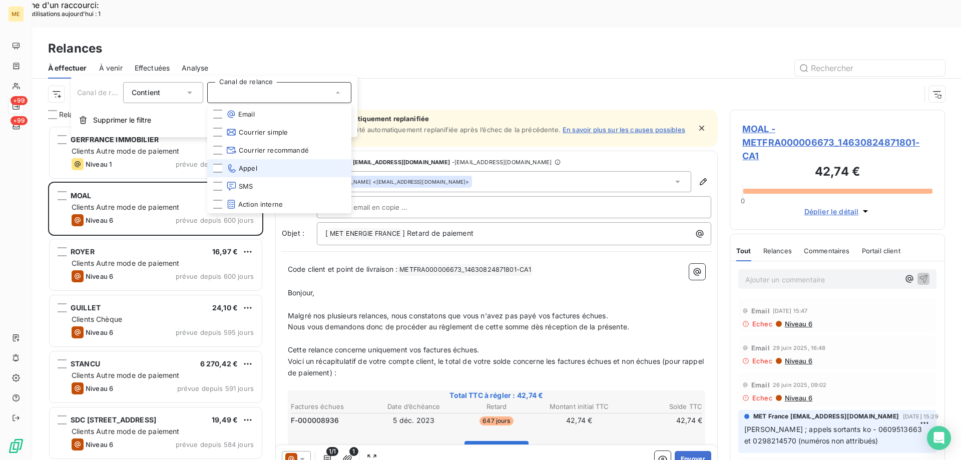
click at [238, 166] on span "Appel" at bounding box center [241, 168] width 31 height 10
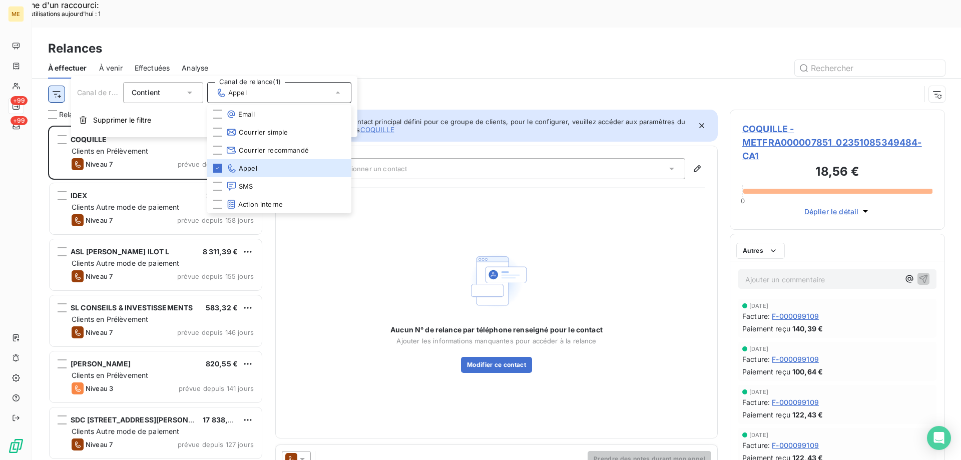
scroll to position [354, 208]
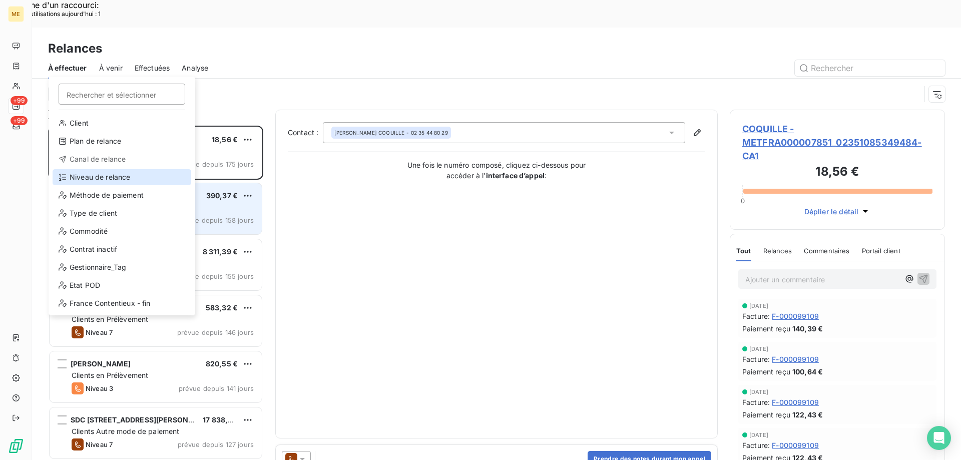
drag, startPoint x: 120, startPoint y: 174, endPoint x: 229, endPoint y: 158, distance: 110.8
click at [120, 174] on div "Niveau de relance" at bounding box center [122, 177] width 139 height 16
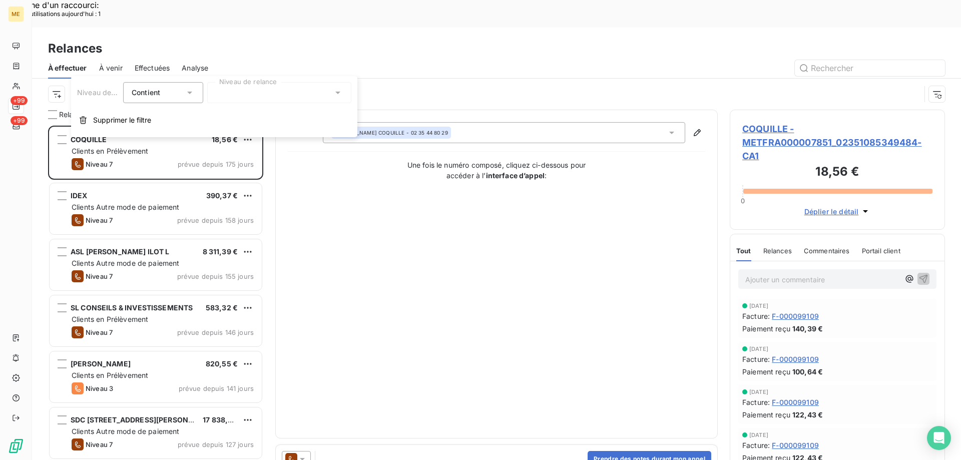
click at [249, 101] on div at bounding box center [279, 92] width 144 height 21
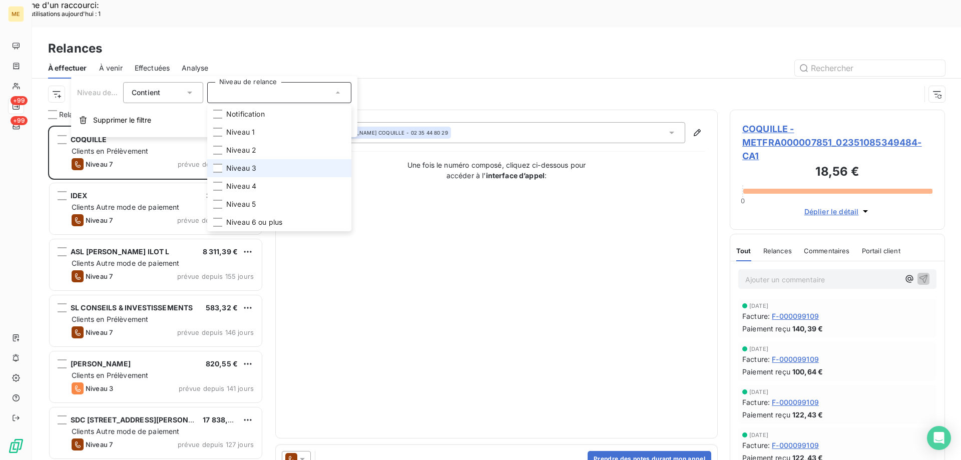
click at [280, 173] on li "Niveau 3" at bounding box center [279, 168] width 144 height 18
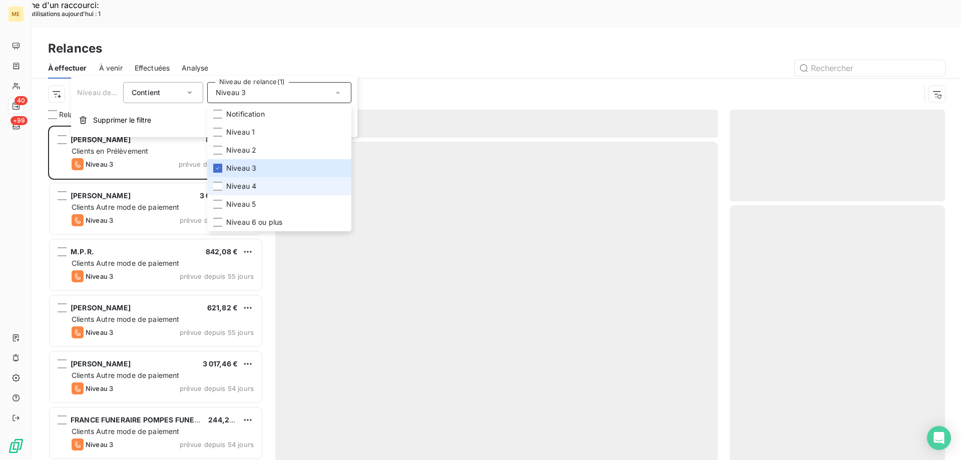
scroll to position [354, 208]
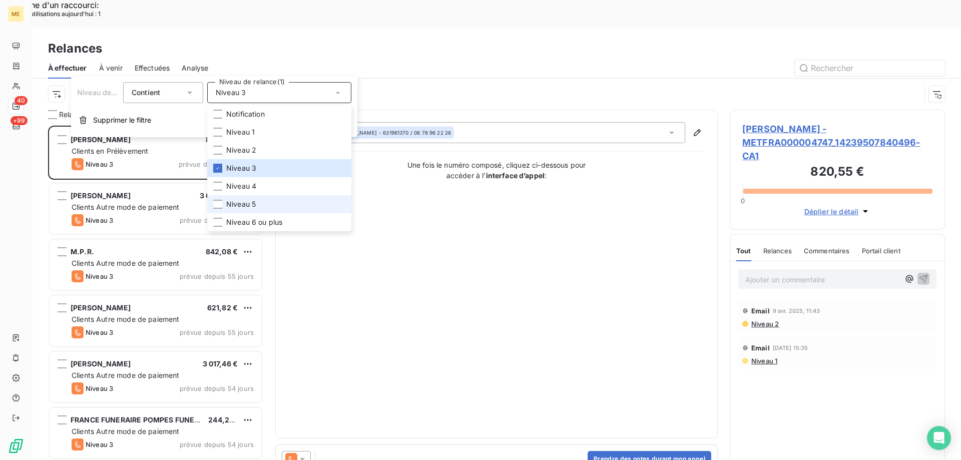
click at [263, 202] on li "Niveau 5" at bounding box center [279, 204] width 144 height 18
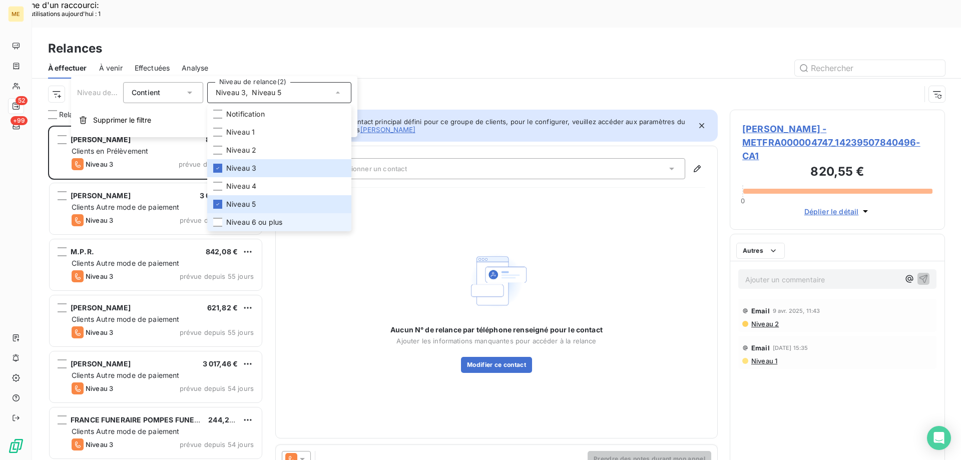
click at [263, 224] on span "Niveau 6 ou plus" at bounding box center [254, 222] width 56 height 10
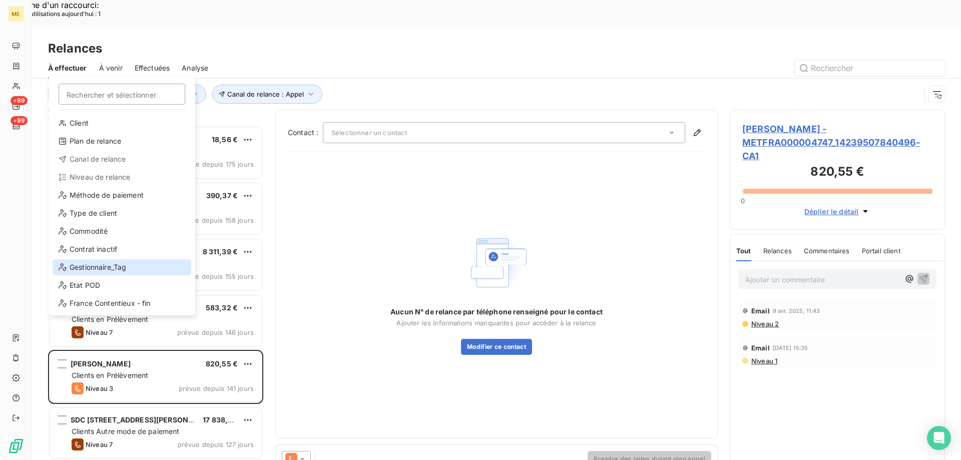
drag, startPoint x: 117, startPoint y: 262, endPoint x: 355, endPoint y: 171, distance: 254.8
click at [117, 262] on div "Gestionnaire_Tag" at bounding box center [122, 267] width 139 height 16
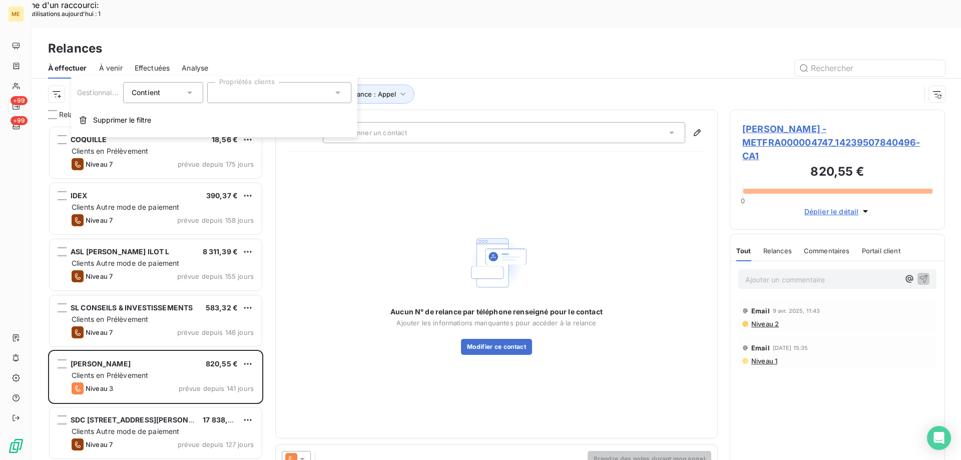
drag, startPoint x: 268, startPoint y: 98, endPoint x: 262, endPoint y: 94, distance: 7.9
click at [266, 97] on div at bounding box center [279, 92] width 144 height 21
click at [224, 94] on input "text" at bounding box center [220, 92] width 8 height 9
click at [262, 94] on div at bounding box center [279, 92] width 144 height 21
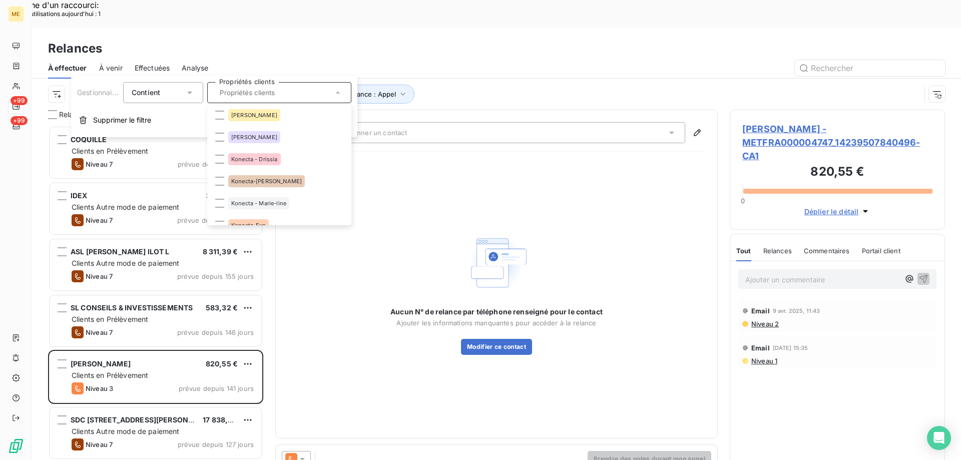
scroll to position [300, 0]
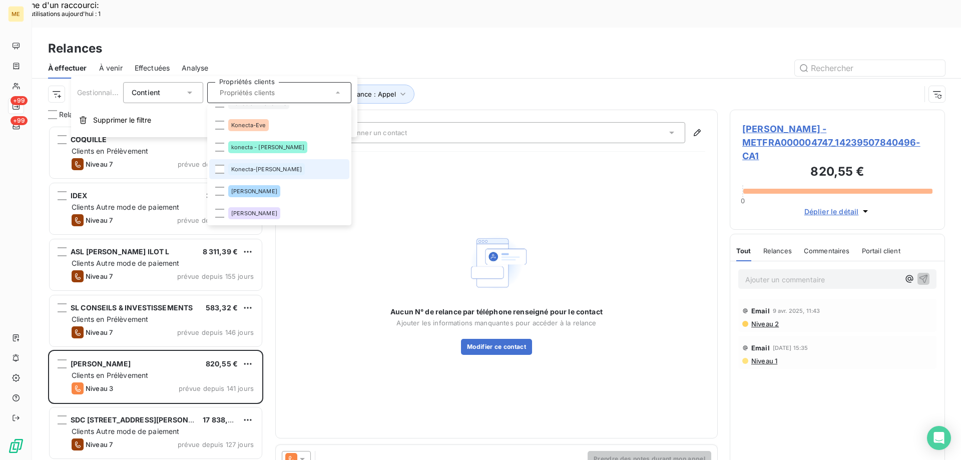
click at [266, 170] on span "Konecta-Sylvain" at bounding box center [266, 169] width 71 height 6
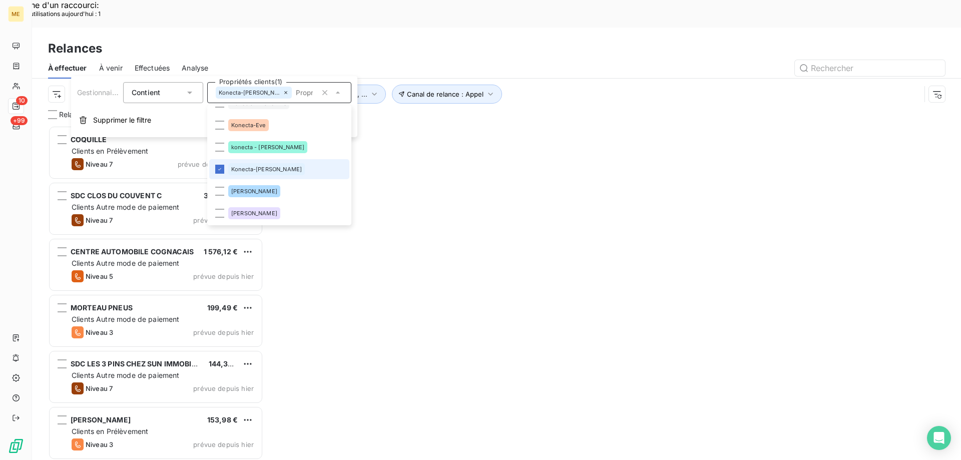
scroll to position [354, 208]
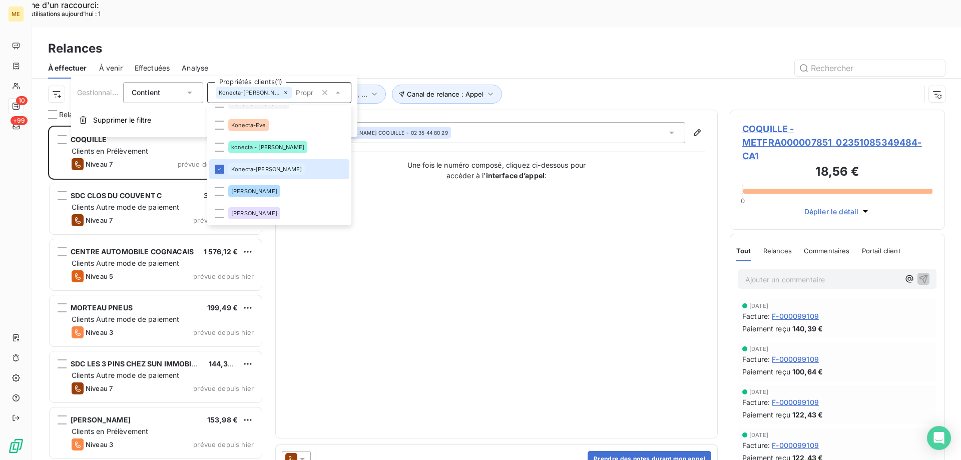
click at [573, 242] on div "Contact : RAFFAELA COQUILLE - 02 35 44 80 29 Une fois le numéro composé, clique…" at bounding box center [496, 274] width 417 height 304
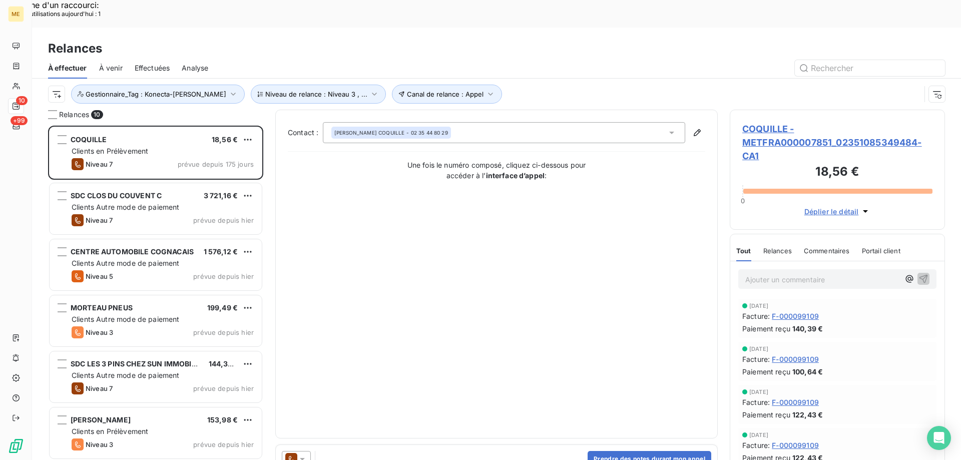
click at [798, 122] on span "COQUILLE - METFRA000007851_02351085349484-CA1" at bounding box center [837, 142] width 190 height 41
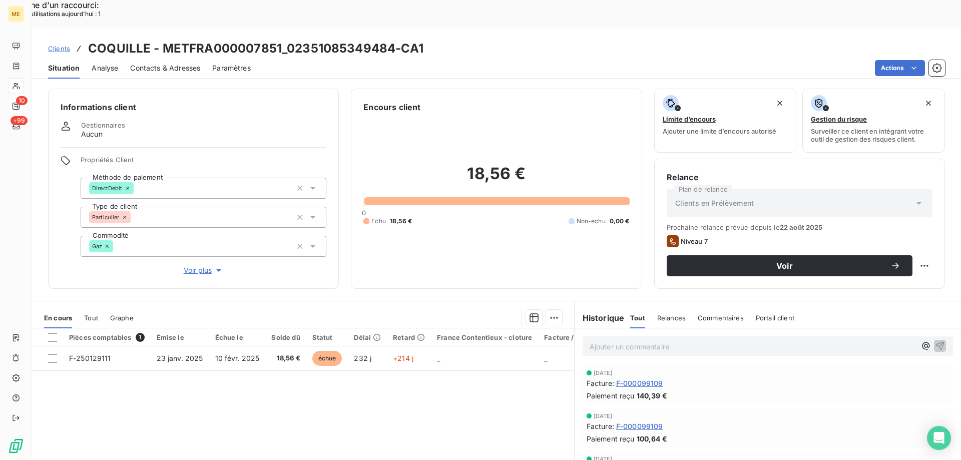
click at [215, 228] on div "Propriétés Client Méthode de paiement DirectDebit Type de client Particulier Co…" at bounding box center [204, 216] width 246 height 120
click at [197, 265] on span "Voir plus" at bounding box center [204, 270] width 40 height 10
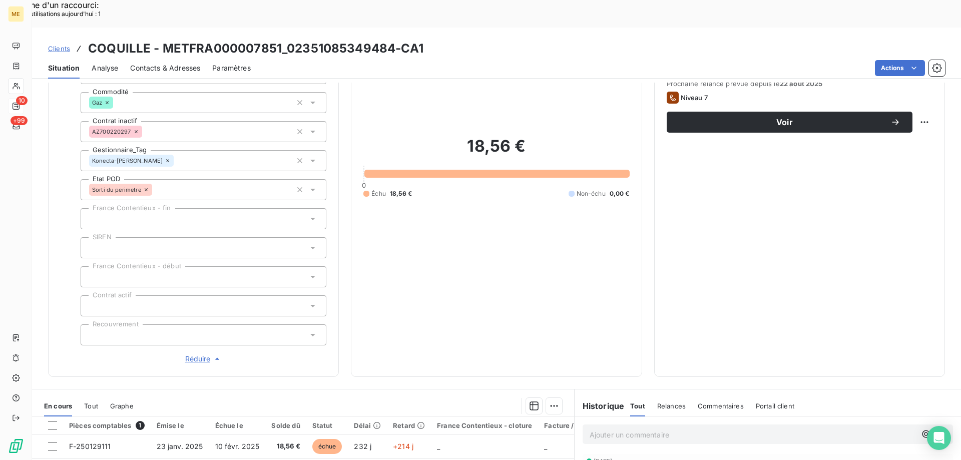
scroll to position [200, 0]
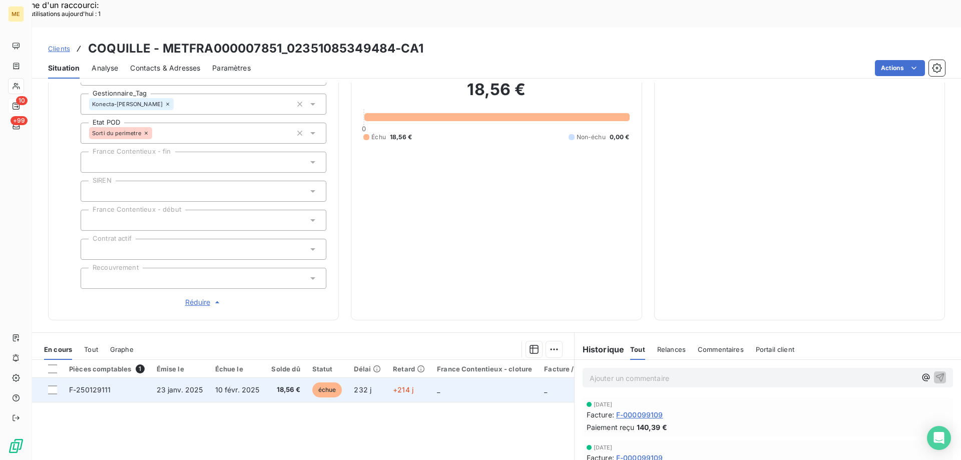
click at [114, 378] on td "F-250129111" at bounding box center [107, 390] width 88 height 24
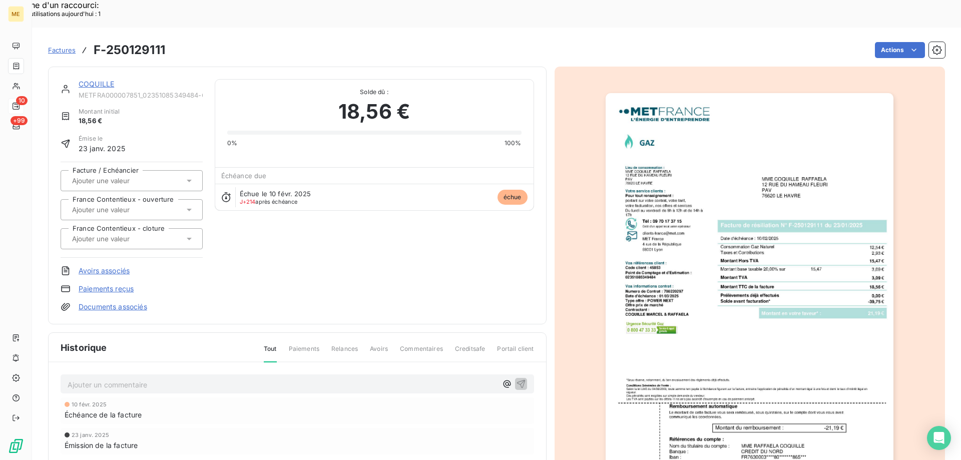
click at [92, 80] on link "COQUILLE" at bounding box center [97, 84] width 36 height 9
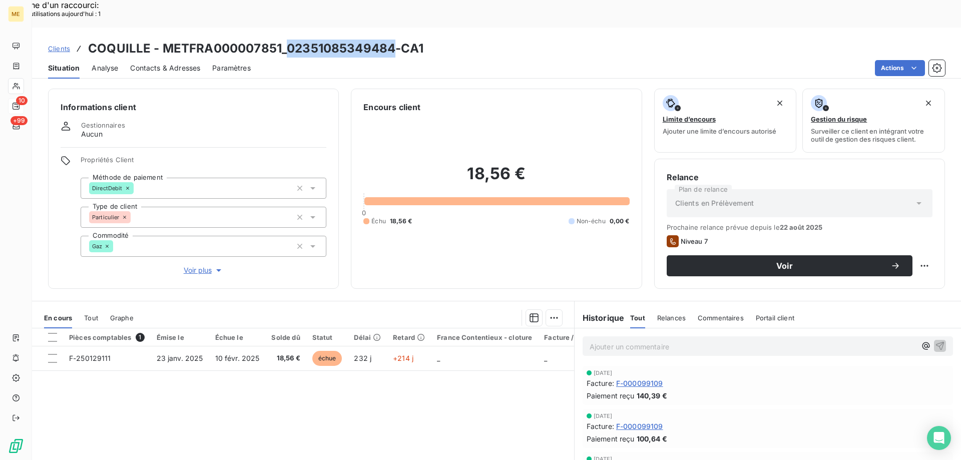
drag, startPoint x: 286, startPoint y: 15, endPoint x: 390, endPoint y: 17, distance: 104.1
click at [390, 40] on h3 "COQUILLE - METFRA000007851_02351085349484-CA1" at bounding box center [255, 49] width 335 height 18
copy h3 "02351085349484"
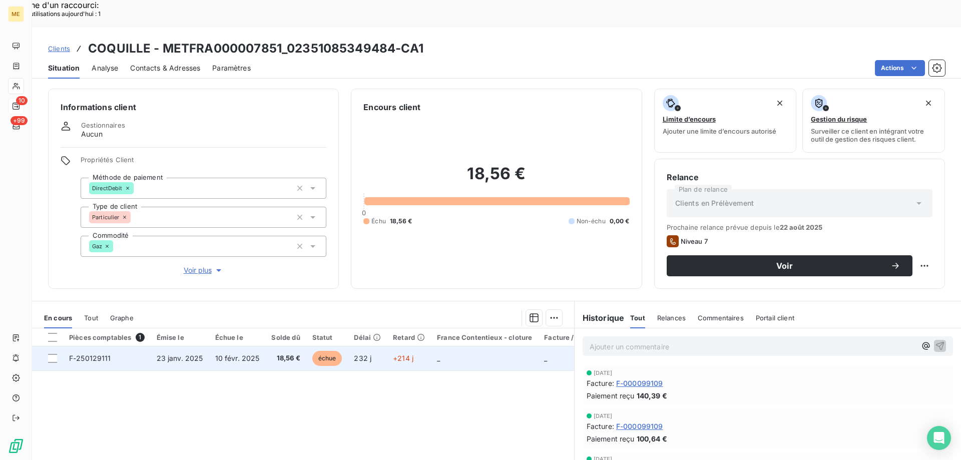
click at [89, 346] on td "F-250129111" at bounding box center [107, 358] width 88 height 24
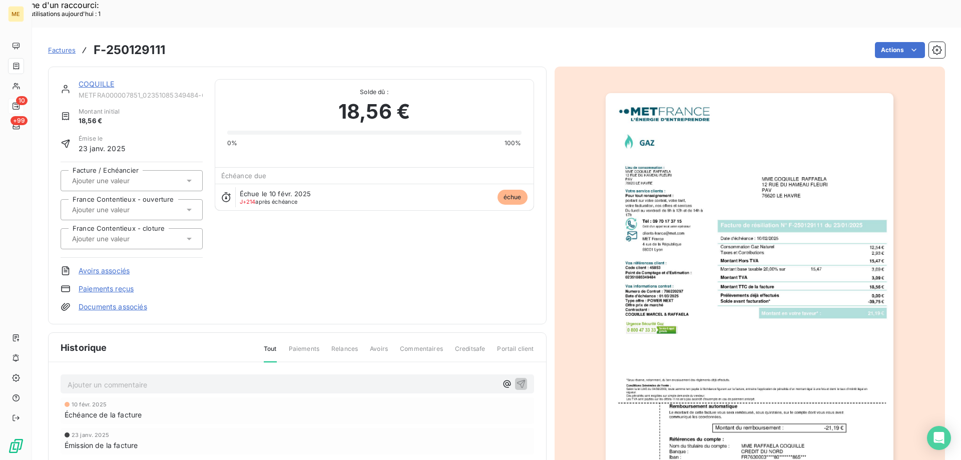
click at [97, 80] on link "COQUILLE" at bounding box center [97, 84] width 36 height 9
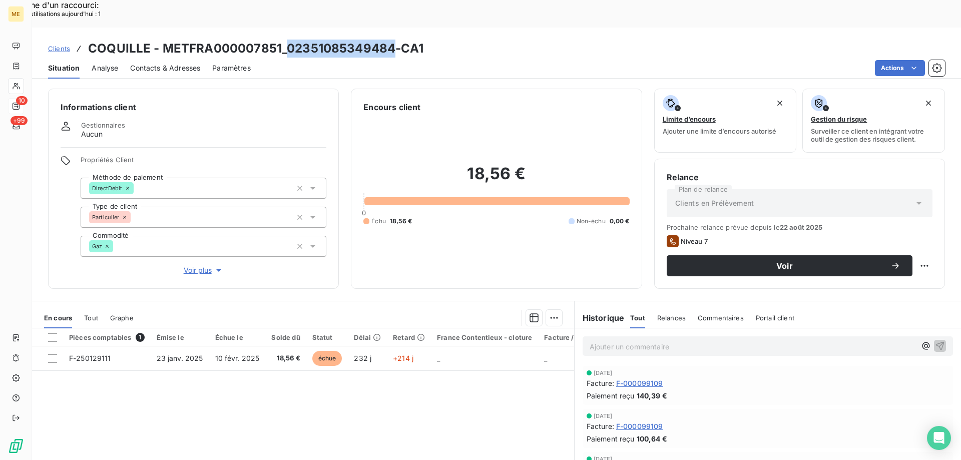
drag, startPoint x: 287, startPoint y: 20, endPoint x: 389, endPoint y: 20, distance: 102.6
click at [389, 40] on h3 "COQUILLE - METFRA000007851_02351085349484-CA1" at bounding box center [255, 49] width 335 height 18
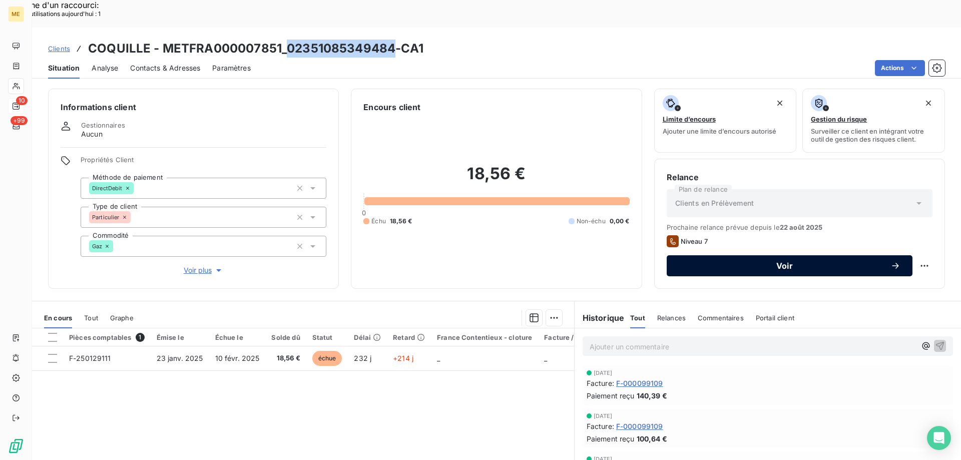
click at [699, 262] on span "Voir" at bounding box center [785, 266] width 212 height 8
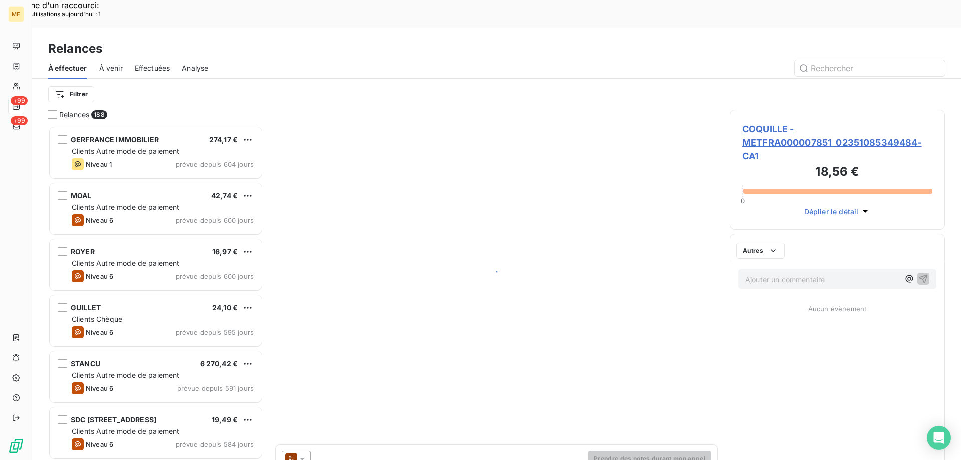
scroll to position [354, 208]
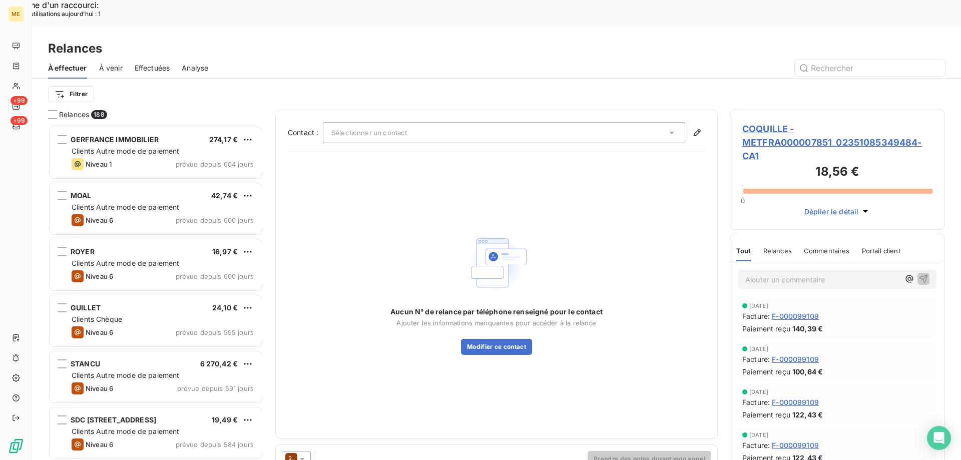
click at [372, 129] on span "Sélectionner un contact" at bounding box center [369, 133] width 76 height 8
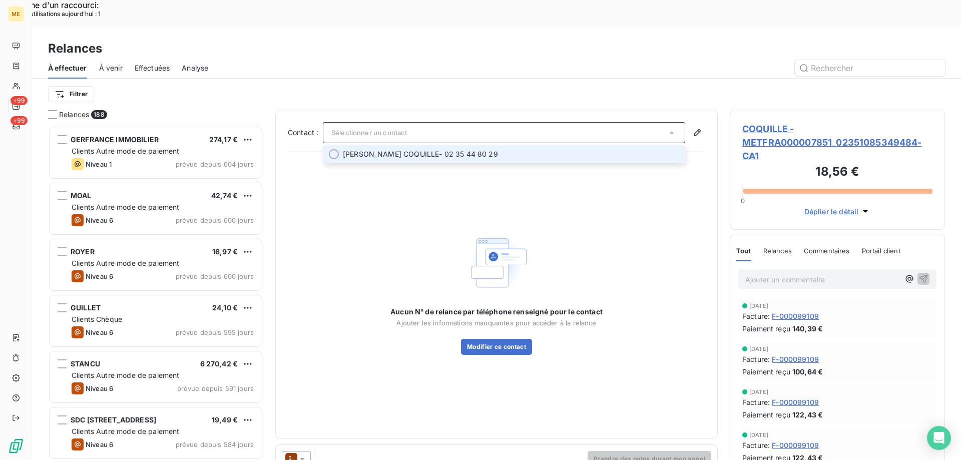
click at [388, 145] on li "RAFFAELA COQUILLE - 02 35 44 80 29" at bounding box center [504, 154] width 362 height 18
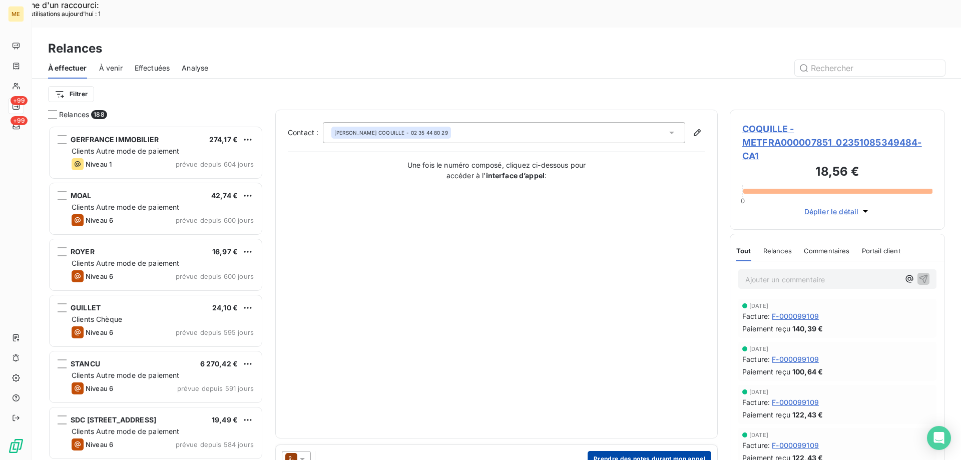
click at [617, 451] on button "Prendre des notes durant mon appel" at bounding box center [649, 459] width 124 height 16
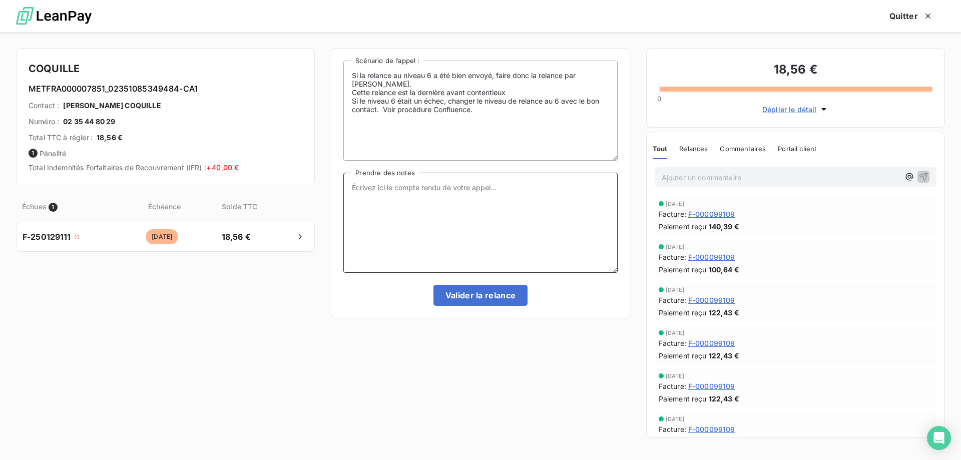
click at [385, 192] on textarea "Prendre des notes" at bounding box center [480, 223] width 274 height 100
paste textarea "[PERSON_NAME] Interlocuteur: Origine du contact: [PERSON_NAME]: Résumé du conta…"
click at [387, 181] on textarea "[PERSON_NAME] Interlocuteur: Origine du contact: [PERSON_NAME]: Résumé du conta…" at bounding box center [480, 223] width 274 height 100
click at [405, 195] on textarea "Sylvain - 12/09/2025 - 11h58 Interlocuteur: Origine du contact: Raison: Résumé …" at bounding box center [480, 223] width 274 height 100
paste textarea "0680654714"
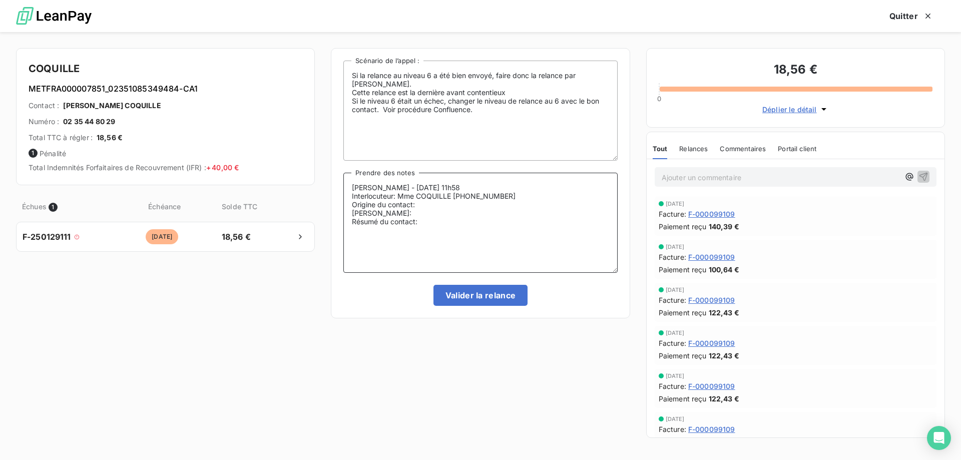
paste textarea "[PERSON_NAME][EMAIL_ADDRESS][DOMAIN_NAME]"
click at [436, 213] on textarea "Sylvain - 12/09/2025 - 11h58 Interlocuteur: Mme COQUILLE 0680654714 MARCEL.COQU…" at bounding box center [480, 223] width 274 height 100
click at [419, 216] on textarea "Sylvain - 12/09/2025 - 11h58 Interlocuteur: Mme COQUILLE 0680654714 MARCEL.COQU…" at bounding box center [480, 223] width 274 height 100
click at [401, 220] on textarea "Sylvain - 12/09/2025 - 11h58 Interlocuteur: Mme COQUILLE 0680654714 MARCEL.COQU…" at bounding box center [480, 223] width 274 height 100
click at [473, 231] on textarea "Sylvain - 12/09/2025 - 11h58 Interlocuteur: Mme COQUILLE 0680654714 MARCEL.COQU…" at bounding box center [480, 223] width 274 height 100
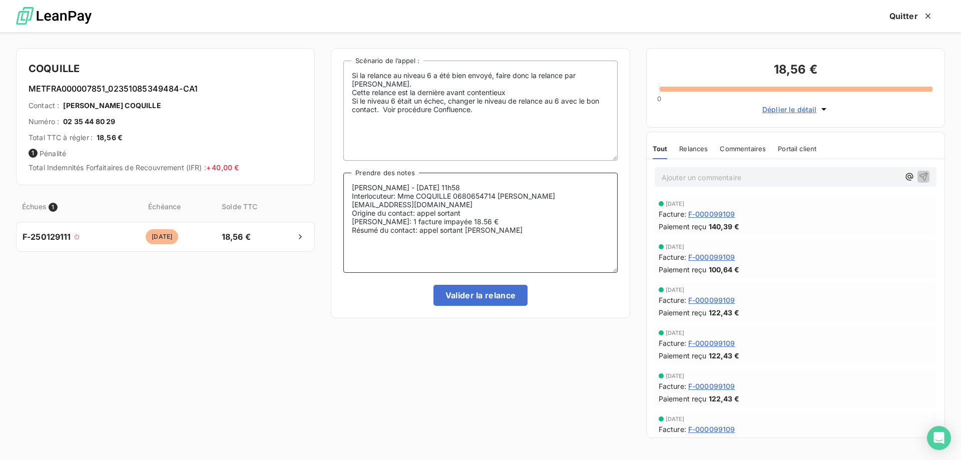
drag, startPoint x: 495, startPoint y: 233, endPoint x: 345, endPoint y: 189, distance: 156.8
click at [345, 189] on textarea "[PERSON_NAME] - [DATE] 11h58 Interlocuteur: Mme COQUILLE 0680654714 [PERSON_NAM…" at bounding box center [480, 223] width 274 height 100
type textarea "[PERSON_NAME] - [DATE] 11h58 Interlocuteur: Mme COQUILLE 0680654714 [PERSON_NAM…"
click at [490, 303] on button "Valider la relance" at bounding box center [480, 295] width 95 height 21
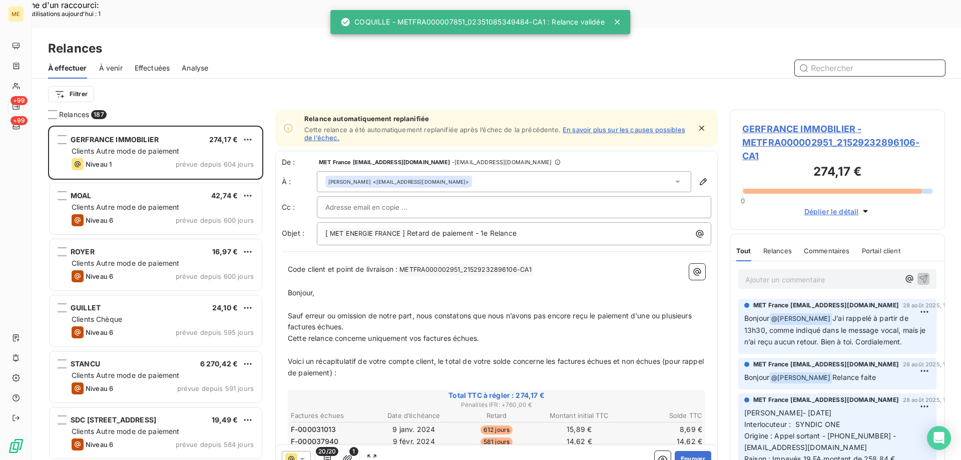
click at [156, 63] on span "Effectuées" at bounding box center [153, 68] width 36 height 10
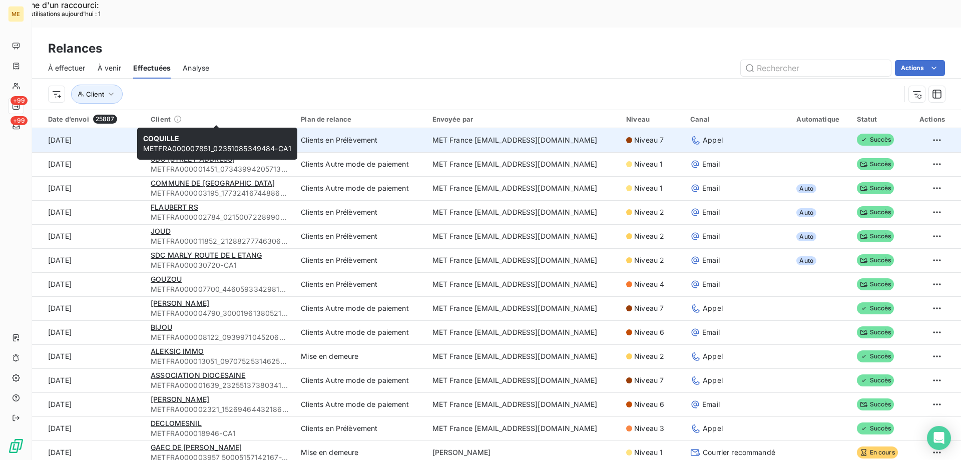
click at [158, 131] on span "COQUILLE" at bounding box center [169, 135] width 36 height 9
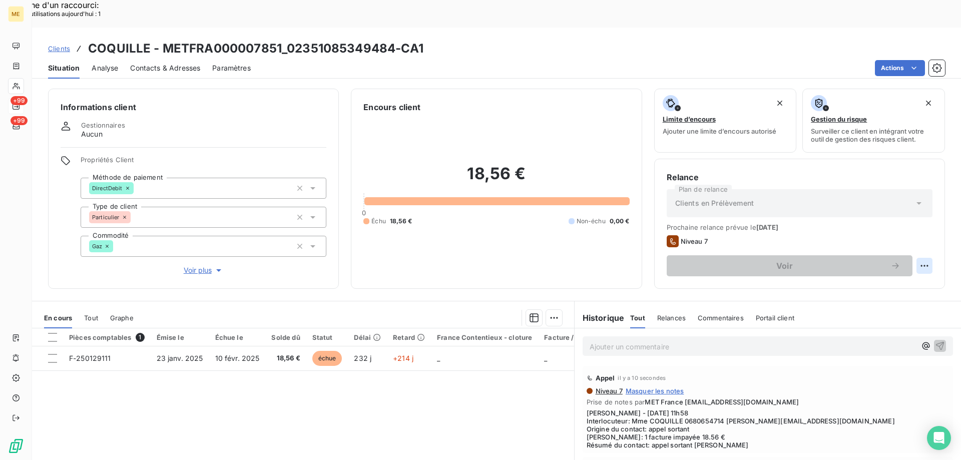
click at [911, 259] on div "Replanifier cette action" at bounding box center [876, 260] width 90 height 16
select select "8"
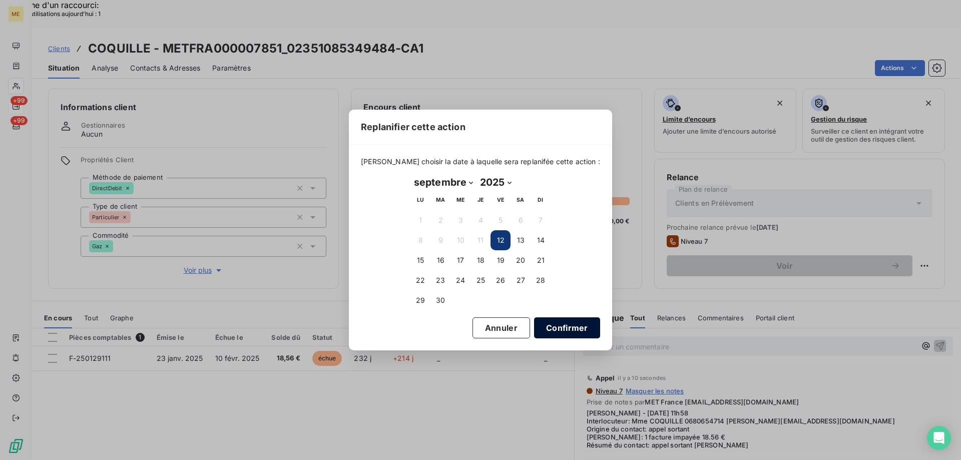
click at [548, 323] on button "Confirmer" at bounding box center [567, 327] width 66 height 21
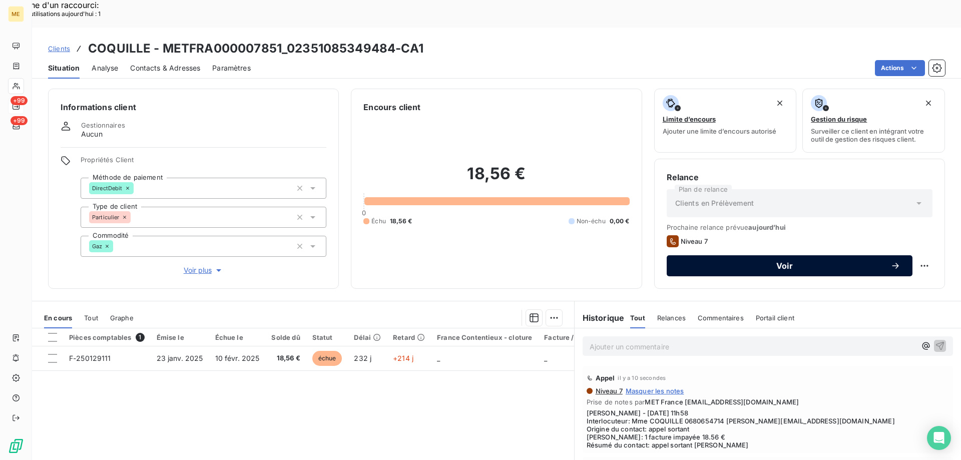
click at [720, 262] on span "Voir" at bounding box center [785, 266] width 212 height 8
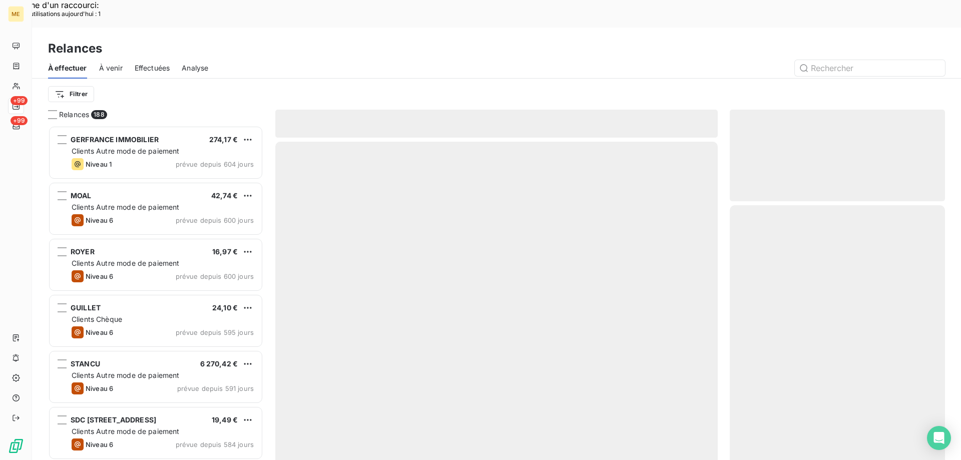
scroll to position [354, 208]
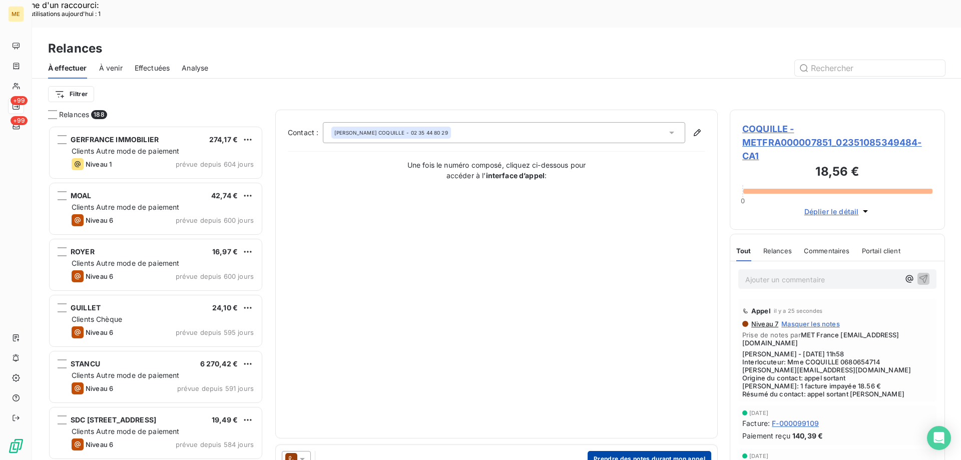
click at [648, 451] on button "Prendre des notes durant mon appel" at bounding box center [649, 459] width 124 height 16
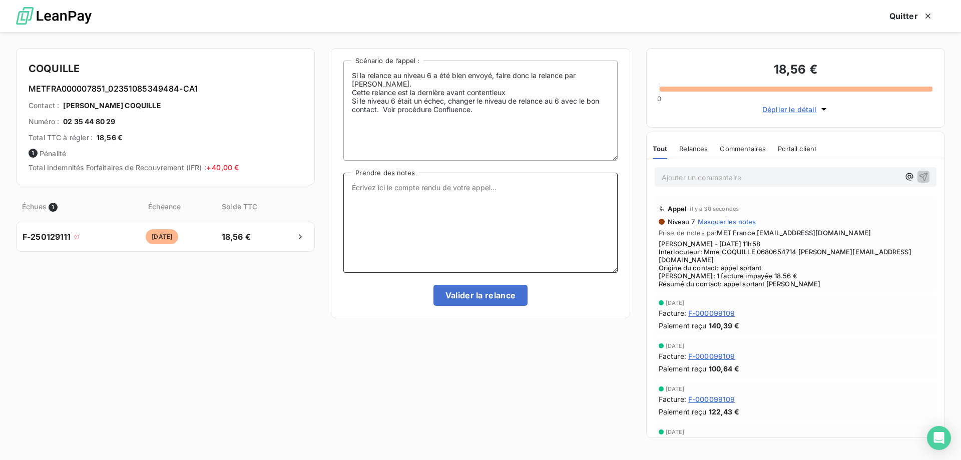
click at [479, 220] on textarea "Prendre des notes" at bounding box center [480, 223] width 274 height 100
paste textarea "[PERSON_NAME] - [DATE] 11h58 Interlocuteur: Mme COQUILLE 0680654714 [PERSON_NAM…"
type textarea "[PERSON_NAME] - [DATE] 11h58 Interlocuteur: Mme COQUILLE 0680654714 [PERSON_NAM…"
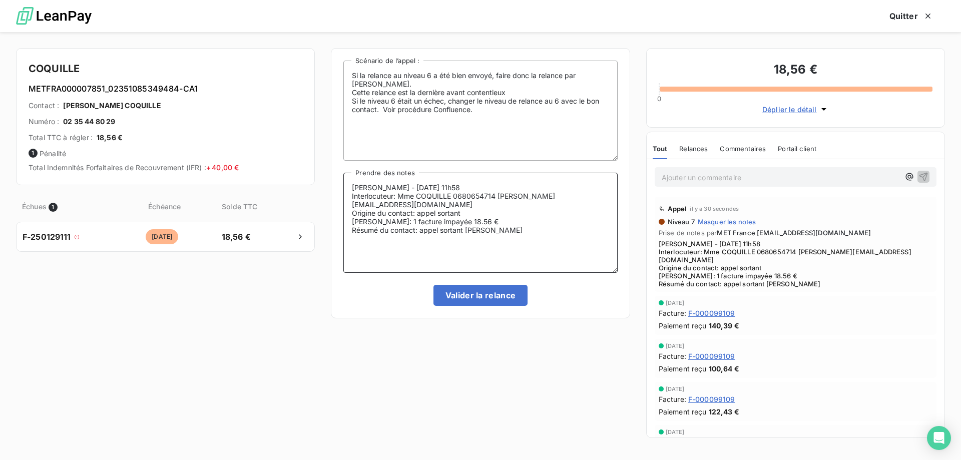
click at [474, 217] on textarea "[PERSON_NAME] - [DATE] 11h58 Interlocuteur: Mme COQUILLE 0680654714 [PERSON_NAM…" at bounding box center [480, 223] width 274 height 100
drag, startPoint x: 493, startPoint y: 231, endPoint x: 334, endPoint y: 190, distance: 163.7
click at [334, 190] on div "Si la relance au niveau 6 a été bien envoyé, faire donc la relance par appel. C…" at bounding box center [480, 183] width 299 height 270
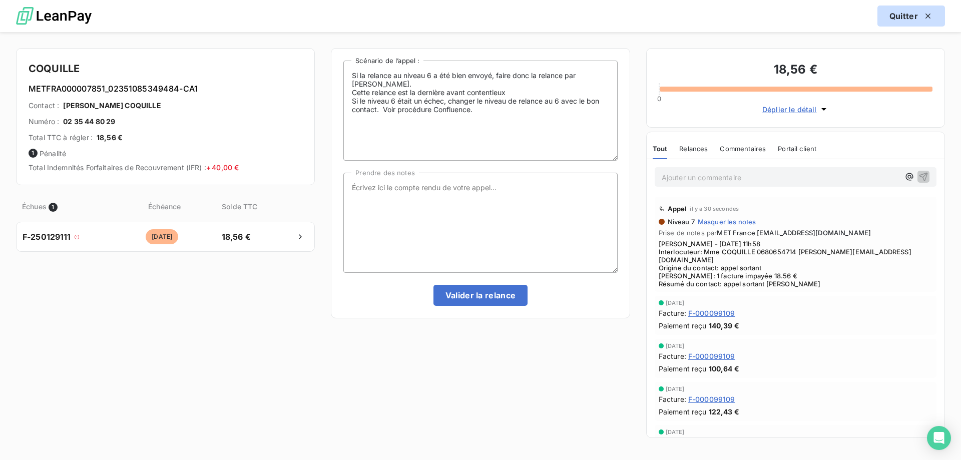
click at [921, 21] on button "Quitter" at bounding box center [911, 16] width 68 height 21
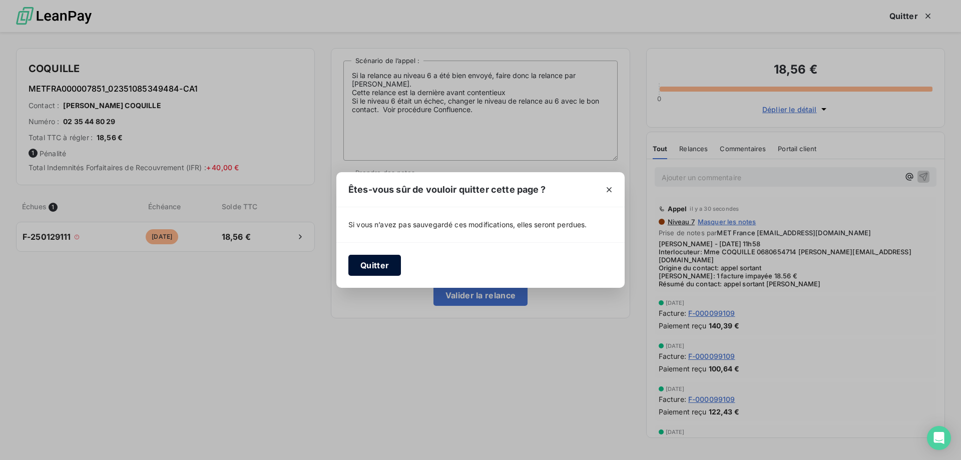
click at [369, 259] on button "Quitter" at bounding box center [374, 265] width 53 height 21
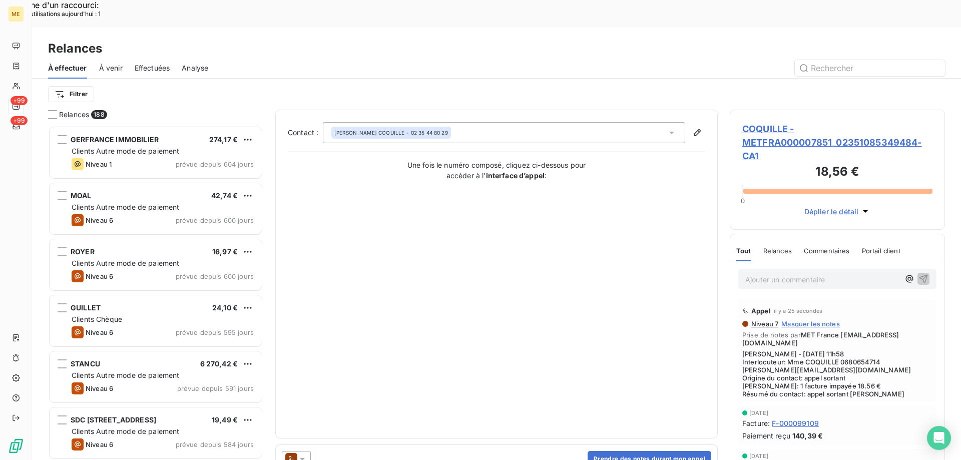
click at [150, 63] on span "Effectuées" at bounding box center [153, 68] width 36 height 10
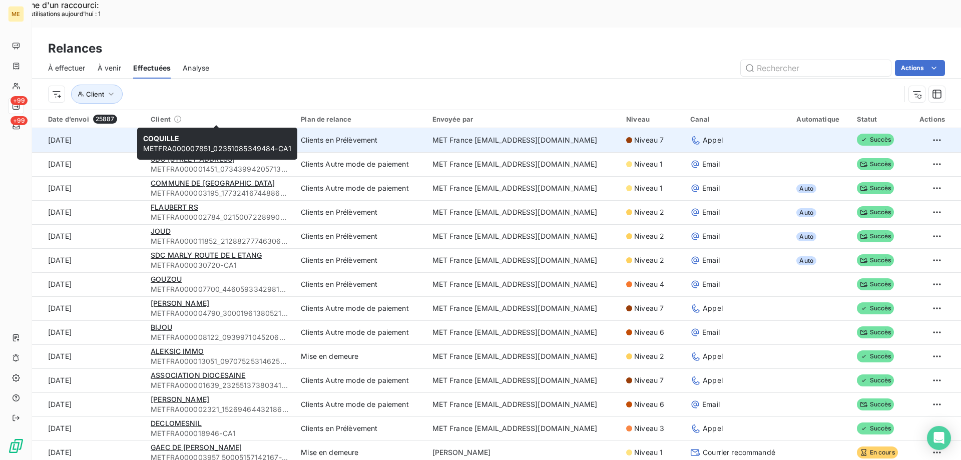
click at [176, 131] on span "COQUILLE" at bounding box center [169, 135] width 36 height 9
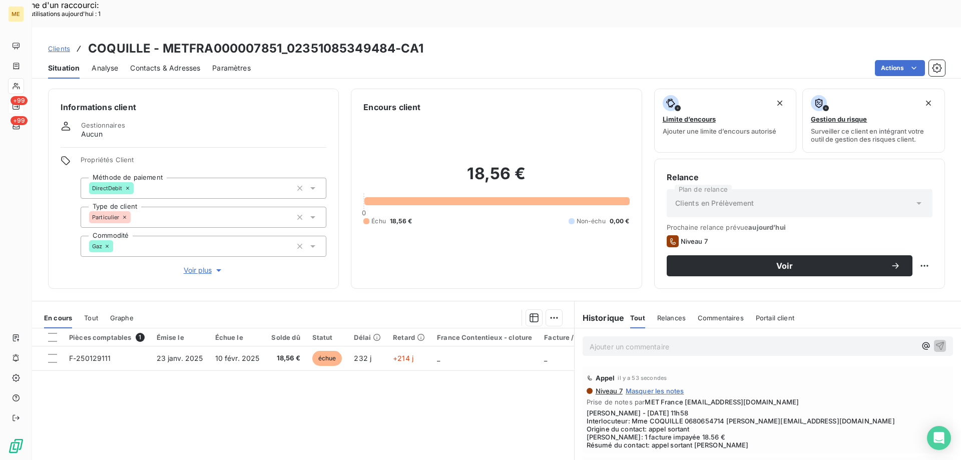
click at [178, 63] on span "Contacts & Adresses" at bounding box center [165, 68] width 70 height 10
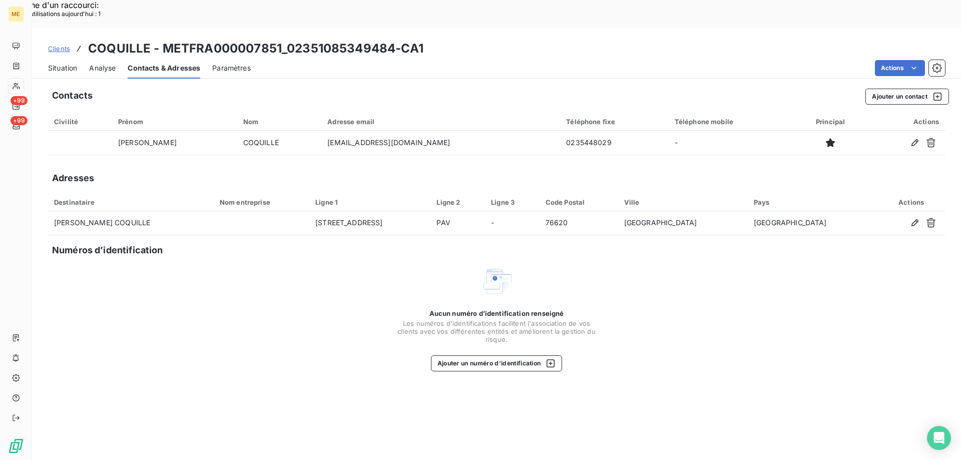
click at [61, 63] on span "Situation" at bounding box center [62, 68] width 29 height 10
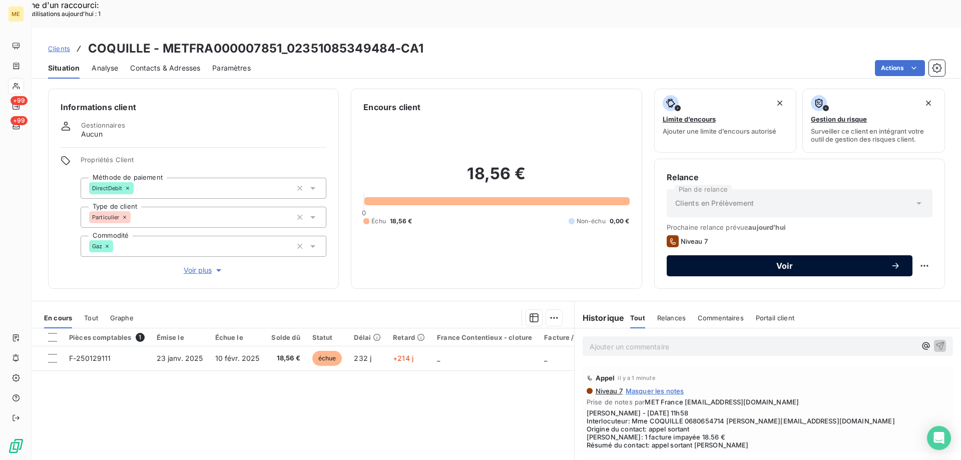
click at [803, 255] on button "Voir" at bounding box center [790, 265] width 246 height 21
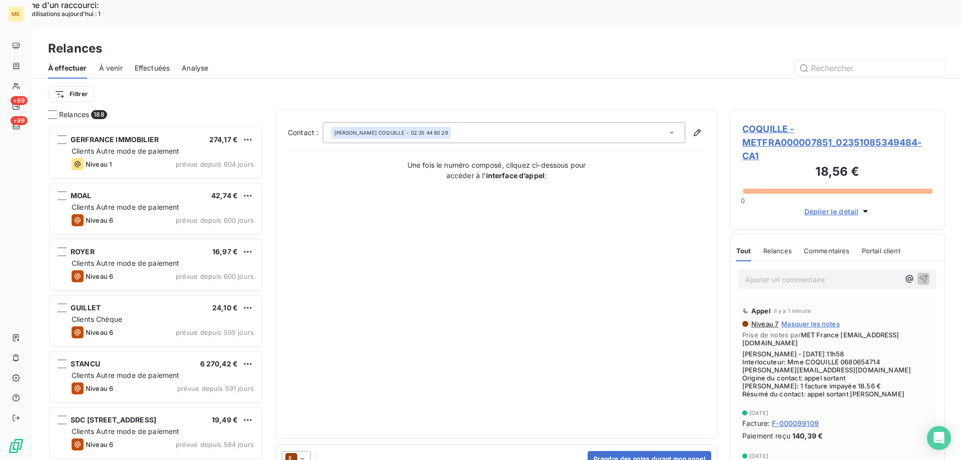
scroll to position [354, 208]
click at [301, 458] on icon at bounding box center [302, 459] width 5 height 3
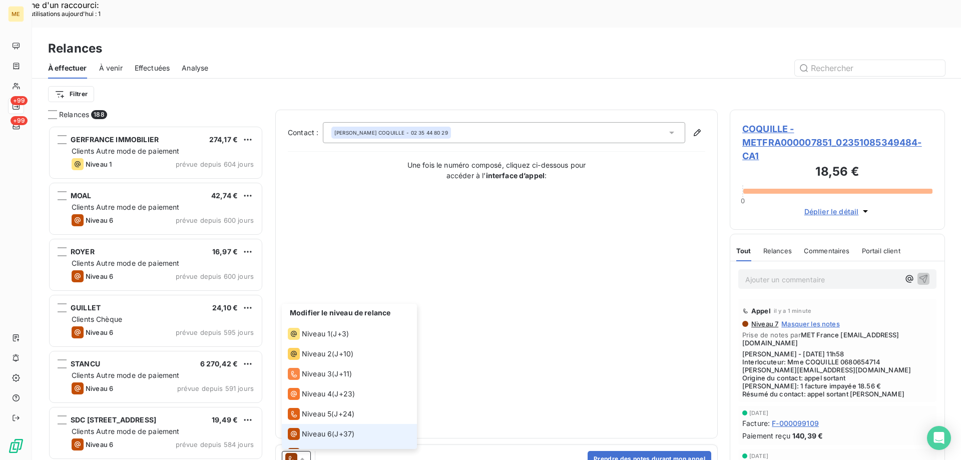
scroll to position [15, 0]
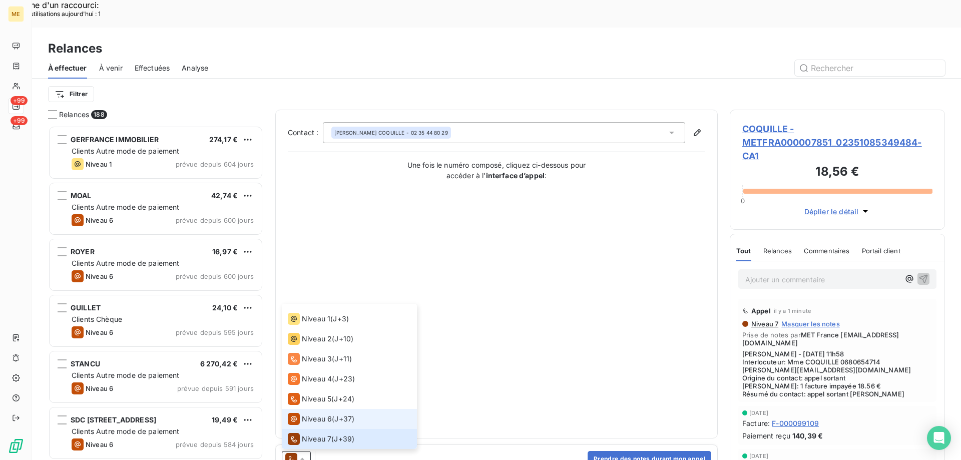
click at [307, 414] on span "Niveau 6" at bounding box center [317, 419] width 30 height 10
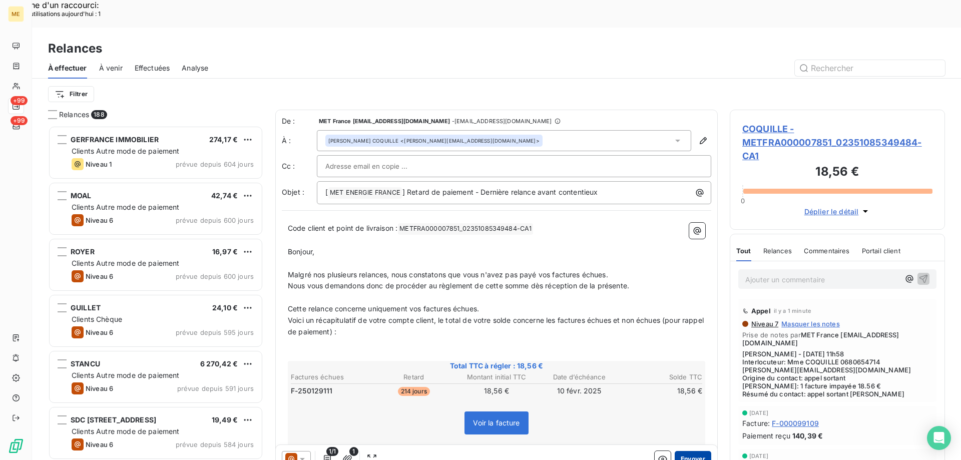
click at [678, 451] on button "Envoyer" at bounding box center [693, 459] width 37 height 16
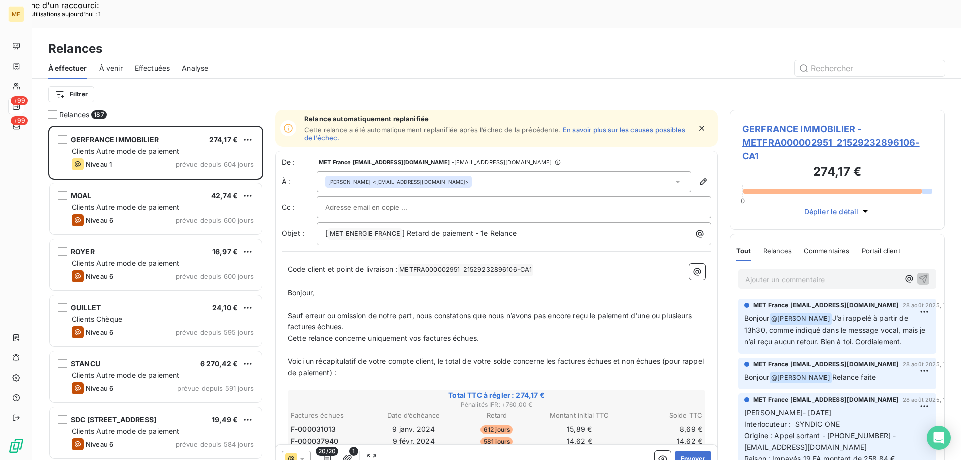
click at [146, 63] on span "Effectuées" at bounding box center [153, 68] width 36 height 10
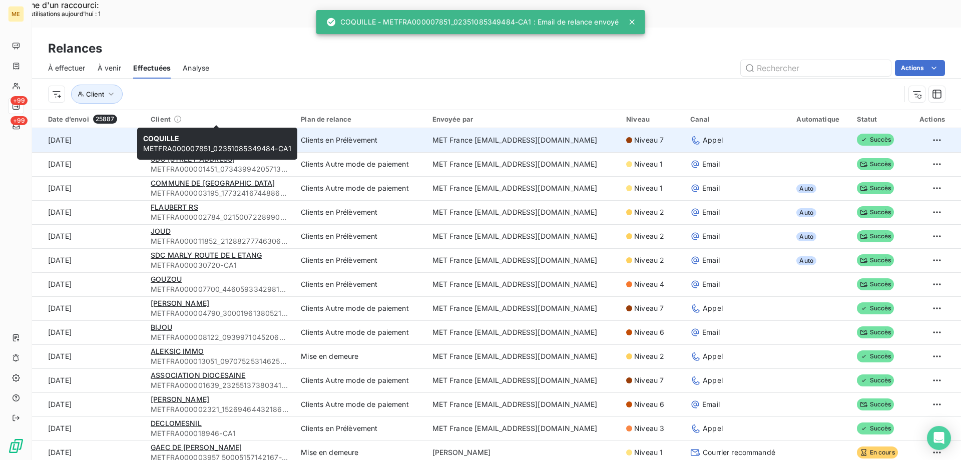
click at [178, 131] on span "COQUILLE" at bounding box center [169, 135] width 36 height 9
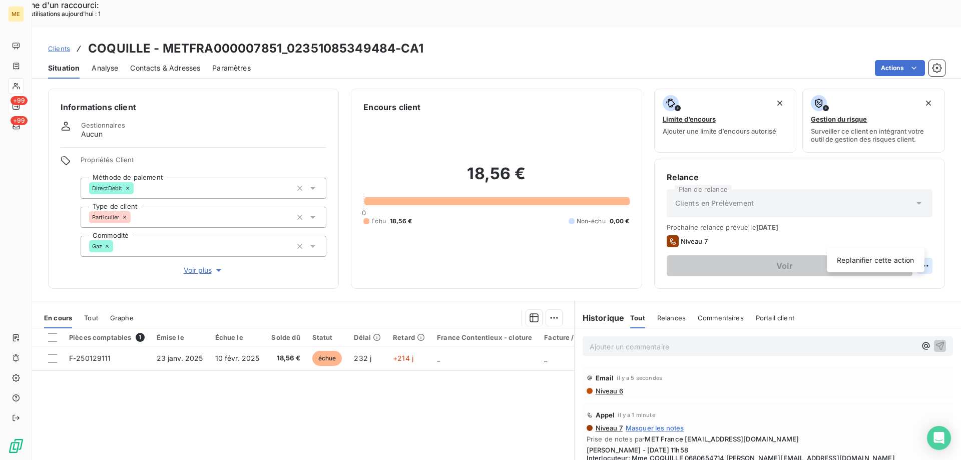
click at [885, 259] on div "Replanifier cette action" at bounding box center [876, 260] width 90 height 16
select select "8"
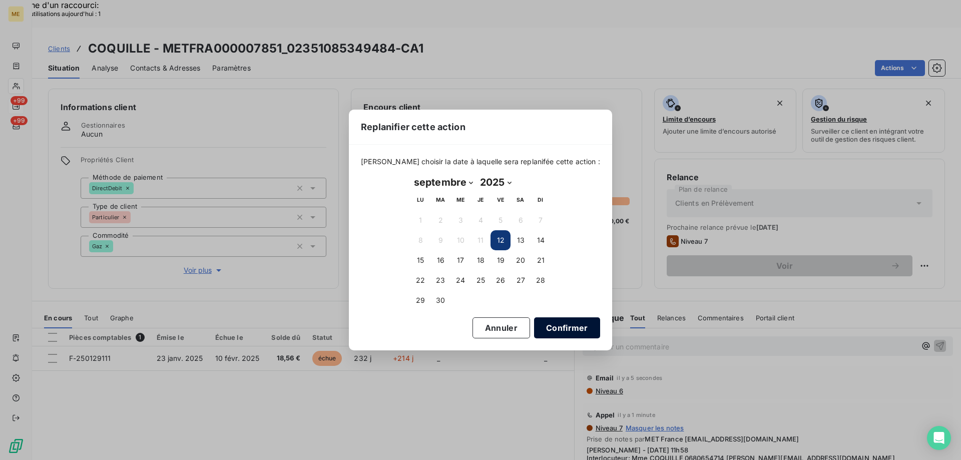
click at [547, 318] on button "Confirmer" at bounding box center [567, 327] width 66 height 21
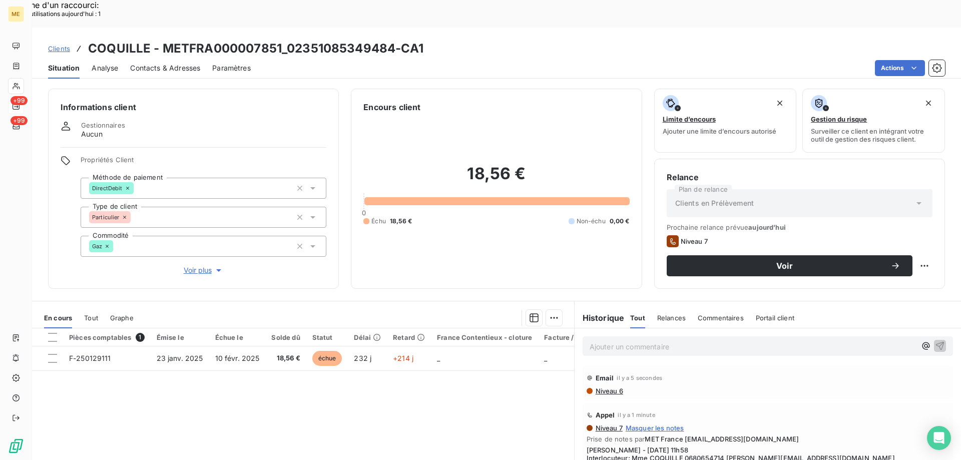
click at [736, 251] on div "Relance Plan de relance Clients en Prélèvement Prochaine relance prévue aujourd…" at bounding box center [799, 224] width 291 height 130
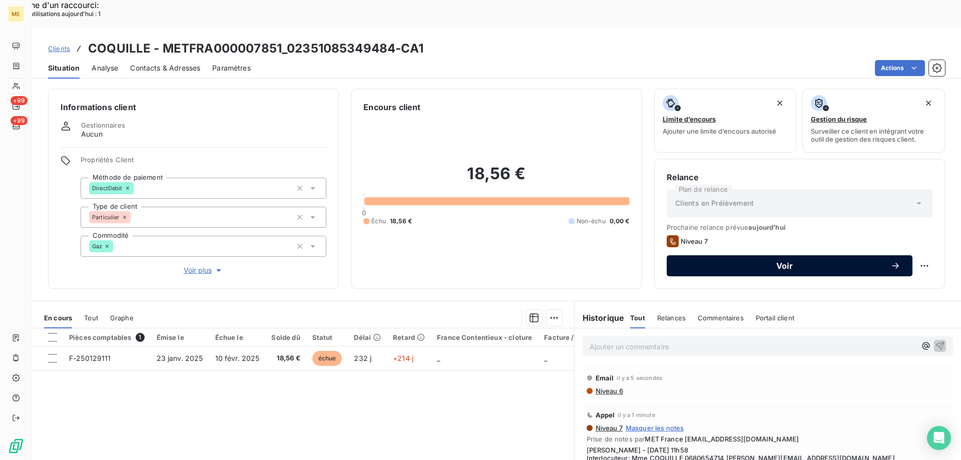
click at [733, 262] on span "Voir" at bounding box center [785, 266] width 212 height 8
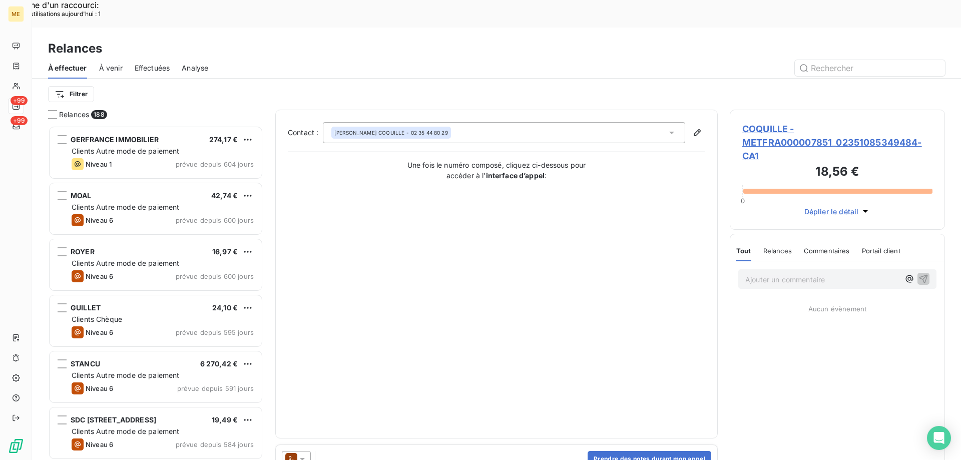
scroll to position [354, 208]
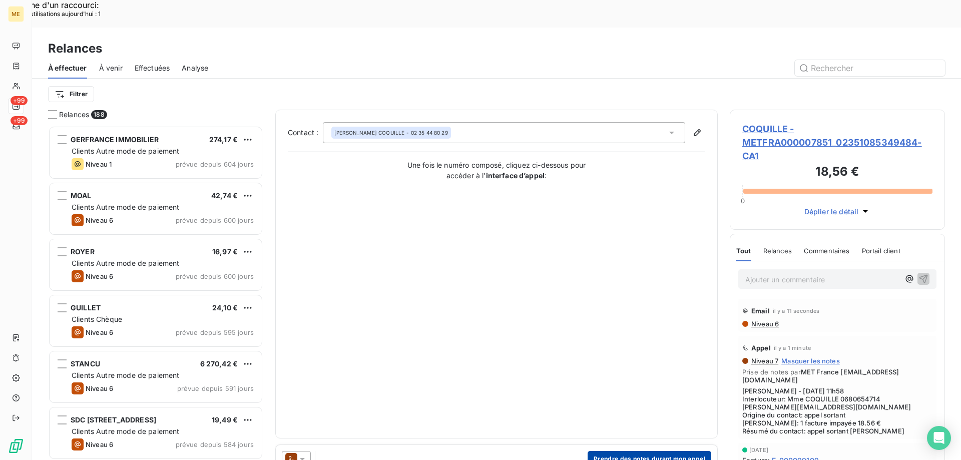
click at [599, 451] on button "Prendre des notes durant mon appel" at bounding box center [649, 459] width 124 height 16
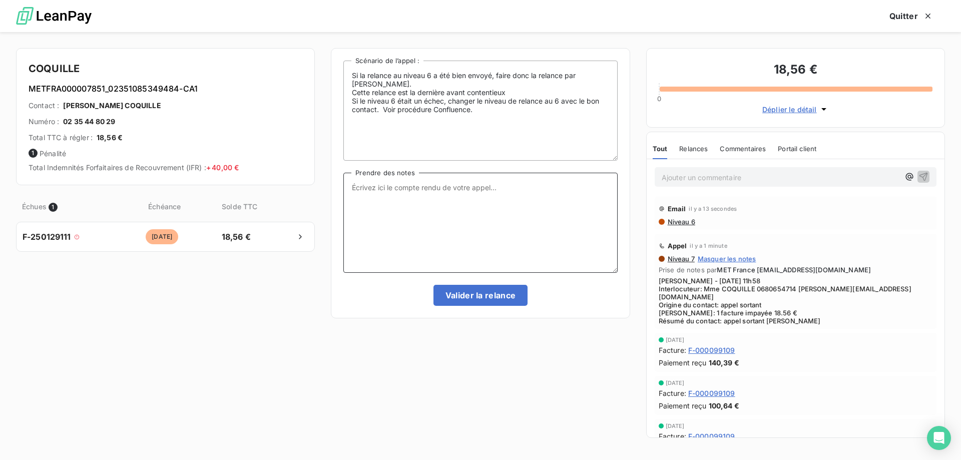
click at [430, 202] on textarea "Prendre des notes" at bounding box center [480, 223] width 274 height 100
paste textarea "[PERSON_NAME] - [DATE] 11h58 Interlocuteur: Mme COQUILLE 0680654714 [PERSON_NAM…"
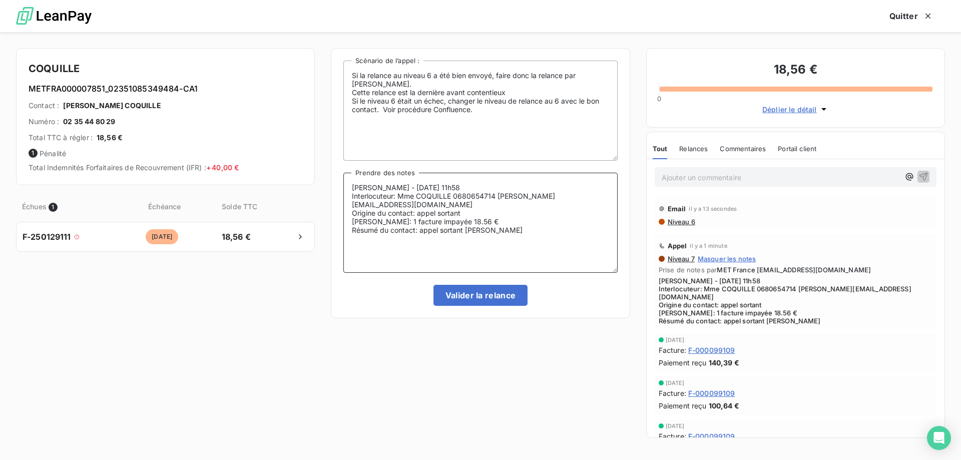
click at [456, 185] on textarea "[PERSON_NAME] - [DATE] 11h58 Interlocuteur: Mme COQUILLE 0680654714 [PERSON_NAM…" at bounding box center [480, 223] width 274 height 100
click at [491, 211] on textarea "Sylvain - 12/09/2025 - 12h03 Interlocuteur: Mme COQUILLE 0680654714 MARCEL.COQU…" at bounding box center [480, 223] width 274 height 100
click at [493, 229] on textarea "Sylvain - 12/09/2025 - 12h03 Interlocuteur: Mme COQUILLE 0680654714 MARCEL.COQU…" at bounding box center [480, 223] width 274 height 100
click at [467, 250] on textarea "Sylvain - 12/09/2025 - 12h03 Interlocuteur: Mme COQUILLE 0680654714 MARCEL.COQU…" at bounding box center [480, 223] width 274 height 100
click at [477, 231] on textarea "Sylvain - 12/09/2025 - 12h03 Interlocuteur: Mme COQUILLE 0680654714 MARCEL.COQU…" at bounding box center [480, 223] width 274 height 100
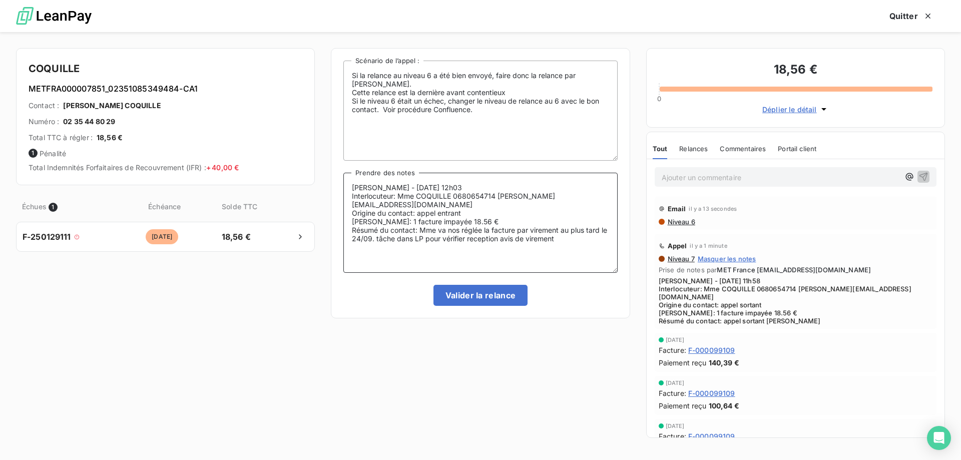
click at [456, 228] on textarea "Sylvain - 12/09/2025 - 12h03 Interlocuteur: Mme COQUILLE 0680654714 MARCEL.COQU…" at bounding box center [480, 223] width 274 height 100
click at [485, 232] on textarea "Sylvain - 12/09/2025 - 12h03 Interlocuteur: Mme COQUILLE 0680654714 MARCEL.COQU…" at bounding box center [480, 223] width 274 height 100
click at [0, 0] on lt-span "régl er" at bounding box center [0, 0] width 0 height 0
click at [490, 237] on textarea "Sylvain - 12/09/2025 - 12h03 Interlocuteur: Mme COQUILLE 0680654714 MARCEL.COQU…" at bounding box center [480, 223] width 274 height 100
click at [0, 0] on lt-span "réception" at bounding box center [0, 0] width 0 height 0
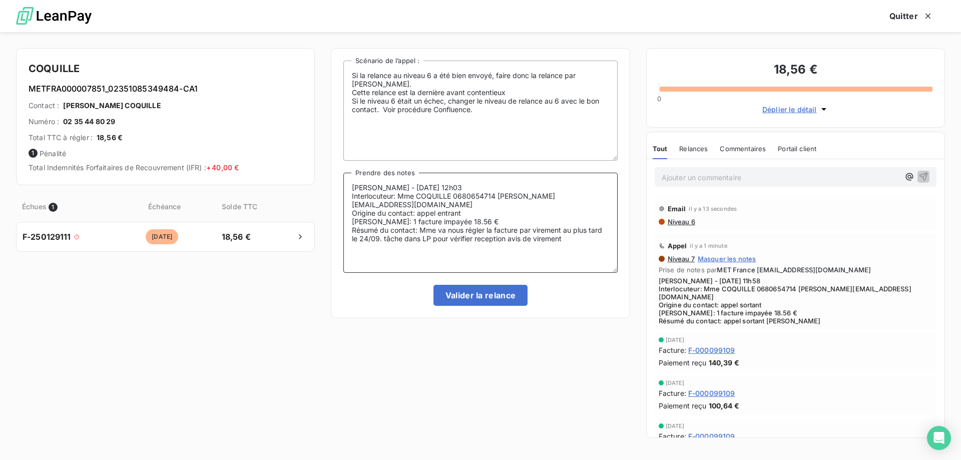
type textarea "Sylvain - 12/09/2025 - 12h03 Interlocuteur: Mme COQUILLE 0680654714 MARCEL.COQU…"
click at [504, 301] on button "Valider la relance" at bounding box center [480, 295] width 95 height 21
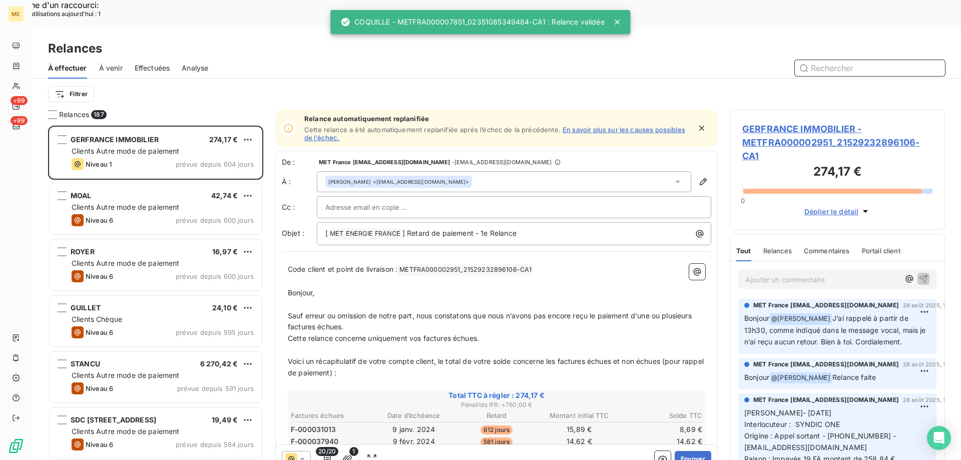
click at [161, 63] on span "Effectuées" at bounding box center [153, 68] width 36 height 10
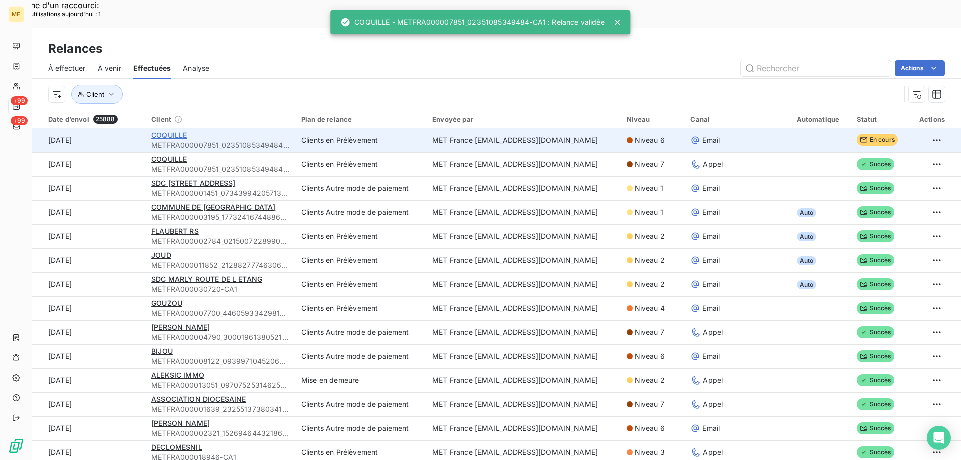
click at [166, 131] on span "COQUILLE" at bounding box center [169, 135] width 36 height 9
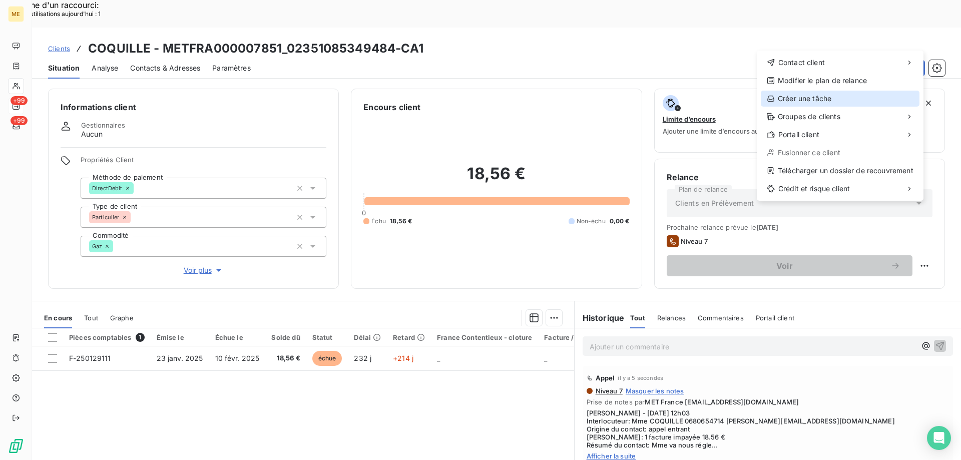
click at [838, 103] on div "Créer une tâche" at bounding box center [840, 99] width 159 height 16
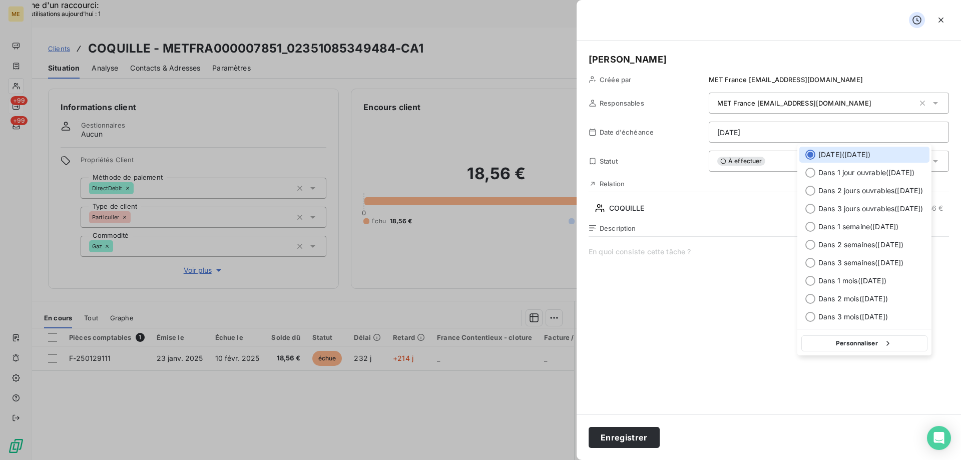
click at [852, 335] on div "Personnaliser" at bounding box center [864, 342] width 134 height 27
click at [852, 340] on button "Personnaliser" at bounding box center [864, 343] width 126 height 16
select select "8"
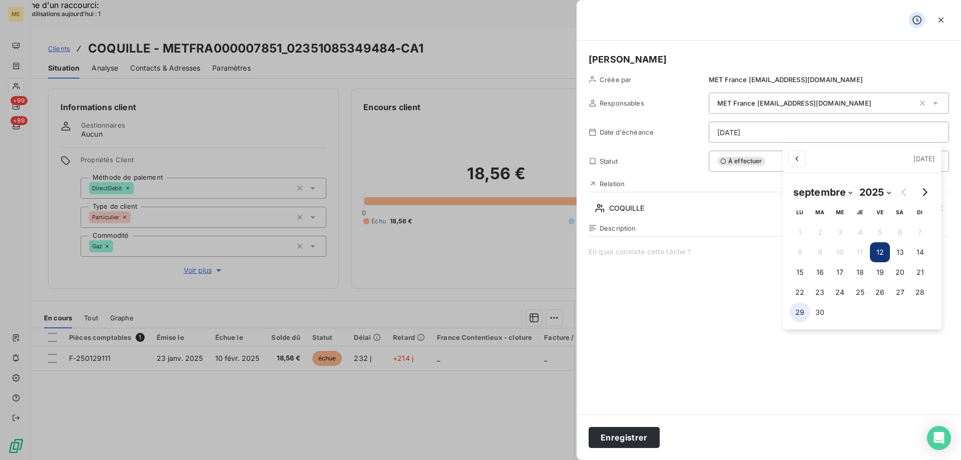
click at [802, 311] on button "29" at bounding box center [800, 312] width 20 height 20
type input "29/09/2025"
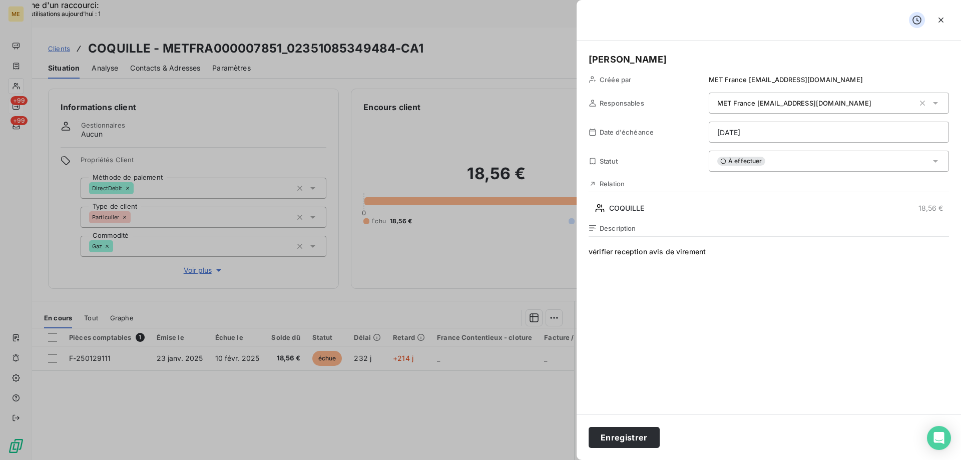
click at [623, 251] on span "vérifier reception avis de virement" at bounding box center [768, 343] width 360 height 192
click at [0, 0] on lt-span "réception" at bounding box center [0, 0] width 0 height 0
click at [617, 437] on button "Enregistrer" at bounding box center [623, 437] width 71 height 21
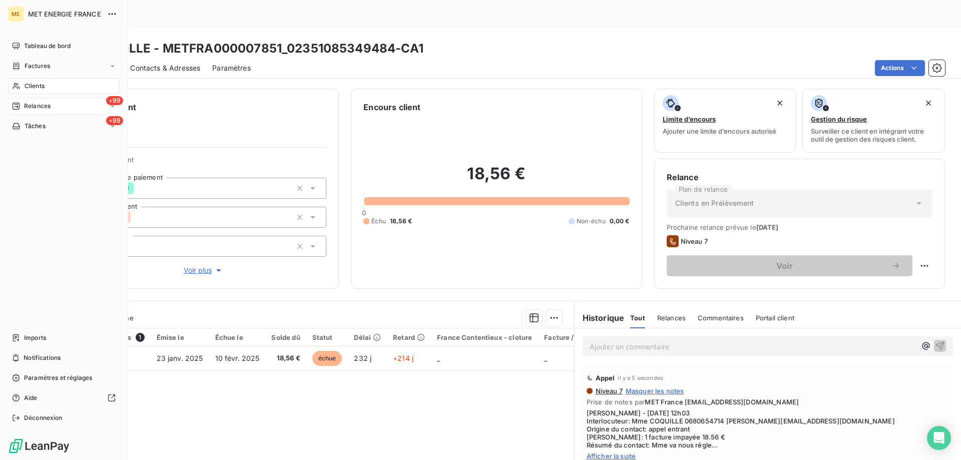
click at [22, 106] on div "Relances" at bounding box center [31, 106] width 39 height 9
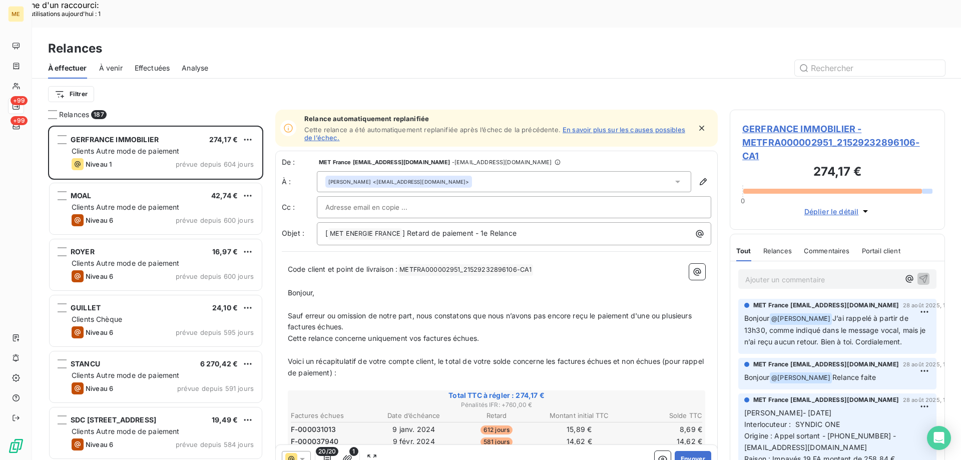
scroll to position [354, 208]
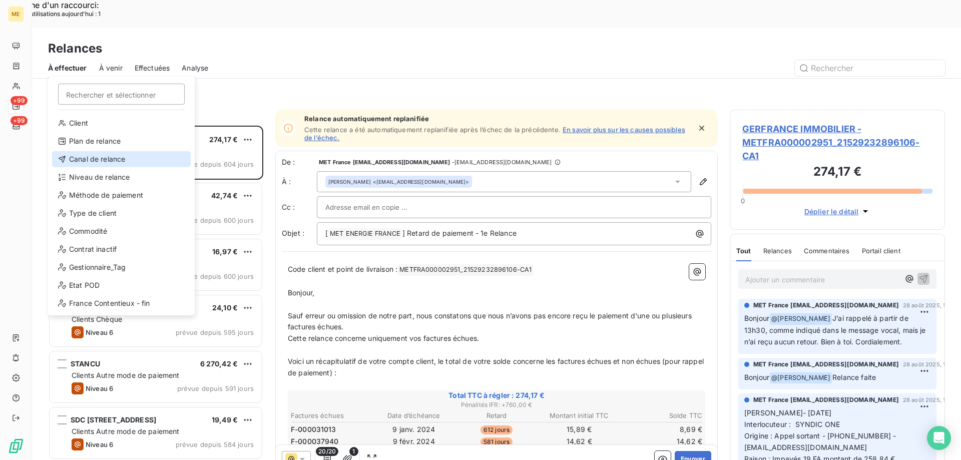
click at [108, 160] on div "Canal de relance" at bounding box center [121, 159] width 139 height 16
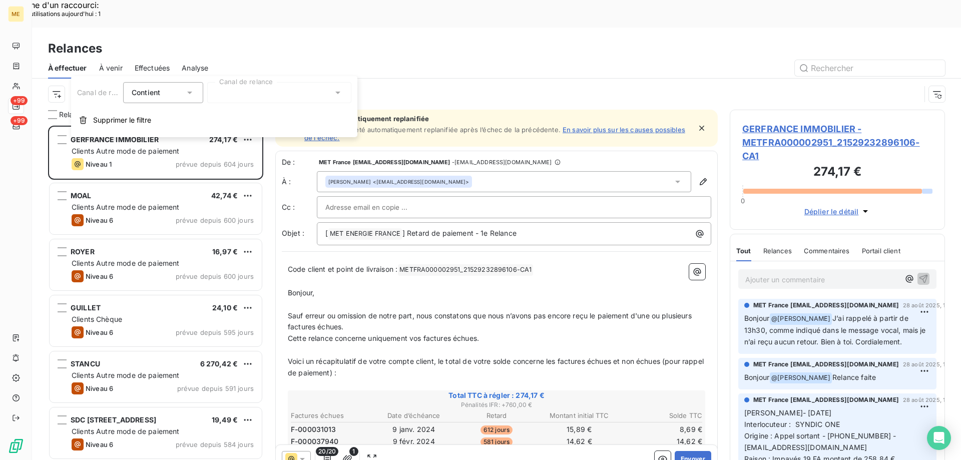
click at [263, 93] on div at bounding box center [279, 92] width 144 height 21
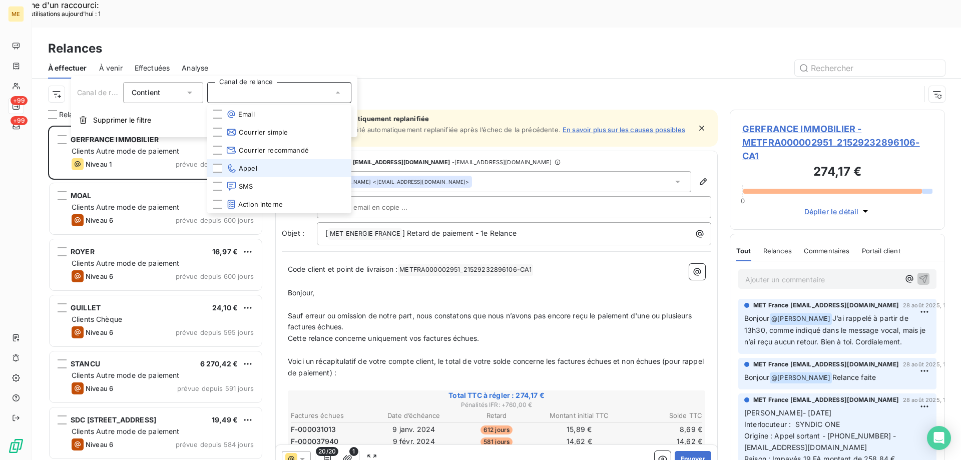
click at [251, 166] on span "Appel" at bounding box center [241, 168] width 31 height 10
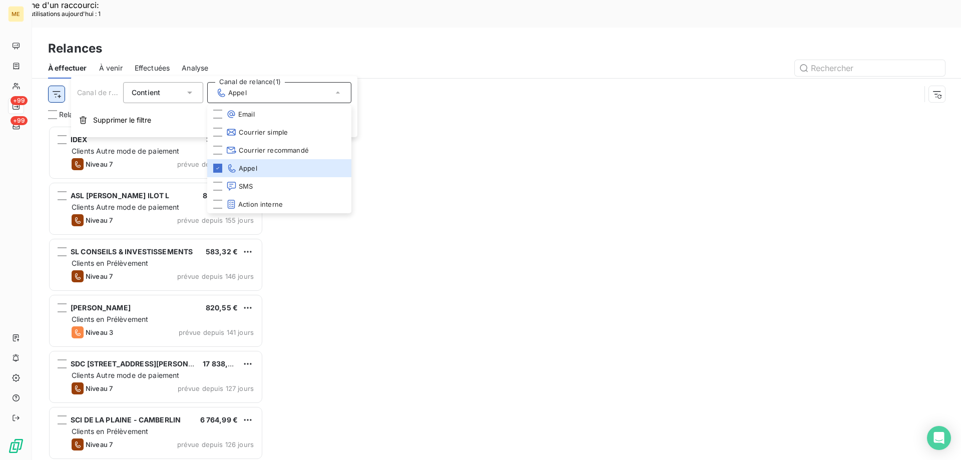
scroll to position [354, 208]
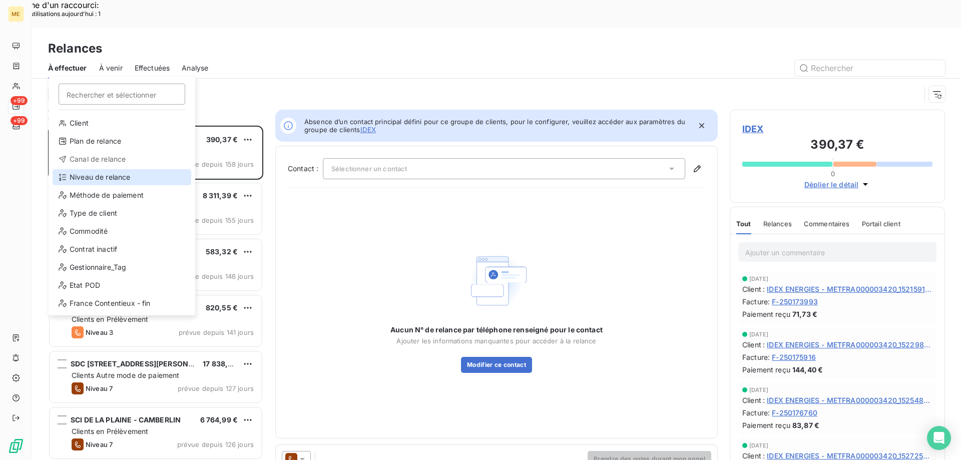
click at [86, 176] on div "Niveau de relance" at bounding box center [122, 177] width 139 height 16
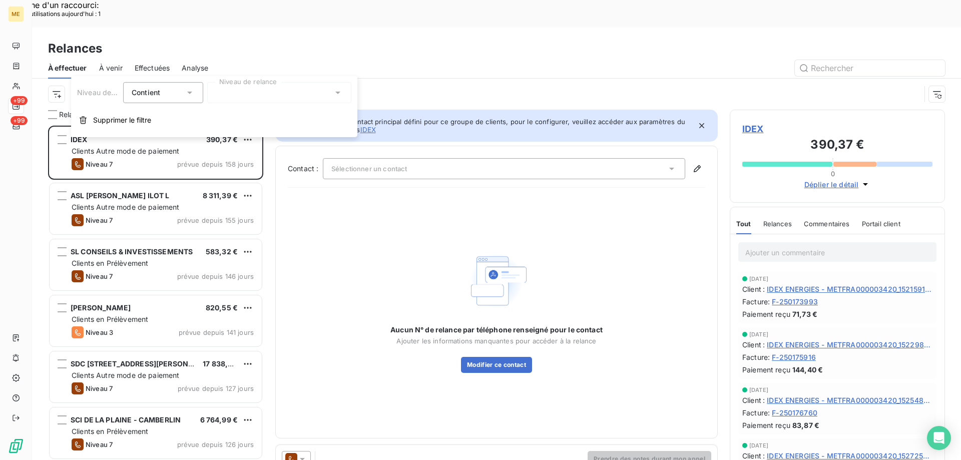
click at [279, 98] on div at bounding box center [279, 92] width 144 height 21
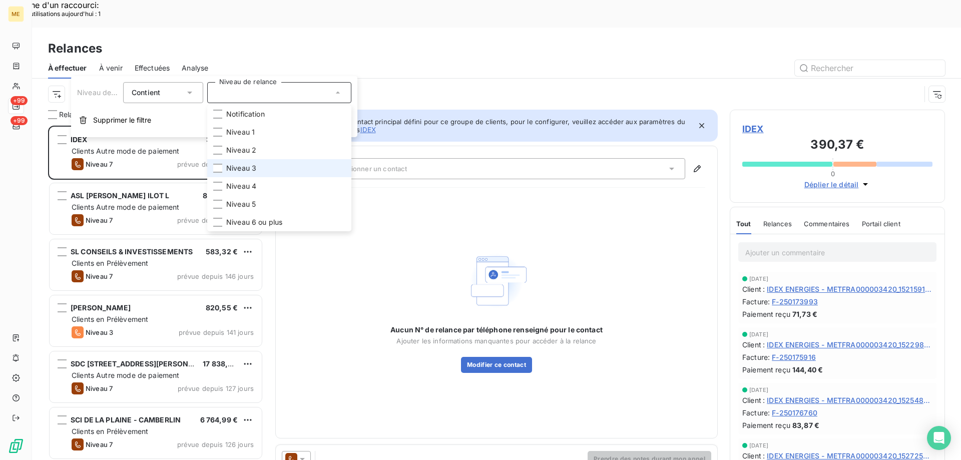
click at [276, 170] on li "Niveau 3" at bounding box center [279, 168] width 144 height 18
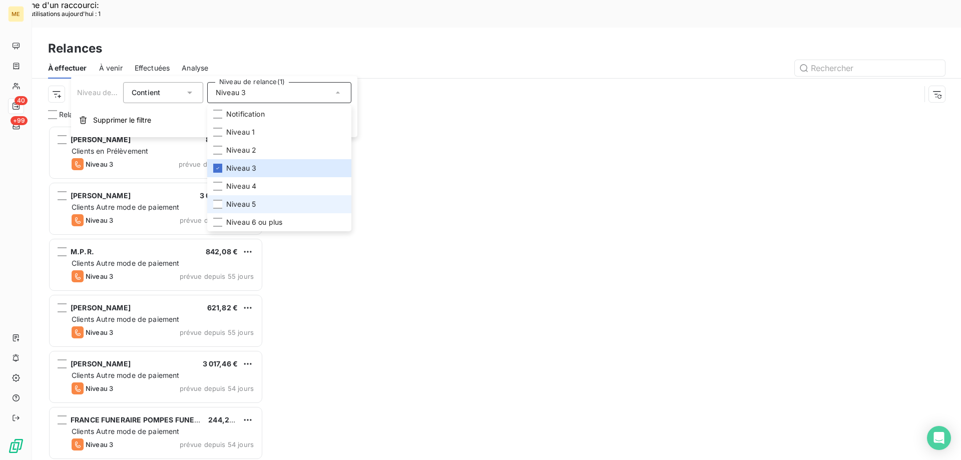
scroll to position [354, 208]
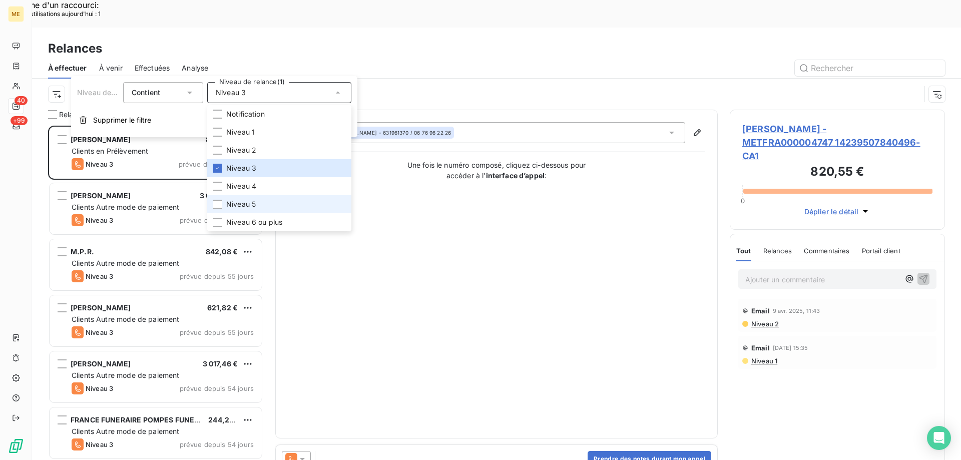
click at [269, 202] on li "Niveau 5" at bounding box center [279, 204] width 144 height 18
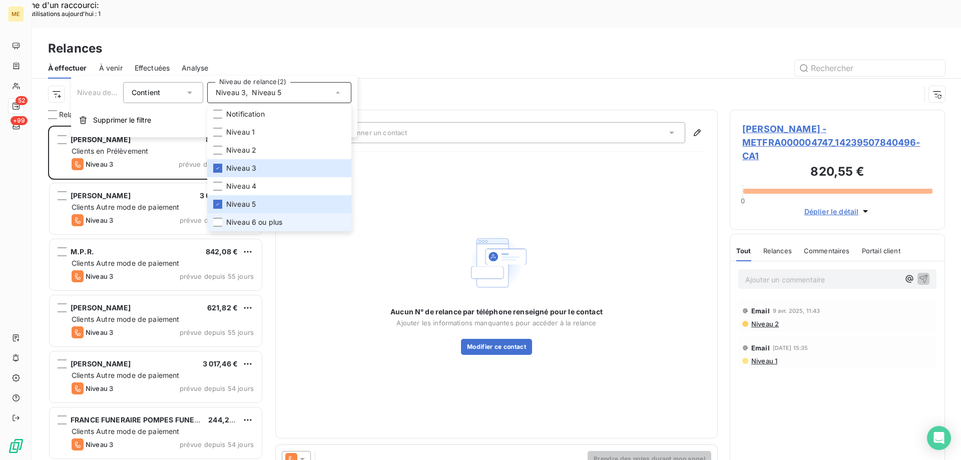
click at [273, 219] on span "Niveau 6 ou plus" at bounding box center [254, 222] width 56 height 10
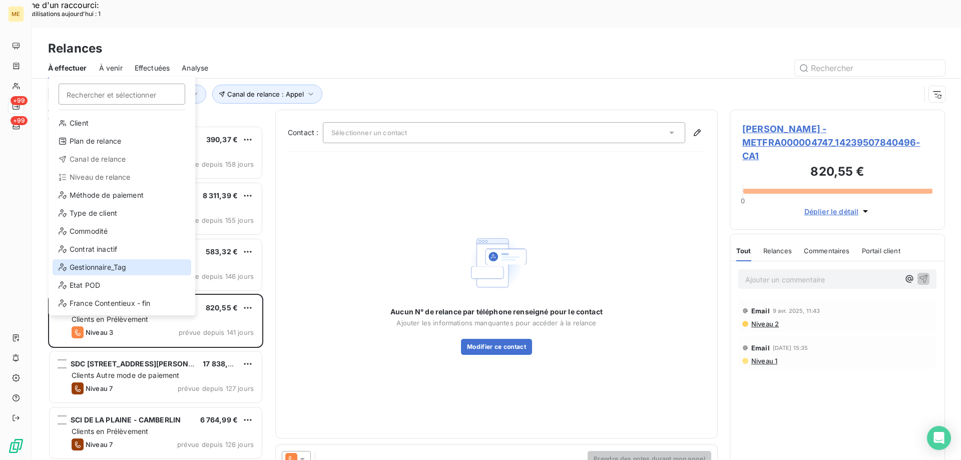
click at [109, 267] on div "Gestionnaire_Tag" at bounding box center [122, 267] width 139 height 16
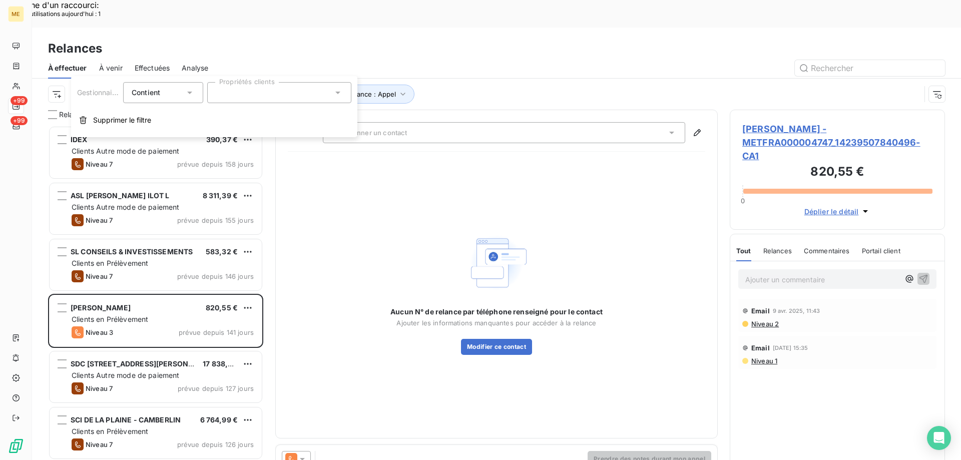
click at [241, 96] on div at bounding box center [279, 92] width 144 height 21
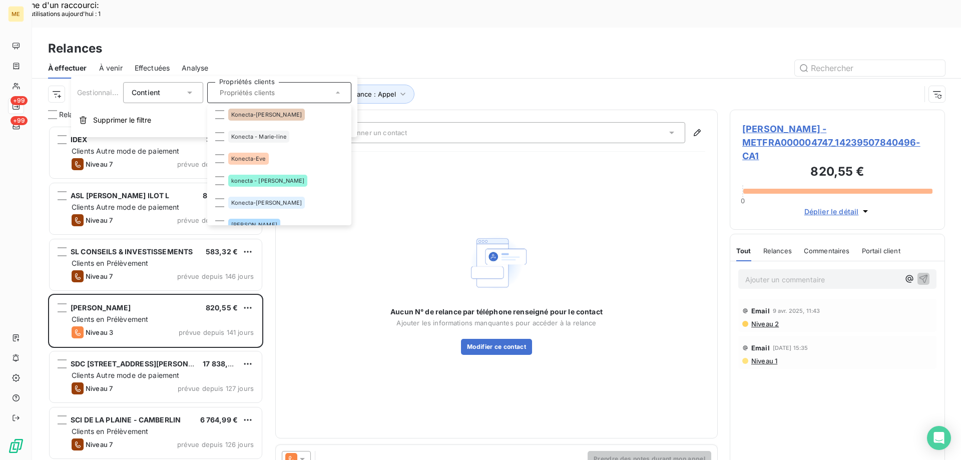
scroll to position [350, 0]
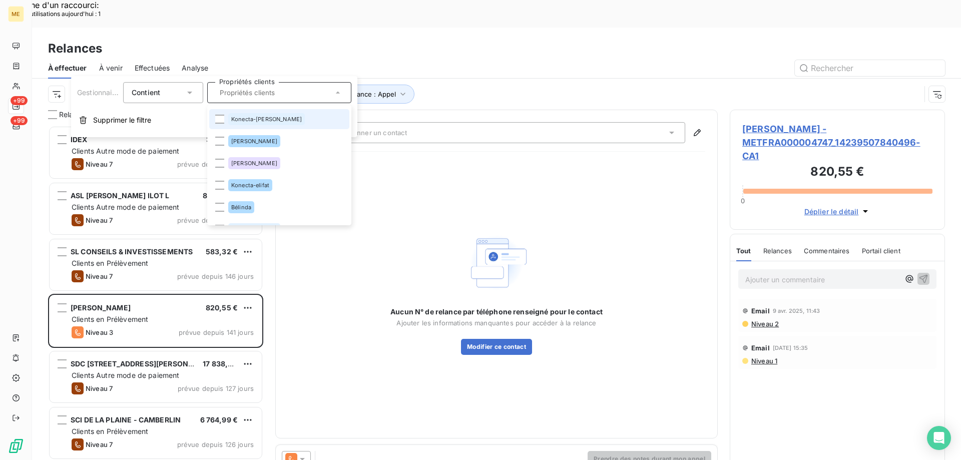
click at [232, 120] on span "Konecta-Sylvain" at bounding box center [266, 119] width 71 height 6
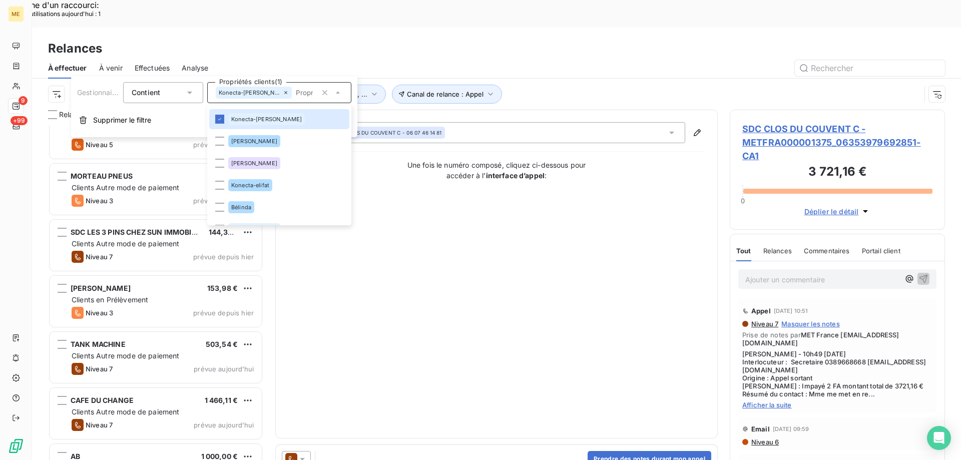
scroll to position [143, 0]
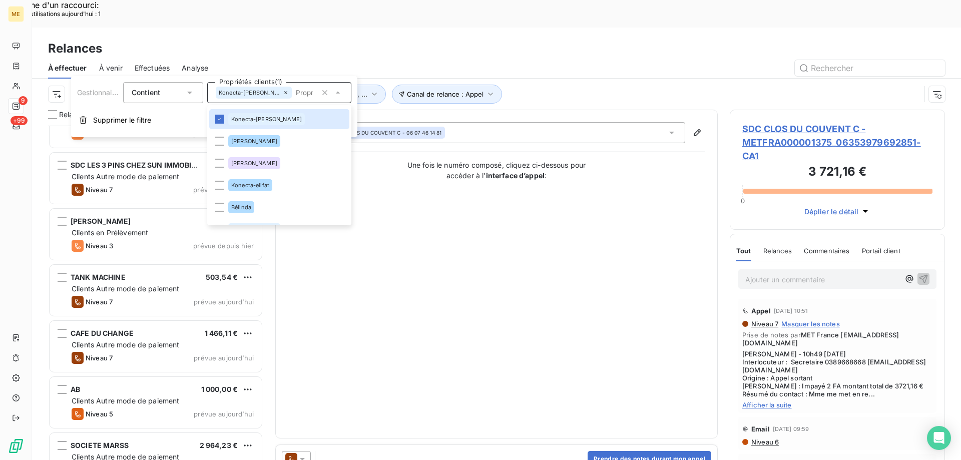
click at [432, 355] on div "Contact : SDC CLOS DU COUVENT C - 06 07 46 14 81 Une fois le numéro composé, cl…" at bounding box center [496, 274] width 417 height 304
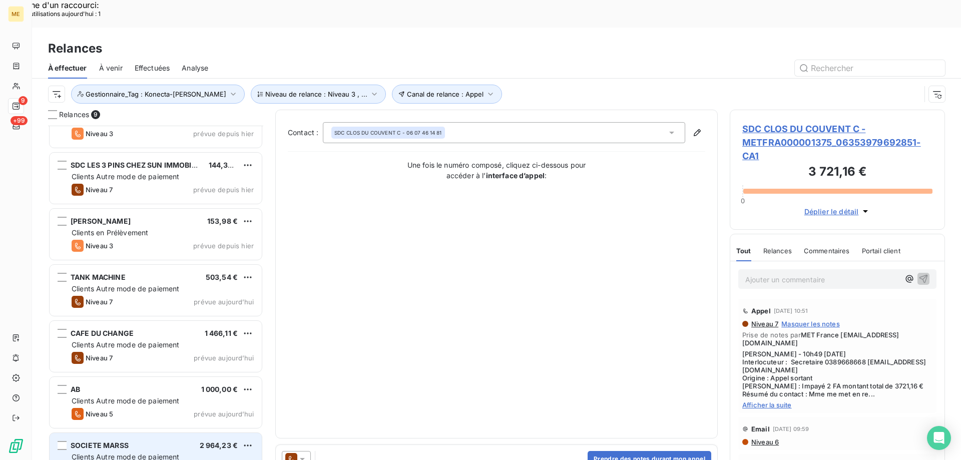
click at [118, 452] on span "Clients Autre mode de paiement" at bounding box center [126, 456] width 108 height 9
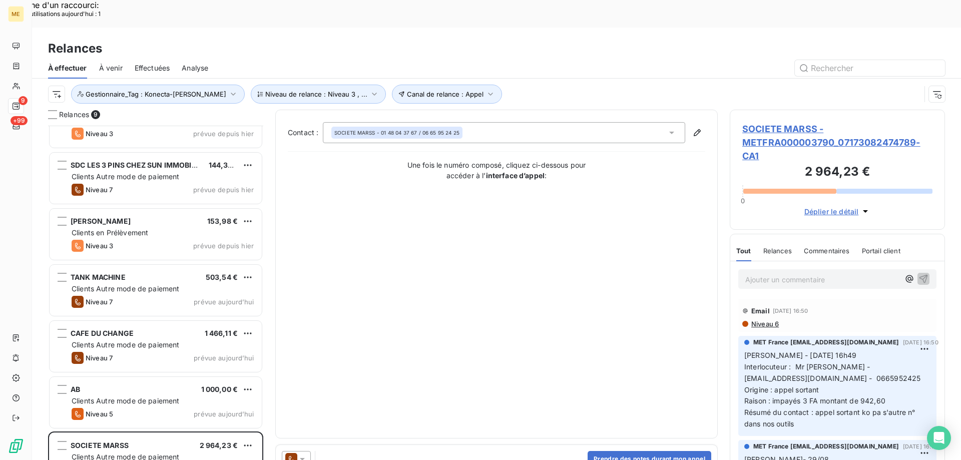
click at [762, 122] on span "SOCIETE MARSS - METFRA000003790_07173082474789-CA1" at bounding box center [837, 142] width 190 height 41
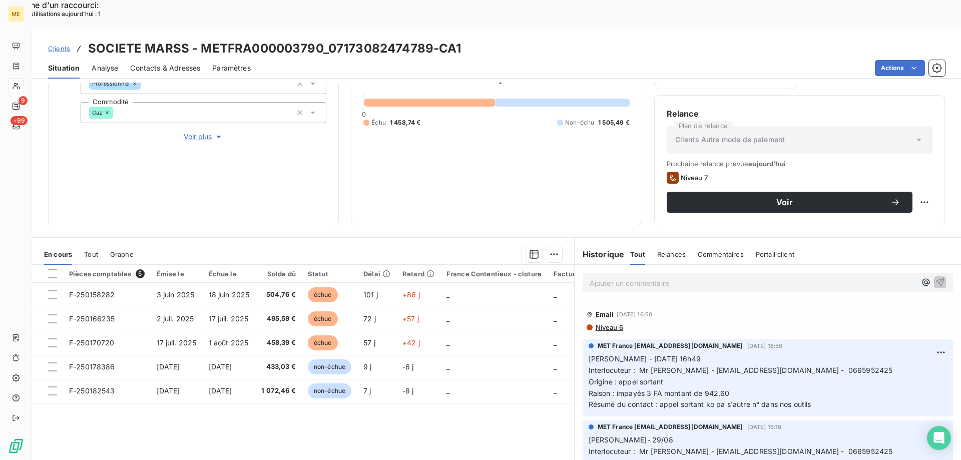
click at [196, 132] on span "Voir plus" at bounding box center [204, 137] width 40 height 10
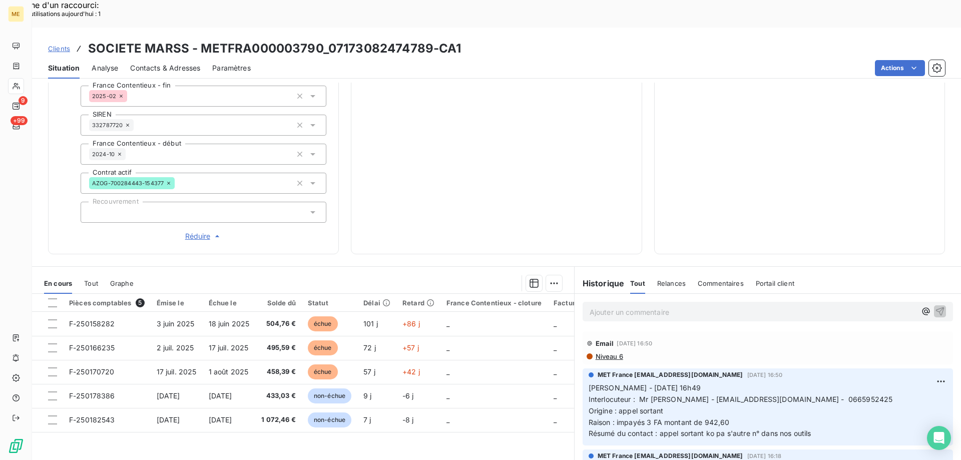
scroll to position [288, 0]
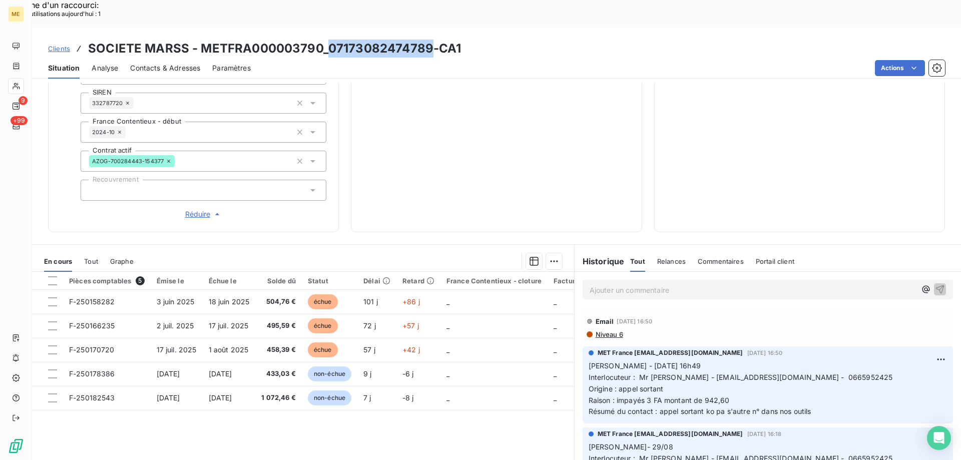
drag, startPoint x: 328, startPoint y: 16, endPoint x: 432, endPoint y: 19, distance: 104.1
click at [432, 40] on h3 "SOCIETE MARSS - METFRA000003790_07173082474789-CA1" at bounding box center [274, 49] width 373 height 18
click at [197, 209] on span "Réduire" at bounding box center [203, 214] width 37 height 10
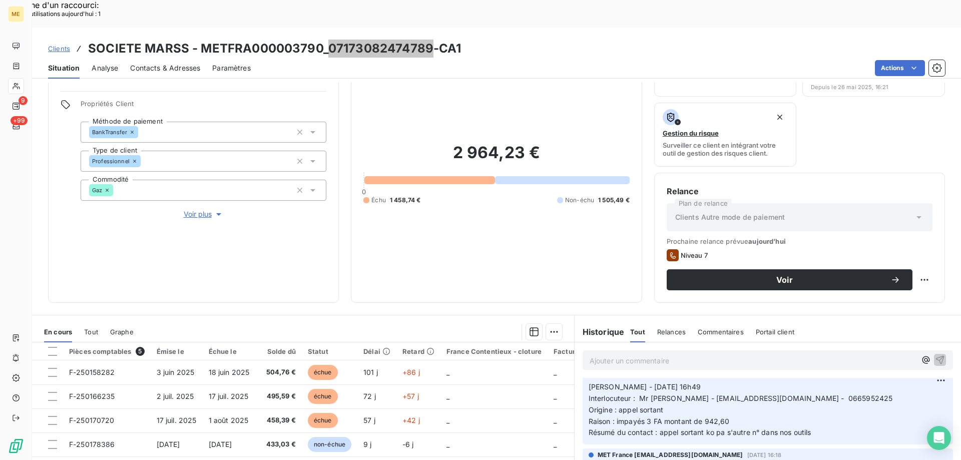
scroll to position [50, 0]
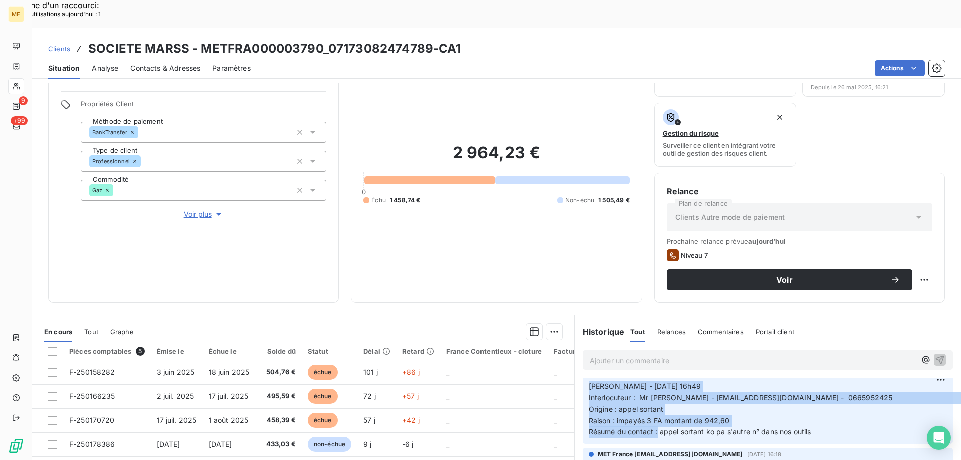
drag, startPoint x: 652, startPoint y: 405, endPoint x: 584, endPoint y: 360, distance: 81.9
click at [588, 381] on p "Sylvain - 02/09/2025 - 16h49 Interlocuteur : Mr ADOROUDIANI - ADOROUDIANI@YAHOO…" at bounding box center [767, 409] width 358 height 57
copy p "Sylvain - 02/09/2025 - 16h49 Interlocuteur : Mr ADOROUDIANI - ADOROUDIANI@YAHOO…"
click at [779, 276] on span "Voir" at bounding box center [785, 280] width 212 height 8
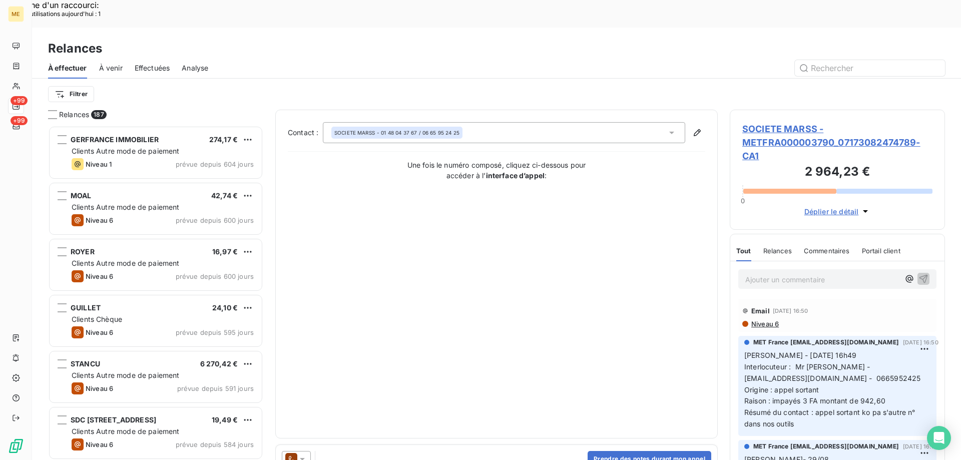
scroll to position [354, 208]
click at [635, 451] on button "Prendre des notes durant mon appel" at bounding box center [649, 459] width 124 height 16
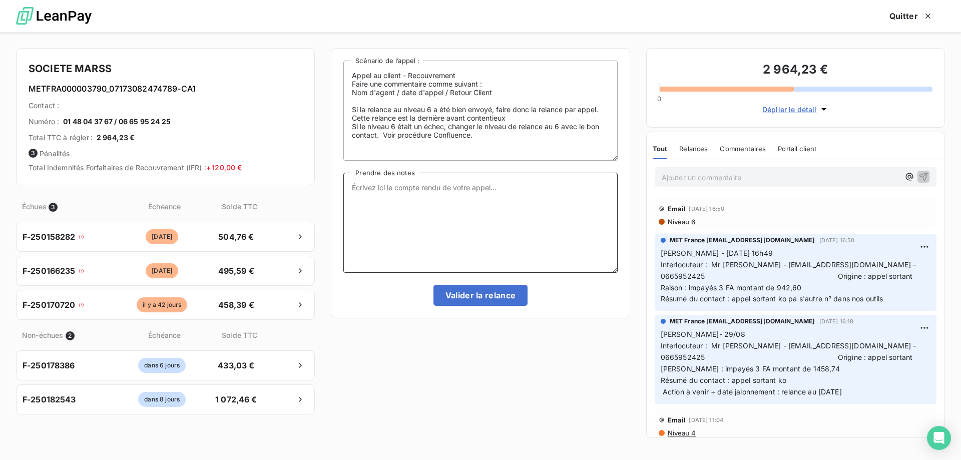
click at [384, 186] on textarea "Prendre des notes" at bounding box center [480, 223] width 274 height 100
paste textarea "[PERSON_NAME] - [DATE] 16h49 Interlocuteur : Mr [PERSON_NAME] - [EMAIL_ADDRESS]…"
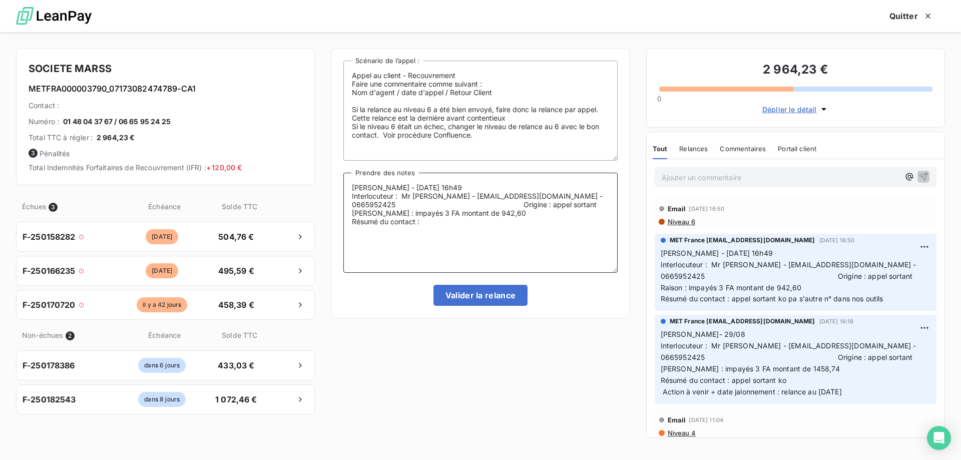
click at [388, 188] on textarea "[PERSON_NAME] - [DATE] 16h49 Interlocuteur : Mr [PERSON_NAME] - [EMAIL_ADDRESS]…" at bounding box center [480, 223] width 274 height 100
click at [459, 186] on textarea "Sylvain - 12/09/2025 - 16h49 Interlocuteur : Mr ADOROUDIANI - ADOROUDIANI@YAHOO…" at bounding box center [480, 223] width 274 height 100
click at [521, 206] on textarea "Sylvain - 12/09/2025 - 12h13 Interlocuteur : Mr ADOROUDIANI - ADOROUDIANI@YAHOO…" at bounding box center [480, 223] width 274 height 100
click at [408, 204] on textarea "Sylvain - 12/09/2025 - 12h13 Interlocuteur : Mr ADOROUDIANI - ADOROUDIANI@YAHOO…" at bounding box center [480, 223] width 274 height 100
click at [394, 206] on textarea "Sylvain - 12/09/2025 - 12h13 Interlocuteur : Mr ADOROUDIANI - ADOROUDIANI@YAHOO…" at bounding box center [480, 223] width 274 height 100
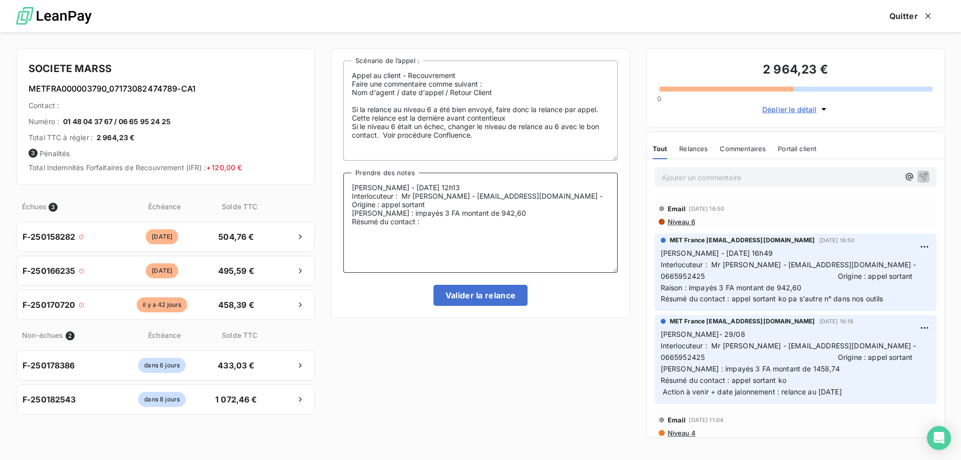
paste textarea "01 42 77 24 94"
click at [577, 196] on textarea "Sylvain - 12/09/2025 - 12h13 Interlocuteur : Mr ADOROUDIANI - ADOROUDIANI@YAHOO…" at bounding box center [480, 223] width 274 height 100
click at [579, 198] on textarea "Sylvain - 12/09/2025 - 12h13 Interlocuteur : Mr ADOROUDIANI - ADOROUDIANI@YAHOO…" at bounding box center [480, 223] width 274 height 100
click at [592, 194] on textarea "Sylvain - 12/09/2025 - 12h13 Interlocuteur : Mr ADOROUDIANI - ADOROUDIANI@YAHOO…" at bounding box center [480, 223] width 274 height 100
click at [588, 195] on textarea "Sylvain - 12/09/2025 - 12h13 Interlocuteur : Mr ADOROUDIANI - ADOROUDIANI@YAHOO…" at bounding box center [480, 223] width 274 height 100
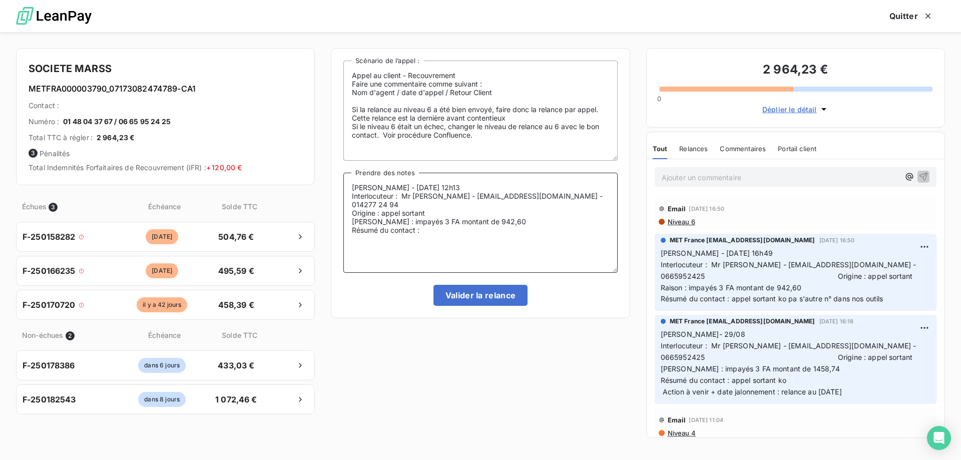
click at [598, 198] on textarea "Sylvain - 12/09/2025 - 12h13 Interlocuteur : Mr ADOROUDIANI - ADOROUDIANI@YAHOO…" at bounding box center [480, 223] width 274 height 100
click at [596, 193] on textarea "Sylvain - 12/09/2025 - 12h13 Interlocuteur : Mr ADOROUDIANI - ADOROUDIANI@YAHOO…" at bounding box center [480, 223] width 274 height 100
click at [572, 194] on textarea "Sylvain - 12/09/2025 - 12h13 Interlocuteur : Mr ADOROUDIANI - ADOROUDIANI@YAHOO…" at bounding box center [480, 223] width 274 height 100
click at [569, 199] on textarea "Sylvain - 12/09/2025 - 12h13 Interlocuteur : Mr ADOROUDIANI - ADOROUDIANI@YAHOO…" at bounding box center [480, 223] width 274 height 100
click at [413, 199] on textarea "Sylvain - 12/09/2025 - 12h13 Interlocuteur : Mr ADOROUDIANI - ADOROUDIANI@YAHOO…" at bounding box center [480, 223] width 274 height 100
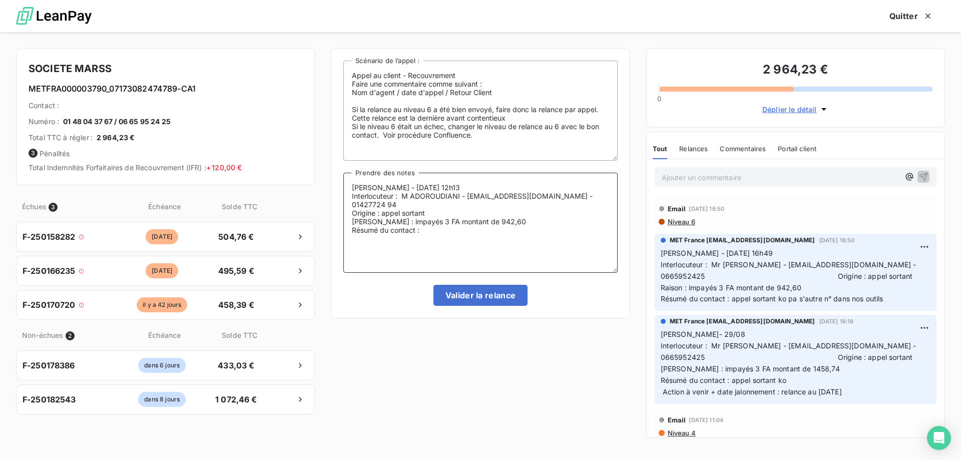
click at [563, 195] on textarea "Sylvain - 12/09/2025 - 12h13 Interlocuteur : M ADOROUDIANI - ADOROUDIANI@YAHOO.…" at bounding box center [480, 223] width 274 height 100
click at [387, 207] on textarea "Sylvain - 12/09/2025 - 12h13 Interlocuteur : M ADOROUDIANI - ADOROUDIANI@YAHOO.…" at bounding box center [480, 223] width 274 height 100
click at [574, 197] on textarea "Sylvain - 12/09/2025 - 12h13 Interlocuteur : M ADOROUDIANI - ADOROUDIANI@YAHOO.…" at bounding box center [480, 223] width 274 height 100
click at [446, 231] on textarea "Sylvain - 12/09/2025 - 12h13 Interlocuteur : M ADOROUDIANI - ADOROUDIANI@YAHOO.…" at bounding box center [480, 223] width 274 height 100
drag, startPoint x: 461, startPoint y: 195, endPoint x: 404, endPoint y: 197, distance: 57.1
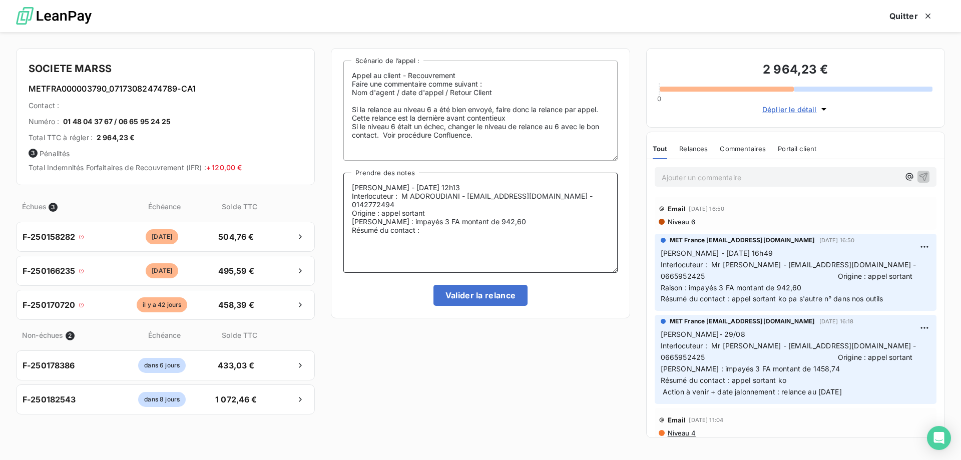
click at [404, 197] on textarea "Sylvain - 12/09/2025 - 12h13 Interlocuteur : M ADOROUDIANI - ADOROUDIANI@YAHOO.…" at bounding box center [480, 223] width 274 height 100
click at [436, 229] on textarea "Sylvain - 12/09/2025 - 12h13 Interlocuteur : employé - ADOROUDIANI@YAHOO.FR - 0…" at bounding box center [480, 223] width 274 height 100
click at [523, 234] on textarea "Sylvain - 12/09/2025 - 12h13 Interlocuteur : employé - ADOROUDIANI@YAHOO.FR - 0…" at bounding box center [480, 223] width 274 height 100
click at [489, 229] on textarea "Sylvain - 12/09/2025 - 12h13 Interlocuteur : employé - ADOROUDIANI@YAHOO.FR - 0…" at bounding box center [480, 223] width 274 height 100
click at [565, 233] on textarea "Sylvain - 12/09/2025 - 12h13 Interlocuteur : employé - ADOROUDIANI@YAHOO.FR - 0…" at bounding box center [480, 223] width 274 height 100
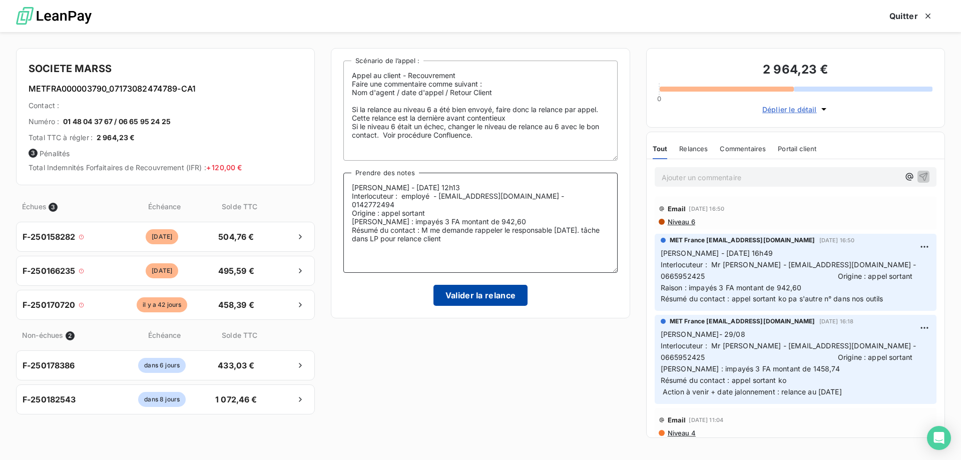
type textarea "Sylvain - 12/09/2025 - 12h13 Interlocuteur : employé - ADOROUDIANI@YAHOO.FR - 0…"
click at [462, 287] on button "Valider la relance" at bounding box center [480, 295] width 95 height 21
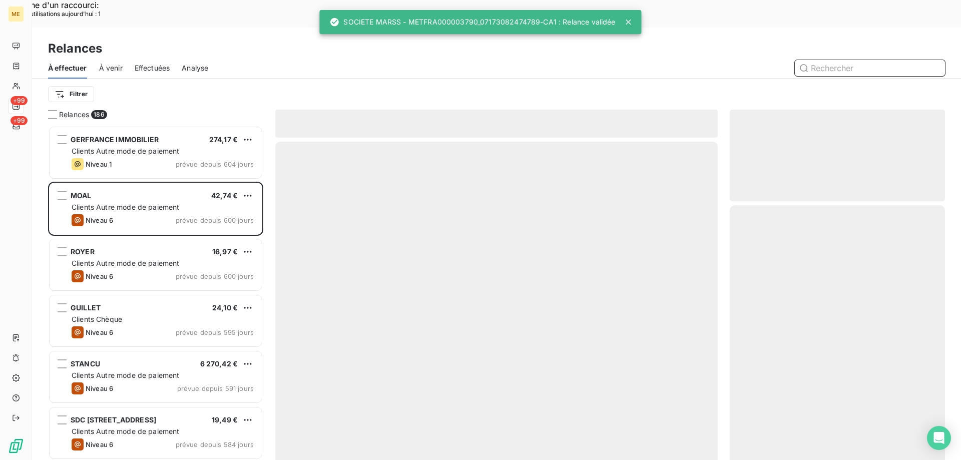
click at [147, 63] on span "Effectuées" at bounding box center [153, 68] width 36 height 10
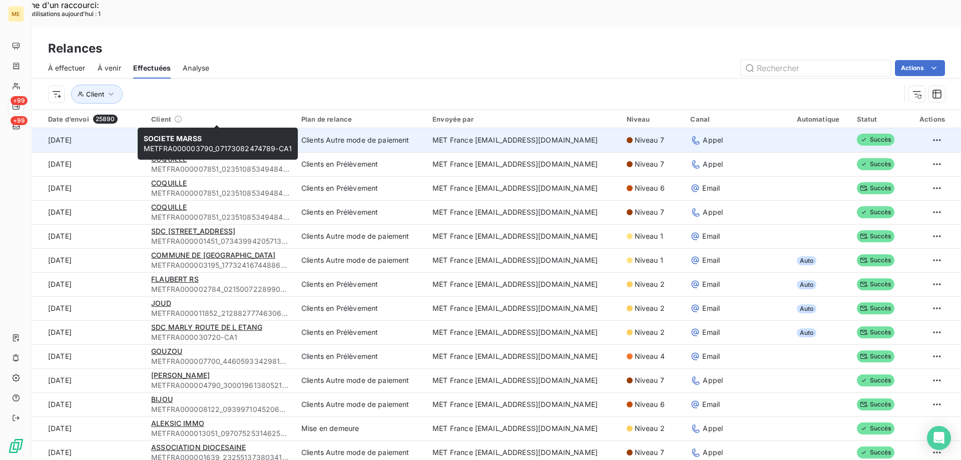
click at [194, 131] on span "SOCIETE MARSS" at bounding box center [180, 135] width 58 height 9
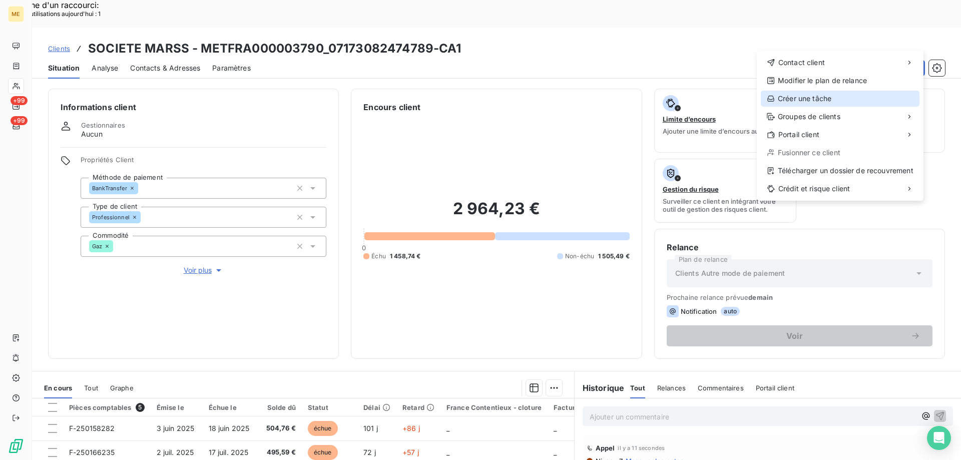
click at [818, 103] on div "Créer une tâche" at bounding box center [840, 99] width 159 height 16
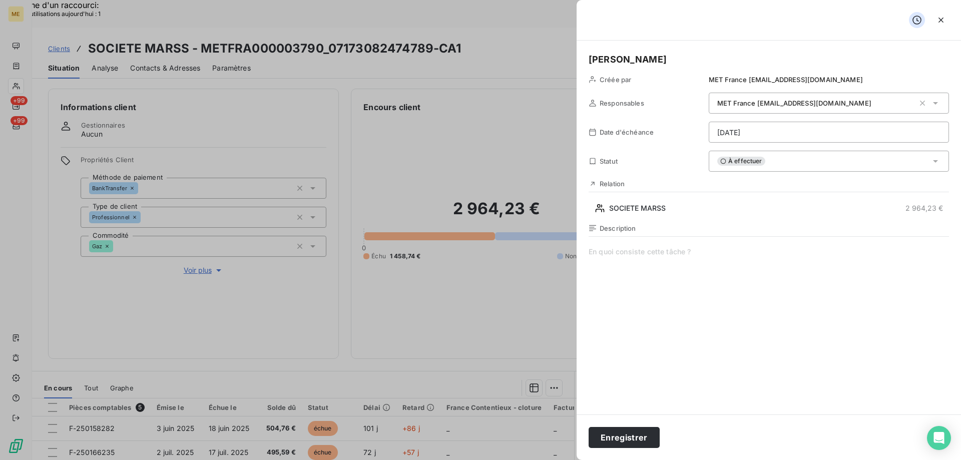
click at [601, 247] on span at bounding box center [768, 343] width 360 height 192
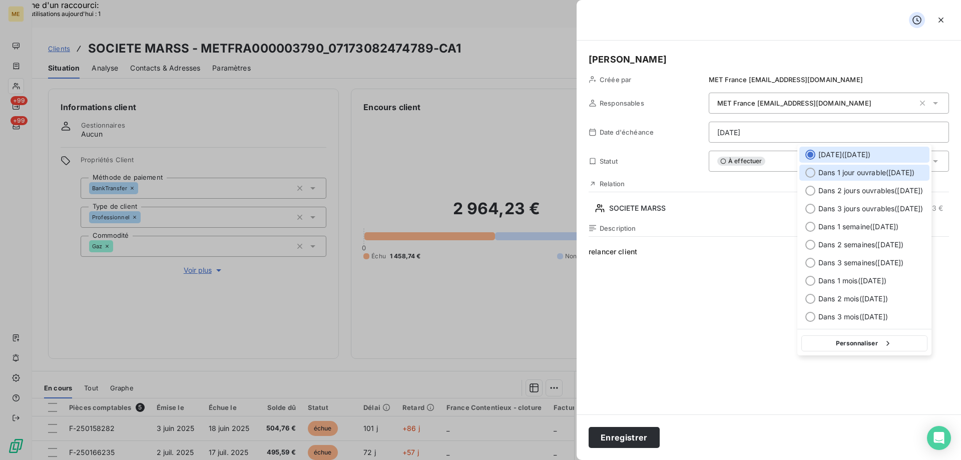
click at [809, 171] on div at bounding box center [810, 173] width 10 height 10
type input "15/09/2025"
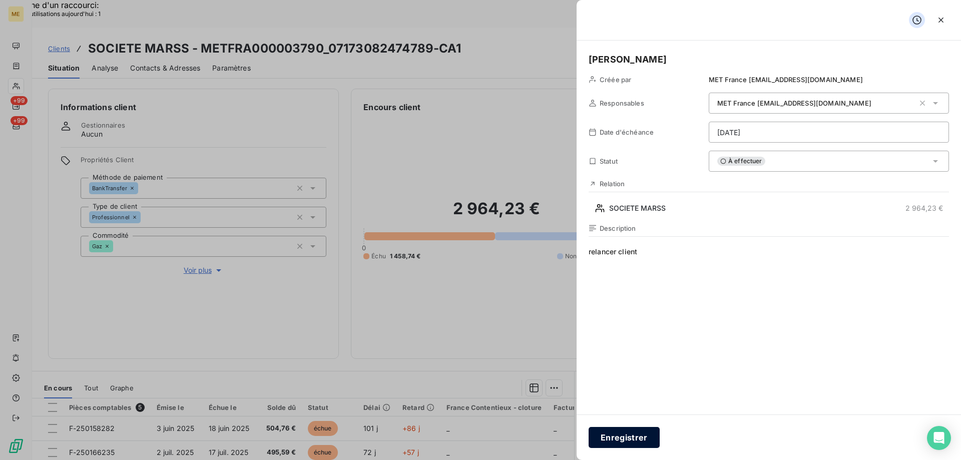
click at [620, 435] on button "Enregistrer" at bounding box center [623, 437] width 71 height 21
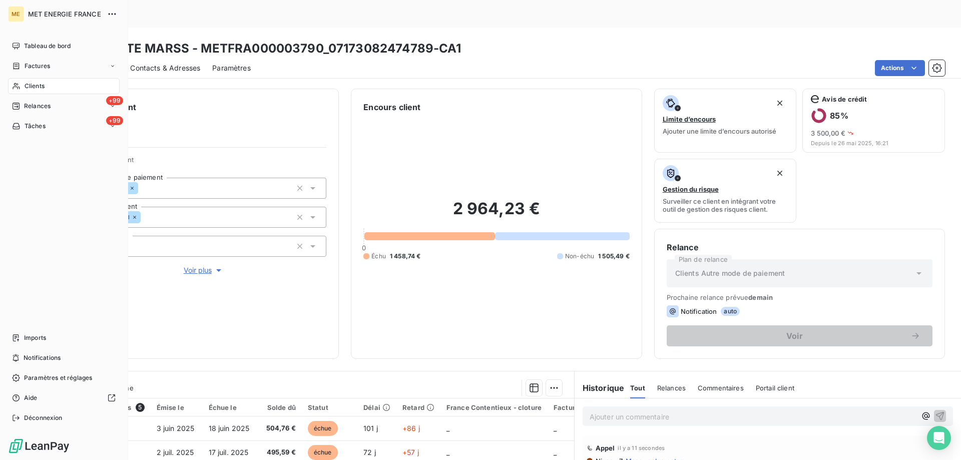
click at [36, 96] on nav "Tableau de bord Factures Clients +99 Relances +99 Tâches" at bounding box center [64, 86] width 112 height 96
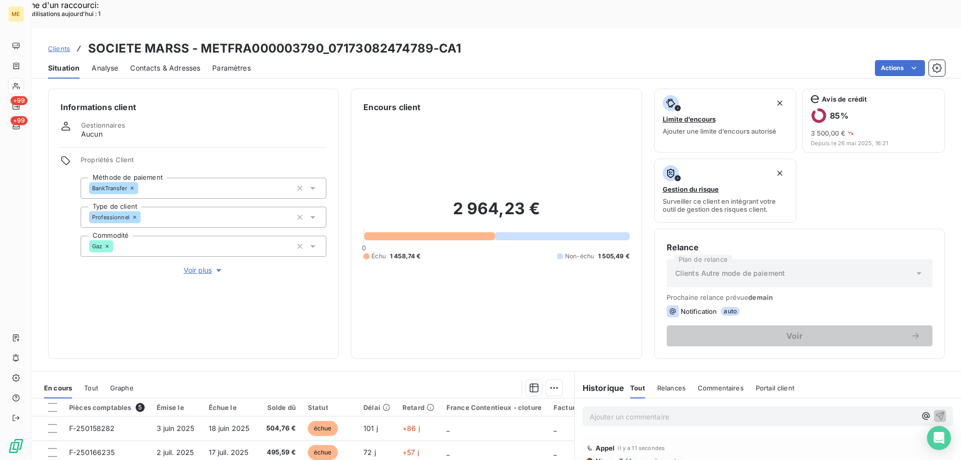
click at [53, 45] on span "Clients" at bounding box center [59, 49] width 22 height 8
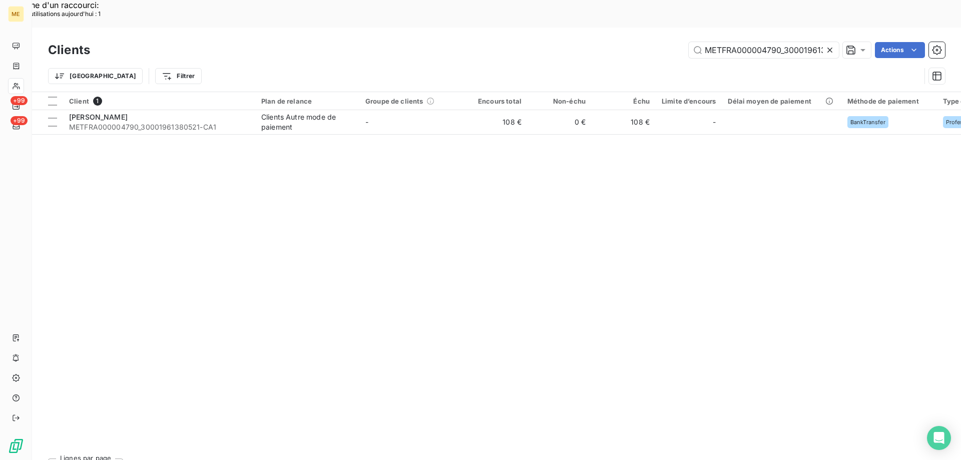
scroll to position [0, 27]
click at [764, 42] on input "METFRA000004790_30001961380521" at bounding box center [764, 50] width 150 height 16
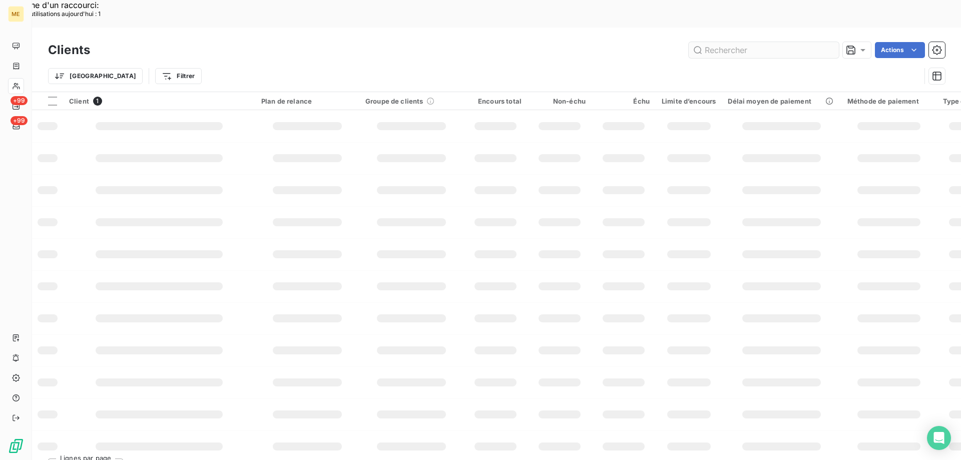
scroll to position [0, 0]
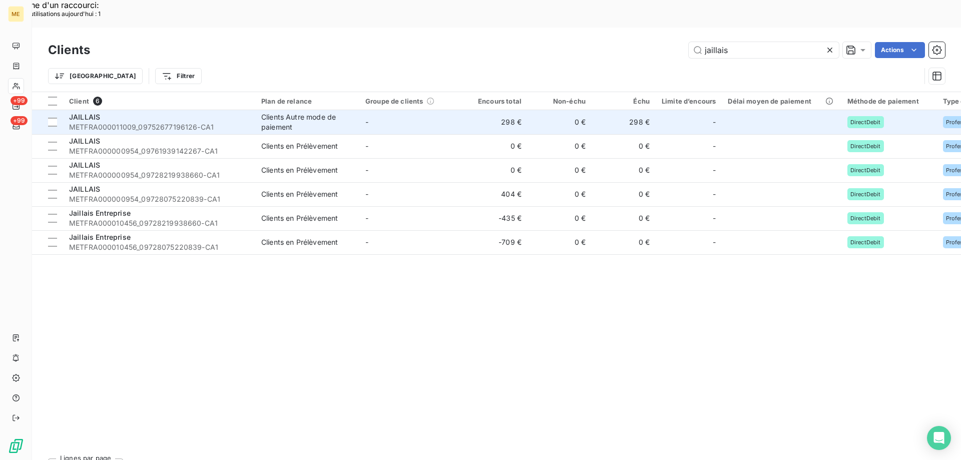
type input "jaillais"
click at [121, 122] on span "METFRA000011009_09752677196126-CA1" at bounding box center [159, 127] width 180 height 10
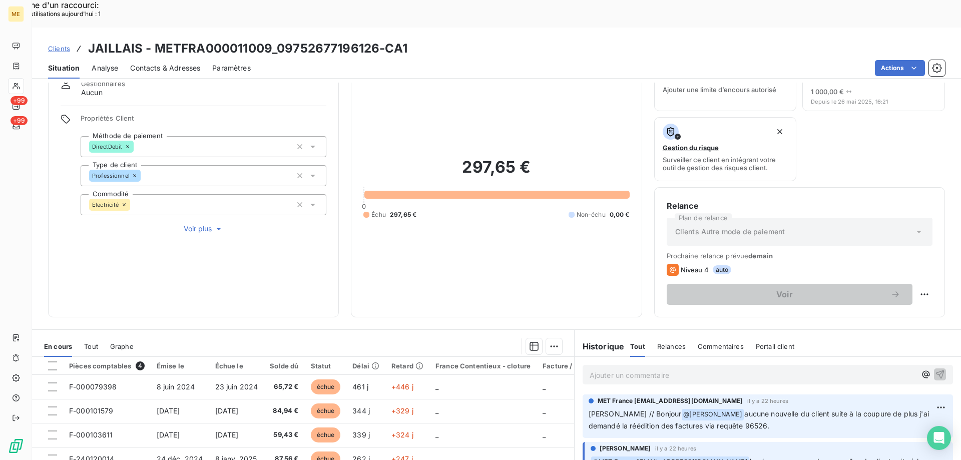
scroll to position [34, 0]
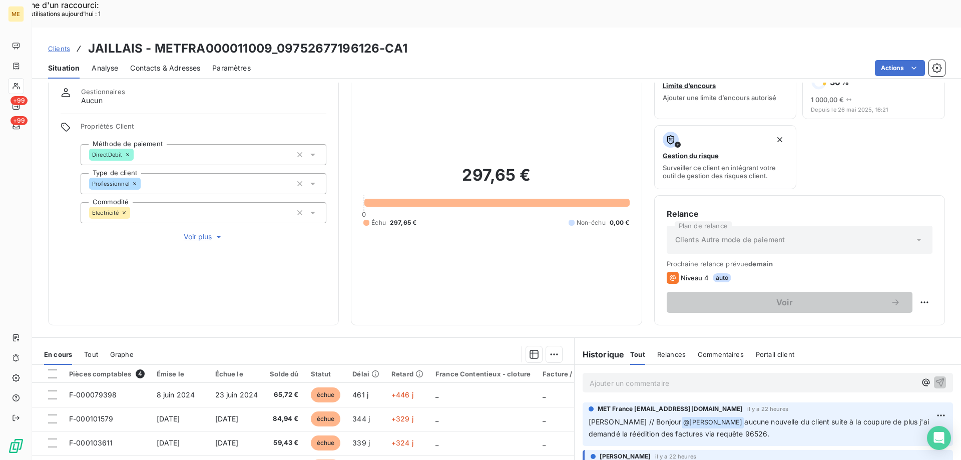
click at [172, 63] on span "Contacts & Adresses" at bounding box center [165, 68] width 70 height 10
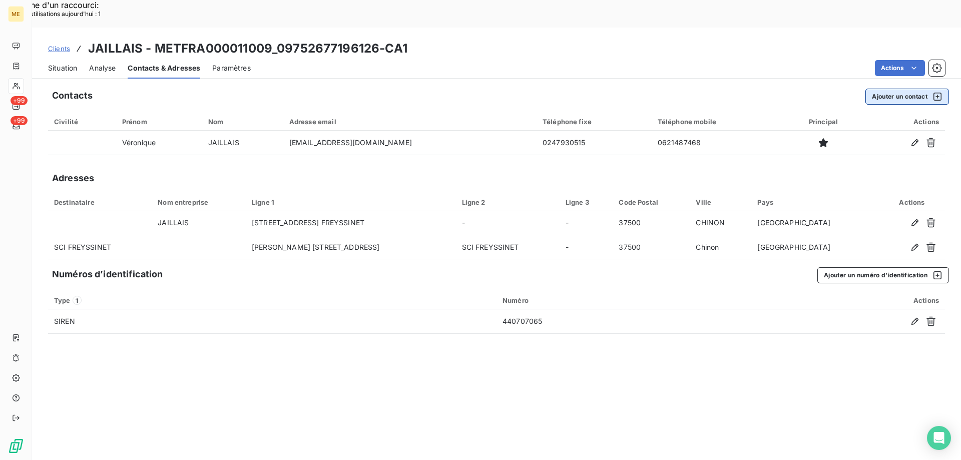
click at [888, 89] on button "Ajouter un contact" at bounding box center [907, 97] width 84 height 16
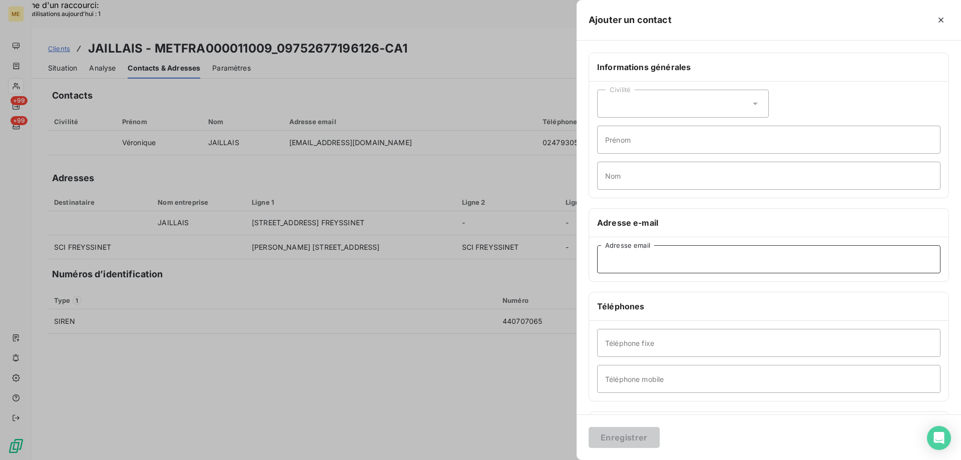
click at [641, 255] on input "Adresse email" at bounding box center [768, 259] width 343 height 28
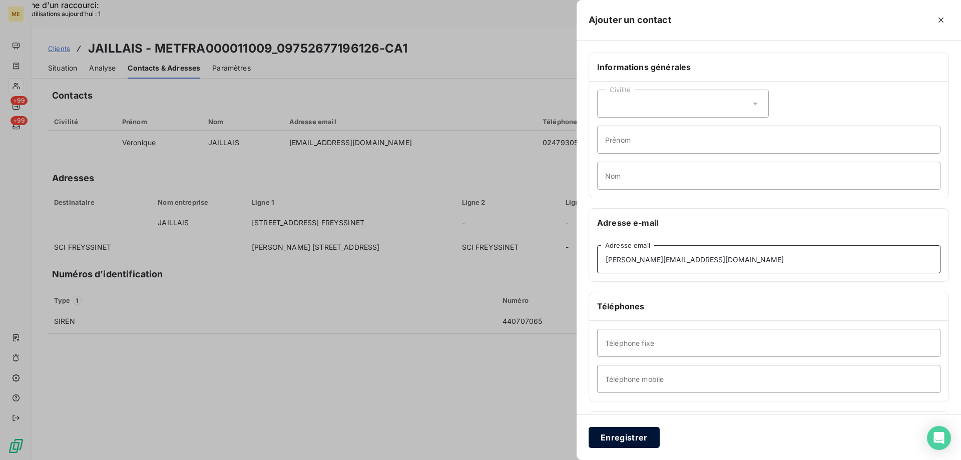
type input "eric.jaillais@outlook.fr"
click at [620, 439] on button "Enregistrer" at bounding box center [623, 437] width 71 height 21
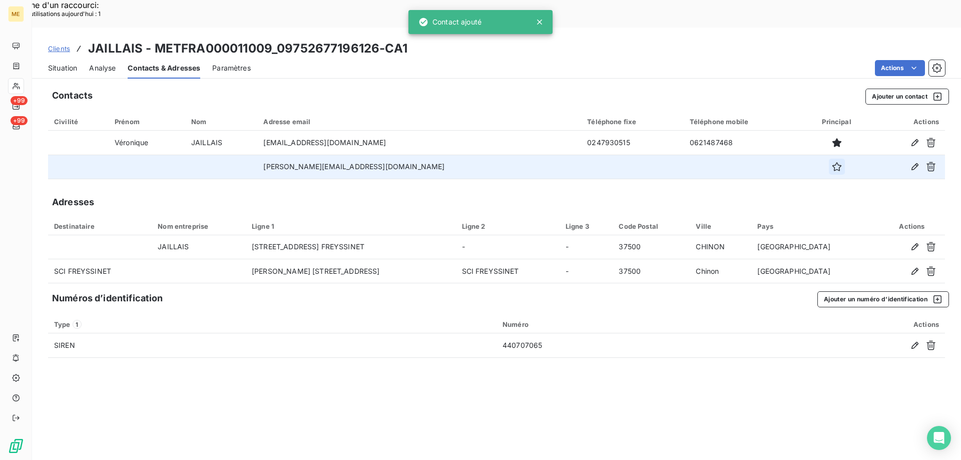
click at [829, 159] on button "button" at bounding box center [837, 167] width 16 height 16
click at [72, 63] on span "Situation" at bounding box center [62, 68] width 29 height 10
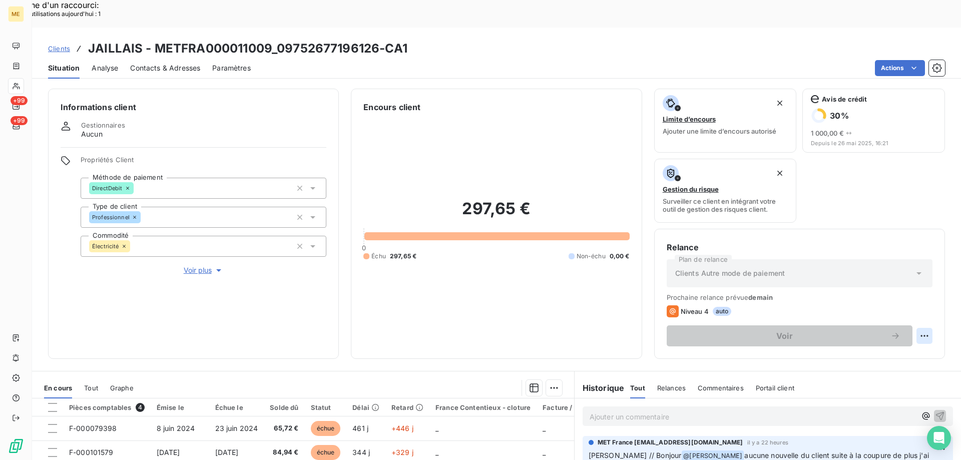
drag, startPoint x: 278, startPoint y: 22, endPoint x: 375, endPoint y: 19, distance: 97.6
click at [375, 40] on h3 "JAILLAIS - METFRA000011009_09752677196126-CA1" at bounding box center [247, 49] width 319 height 18
copy h3 "09752677196126"
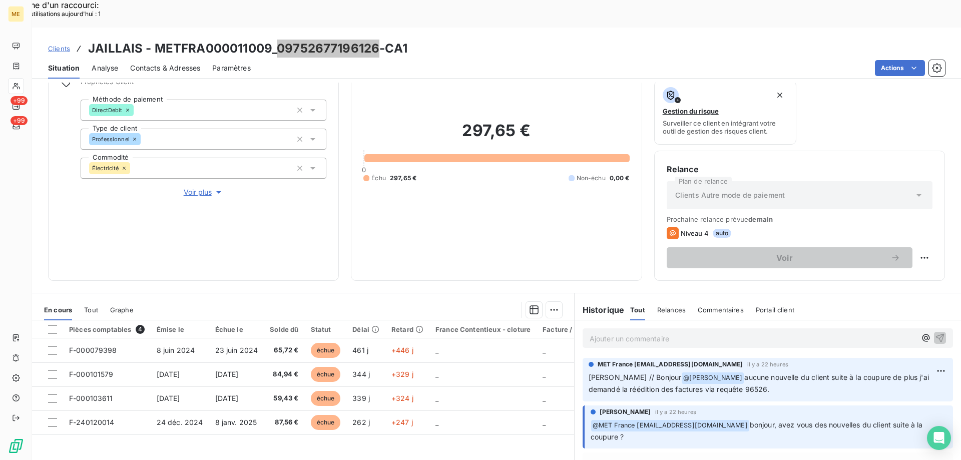
scroll to position [134, 0]
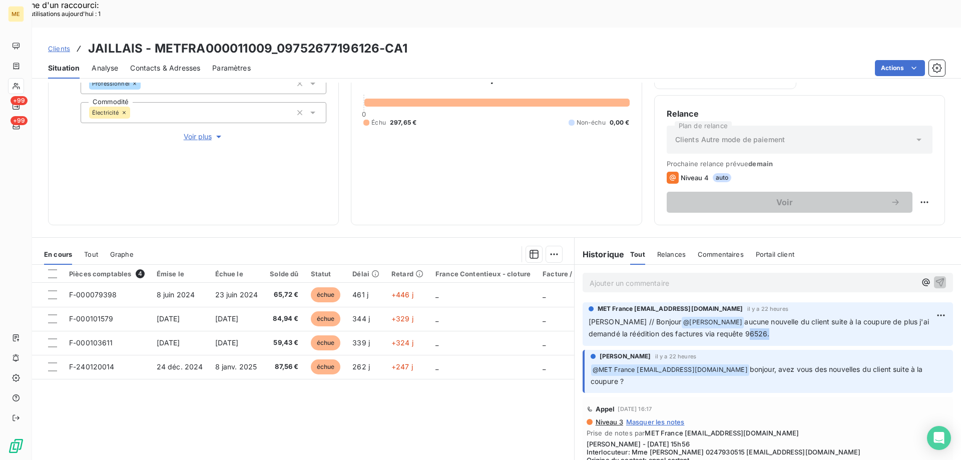
drag, startPoint x: 701, startPoint y: 307, endPoint x: 721, endPoint y: 307, distance: 19.5
click at [721, 317] on span "aucune nouvelle du client suite à la coupure de plus j'ai demandé la réédition …" at bounding box center [759, 327] width 342 height 21
copy span "96526"
drag, startPoint x: 277, startPoint y: 20, endPoint x: 374, endPoint y: 10, distance: 97.6
click at [374, 28] on div "Clients JAILLAIS - METFRA000011009_09752677196126-CA1 Situation Analyse Contact…" at bounding box center [496, 53] width 929 height 51
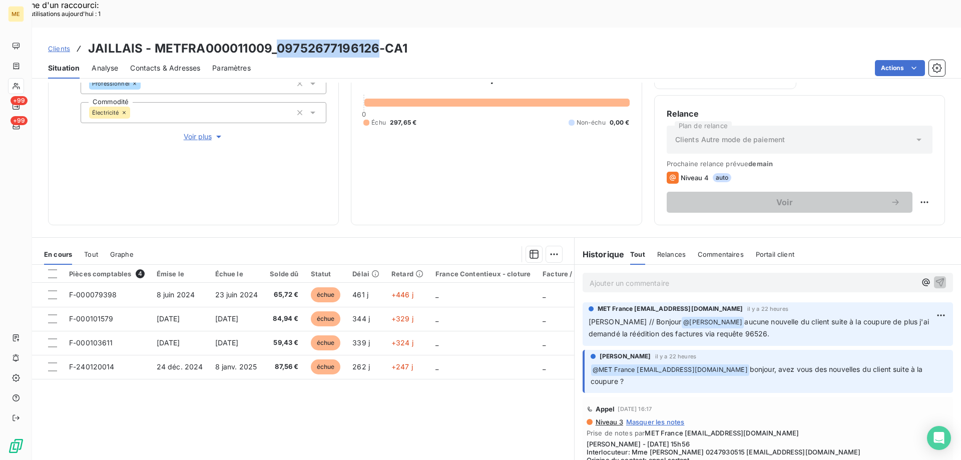
copy h3 "09752677196126"
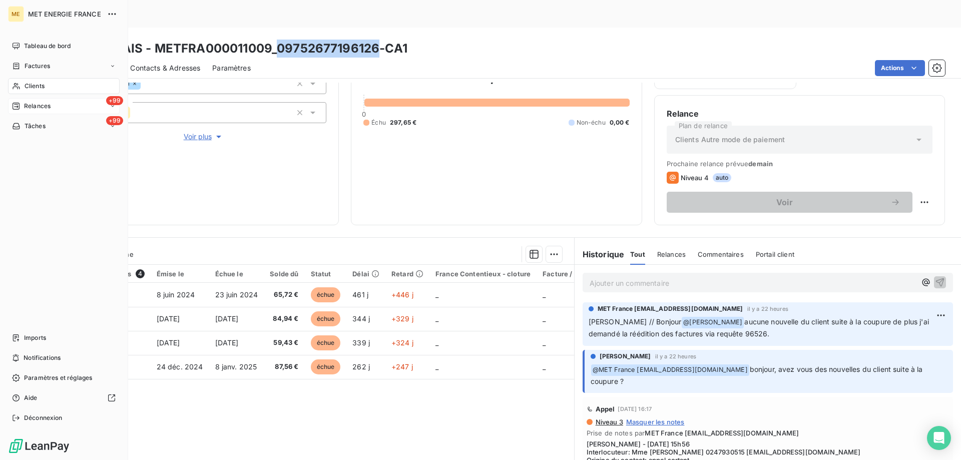
click at [20, 111] on div "+99 Relances" at bounding box center [64, 106] width 112 height 16
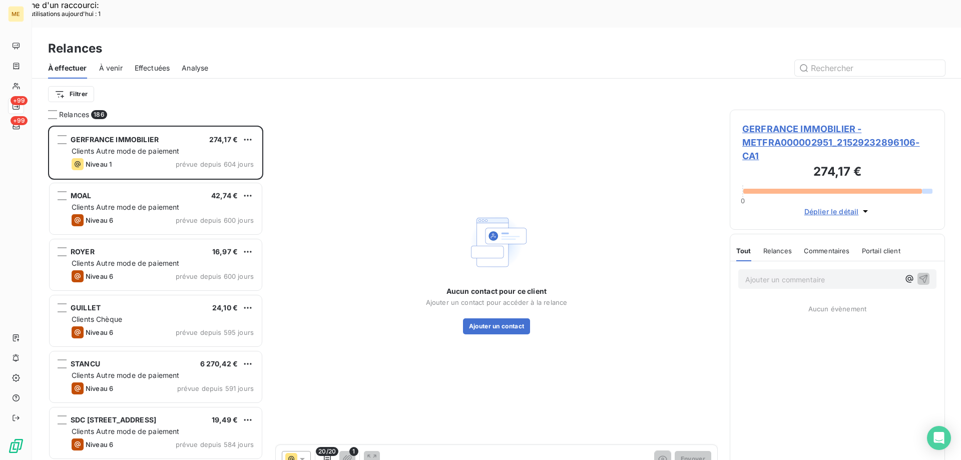
scroll to position [354, 208]
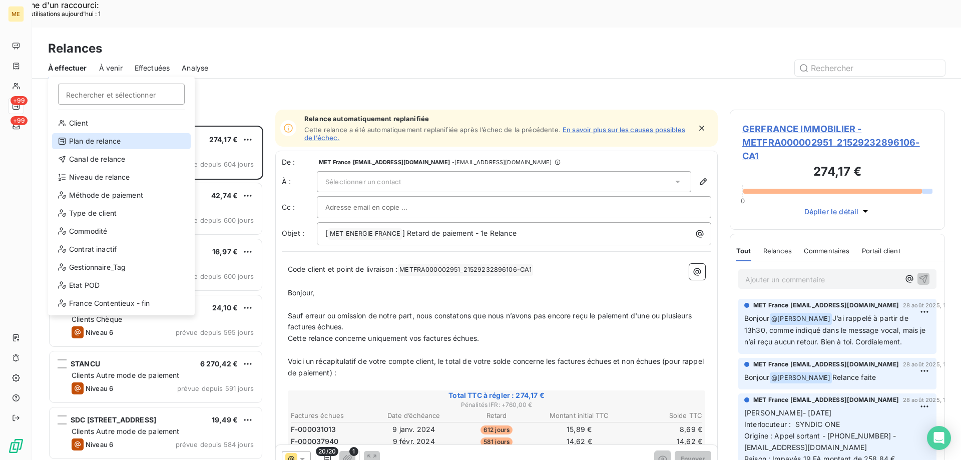
click at [86, 139] on div "Plan de relance" at bounding box center [121, 141] width 139 height 16
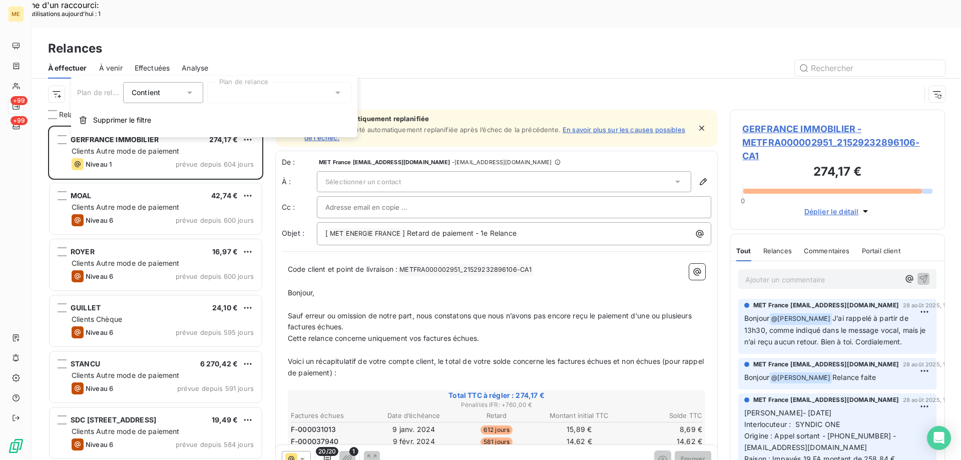
click at [234, 98] on div at bounding box center [279, 92] width 144 height 21
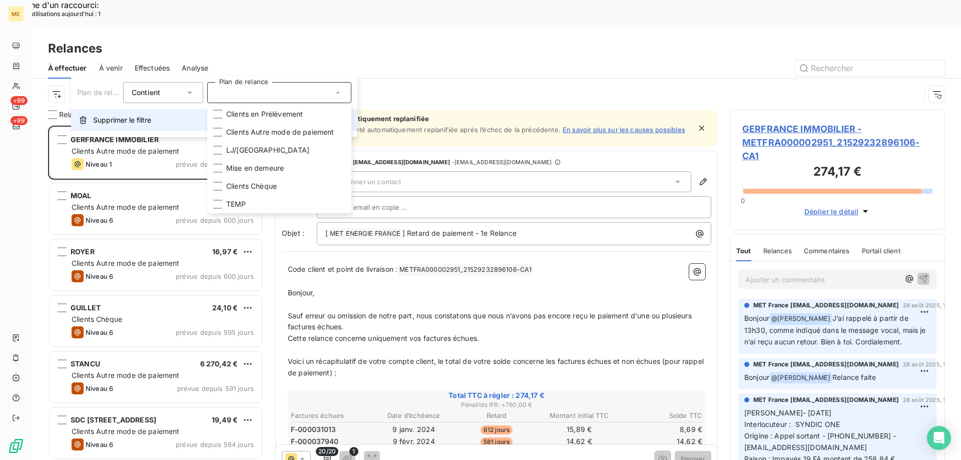
click at [103, 124] on span "Supprimer le filtre" at bounding box center [122, 120] width 58 height 10
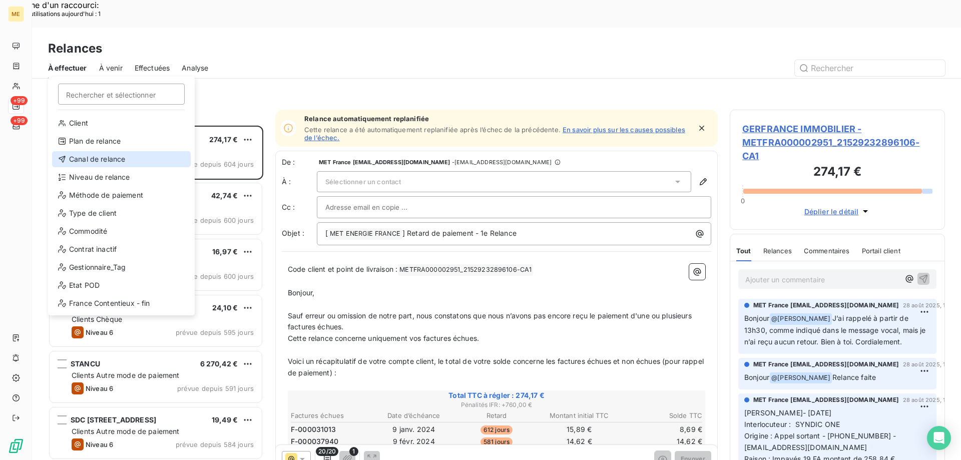
click at [94, 167] on div "Canal de relance" at bounding box center [121, 159] width 139 height 16
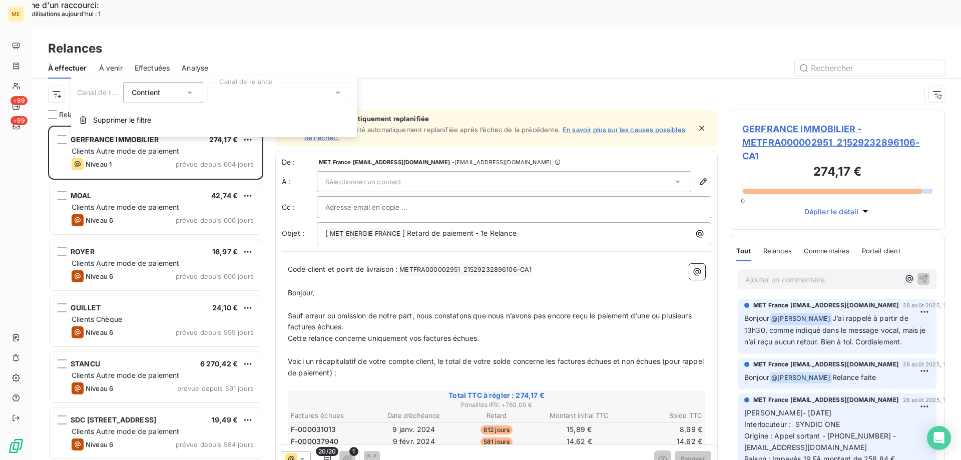
click at [242, 96] on div at bounding box center [279, 92] width 144 height 21
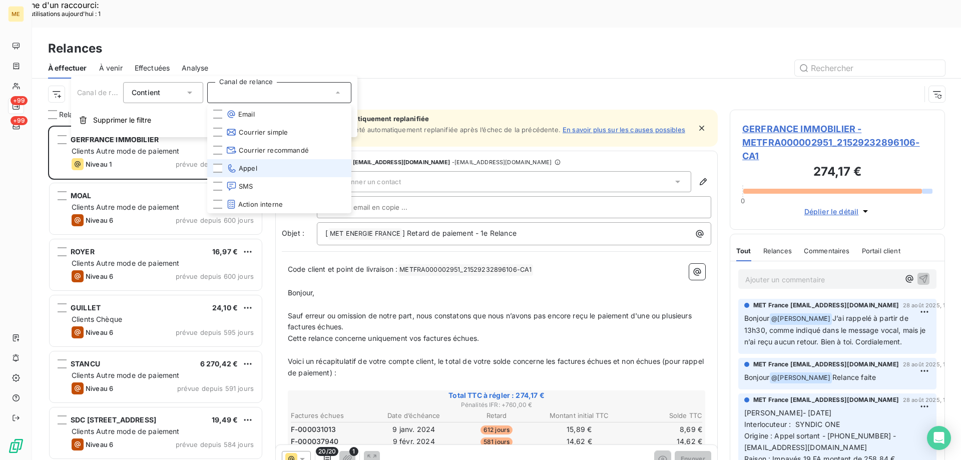
click at [242, 169] on span "Appel" at bounding box center [241, 168] width 31 height 10
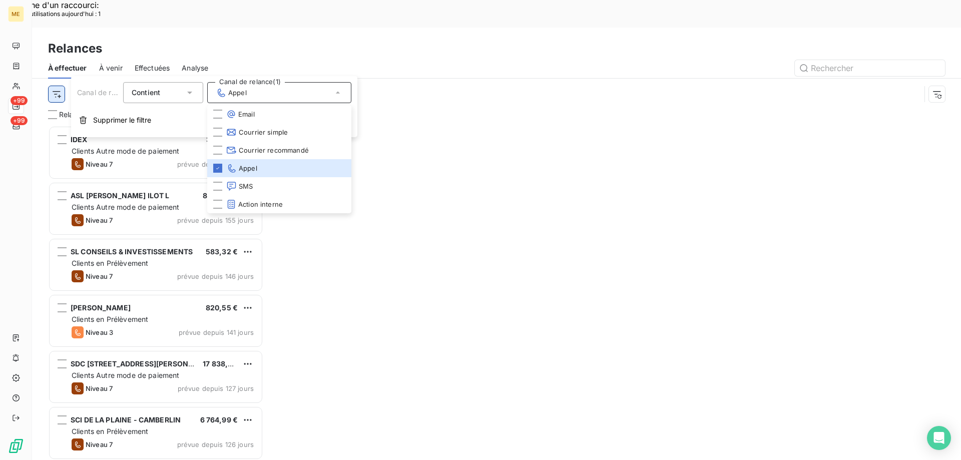
scroll to position [354, 208]
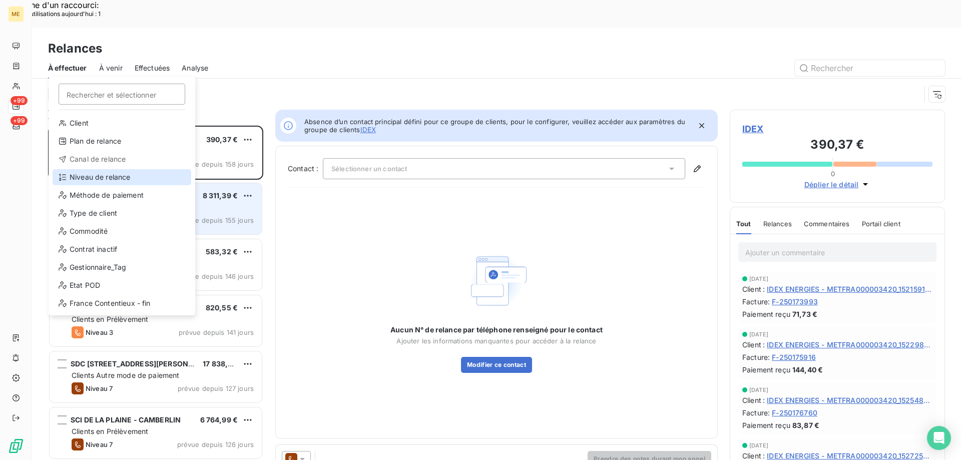
click at [90, 178] on div "Niveau de relance" at bounding box center [122, 177] width 139 height 16
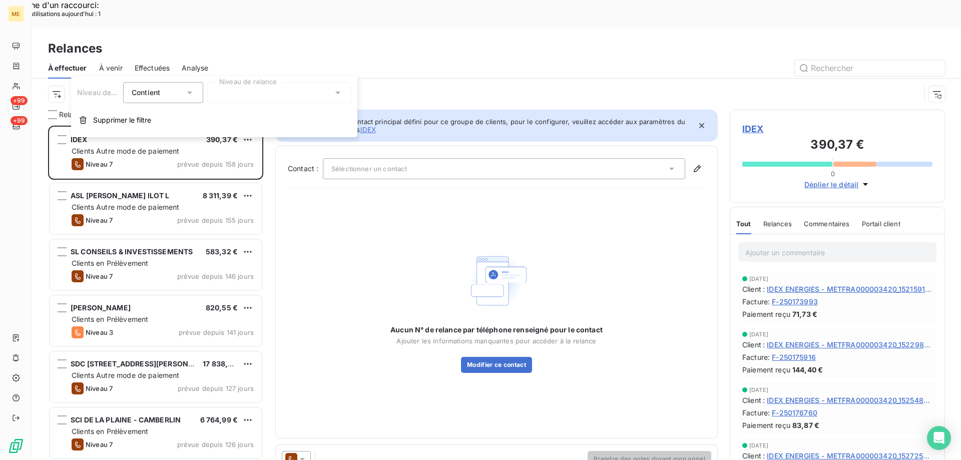
click at [248, 94] on div at bounding box center [279, 92] width 144 height 21
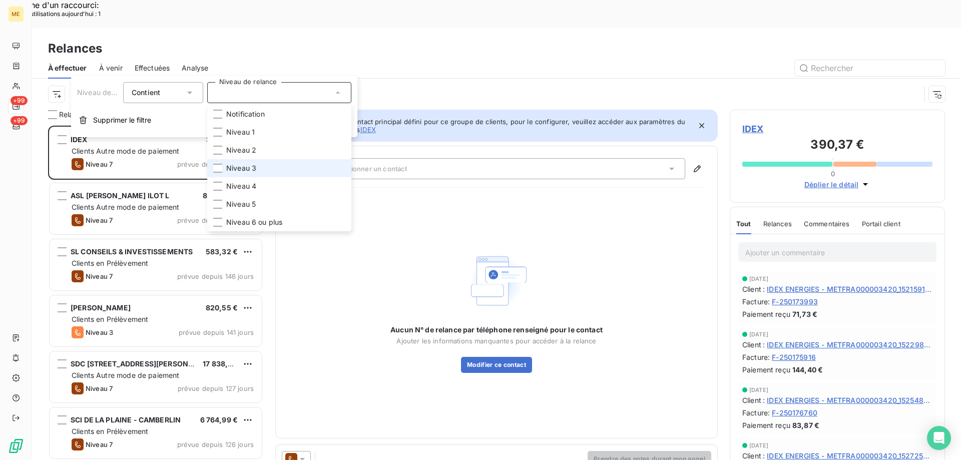
click at [282, 163] on li "Niveau 3" at bounding box center [279, 168] width 144 height 18
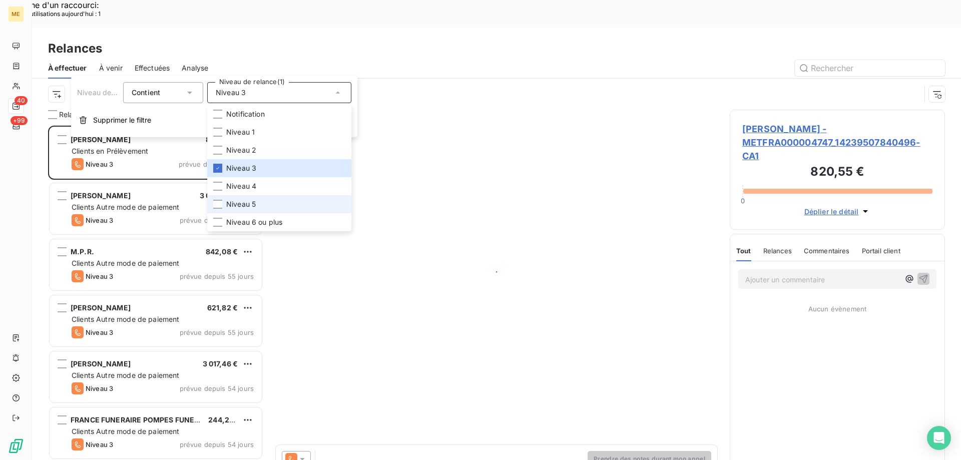
scroll to position [354, 208]
click at [257, 203] on li "Niveau 5" at bounding box center [279, 204] width 144 height 18
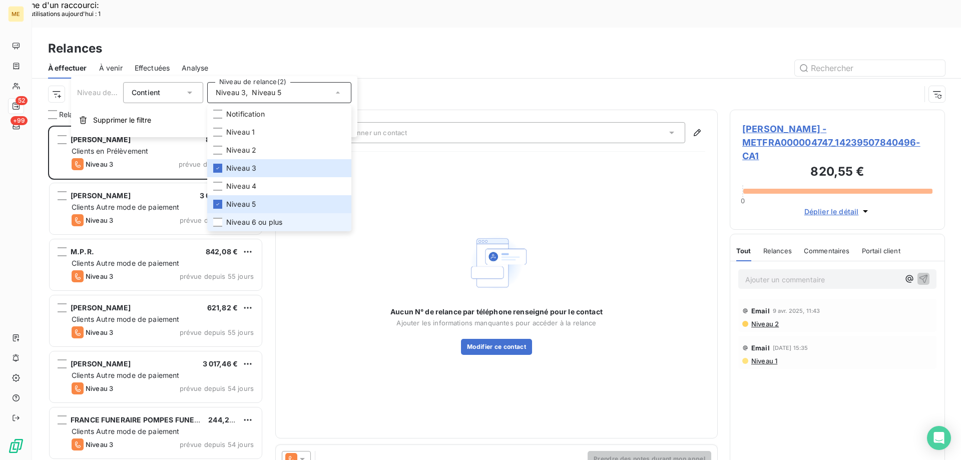
click at [230, 221] on span "Niveau 6 ou plus" at bounding box center [254, 222] width 56 height 10
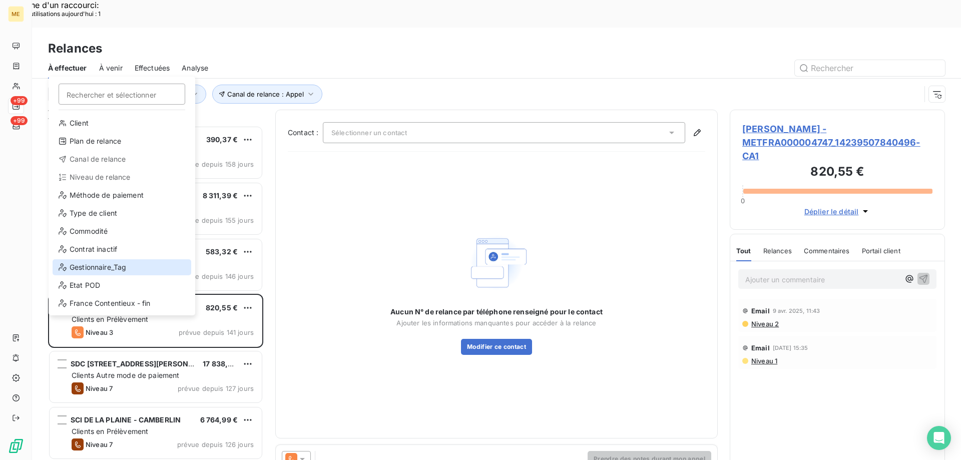
click at [79, 275] on div "Gestionnaire_Tag" at bounding box center [122, 267] width 139 height 16
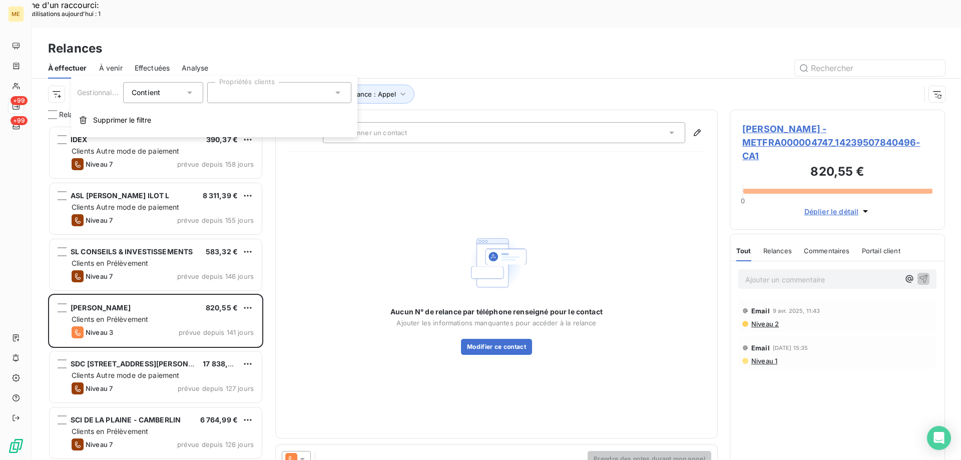
click at [248, 97] on div at bounding box center [279, 92] width 144 height 21
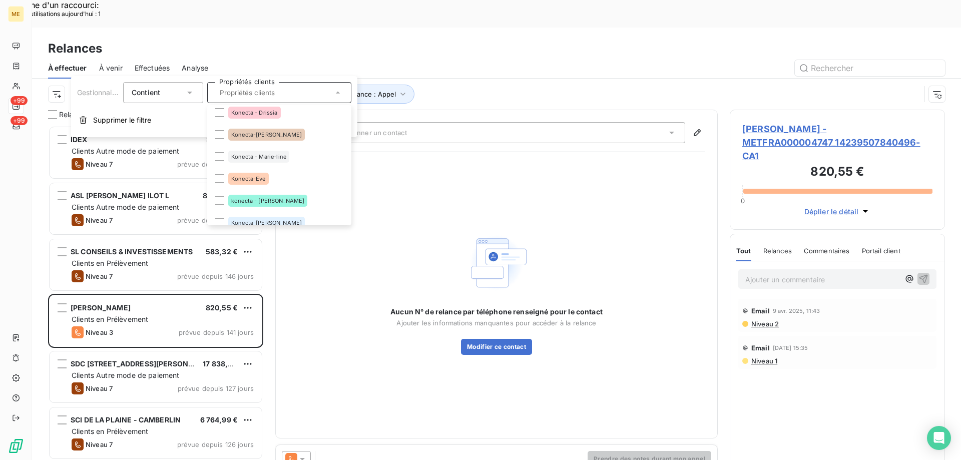
scroll to position [300, 0]
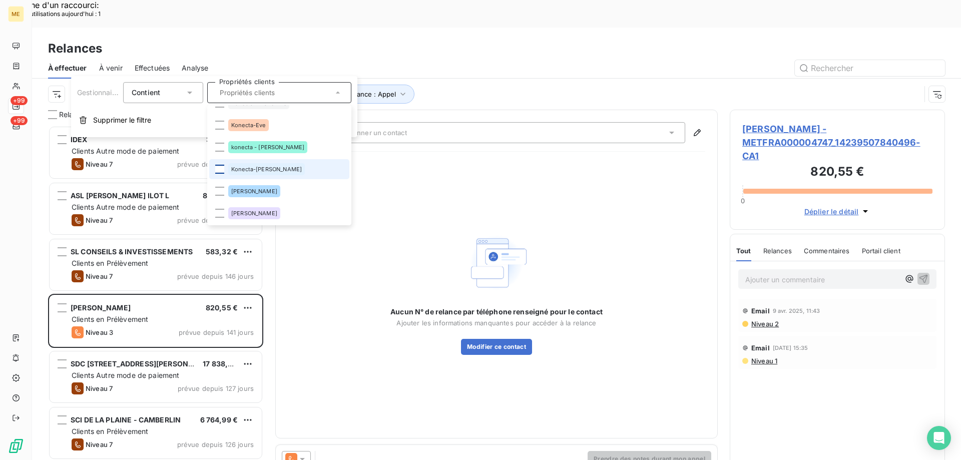
click at [219, 169] on div at bounding box center [219, 169] width 9 height 9
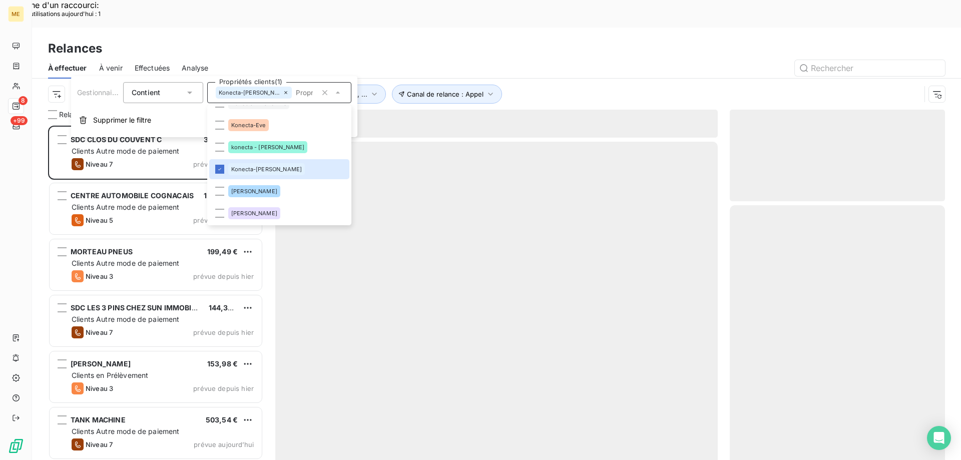
scroll to position [354, 208]
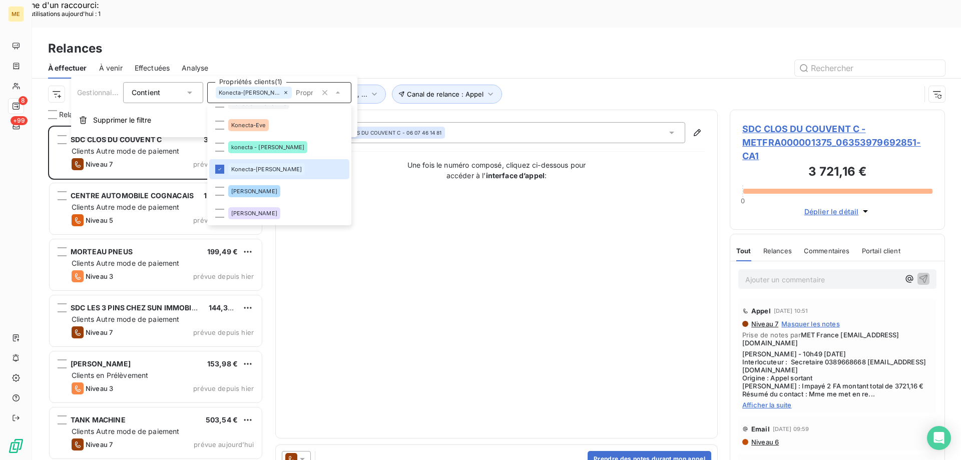
click at [572, 248] on div "Contact : SDC CLOS DU COUVENT C - 06 07 46 14 81 Une fois le numéro composé, cl…" at bounding box center [496, 274] width 417 height 304
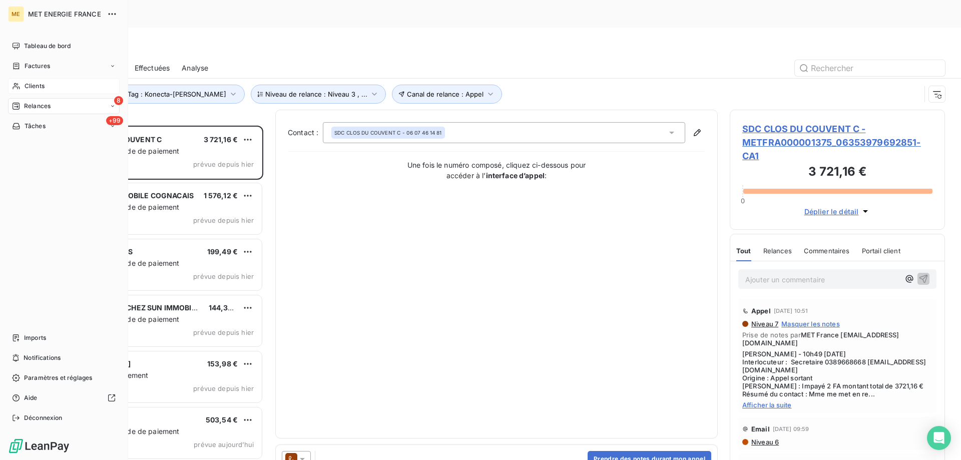
click at [25, 84] on span "Clients" at bounding box center [35, 86] width 20 height 9
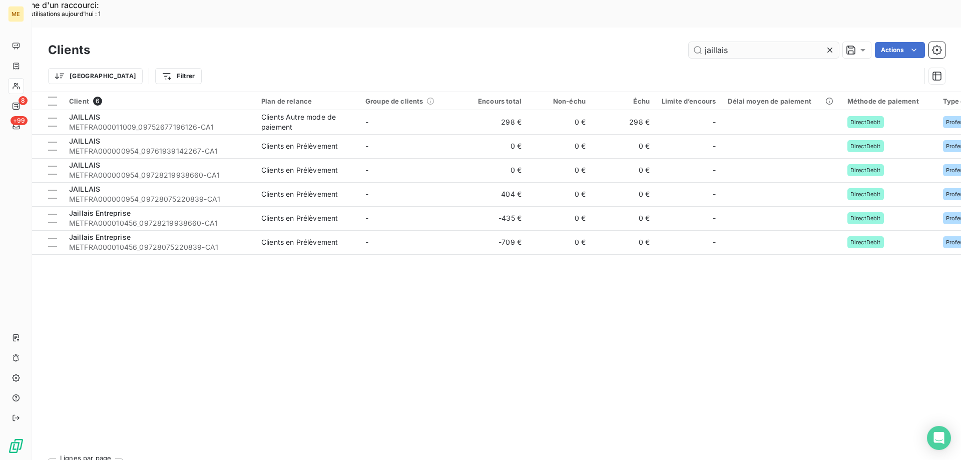
click at [729, 42] on input "jaillais" at bounding box center [764, 50] width 150 height 16
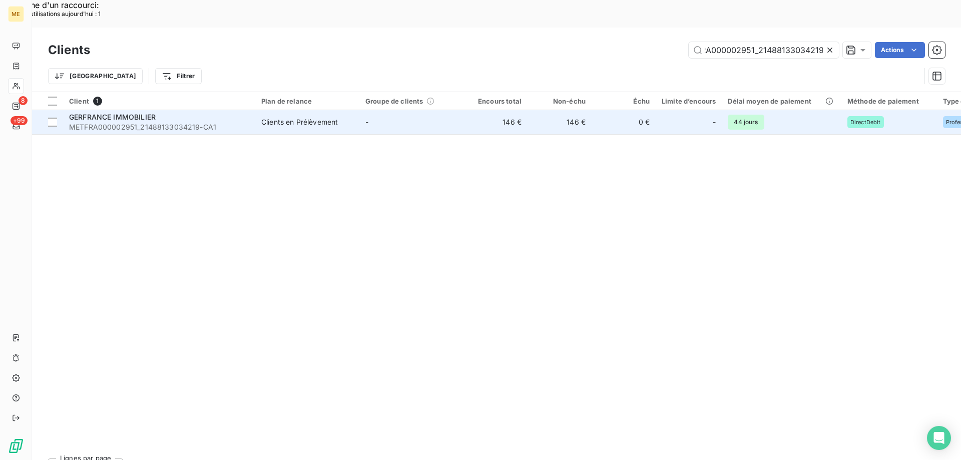
type input "METFRA000002951_21488133034219"
click at [123, 113] on span "GERFRANCE IMMOBILIER" at bounding box center [112, 117] width 87 height 9
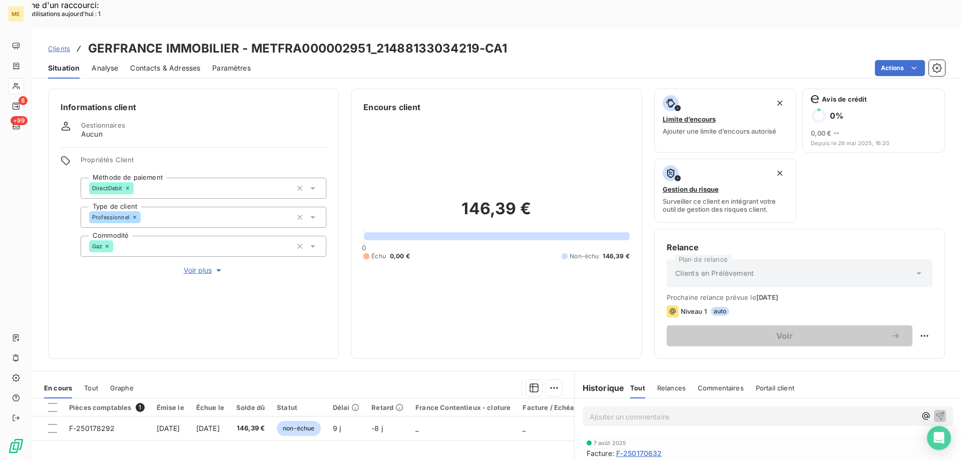
click at [197, 265] on span "Voir plus" at bounding box center [204, 270] width 40 height 10
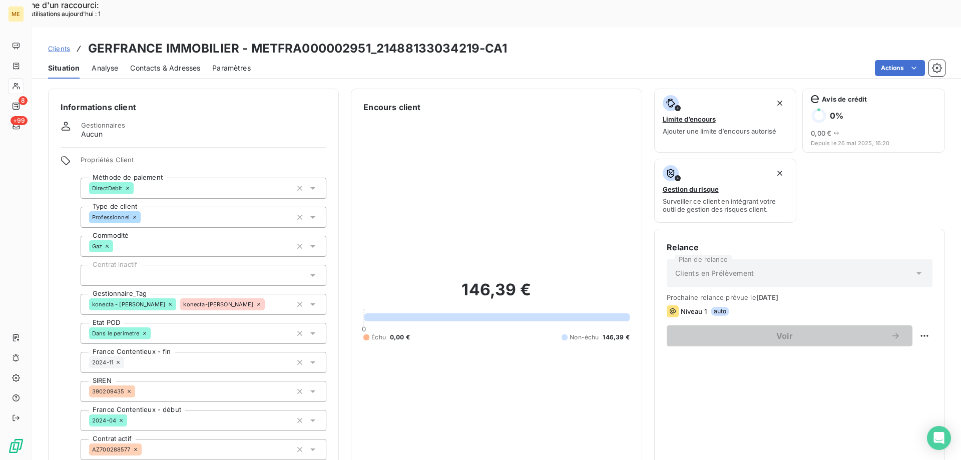
click at [59, 45] on span "Clients" at bounding box center [59, 49] width 22 height 8
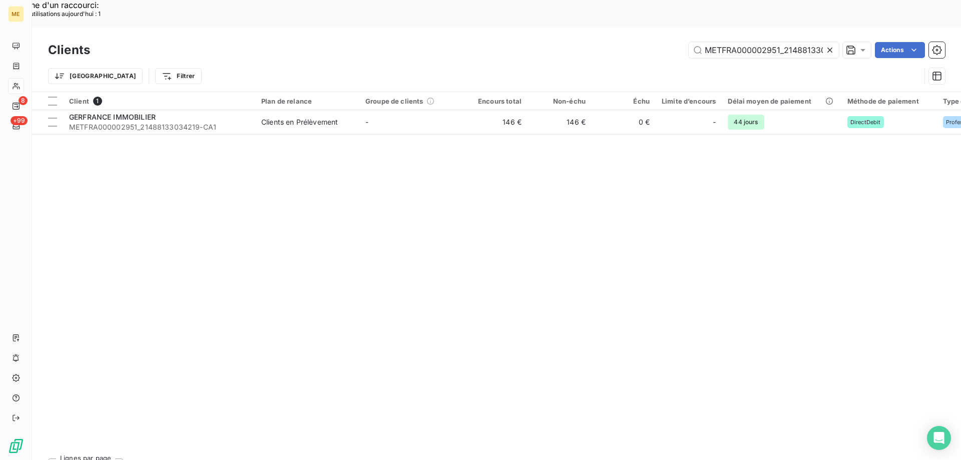
scroll to position [0, 26]
click at [716, 42] on input "METFRA000002951_21488133034219" at bounding box center [764, 50] width 150 height 16
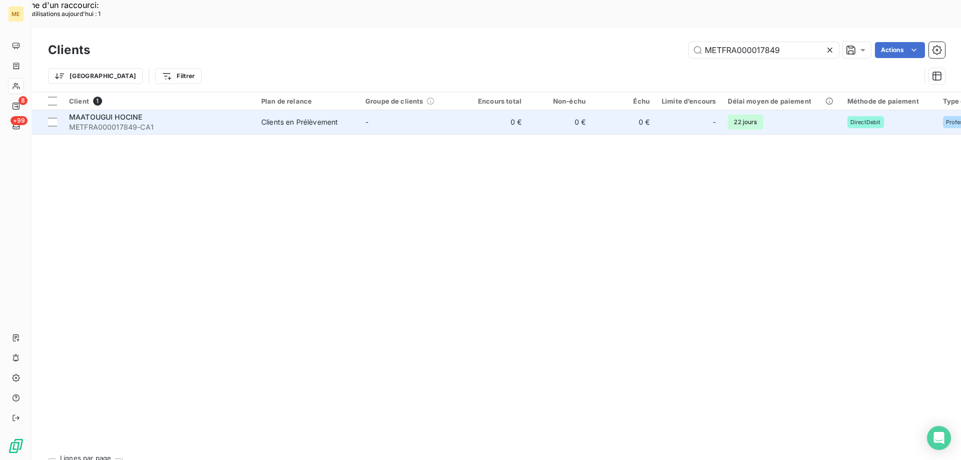
type input "METFRA000017849"
click at [113, 122] on span "METFRA000017849-CA1" at bounding box center [159, 127] width 180 height 10
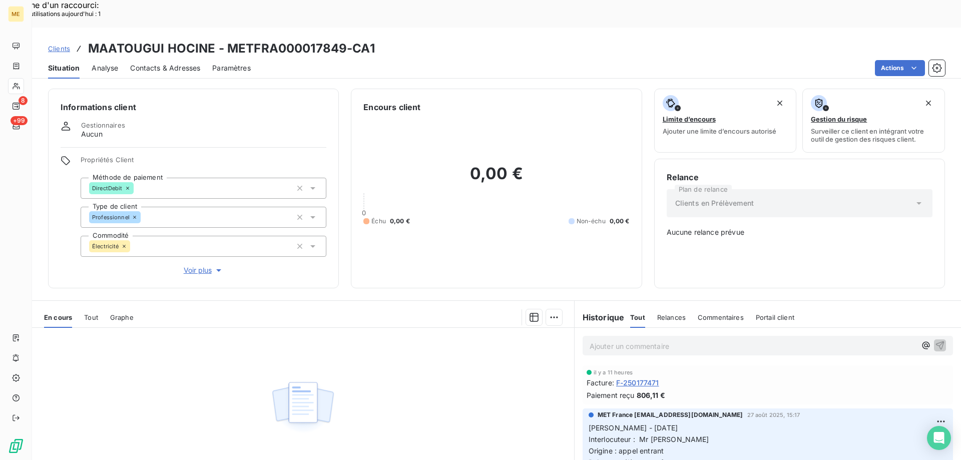
click at [201, 265] on span "Voir plus" at bounding box center [204, 270] width 40 height 10
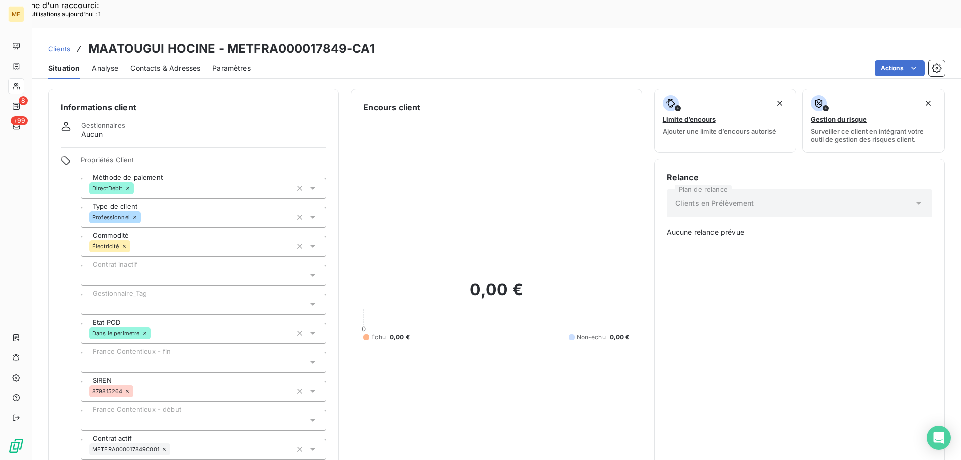
click at [152, 294] on div at bounding box center [204, 304] width 246 height 21
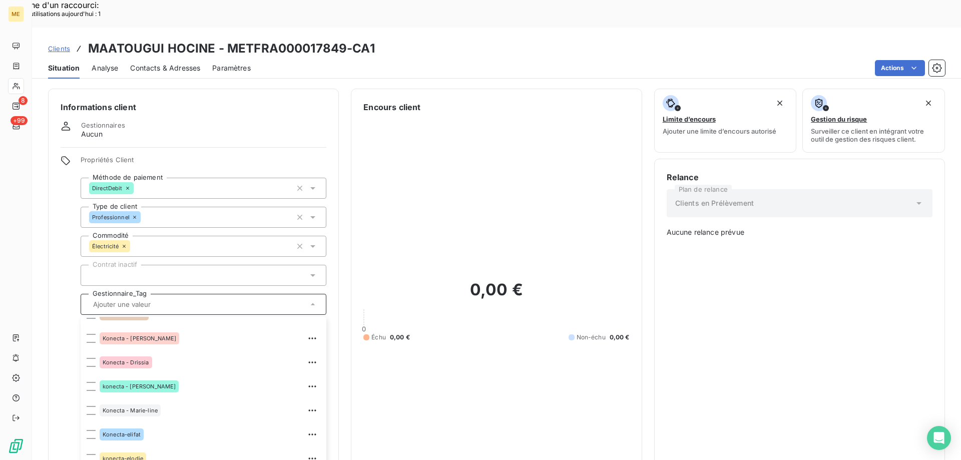
scroll to position [288, 0]
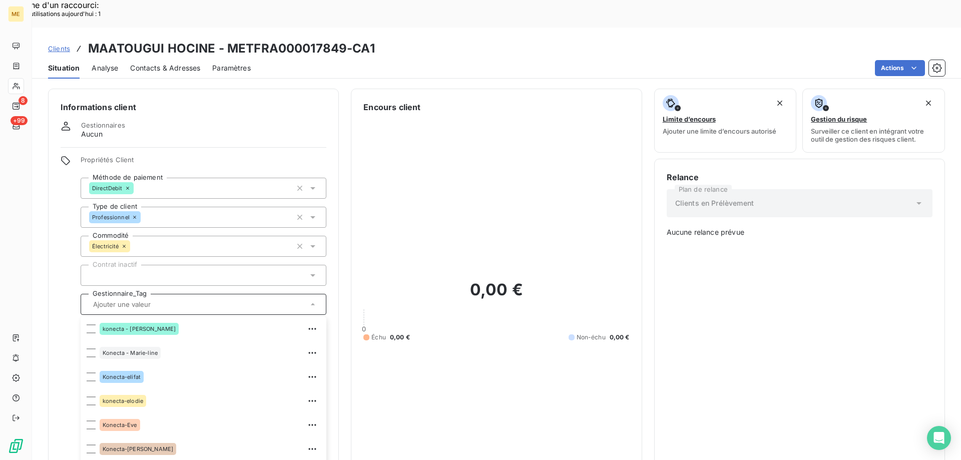
click at [451, 153] on div "0,00 € 0 Échu 0,00 € Non-échu 0,00 €" at bounding box center [496, 310] width 266 height 395
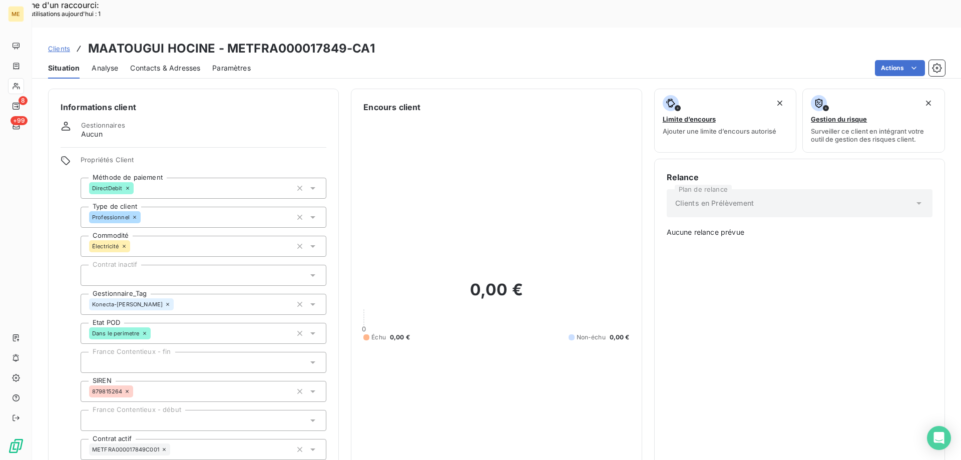
click at [55, 45] on span "Clients" at bounding box center [59, 49] width 22 height 8
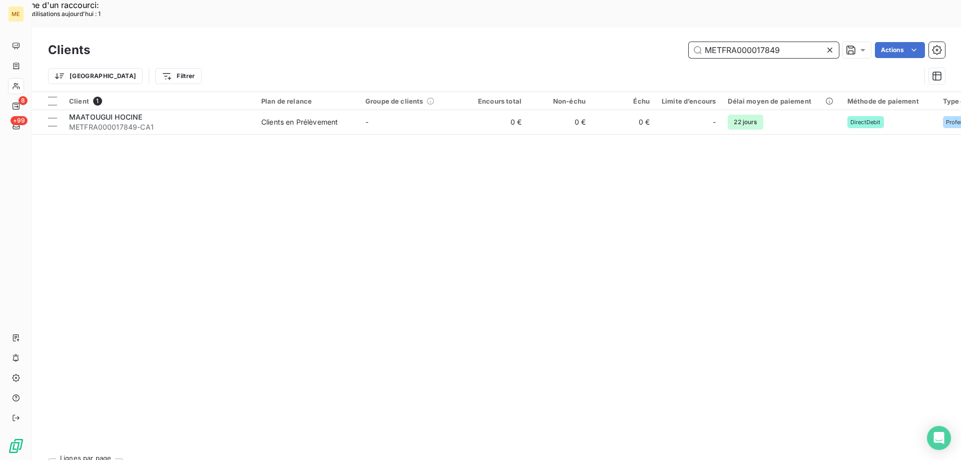
click at [731, 42] on input "METFRA000017849" at bounding box center [764, 50] width 150 height 16
paste input "01374_01179449910567"
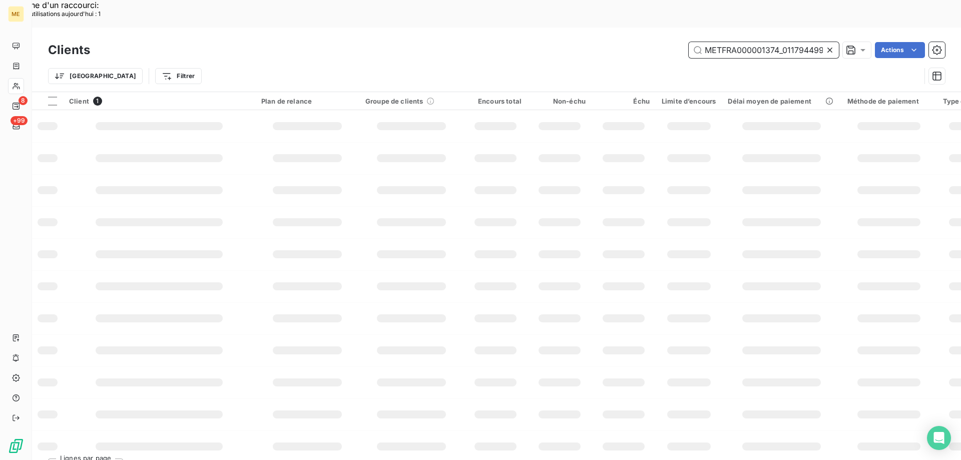
scroll to position [0, 24]
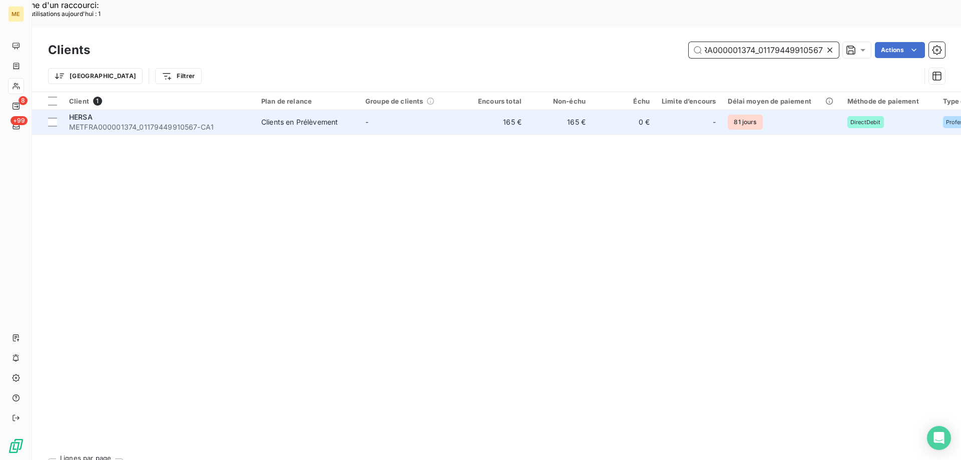
type input "METFRA000001374_01179449910567"
click at [141, 122] on span "METFRA000001374_01179449910567-CA1" at bounding box center [159, 127] width 180 height 10
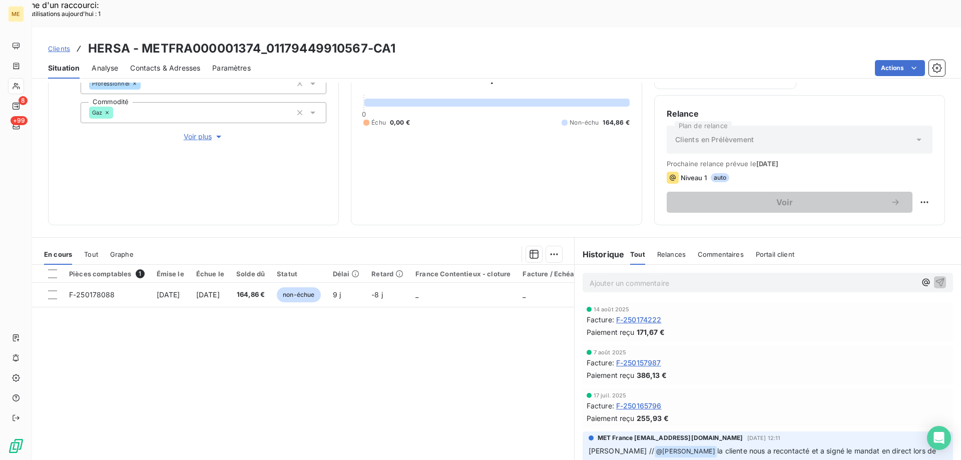
click at [198, 132] on span "Voir plus" at bounding box center [204, 137] width 40 height 10
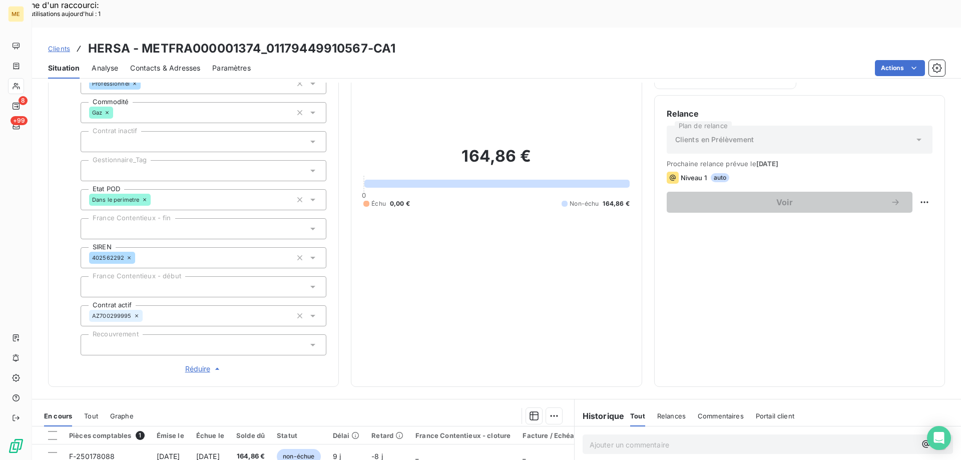
click at [163, 160] on div at bounding box center [204, 170] width 246 height 21
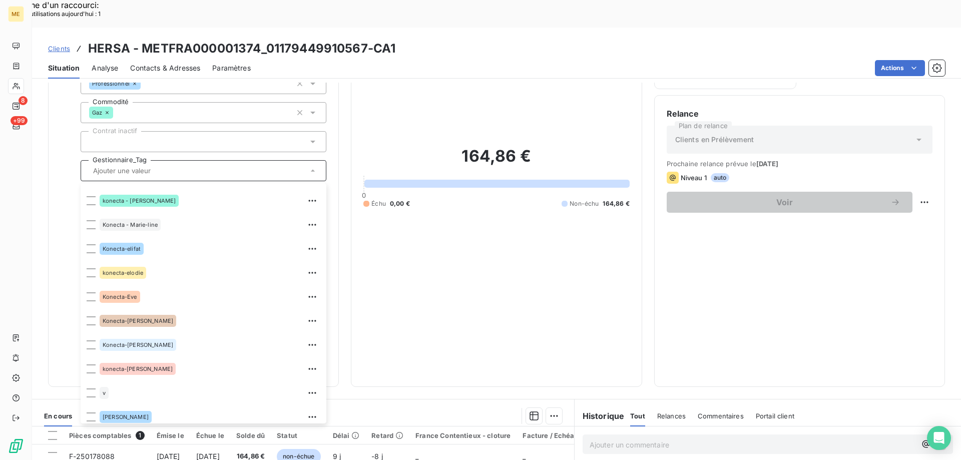
scroll to position [288, 0]
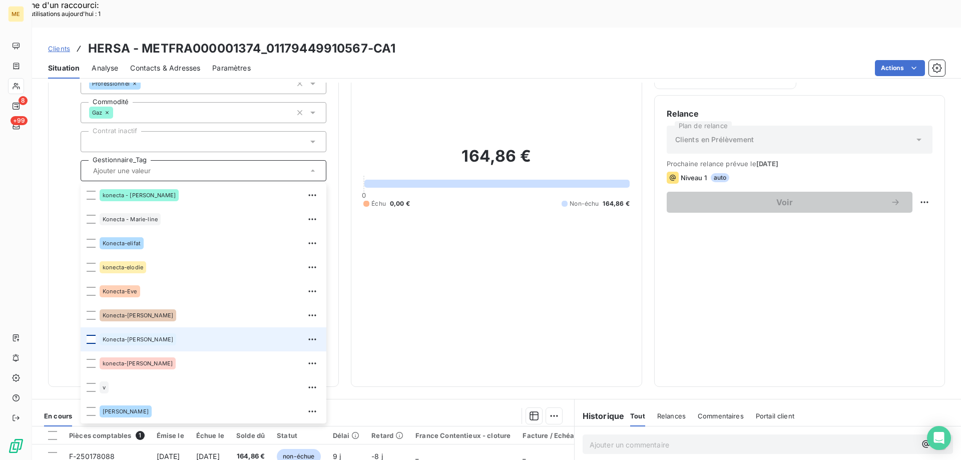
click at [91, 335] on div at bounding box center [91, 339] width 9 height 9
click at [62, 45] on span "Clients" at bounding box center [59, 49] width 22 height 8
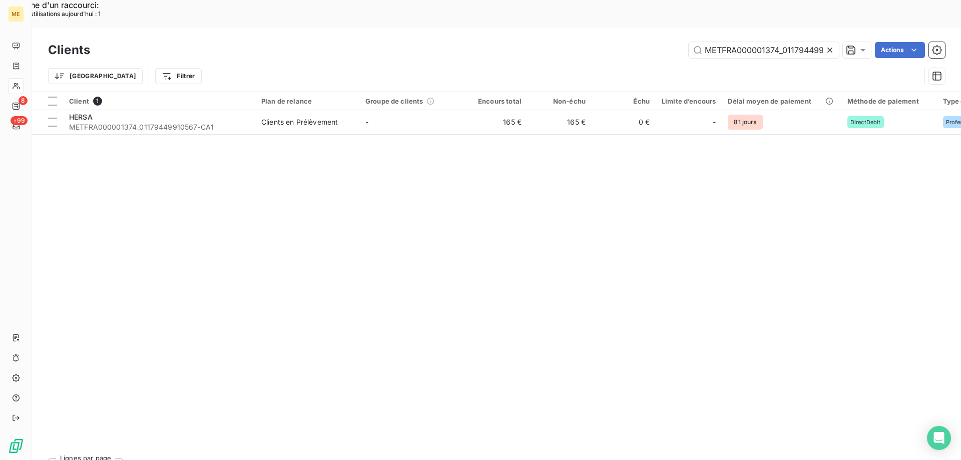
scroll to position [0, 25]
click at [762, 42] on input "METFRA000001374_01179449910567" at bounding box center [764, 50] width 150 height 16
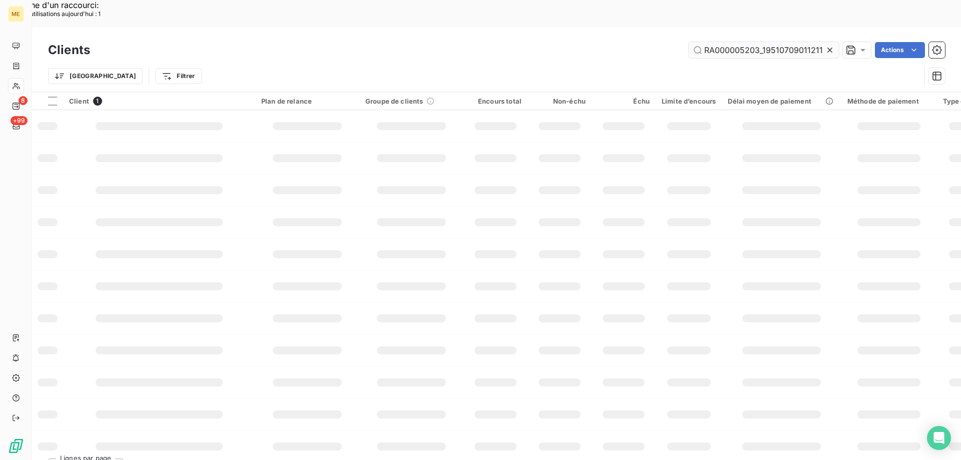
scroll to position [0, 21]
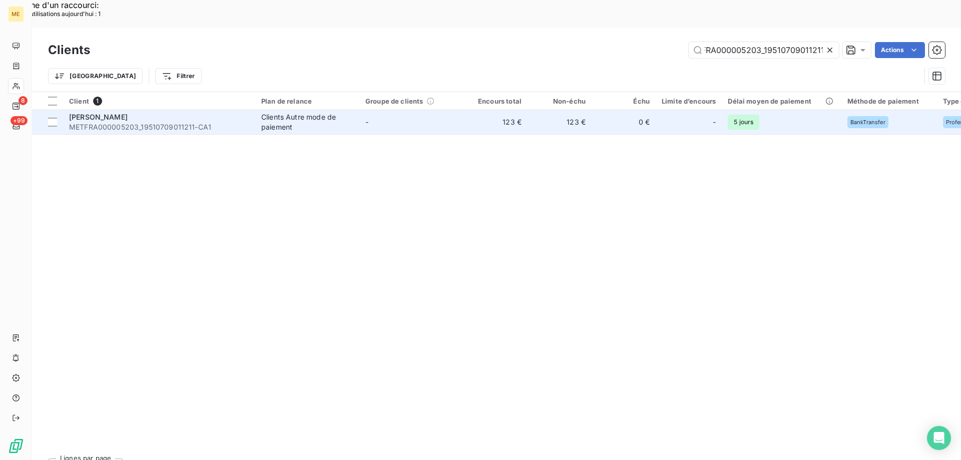
type input "METFRA000005203_19510709011211"
click at [118, 122] on span "METFRA000005203_19510709011211-CA1" at bounding box center [159, 127] width 180 height 10
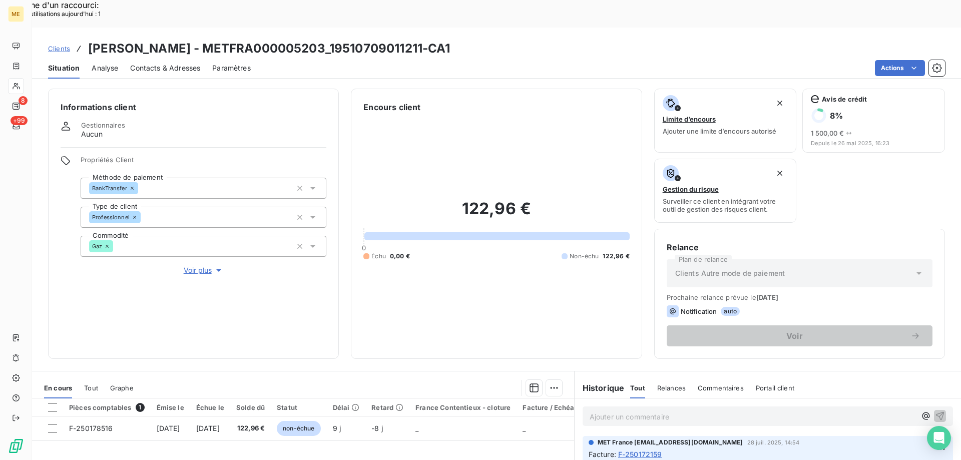
click at [189, 265] on span "Voir plus" at bounding box center [204, 270] width 40 height 10
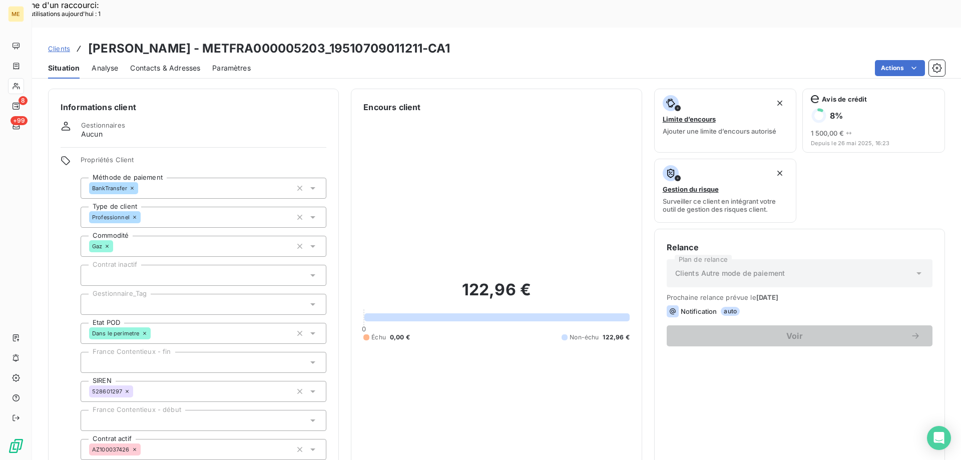
click at [96, 300] on input "text" at bounding box center [93, 304] width 8 height 9
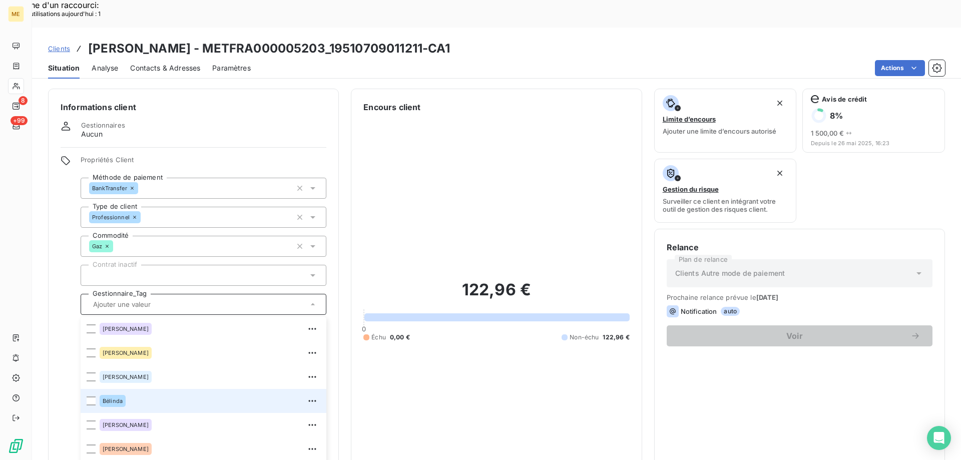
scroll to position [288, 0]
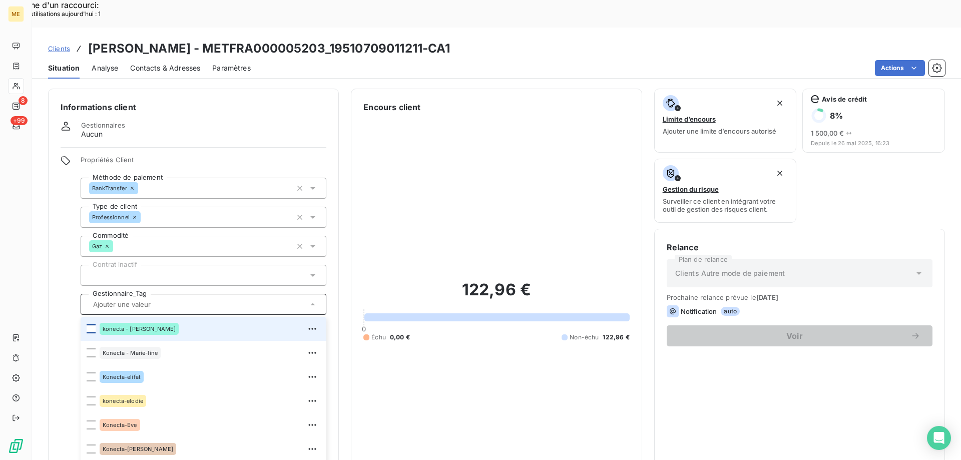
click at [92, 324] on div at bounding box center [91, 328] width 9 height 9
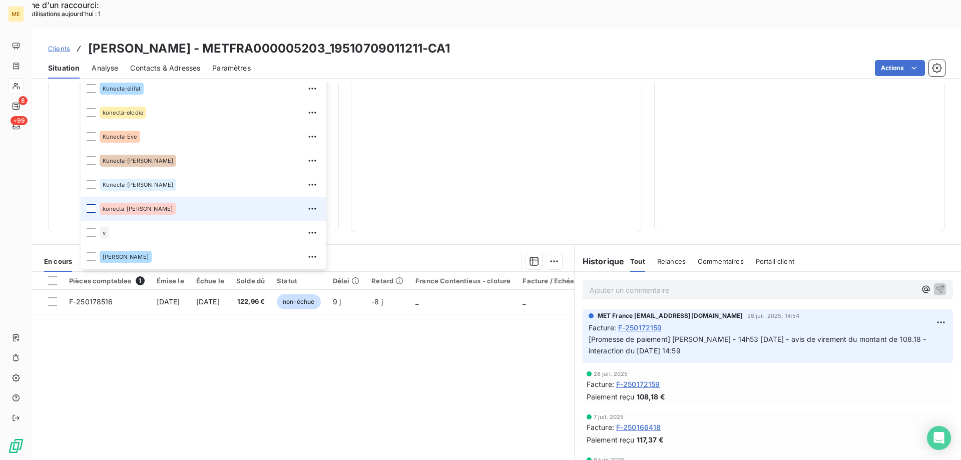
click at [91, 204] on div at bounding box center [91, 208] width 9 height 9
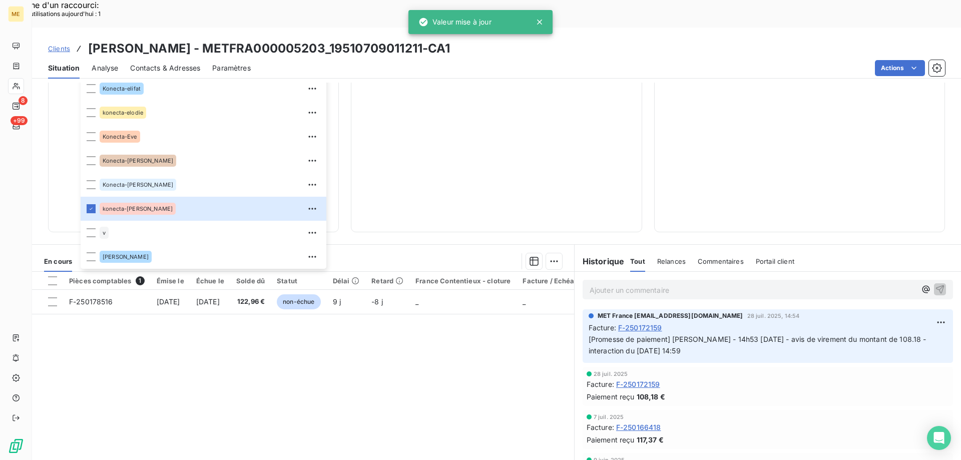
click at [58, 45] on span "Clients" at bounding box center [59, 49] width 22 height 8
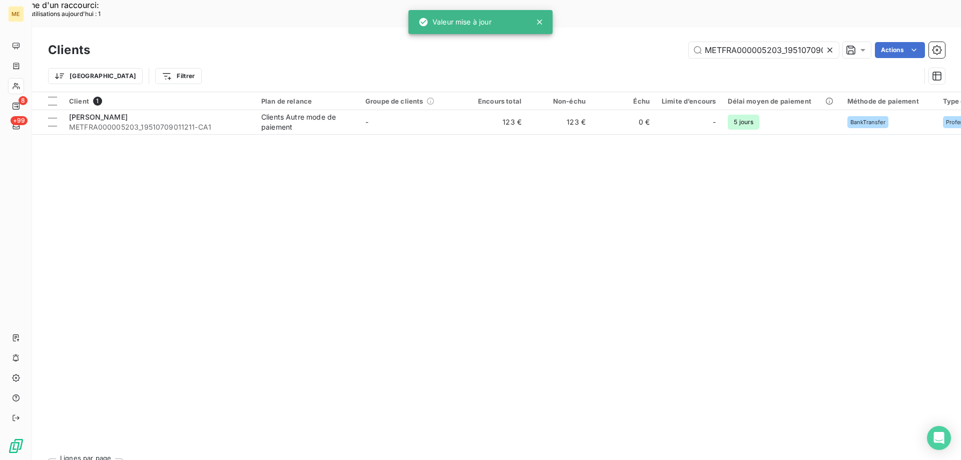
scroll to position [0, 21]
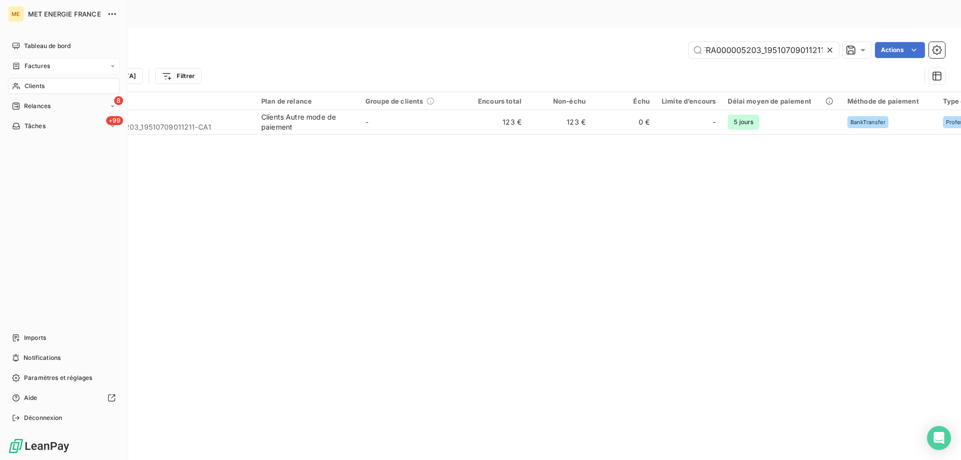
click at [17, 69] on icon at bounding box center [16, 66] width 9 height 8
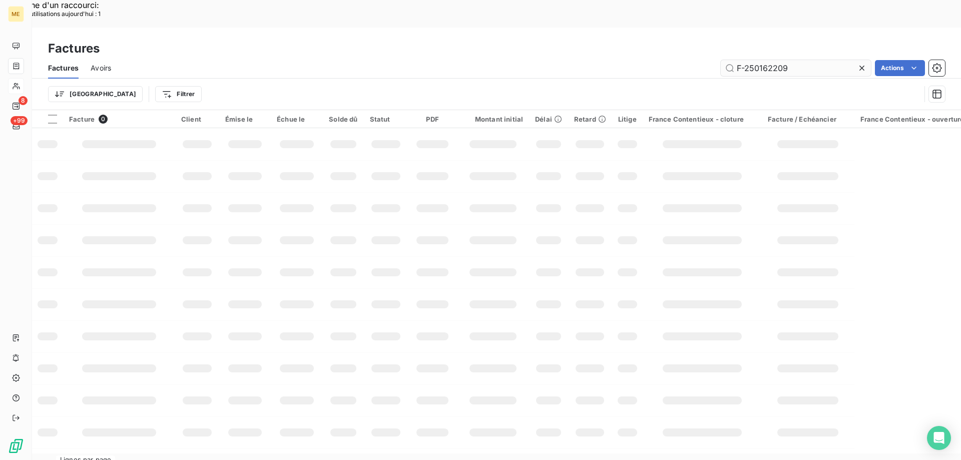
click at [796, 60] on input "F-250162209" at bounding box center [796, 68] width 150 height 16
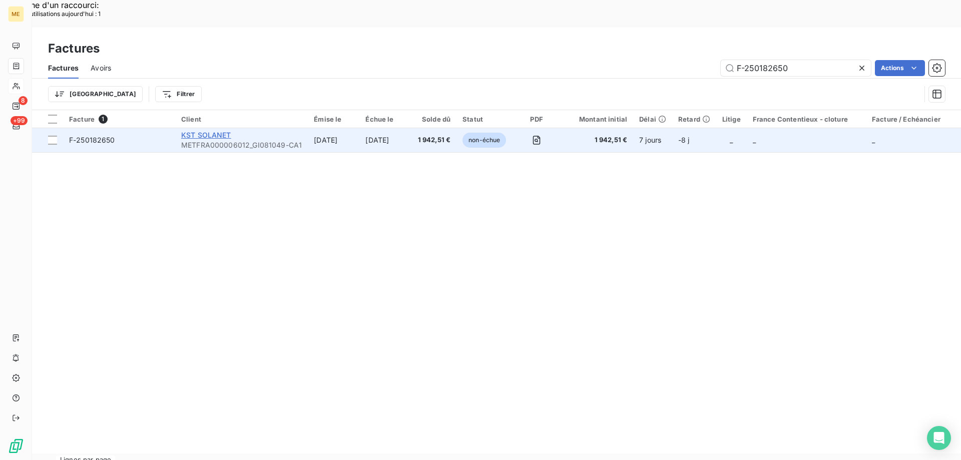
type input "F-250182650"
click at [227, 131] on span "KST SOLANET" at bounding box center [206, 135] width 50 height 9
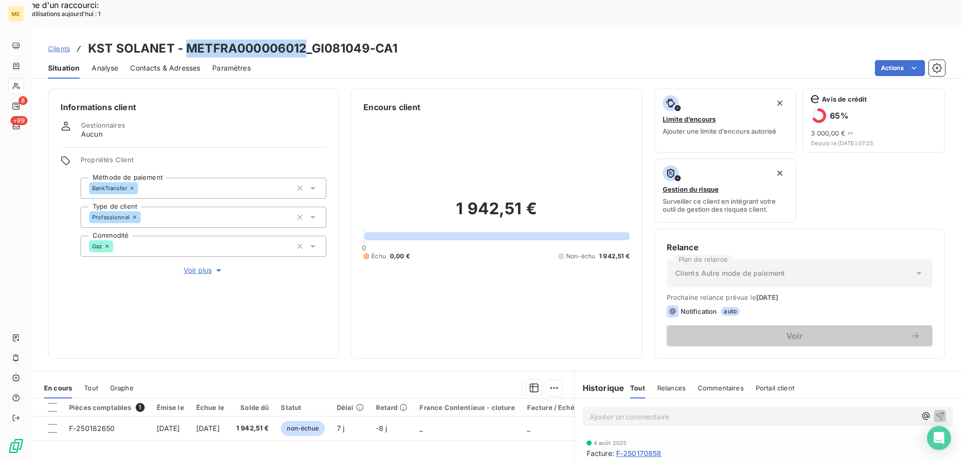
drag, startPoint x: 184, startPoint y: 22, endPoint x: 307, endPoint y: 19, distance: 123.6
click at [307, 40] on h3 "KST SOLANET - METFRA000006012_GI081049-CA1" at bounding box center [242, 49] width 309 height 18
copy h3 "METFRA000006012"
click at [610, 406] on div "Ajouter un commentaire ﻿" at bounding box center [767, 416] width 370 height 20
click at [55, 403] on div at bounding box center [52, 407] width 9 height 9
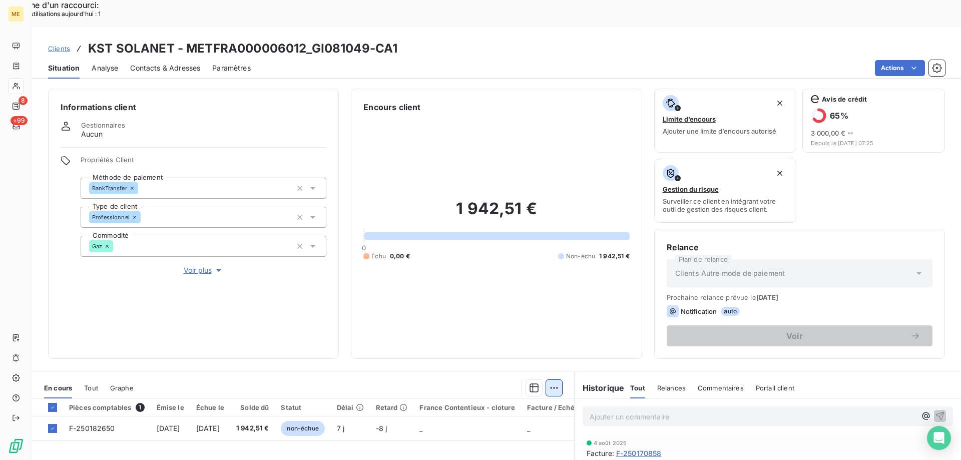
click at [418, 401] on div "Ajouter une promesse de paiement (1 facture)" at bounding box center [464, 400] width 177 height 16
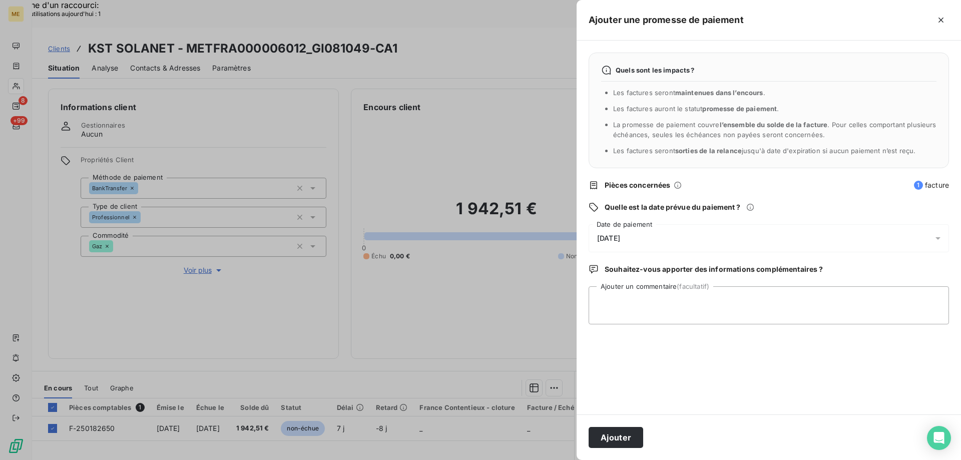
click at [602, 244] on div "13/09/2025" at bounding box center [768, 238] width 360 height 28
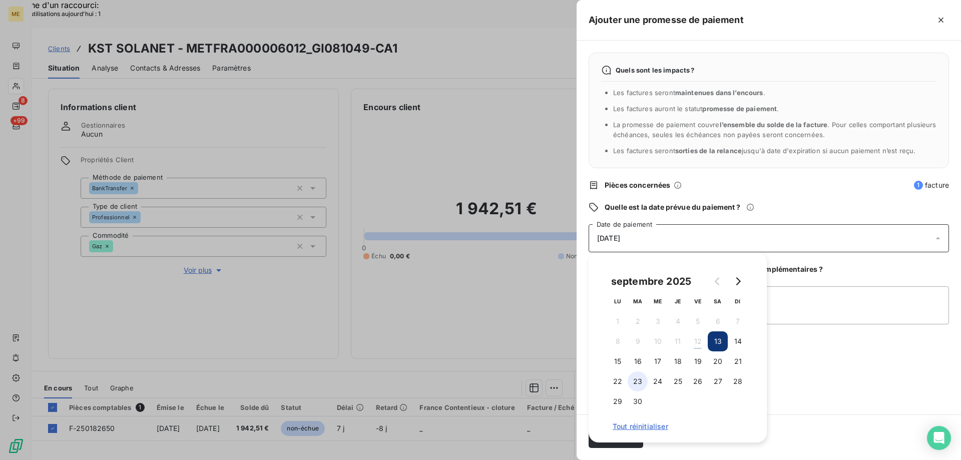
click at [634, 375] on button "23" at bounding box center [637, 381] width 20 height 20
click at [839, 308] on textarea "Ajouter un commentaire (facultatif)" at bounding box center [768, 305] width 360 height 38
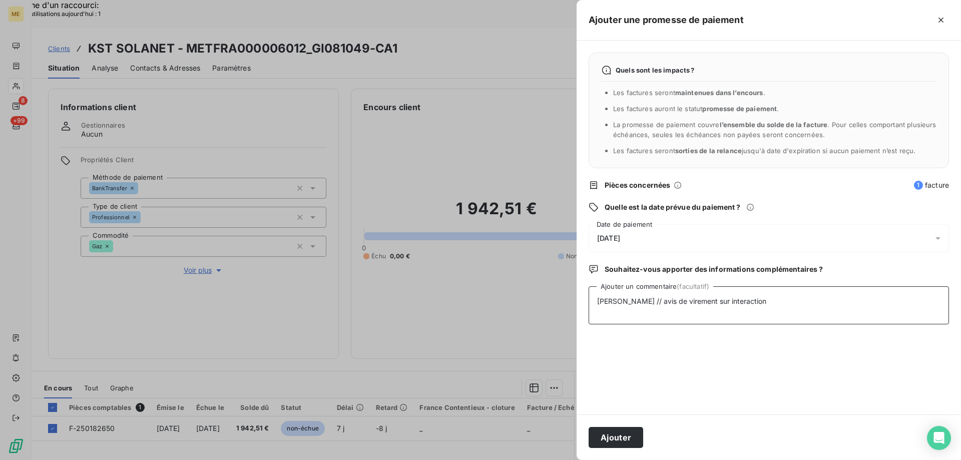
click at [777, 303] on textarea "Sylvain // avis de virement sur interaction" at bounding box center [768, 305] width 360 height 38
paste textarea "https://metholdingag.lightning.force.com/lightning/r/vlocity_cmt__CustomerInter…"
type textarea "Sylvain // avis de virement sur interaction https://metholdingag.lightning.forc…"
click at [608, 432] on button "Ajouter" at bounding box center [615, 437] width 55 height 21
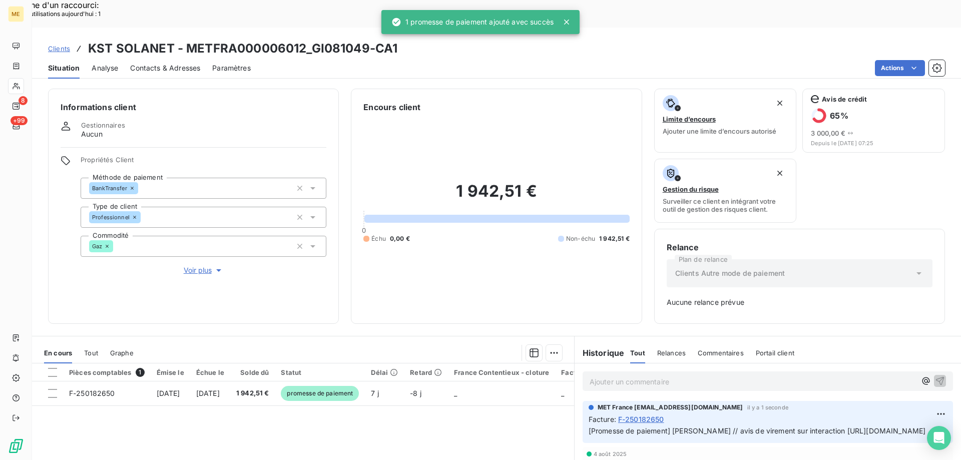
click at [63, 45] on span "Clients" at bounding box center [59, 49] width 22 height 8
drag, startPoint x: 568, startPoint y: 23, endPoint x: 60, endPoint y: 23, distance: 508.9
click at [568, 24] on icon at bounding box center [566, 22] width 5 height 5
click at [60, 45] on span "Clients" at bounding box center [59, 49] width 22 height 8
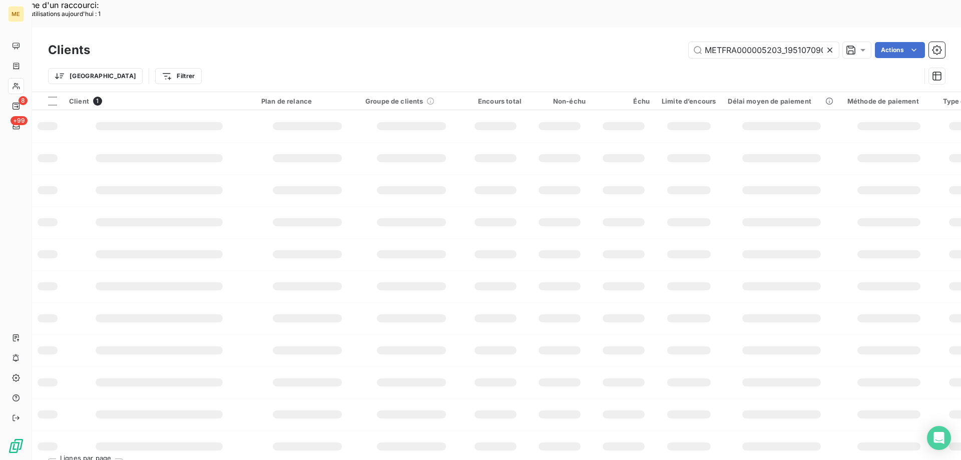
scroll to position [0, 21]
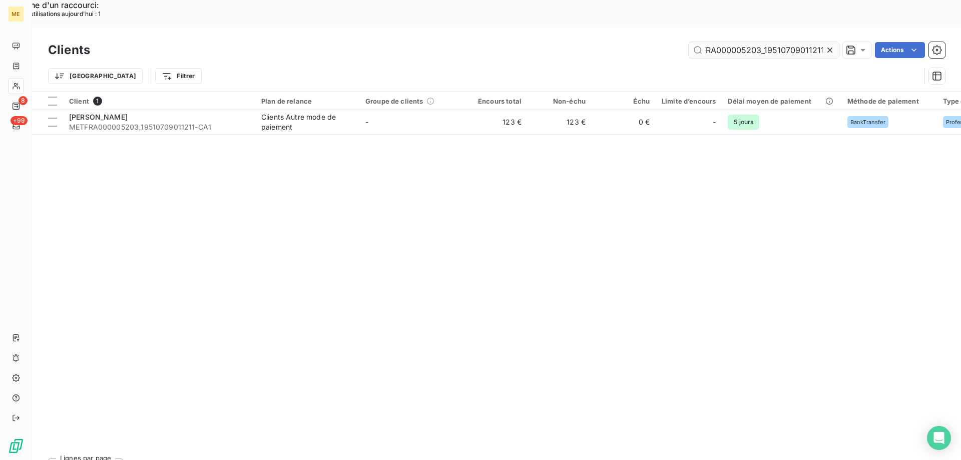
click at [739, 42] on input "METFRA000005203_19510709011211" at bounding box center [764, 50] width 150 height 16
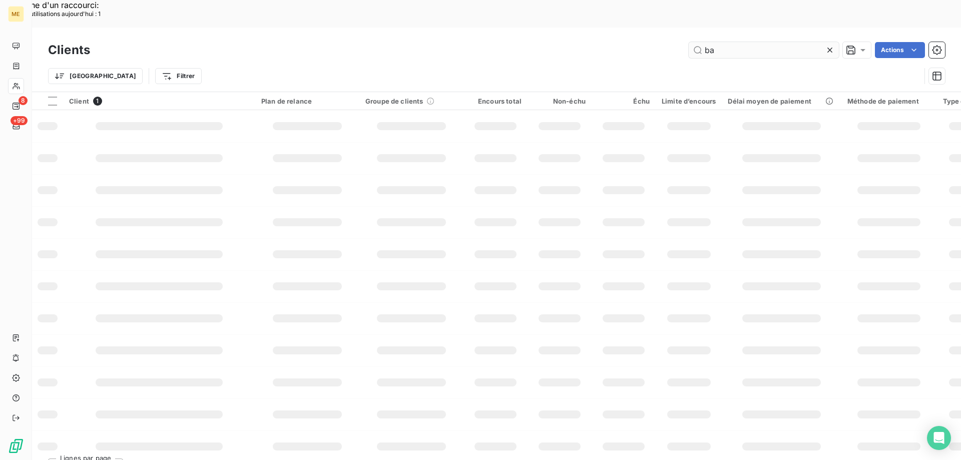
scroll to position [0, 0]
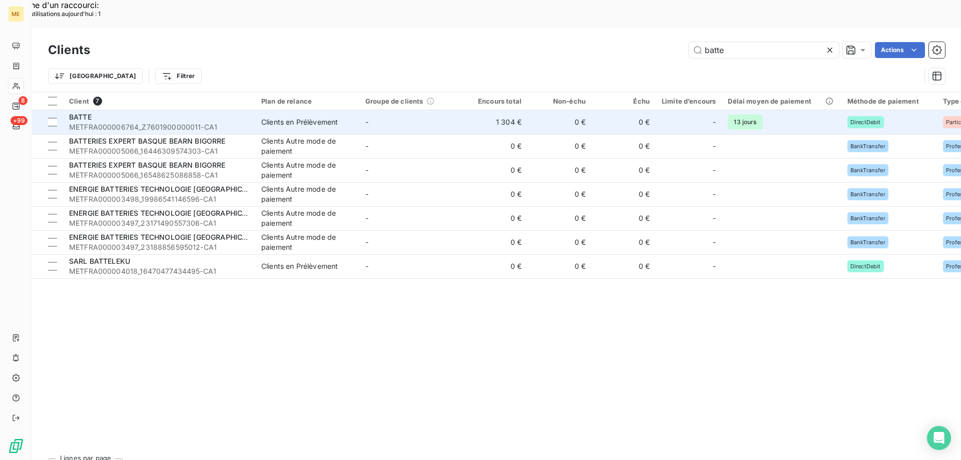
type input "batte"
click at [105, 122] on span "METFRA000006764_Z7601900000011-CA1" at bounding box center [159, 127] width 180 height 10
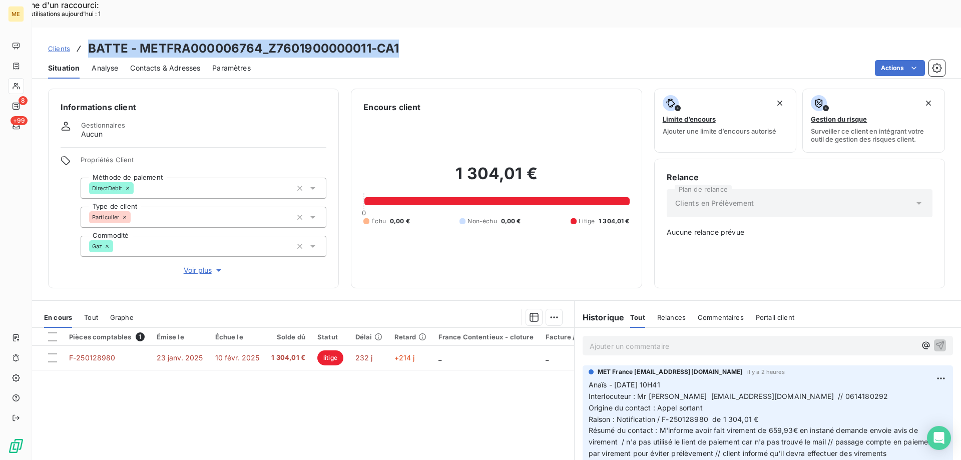
drag, startPoint x: 87, startPoint y: 17, endPoint x: 411, endPoint y: 16, distance: 324.7
click at [411, 40] on div "Clients BATTE - METFRA000006764_Z7601900000011-CA1" at bounding box center [496, 49] width 929 height 18
click at [58, 45] on span "Clients" at bounding box center [59, 49] width 22 height 8
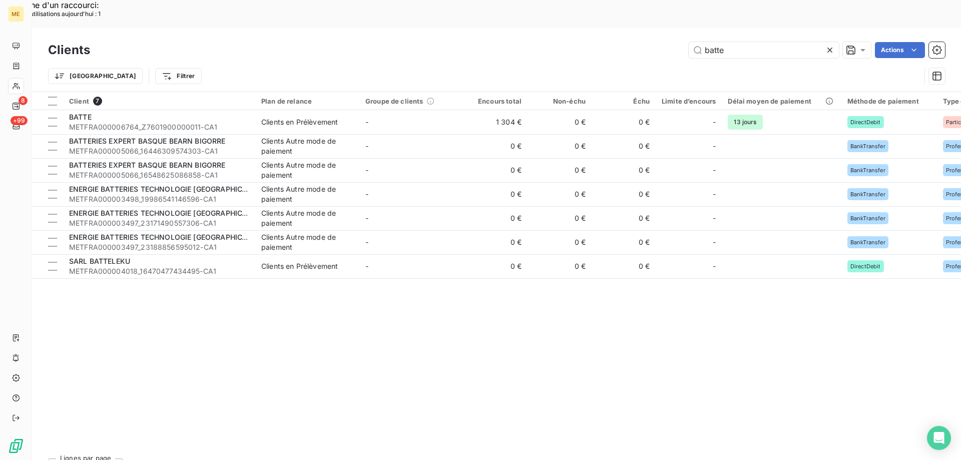
drag, startPoint x: 737, startPoint y: 23, endPoint x: 612, endPoint y: 23, distance: 124.6
click at [612, 42] on div "batte Actions" at bounding box center [523, 50] width 843 height 16
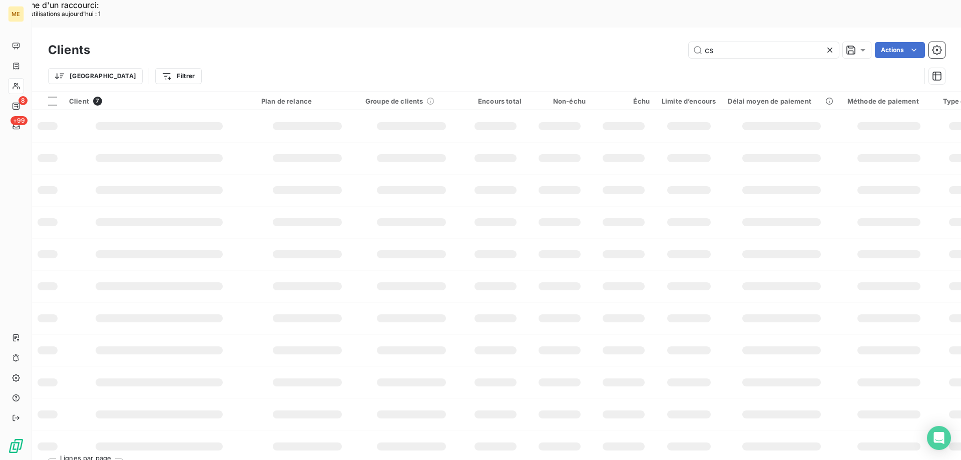
type input "c"
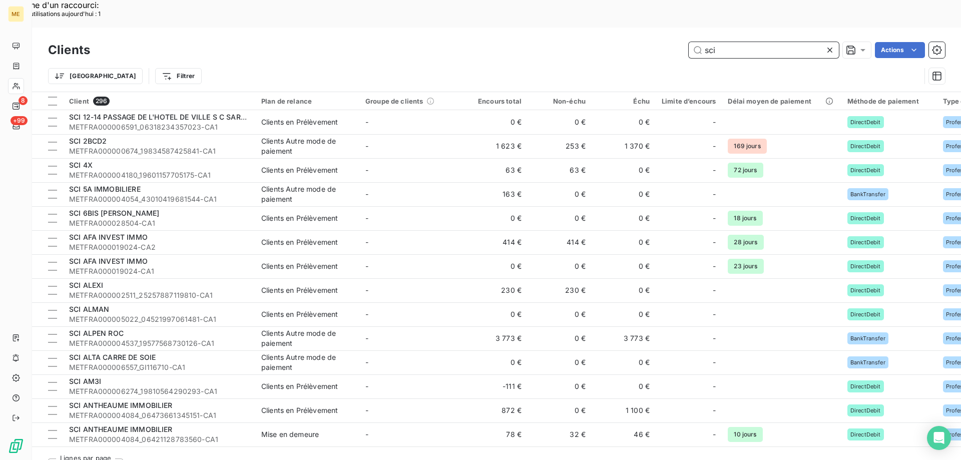
click at [722, 42] on input "sci" at bounding box center [764, 50] width 150 height 16
paste input "F-25017443"
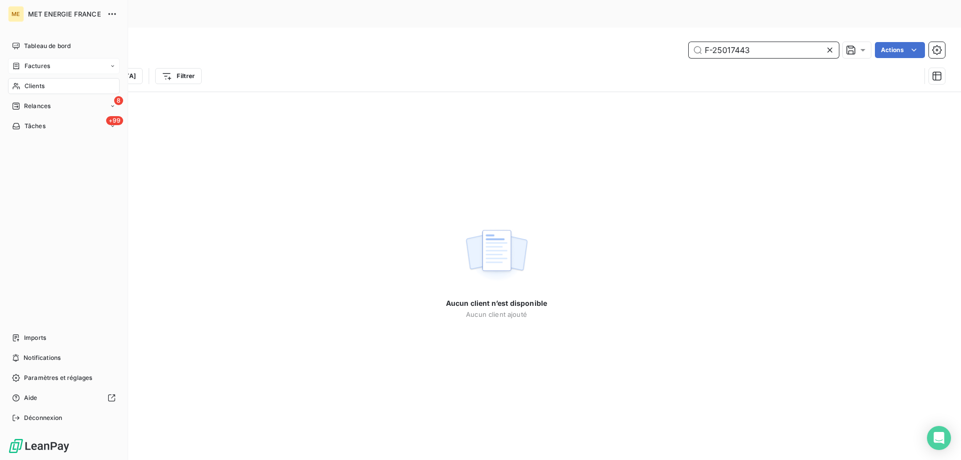
type input "F-25017443"
click at [24, 66] on div "Factures" at bounding box center [31, 66] width 38 height 9
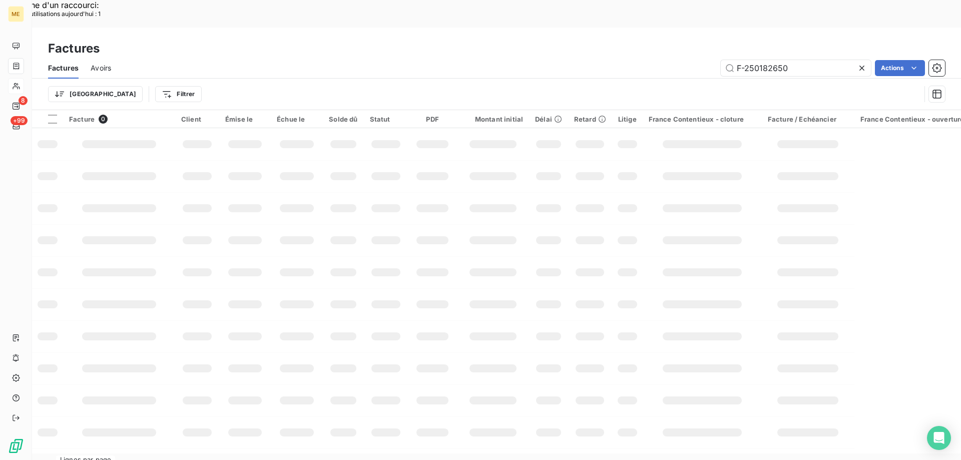
drag, startPoint x: 803, startPoint y: 38, endPoint x: 602, endPoint y: 38, distance: 200.7
click at [602, 60] on div "F-250182650 Actions" at bounding box center [534, 68] width 822 height 16
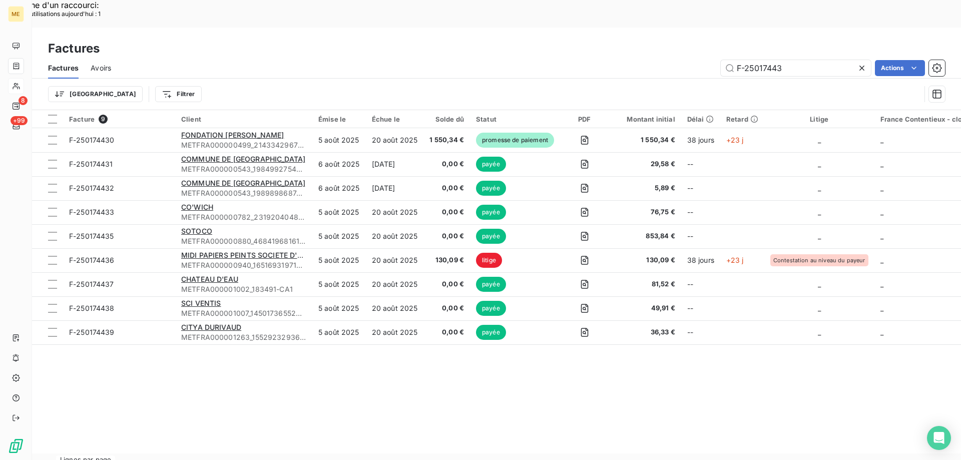
type input "F-25017443"
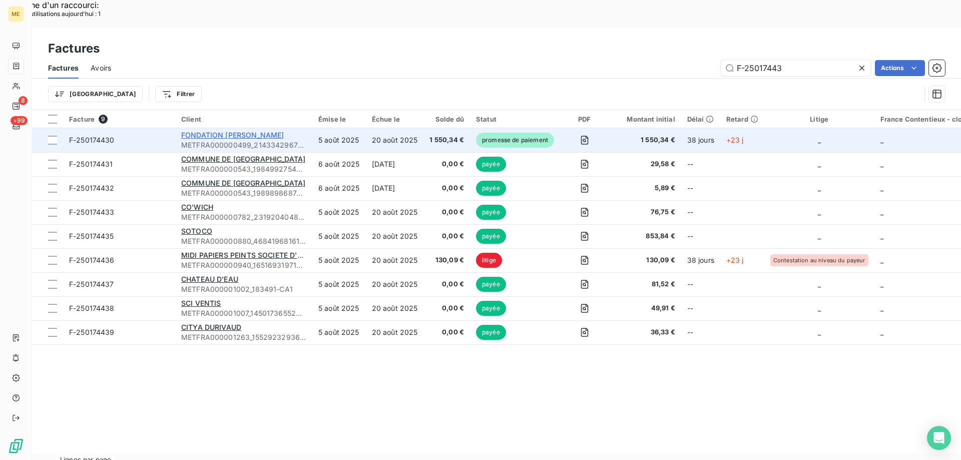
click at [210, 131] on span "FONDATION PAUL PARQUET" at bounding box center [232, 135] width 103 height 9
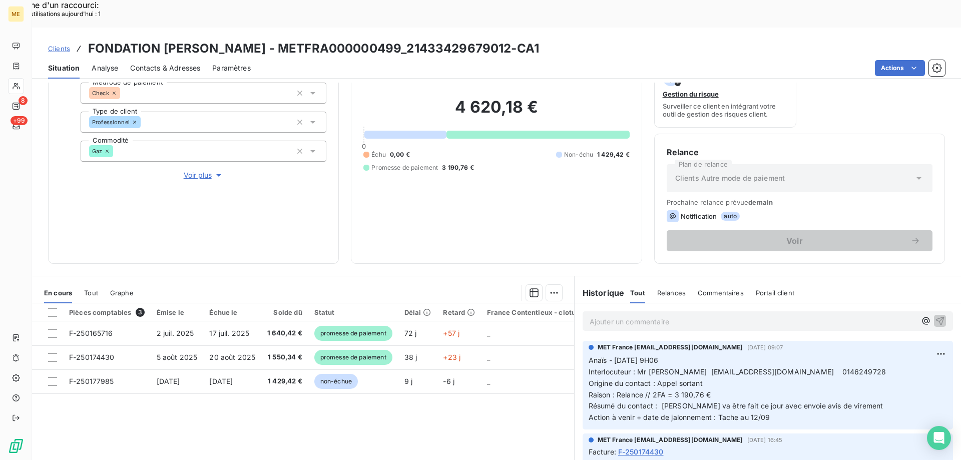
scroll to position [100, 0]
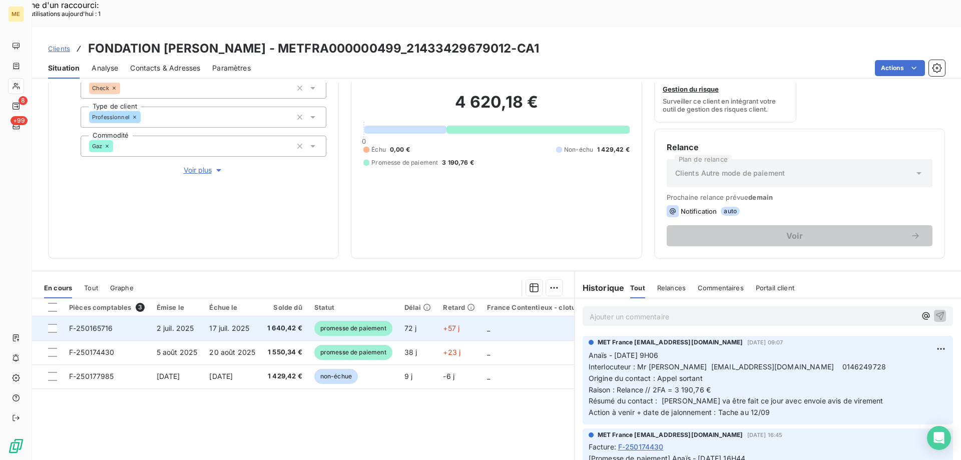
click at [47, 316] on td at bounding box center [47, 328] width 31 height 24
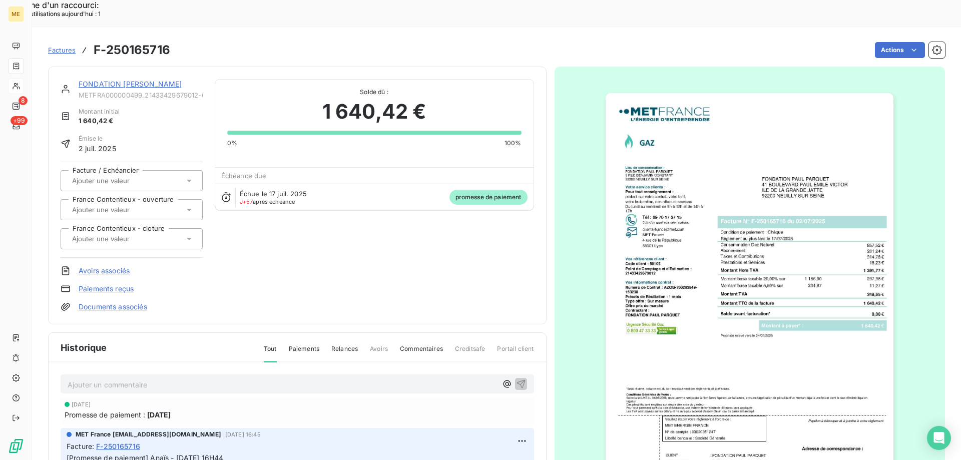
click at [108, 80] on link "FONDATION PAUL PARQUET" at bounding box center [130, 84] width 103 height 9
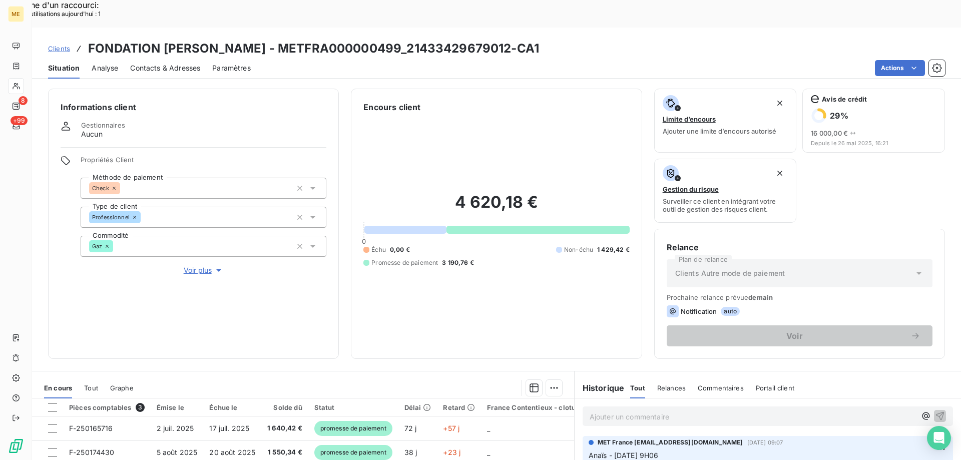
scroll to position [134, 0]
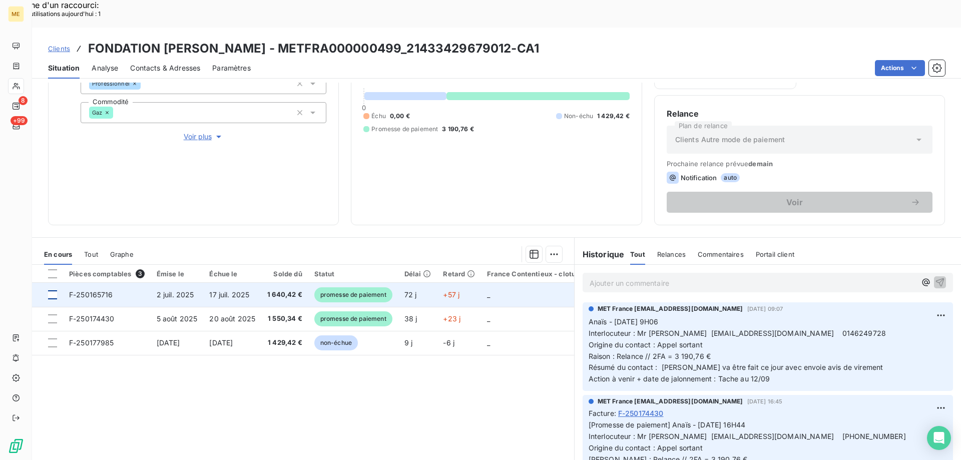
click at [55, 290] on div at bounding box center [52, 294] width 9 height 9
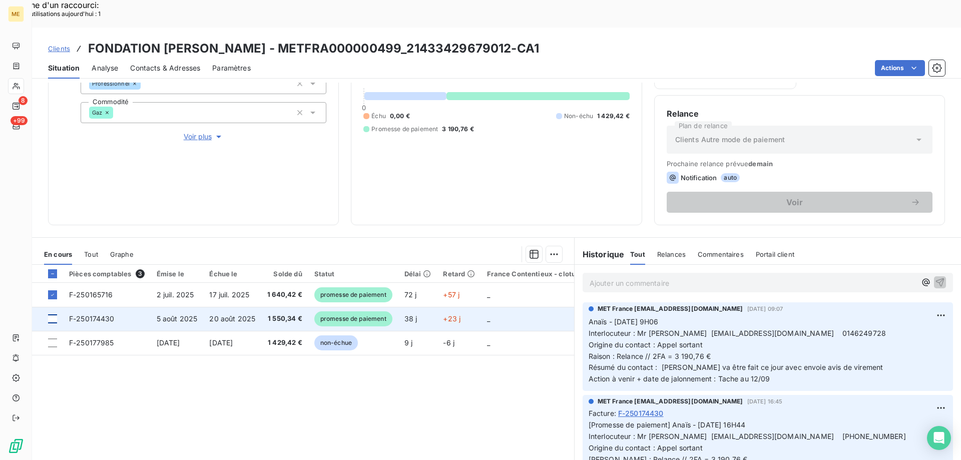
click at [53, 314] on div at bounding box center [52, 318] width 9 height 9
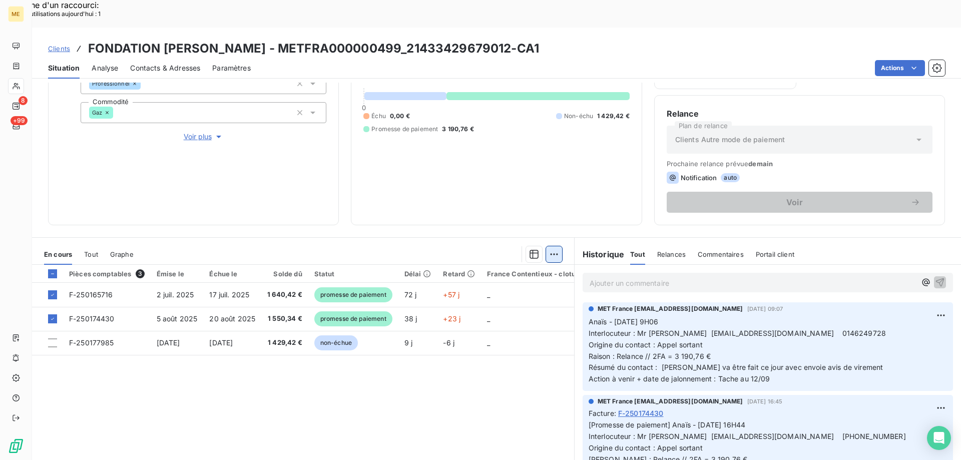
click at [446, 271] on div "Ajouter une promesse de paiement (2 factures)" at bounding box center [462, 267] width 182 height 16
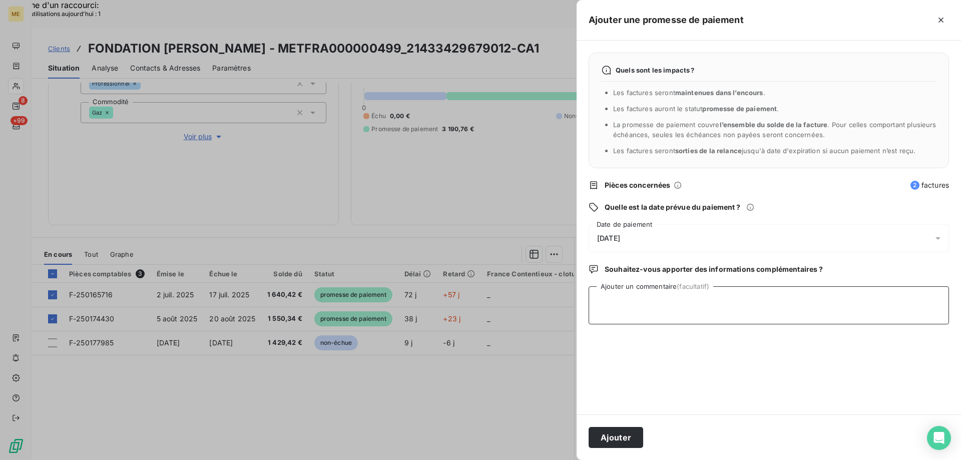
click at [680, 301] on textarea "Ajouter un commentaire (facultatif)" at bounding box center [768, 305] width 360 height 38
click at [620, 235] on span "13/09/2025" at bounding box center [608, 238] width 23 height 8
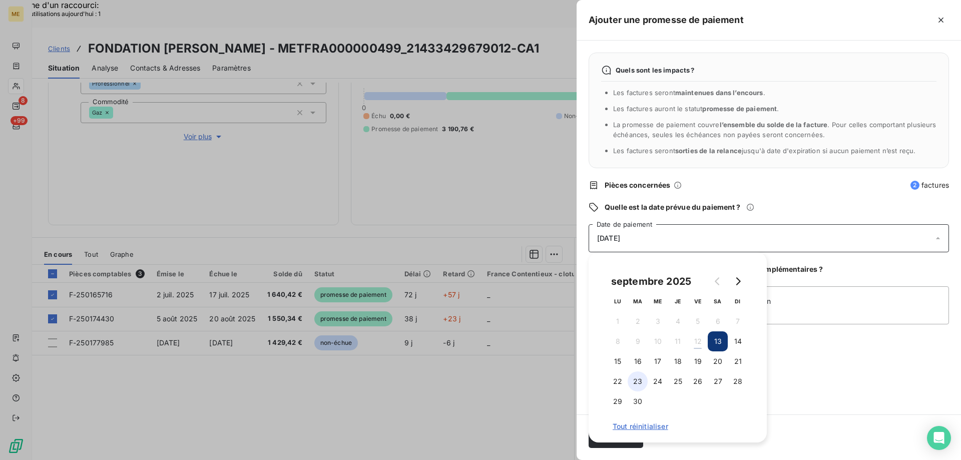
click at [636, 381] on button "23" at bounding box center [637, 381] width 20 height 20
click at [839, 300] on textarea ">Sylvain // avis de virement sur interaction" at bounding box center [768, 305] width 360 height 38
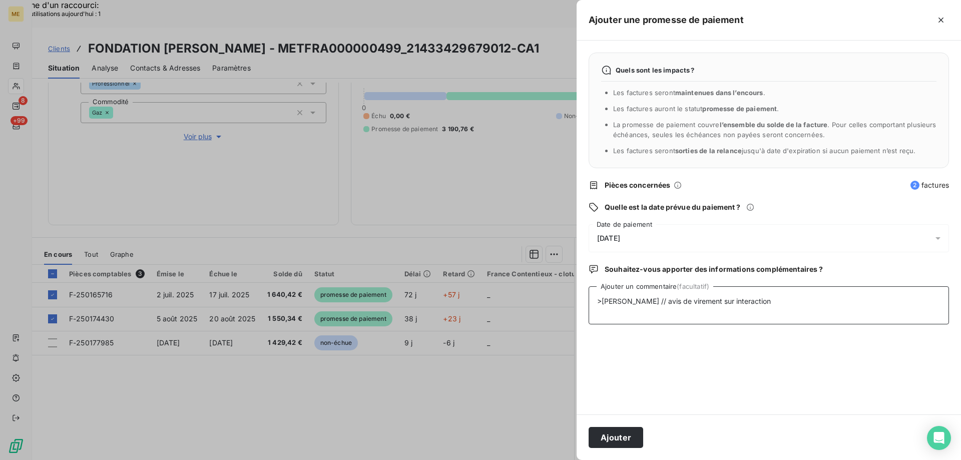
click at [783, 304] on textarea ">Sylvain // avis de virement sur interaction" at bounding box center [768, 305] width 360 height 38
paste textarea "https://metholdingag.lightning.force.com/lightning/r/vlocity_cmt__CustomerInter…"
type textarea ">Sylvain // avis de virement sur interaction https://metholdingag.lightning.for…"
click at [607, 441] on button "Ajouter" at bounding box center [615, 437] width 55 height 21
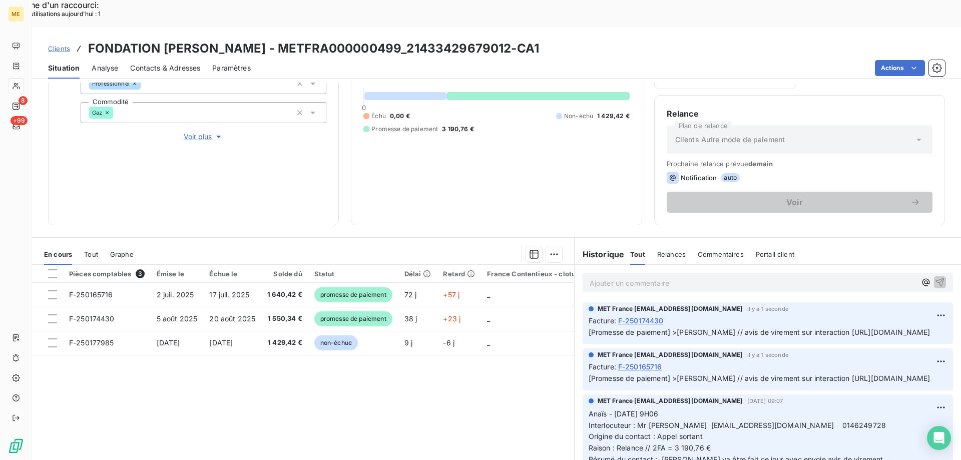
click at [56, 45] on span "Clients" at bounding box center [59, 49] width 22 height 8
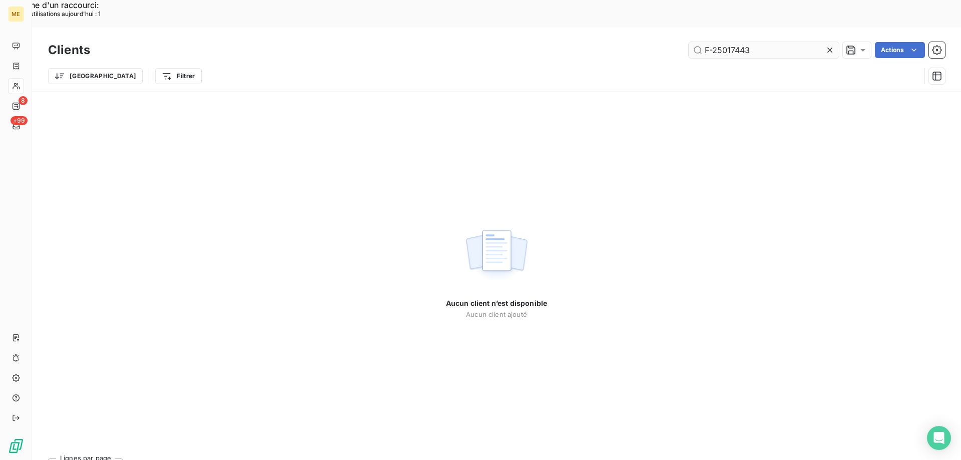
click at [721, 42] on input "F-25017443" at bounding box center [764, 50] width 150 height 16
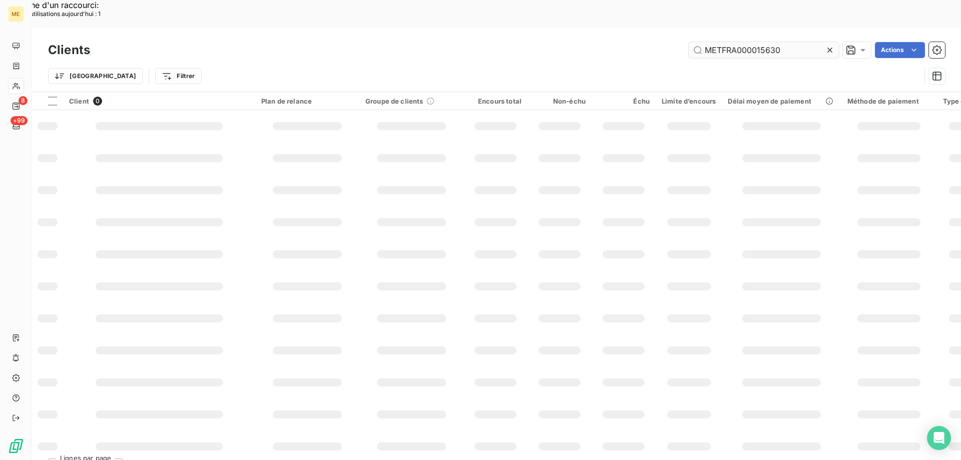
type input "METFRA000015630"
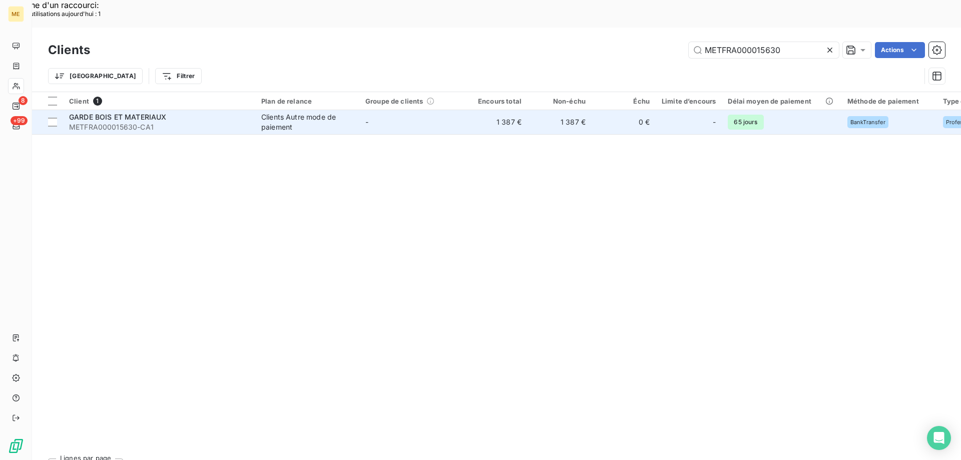
click at [122, 112] on div "GARDE BOIS ET MATERIAUX" at bounding box center [159, 117] width 180 height 10
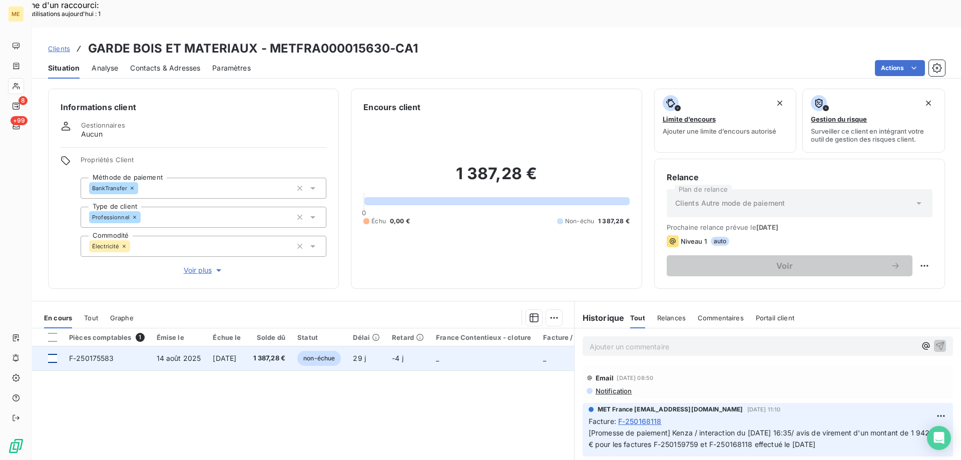
click at [53, 354] on div at bounding box center [52, 358] width 9 height 9
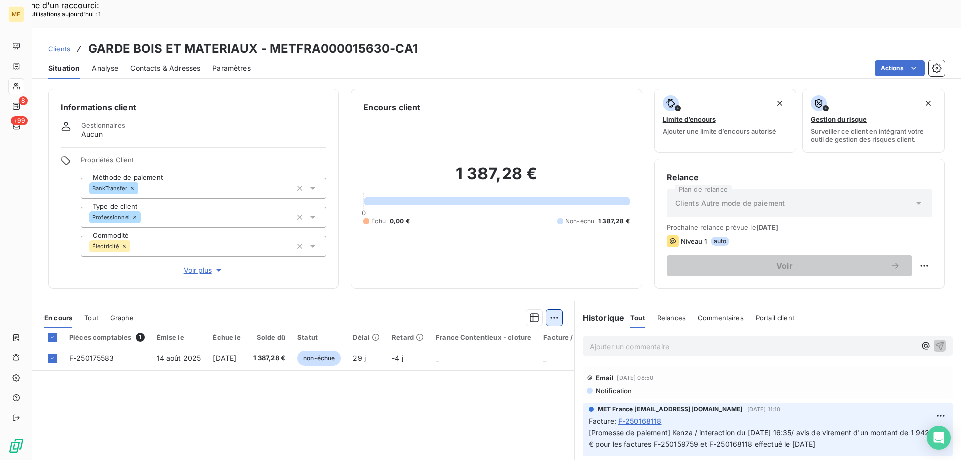
click at [442, 333] on div "Ajouter une promesse de paiement (1 facture)" at bounding box center [464, 330] width 177 height 16
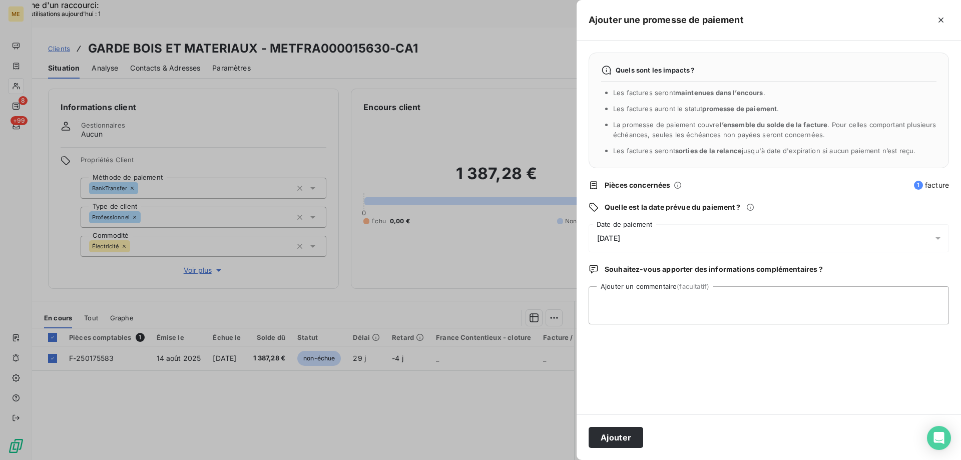
click at [652, 245] on div "13/09/2025" at bounding box center [768, 238] width 360 height 28
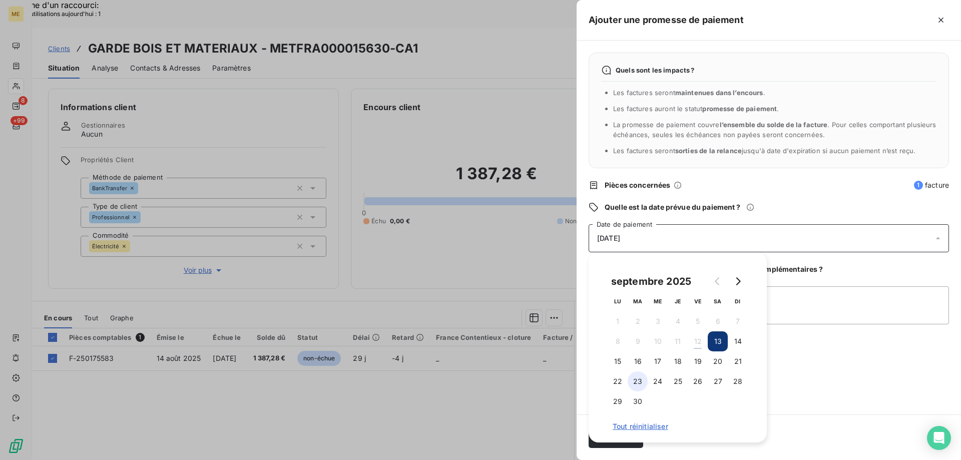
click at [641, 382] on button "23" at bounding box center [637, 381] width 20 height 20
click at [855, 313] on textarea "Ajouter un commentaire (facultatif)" at bounding box center [768, 305] width 360 height 38
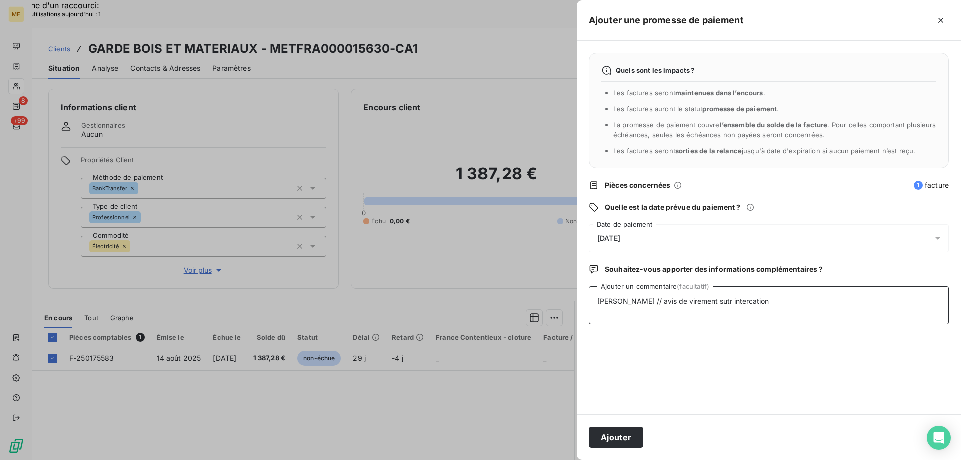
click at [695, 303] on textarea "Sylvain // avis de virement sutr intercation" at bounding box center [768, 305] width 360 height 38
click at [717, 304] on textarea "Sylvain // avis de virement sur intercation" at bounding box center [768, 305] width 360 height 38
click at [0, 0] on lt-strong "ac" at bounding box center [0, 0] width 0 height 0
click at [784, 304] on textarea "Sylvain // avis de virement sur interaction" at bounding box center [768, 305] width 360 height 38
paste textarea "https://metholdingag.lightning.force.com/lightning/r/vlocity_cmt__CustomerInter…"
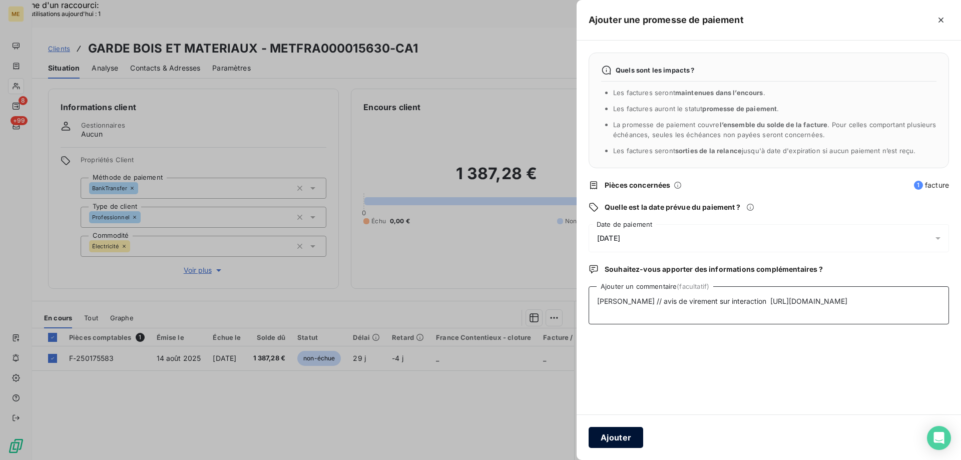
type textarea "Sylvain // avis de virement sur interaction https://metholdingag.lightning.forc…"
click at [619, 434] on button "Ajouter" at bounding box center [615, 437] width 55 height 21
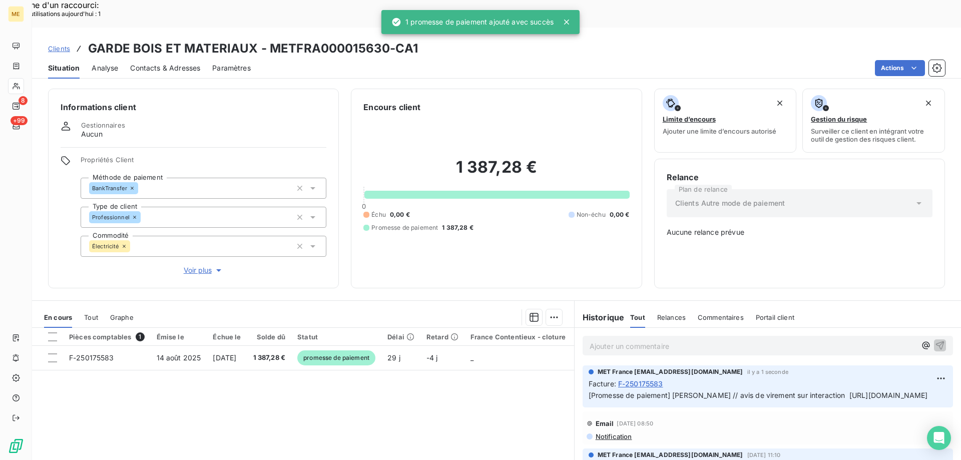
click at [53, 45] on span "Clients" at bounding box center [59, 49] width 22 height 8
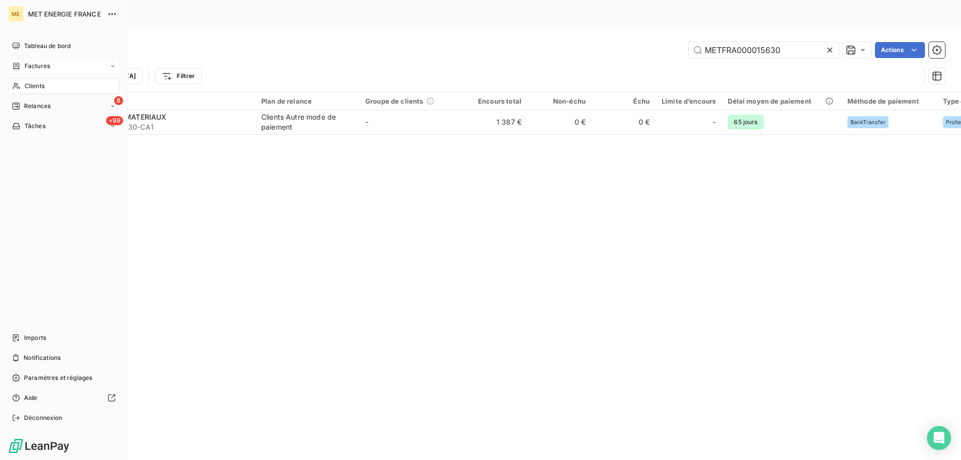
click at [43, 70] on span "Factures" at bounding box center [38, 66] width 26 height 9
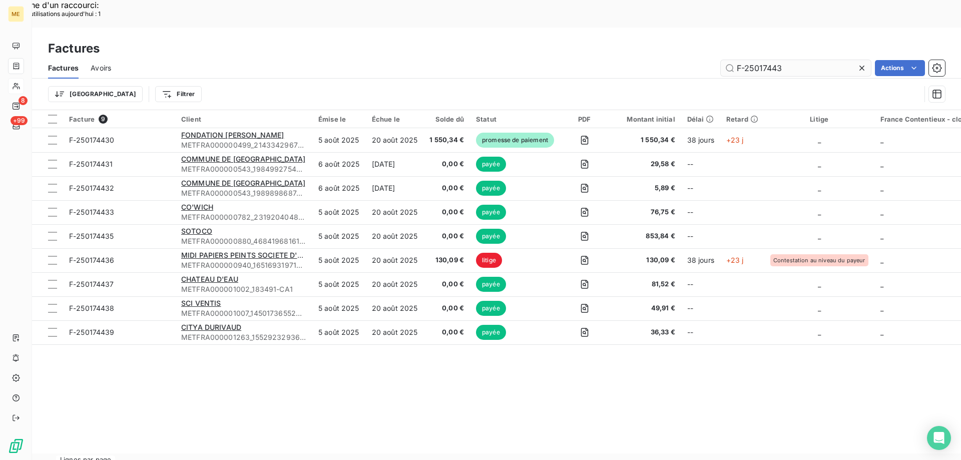
click at [755, 60] on input "F-25017443" at bounding box center [796, 68] width 150 height 16
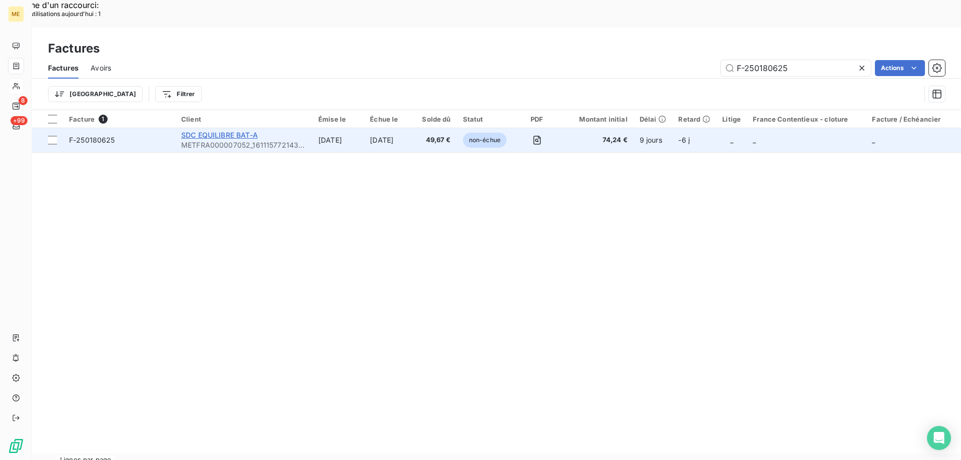
type input "F-250180625"
click at [207, 131] on span "SDC EQUILIBRE BAT-A" at bounding box center [219, 135] width 77 height 9
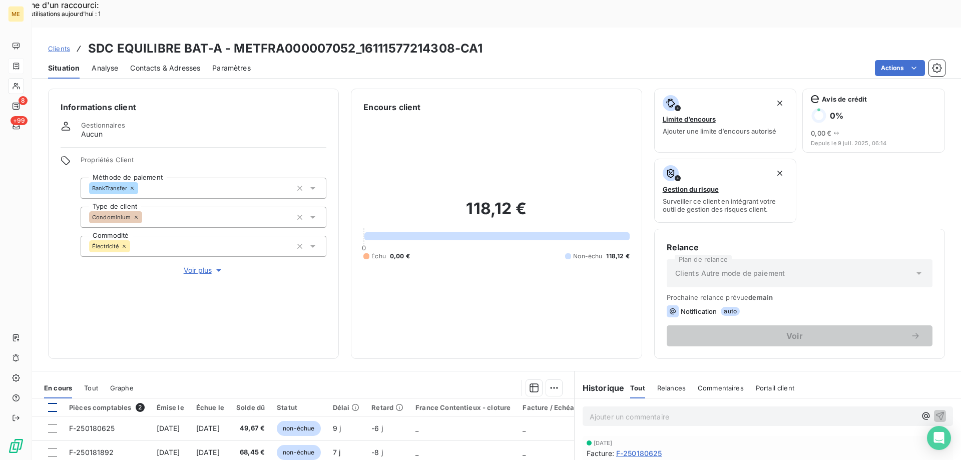
click at [51, 403] on div at bounding box center [52, 407] width 9 height 9
click at [428, 405] on div "Ajouter une promesse de paiement (2 factures)" at bounding box center [462, 400] width 182 height 16
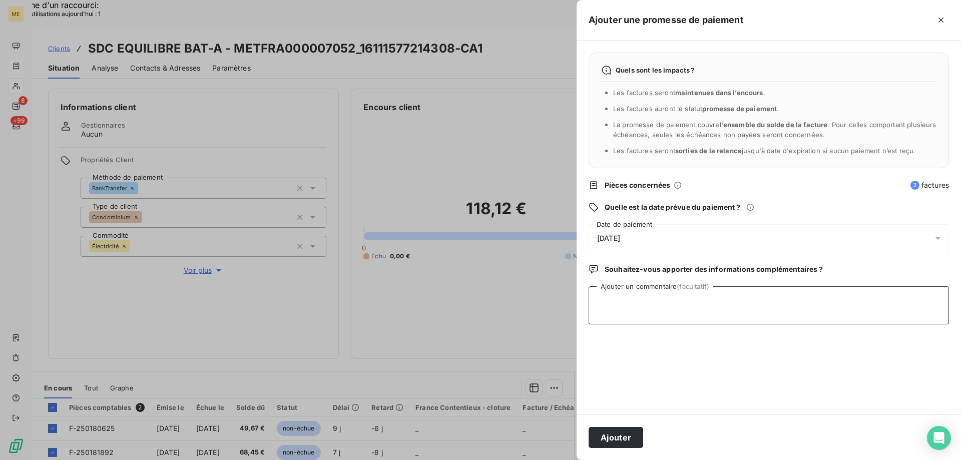
click at [629, 301] on textarea "Ajouter un commentaire (facultatif)" at bounding box center [768, 305] width 360 height 38
click at [637, 295] on textarea "Sylvain - avius de virement sur interaction" at bounding box center [768, 305] width 360 height 38
click at [642, 298] on textarea "Sylvain - avius de virement sur interaction" at bounding box center [768, 305] width 360 height 38
click at [830, 308] on textarea "Sylvain - avis de virement sur interaction" at bounding box center [768, 305] width 360 height 38
paste textarea "https://metholdingag.lightning.force.com/lightning/r/vlocity_cmt__CustomerInter…"
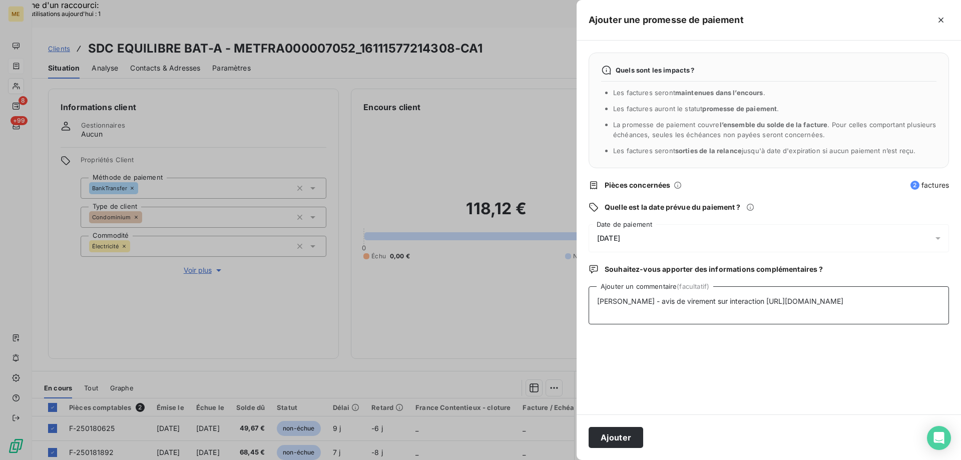
type textarea "Sylvain - avis de virement sur interaction https://metholdingag.lightning.force…"
click at [637, 248] on div "13/09/2025" at bounding box center [768, 238] width 360 height 28
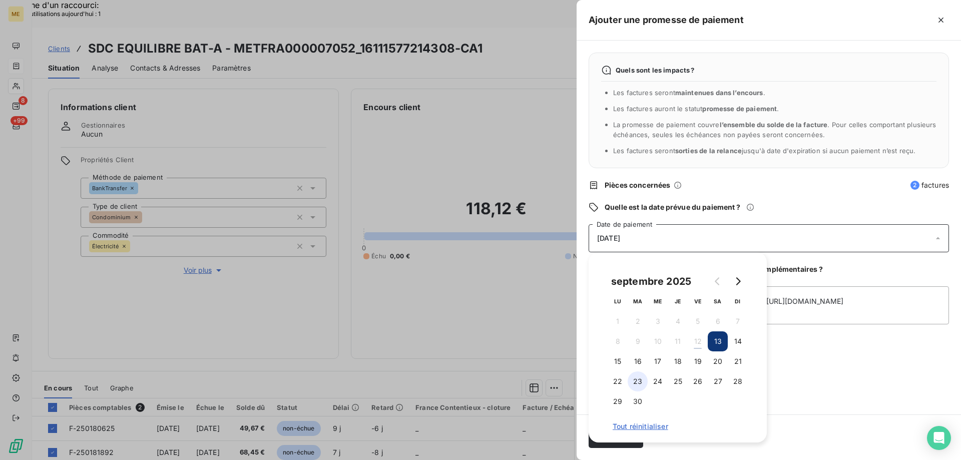
click at [641, 385] on button "23" at bounding box center [637, 381] width 20 height 20
click at [870, 347] on div "Quels sont les impacts ? Les factures seront maintenues dans l’encours . Les fa…" at bounding box center [768, 228] width 384 height 374
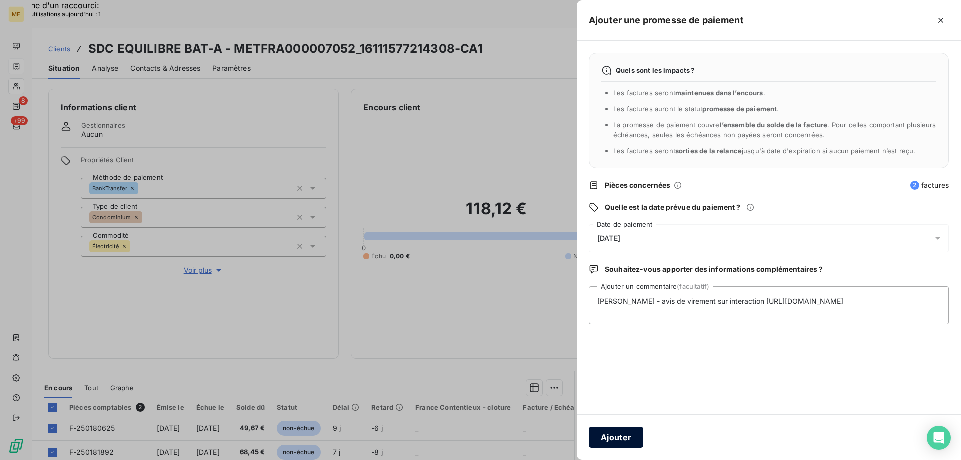
click at [637, 439] on button "Ajouter" at bounding box center [615, 437] width 55 height 21
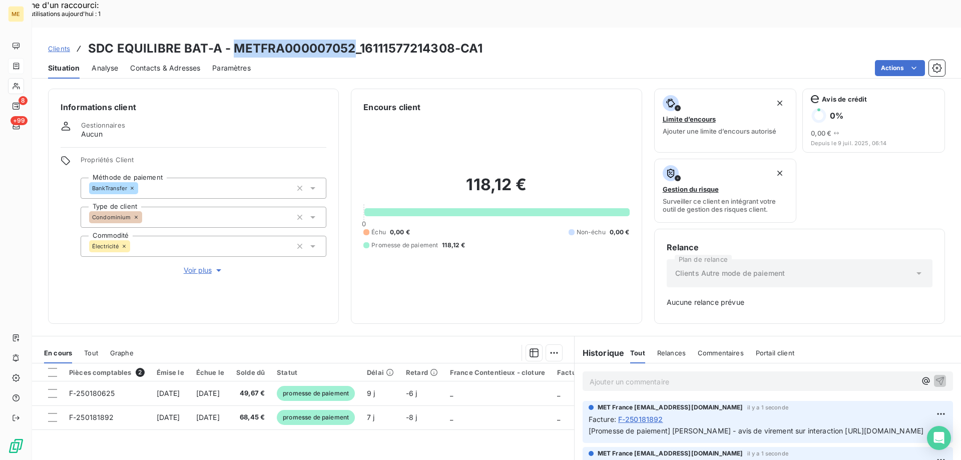
drag, startPoint x: 232, startPoint y: 24, endPoint x: 351, endPoint y: 21, distance: 119.6
click at [351, 40] on h3 "SDC EQUILIBRE BAT-A - METFRA000007052_16111577214308-CA1" at bounding box center [285, 49] width 394 height 18
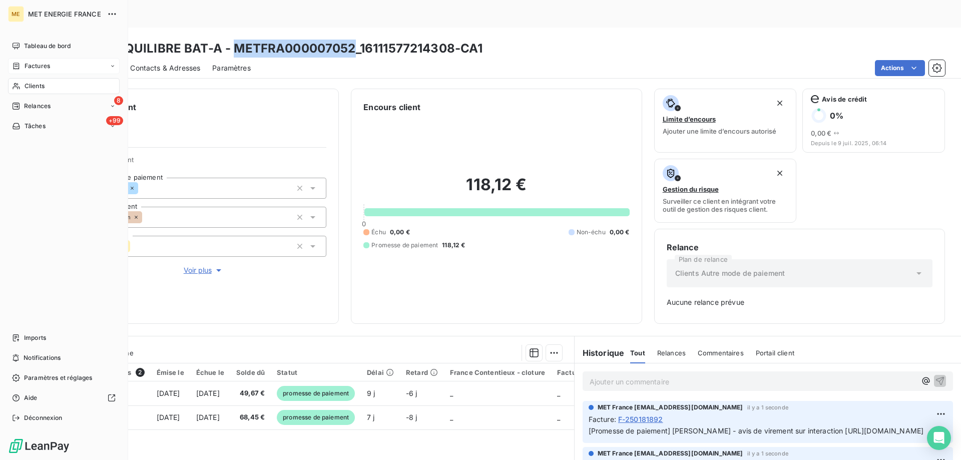
click at [22, 64] on div "Factures" at bounding box center [31, 66] width 38 height 9
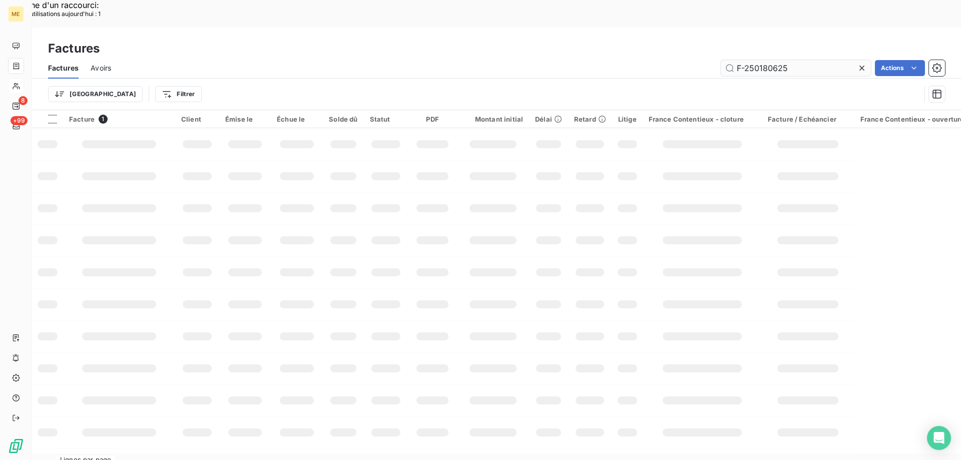
click at [756, 60] on input "F-250180625" at bounding box center [796, 68] width 150 height 16
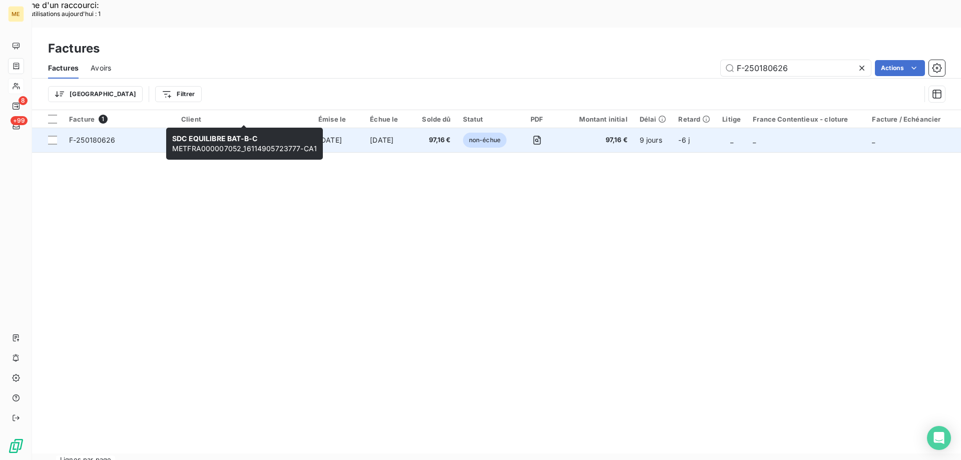
type input "F-250180626"
click at [222, 131] on span "SDC EQUILIBRE BAT-B-C" at bounding box center [223, 135] width 84 height 9
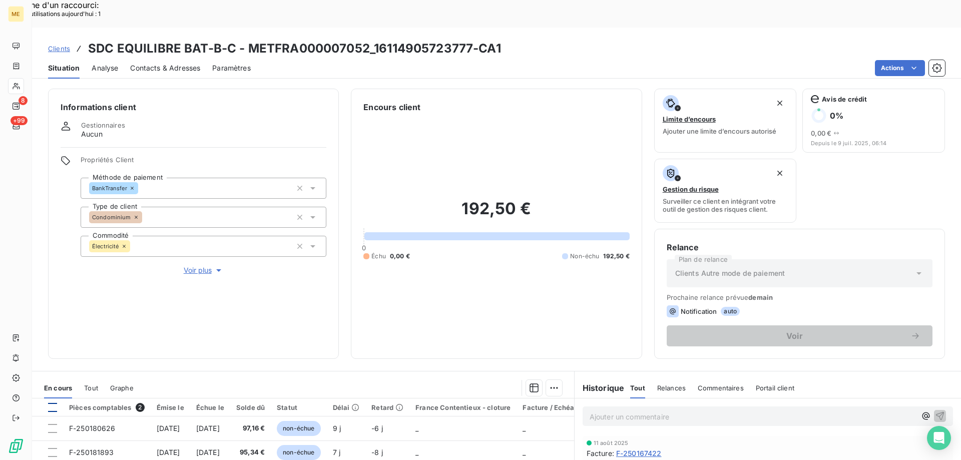
click at [54, 403] on div at bounding box center [52, 407] width 9 height 9
click at [444, 402] on div "Ajouter une promesse de paiement (2 factures)" at bounding box center [462, 400] width 182 height 16
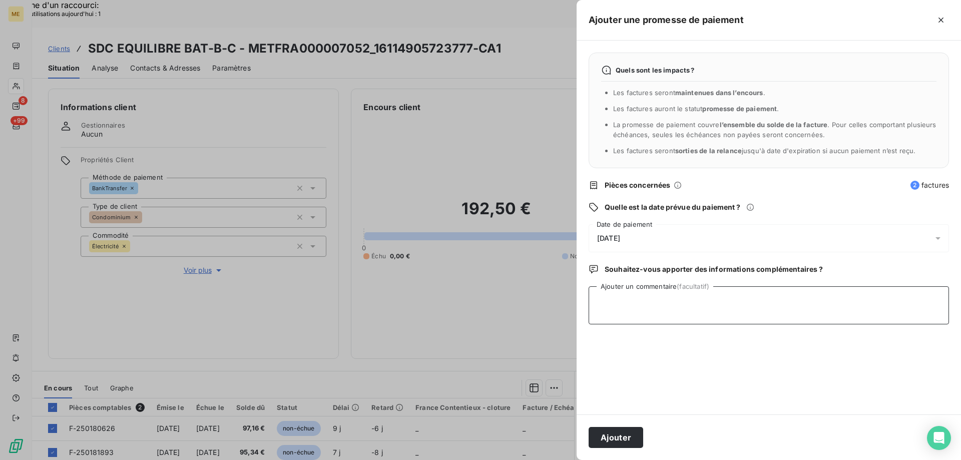
click at [659, 313] on textarea "Ajouter un commentaire (facultatif)" at bounding box center [768, 305] width 360 height 38
click at [712, 300] on textarea "sylvain // avis de virement ingeraction" at bounding box center [768, 305] width 360 height 38
click at [0, 0] on lt-span "in t eraction" at bounding box center [0, 0] width 0 height 0
paste textarea "https://metholdingag.lightning.force.com/lightning/r/vlocity_cmt__CustomerInter…"
type textarea "sylvain // avis de virement interaction https://metholdingag.lightning.force.co…"
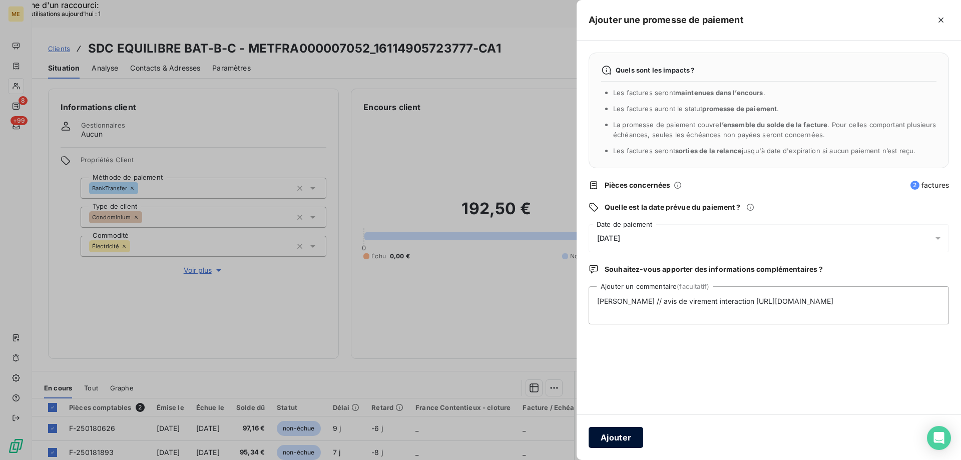
click at [622, 440] on button "Ajouter" at bounding box center [615, 437] width 55 height 21
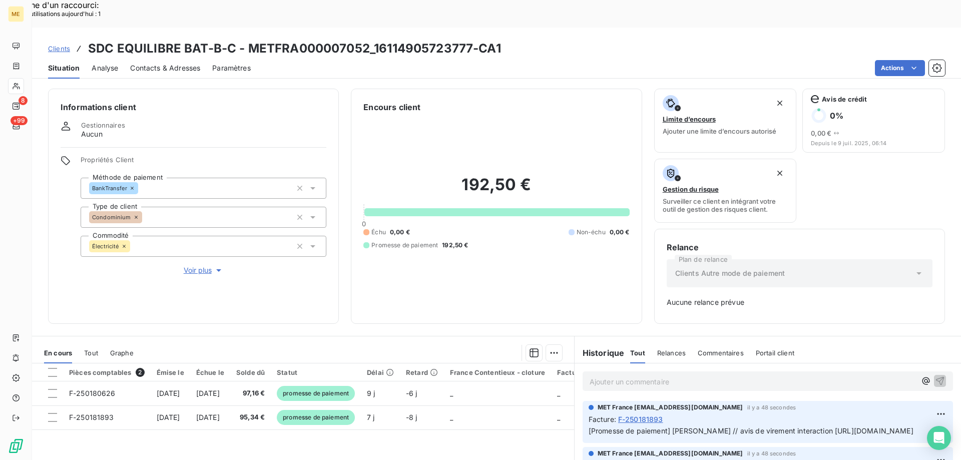
click at [66, 45] on span "Clients" at bounding box center [59, 49] width 22 height 8
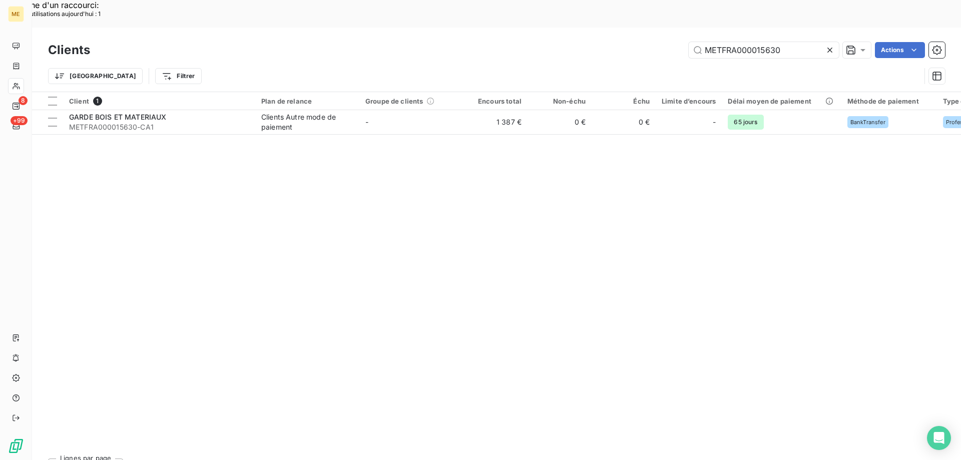
click at [781, 40] on div "Clients METFRA000015630 Actions" at bounding box center [496, 50] width 897 height 21
click at [784, 42] on input "METFRA000015630" at bounding box center [764, 50] width 150 height 16
drag, startPoint x: 784, startPoint y: 25, endPoint x: 615, endPoint y: 15, distance: 169.0
click at [615, 42] on div "METFRA000015630 Actions" at bounding box center [523, 50] width 843 height 16
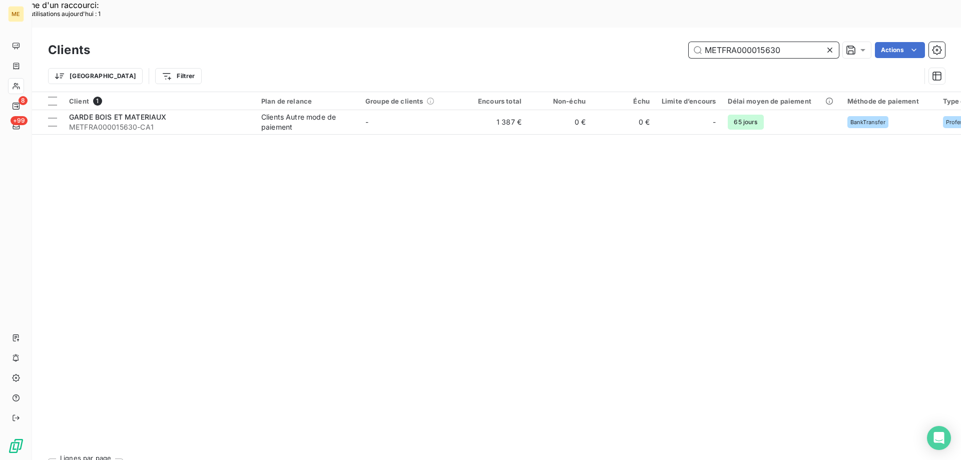
paste input "12524167867879"
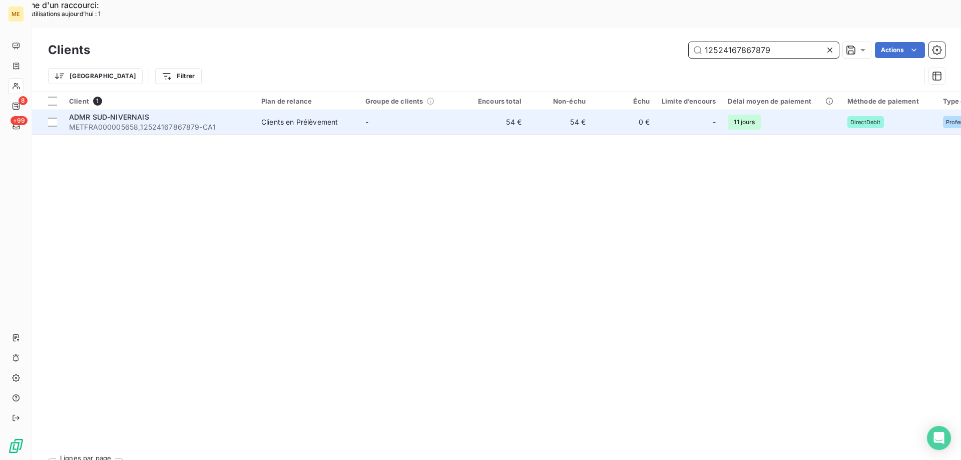
type input "12524167867879"
click at [84, 122] on span "METFRA000005658_12524167867879-CA1" at bounding box center [159, 127] width 180 height 10
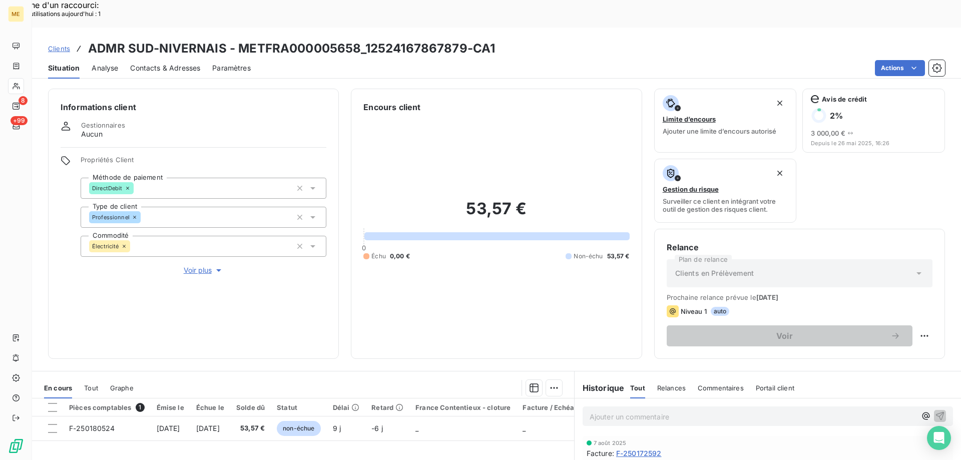
drag, startPoint x: 87, startPoint y: 361, endPoint x: 320, endPoint y: 308, distance: 239.1
click at [87, 384] on span "Tout" at bounding box center [91, 388] width 14 height 8
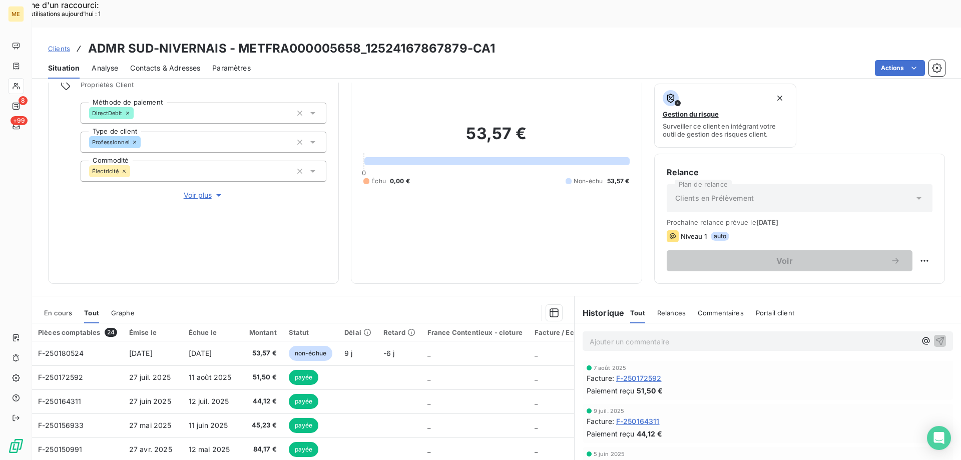
scroll to position [100, 0]
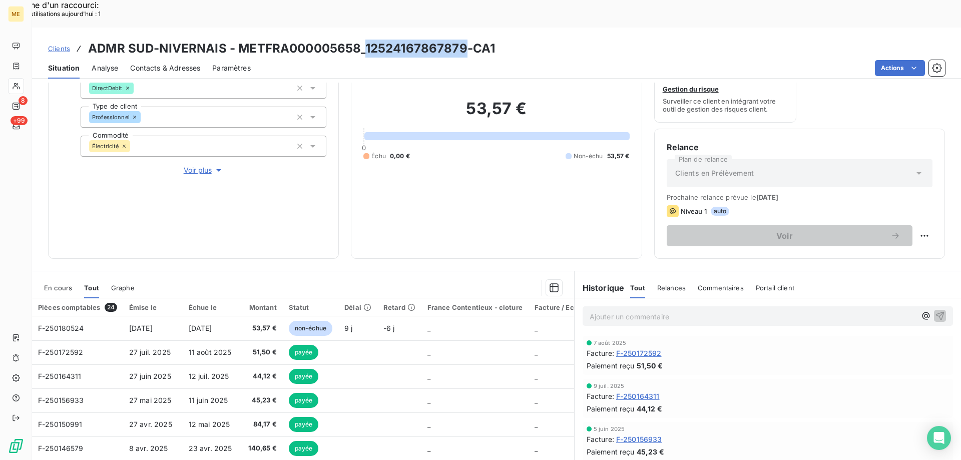
drag, startPoint x: 365, startPoint y: 21, endPoint x: 466, endPoint y: 23, distance: 101.1
click at [466, 40] on h3 "ADMR SUD-NIVERNAIS - METFRA000005658_12524167867879-CA1" at bounding box center [291, 49] width 407 height 18
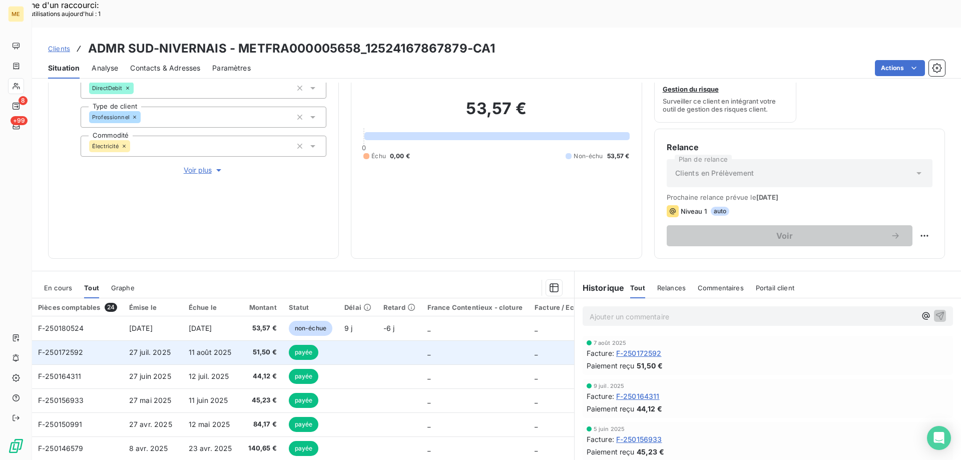
click at [68, 348] on span "F-250172592" at bounding box center [61, 352] width 46 height 9
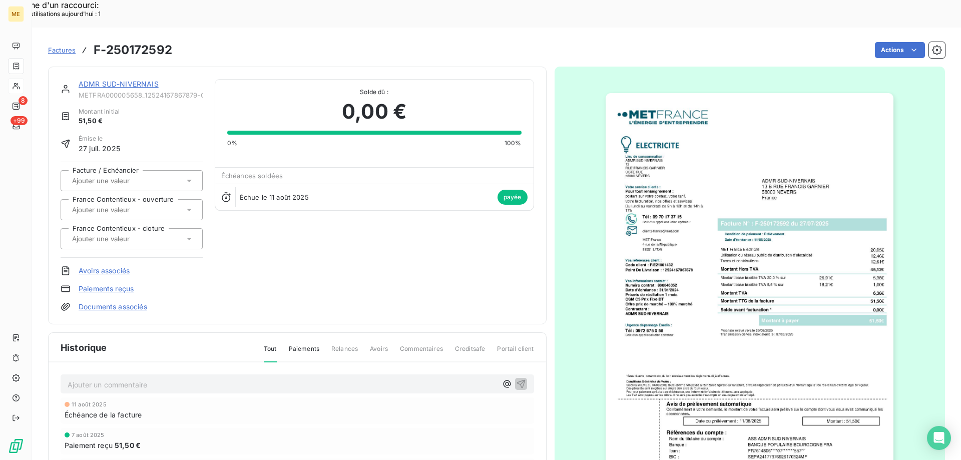
click at [787, 358] on img "button" at bounding box center [749, 296] width 288 height 407
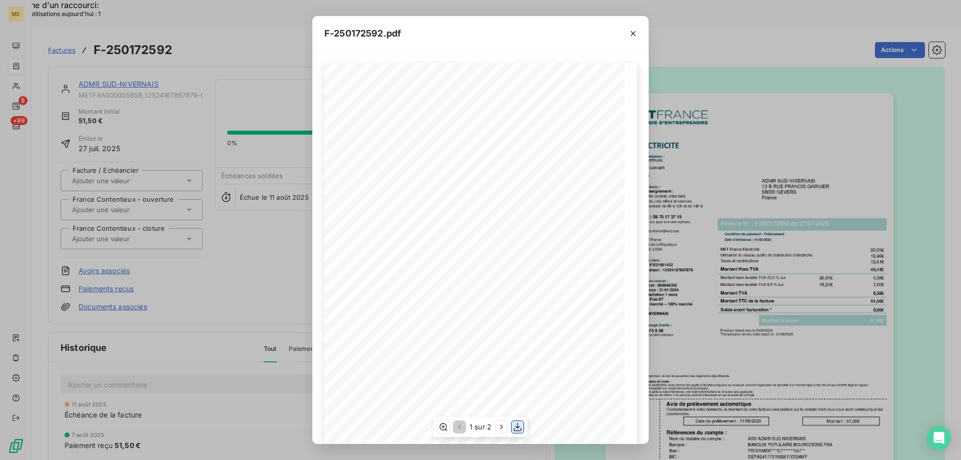
click at [516, 428] on icon "button" at bounding box center [517, 427] width 10 height 10
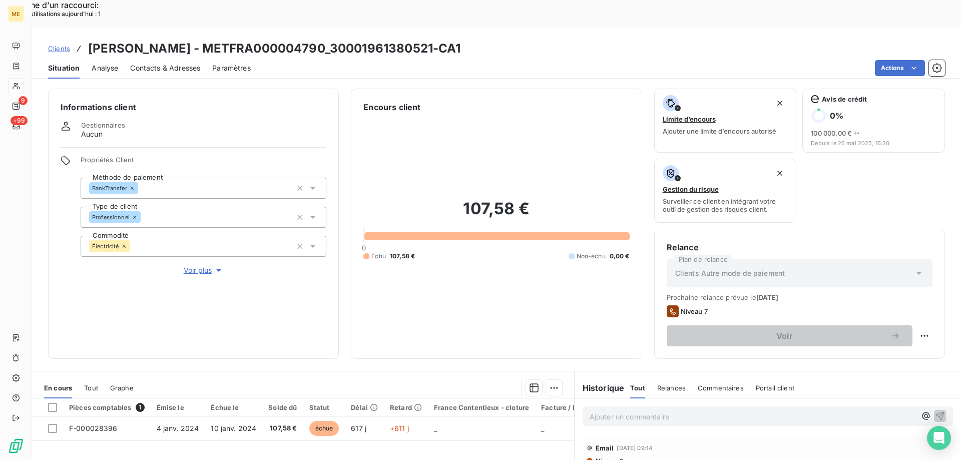
click at [458, 163] on div "107,58 € 0 Échu 107,58 € Non-échu 0,00 €" at bounding box center [496, 229] width 266 height 233
click at [61, 45] on span "Clients" at bounding box center [59, 49] width 22 height 8
